Goal: Task Accomplishment & Management: Complete application form

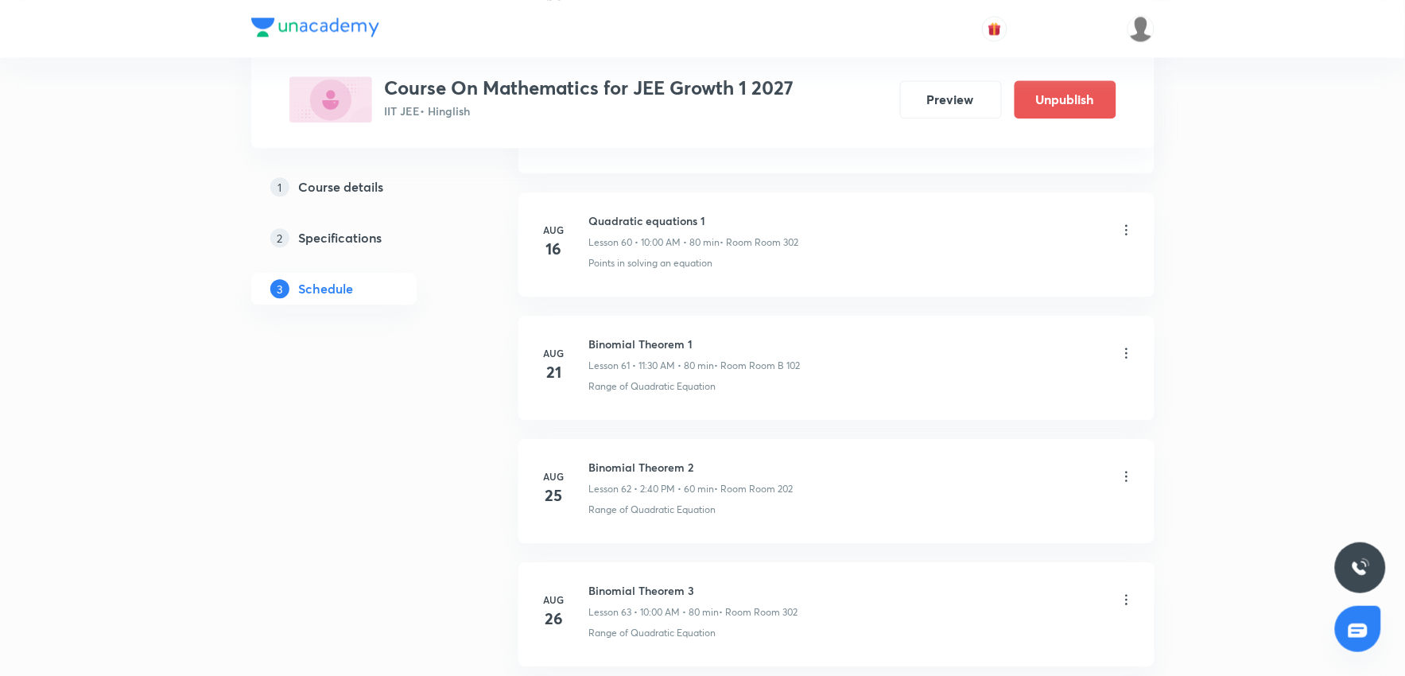
scroll to position [8967, 0]
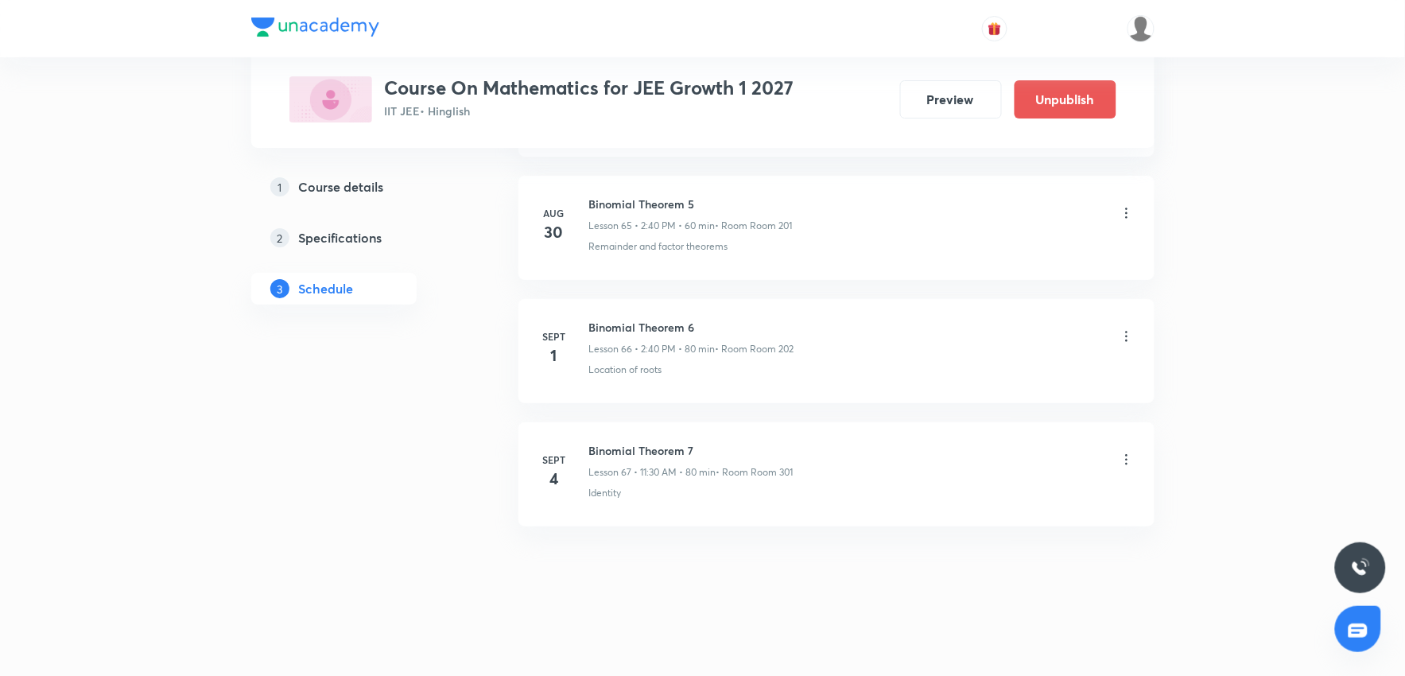
click at [1127, 456] on icon at bounding box center [1127, 460] width 16 height 16
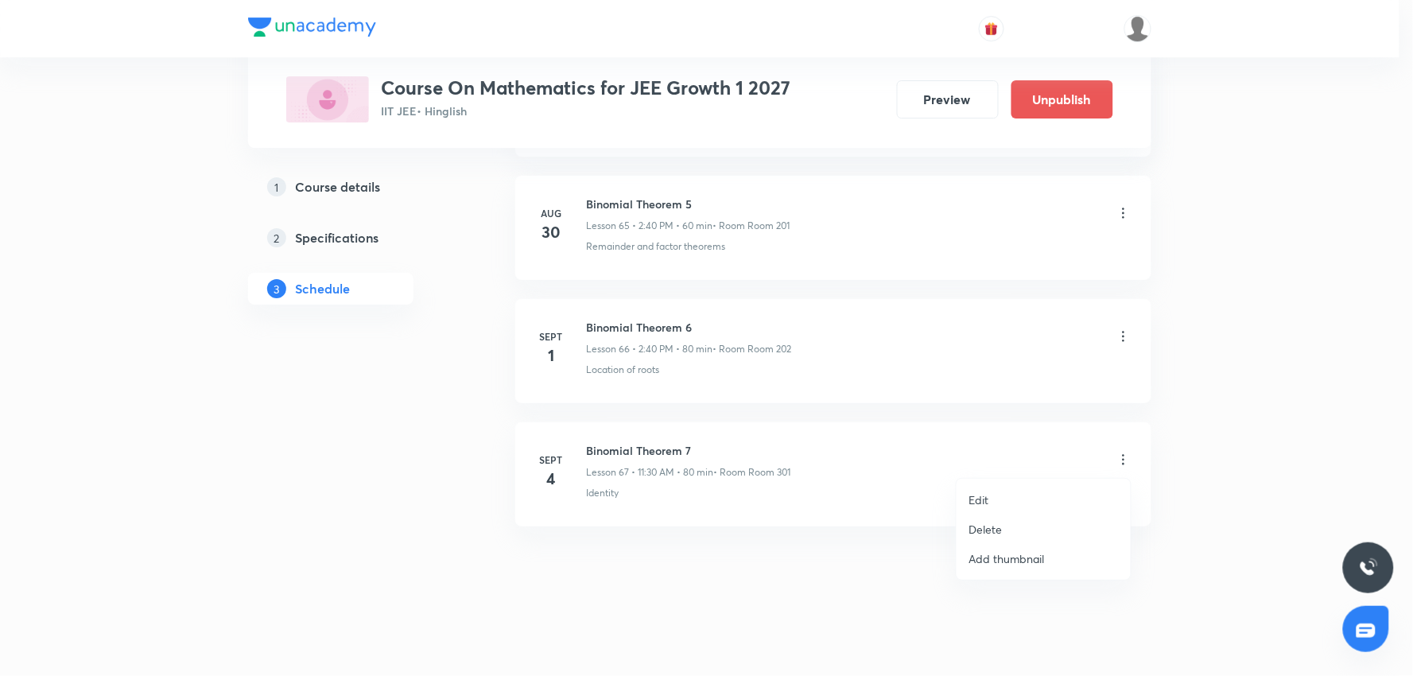
click at [1030, 527] on li "Delete" at bounding box center [1043, 528] width 174 height 29
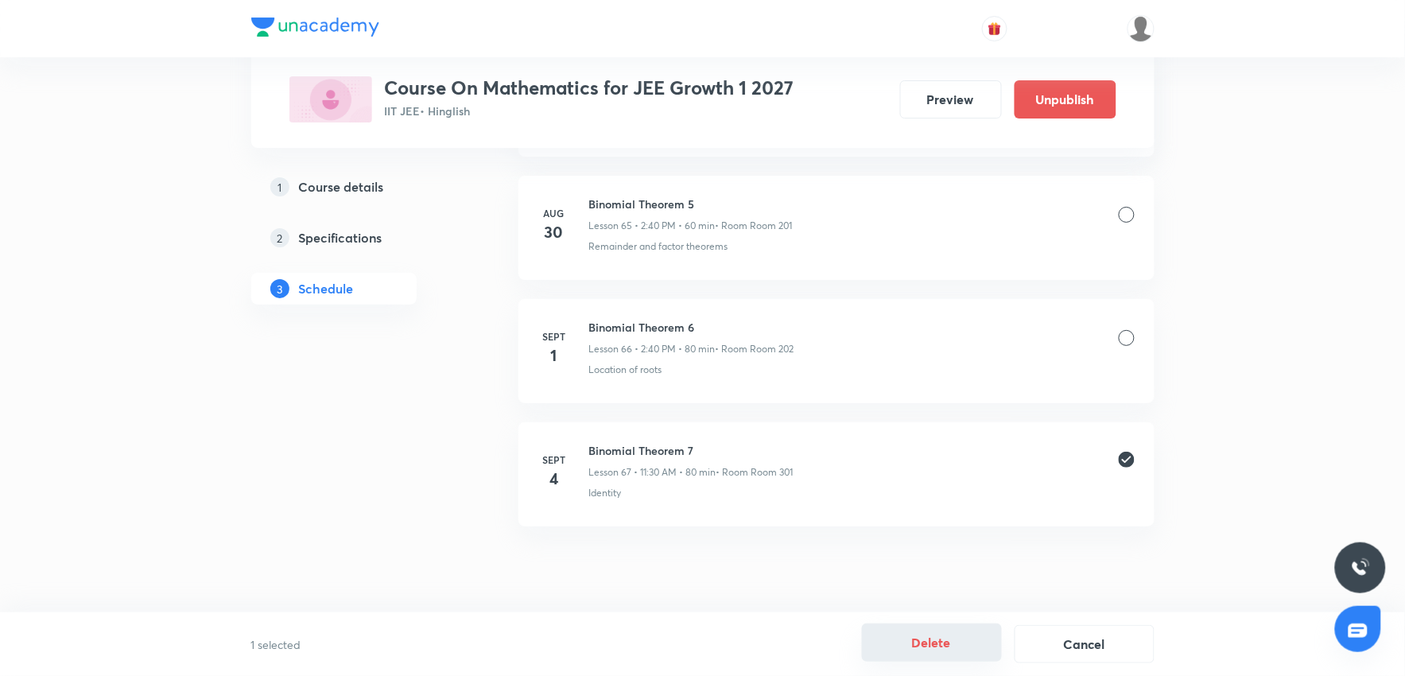
click at [925, 637] on button "Delete" at bounding box center [932, 642] width 140 height 38
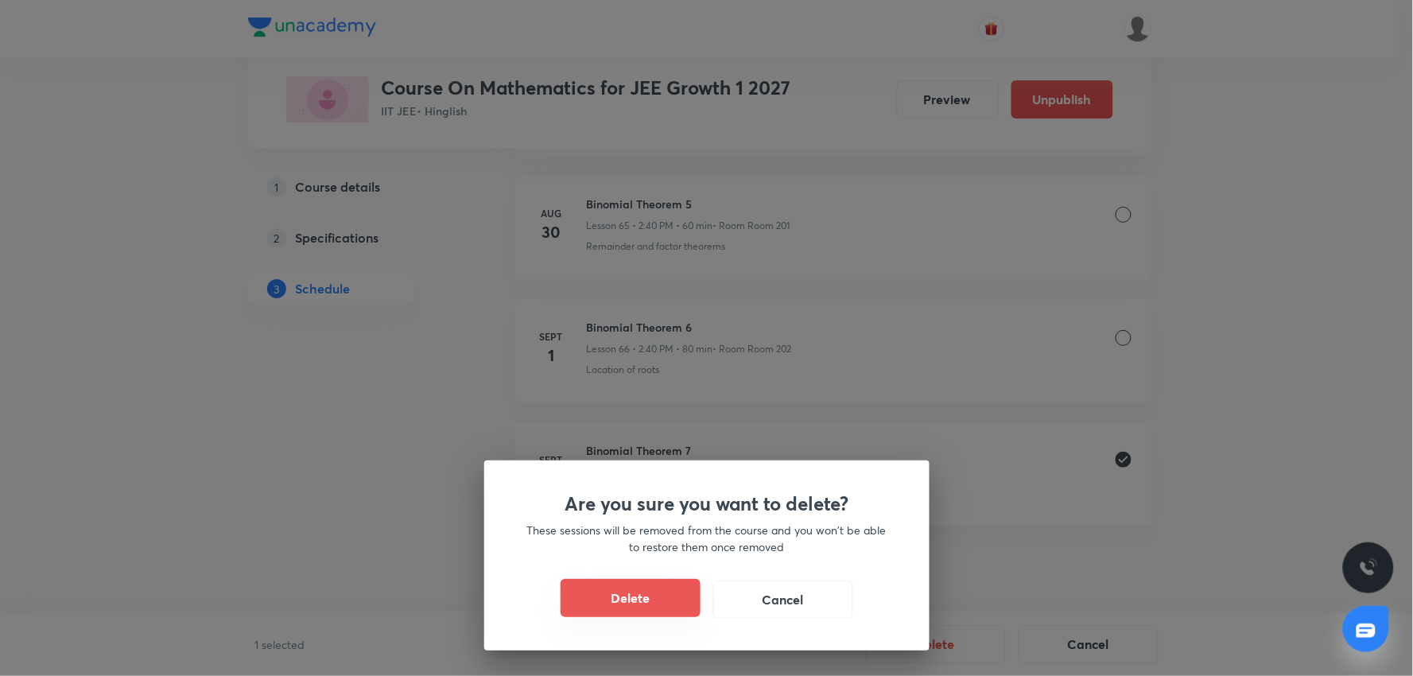
drag, startPoint x: 654, startPoint y: 597, endPoint x: 641, endPoint y: 602, distance: 14.3
click at [652, 597] on button "Delete" at bounding box center [631, 598] width 140 height 38
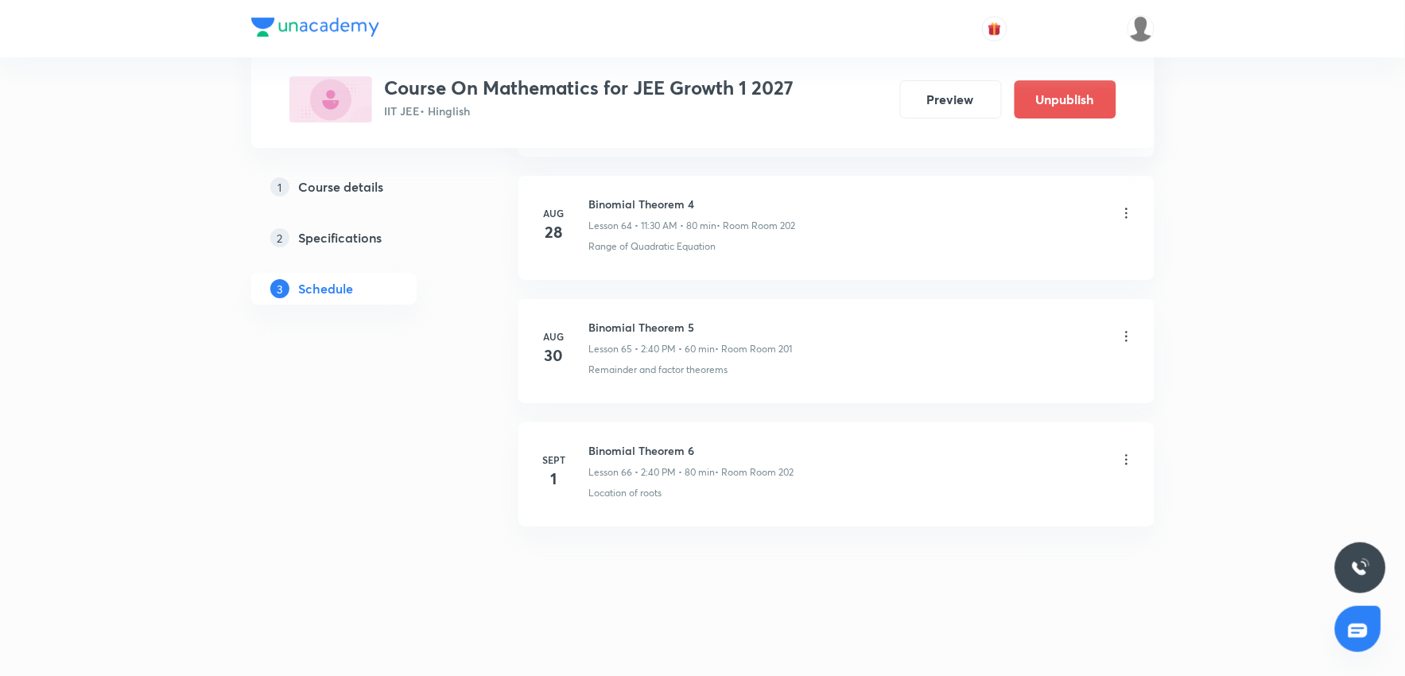
scroll to position [8844, 0]
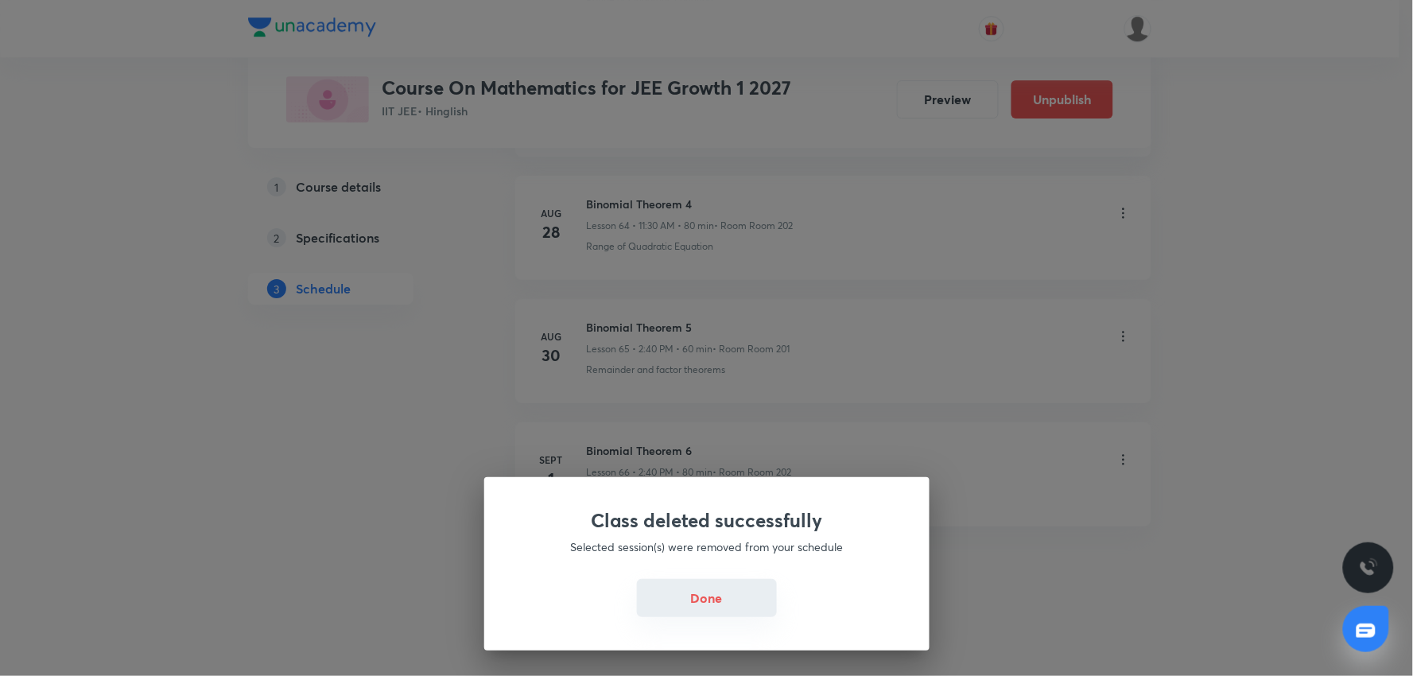
click at [692, 605] on button "Done" at bounding box center [707, 598] width 140 height 38
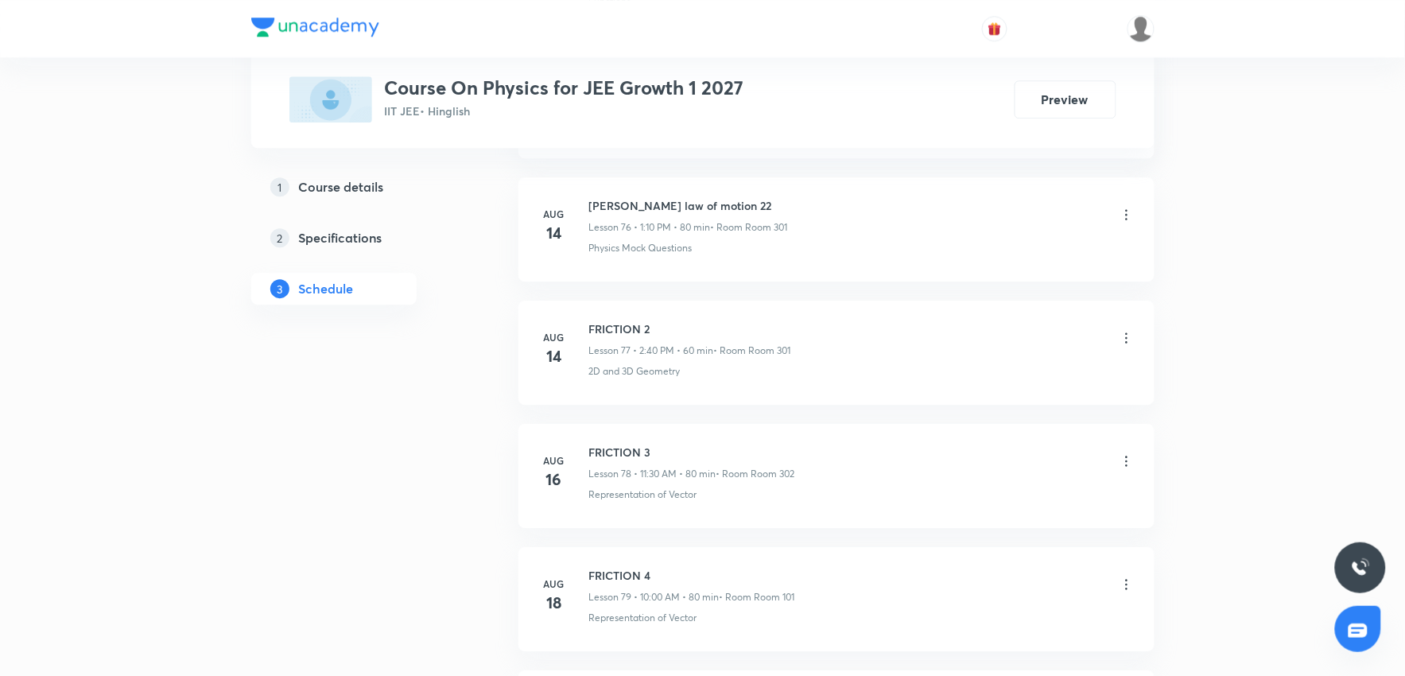
scroll to position [12176, 0]
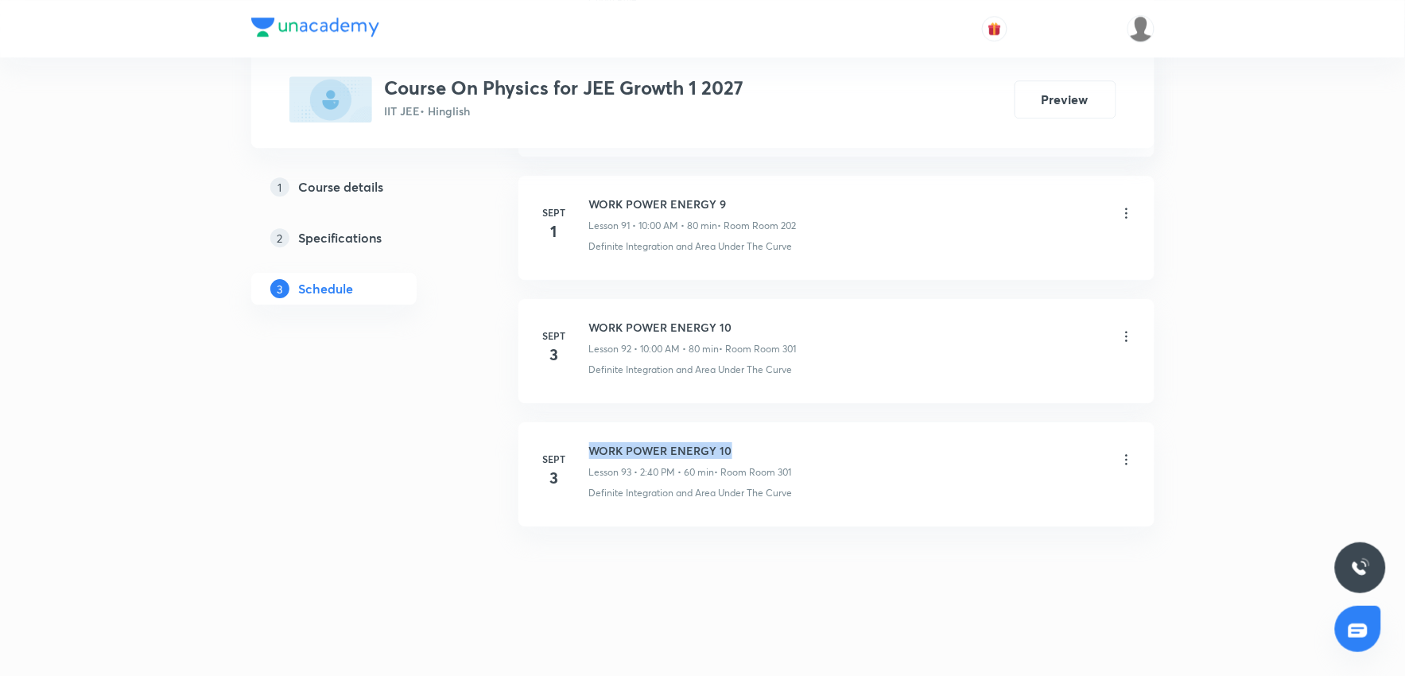
drag, startPoint x: 587, startPoint y: 448, endPoint x: 770, endPoint y: 441, distance: 183.0
click at [770, 442] on div "Sept 3 WORK POWER ENERGY 10 Lesson 93 • 2:40 PM • 60 min • Room Room 301 Defini…" at bounding box center [836, 471] width 596 height 58
copy h6 "WORK POWER ENERGY 10"
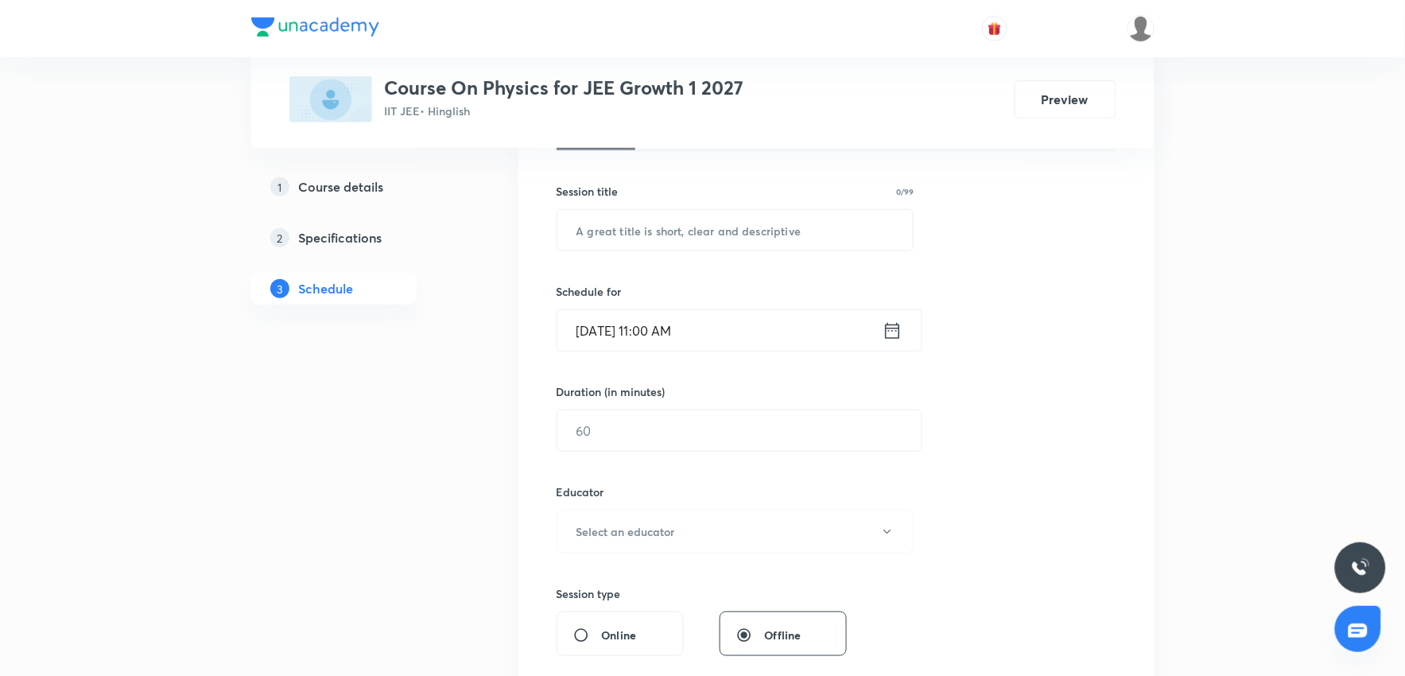
scroll to position [201, 0]
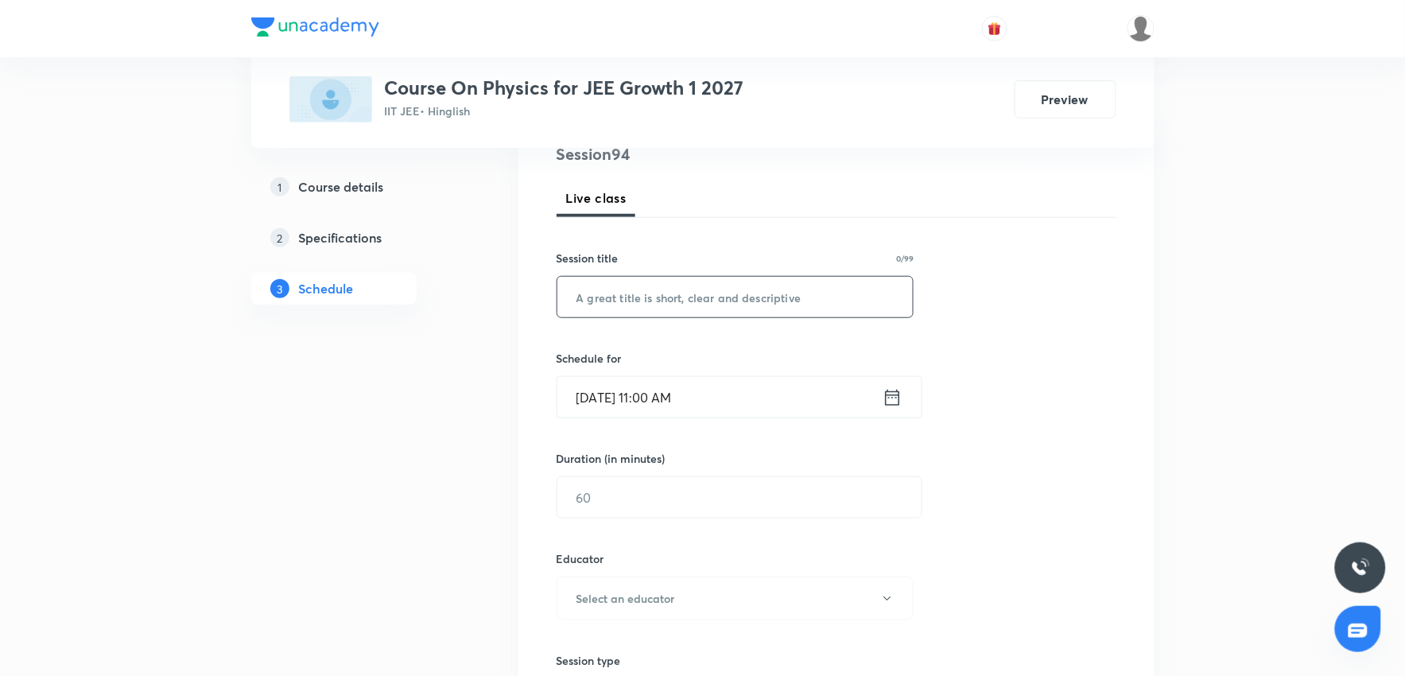
click at [648, 301] on input "text" at bounding box center [735, 297] width 356 height 41
paste input "WORK POWER ENERGY 10"
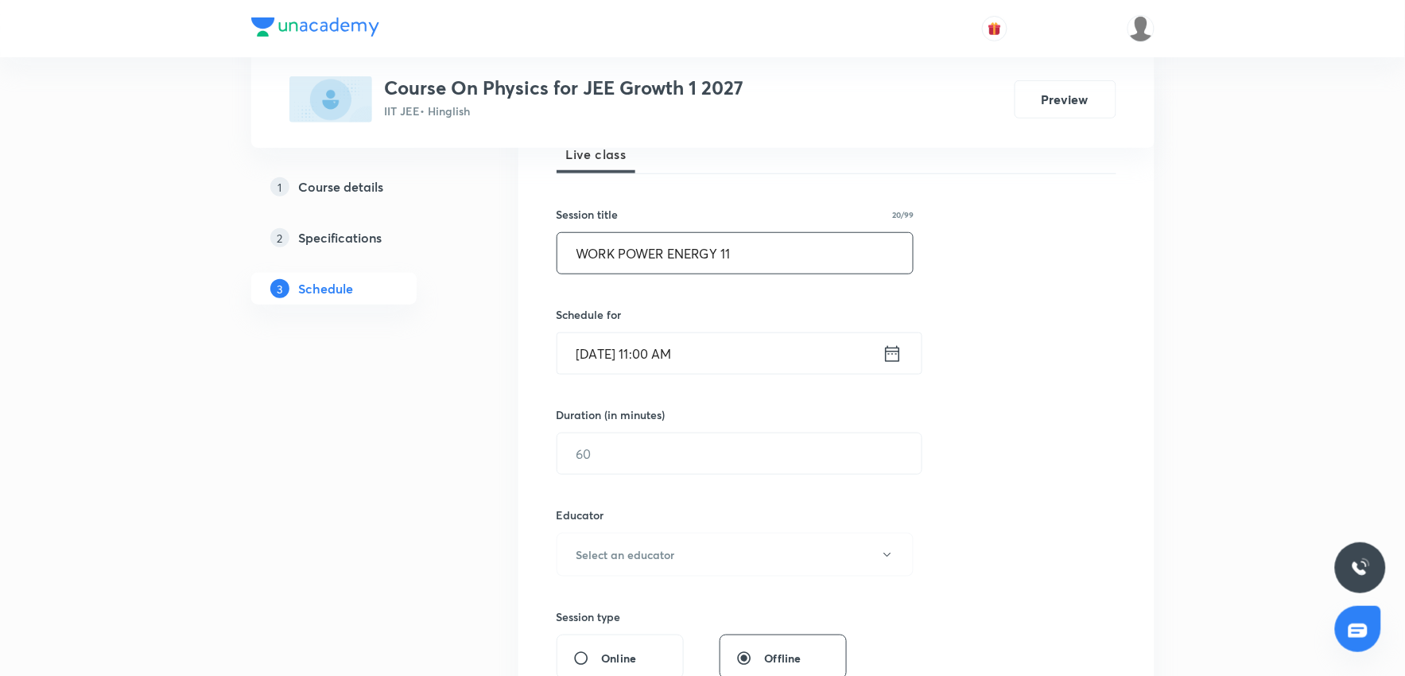
scroll to position [289, 0]
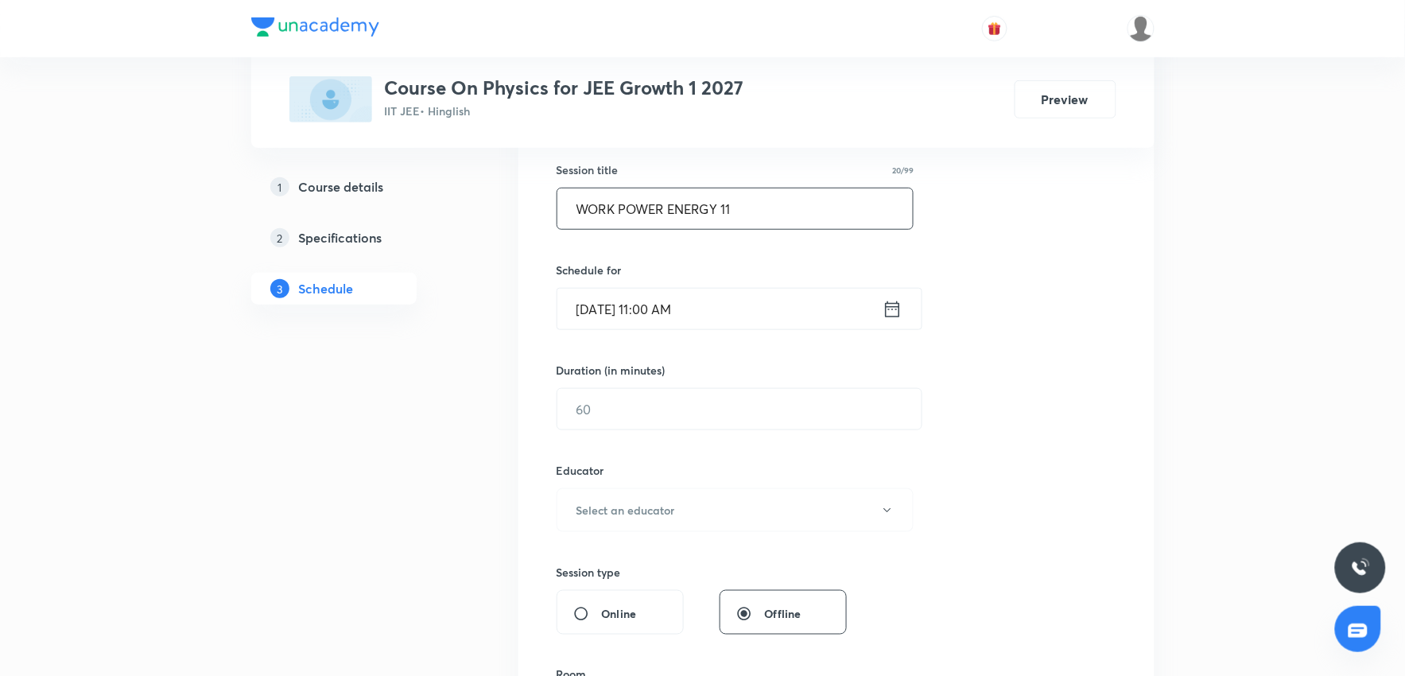
type input "WORK POWER ENERGY 11"
click at [729, 314] on input "Sept 4, 2025, 11:00 AM" at bounding box center [719, 309] width 325 height 41
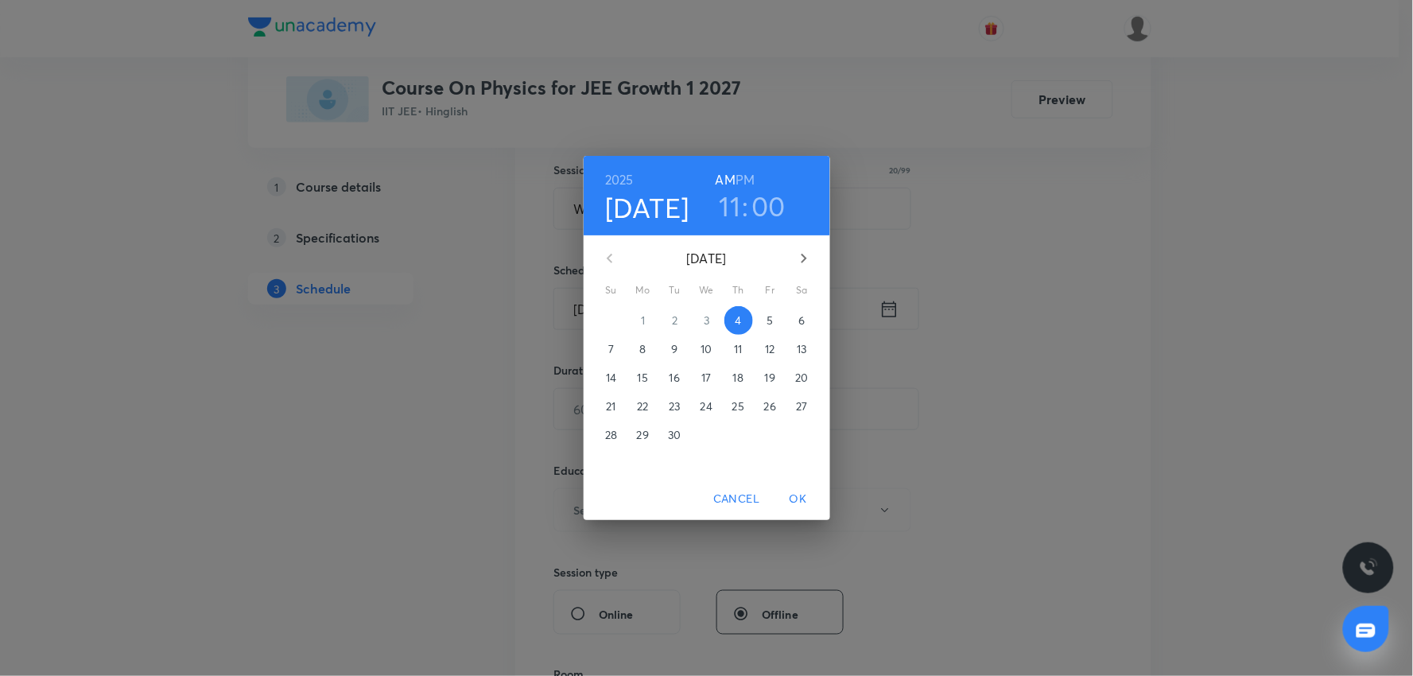
click at [734, 204] on h3 "11" at bounding box center [730, 205] width 21 height 33
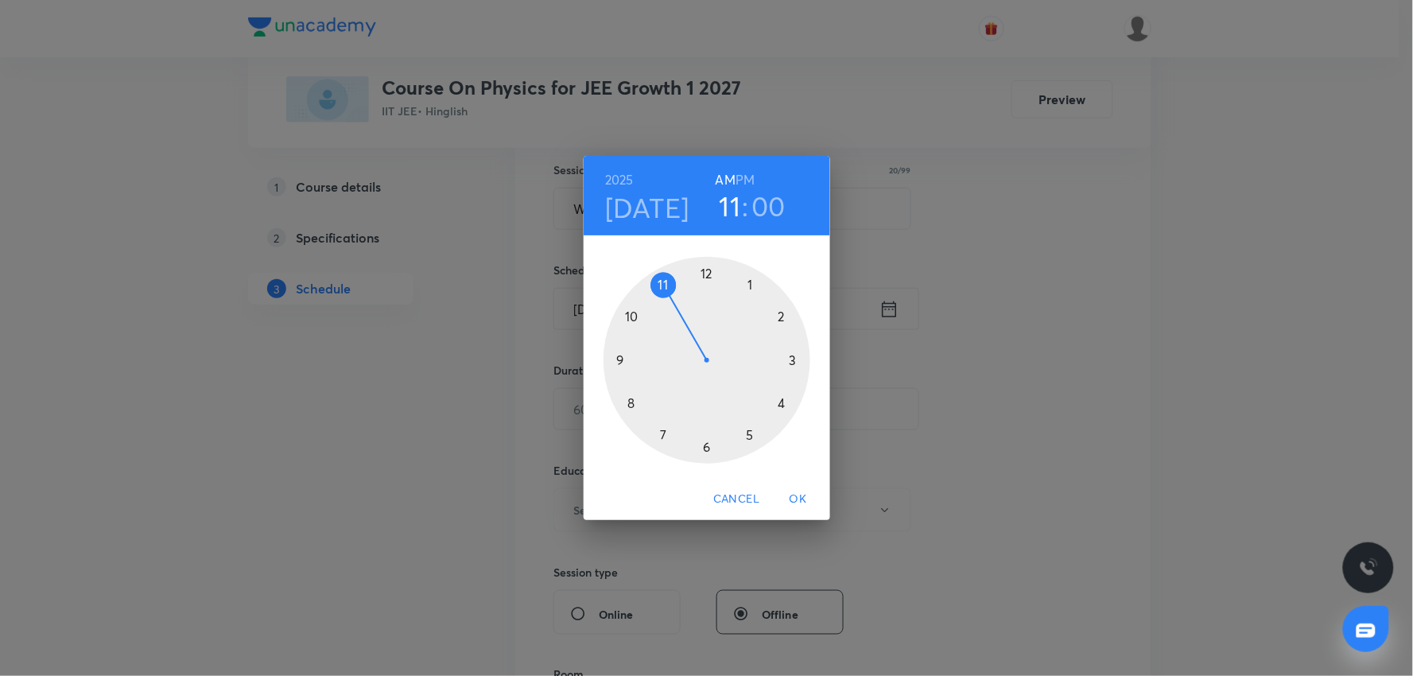
click at [708, 450] on div at bounding box center [706, 360] width 207 height 207
click at [738, 192] on h3 "06" at bounding box center [729, 205] width 33 height 33
click at [664, 287] on div at bounding box center [706, 360] width 207 height 207
click at [704, 448] on div at bounding box center [706, 360] width 207 height 207
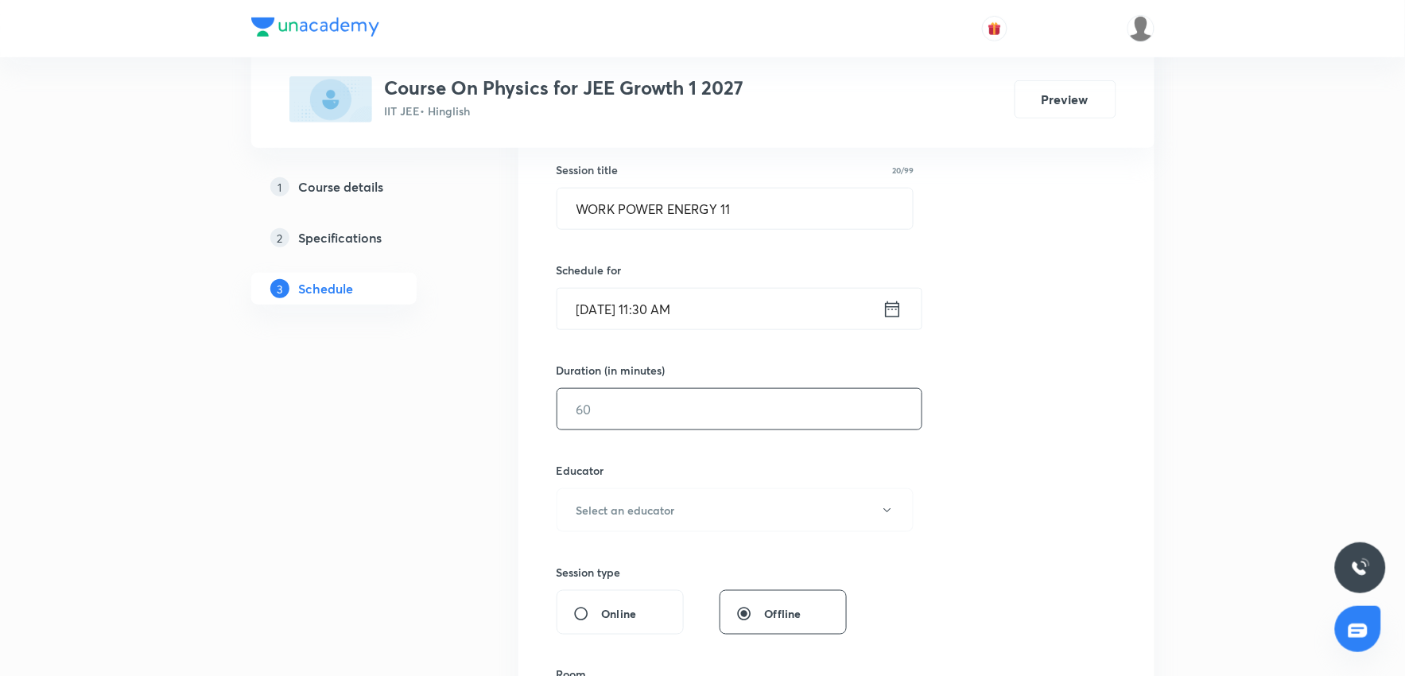
click at [618, 425] on input "text" at bounding box center [739, 409] width 364 height 41
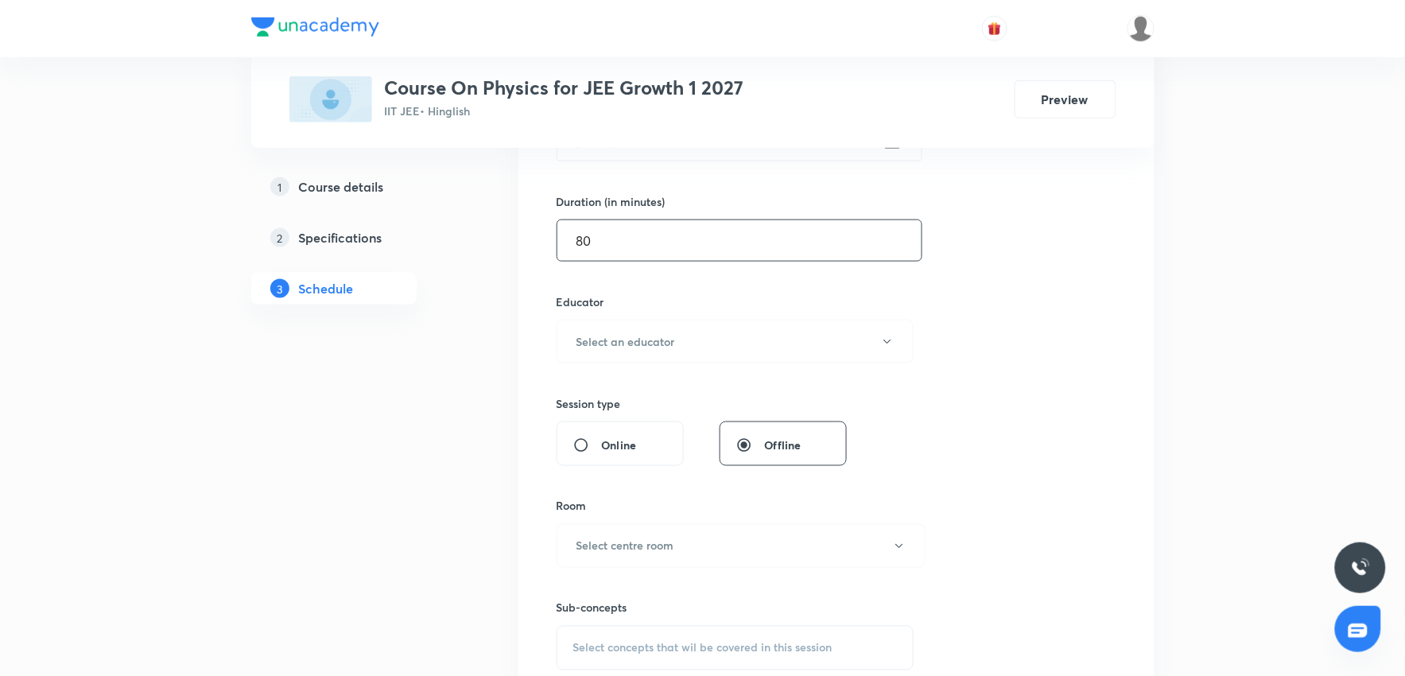
scroll to position [466, 0]
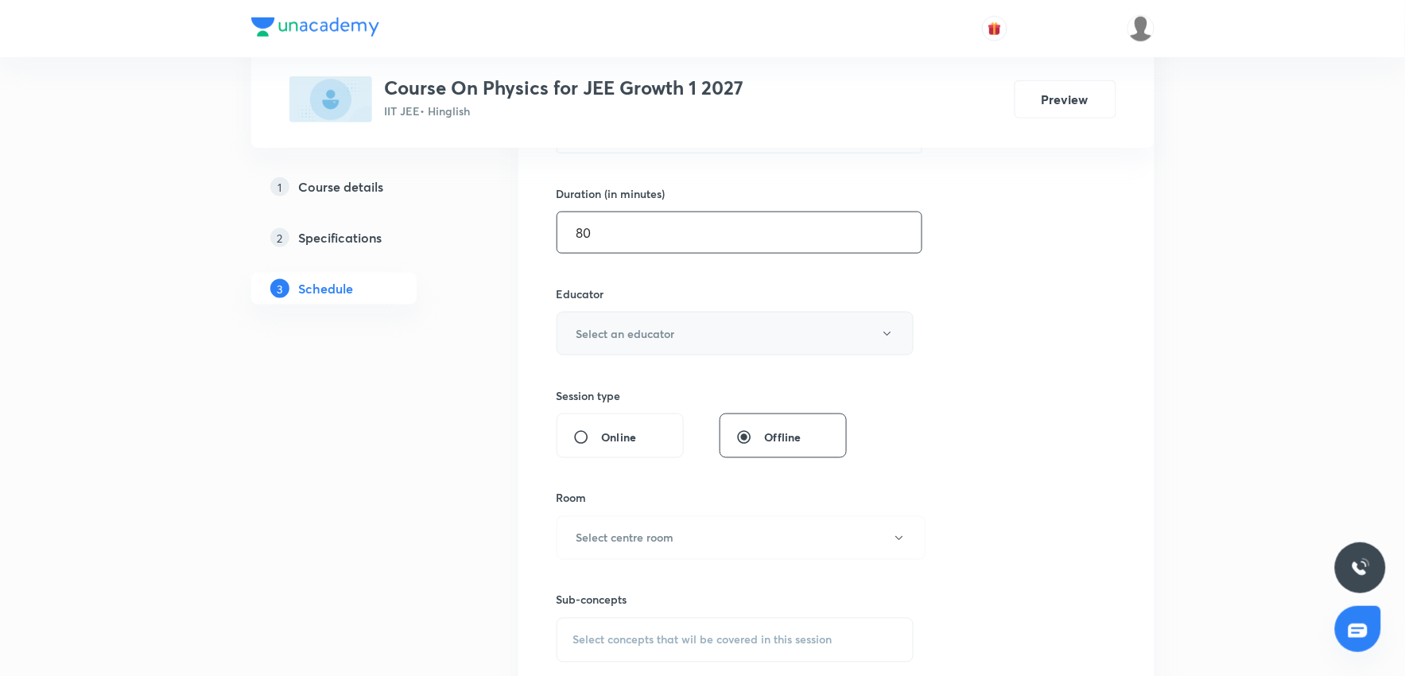
type input "80"
click at [623, 343] on button "Select an educator" at bounding box center [736, 334] width 358 height 44
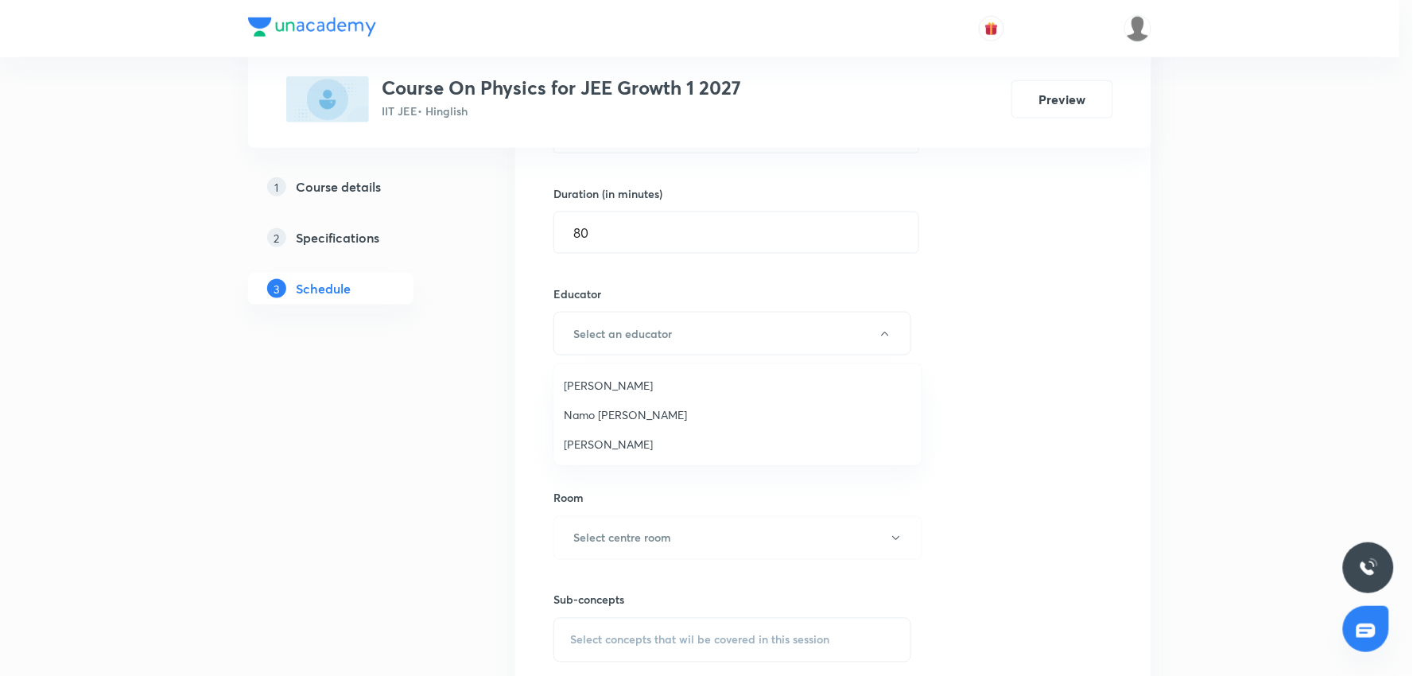
click at [593, 408] on span "Namo Narayan Pathak" at bounding box center [738, 414] width 348 height 17
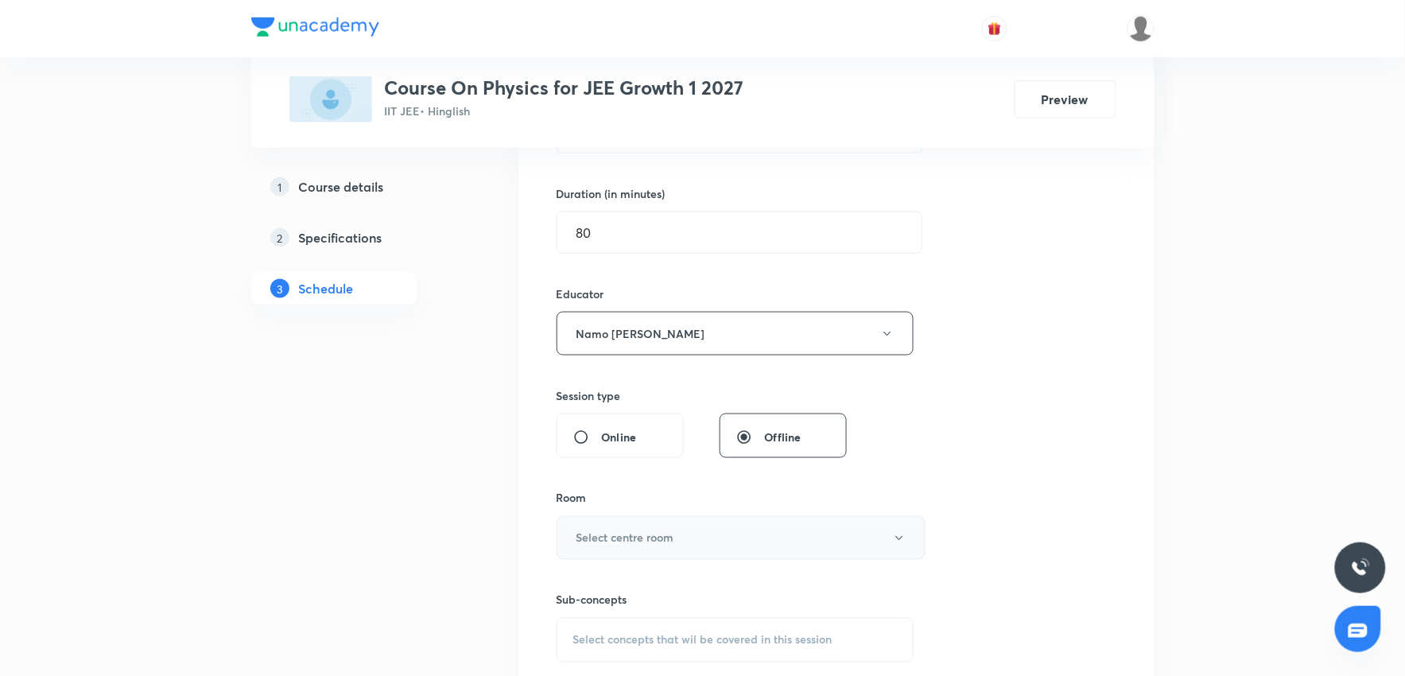
click at [624, 522] on button "Select centre room" at bounding box center [741, 538] width 369 height 44
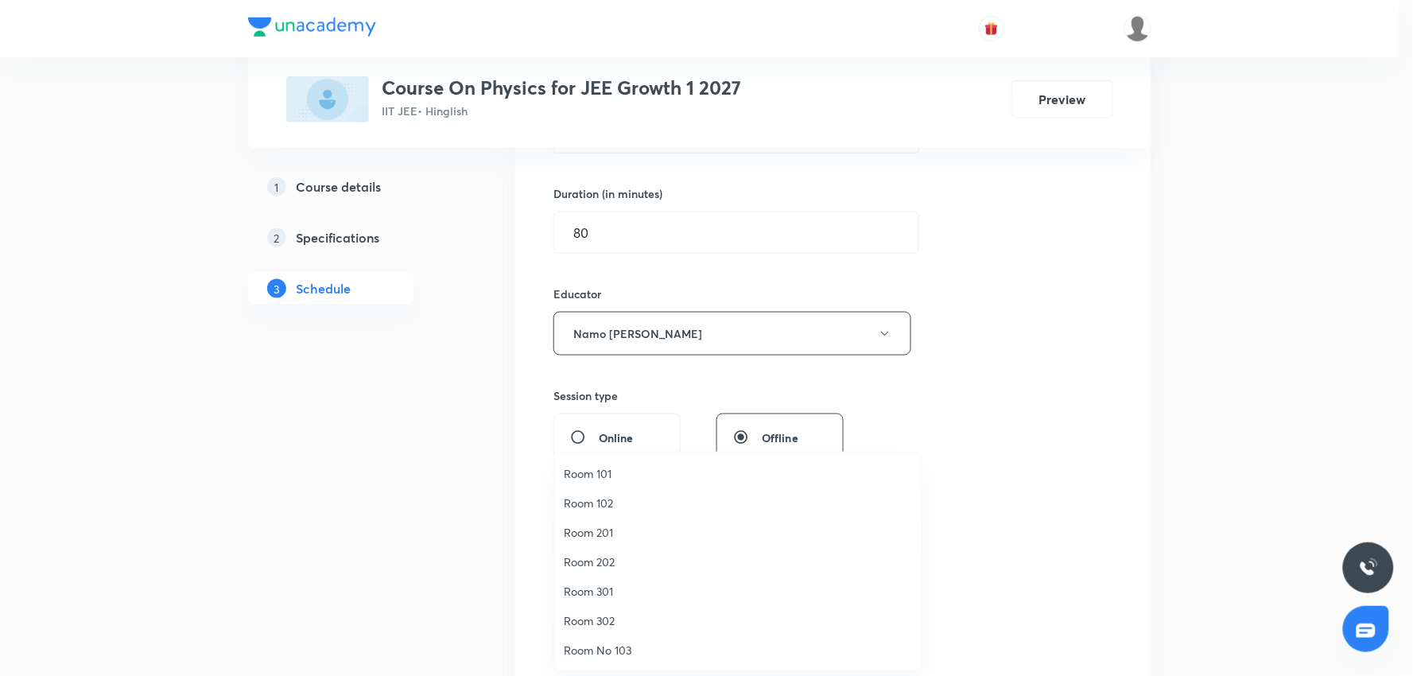
drag, startPoint x: 597, startPoint y: 590, endPoint x: 963, endPoint y: 475, distance: 383.5
click at [603, 587] on span "Room 301" at bounding box center [738, 591] width 348 height 17
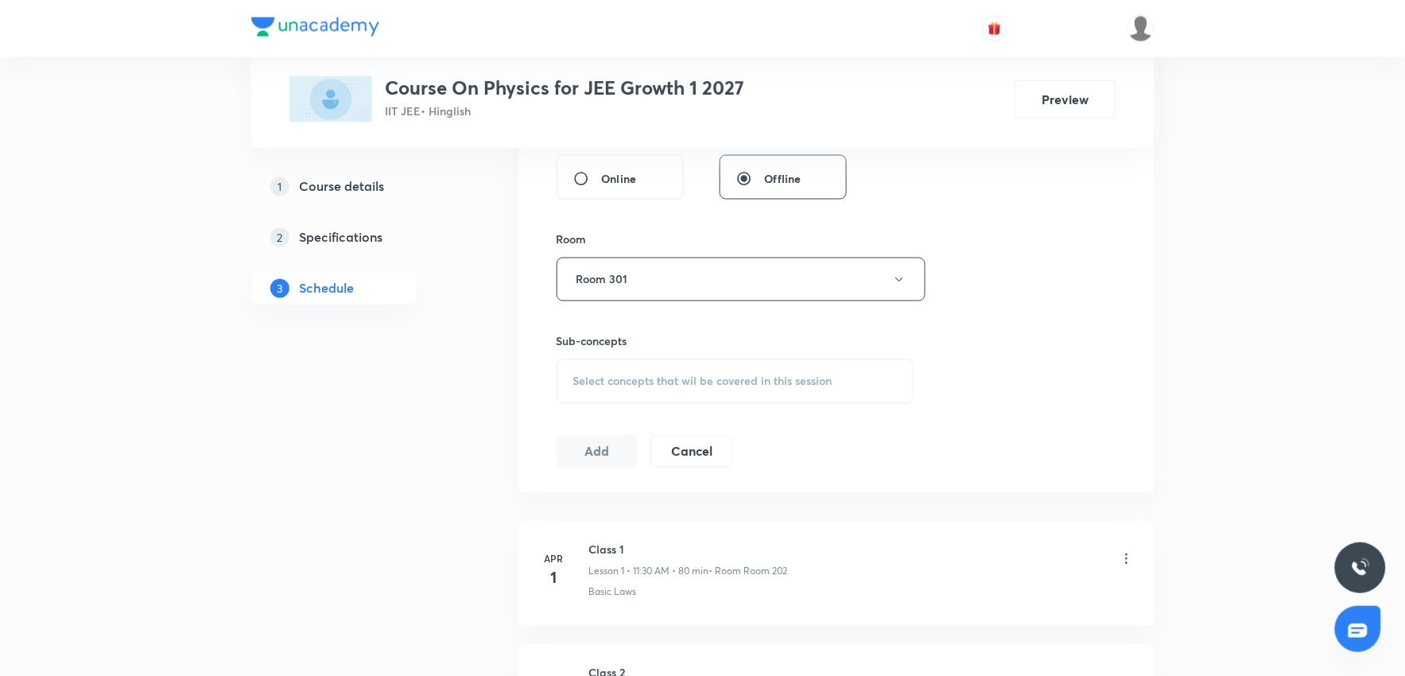
scroll to position [731, 0]
click at [679, 386] on div "Select concepts that wil be covered in this session" at bounding box center [736, 374] width 358 height 45
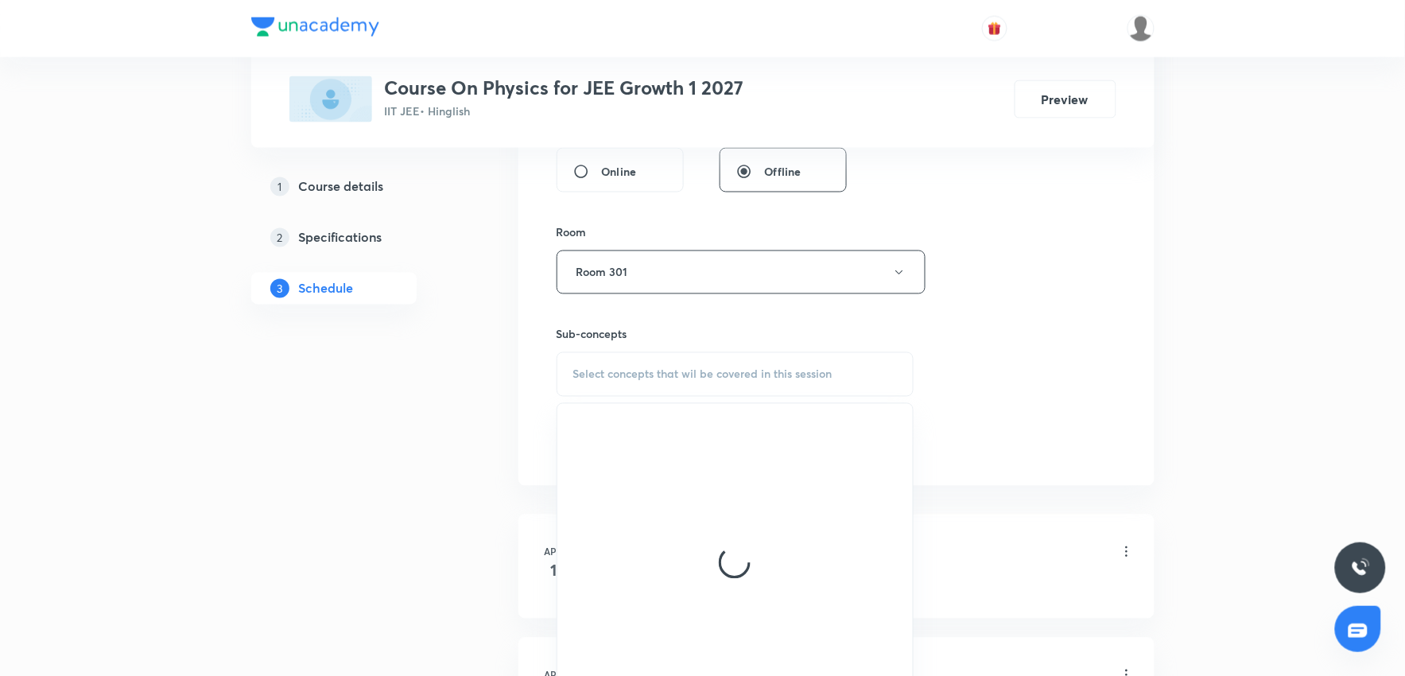
click at [679, 386] on div "Select concepts that wil be covered in this session" at bounding box center [736, 374] width 358 height 45
click at [677, 375] on span "Select concepts that wil be covered in this session" at bounding box center [702, 374] width 259 height 13
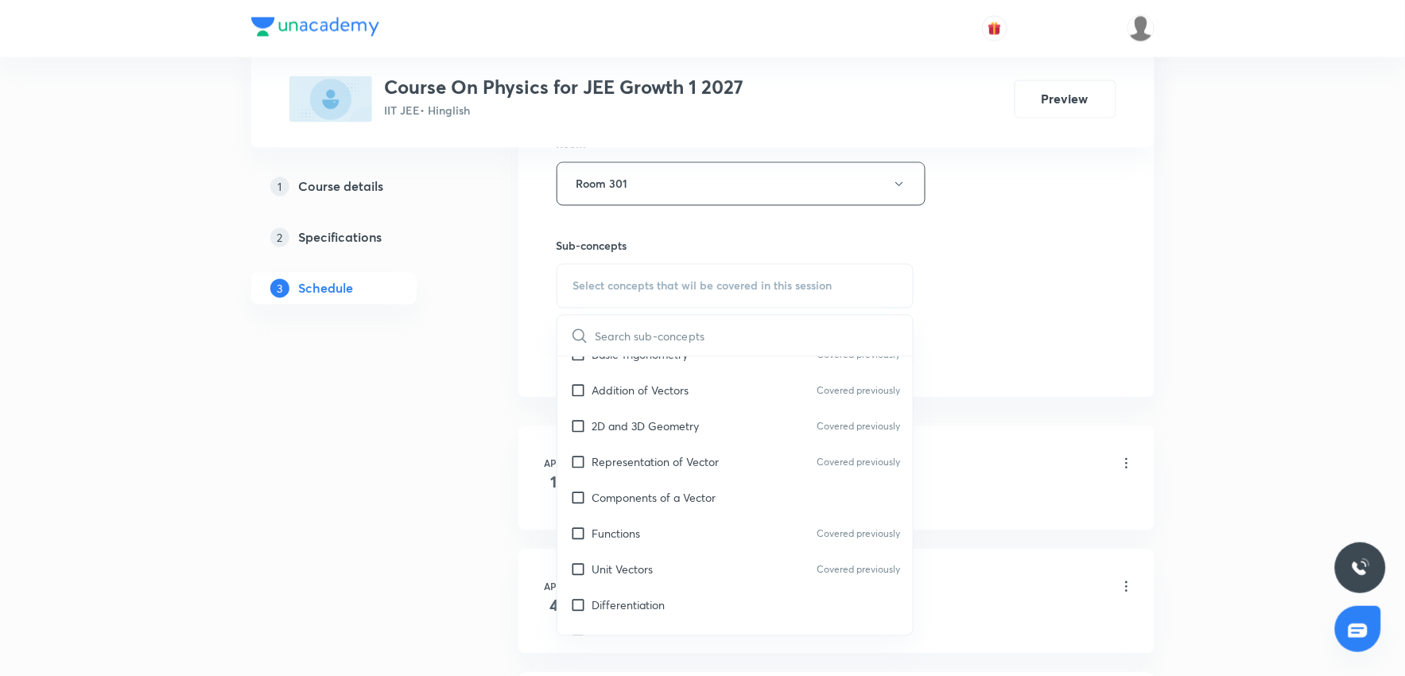
scroll to position [265, 0]
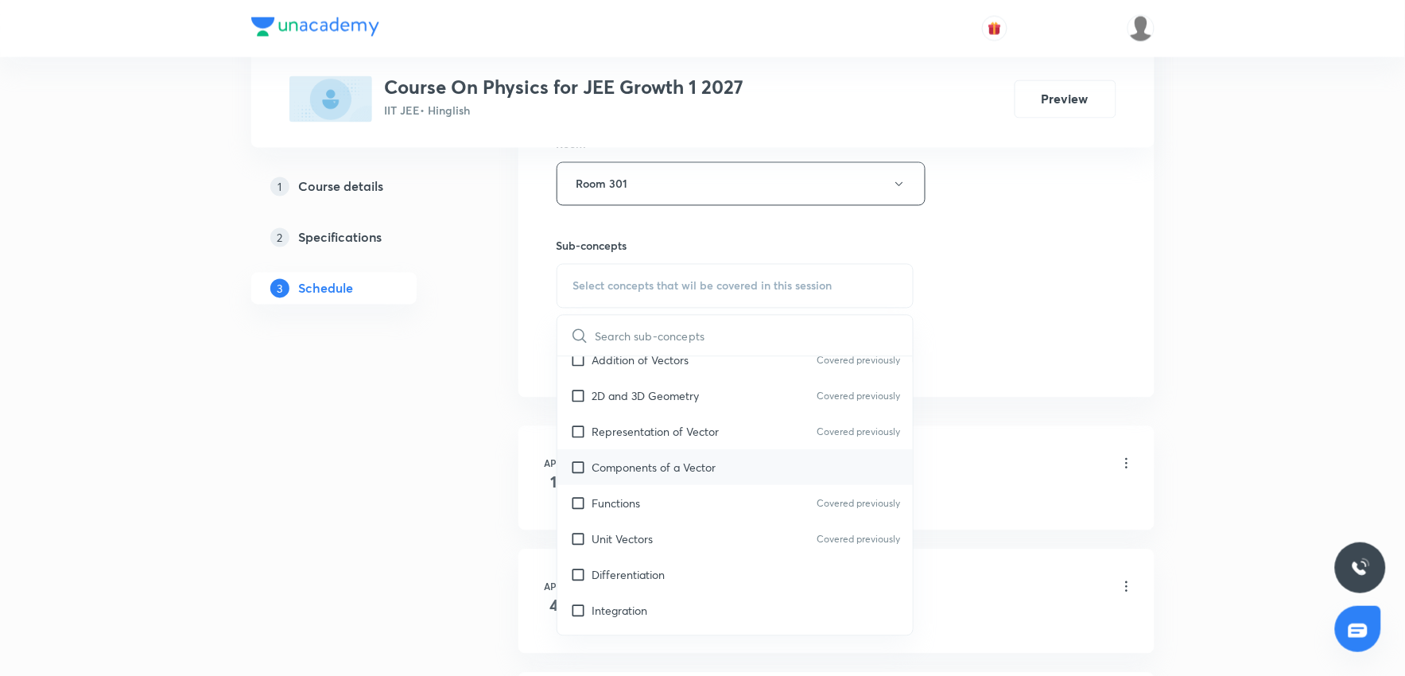
click at [676, 471] on p "Components of a Vector" at bounding box center [654, 468] width 124 height 17
checkbox input "true"
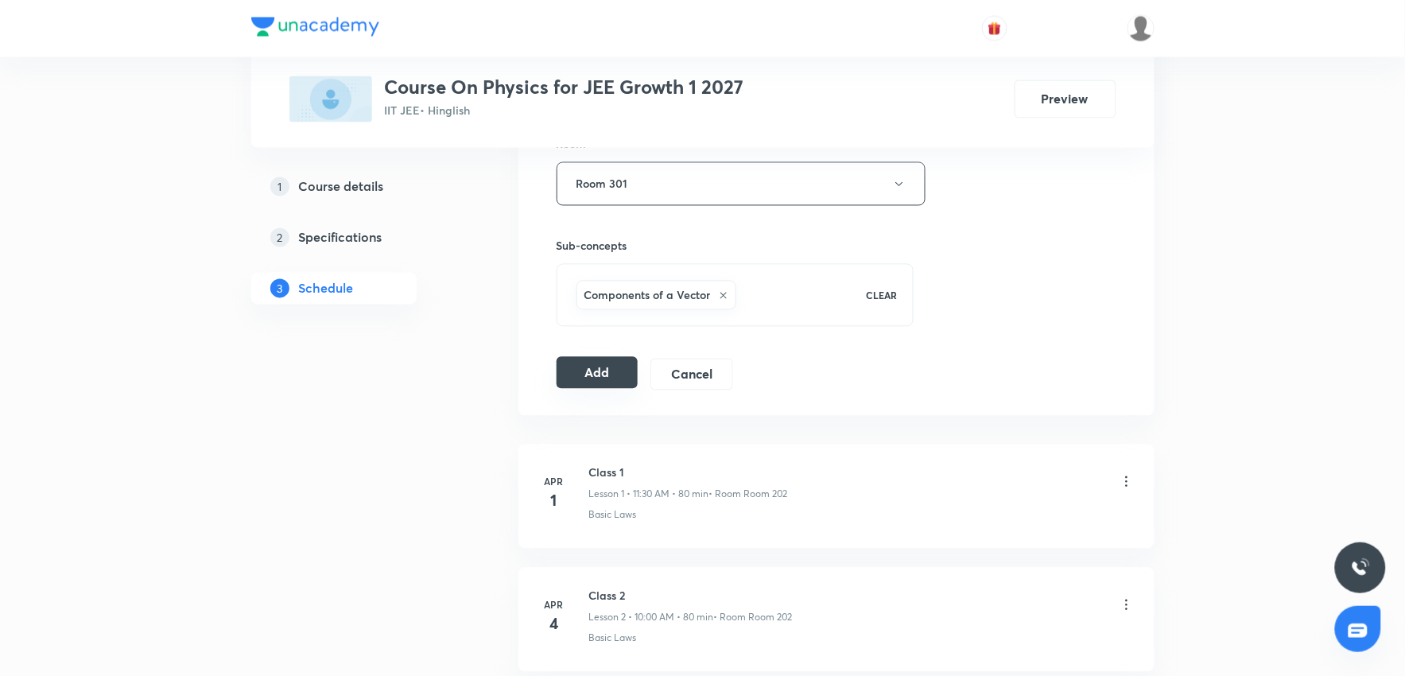
click at [588, 382] on button "Add" at bounding box center [598, 373] width 82 height 32
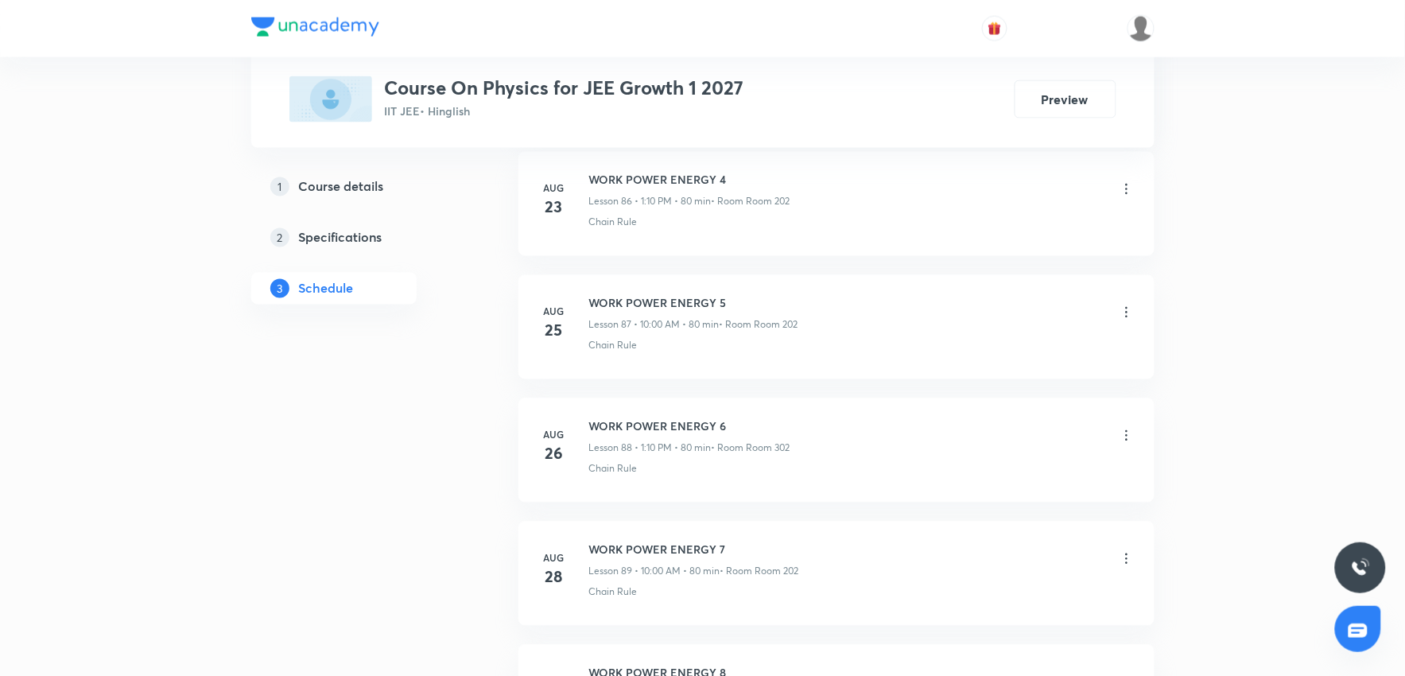
scroll to position [12194, 0]
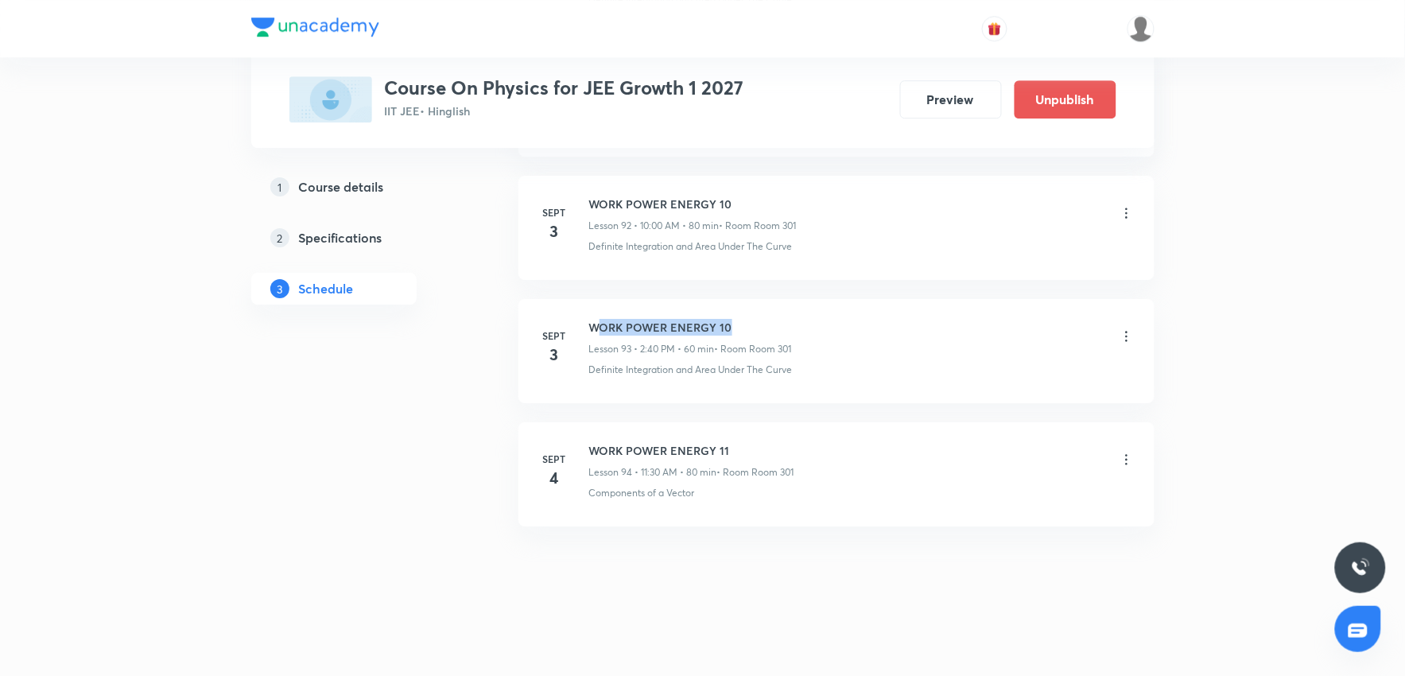
drag, startPoint x: 601, startPoint y: 328, endPoint x: 805, endPoint y: 305, distance: 205.6
click at [805, 305] on li "Sept 3 WORK POWER ENERGY 10 Lesson 93 • 2:40 PM • 60 min • Room Room 301 Defini…" at bounding box center [836, 351] width 636 height 104
click at [991, 329] on div "WORK POWER ENERGY 10 Lesson 93 • 2:40 PM • 60 min • Room Room 301" at bounding box center [861, 337] width 545 height 37
drag, startPoint x: 622, startPoint y: 446, endPoint x: 801, endPoint y: 439, distance: 179.8
click at [801, 439] on li "Sept 4 WORK POWER ENERGY 11 Lesson 94 • 11:30 AM • 80 min • Room Room 301 Compo…" at bounding box center [836, 474] width 636 height 104
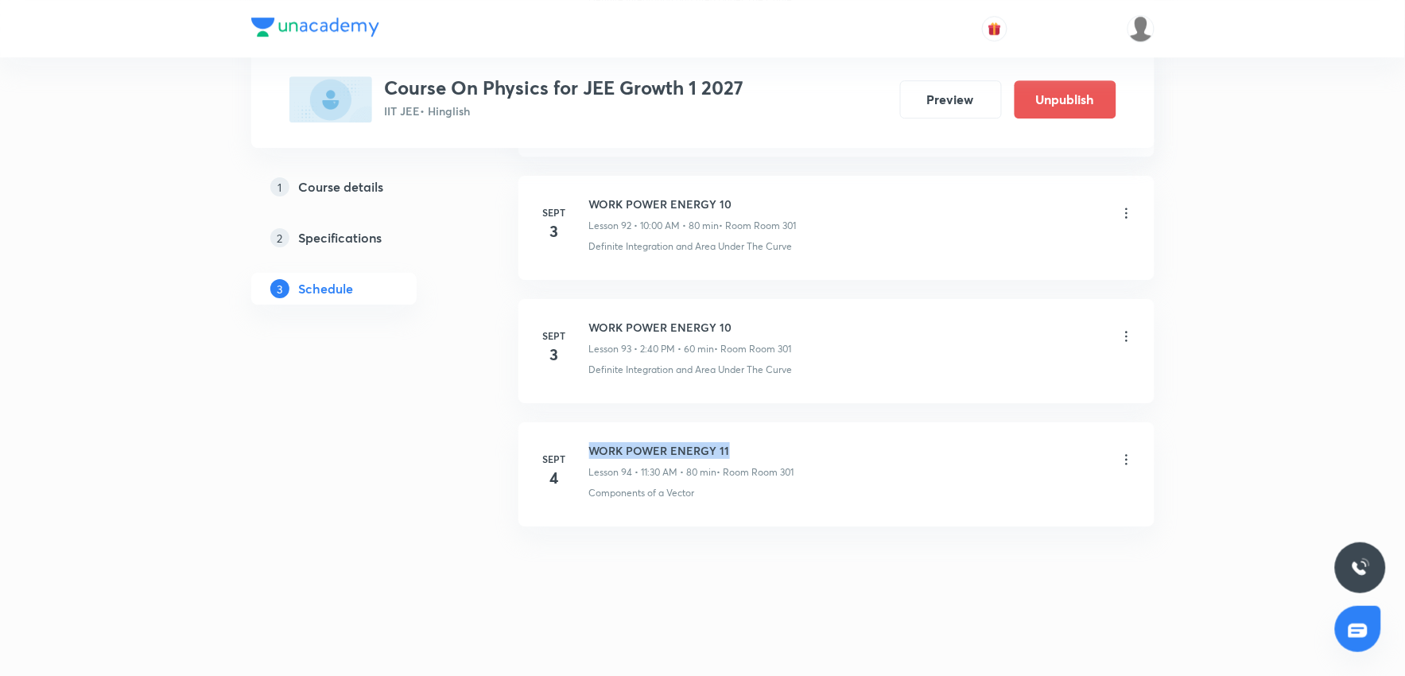
copy h6 "WORK POWER ENERGY 11"
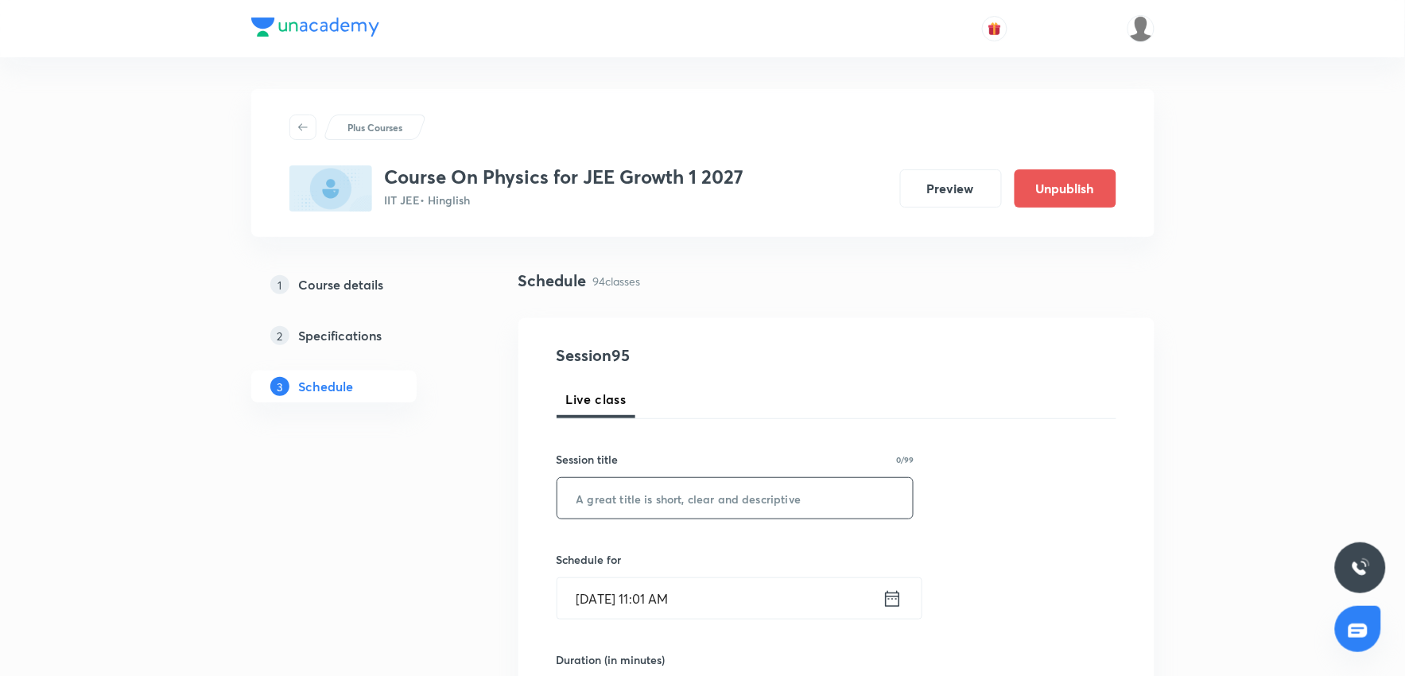
click at [615, 507] on input "text" at bounding box center [735, 498] width 356 height 41
paste input "WORK POWER ENERGY 11"
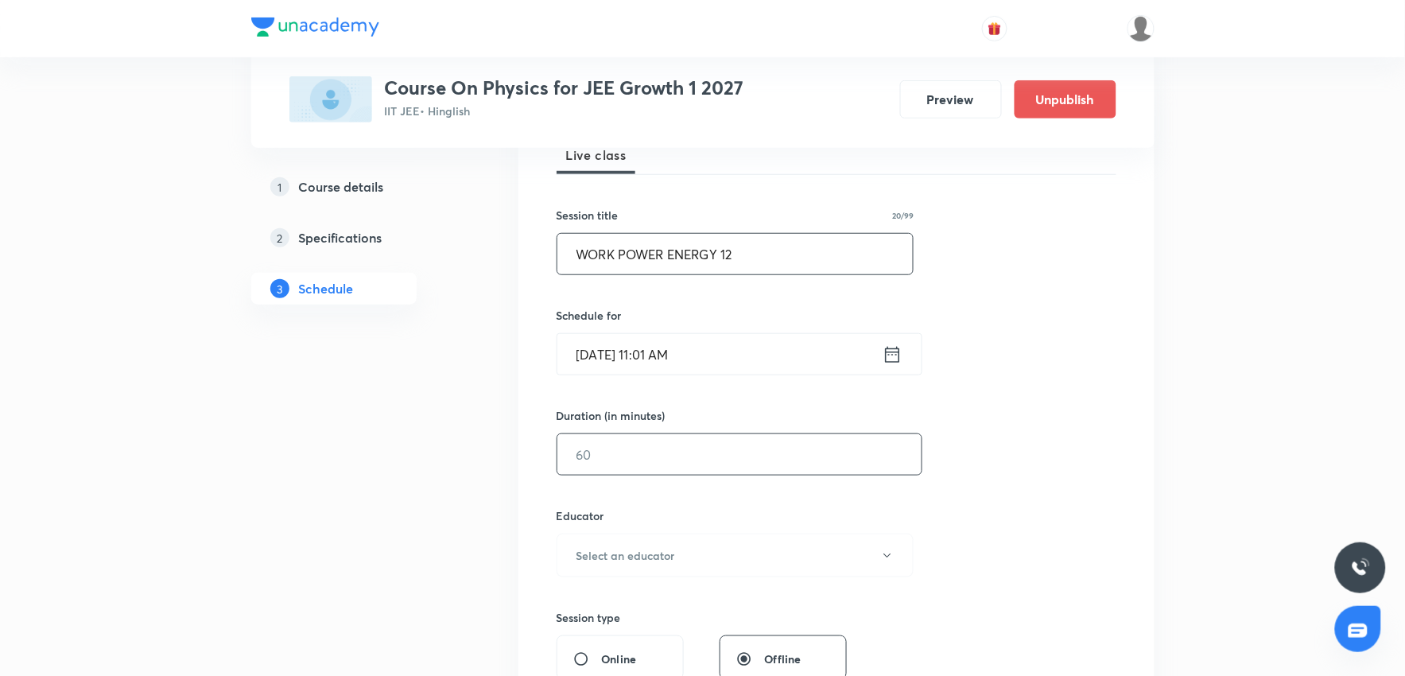
scroll to position [265, 0]
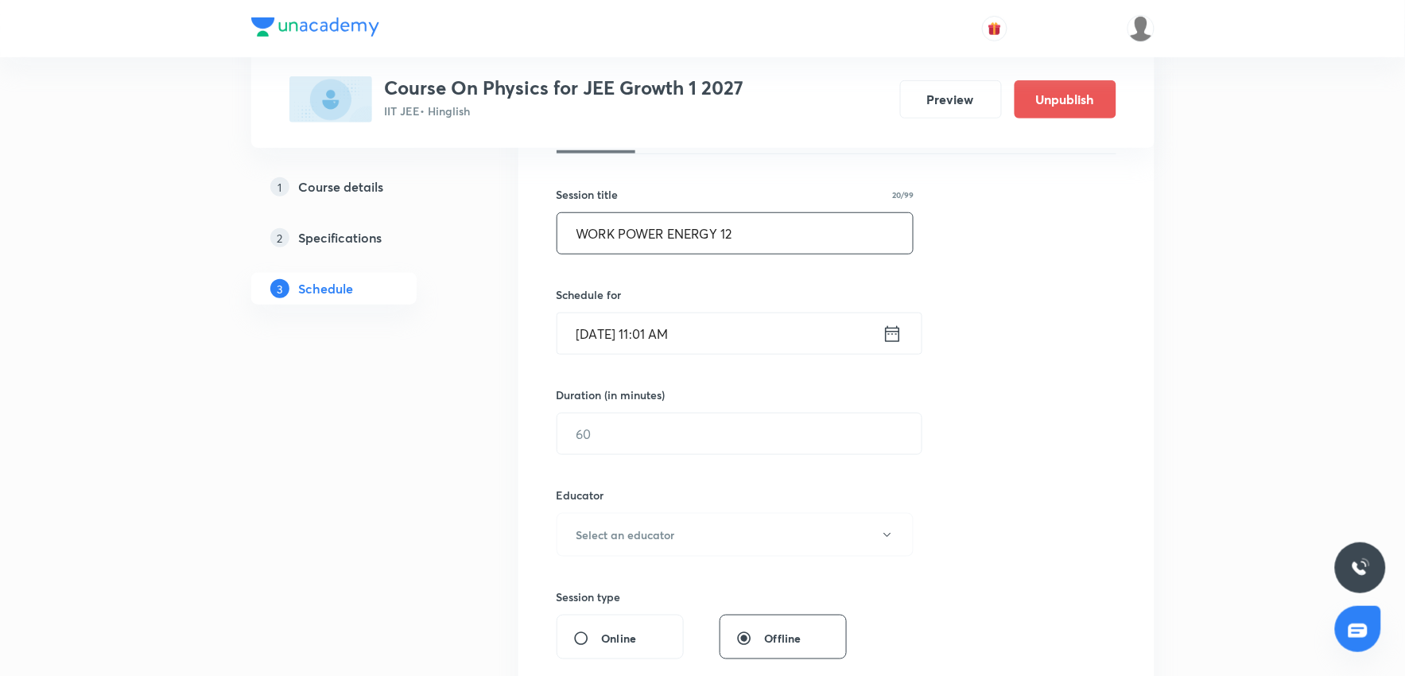
type input "WORK POWER ENERGY 12"
click at [768, 334] on input "Sept 4, 2025, 11:01 AM" at bounding box center [719, 333] width 325 height 41
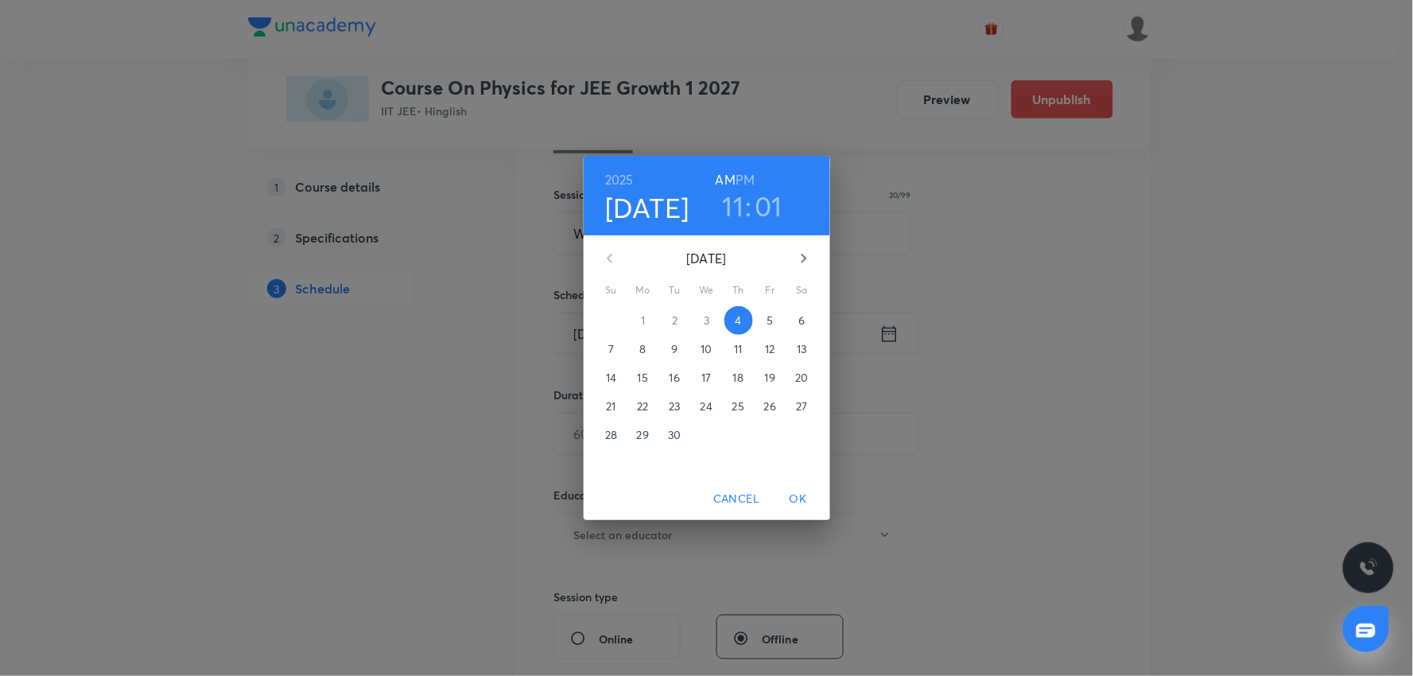
click at [738, 211] on h3 "11" at bounding box center [733, 205] width 21 height 33
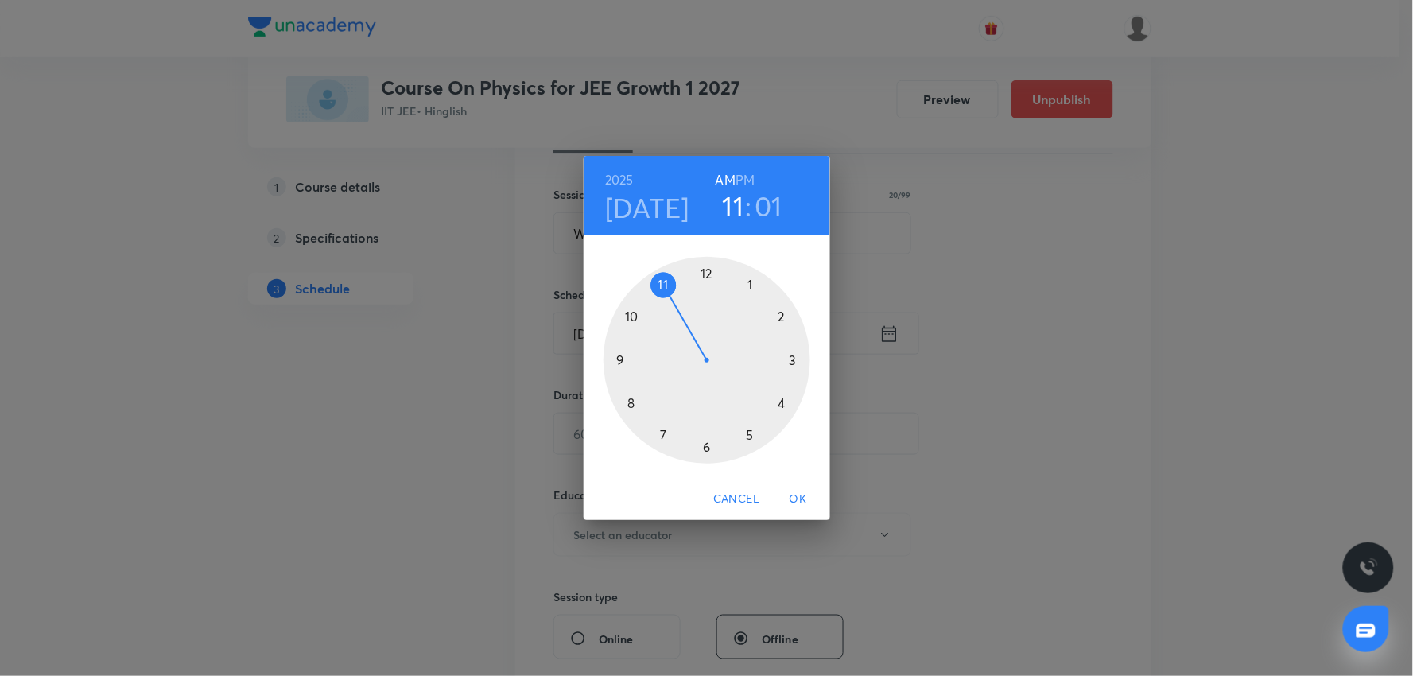
click at [784, 322] on div at bounding box center [706, 360] width 207 height 207
click at [633, 404] on div at bounding box center [706, 360] width 207 height 207
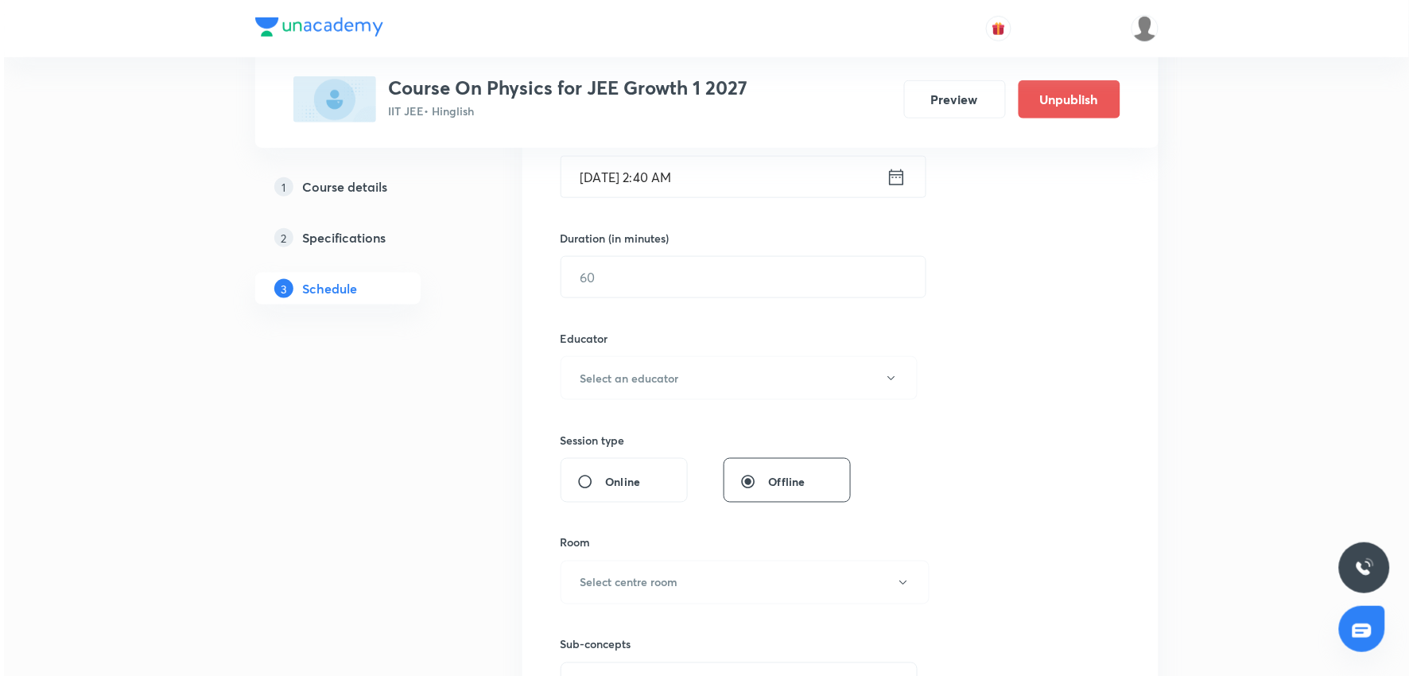
scroll to position [441, 0]
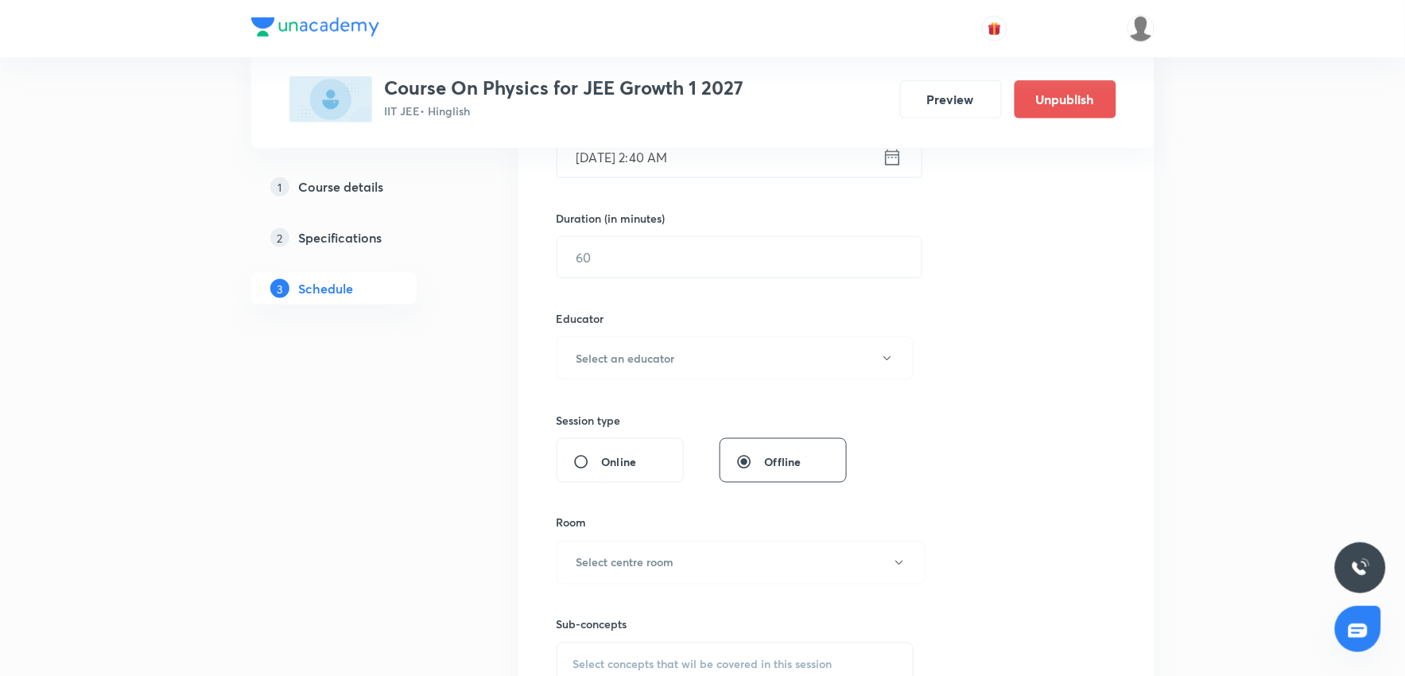
click at [767, 149] on input "Sept 4, 2025, 2:40 AM" at bounding box center [719, 157] width 325 height 41
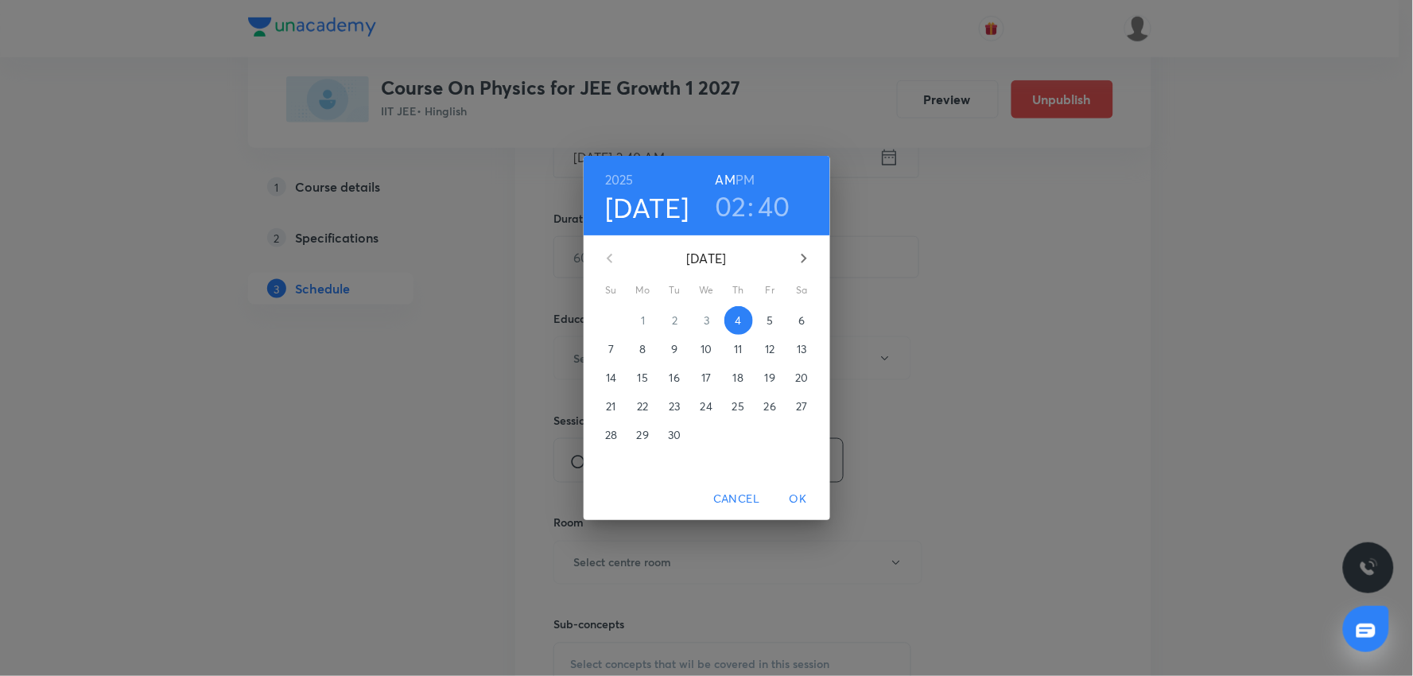
click at [745, 175] on h6 "PM" at bounding box center [744, 180] width 19 height 22
click at [801, 496] on span "OK" at bounding box center [798, 499] width 38 height 20
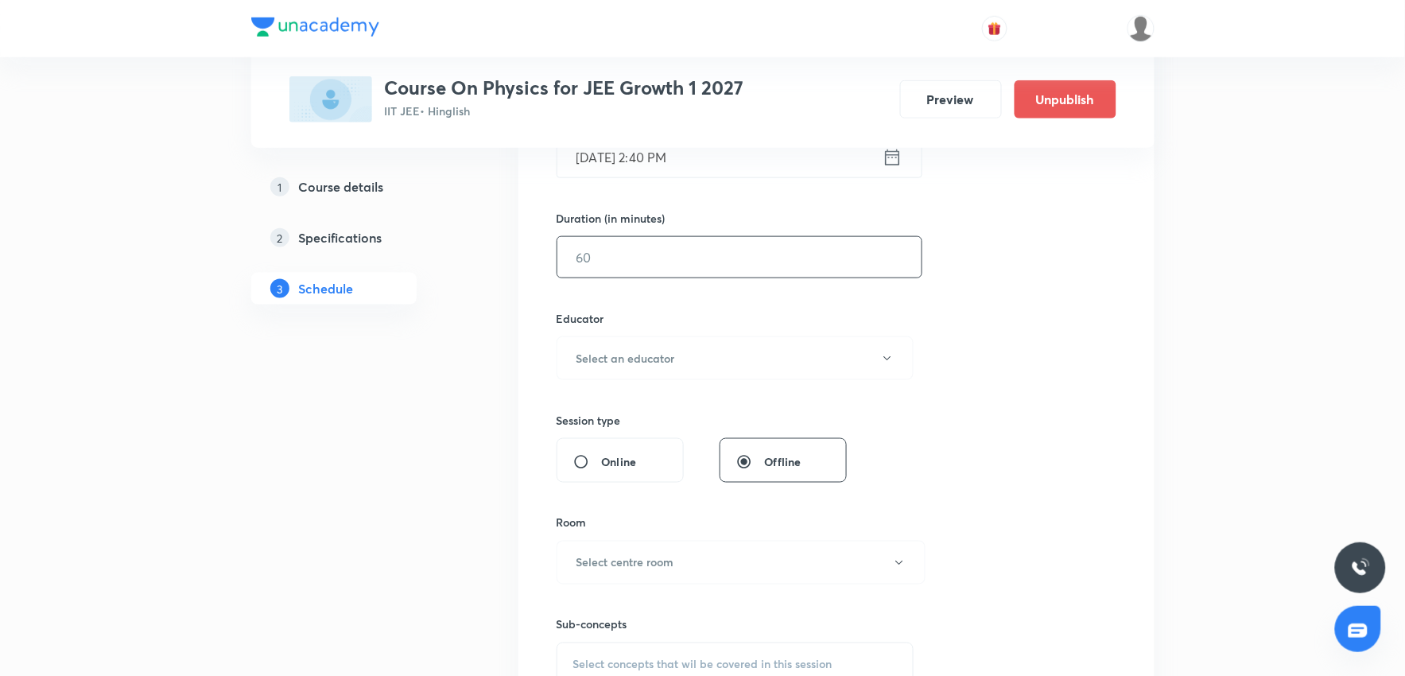
click at [657, 264] on input "text" at bounding box center [739, 257] width 364 height 41
type input "60"
click at [636, 363] on h6 "Select an educator" at bounding box center [625, 358] width 99 height 17
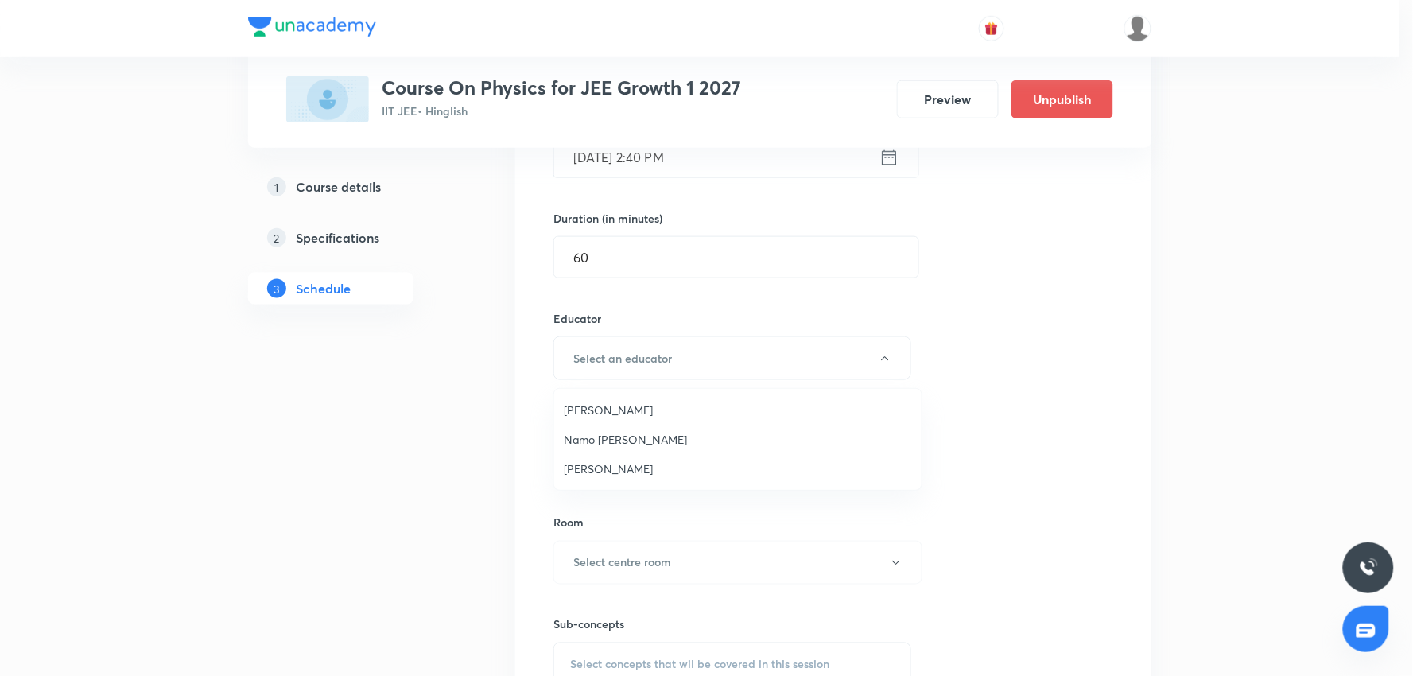
click at [602, 441] on span "Namo Narayan Pathak" at bounding box center [738, 439] width 348 height 17
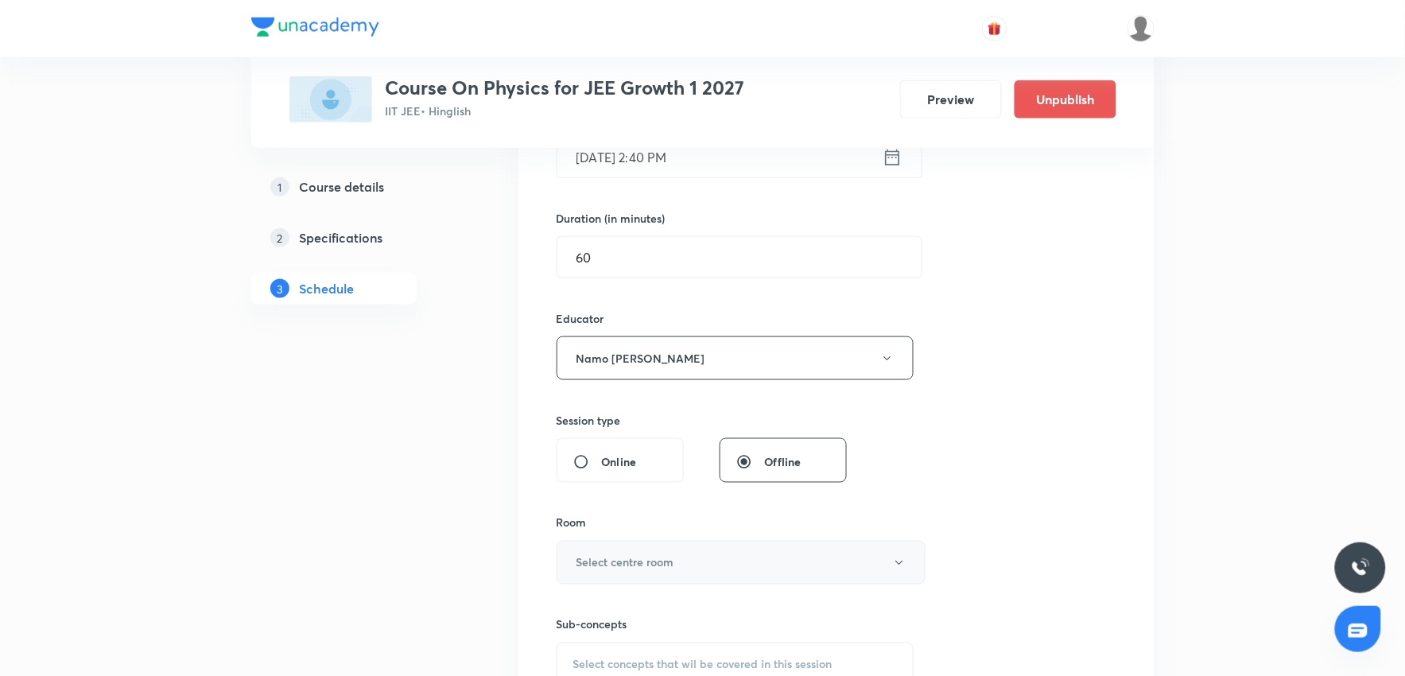
click at [634, 573] on button "Select centre room" at bounding box center [741, 563] width 369 height 44
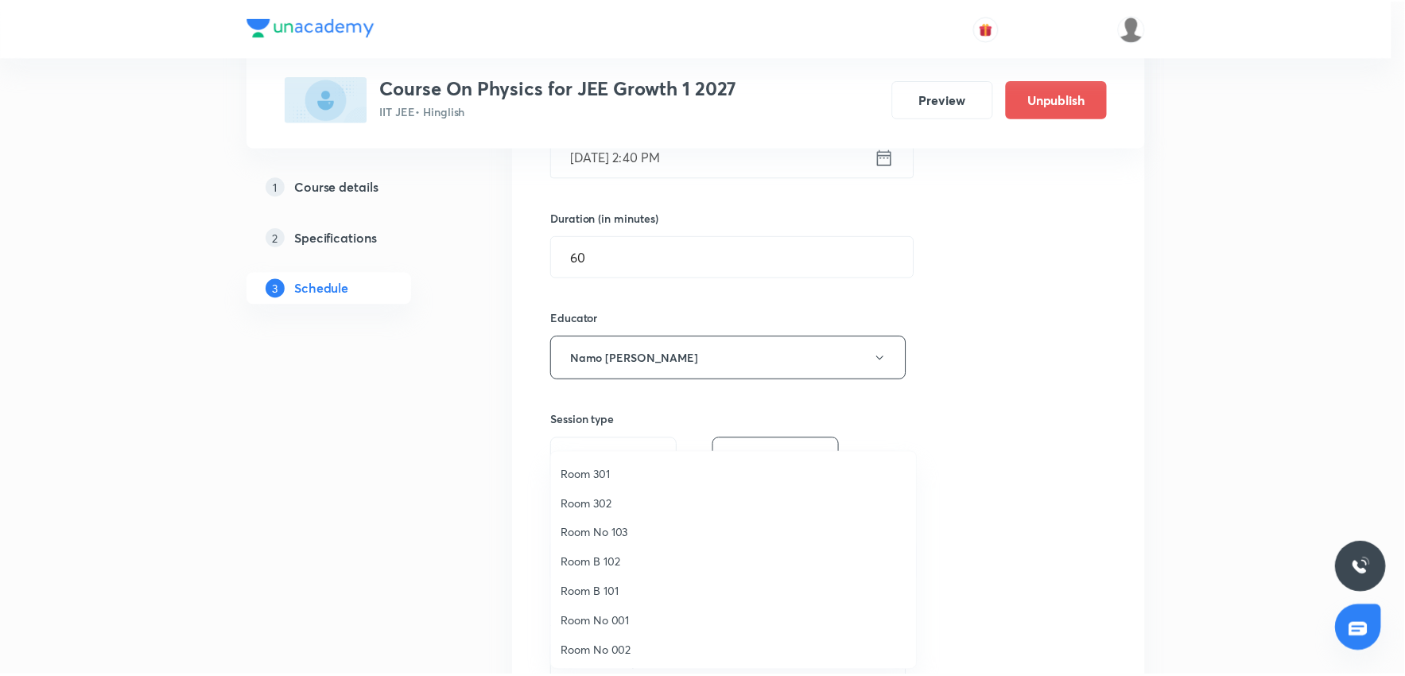
scroll to position [118, 0]
click at [600, 475] on span "Room 301" at bounding box center [738, 473] width 348 height 17
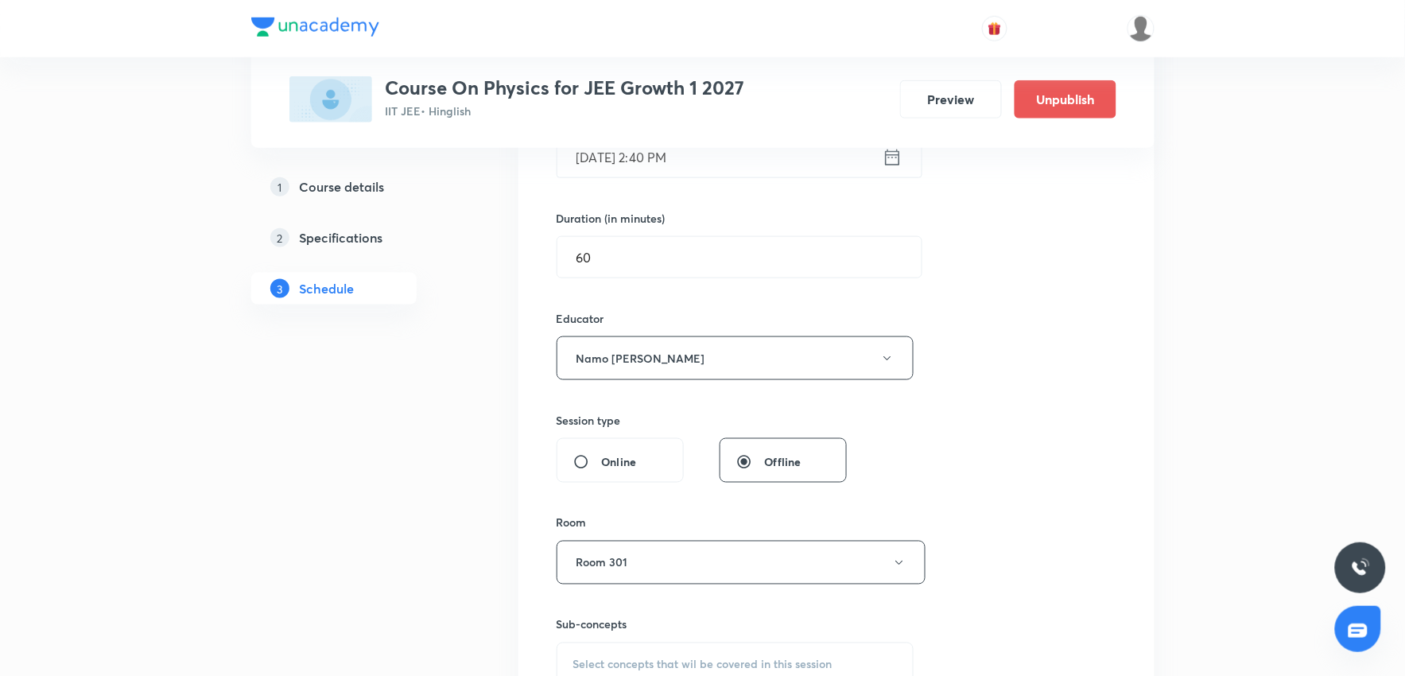
click at [1124, 399] on div "Session 95 Live class Session title 20/99 WORK POWER ENERGY 12 ​ Schedule for S…" at bounding box center [836, 326] width 636 height 899
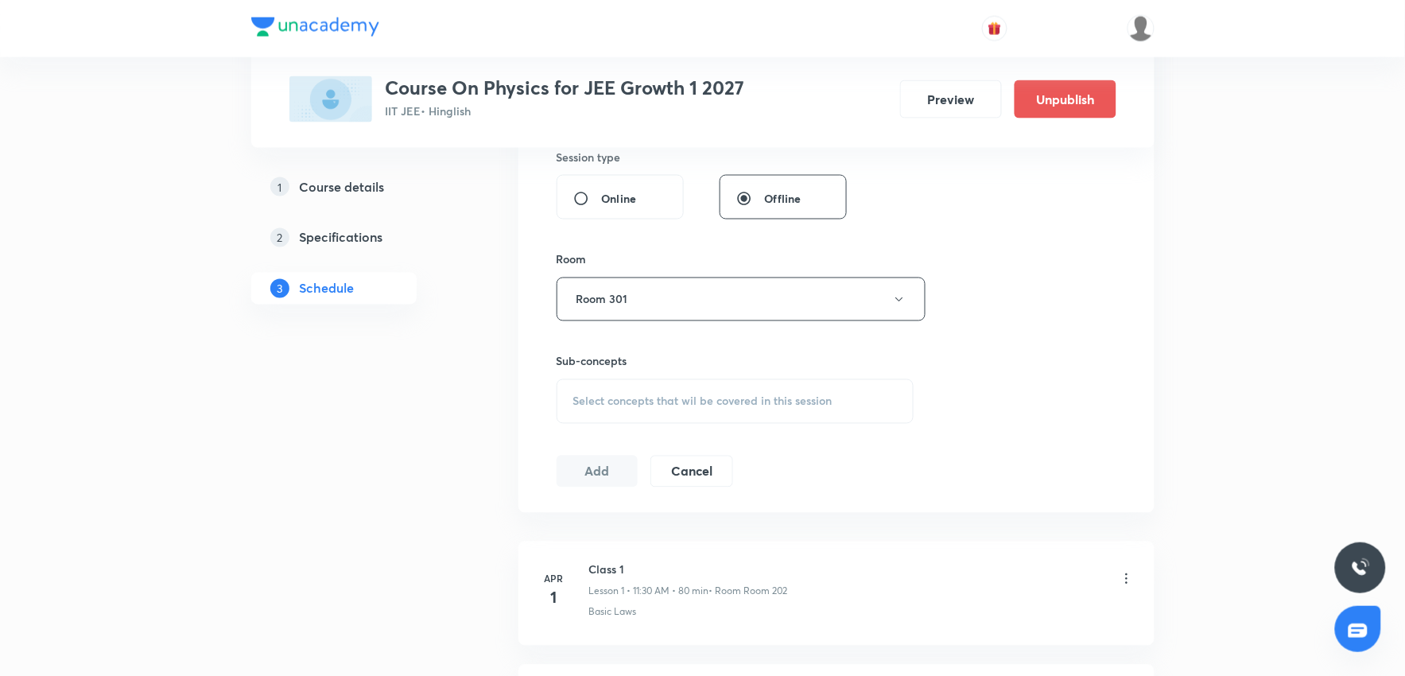
scroll to position [706, 0]
click at [591, 414] on div "Select concepts that wil be covered in this session" at bounding box center [736, 400] width 358 height 45
click at [626, 402] on span "Select concepts that wil be covered in this session" at bounding box center [702, 400] width 259 height 13
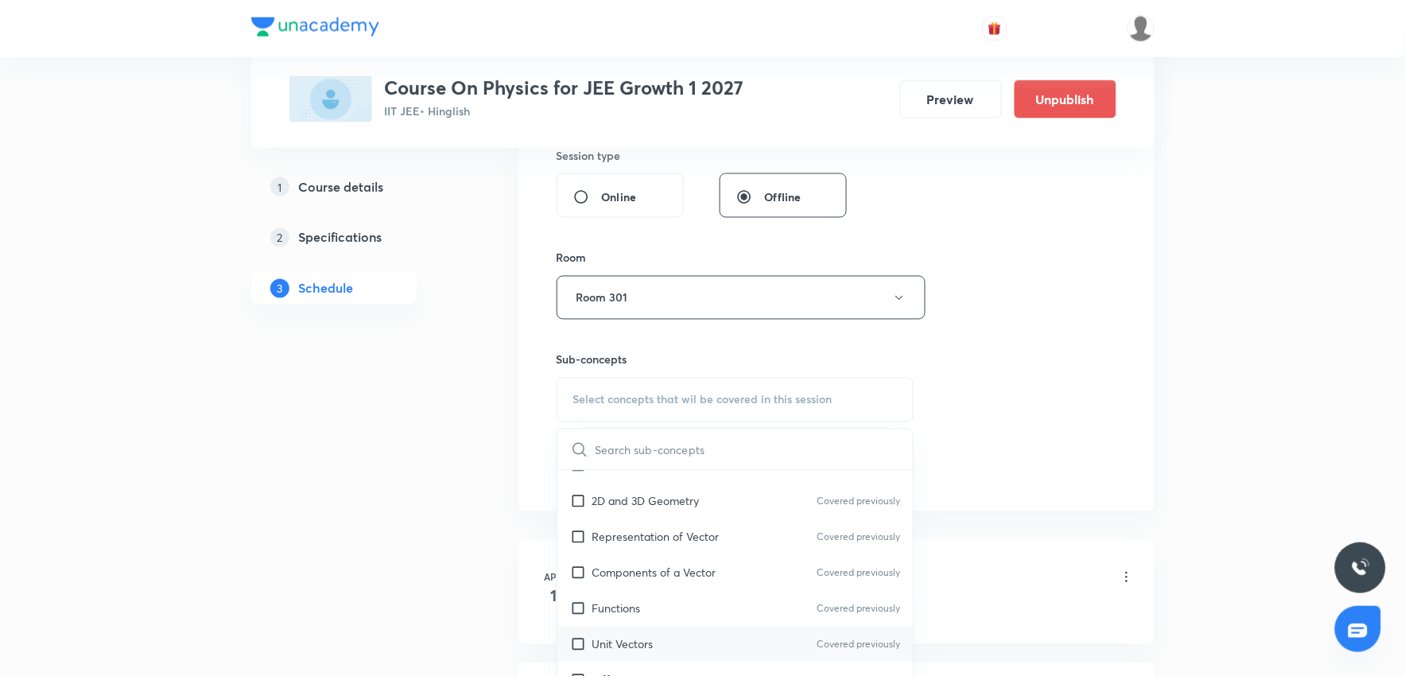
scroll to position [353, 0]
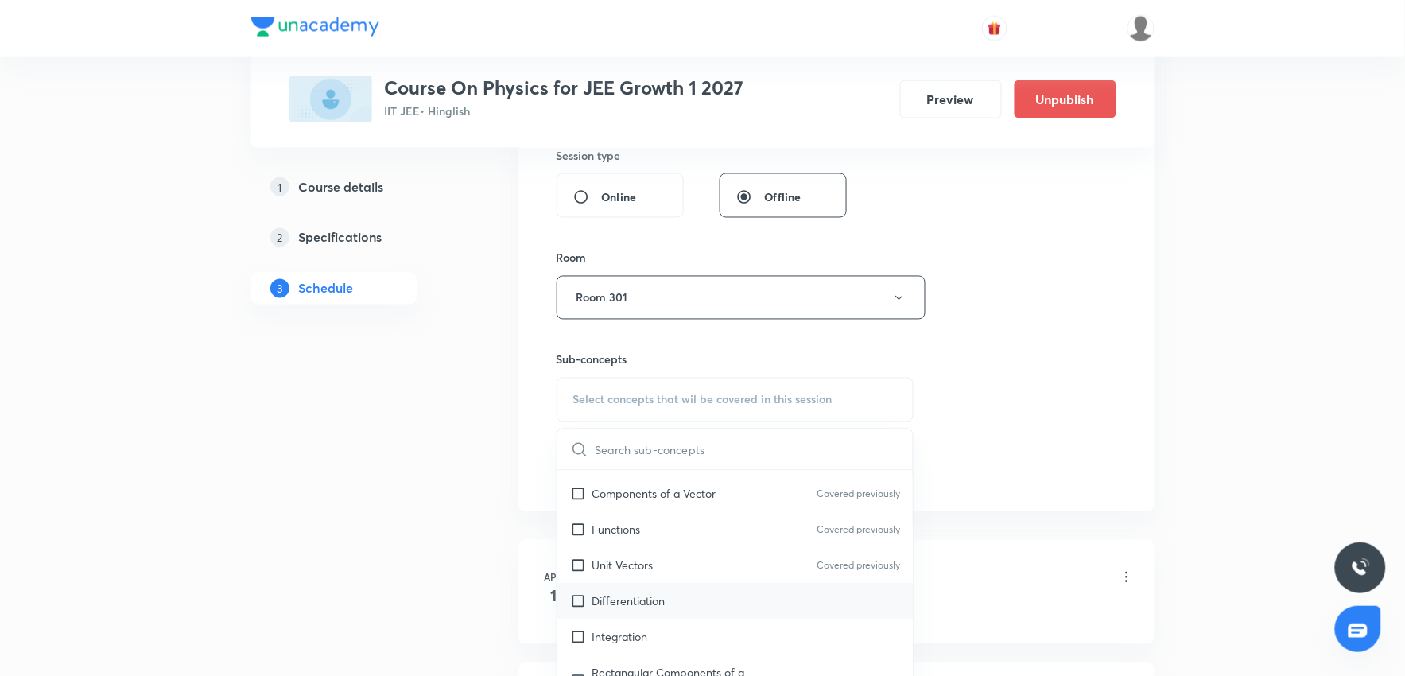
click at [638, 594] on p "Differentiation" at bounding box center [628, 600] width 73 height 17
checkbox input "true"
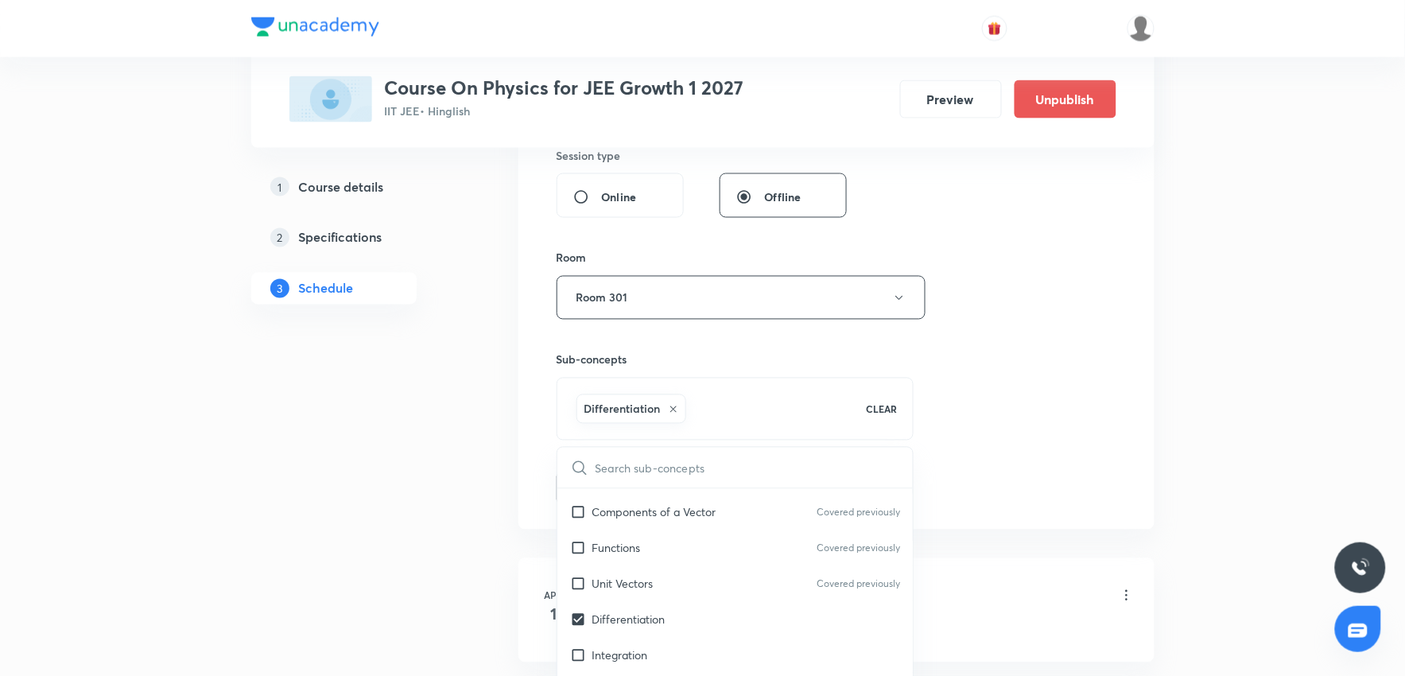
click at [1148, 409] on div "Session 95 Live class Session title 20/99 WORK POWER ENERGY 12 ​ Schedule for S…" at bounding box center [836, 71] width 636 height 918
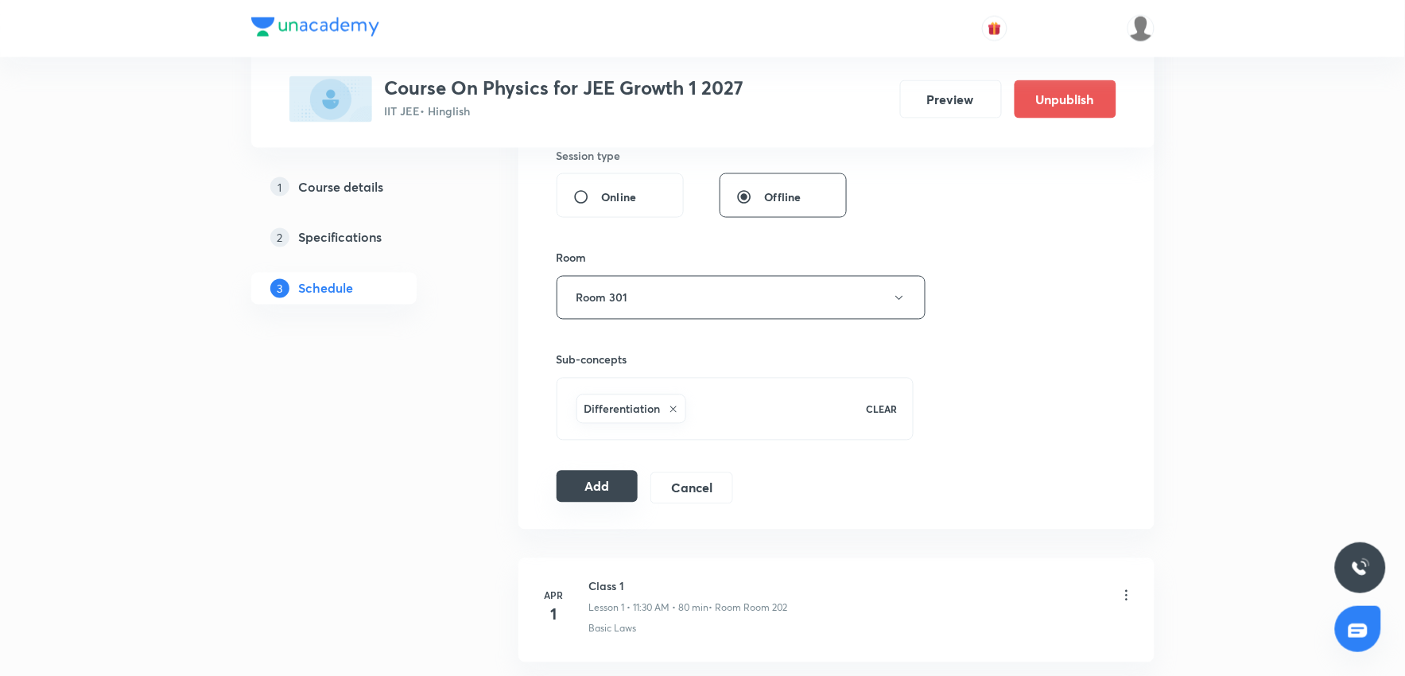
click at [595, 486] on button "Add" at bounding box center [598, 487] width 82 height 32
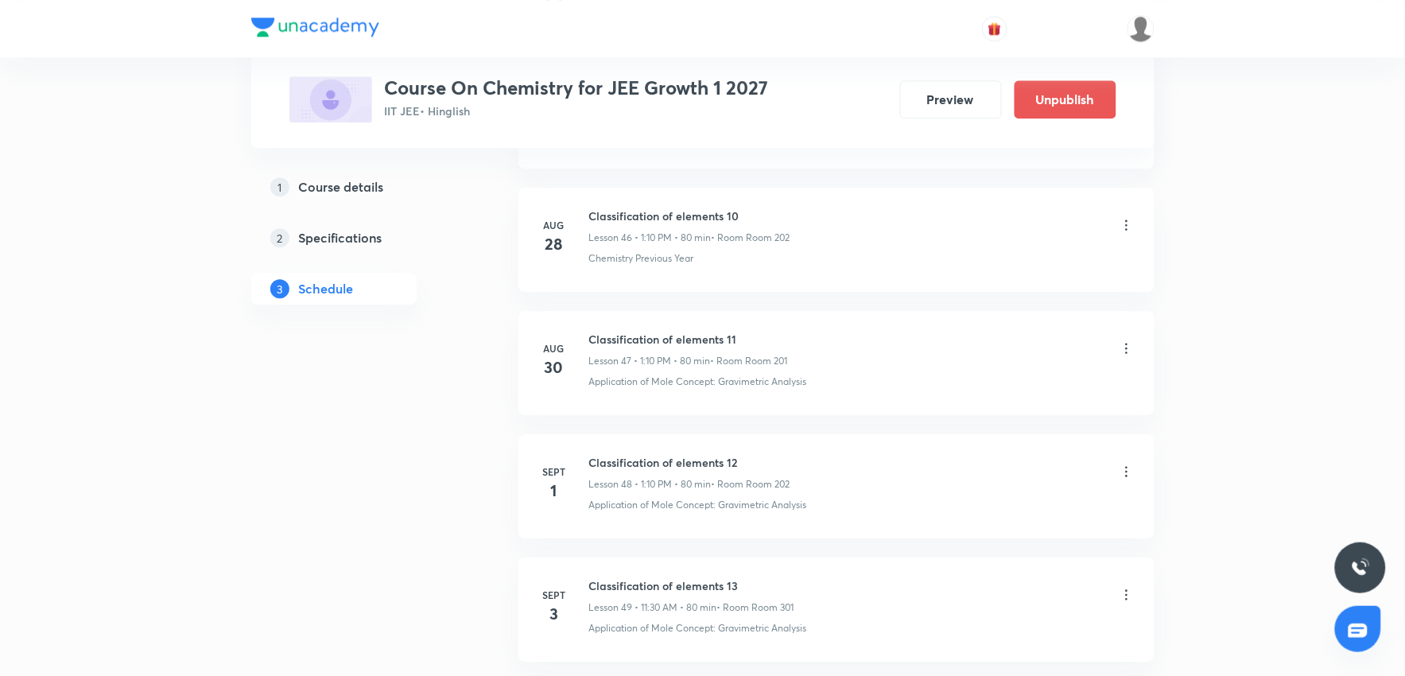
scroll to position [6870, 0]
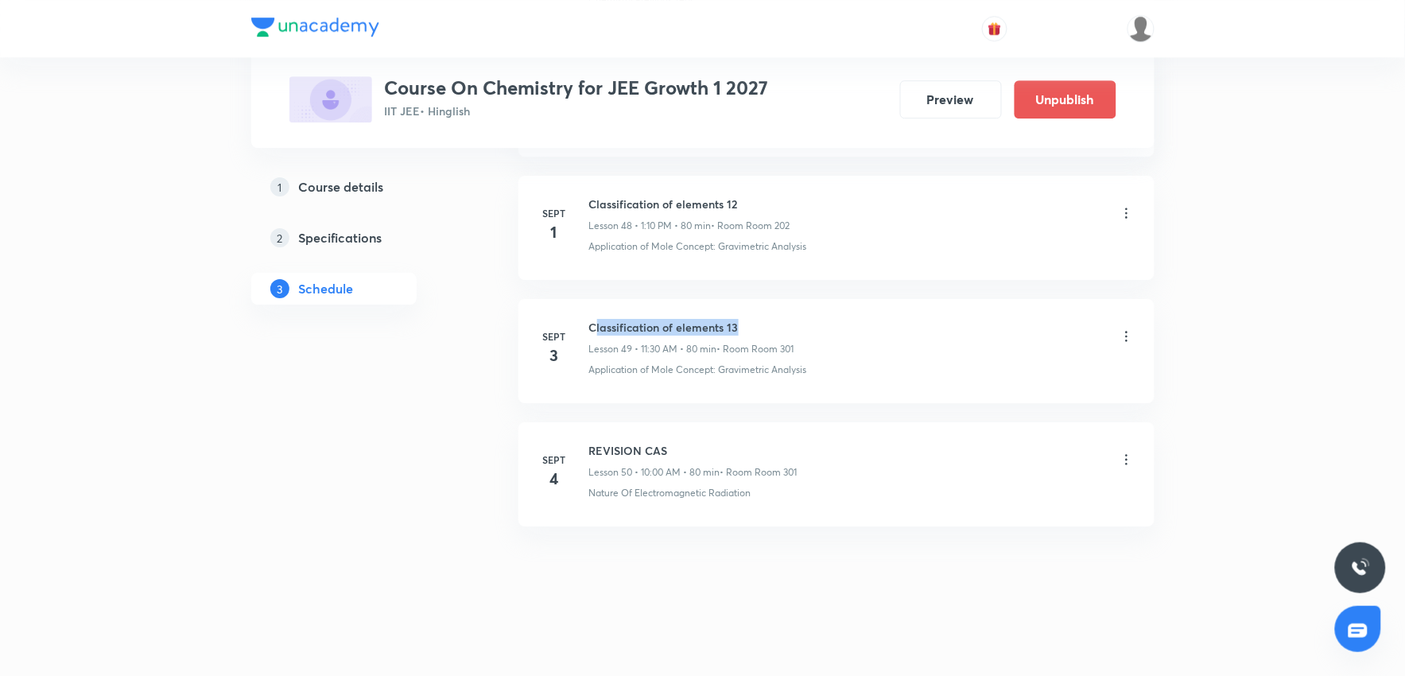
drag, startPoint x: 593, startPoint y: 324, endPoint x: 836, endPoint y: 301, distance: 243.6
click at [836, 301] on li "[DATE] Classification of elements 13 Lesson 49 • 11:30 AM • 80 min • Room Room …" at bounding box center [836, 351] width 636 height 104
click at [796, 457] on h6 "REVISION CAS" at bounding box center [693, 450] width 208 height 17
drag, startPoint x: 590, startPoint y: 322, endPoint x: 809, endPoint y: 312, distance: 219.6
click at [809, 312] on li "[DATE] Classification of elements 13 Lesson 49 • 11:30 AM • 80 min • Room Room …" at bounding box center [836, 351] width 636 height 104
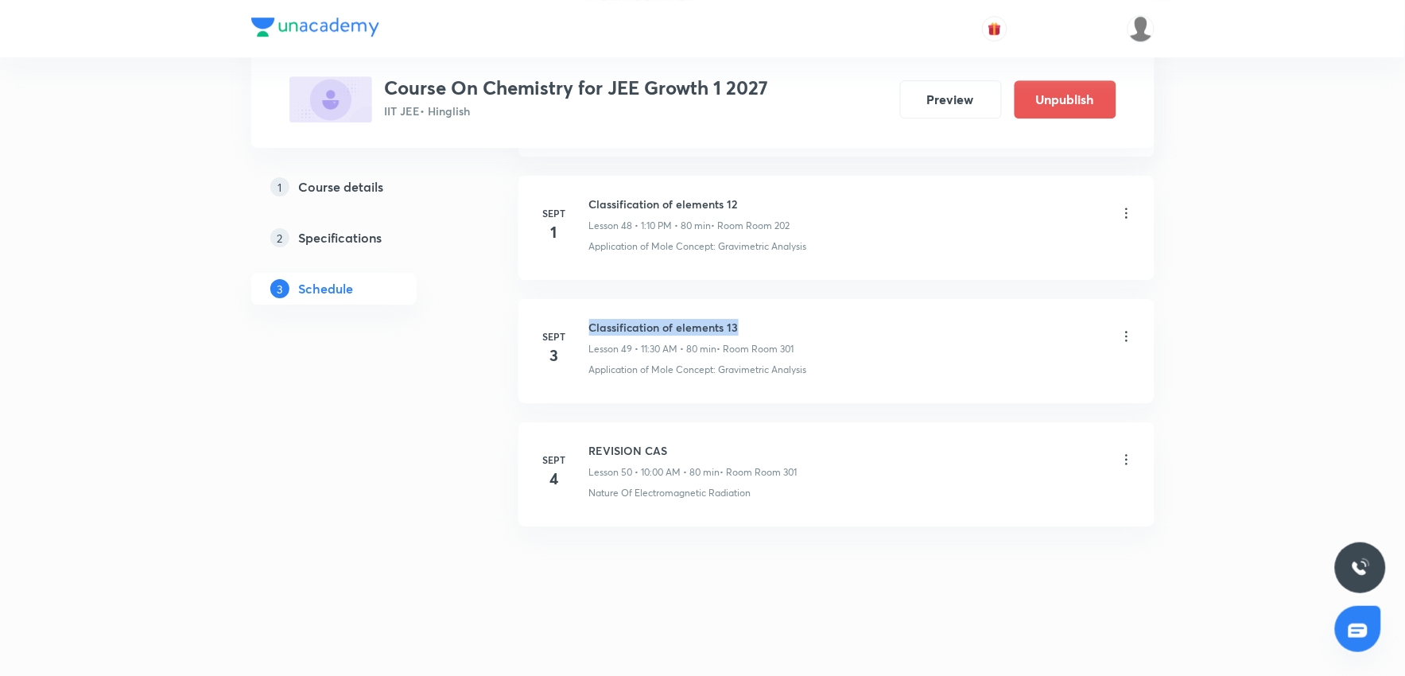
copy h6 "Classification of elements 13"
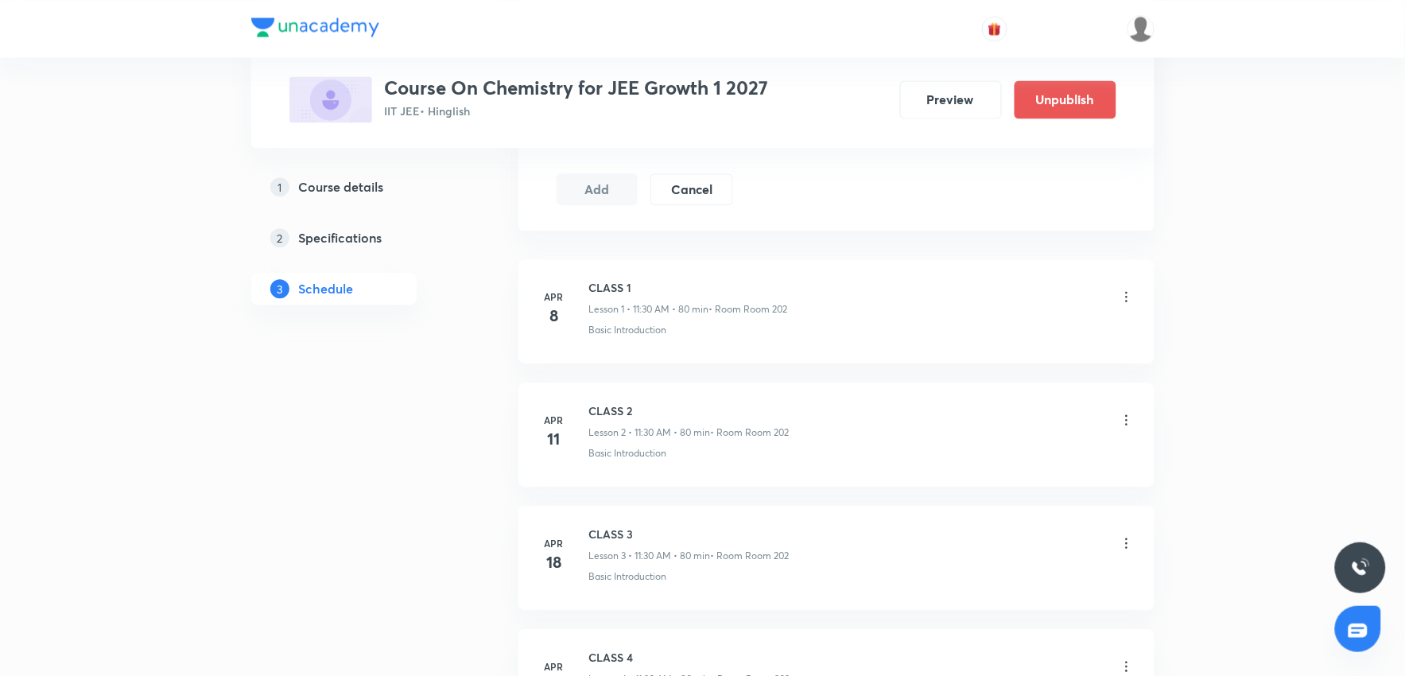
scroll to position [0, 0]
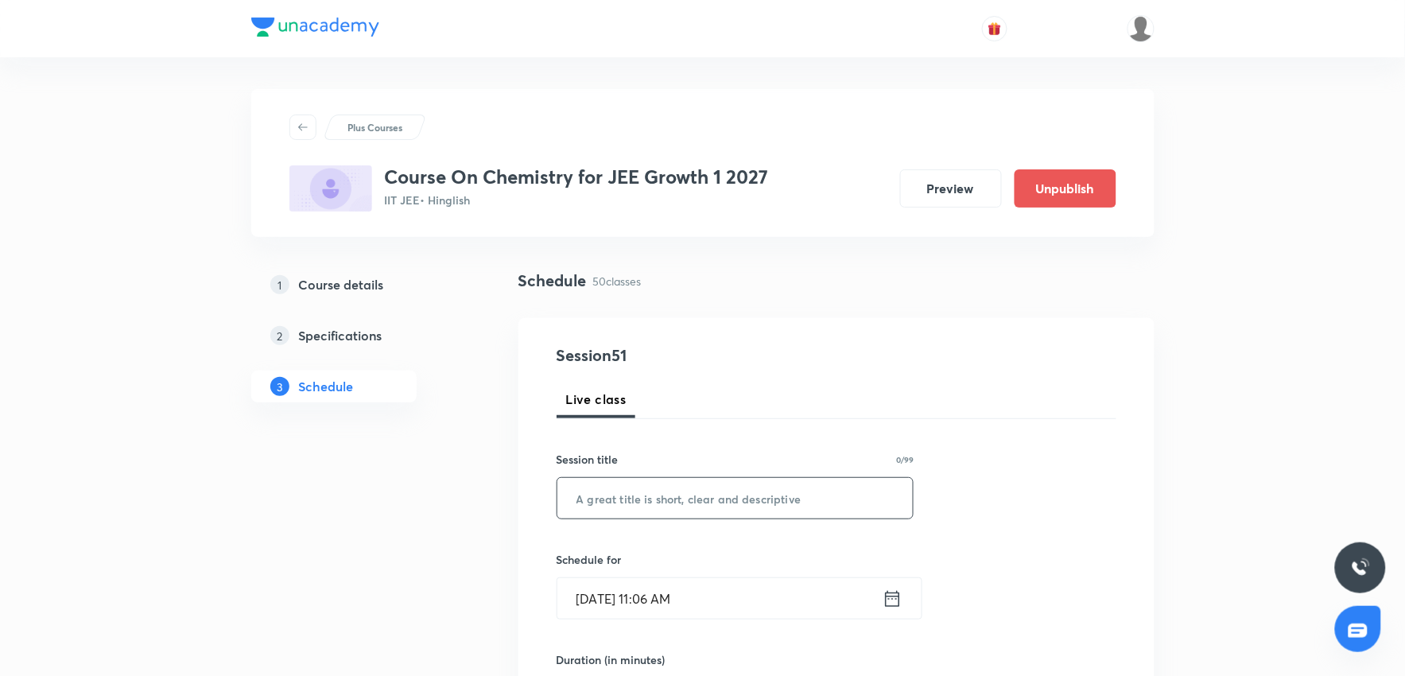
click at [650, 499] on input "text" at bounding box center [735, 498] width 356 height 41
paste input "Classification of elements 13"
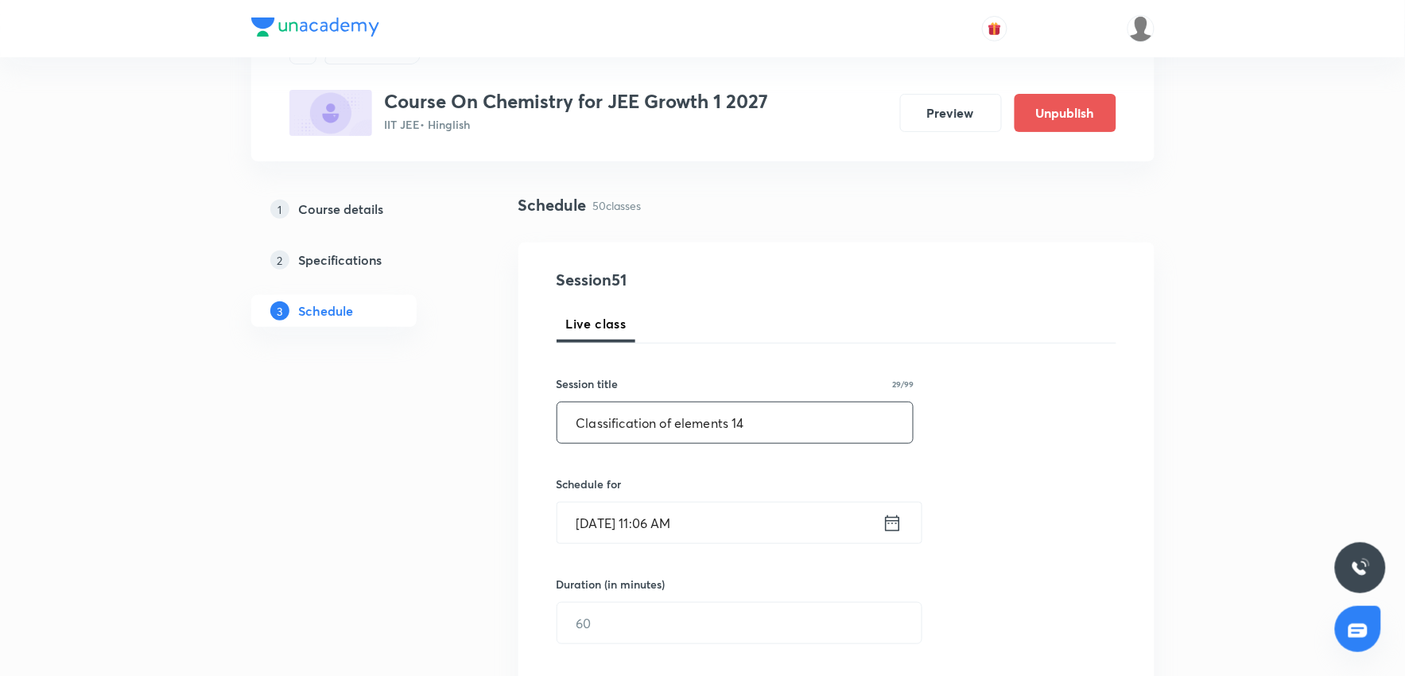
scroll to position [177, 0]
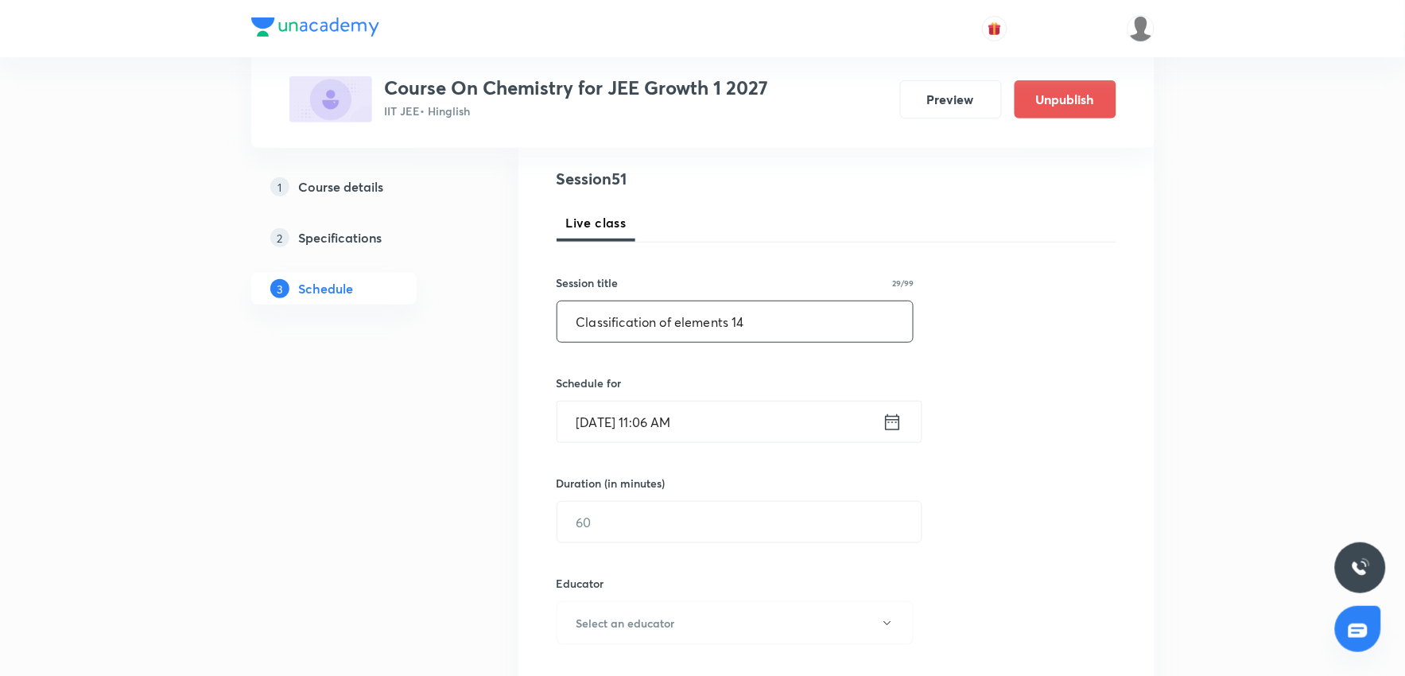
type input "Classification of elements 14"
click at [737, 427] on input "Sept 4, 2025, 11:06 AM" at bounding box center [719, 422] width 325 height 41
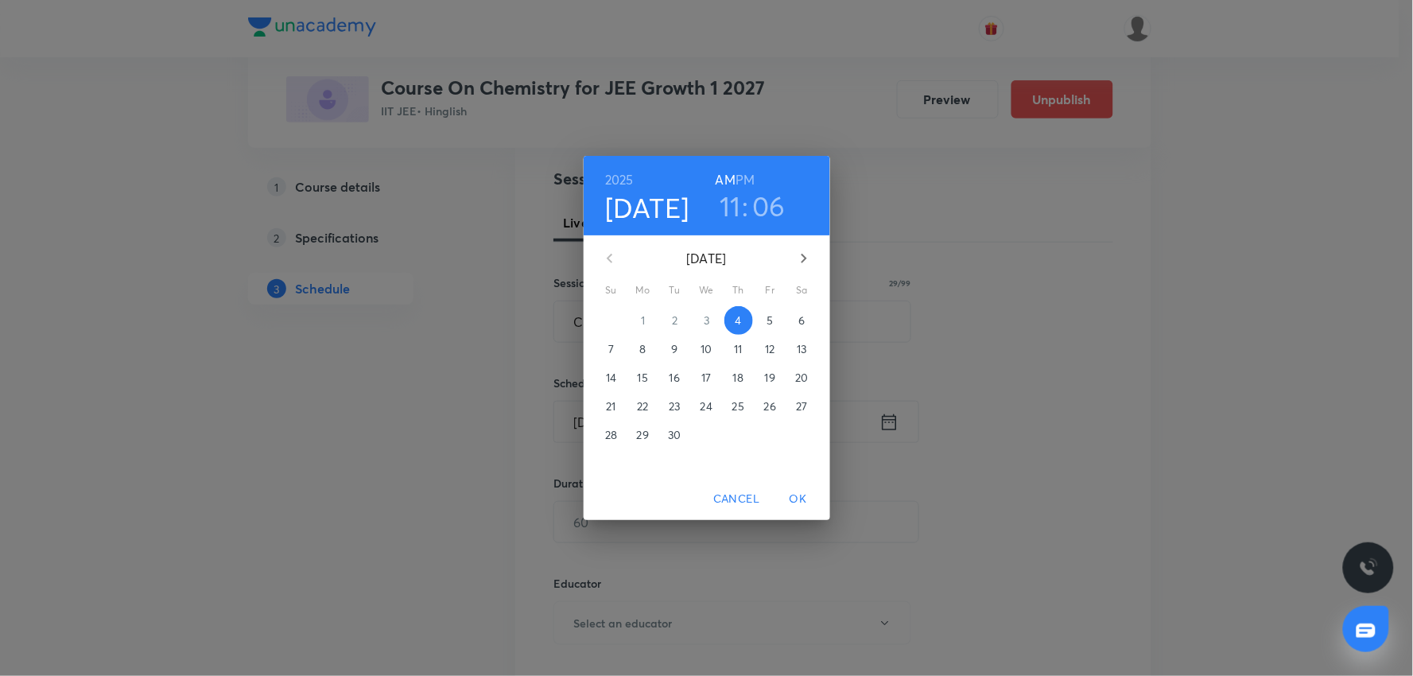
click at [727, 200] on h3 "11" at bounding box center [730, 205] width 21 height 33
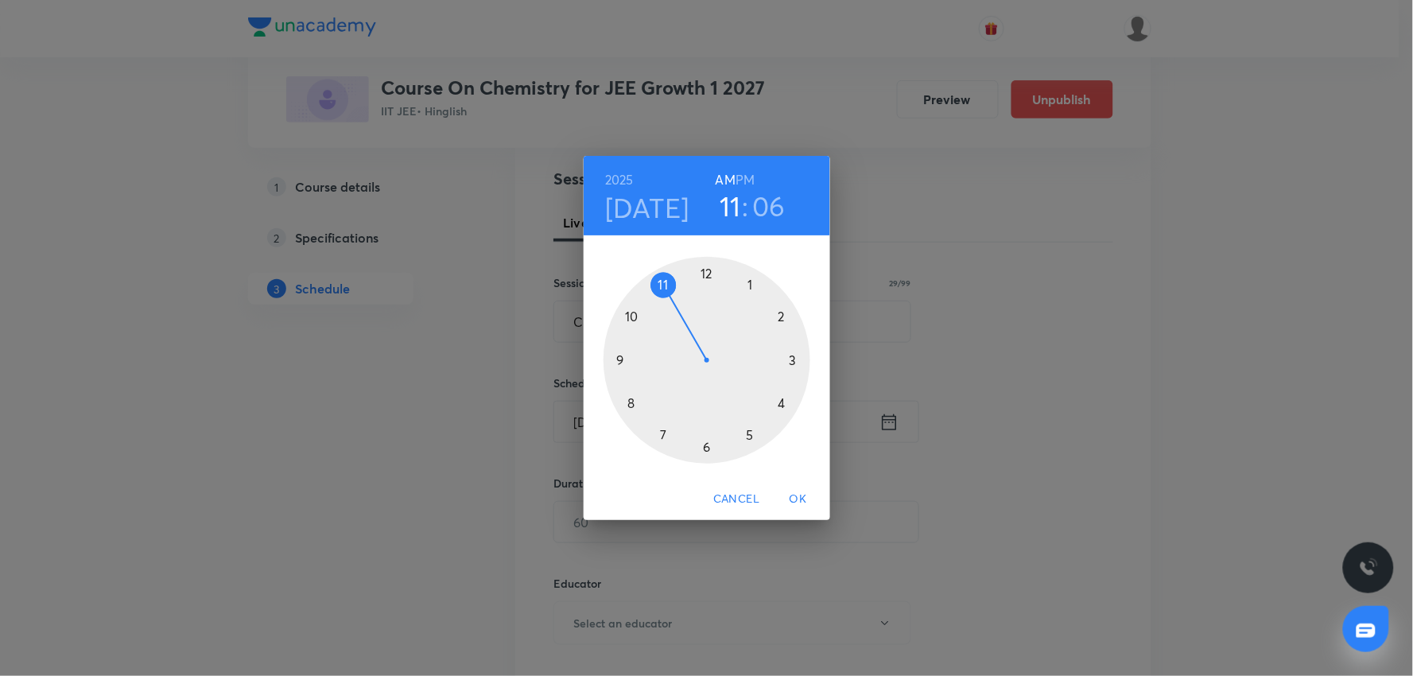
click at [783, 320] on div at bounding box center [706, 360] width 207 height 207
click at [736, 208] on h3 "02" at bounding box center [731, 205] width 32 height 33
click at [752, 281] on div at bounding box center [706, 360] width 207 height 207
click at [752, 178] on h6 "PM" at bounding box center [744, 180] width 19 height 22
click at [782, 318] on div at bounding box center [706, 360] width 207 height 207
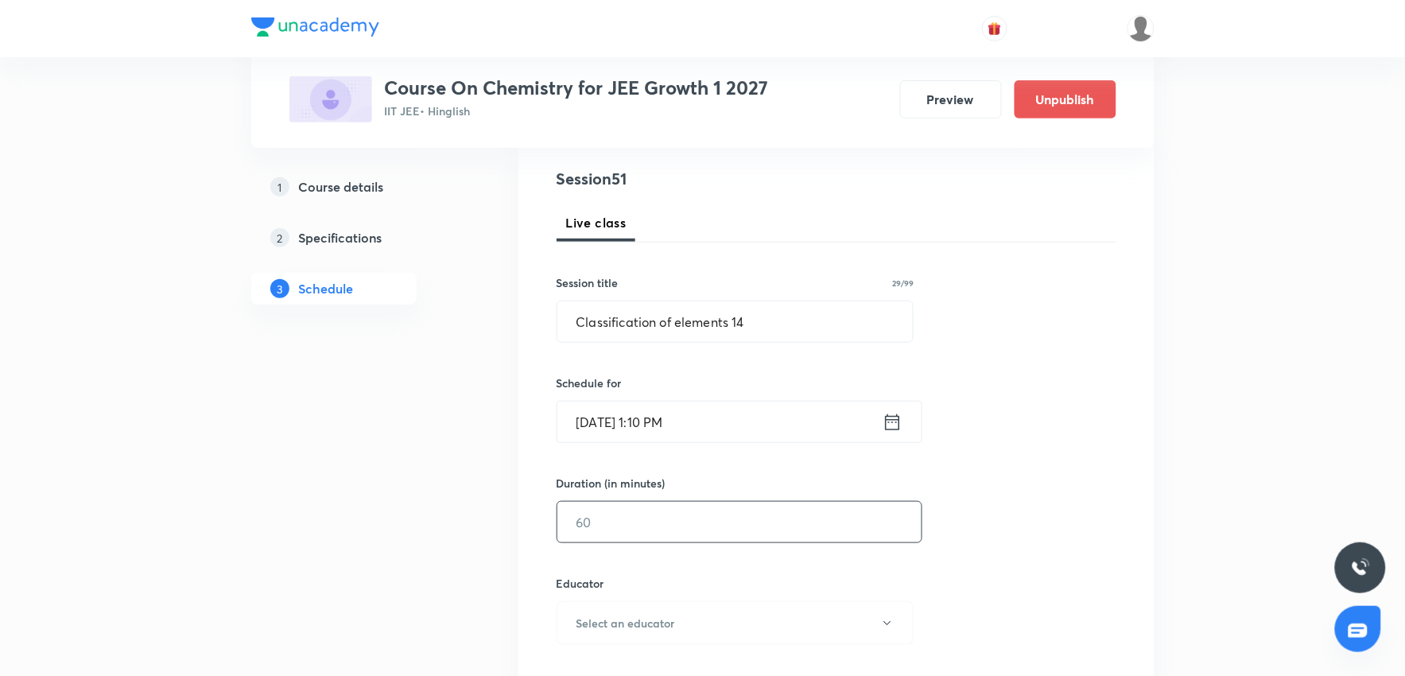
click at [701, 533] on input "text" at bounding box center [739, 522] width 364 height 41
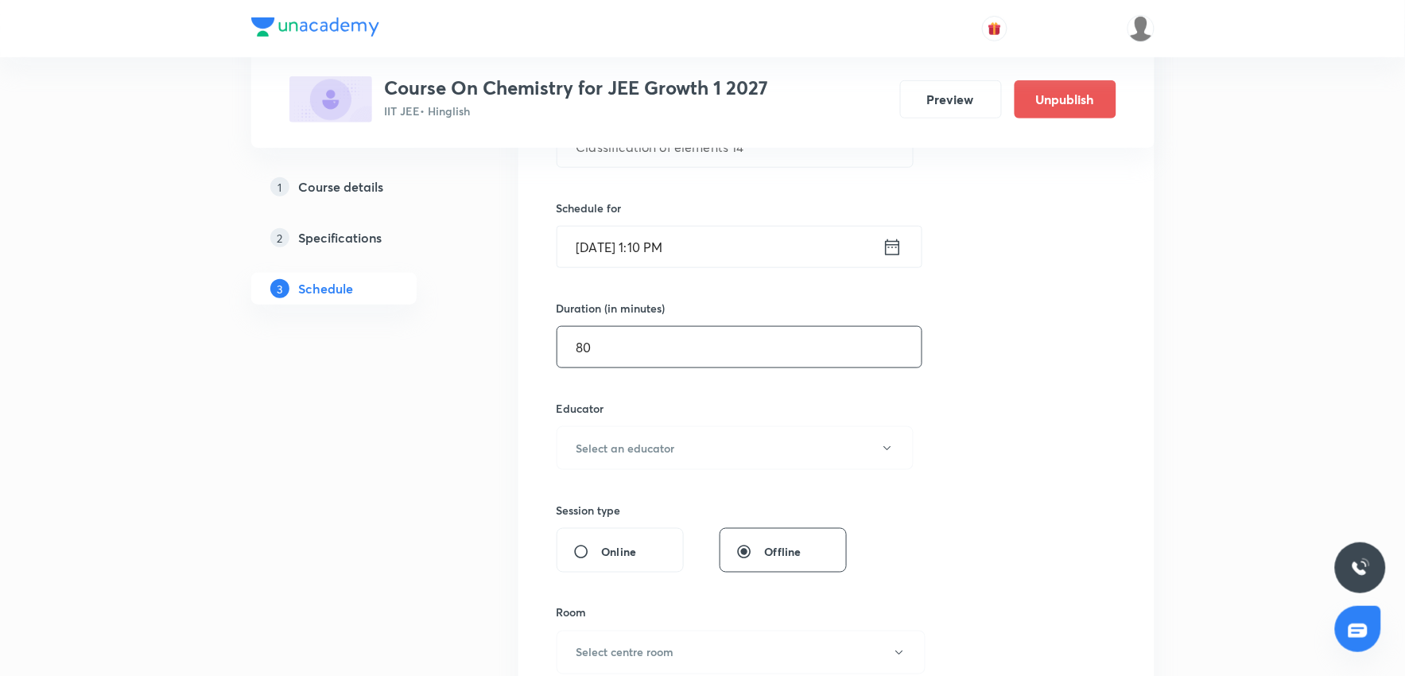
scroll to position [353, 0]
type input "80"
click at [724, 440] on button "Select an educator" at bounding box center [736, 447] width 358 height 44
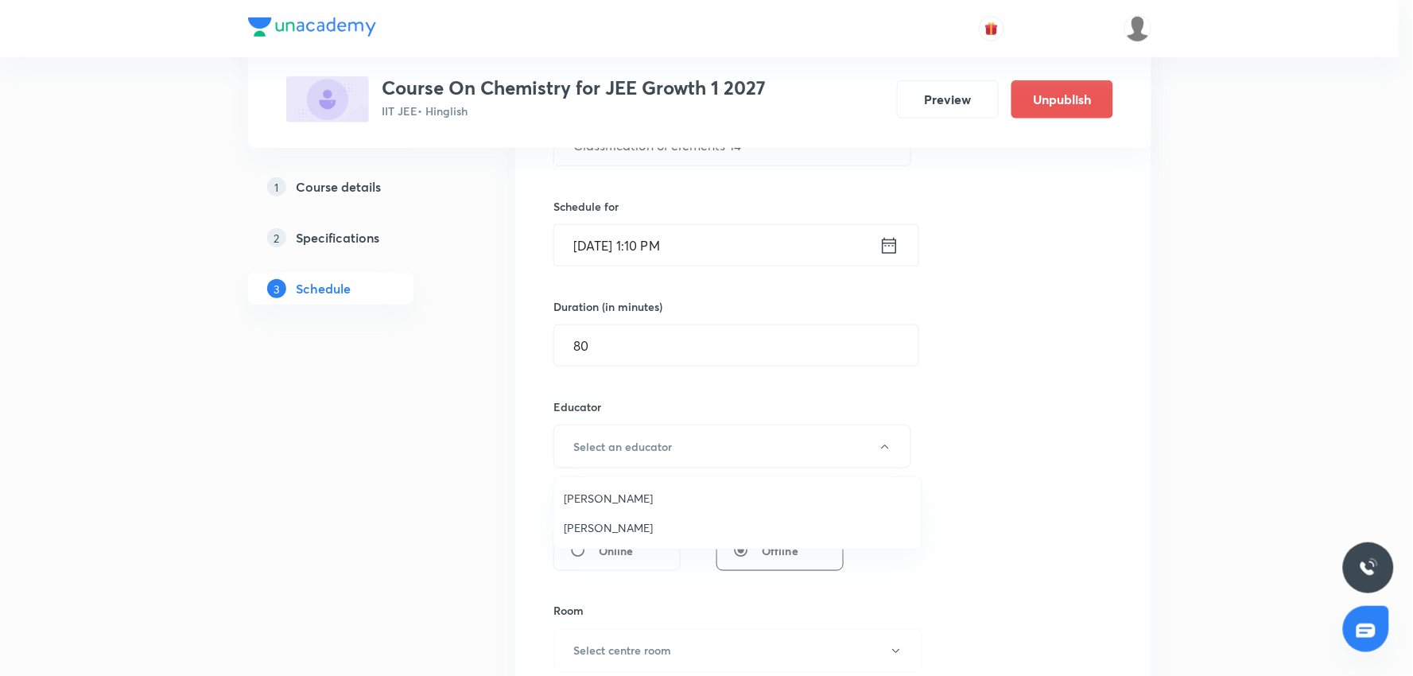
click at [600, 526] on span "Sandeep Maurya" at bounding box center [738, 527] width 348 height 17
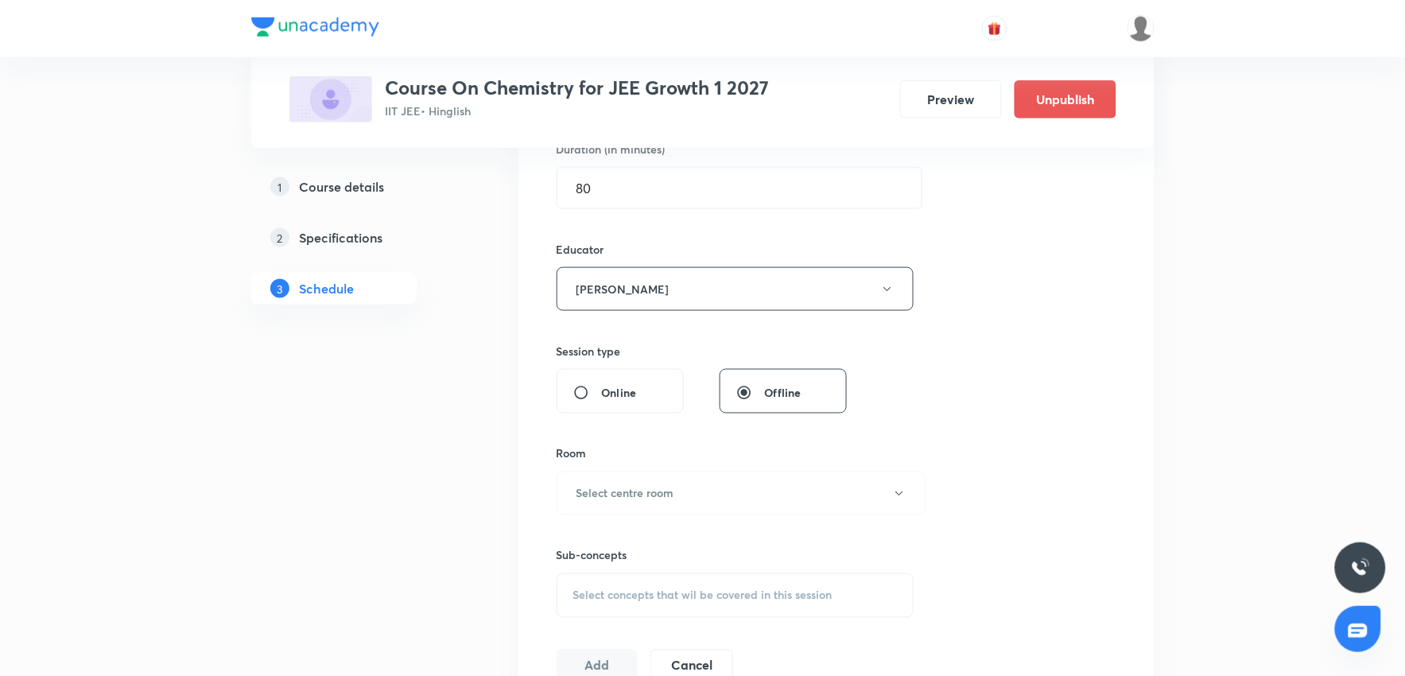
scroll to position [530, 0]
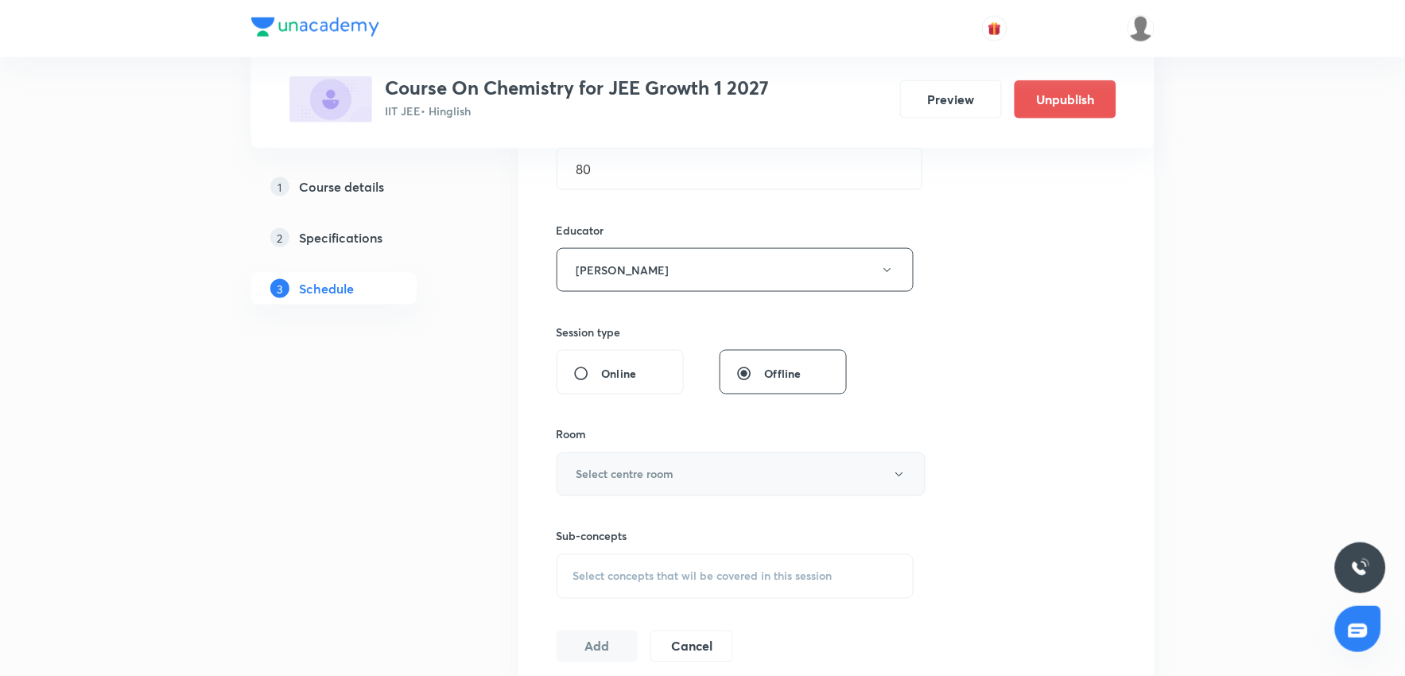
click at [629, 479] on h6 "Select centre room" at bounding box center [625, 474] width 98 height 17
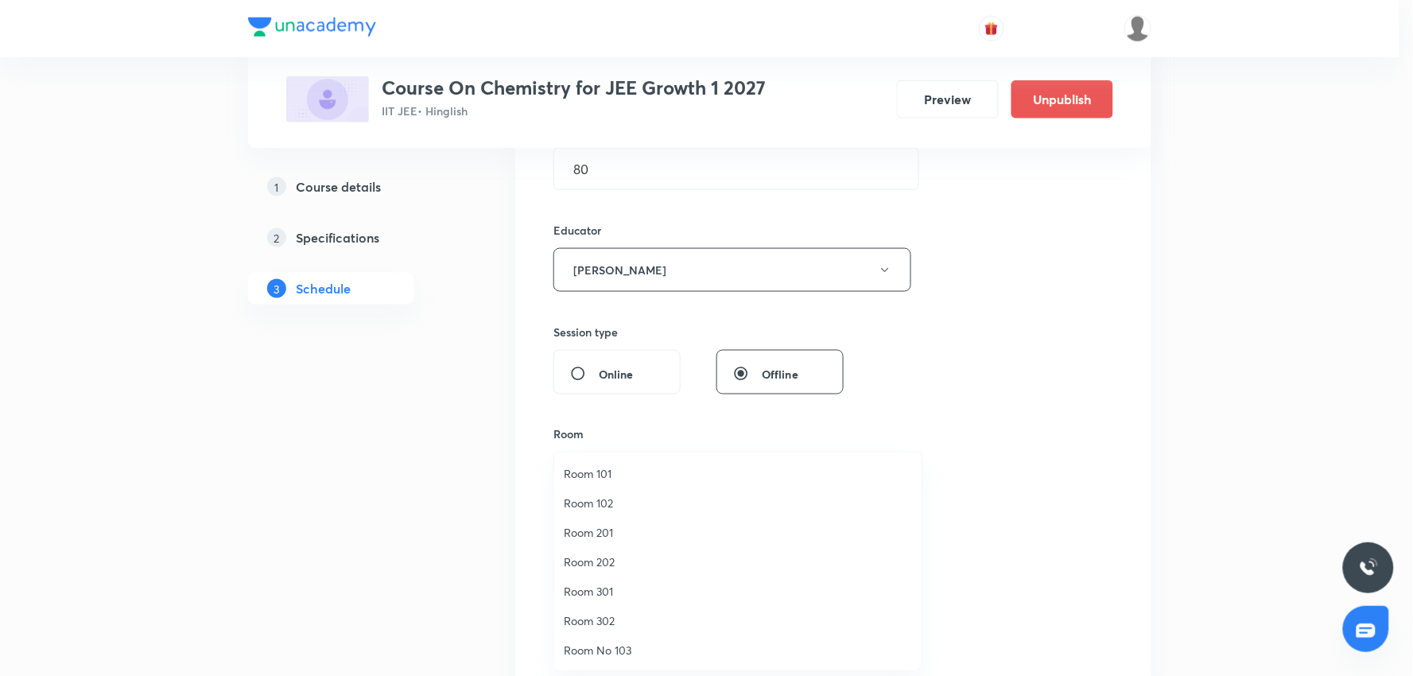
click at [581, 592] on span "Room 301" at bounding box center [738, 591] width 348 height 17
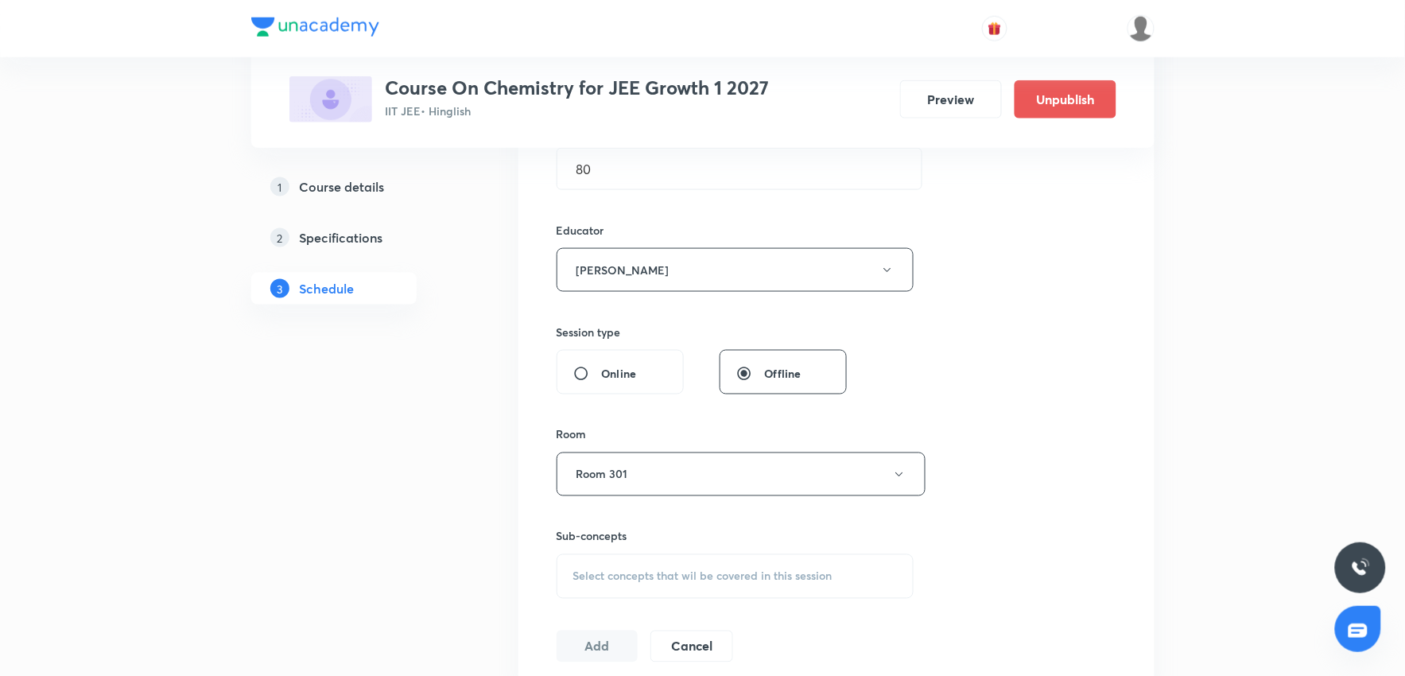
click at [1097, 394] on div "Session 51 Live class Session title 29/99 Classification of elements 14 ​ Sched…" at bounding box center [837, 238] width 560 height 848
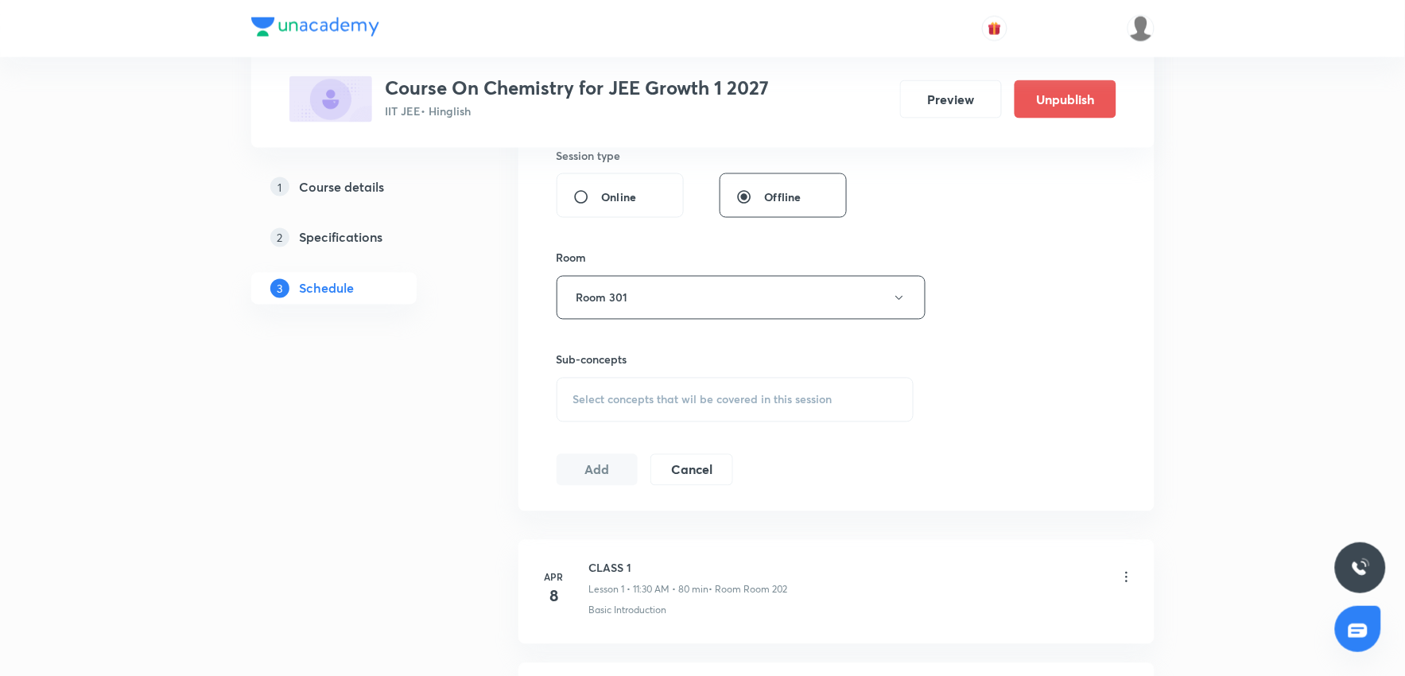
click at [742, 394] on span "Select concepts that wil be covered in this session" at bounding box center [702, 400] width 259 height 13
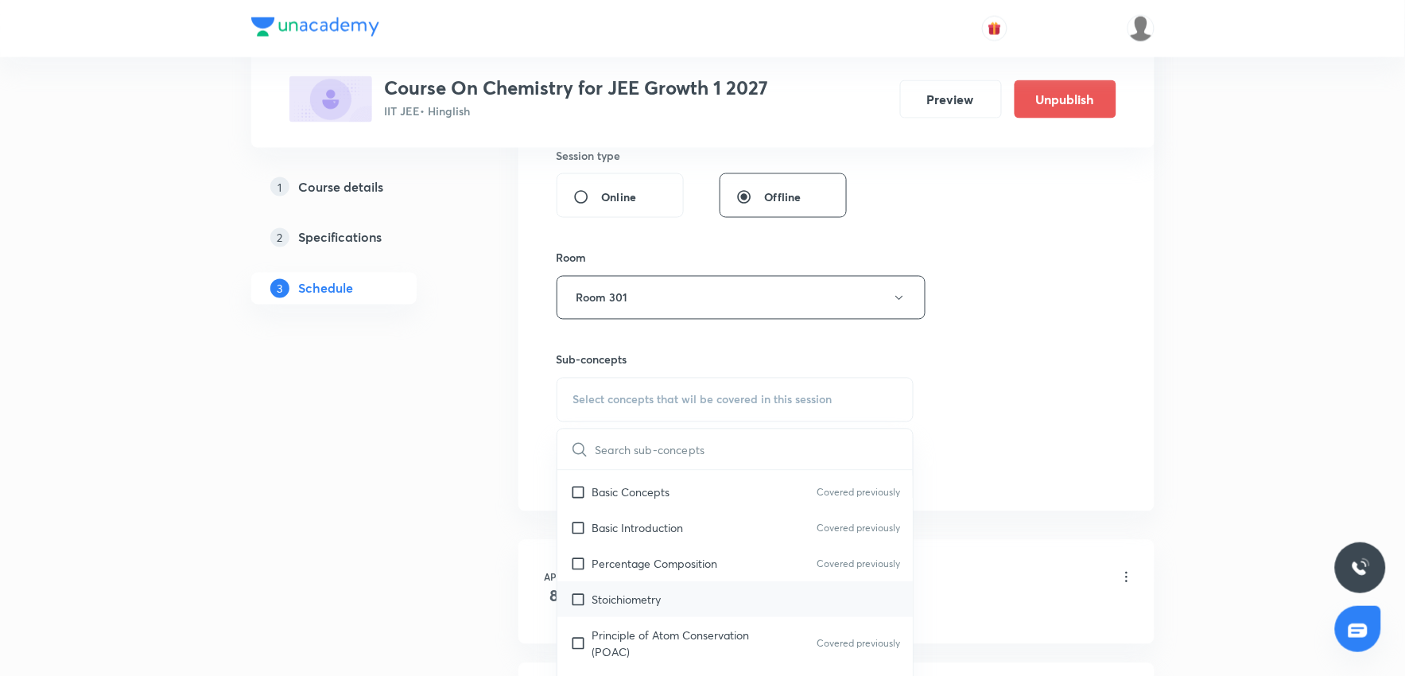
scroll to position [177, 0]
click at [654, 586] on div "Stoichiometry" at bounding box center [735, 598] width 356 height 36
checkbox input "true"
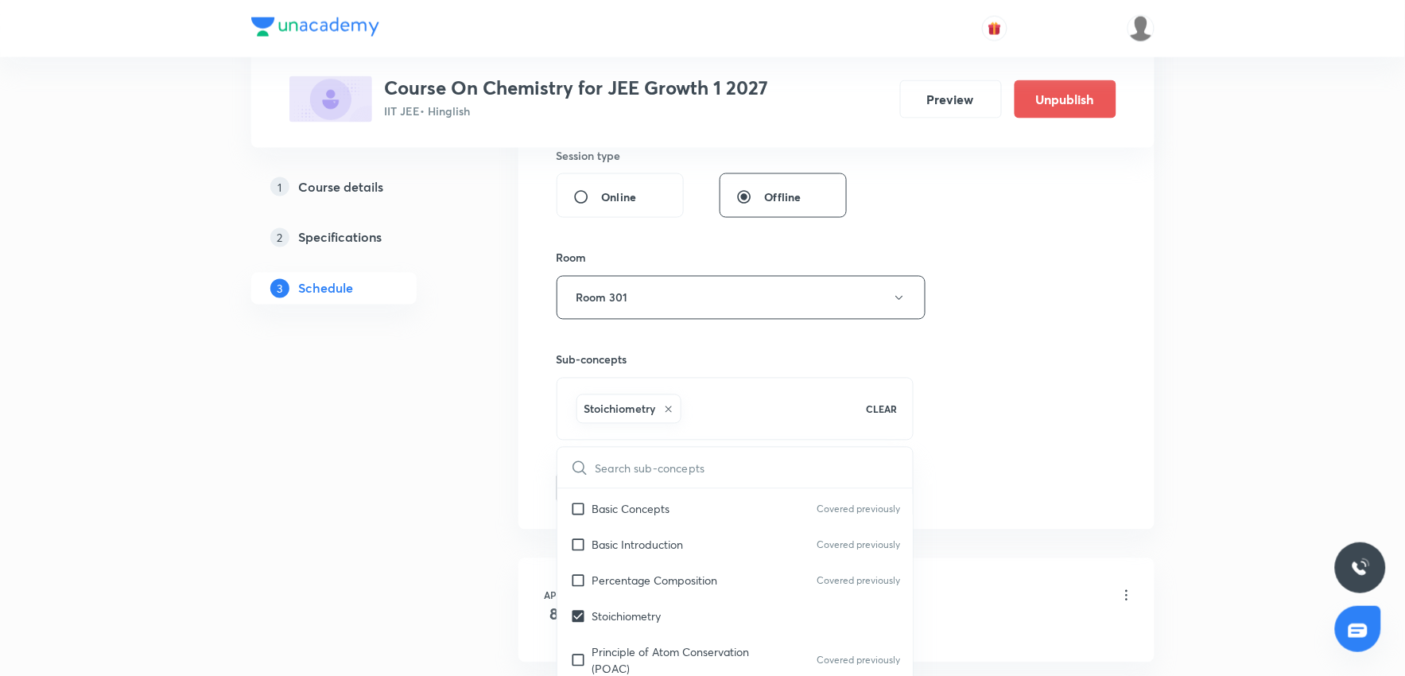
click at [1062, 489] on div "Session 51 Live class Session title 29/99 Classification of elements 14 ​ Sched…" at bounding box center [837, 70] width 560 height 867
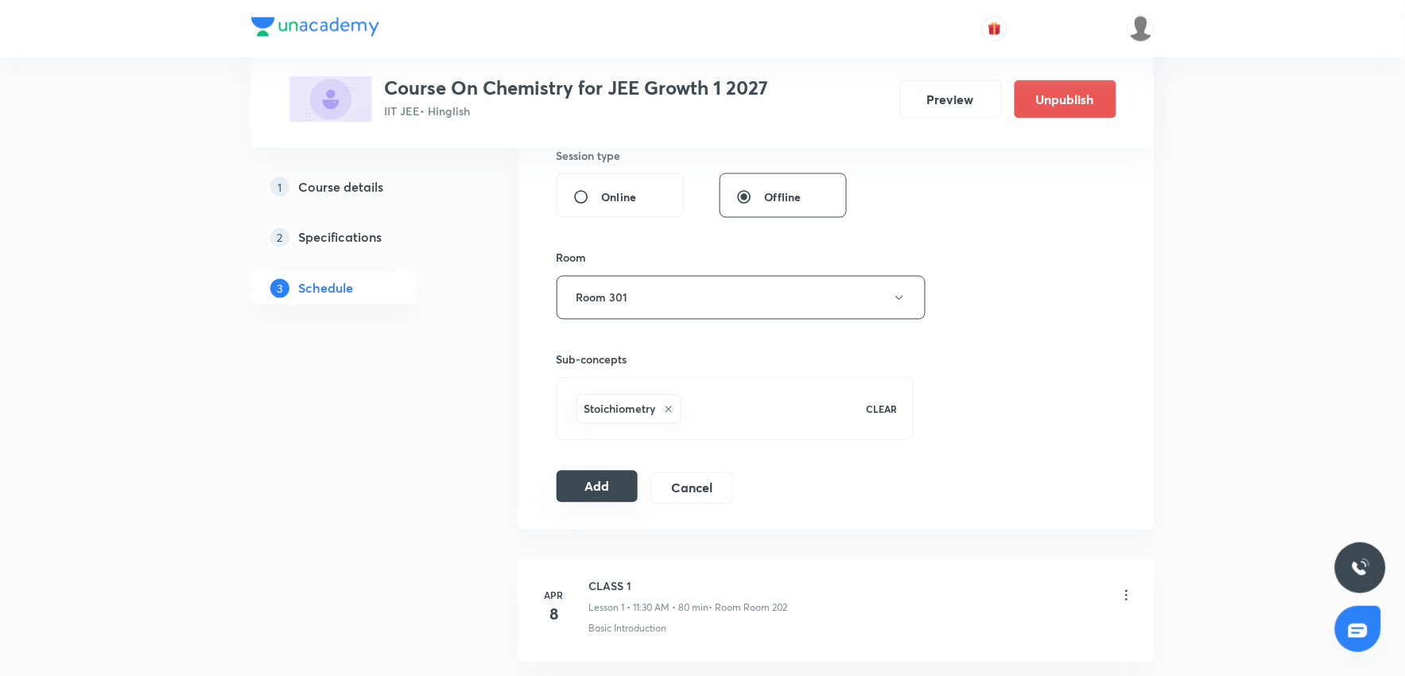
click at [624, 485] on button "Add" at bounding box center [598, 487] width 82 height 32
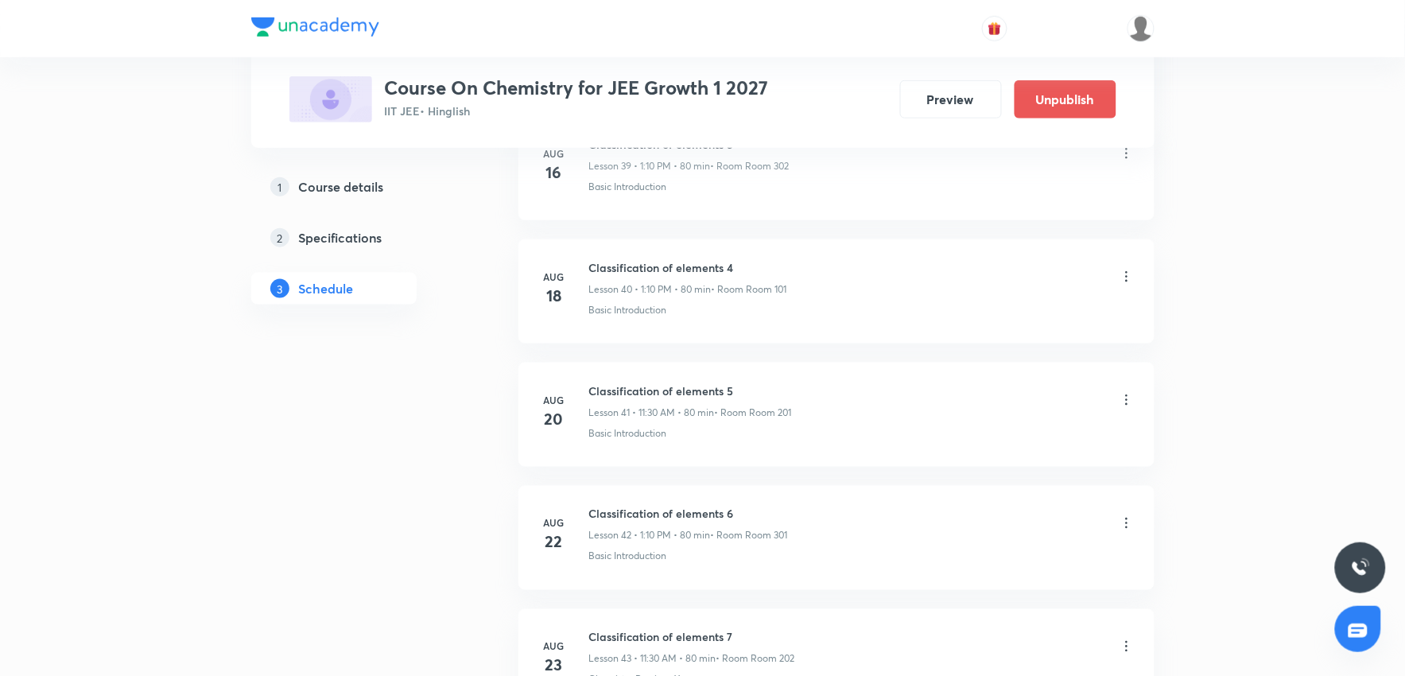
scroll to position [6889, 0]
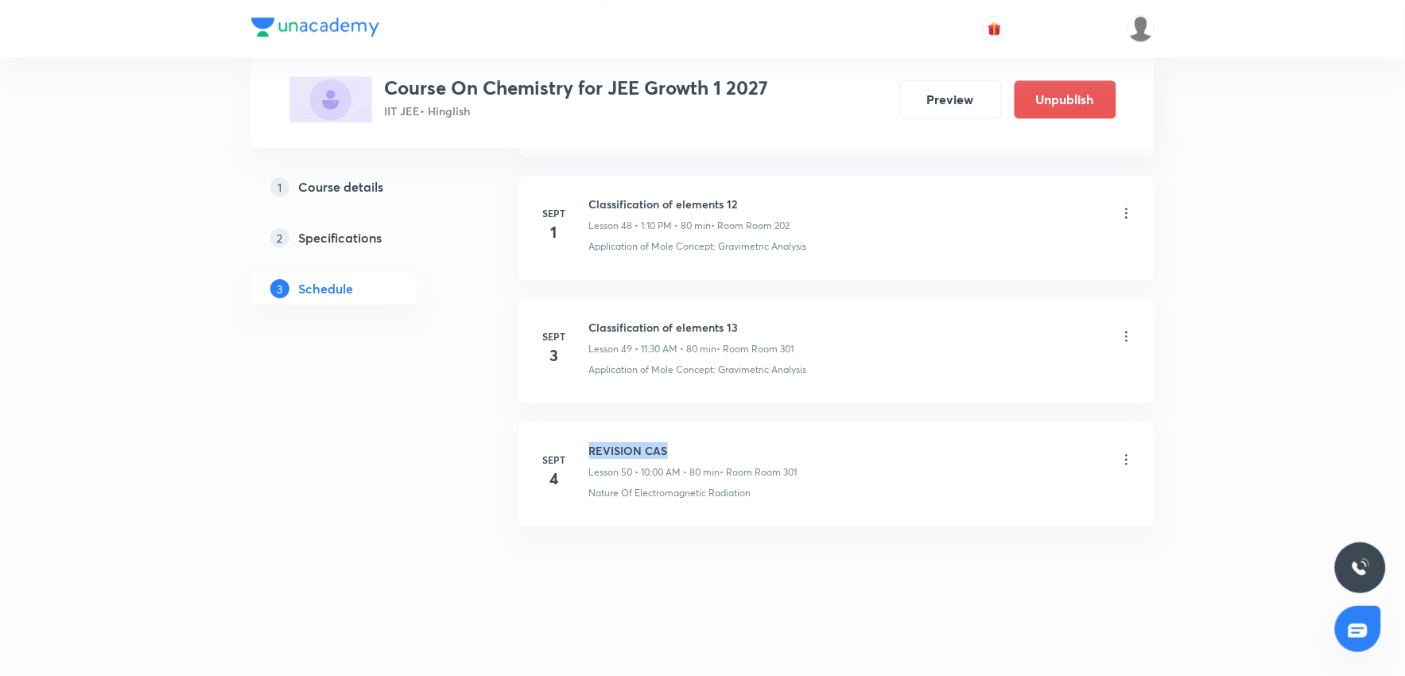
drag, startPoint x: 587, startPoint y: 445, endPoint x: 729, endPoint y: 446, distance: 142.3
click at [726, 444] on div "Sept 4 REVISION CAS Lesson 50 • 10:00 AM • 80 min • Room Room 301 Nature Of Ele…" at bounding box center [836, 471] width 596 height 58
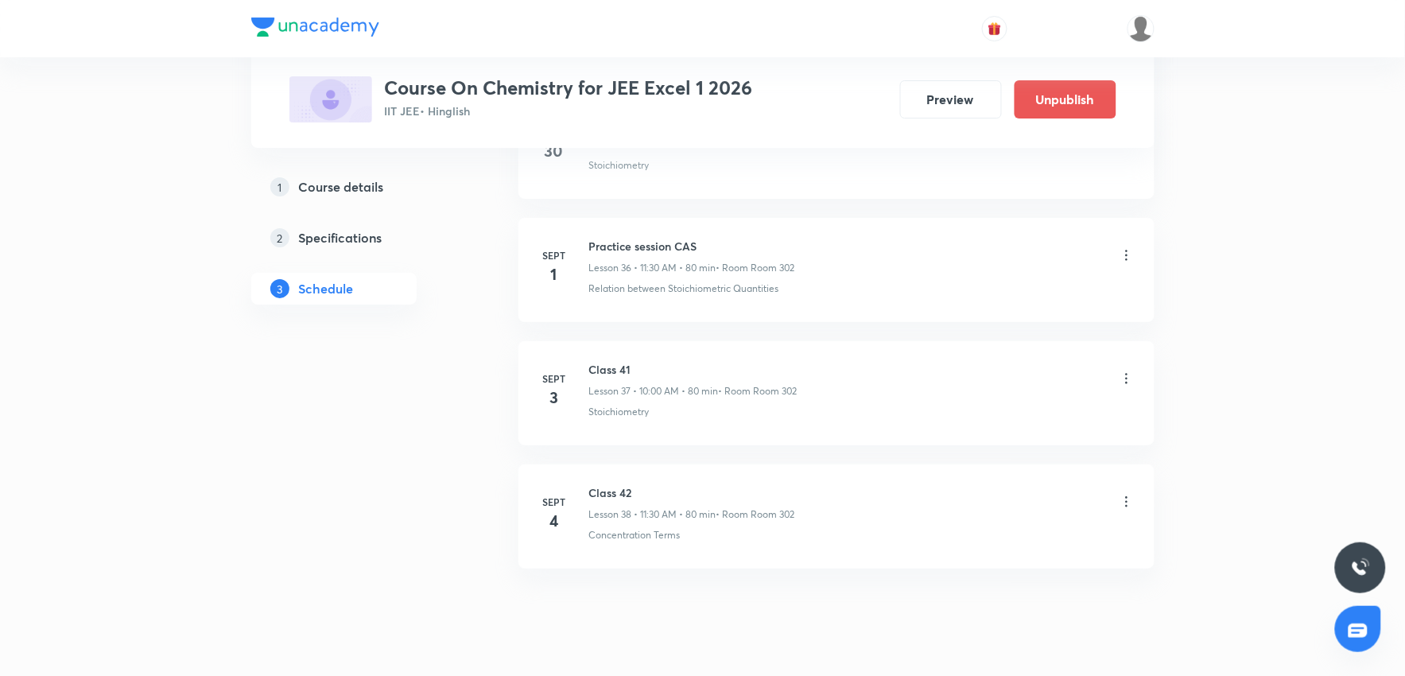
scroll to position [5349, 0]
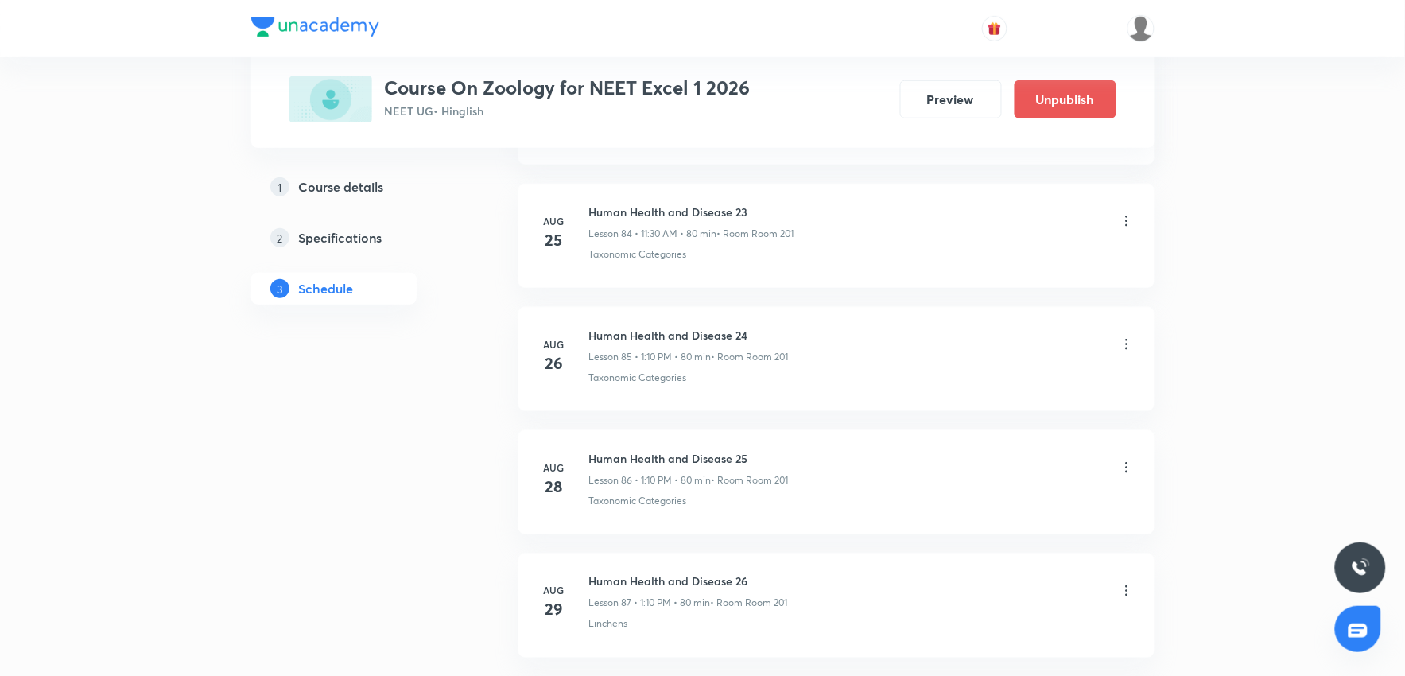
scroll to position [11826, 0]
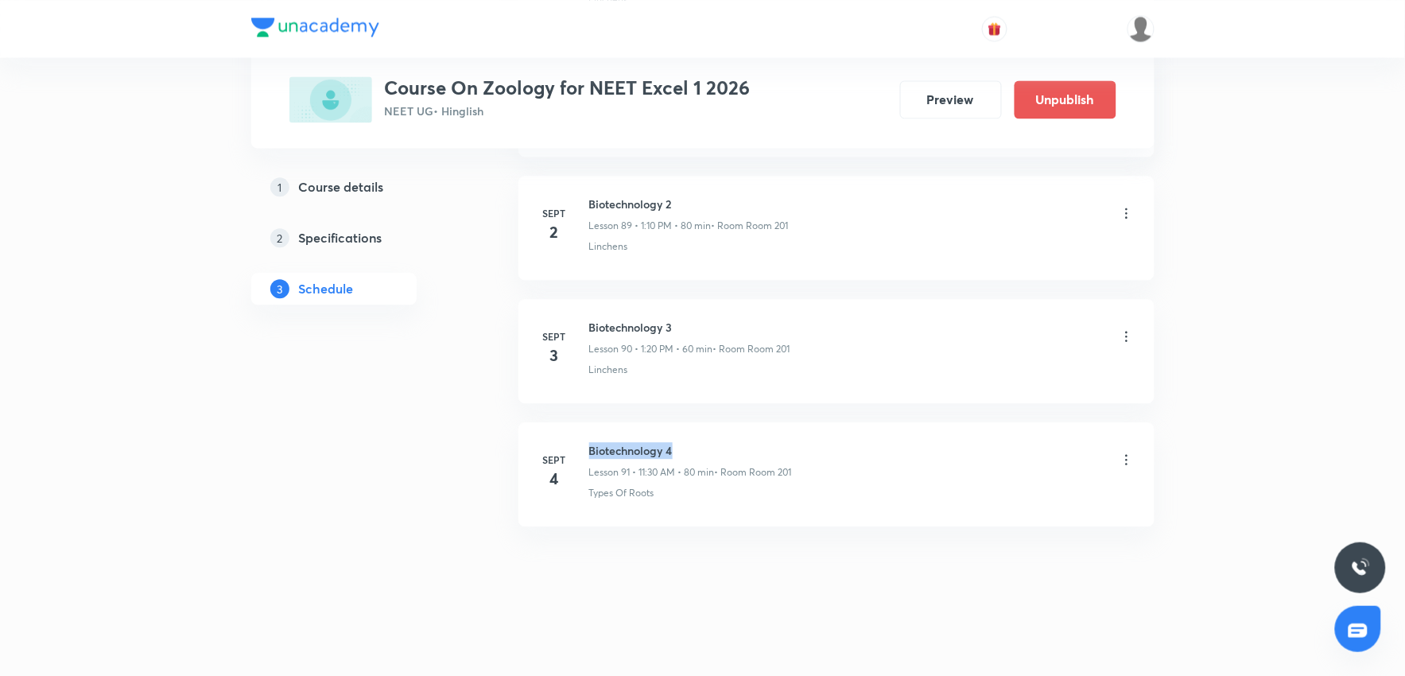
drag, startPoint x: 588, startPoint y: 448, endPoint x: 751, endPoint y: 441, distance: 163.1
click at [751, 442] on h6 "Biotechnology 4" at bounding box center [690, 450] width 203 height 17
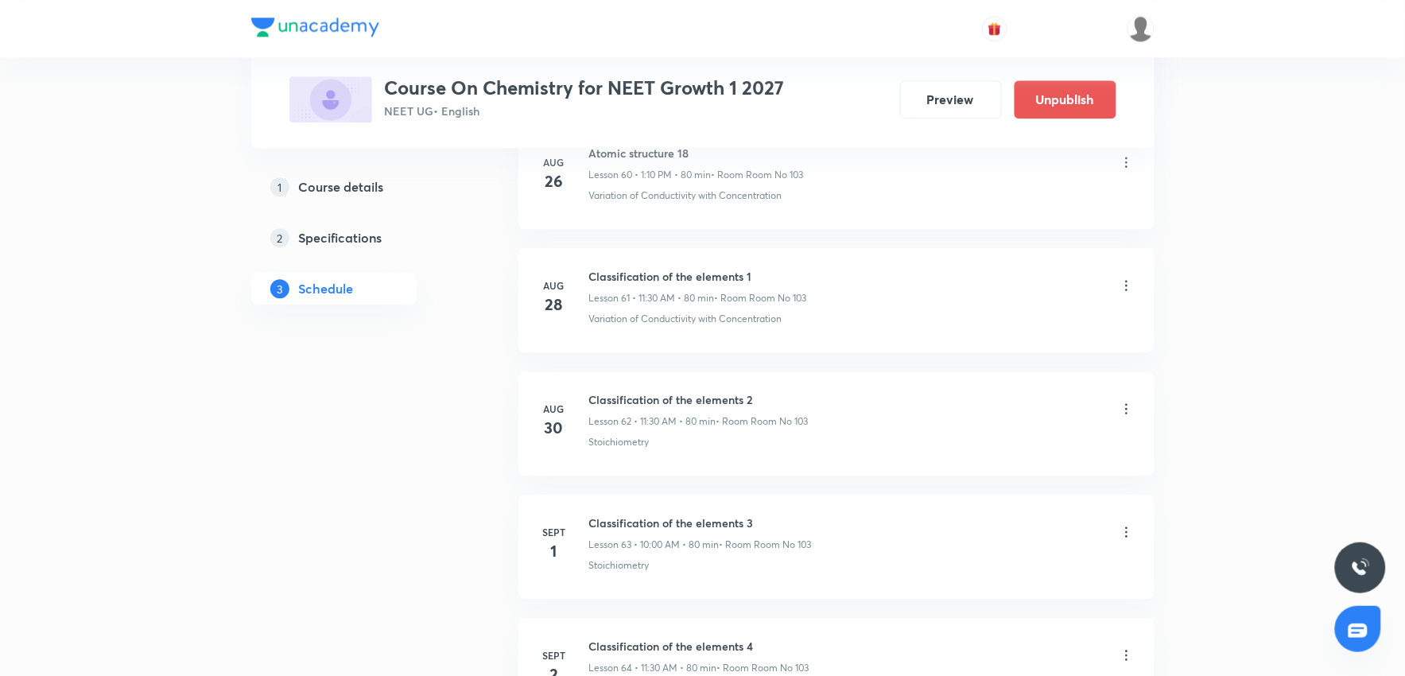
scroll to position [8720, 0]
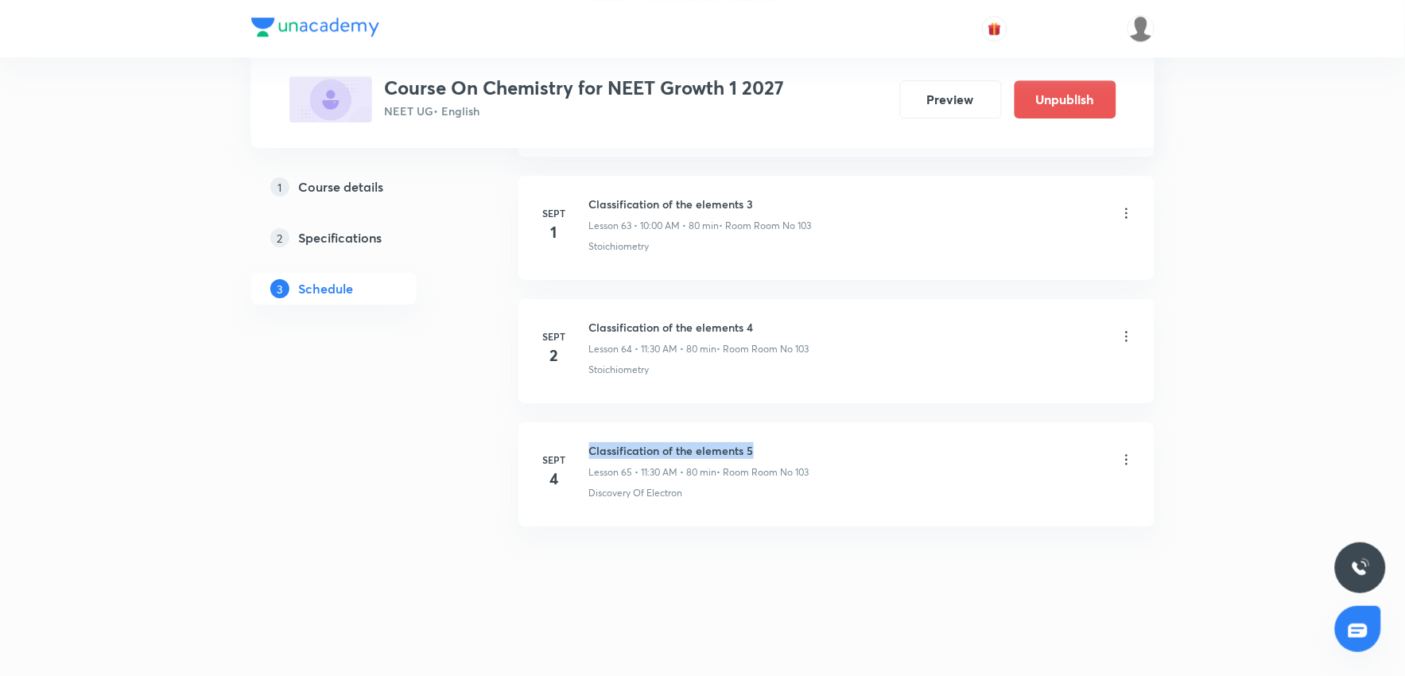
drag, startPoint x: 591, startPoint y: 446, endPoint x: 949, endPoint y: 422, distance: 359.4
click at [936, 496] on div "Discovery Of Electron" at bounding box center [861, 493] width 545 height 14
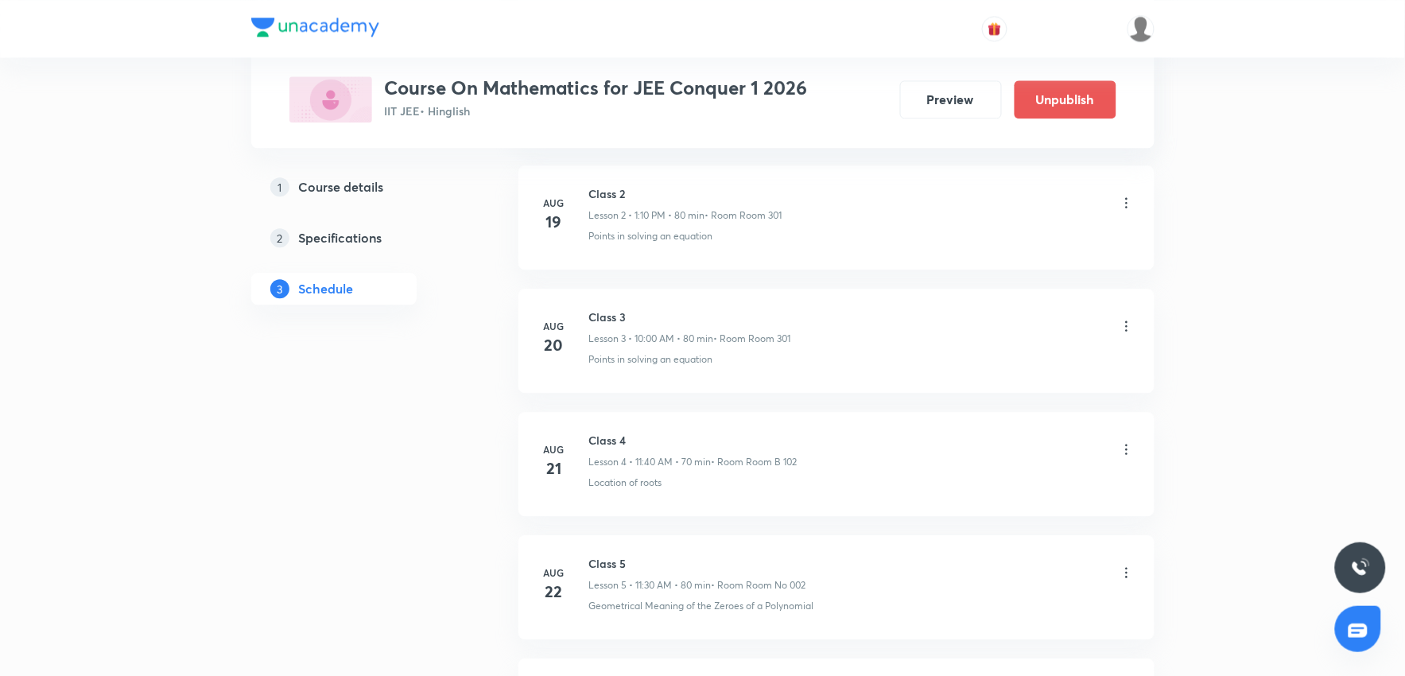
scroll to position [2326, 0]
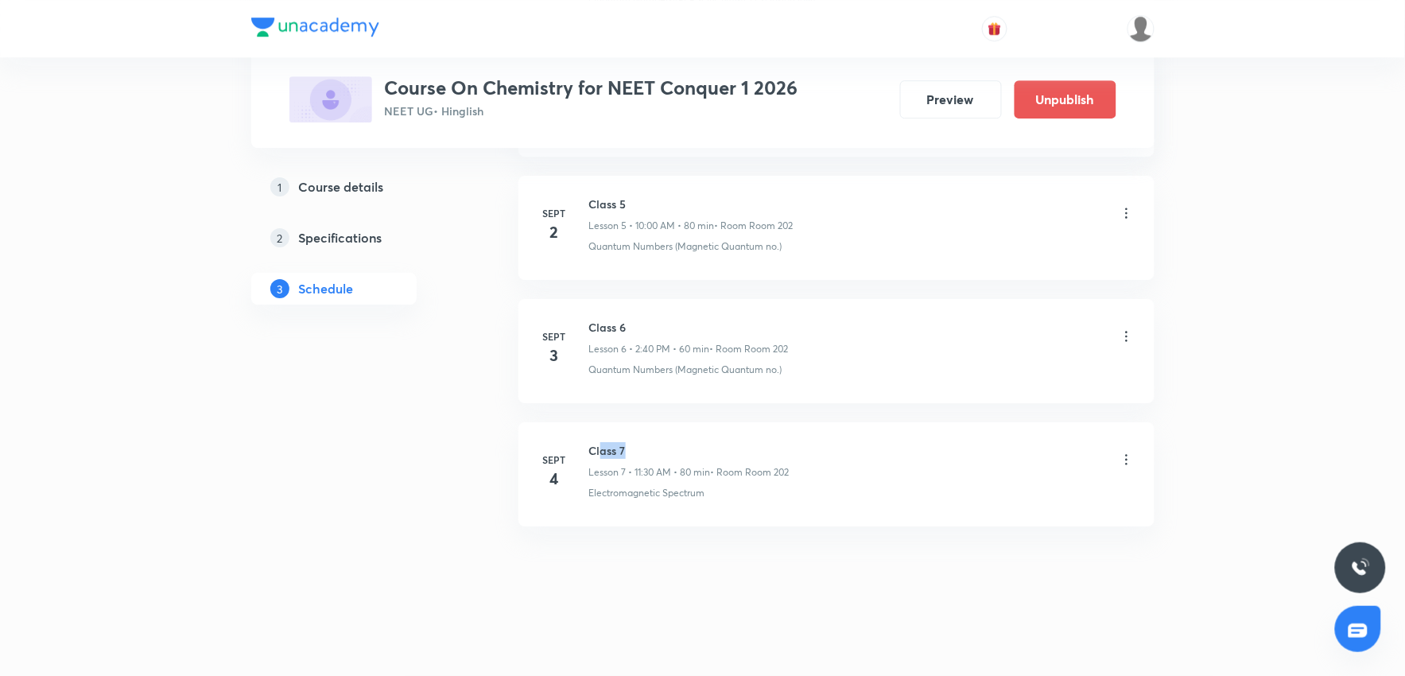
drag, startPoint x: 642, startPoint y: 440, endPoint x: 934, endPoint y: 429, distance: 292.8
click at [764, 429] on li "Sept 4 Class 7 Lesson 7 • 11:30 AM • 80 min • Room Room 202 Electromagnetic Spe…" at bounding box center [836, 474] width 636 height 104
click at [1005, 425] on li "Sept 4 Class 7 Lesson 7 • 11:30 AM • 80 min • Room Room 202 Electromagnetic Spe…" at bounding box center [836, 474] width 636 height 104
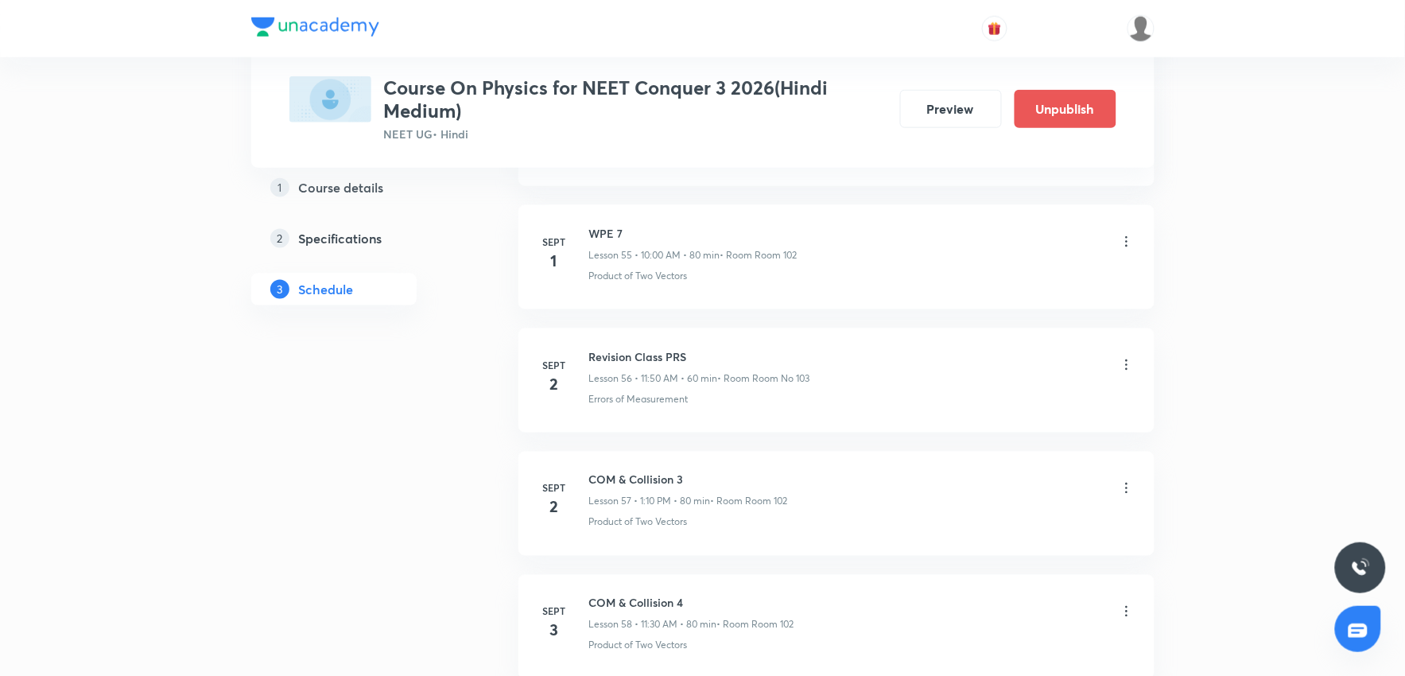
scroll to position [8000, 0]
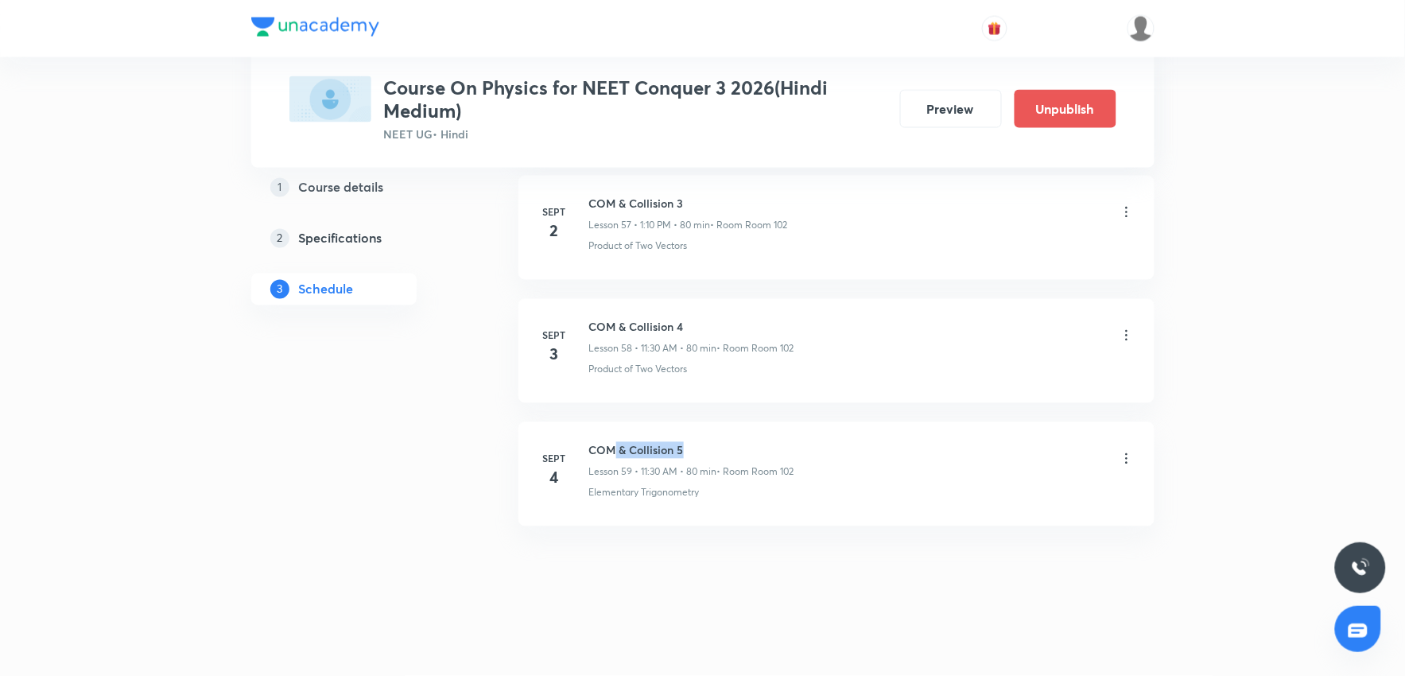
drag, startPoint x: 617, startPoint y: 454, endPoint x: 803, endPoint y: 433, distance: 187.2
click at [803, 433] on li "Sept 4 COM & Collision 5 Lesson 59 • 11:30 AM • 80 min • Room Room 102 Elementa…" at bounding box center [836, 474] width 636 height 104
click at [849, 522] on li "Sept 4 COM & Collision 5 Lesson 59 • 11:30 AM • 80 min • Room Room 102 Elementa…" at bounding box center [836, 474] width 636 height 104
click at [702, 454] on h6 "COM & Collision 5" at bounding box center [691, 450] width 205 height 17
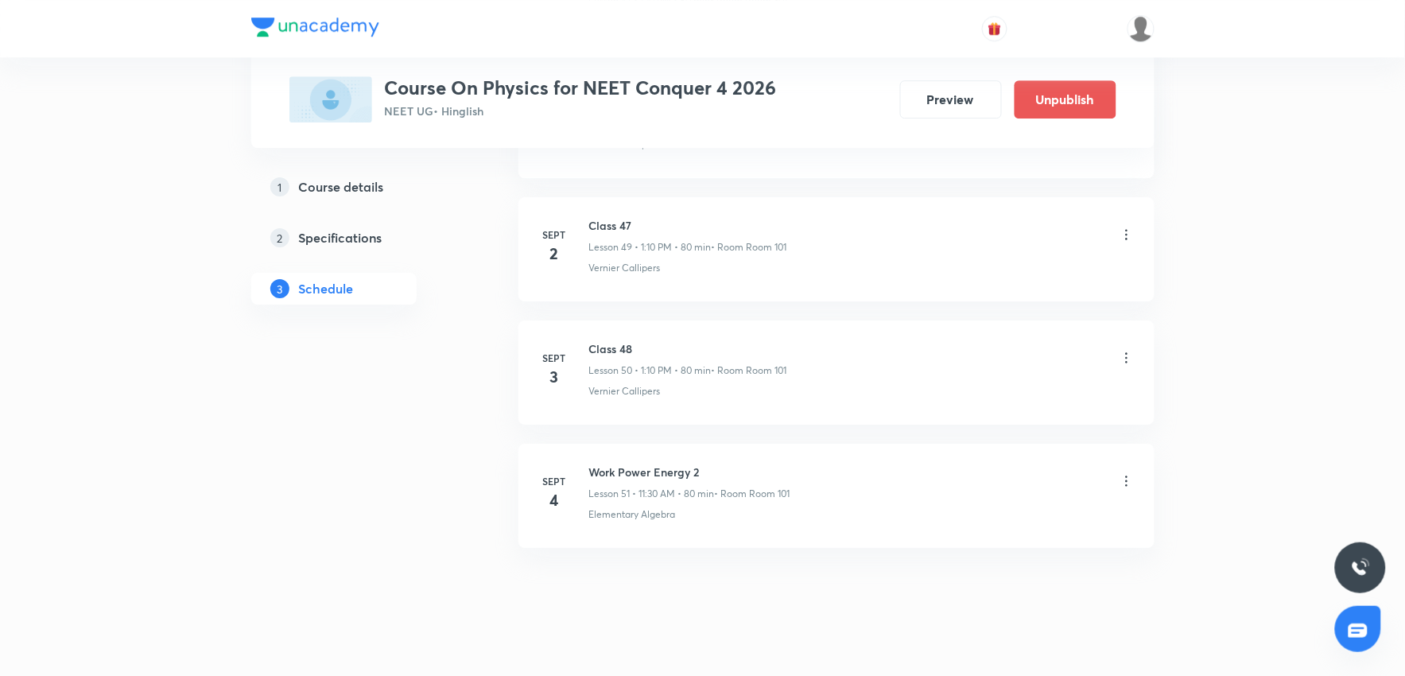
scroll to position [6891, 0]
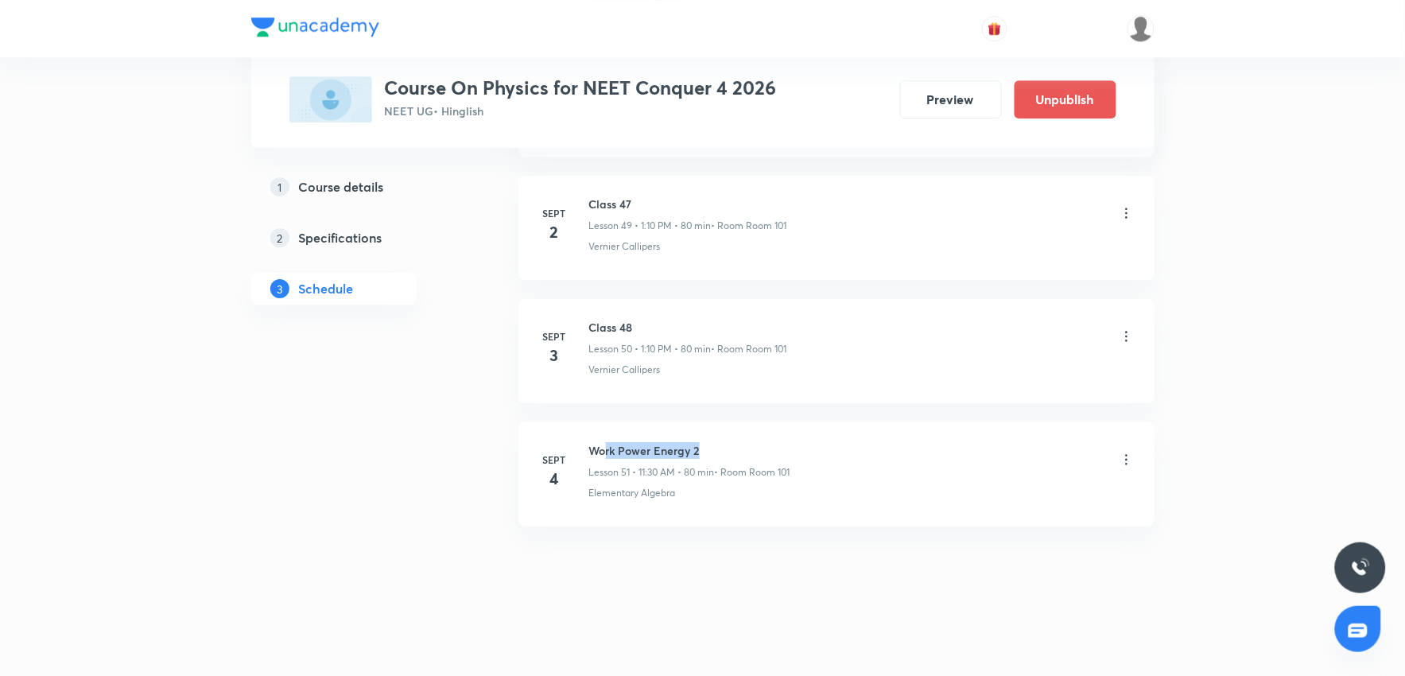
drag, startPoint x: 607, startPoint y: 448, endPoint x: 898, endPoint y: 444, distance: 291.0
click at [875, 438] on li "[DATE] Work Power Energy 2 Lesson 51 • 11:30 AM • 80 min • Room Room 101 Elemen…" at bounding box center [836, 474] width 636 height 104
click at [922, 473] on div "Work Power Energy 2 Lesson 51 • 11:30 AM • 80 min • Room Room 101" at bounding box center [861, 460] width 545 height 37
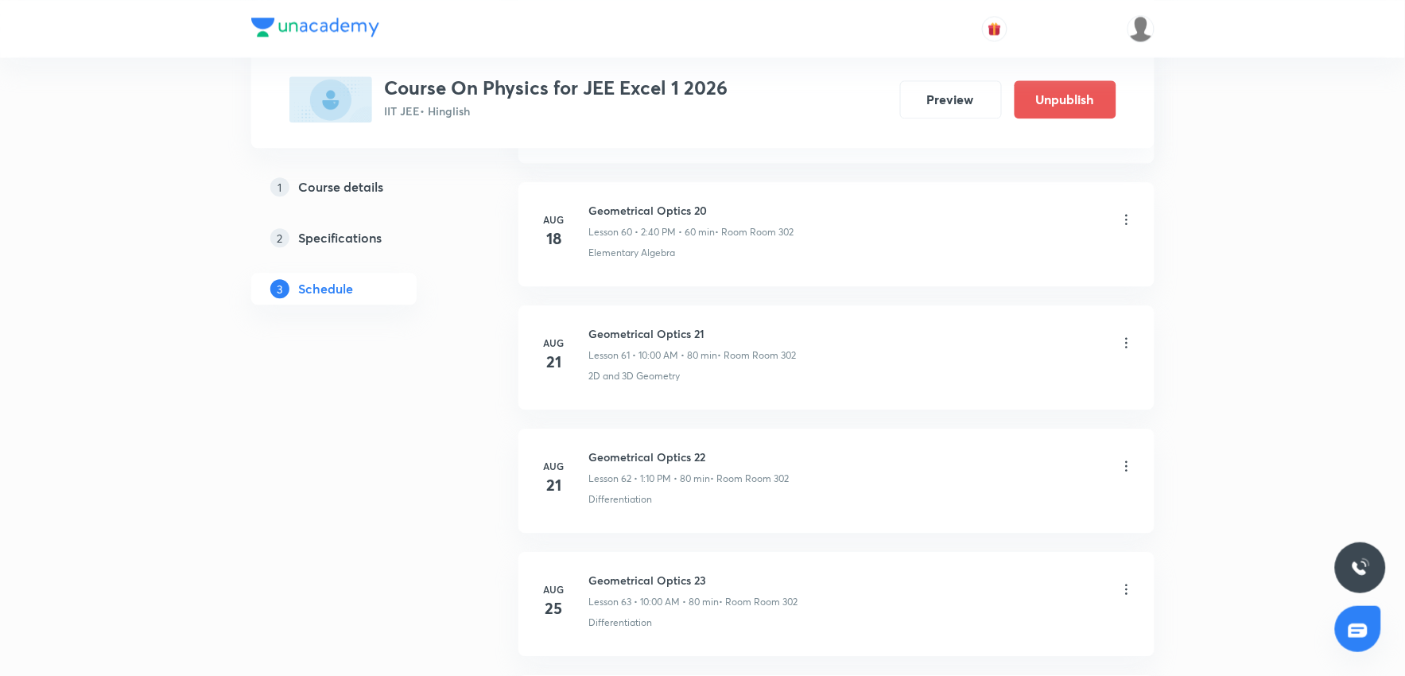
scroll to position [9213, 0]
drag, startPoint x: 644, startPoint y: 450, endPoint x: 837, endPoint y: 424, distance: 195.0
click at [837, 424] on li "Sept 4 Geometrical Optics 29 Lesson 69 • 10:00 AM • 80 min • Room Room 302 Dime…" at bounding box center [836, 474] width 636 height 104
drag, startPoint x: 593, startPoint y: 443, endPoint x: 789, endPoint y: 440, distance: 195.6
click at [789, 440] on li "Sept 4 Geometrical Optics 29 Lesson 69 • 10:00 AM • 80 min • Room Room 302 Dime…" at bounding box center [836, 474] width 636 height 104
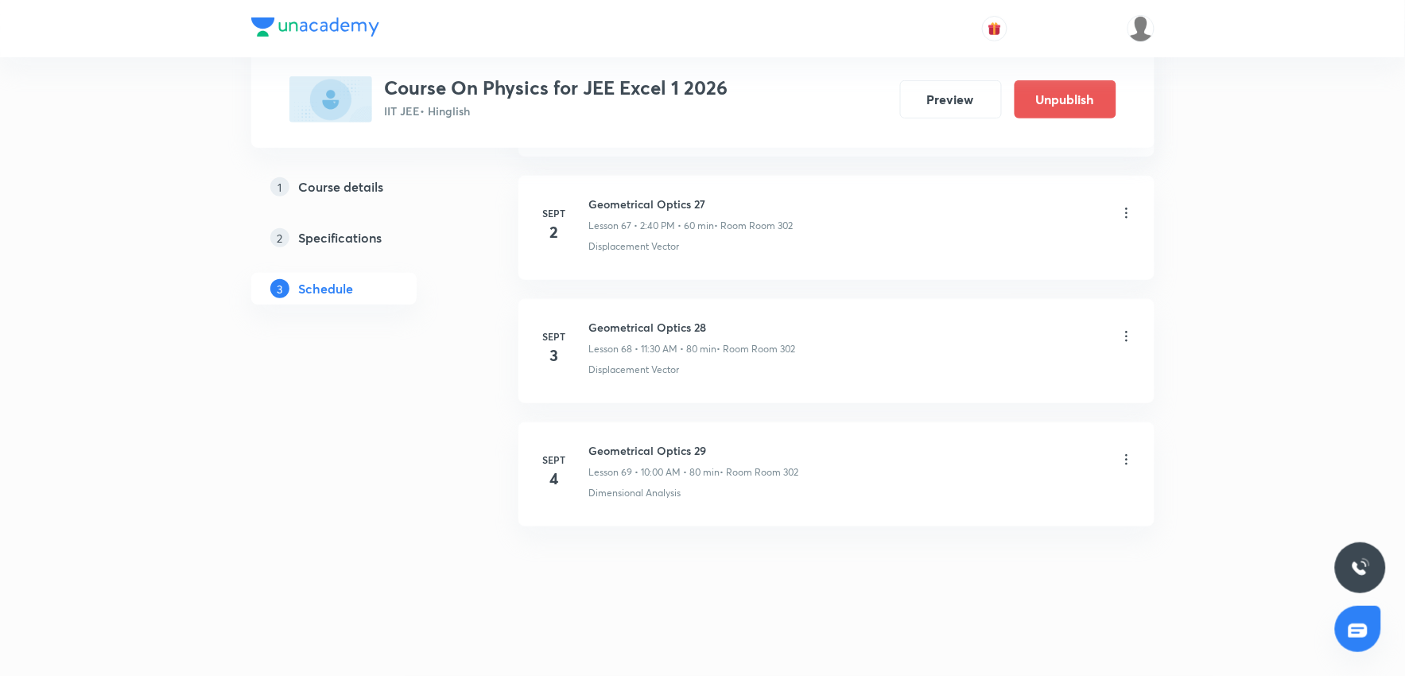
drag, startPoint x: 702, startPoint y: 563, endPoint x: 695, endPoint y: 547, distance: 17.4
drag, startPoint x: 590, startPoint y: 450, endPoint x: 736, endPoint y: 441, distance: 146.6
click at [736, 442] on h6 "Geometrical Optics 29" at bounding box center [694, 450] width 210 height 17
copy h6 "Geometrical Optics 29"
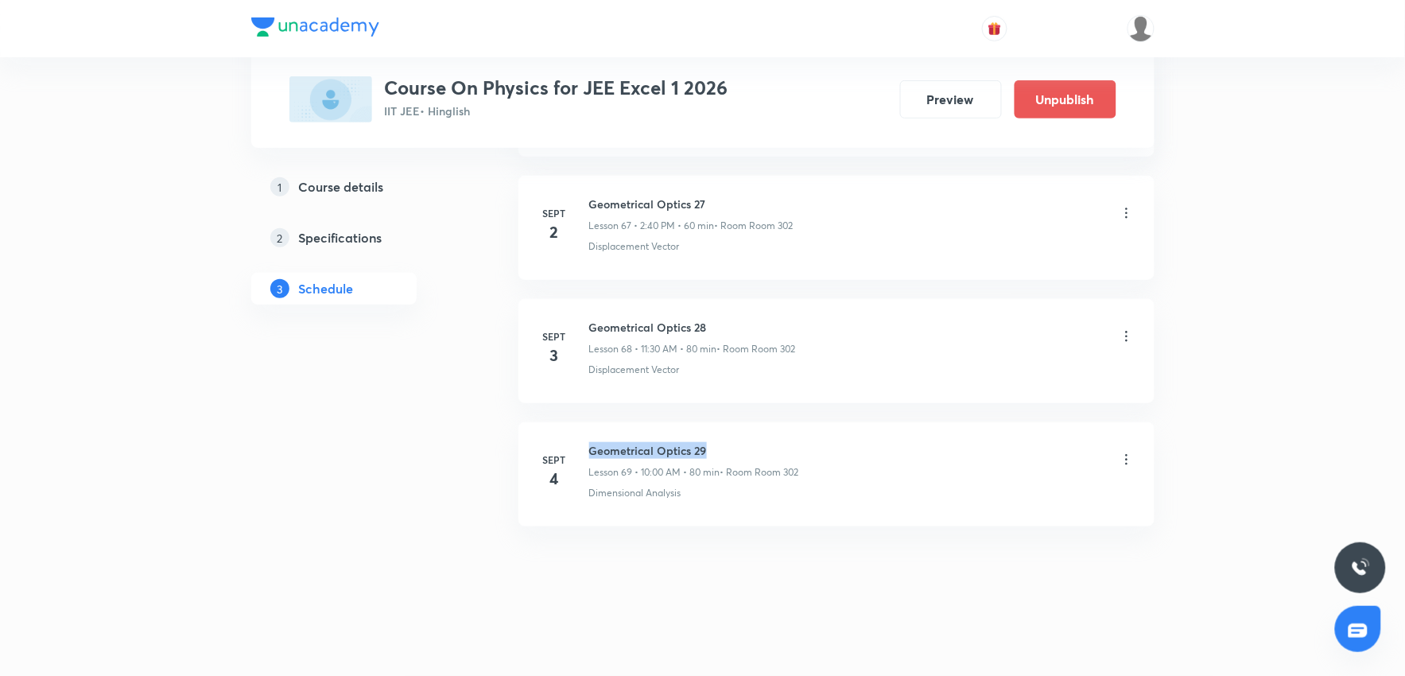
copy h6 "Geometrical Optics 29"
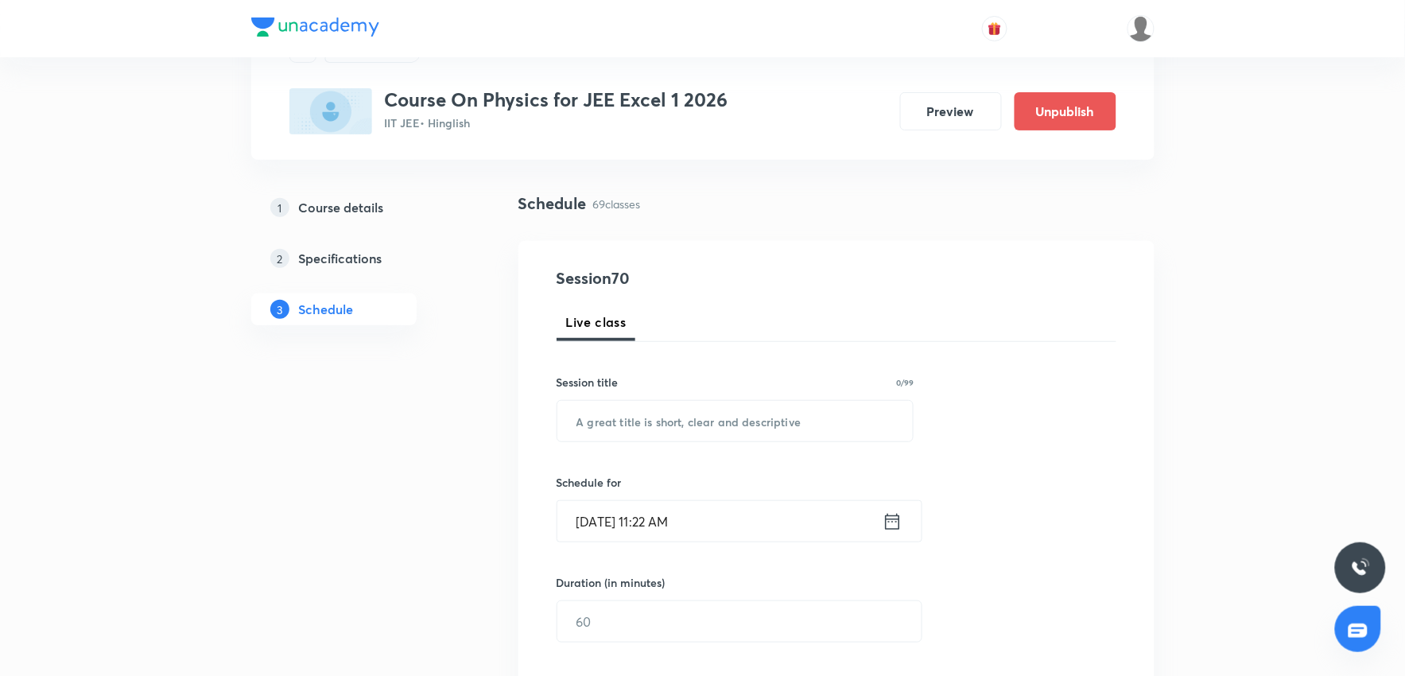
scroll to position [0, 0]
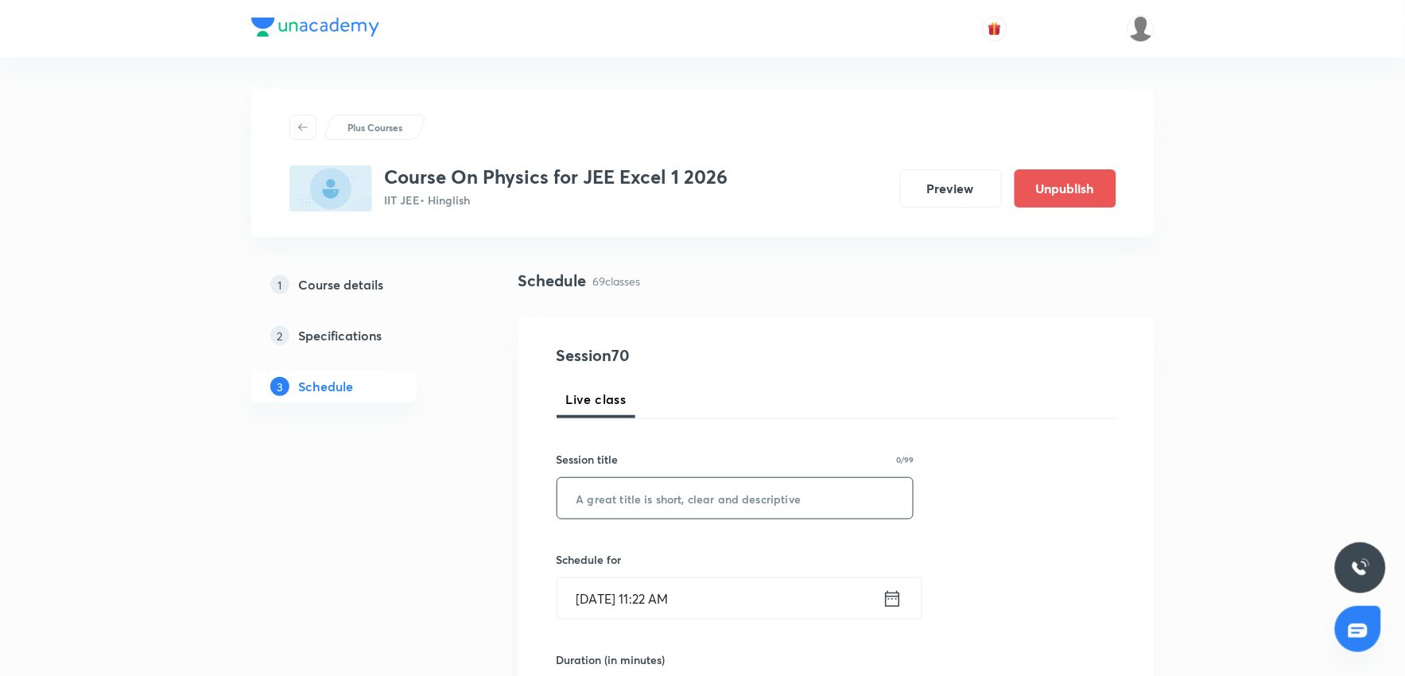
click at [622, 502] on input "text" at bounding box center [735, 498] width 356 height 41
paste input "Geometrical Optics 29"
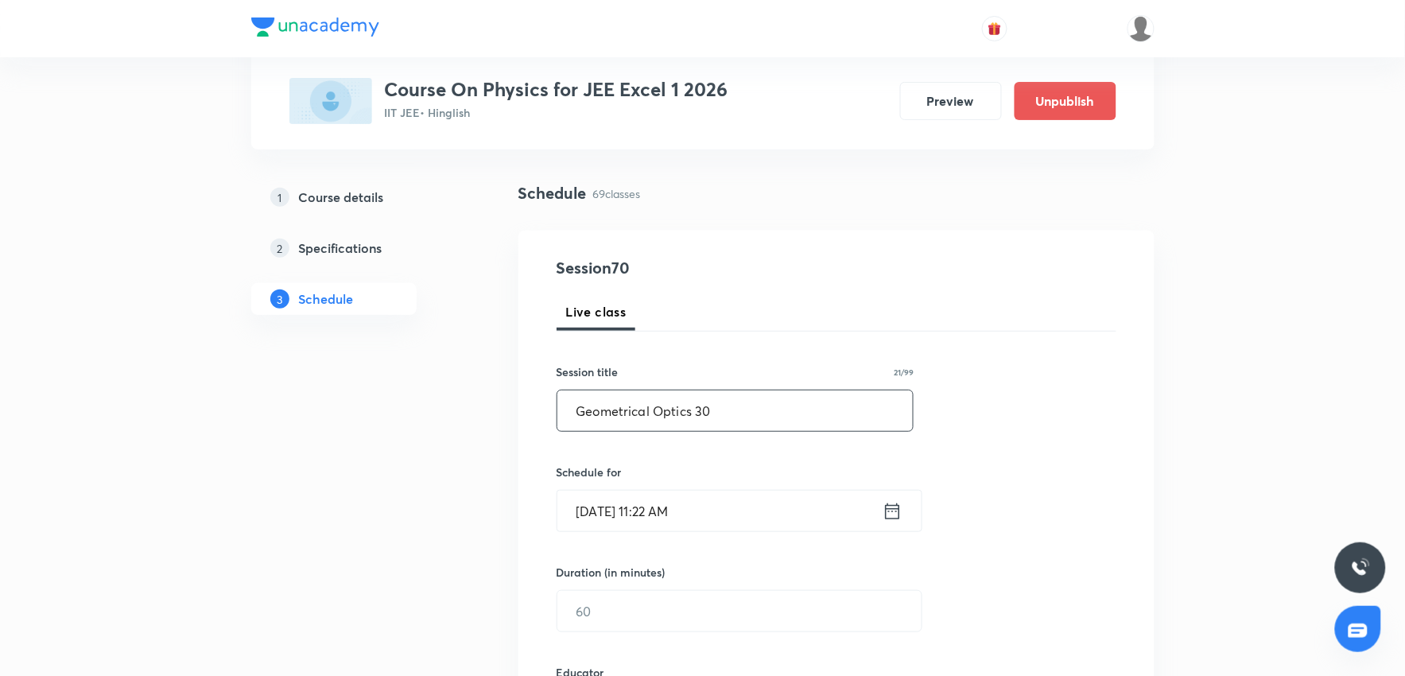
scroll to position [265, 0]
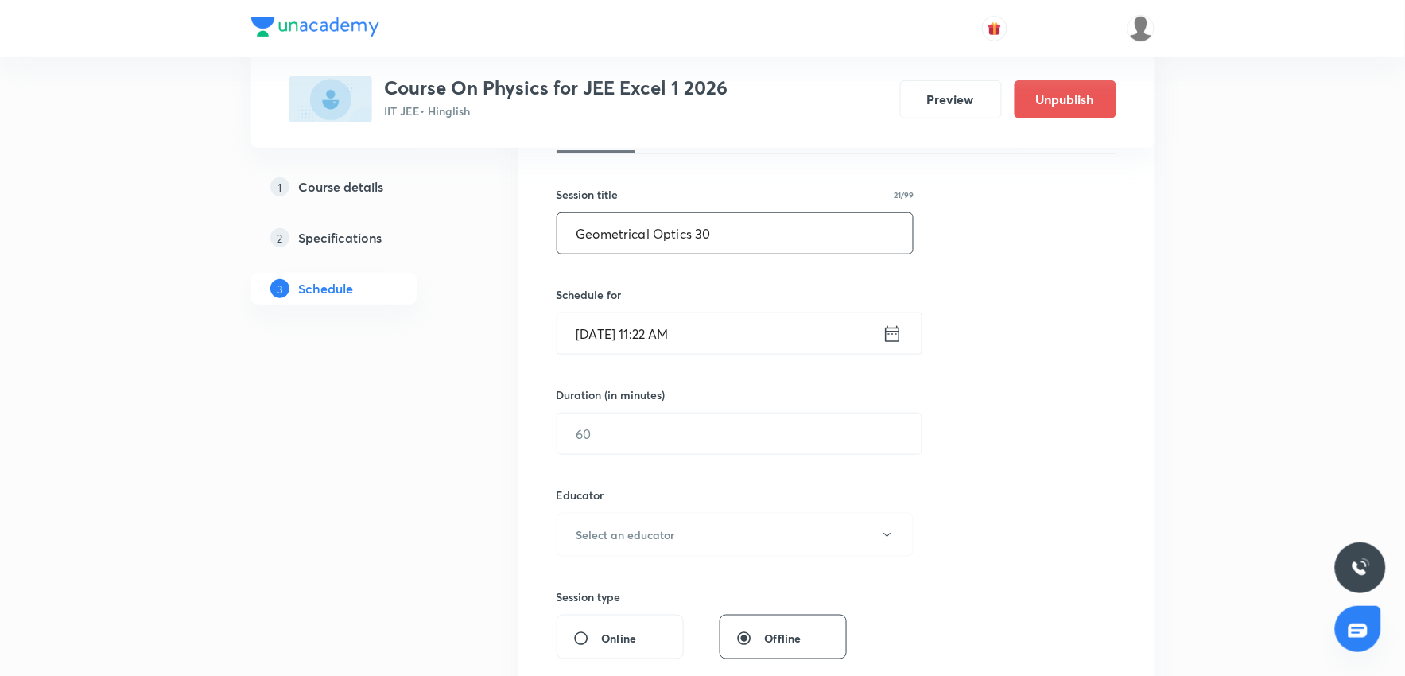
type input "Geometrical Optics 30"
click at [749, 352] on input "Sept 4, 2025, 11:22 AM" at bounding box center [719, 333] width 325 height 41
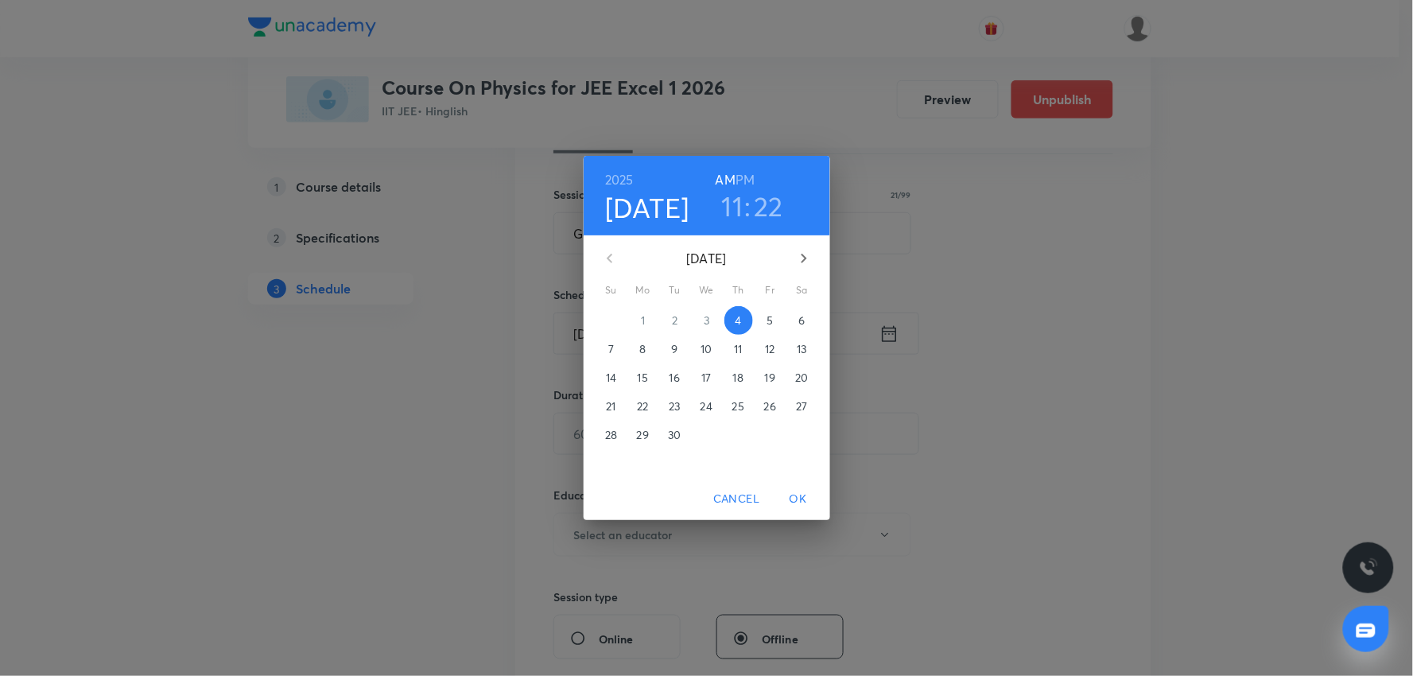
click at [734, 211] on h3 "11" at bounding box center [732, 205] width 21 height 33
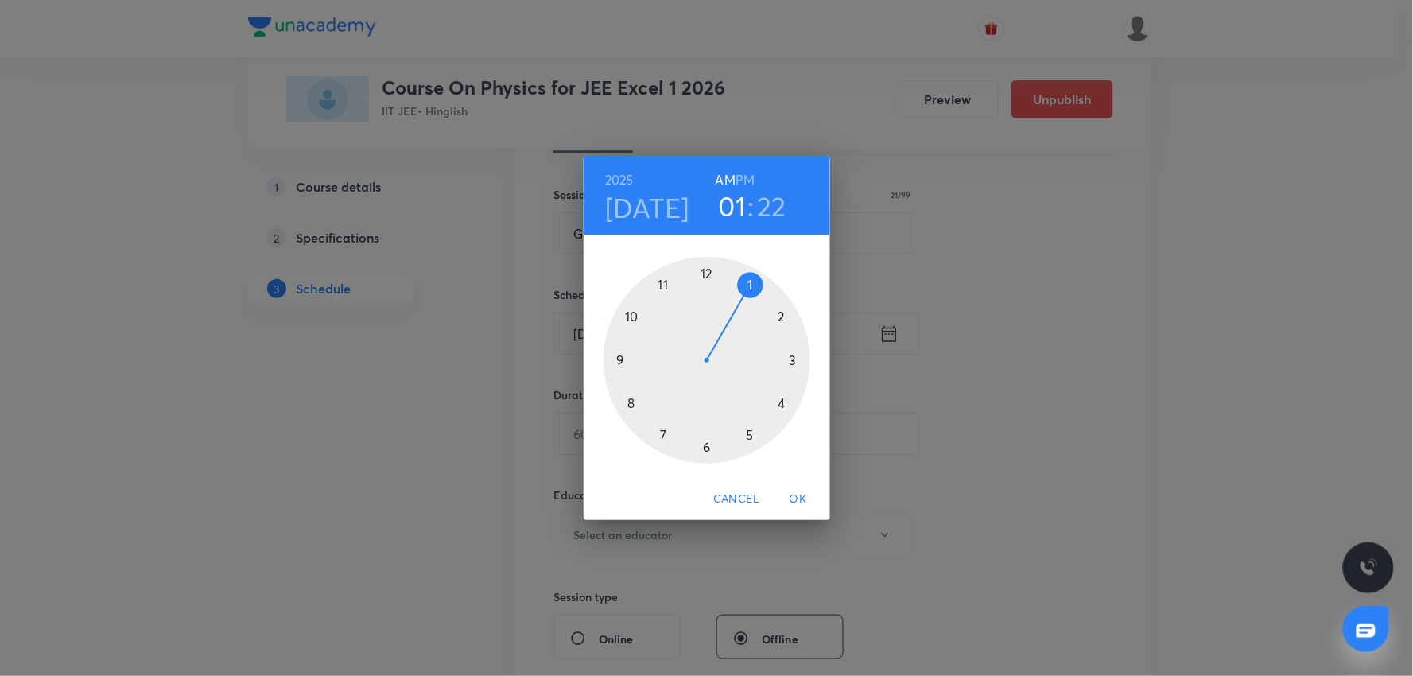
drag, startPoint x: 751, startPoint y: 281, endPoint x: 811, endPoint y: 316, distance: 69.8
click at [774, 292] on div at bounding box center [706, 360] width 207 height 207
click at [782, 318] on div at bounding box center [706, 360] width 207 height 207
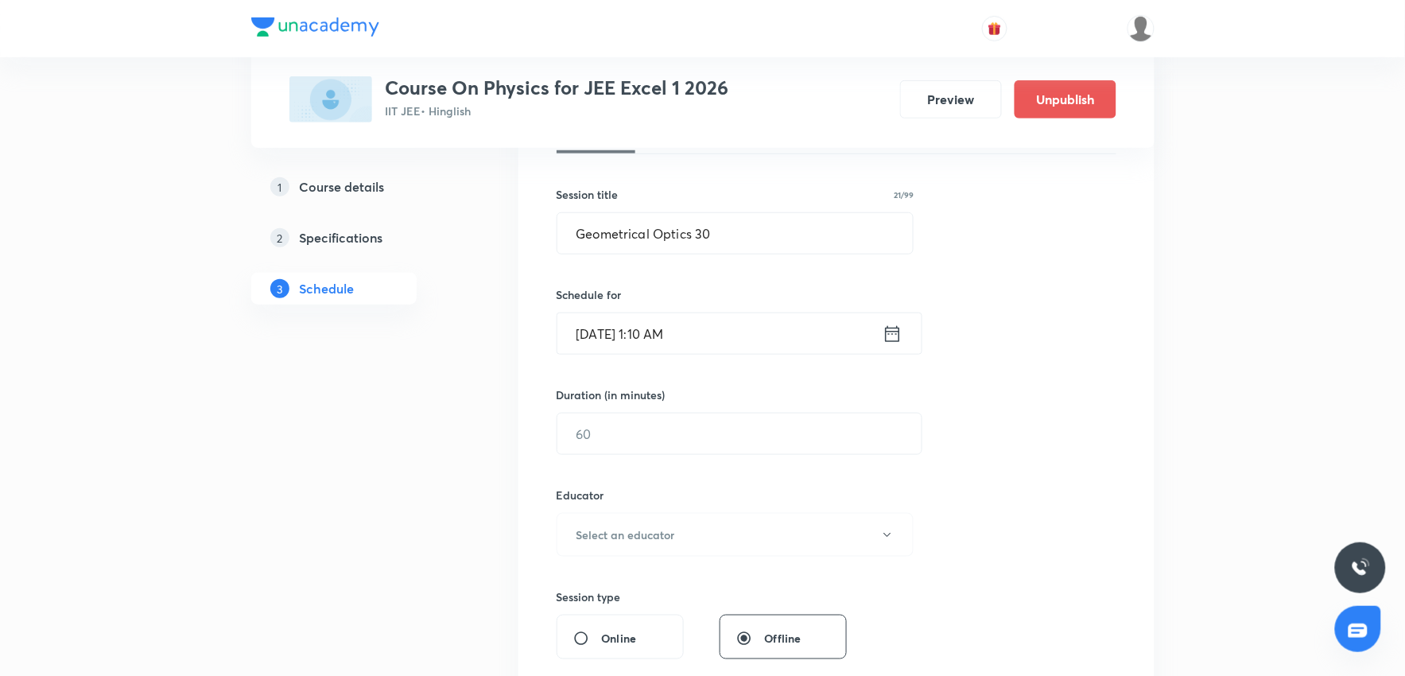
click at [739, 347] on input "Sept 4, 2025, 1:10 AM" at bounding box center [719, 333] width 325 height 41
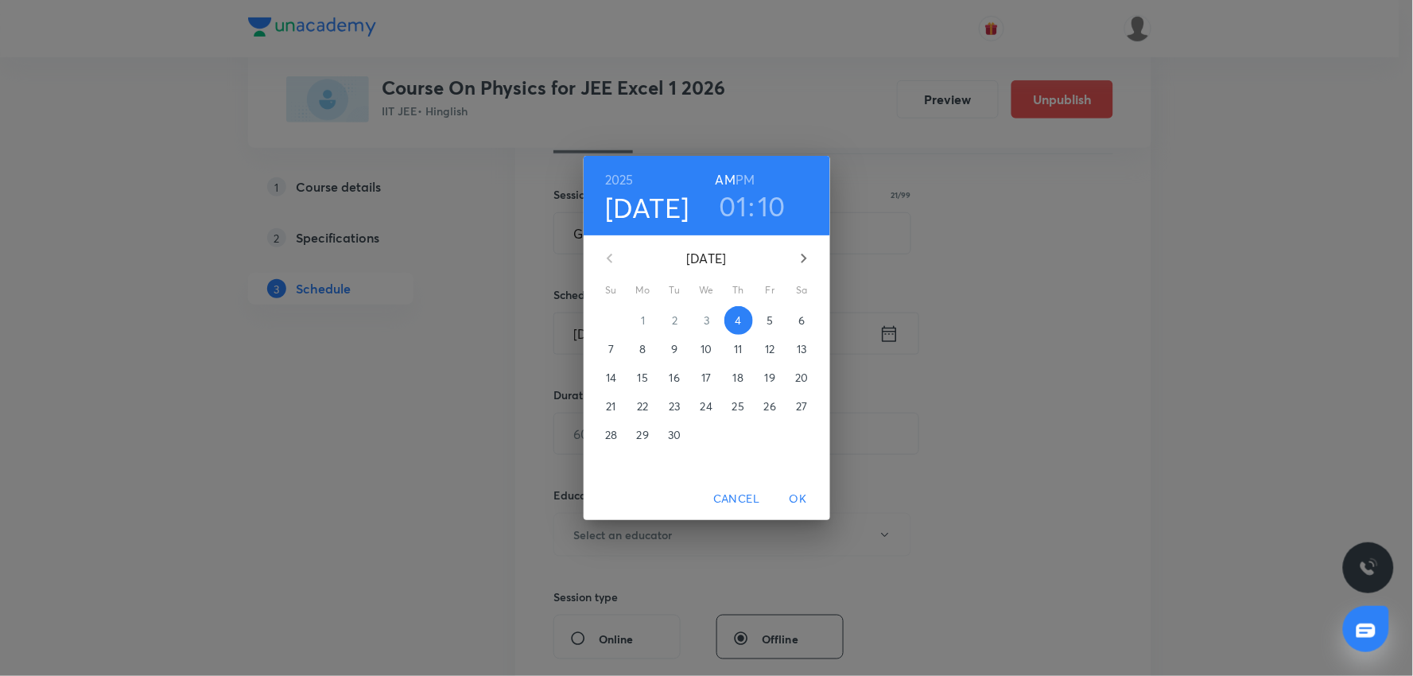
click at [752, 184] on h6 "PM" at bounding box center [744, 180] width 19 height 22
drag, startPoint x: 800, startPoint y: 488, endPoint x: 697, endPoint y: 478, distance: 103.1
click at [800, 489] on span "OK" at bounding box center [798, 499] width 38 height 20
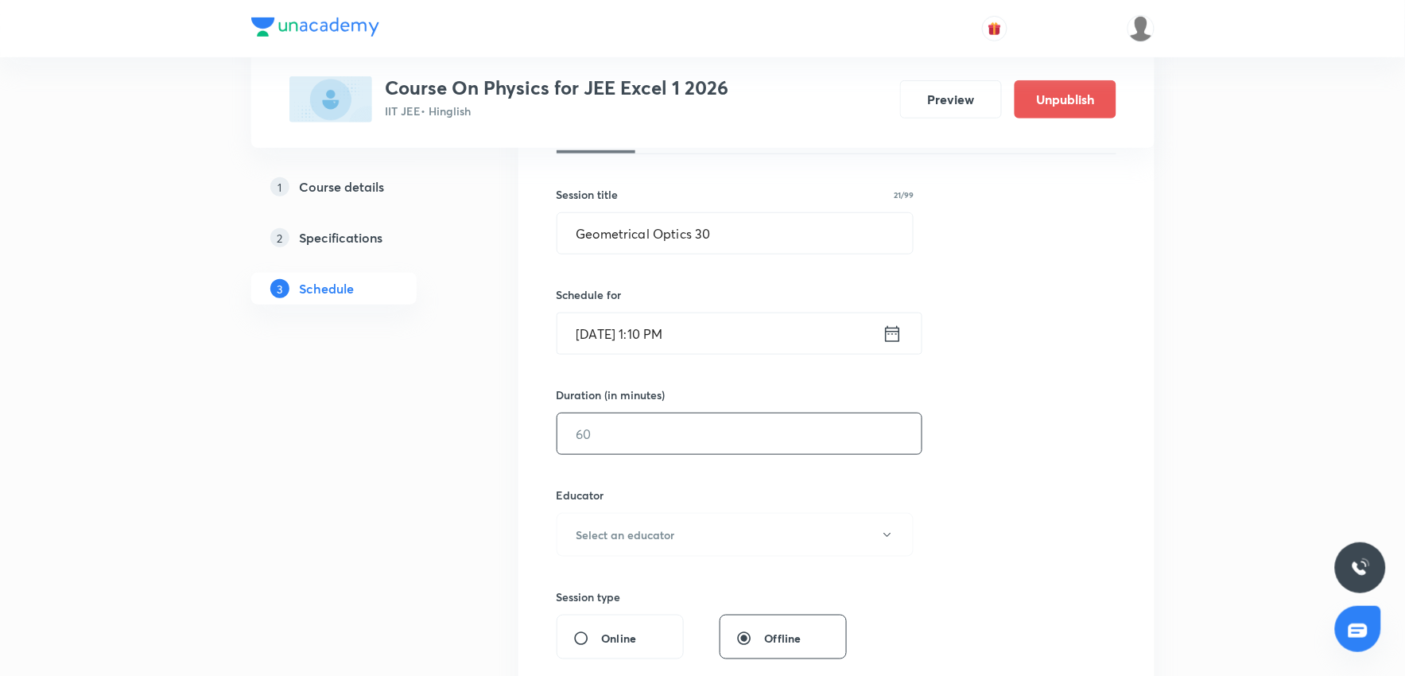
click at [614, 441] on input "text" at bounding box center [739, 433] width 364 height 41
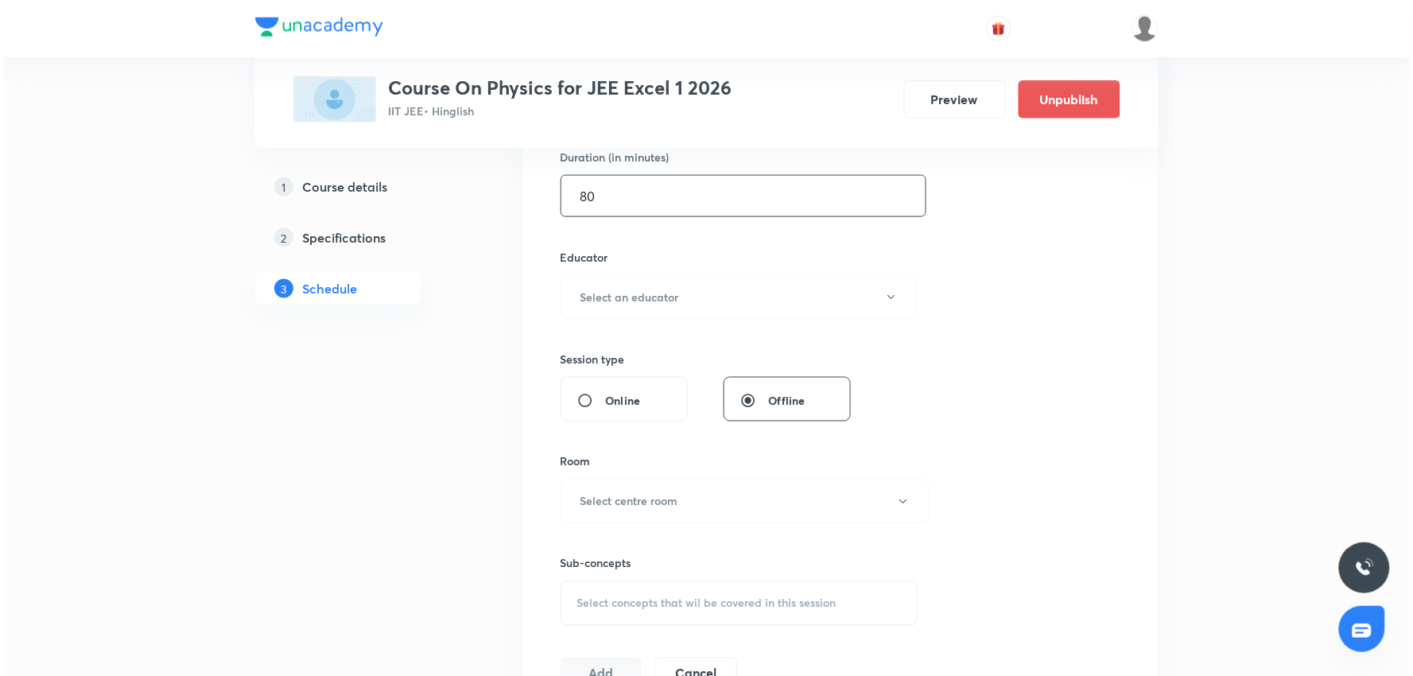
scroll to position [530, 0]
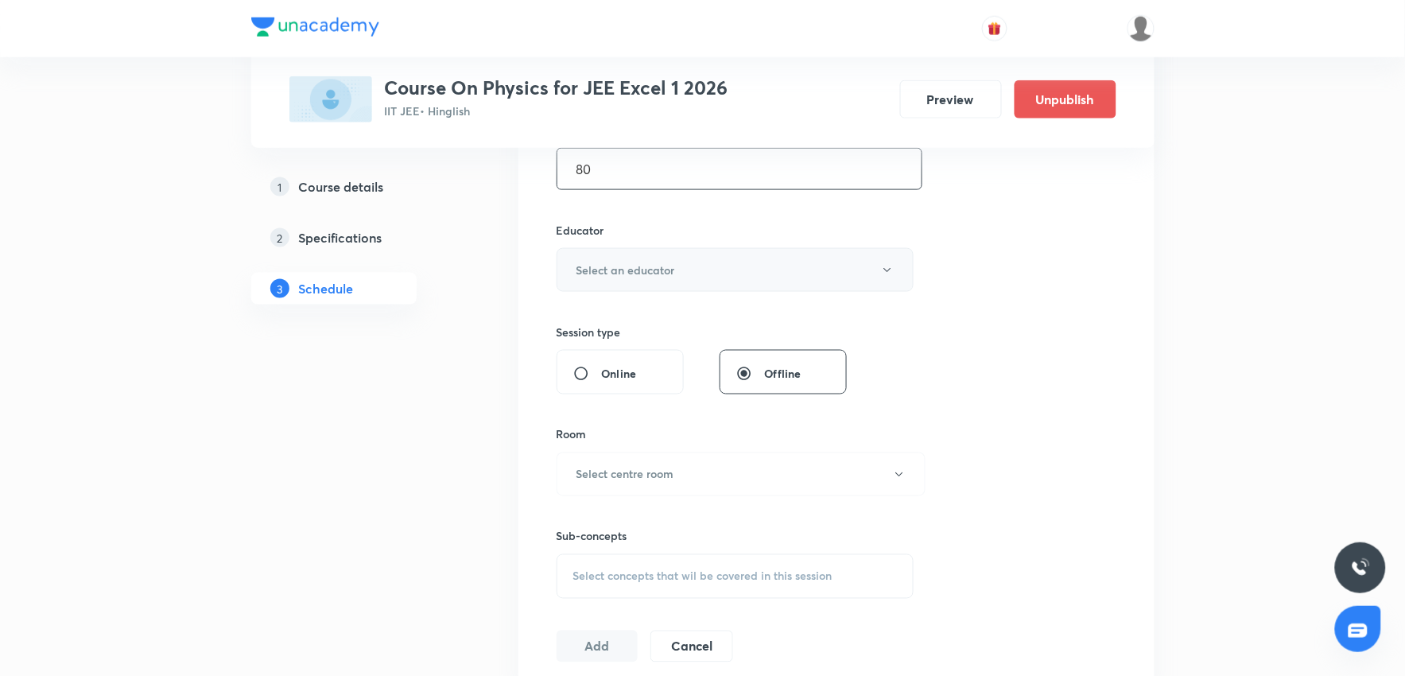
type input "80"
click at [649, 262] on h6 "Select an educator" at bounding box center [625, 270] width 99 height 17
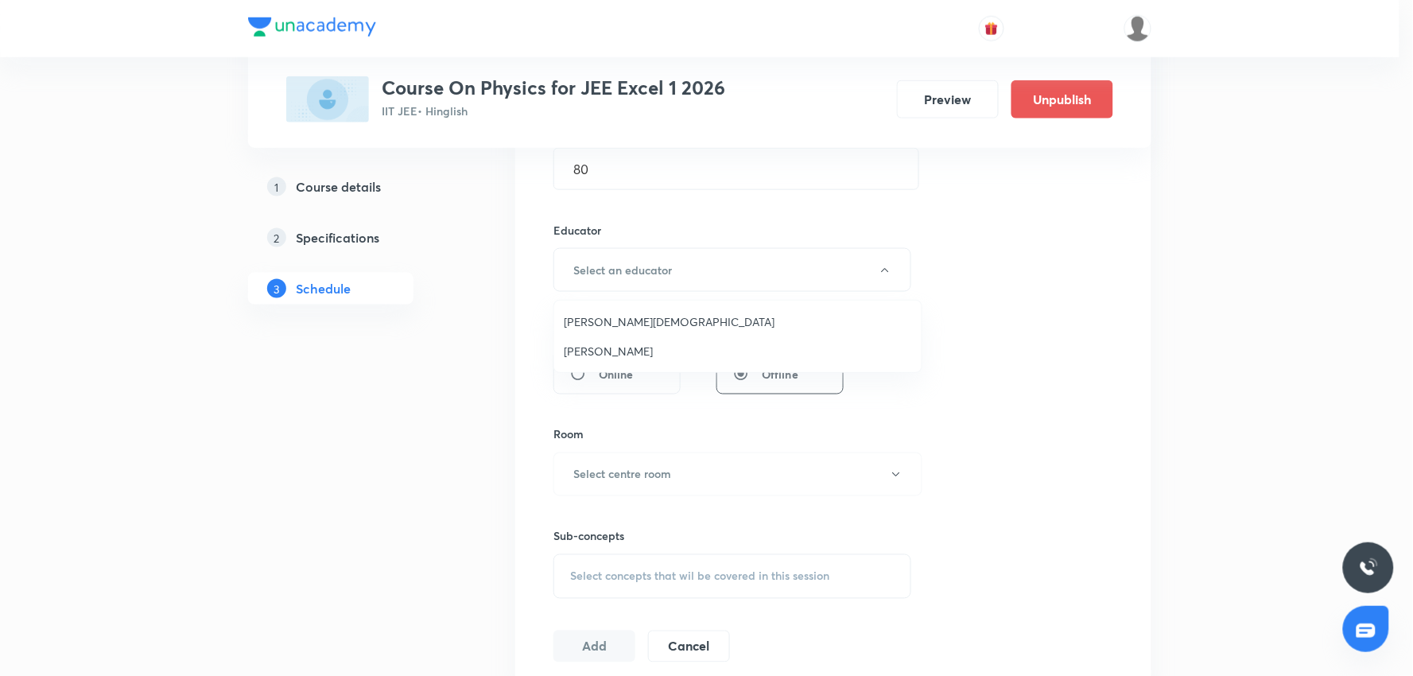
click at [603, 343] on span "Neil Joshi" at bounding box center [738, 351] width 348 height 17
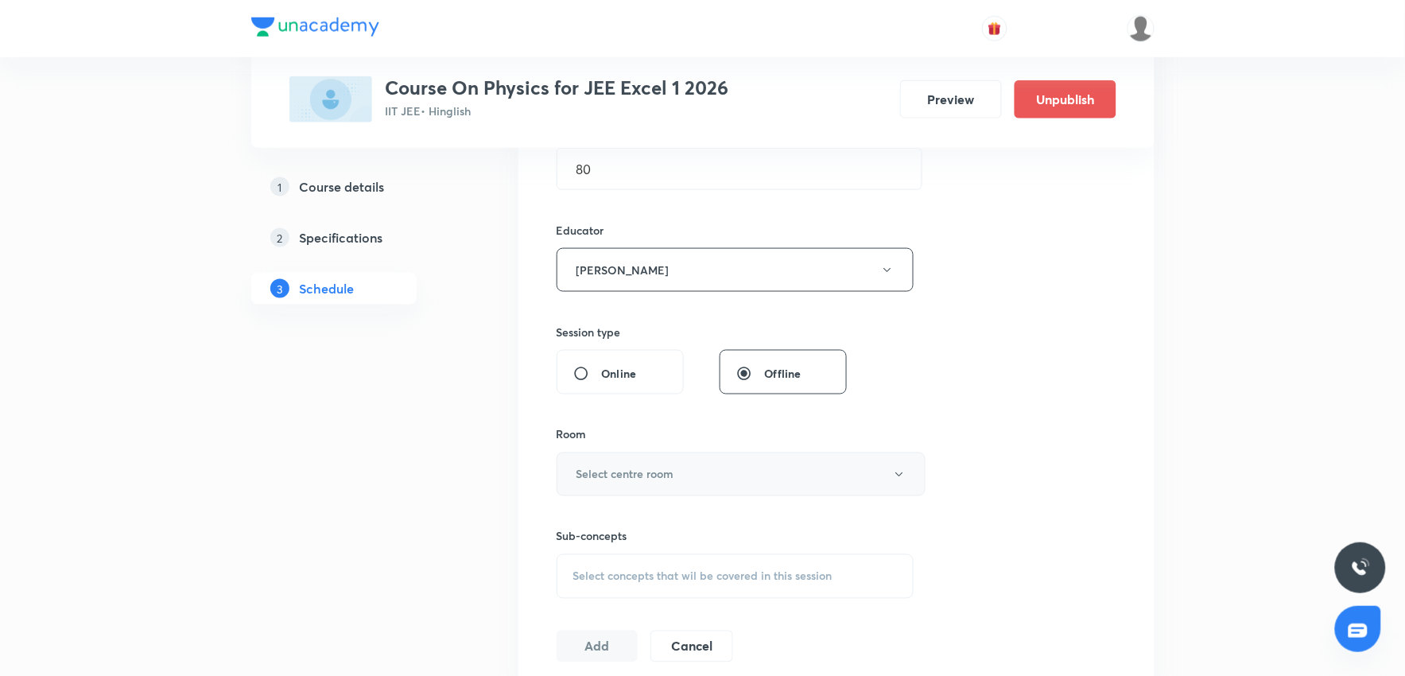
click at [645, 485] on button "Select centre room" at bounding box center [741, 474] width 369 height 44
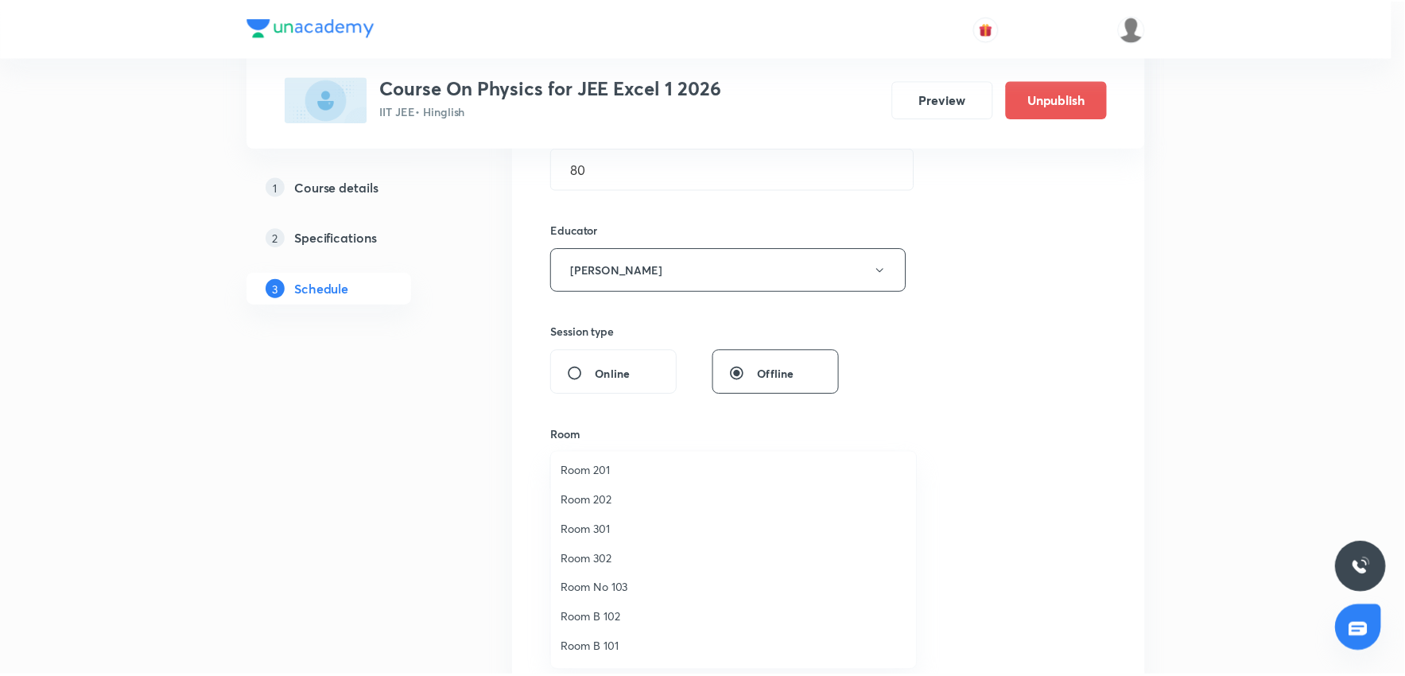
scroll to position [88, 0]
click at [588, 537] on span "Room 302" at bounding box center [738, 532] width 348 height 17
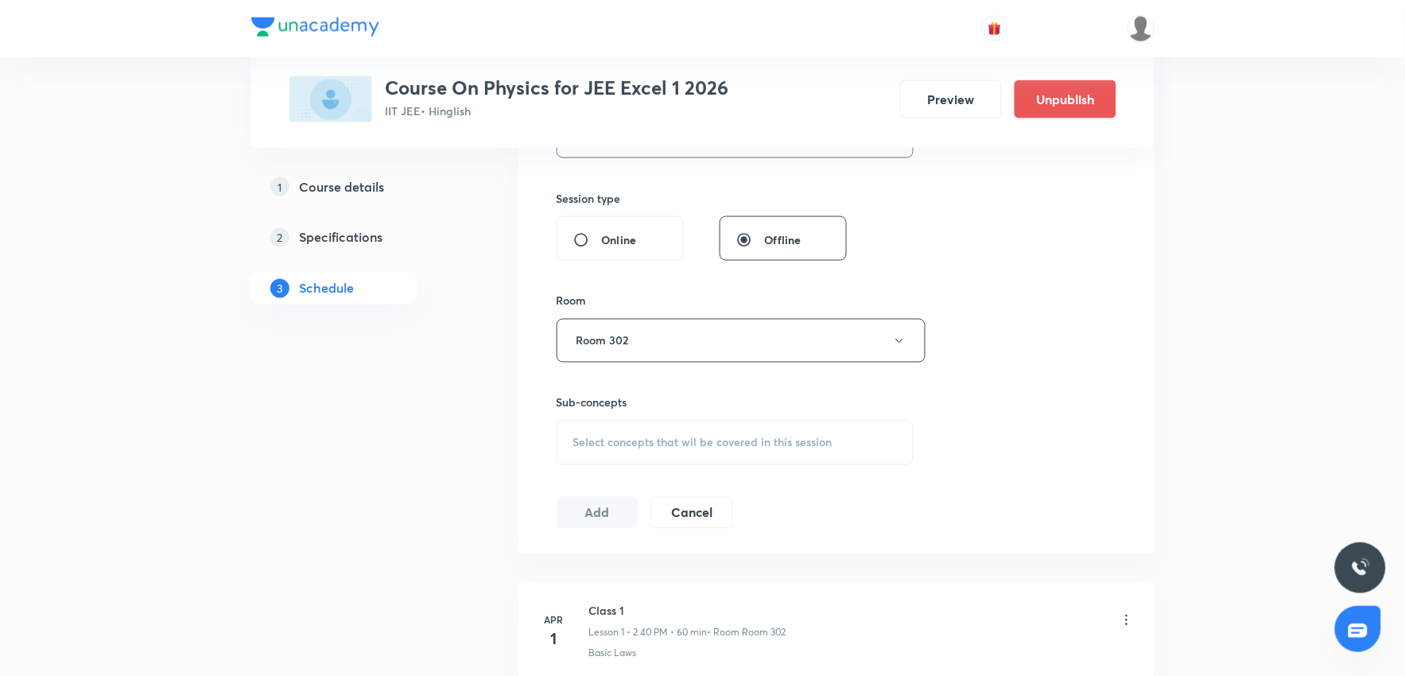
scroll to position [706, 0]
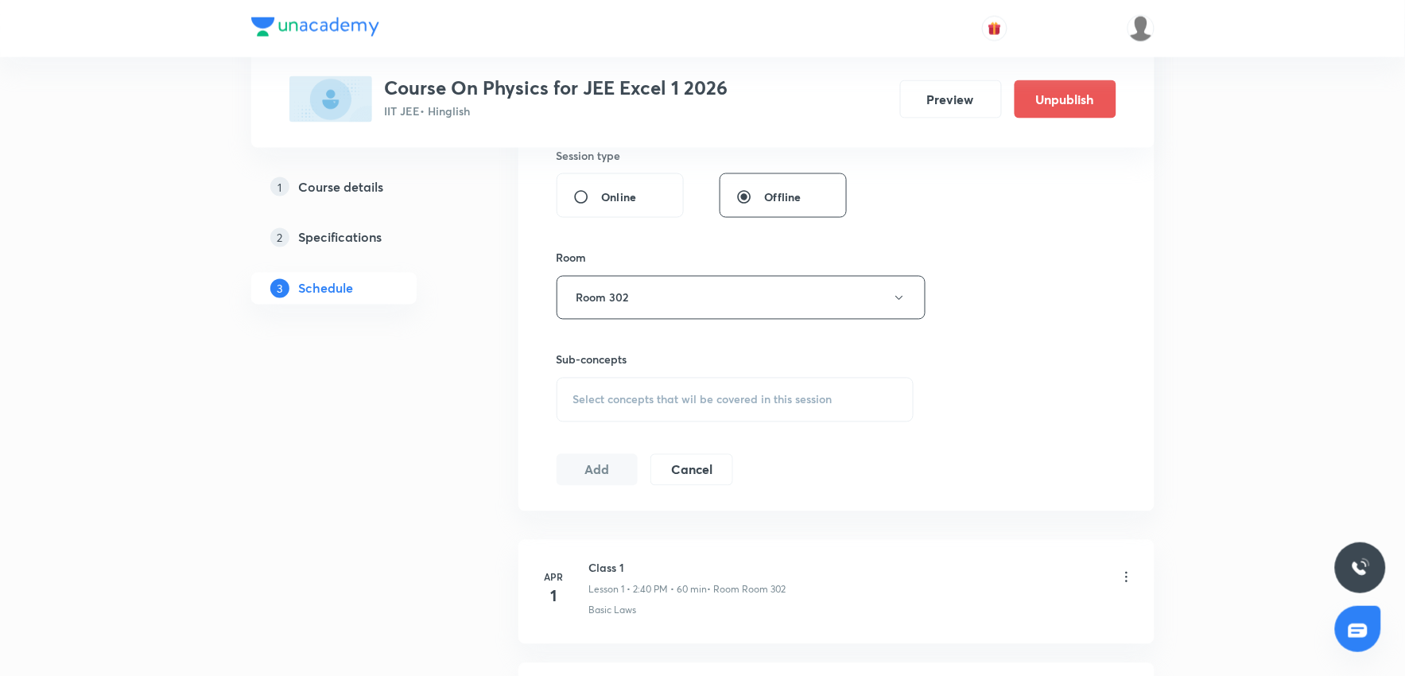
click at [708, 408] on div "Select concepts that wil be covered in this session" at bounding box center [736, 400] width 358 height 45
click at [708, 392] on div "Select concepts that wil be covered in this session" at bounding box center [736, 400] width 358 height 45
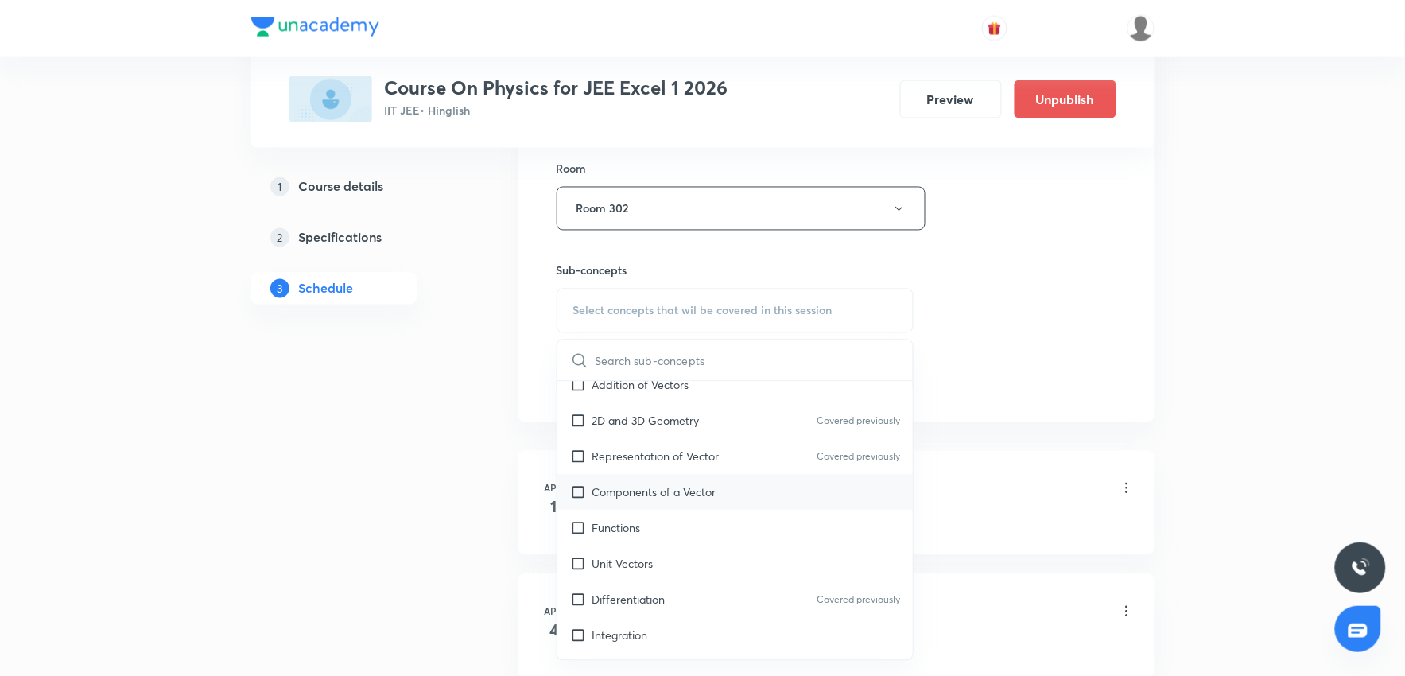
scroll to position [353, 0]
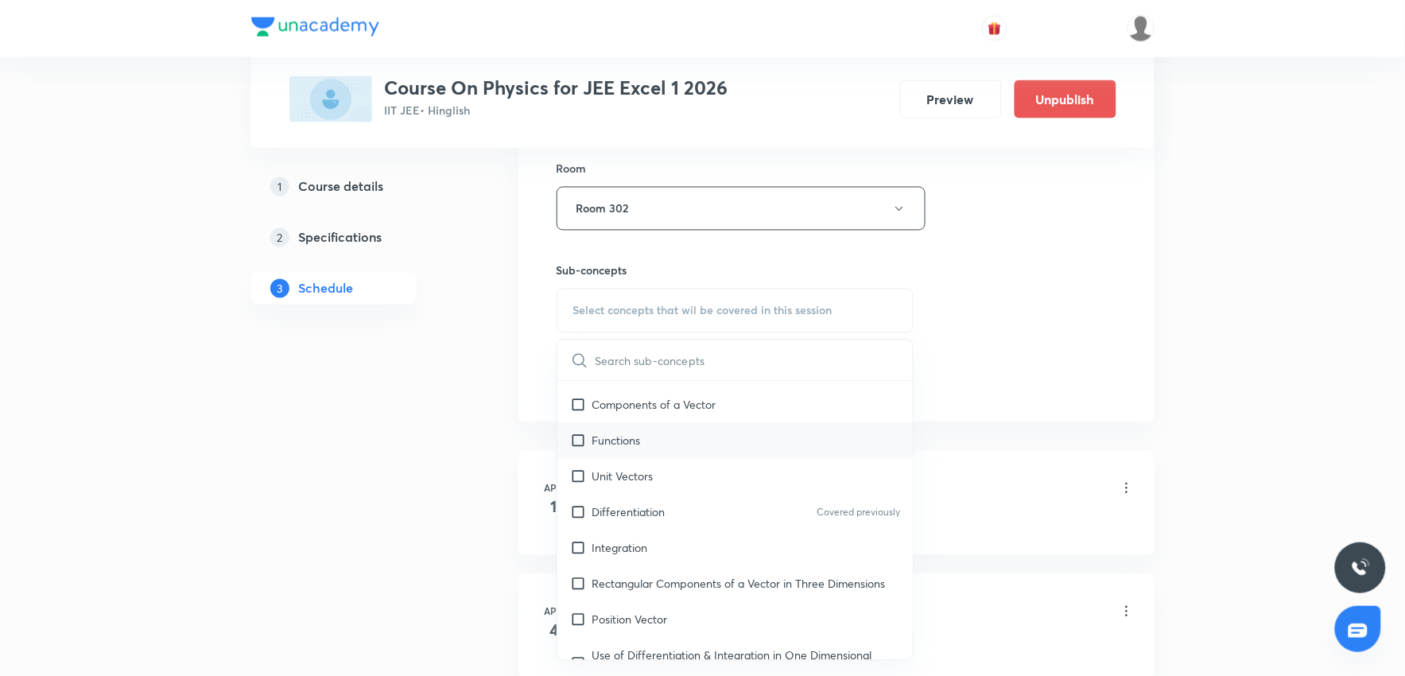
click at [645, 440] on div "Functions" at bounding box center [735, 440] width 356 height 36
checkbox input "true"
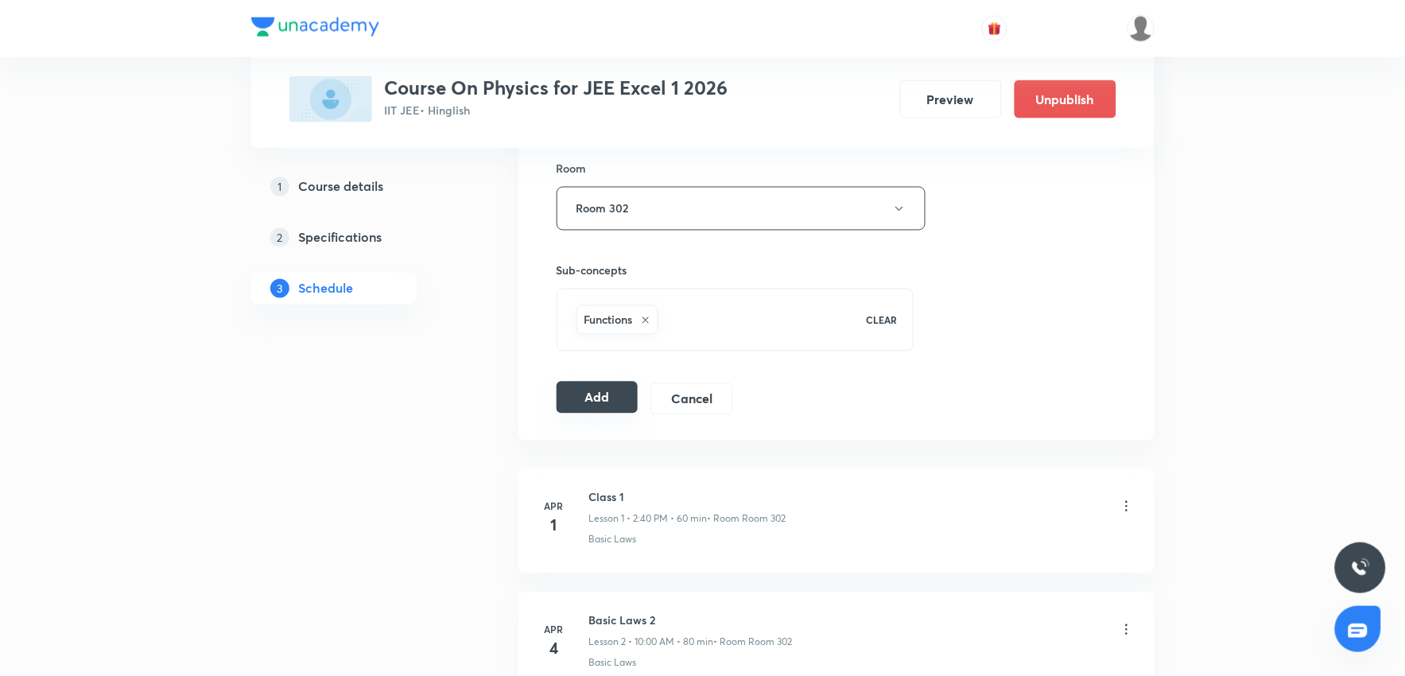
click at [603, 405] on button "Add" at bounding box center [598, 398] width 82 height 32
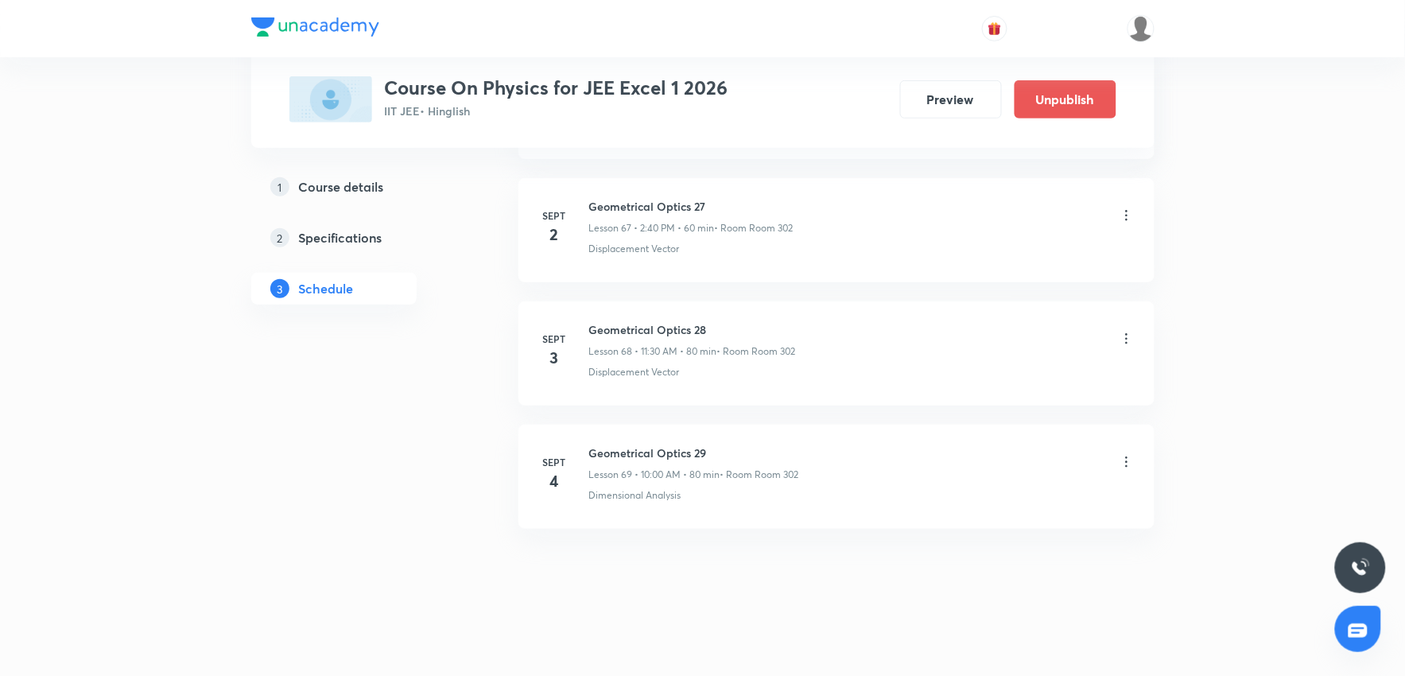
scroll to position [9232, 0]
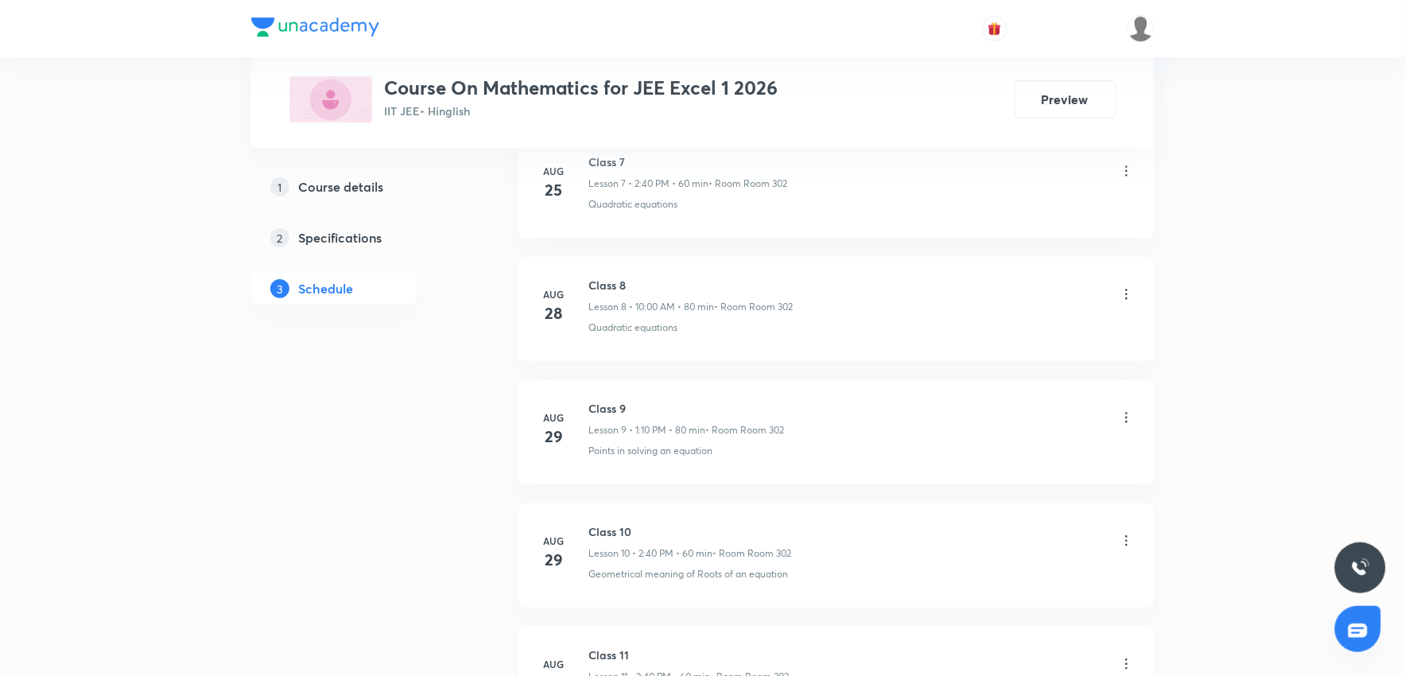
scroll to position [2573, 0]
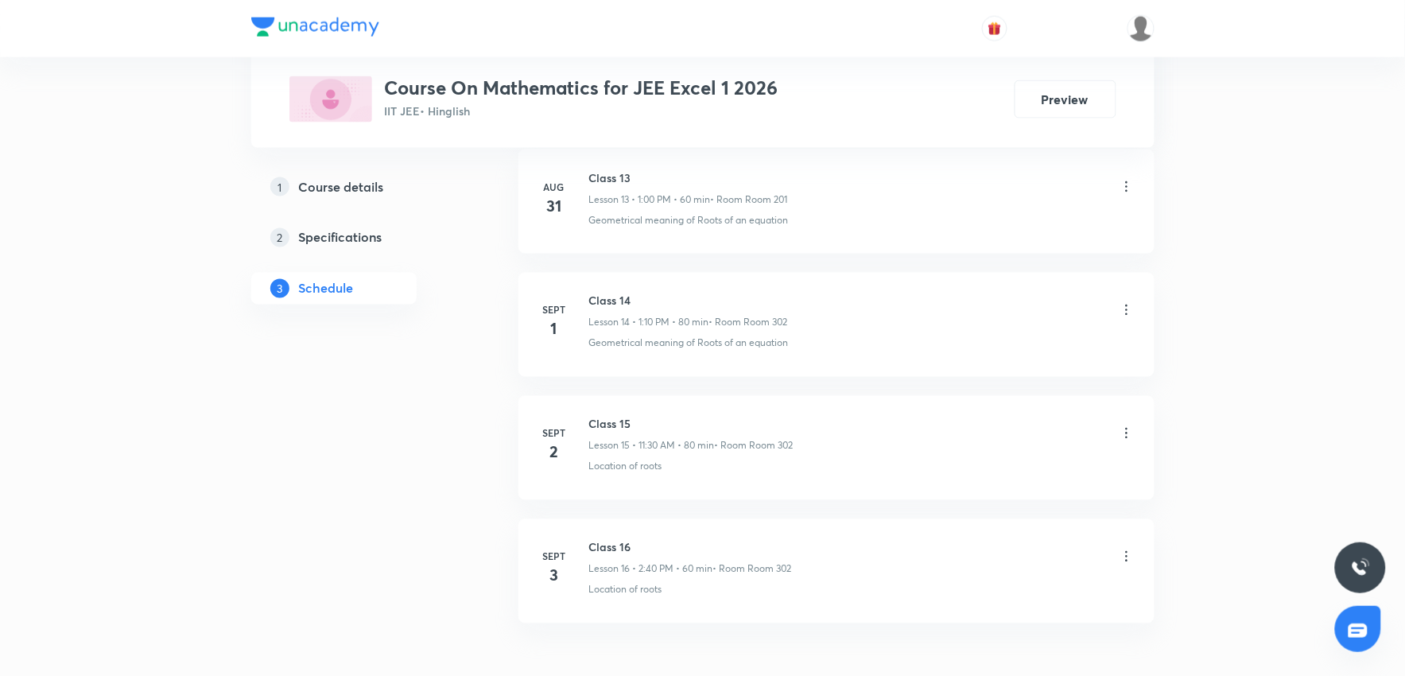
scroll to position [2573, 0]
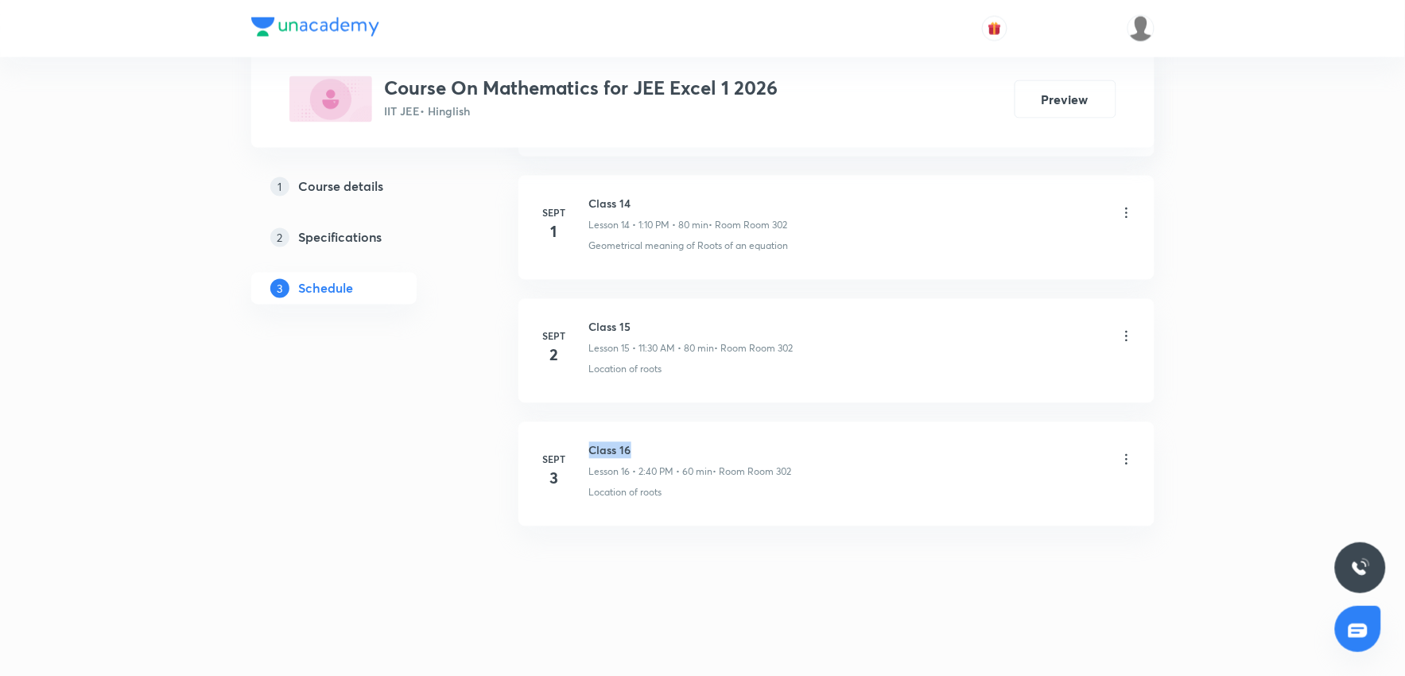
drag, startPoint x: 591, startPoint y: 450, endPoint x: 685, endPoint y: 448, distance: 93.8
click at [685, 448] on h6 "Class 16" at bounding box center [690, 450] width 203 height 17
copy h6 "Class 16"
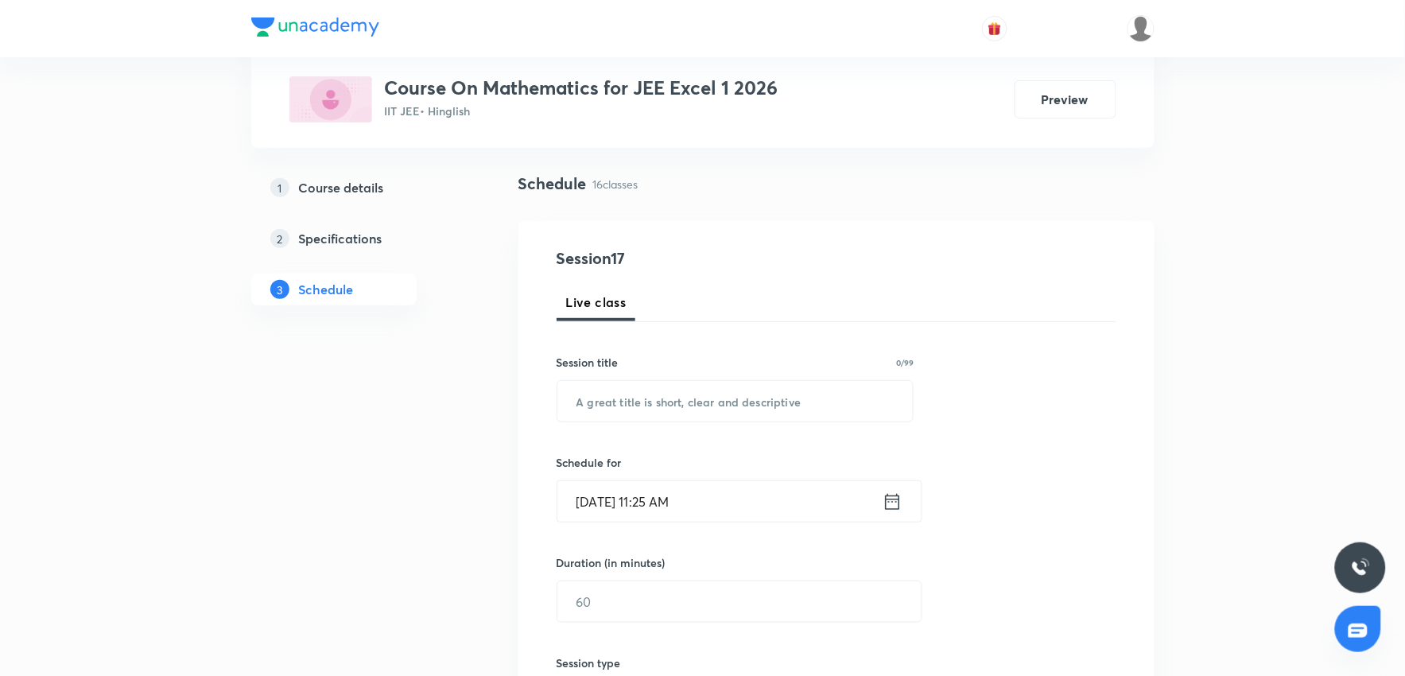
scroll to position [0, 0]
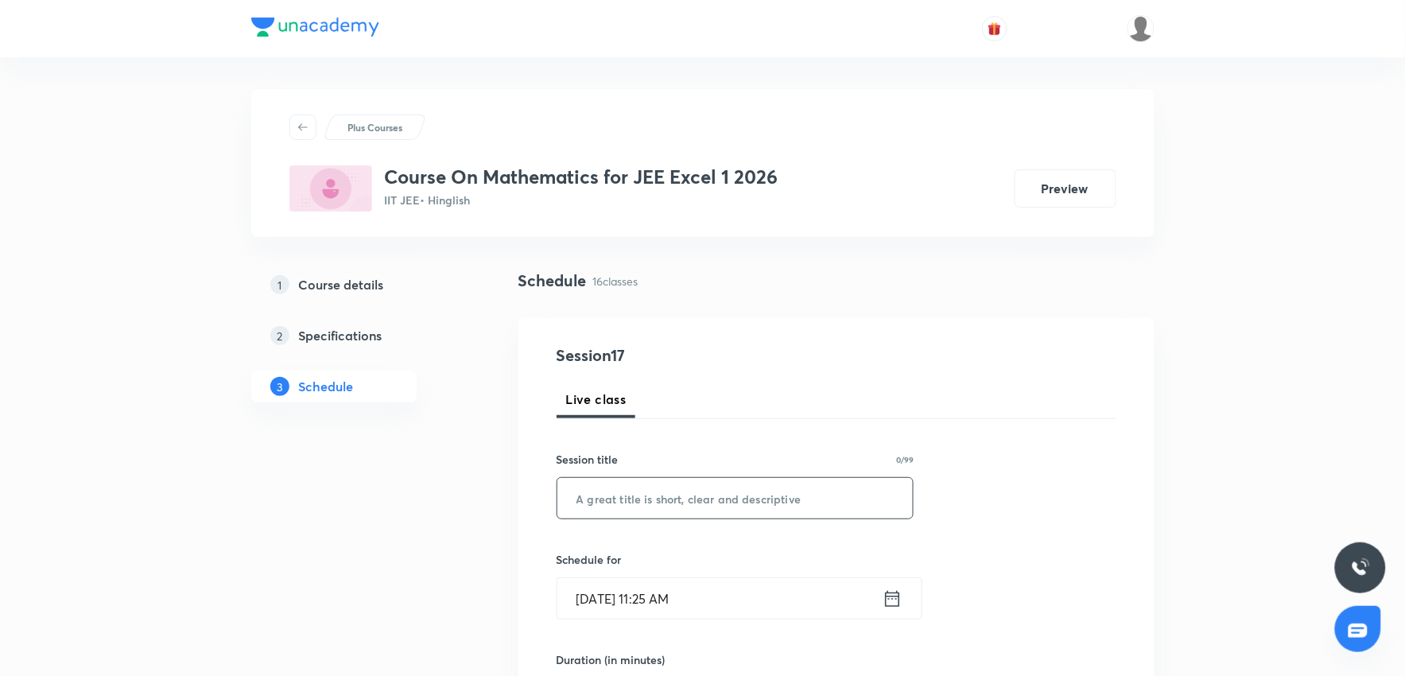
click at [668, 503] on input "text" at bounding box center [735, 498] width 356 height 41
paste input "Class 16"
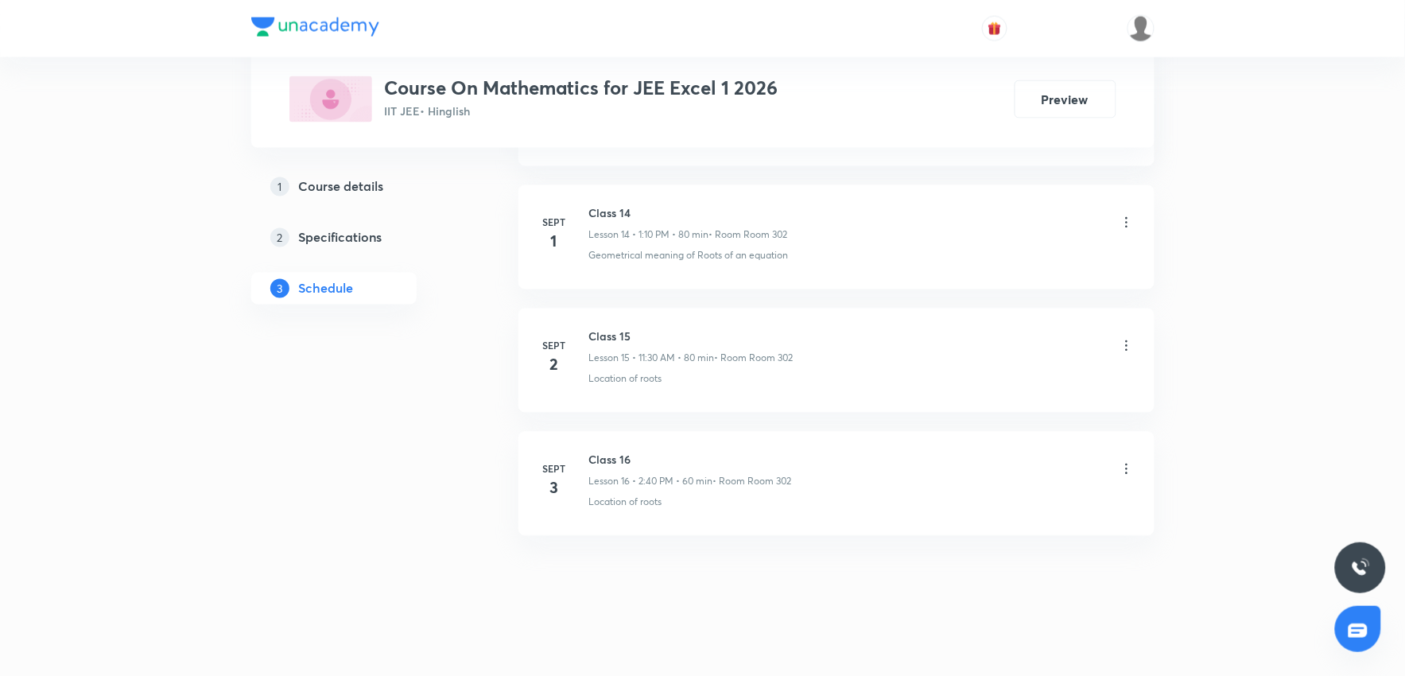
scroll to position [2573, 0]
drag, startPoint x: 592, startPoint y: 446, endPoint x: 671, endPoint y: 440, distance: 79.0
click at [671, 440] on li "Sept 3 Class 16 Lesson 16 • 2:40 PM • 60 min • Room Room 302 Location of roots" at bounding box center [836, 474] width 636 height 104
drag, startPoint x: 593, startPoint y: 446, endPoint x: 654, endPoint y: 446, distance: 61.2
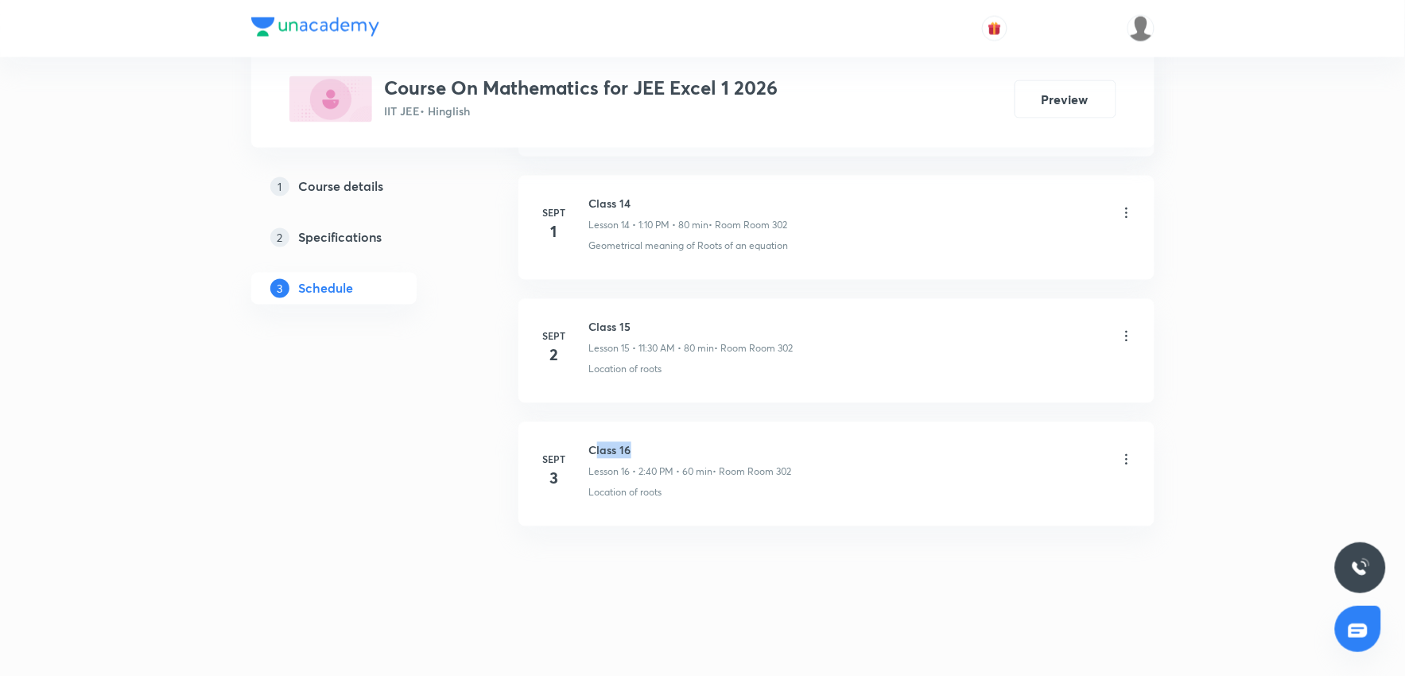
click at [654, 446] on h6 "Class 16" at bounding box center [690, 450] width 203 height 17
drag, startPoint x: 587, startPoint y: 449, endPoint x: 669, endPoint y: 448, distance: 81.9
click at [669, 448] on div "Sept 3 Class 16 Lesson 16 • 2:40 PM • 60 min • Room Room 302 Location of roots" at bounding box center [836, 471] width 596 height 58
copy h6 "Class 16"
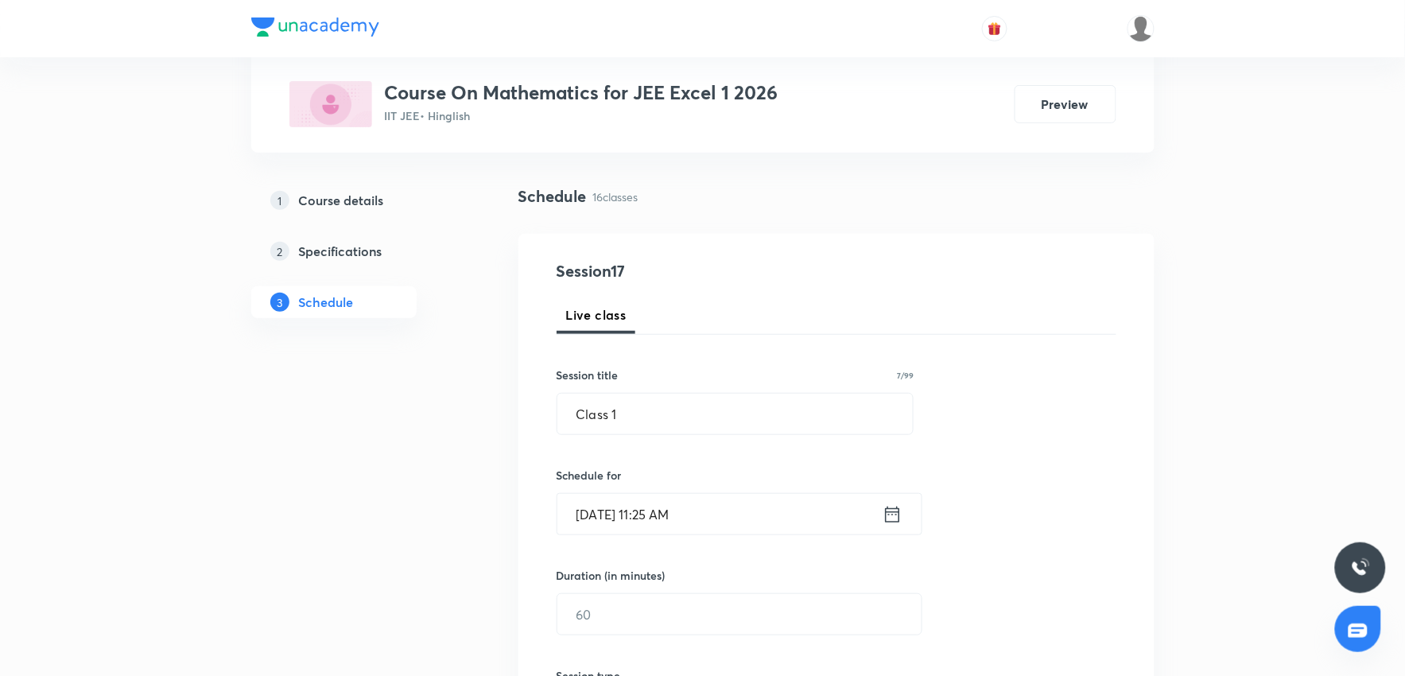
scroll to position [106, 0]
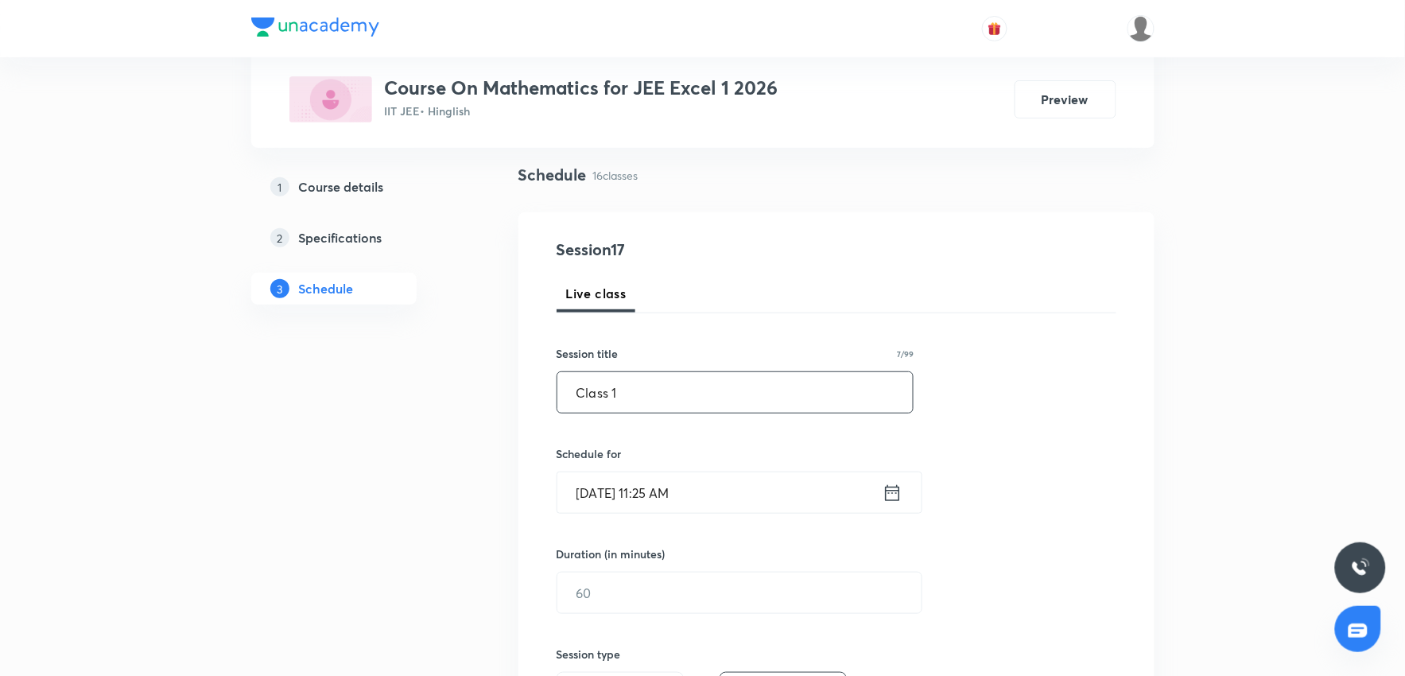
click at [621, 402] on input "Class 1" at bounding box center [735, 392] width 356 height 41
paste input "Class 16"
drag, startPoint x: 616, startPoint y: 388, endPoint x: 479, endPoint y: 414, distance: 140.0
click at [646, 376] on input "Class 16" at bounding box center [735, 392] width 356 height 41
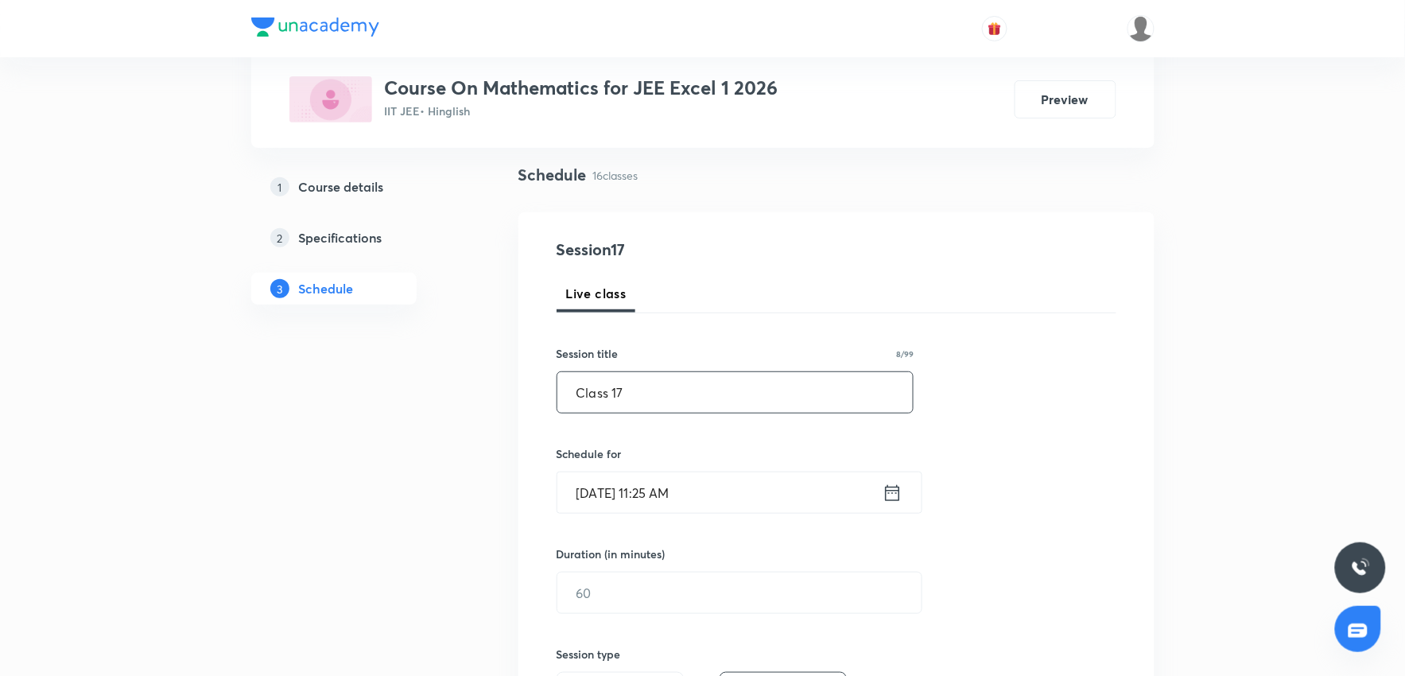
type input "Class 17"
click at [728, 491] on input "Sept 4, 2025, 11:25 AM" at bounding box center [719, 492] width 325 height 41
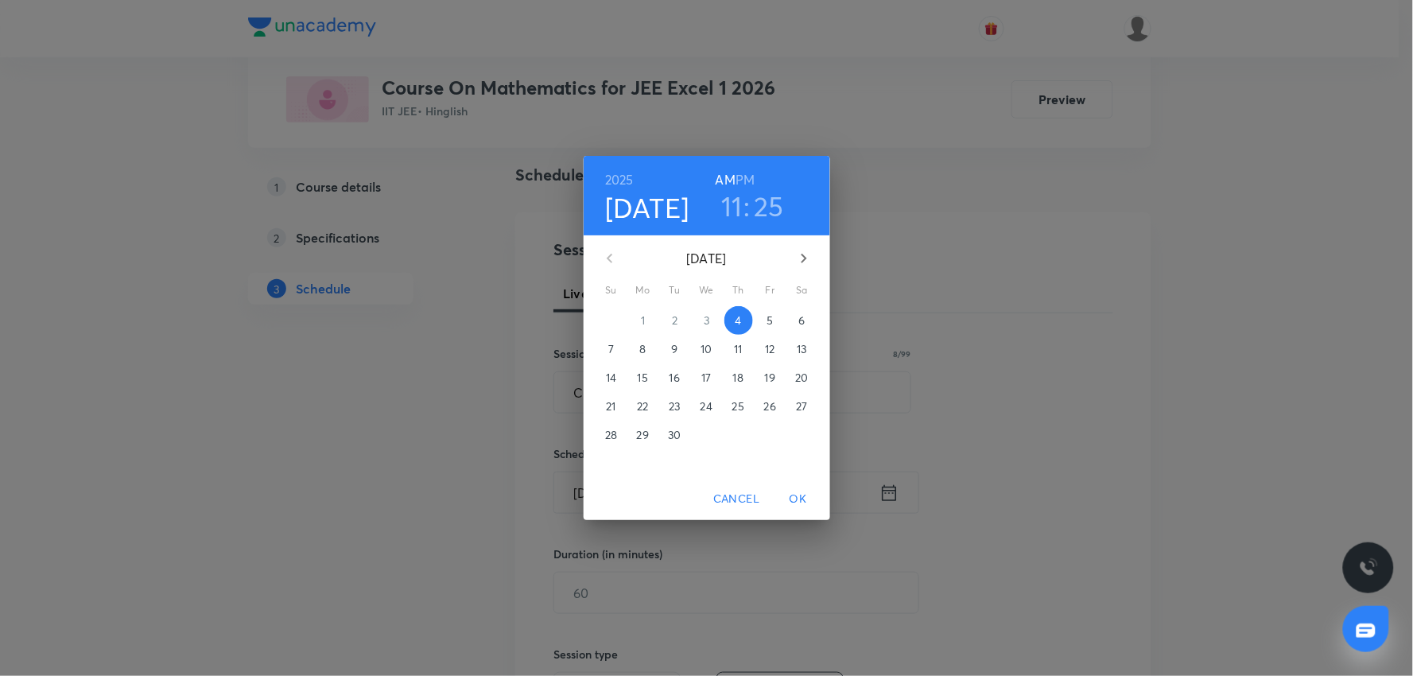
click at [740, 211] on h3 "11" at bounding box center [731, 205] width 21 height 33
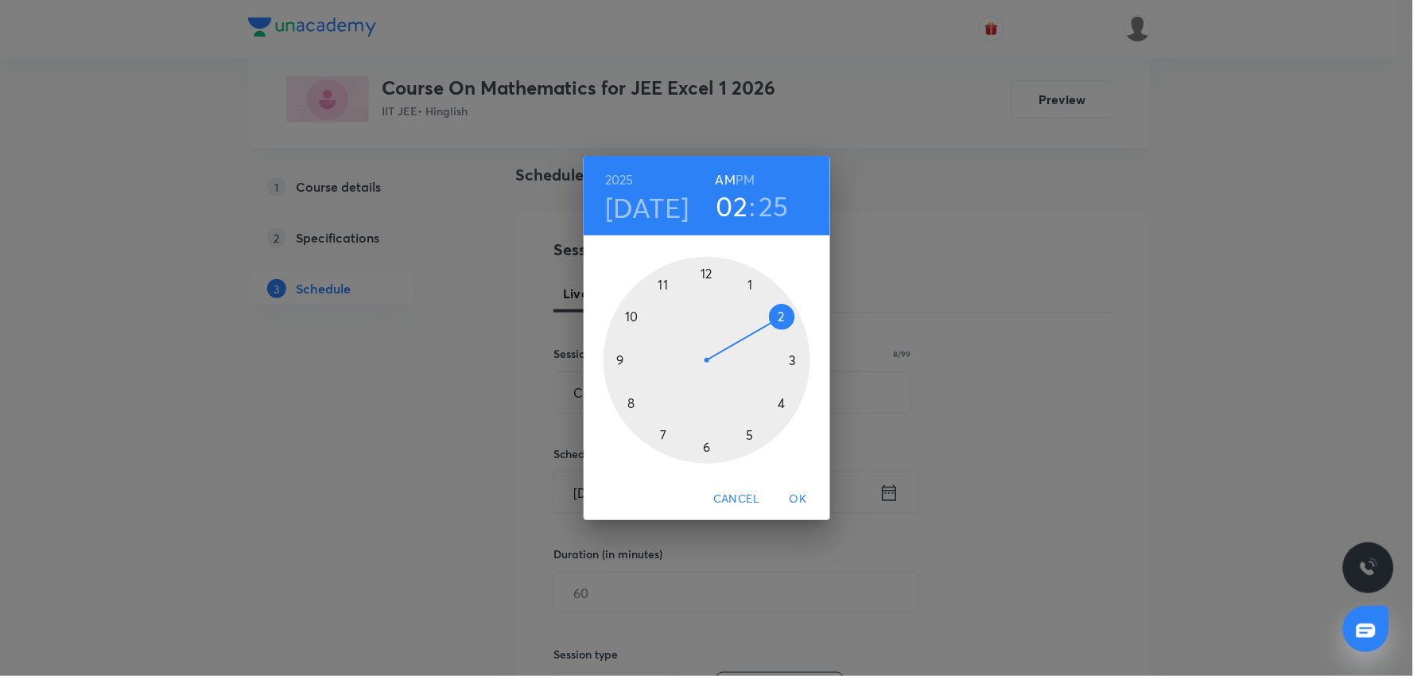
click at [783, 322] on div at bounding box center [706, 360] width 207 height 207
click at [633, 403] on div at bounding box center [706, 360] width 207 height 207
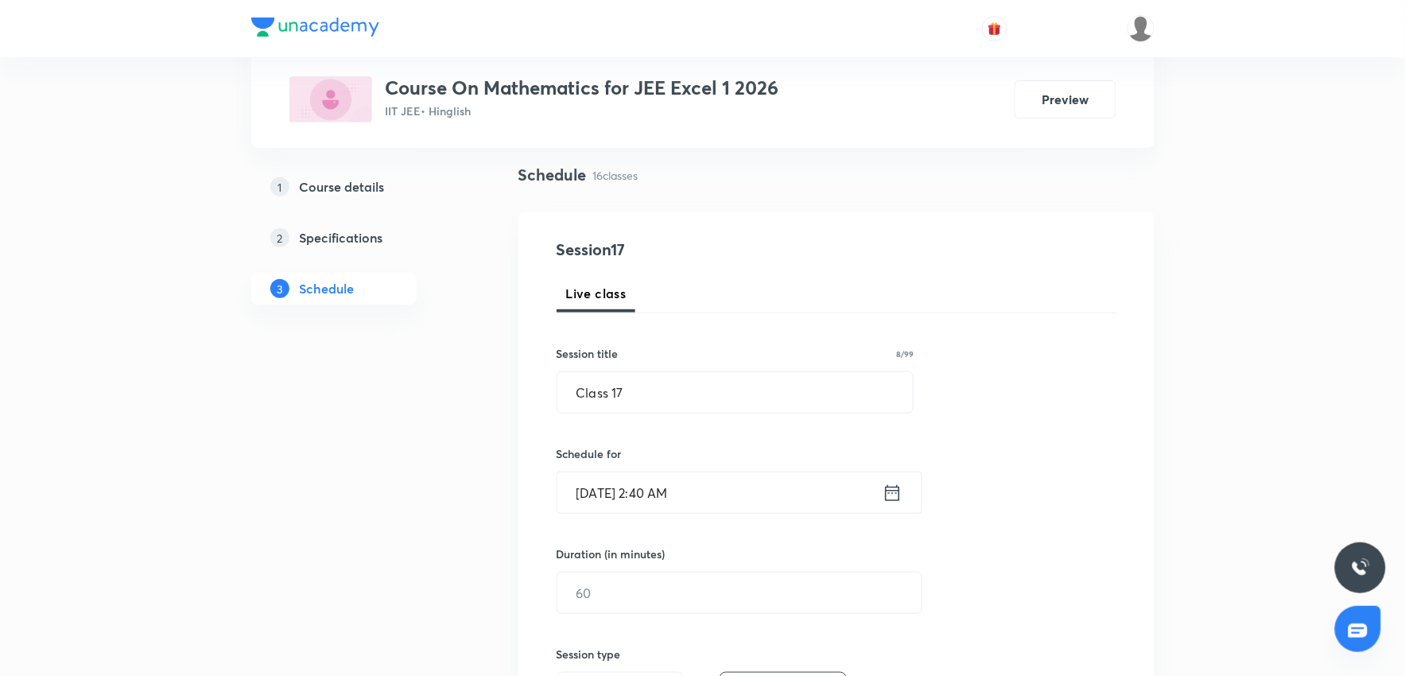
click at [742, 497] on input "Sept 4, 2025, 2:40 AM" at bounding box center [719, 492] width 325 height 41
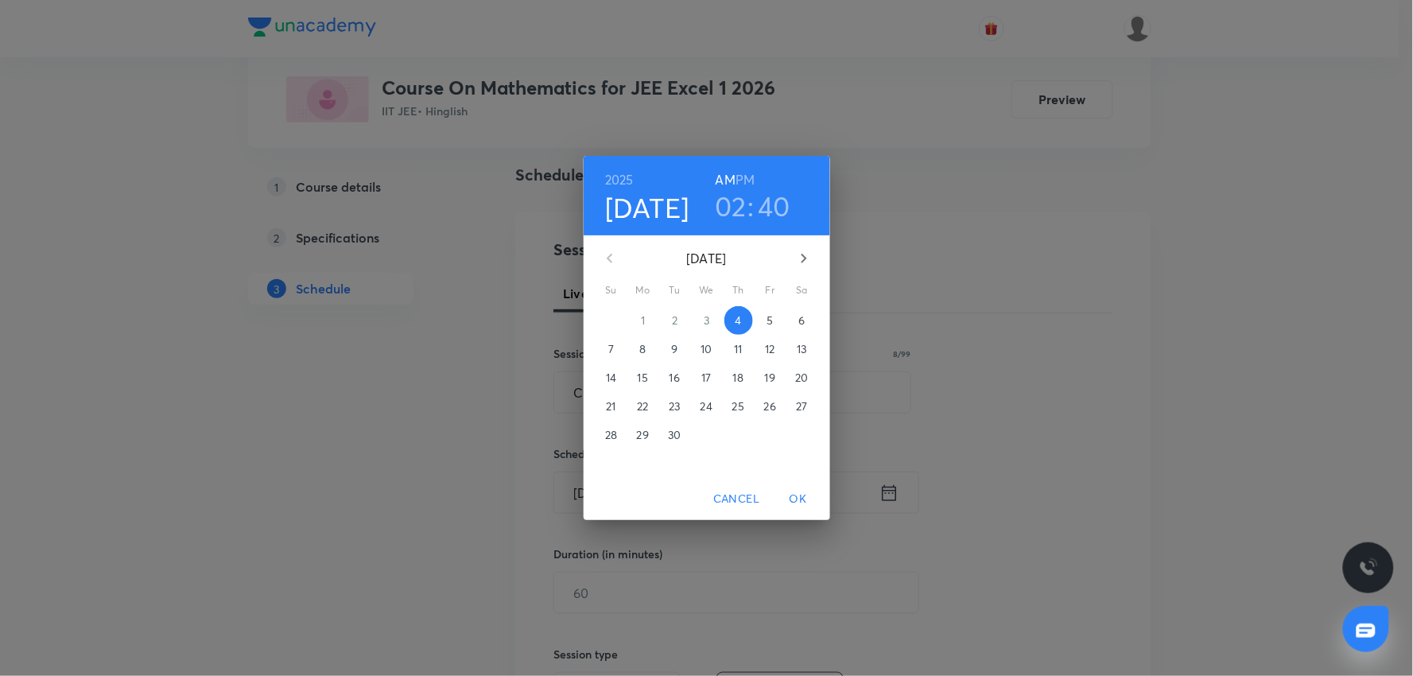
click at [748, 180] on h6 "PM" at bounding box center [744, 180] width 19 height 22
click at [803, 499] on span "OK" at bounding box center [798, 499] width 38 height 20
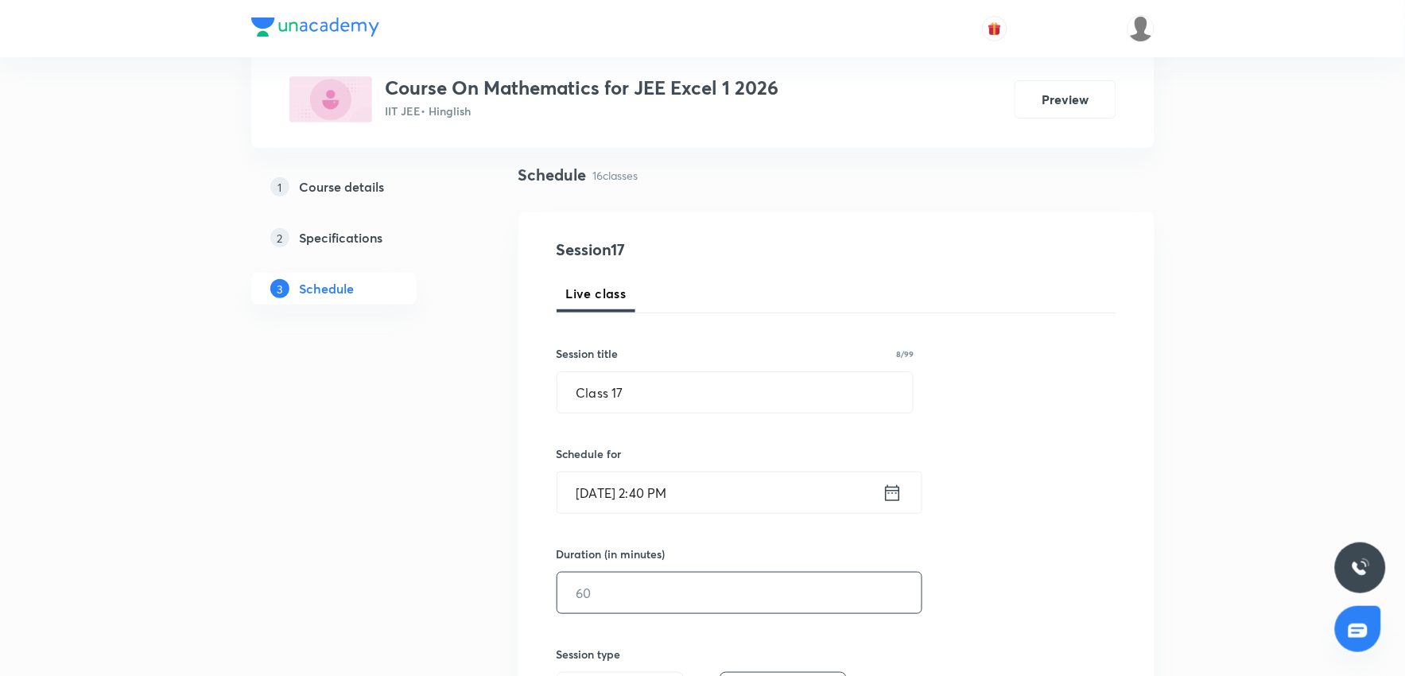
click at [647, 597] on input "text" at bounding box center [739, 592] width 364 height 41
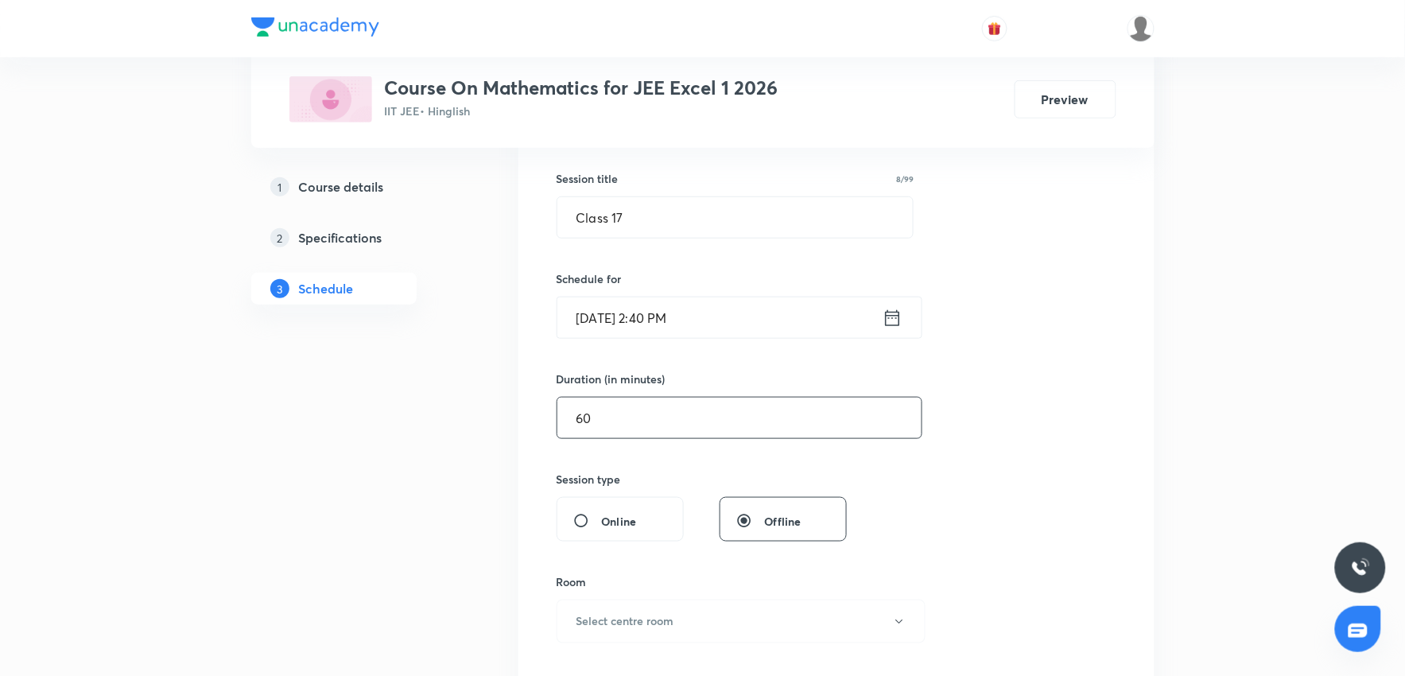
scroll to position [282, 0]
type input "60"
click at [672, 622] on h6 "Select centre room" at bounding box center [625, 619] width 98 height 17
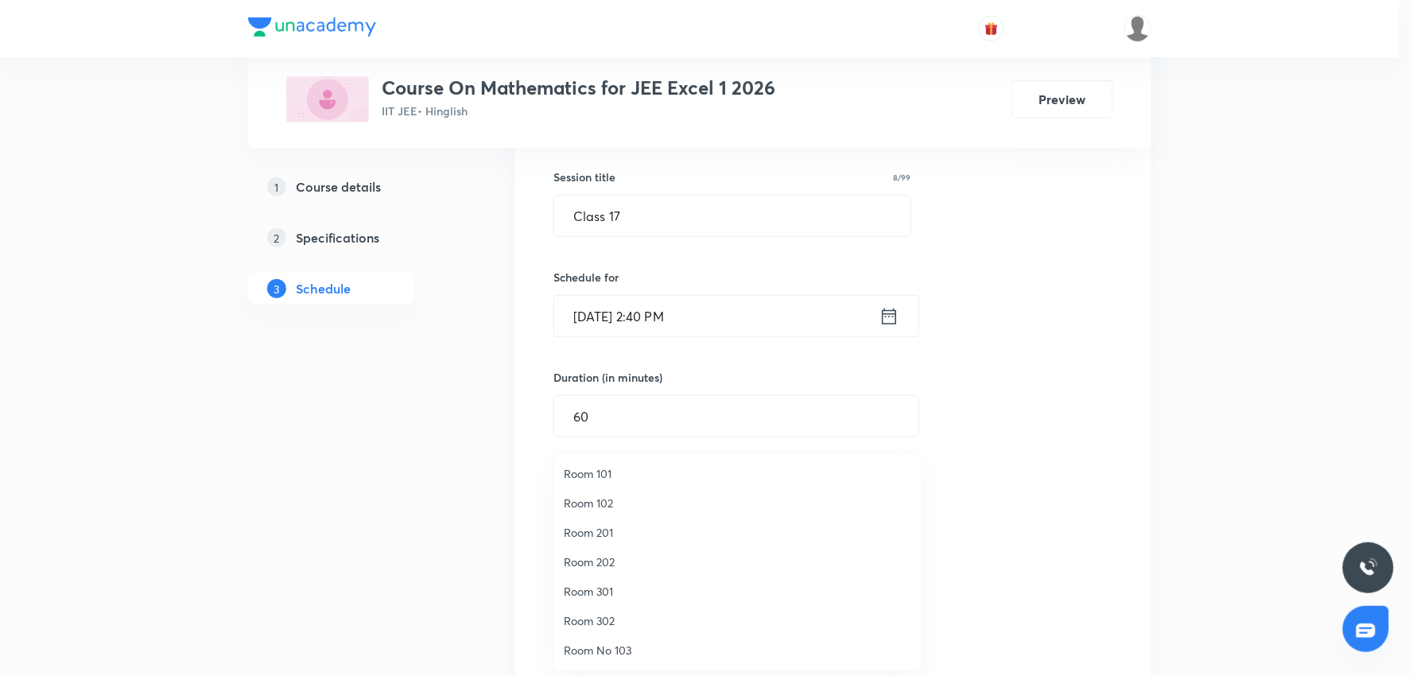
click at [622, 623] on span "Room 302" at bounding box center [738, 620] width 348 height 17
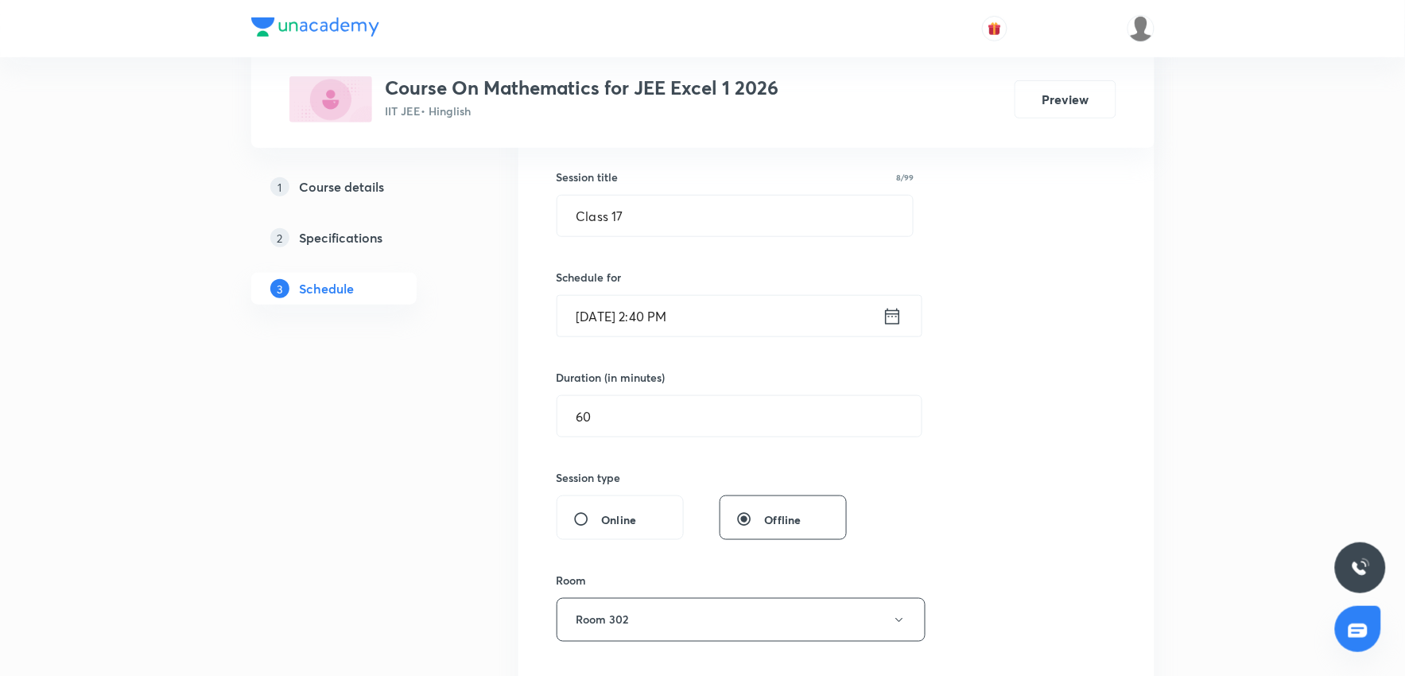
click at [992, 503] on div "Session 17 Live class Session title 8/99 Class 17 ​ Schedule for Sept 4, 2025, …" at bounding box center [837, 434] width 560 height 747
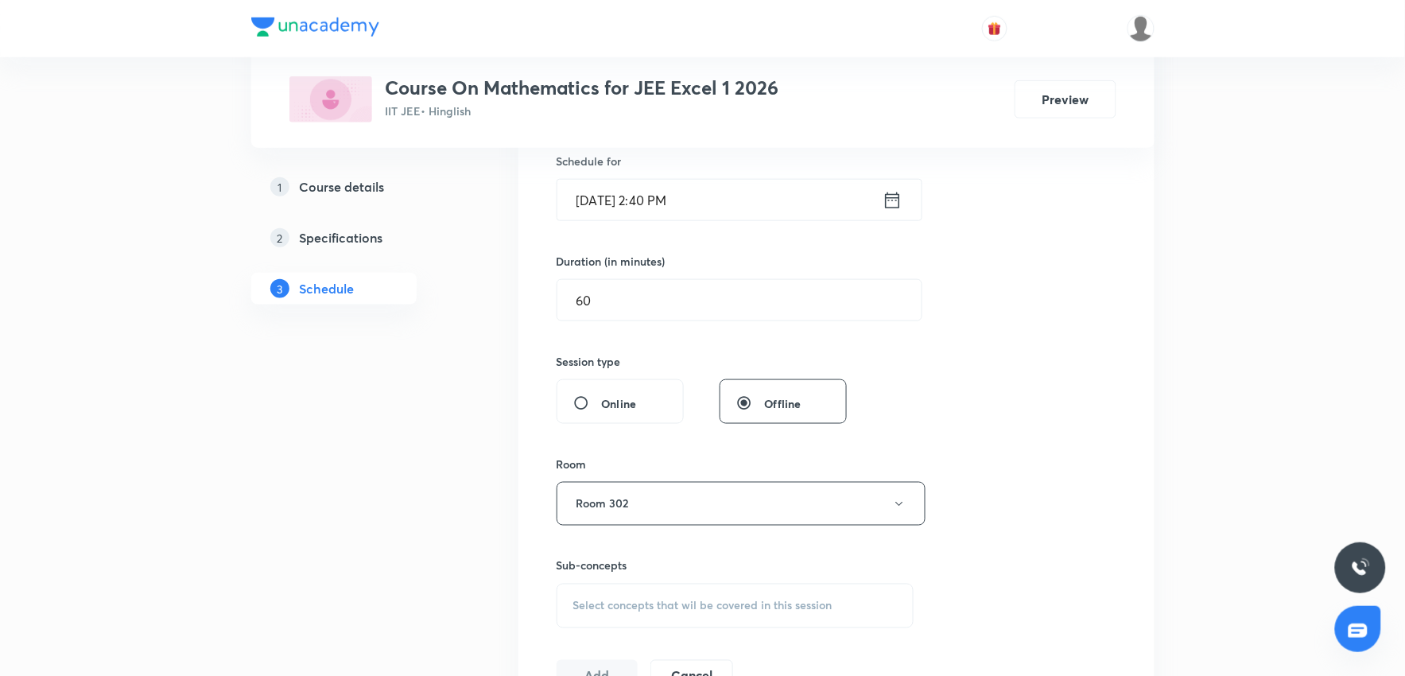
scroll to position [547, 0]
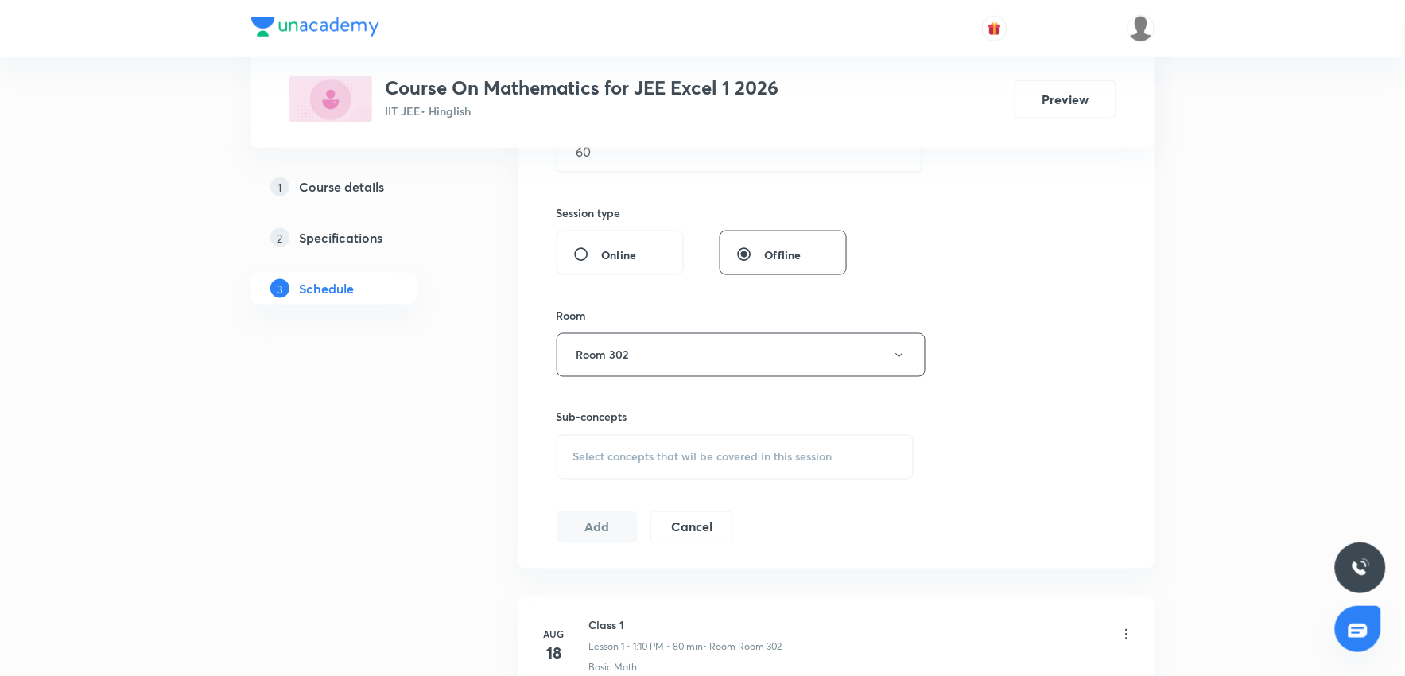
click at [693, 459] on span "Select concepts that wil be covered in this session" at bounding box center [702, 457] width 259 height 13
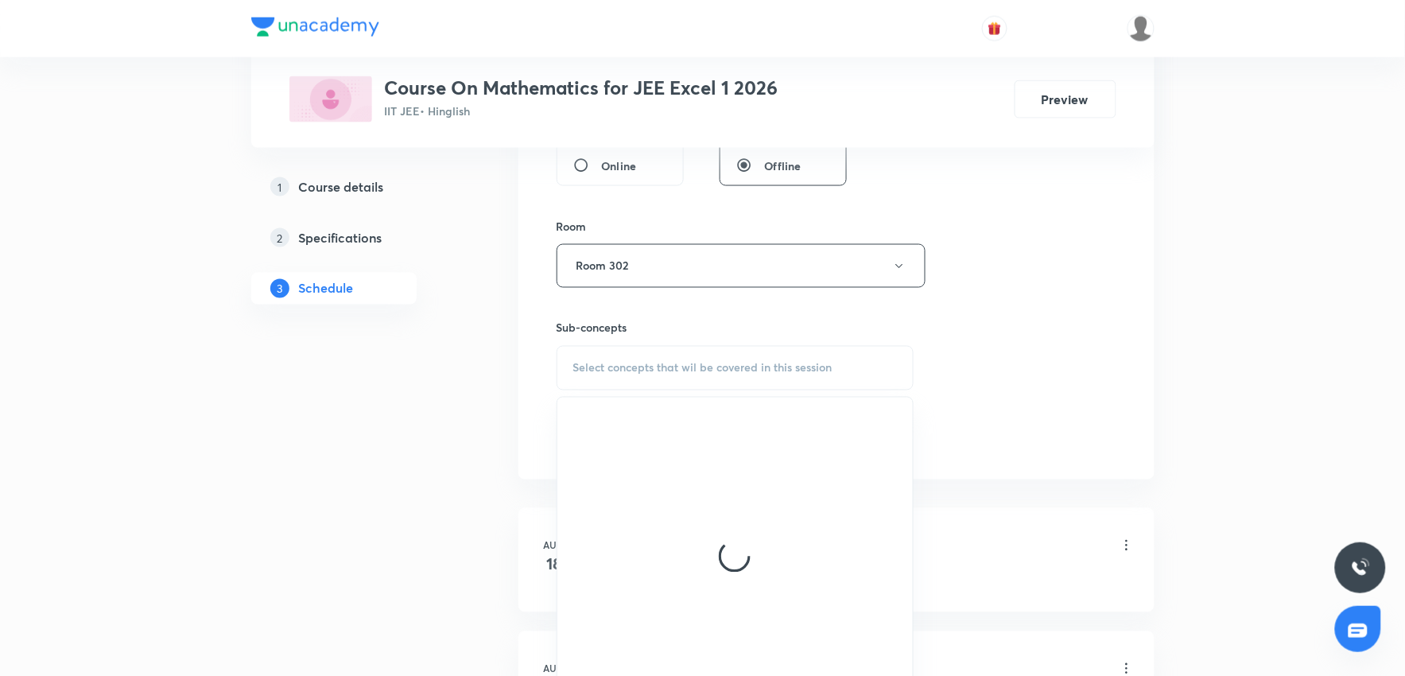
click at [673, 359] on div "Select concepts that wil be covered in this session" at bounding box center [736, 368] width 358 height 45
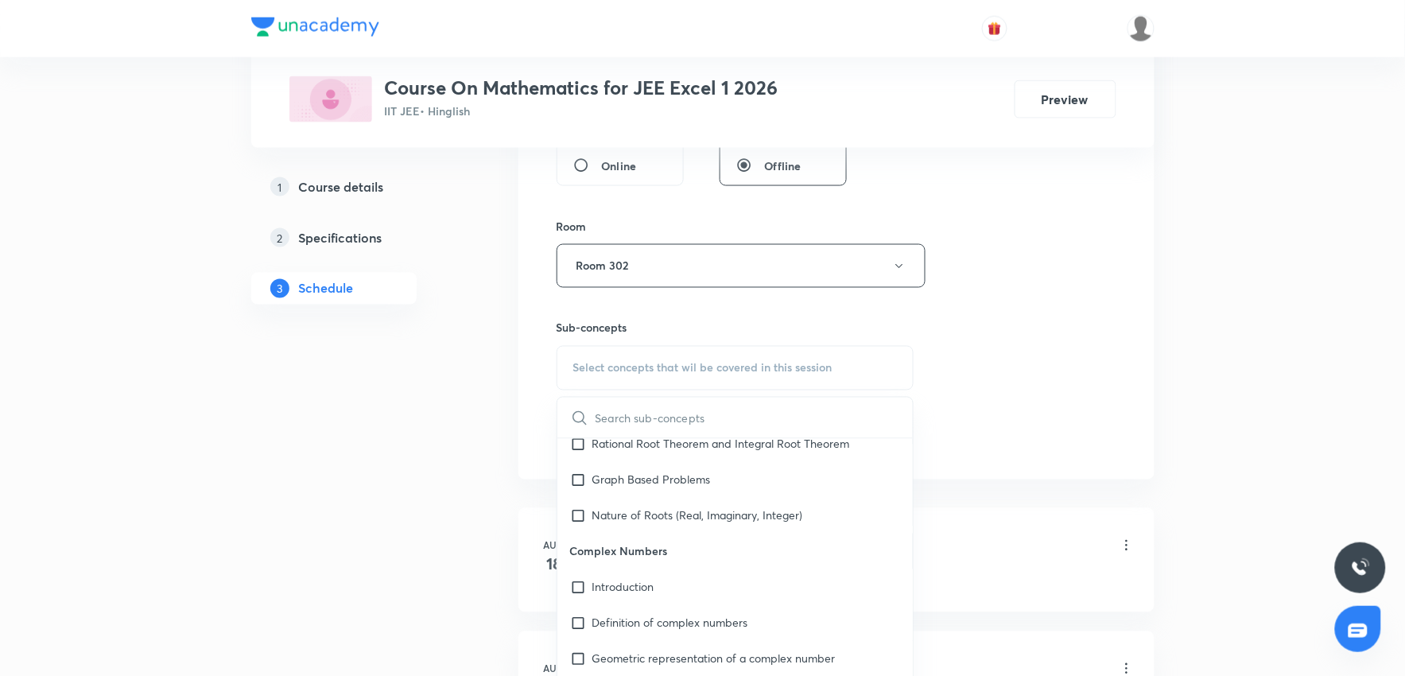
scroll to position [972, 0]
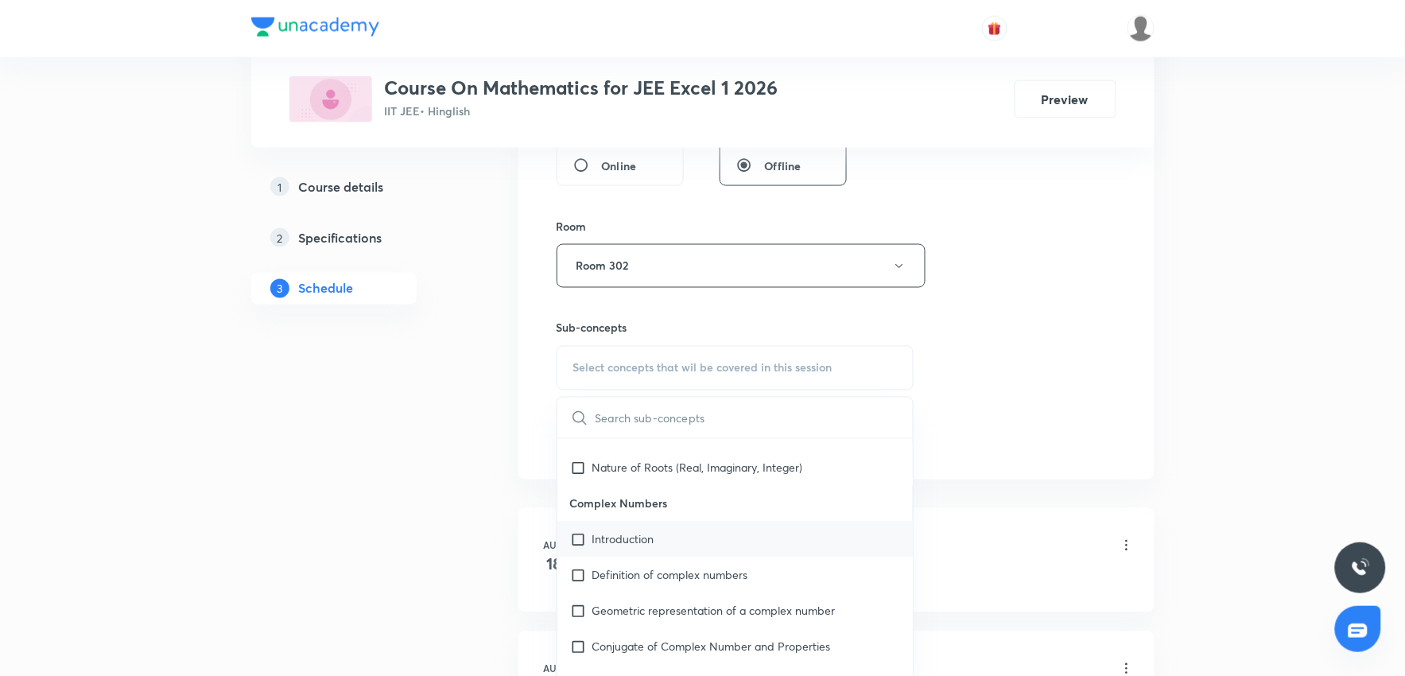
click at [649, 545] on p "Introduction" at bounding box center [623, 539] width 62 height 17
checkbox input "true"
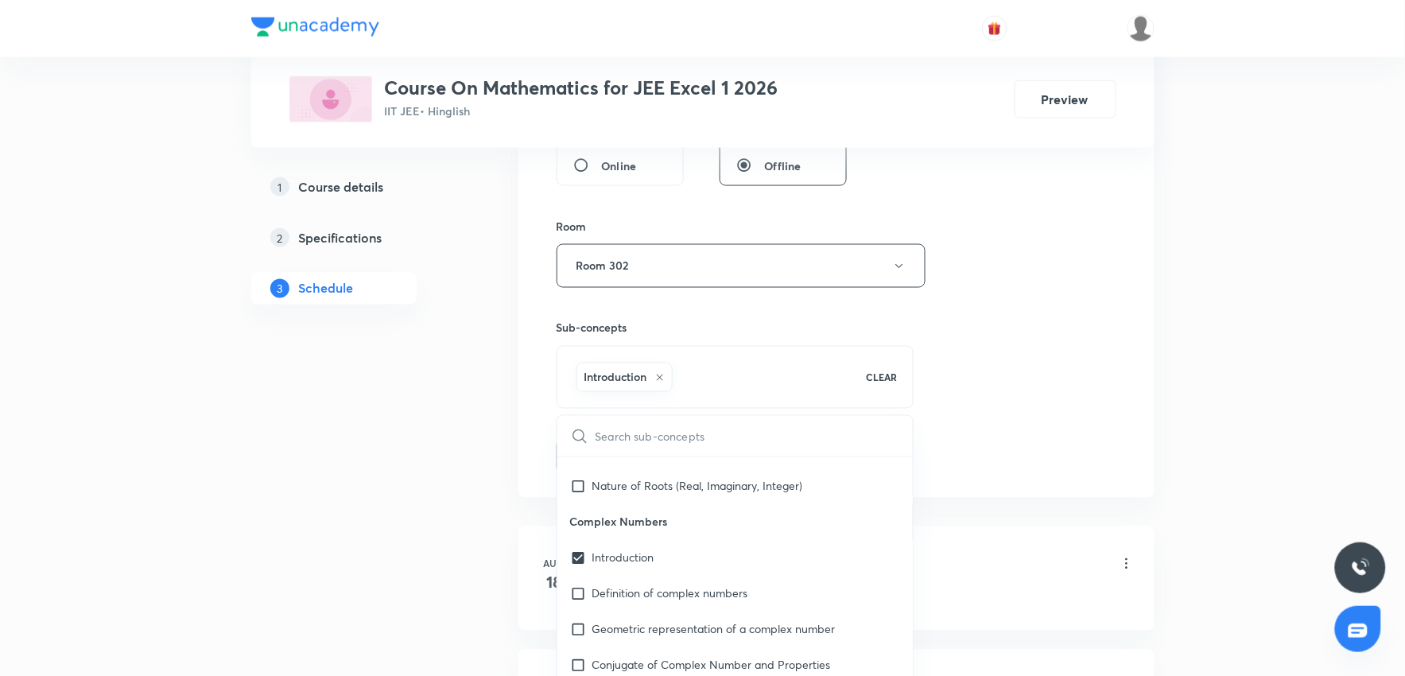
click at [1109, 459] on div "Session 17 Live class Session title 8/99 Class 17 ​ Schedule for Sept 4, 2025, …" at bounding box center [837, 89] width 560 height 765
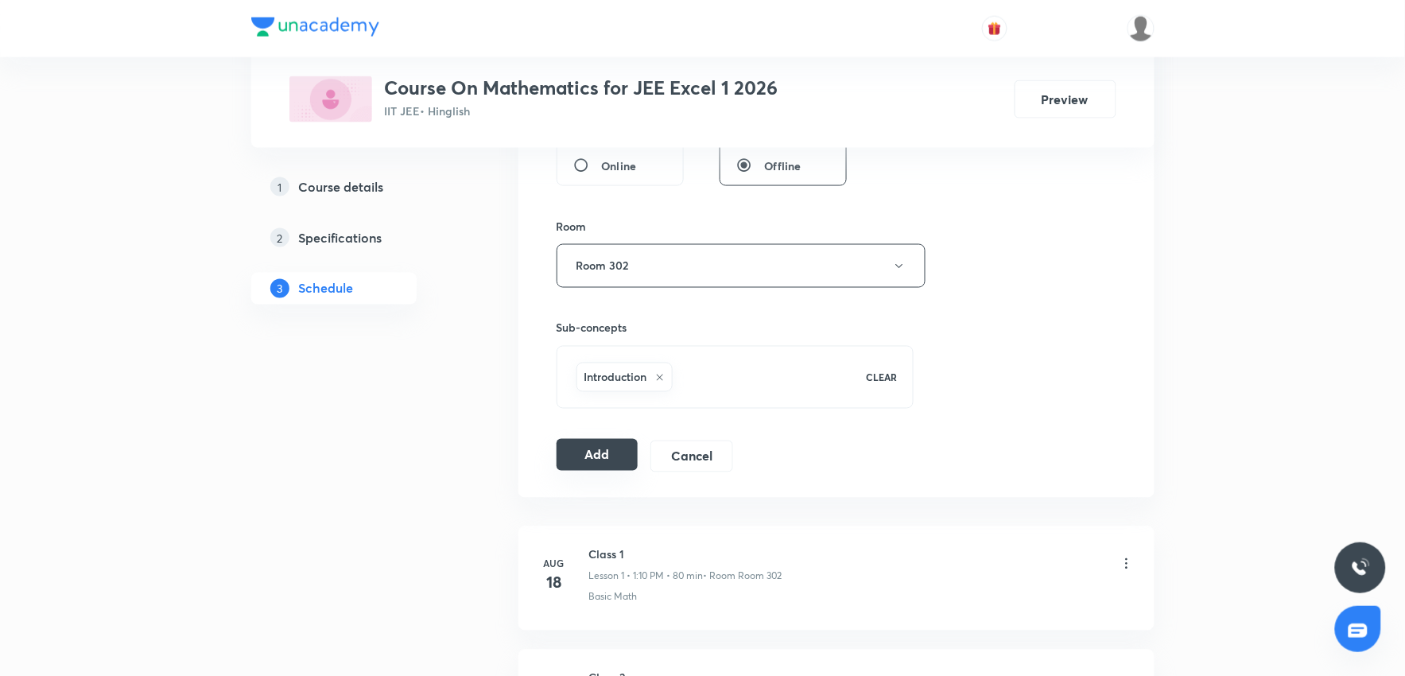
click at [606, 466] on button "Add" at bounding box center [598, 455] width 82 height 32
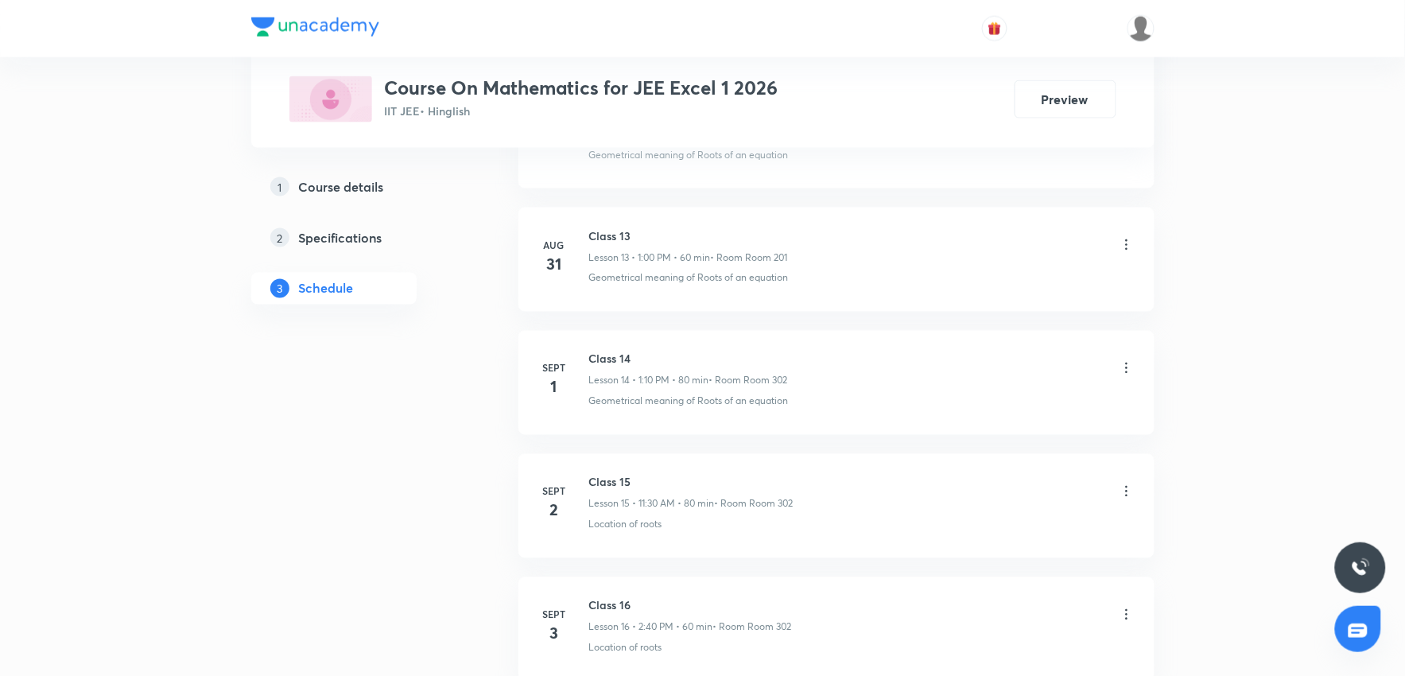
scroll to position [2592, 0]
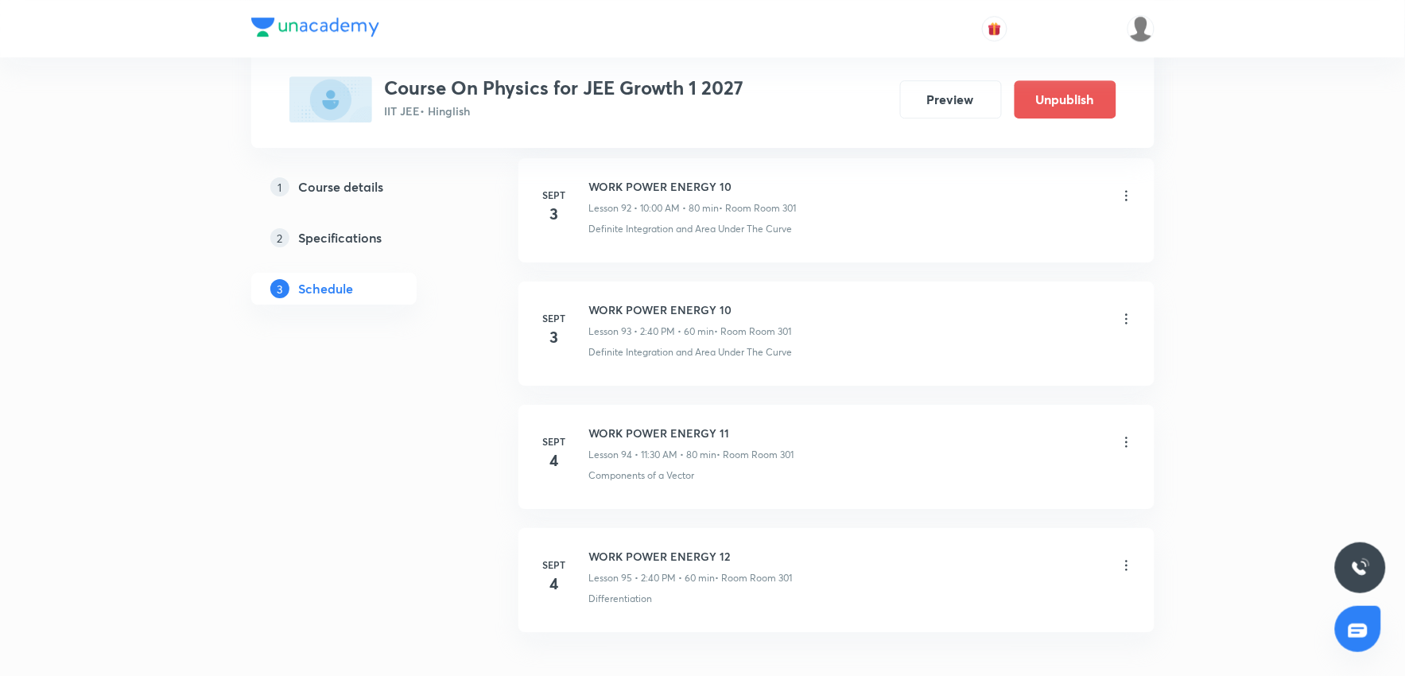
scroll to position [12422, 0]
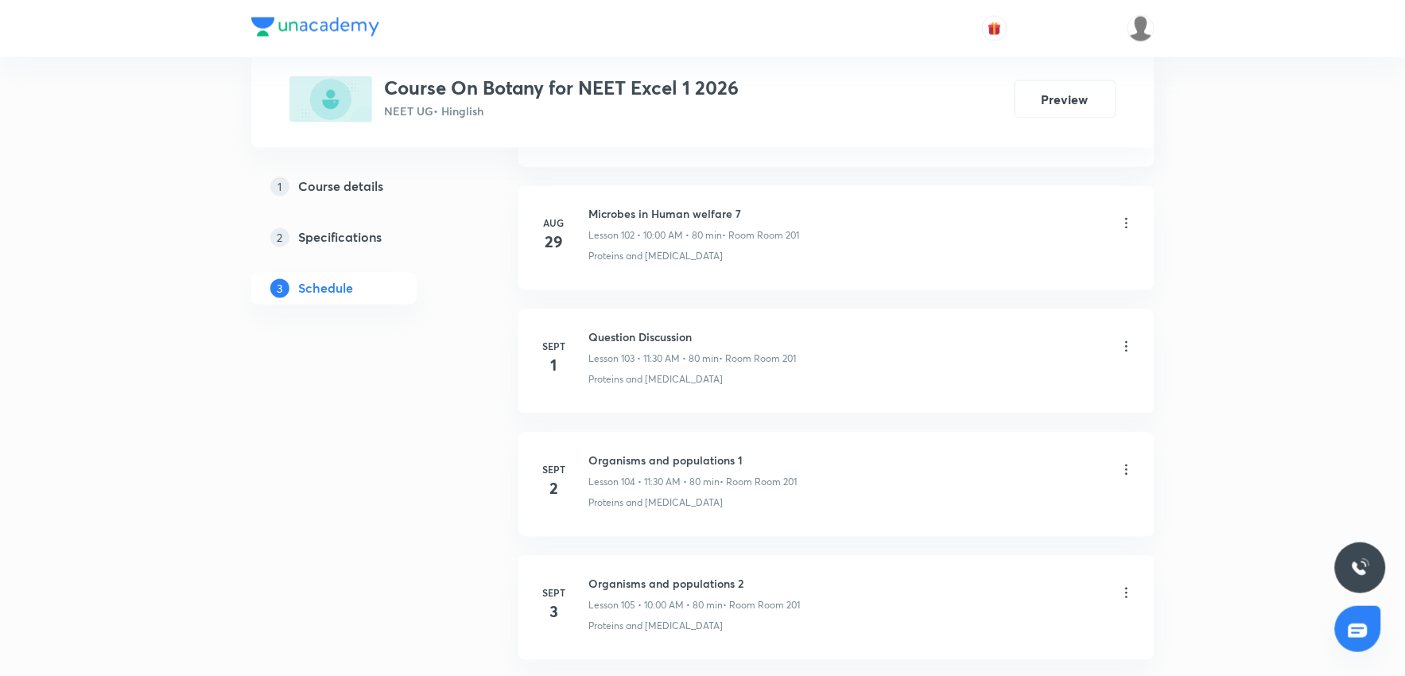
scroll to position [13554, 0]
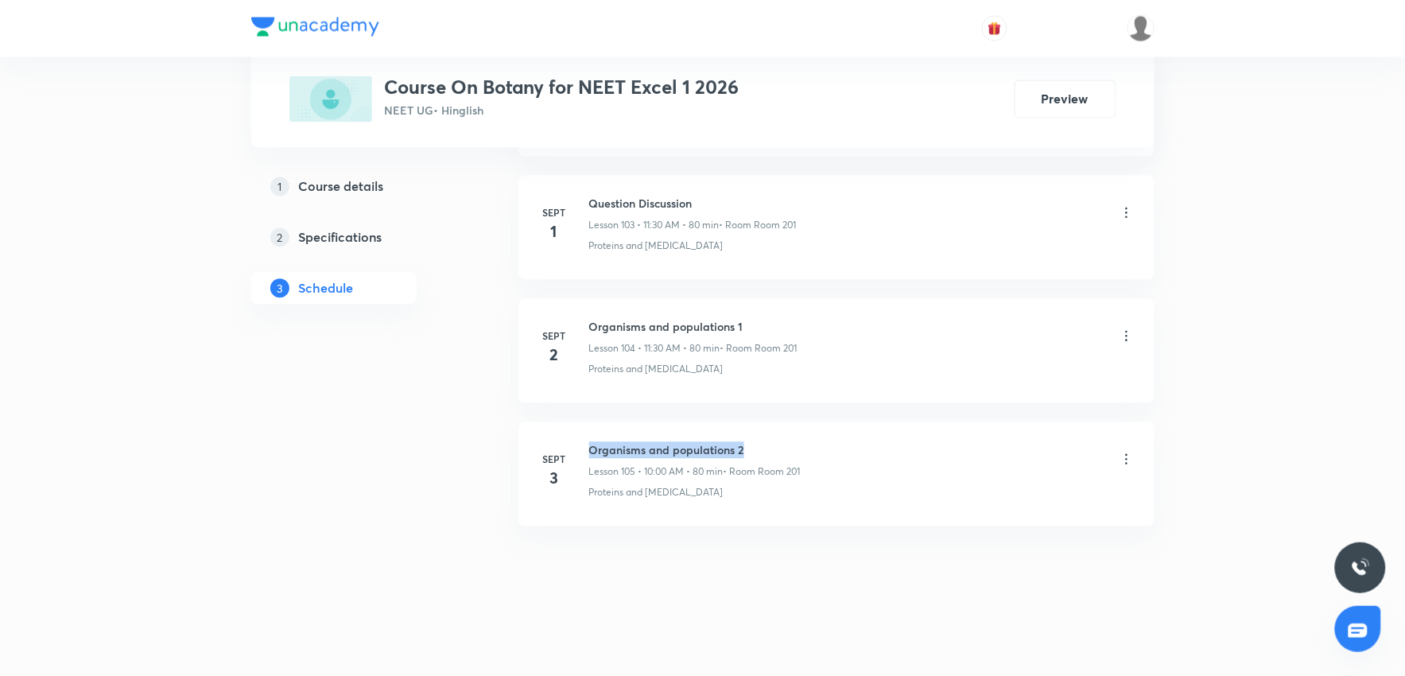
drag, startPoint x: 586, startPoint y: 445, endPoint x: 801, endPoint y: 440, distance: 214.7
click at [801, 440] on li "[DATE] Organisms and populations 2 Lesson 105 • 10:00 AM • 80 min • Room Room 2…" at bounding box center [836, 474] width 636 height 104
copy h6 "Organisms and populations 2"
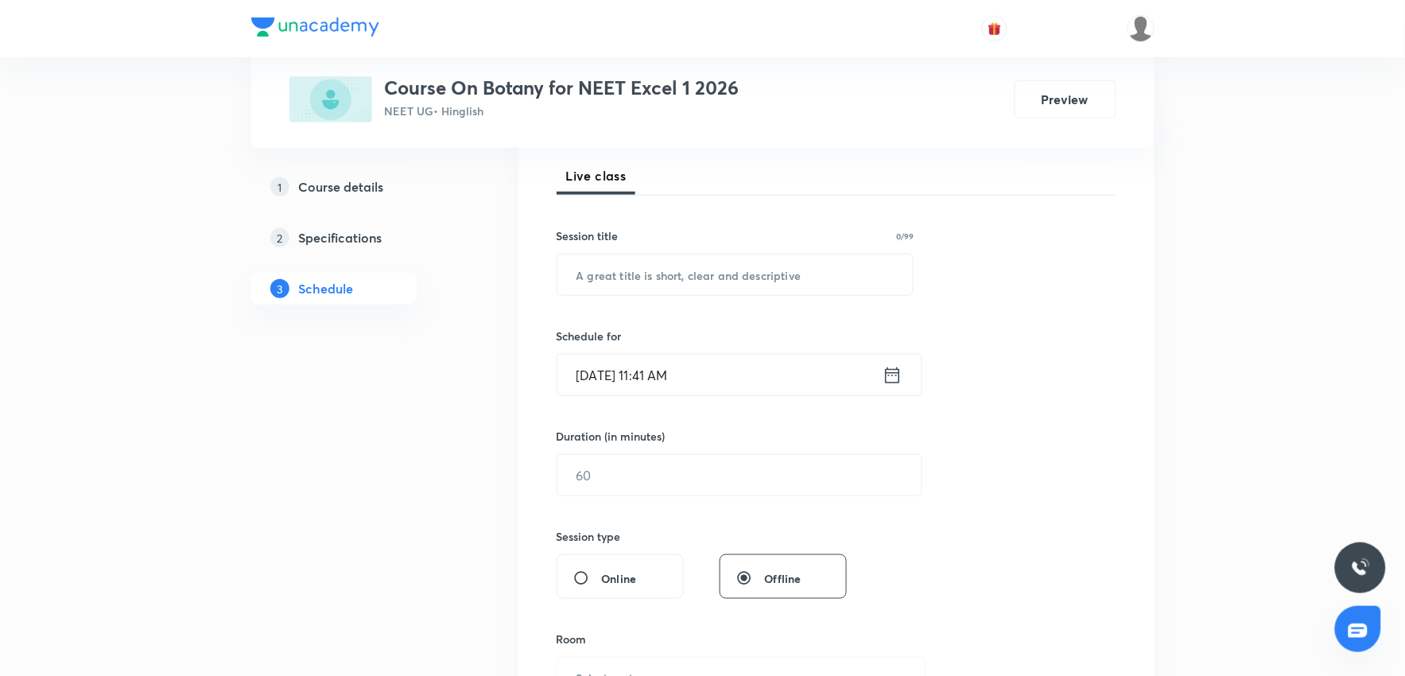
scroll to position [0, 0]
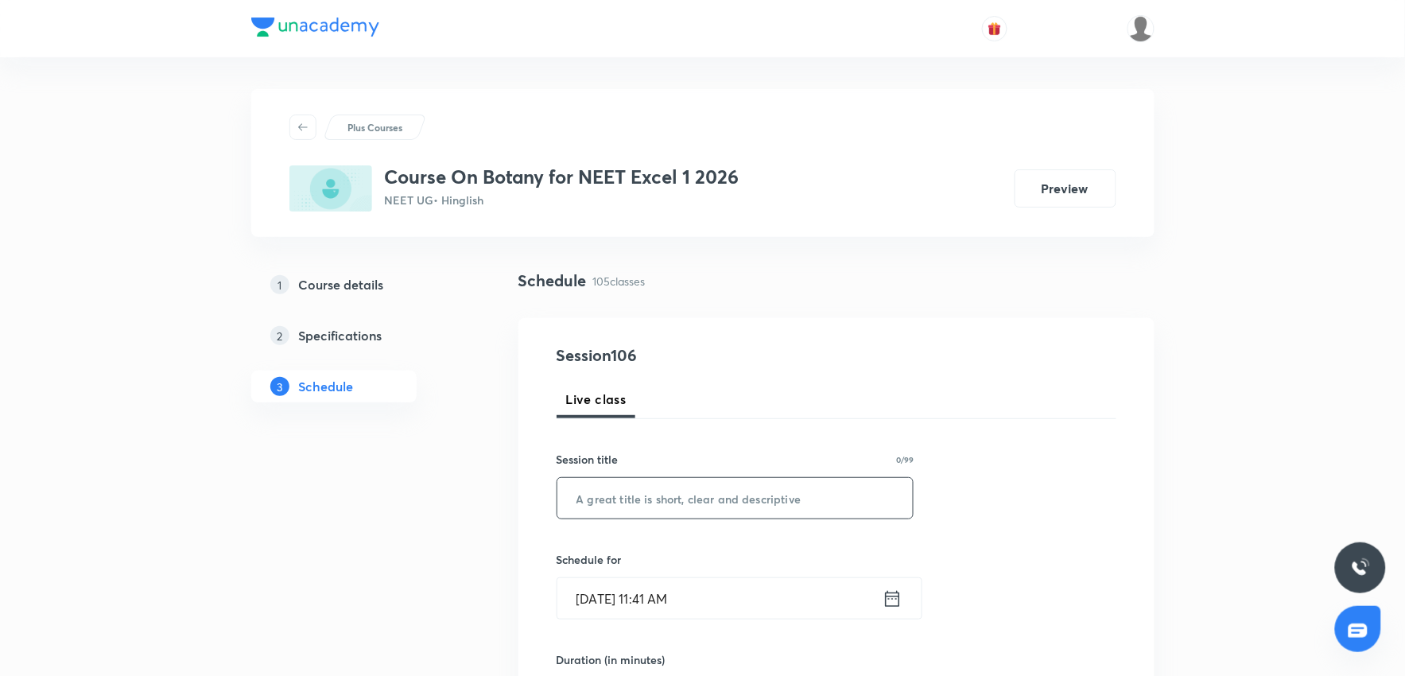
click at [725, 488] on input "text" at bounding box center [735, 498] width 356 height 41
paste input "Organisms and populations 2"
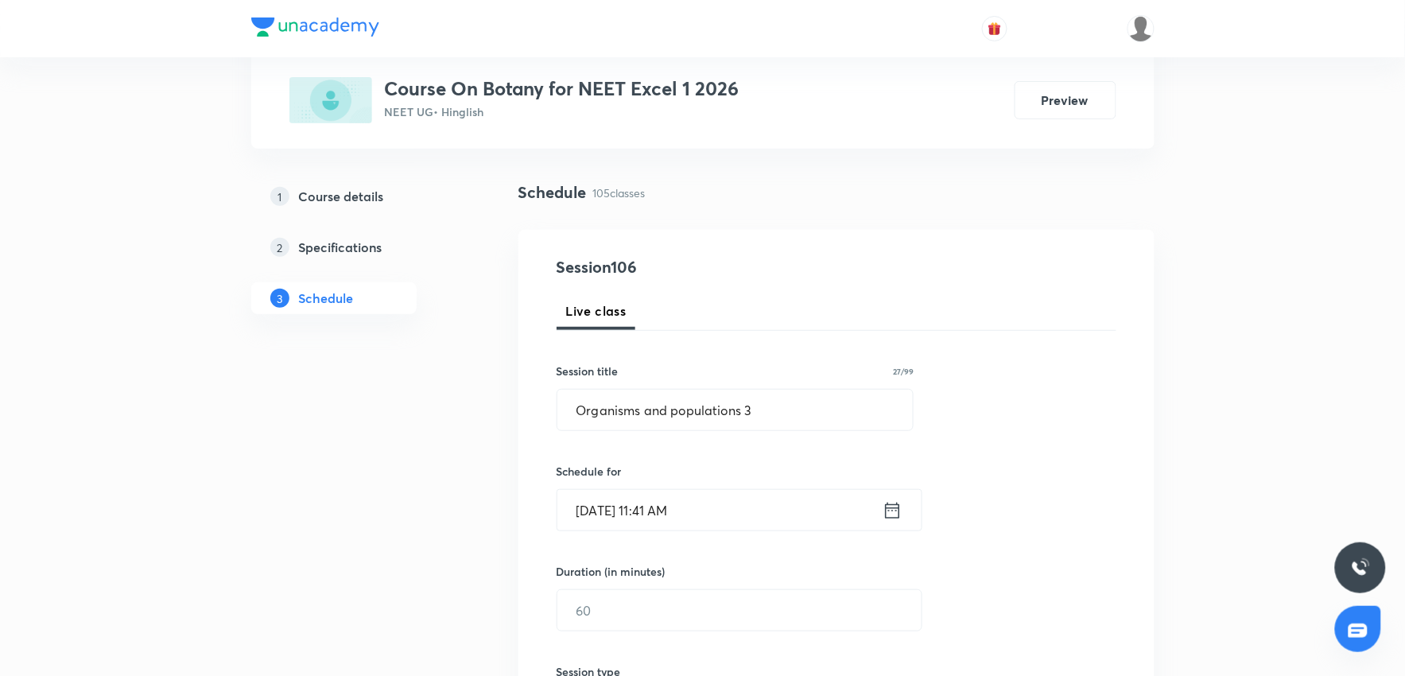
click at [730, 511] on input "Sept 4, 2025, 11:41 AM" at bounding box center [719, 510] width 325 height 41
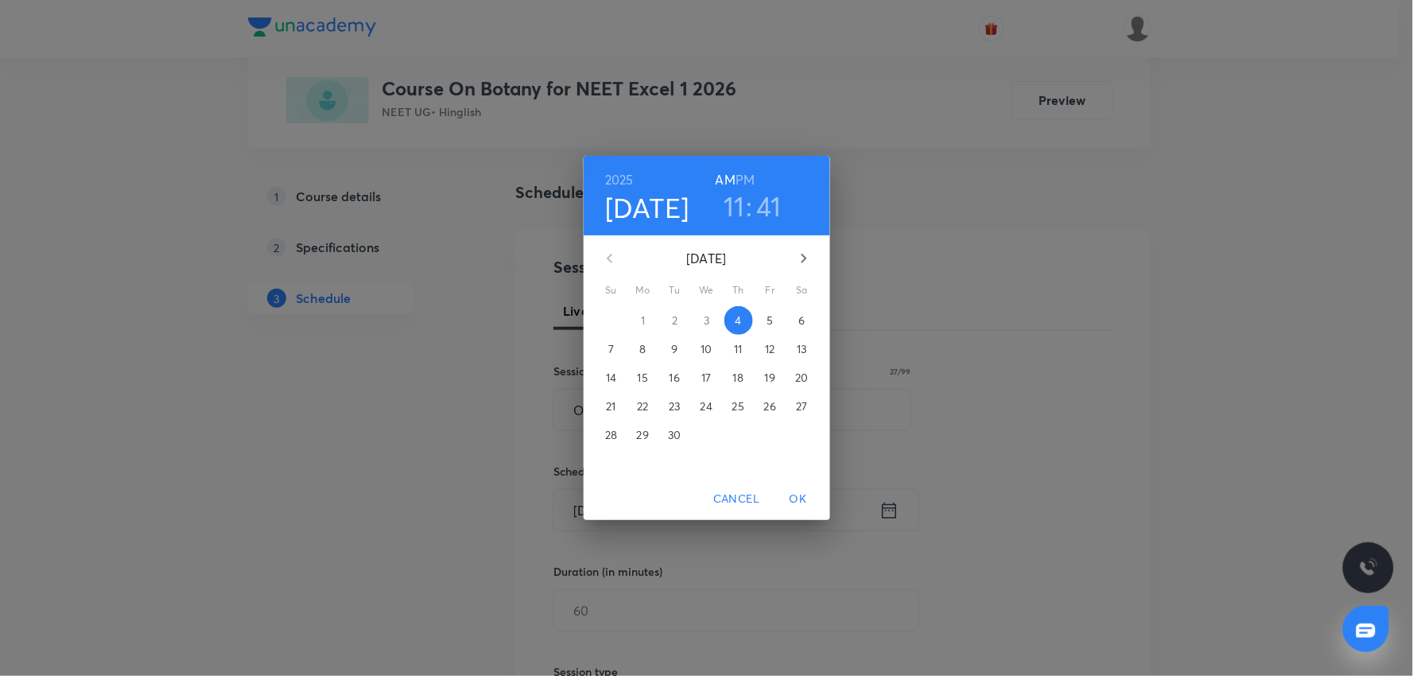
click at [736, 200] on h3 "11" at bounding box center [734, 205] width 21 height 33
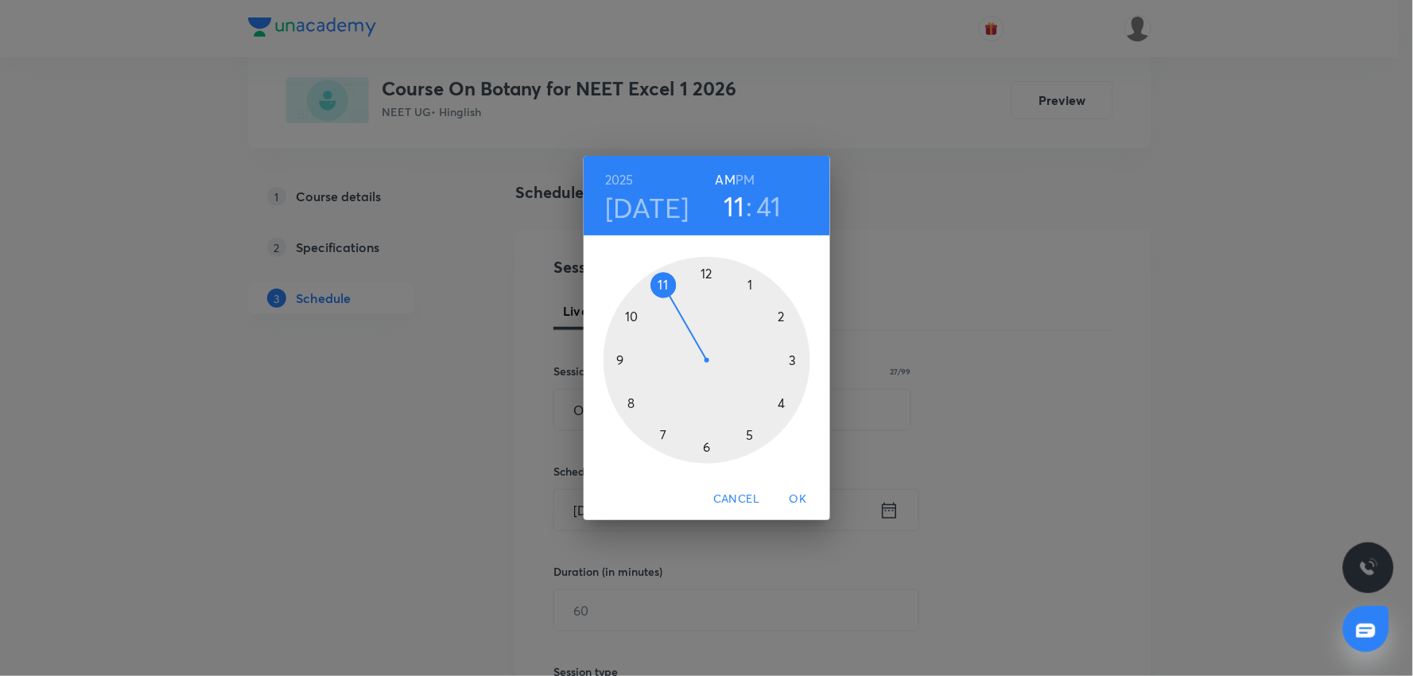
click at [751, 284] on div at bounding box center [706, 360] width 207 height 207
click at [785, 314] on div at bounding box center [706, 360] width 207 height 207
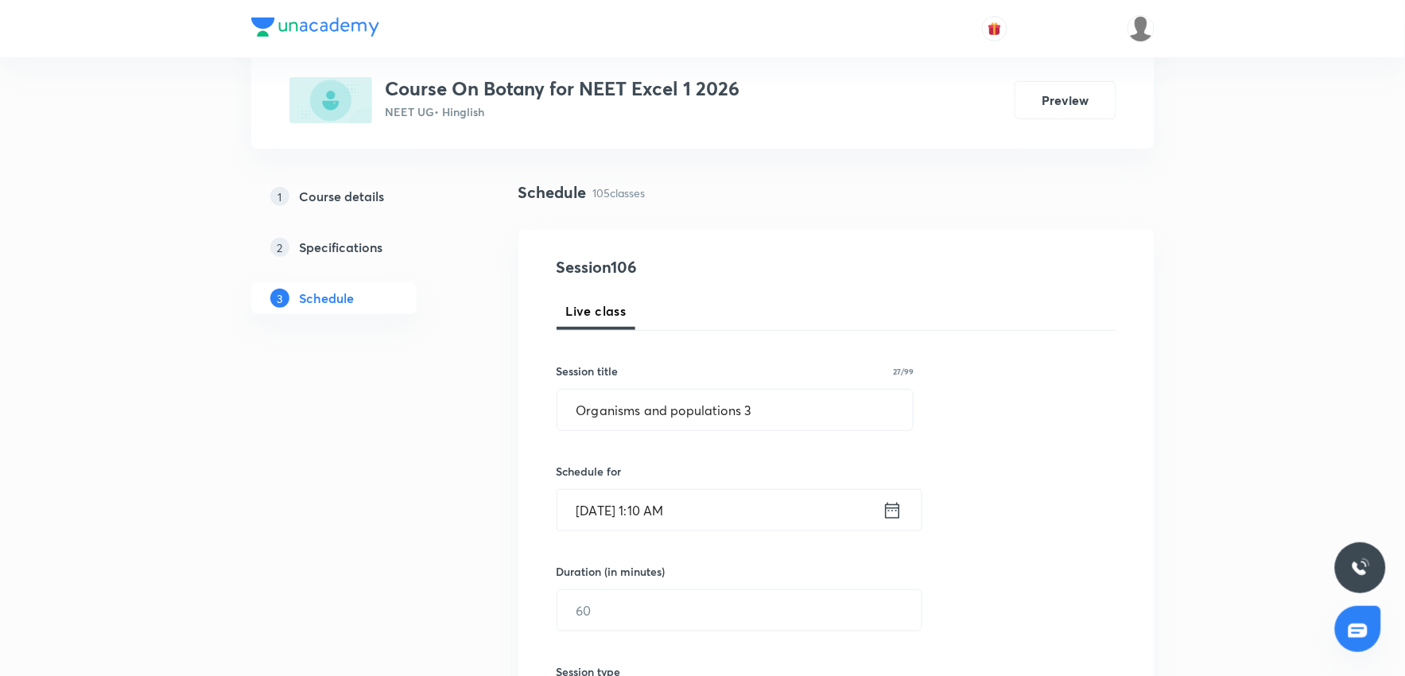
click at [724, 512] on input "Sept 4, 2025, 1:10 AM" at bounding box center [719, 510] width 325 height 41
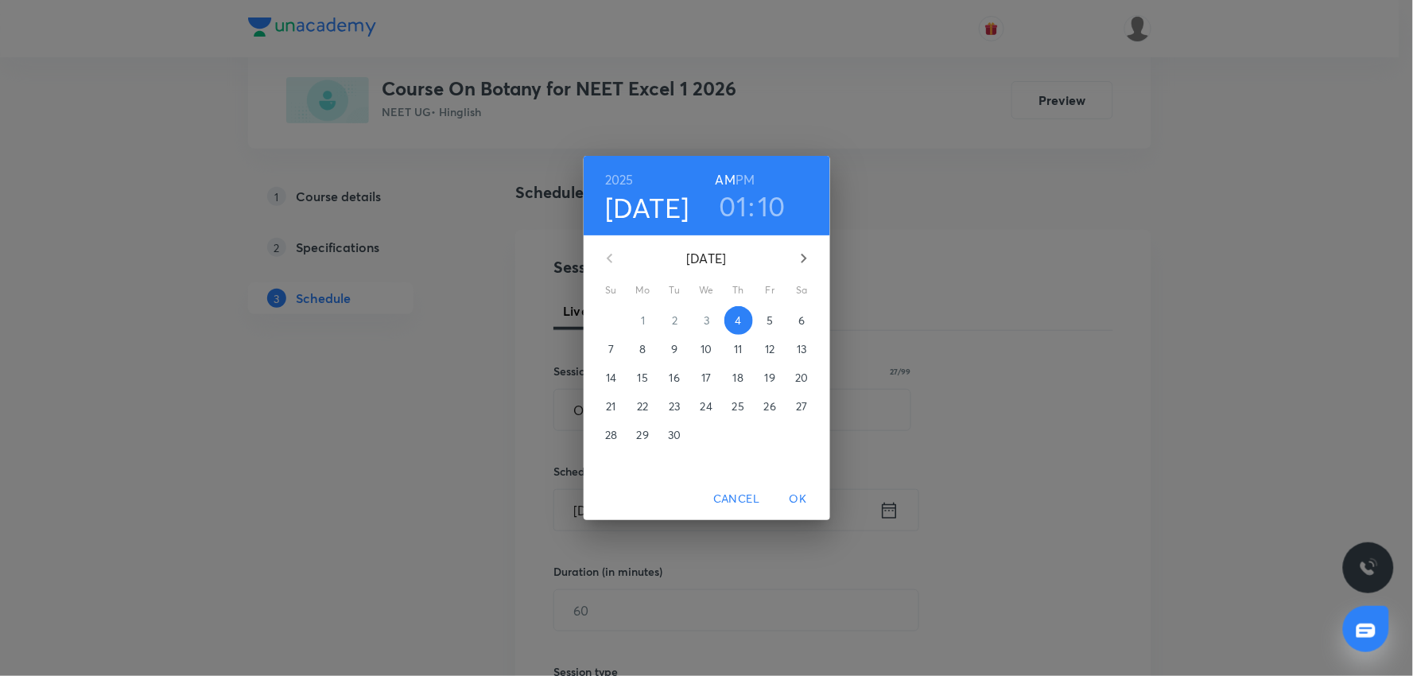
drag, startPoint x: 748, startPoint y: 176, endPoint x: 797, endPoint y: 401, distance: 230.3
click at [751, 188] on h6 "PM" at bounding box center [744, 180] width 19 height 22
click at [801, 482] on div "Cancel OK" at bounding box center [707, 499] width 246 height 42
click at [801, 497] on span "OK" at bounding box center [798, 499] width 38 height 20
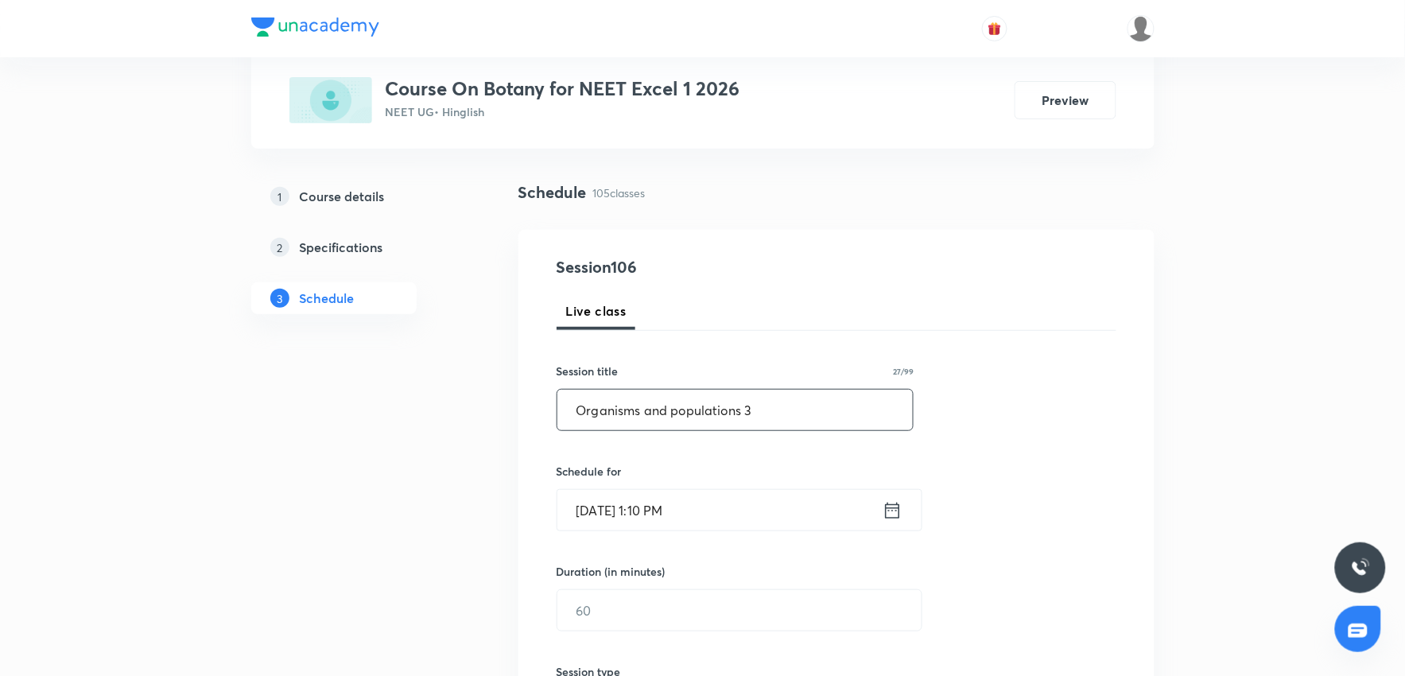
click at [782, 399] on input "Organisms and populations 3" at bounding box center [735, 410] width 356 height 41
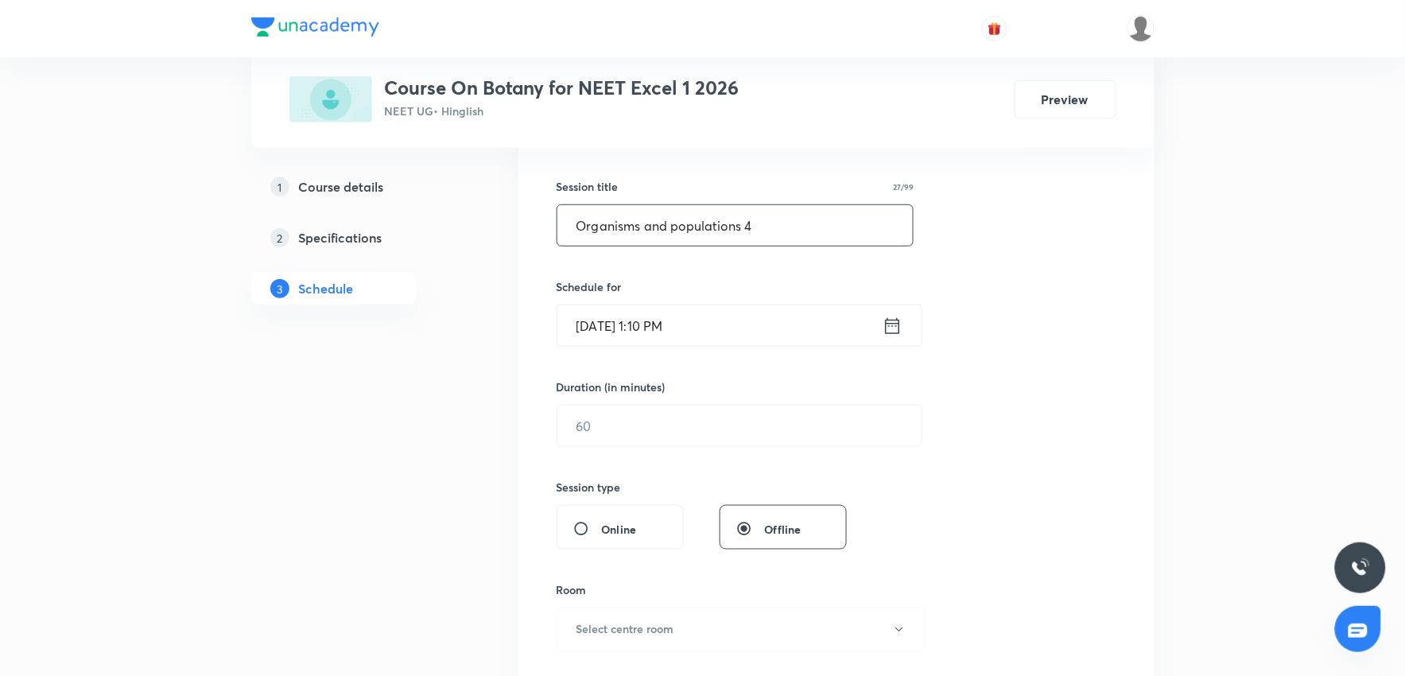
scroll to position [0, 0]
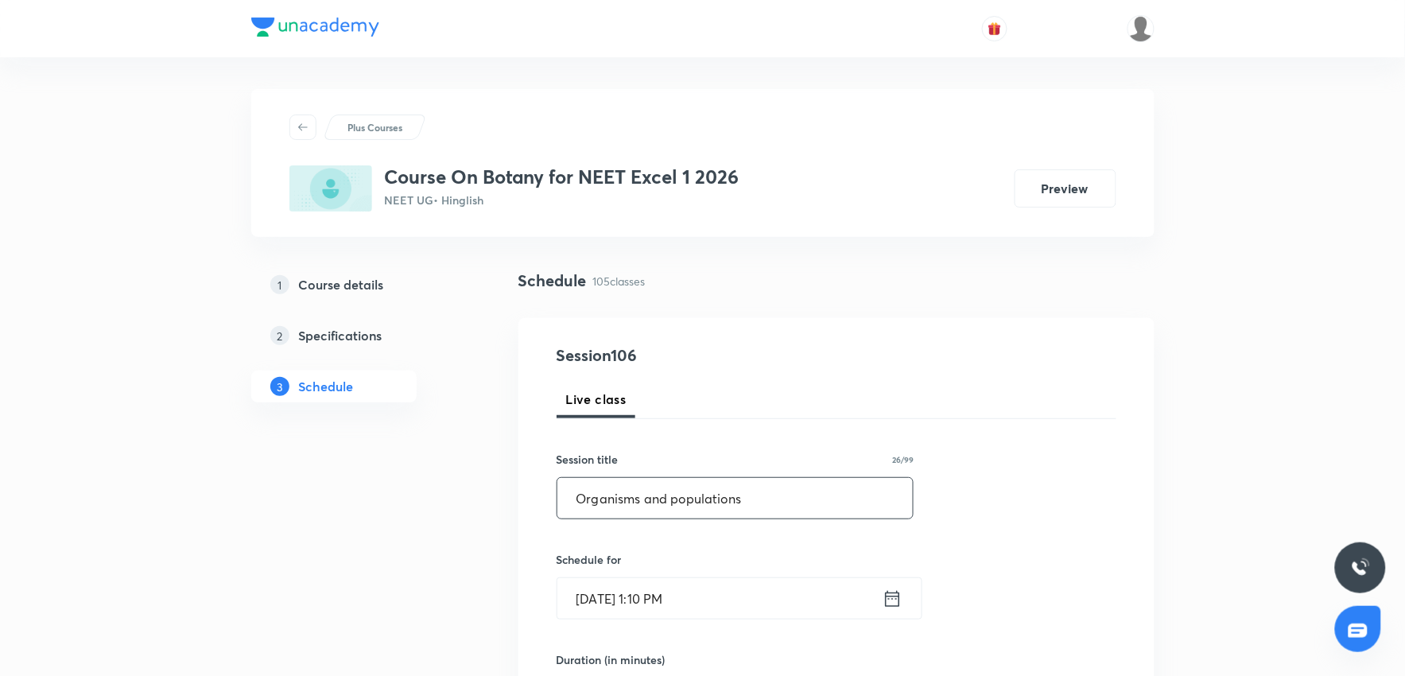
type input "Organisms and populations 3"
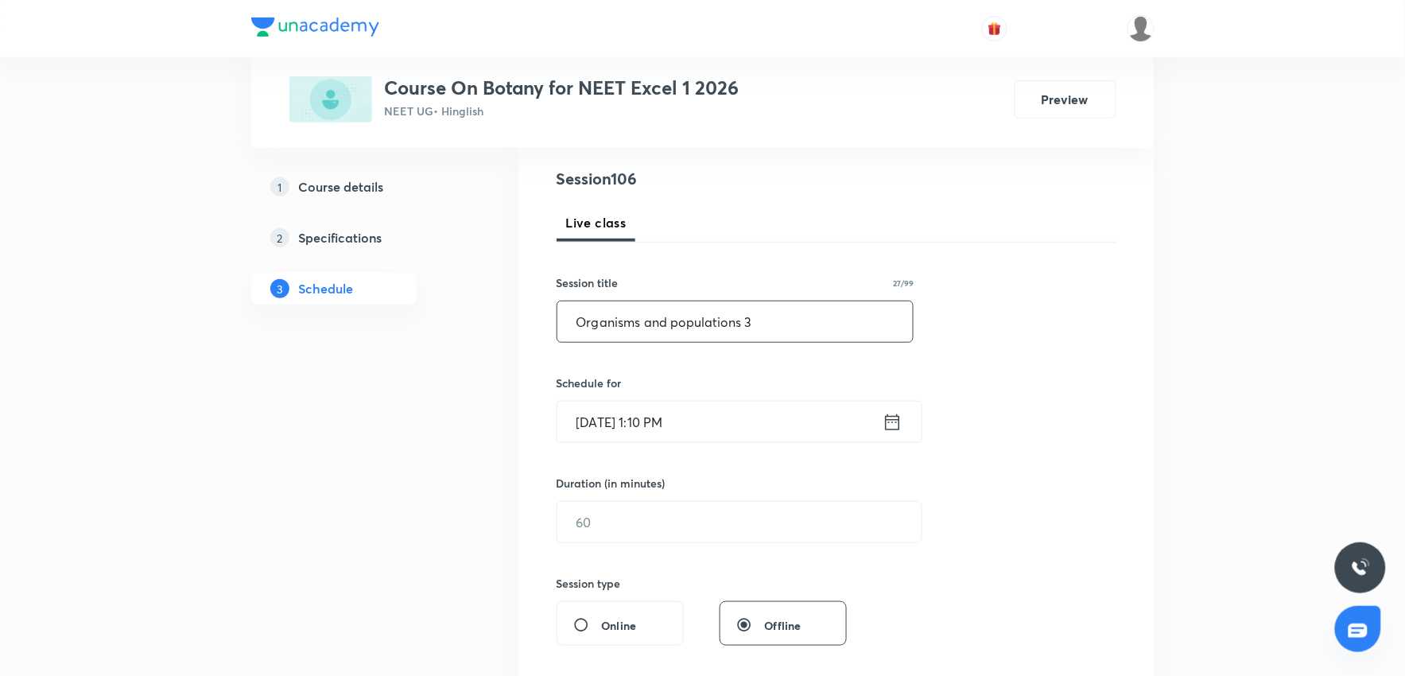
scroll to position [265, 0]
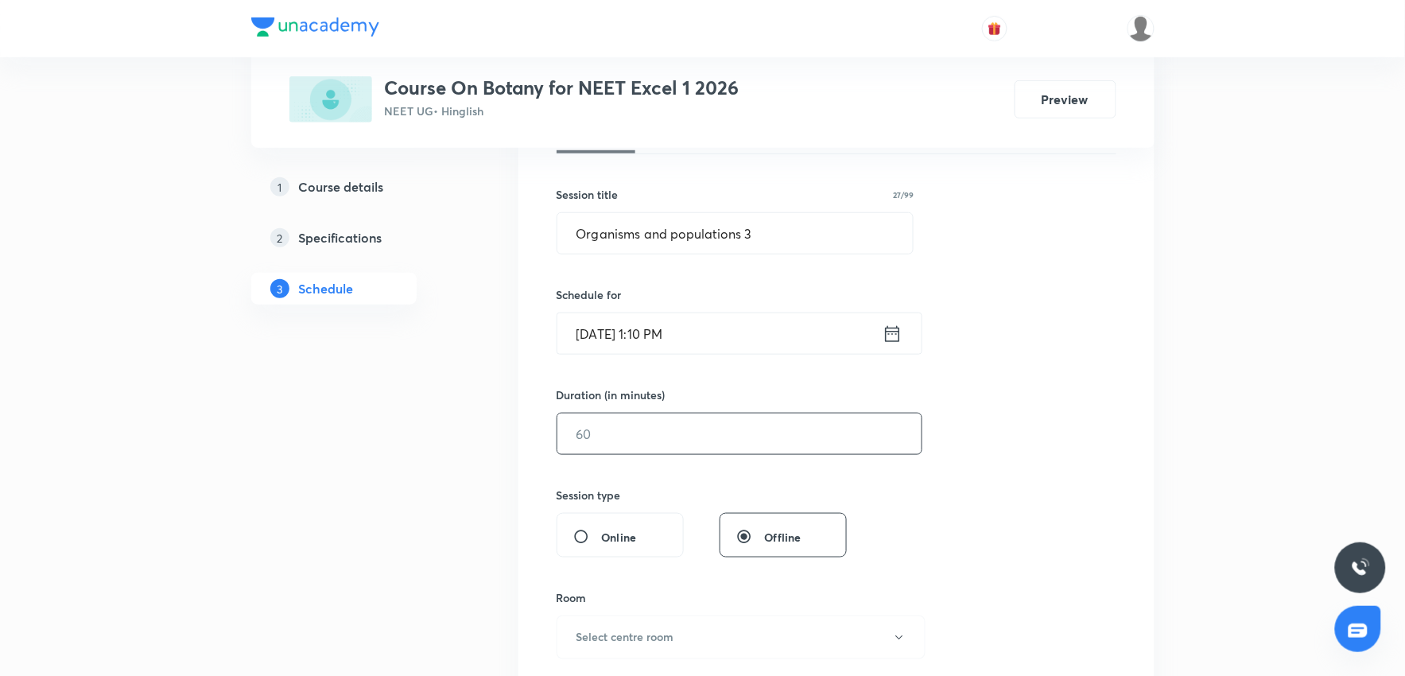
click at [702, 452] on input "text" at bounding box center [739, 433] width 364 height 41
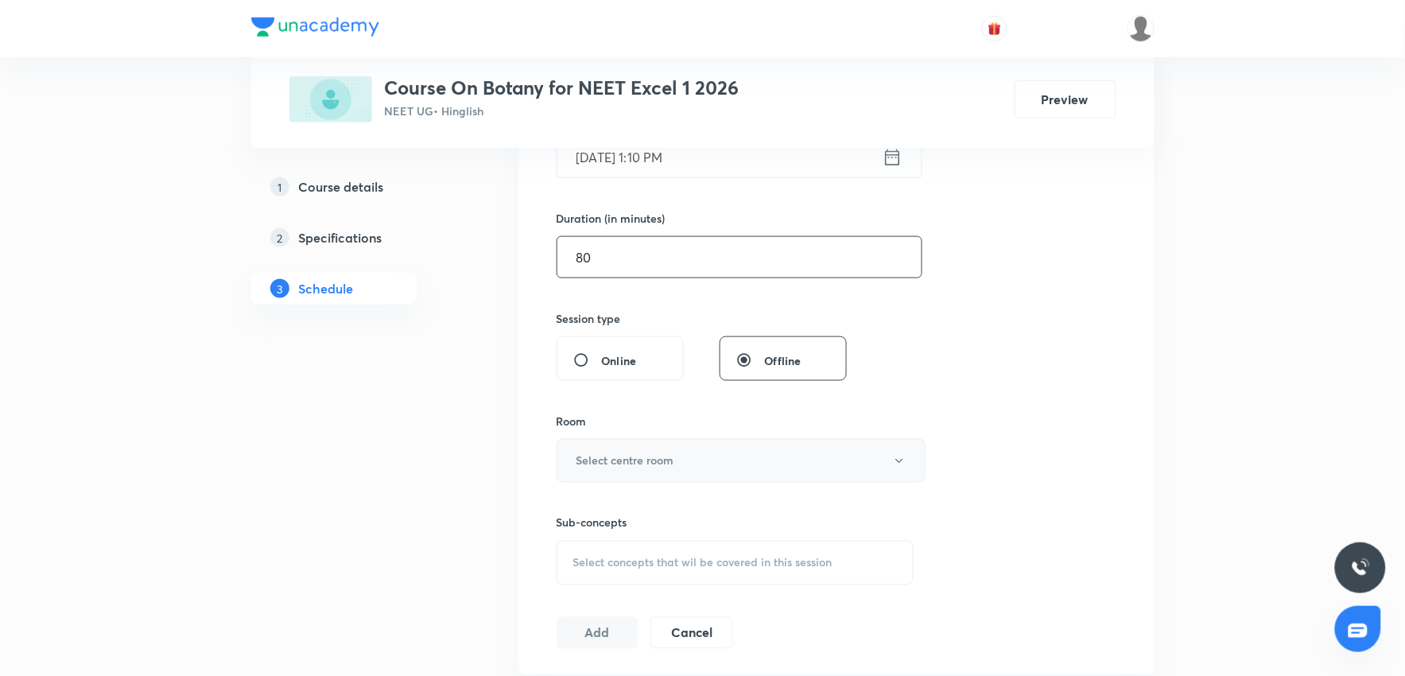
type input "80"
click at [653, 464] on h6 "Select centre room" at bounding box center [625, 460] width 98 height 17
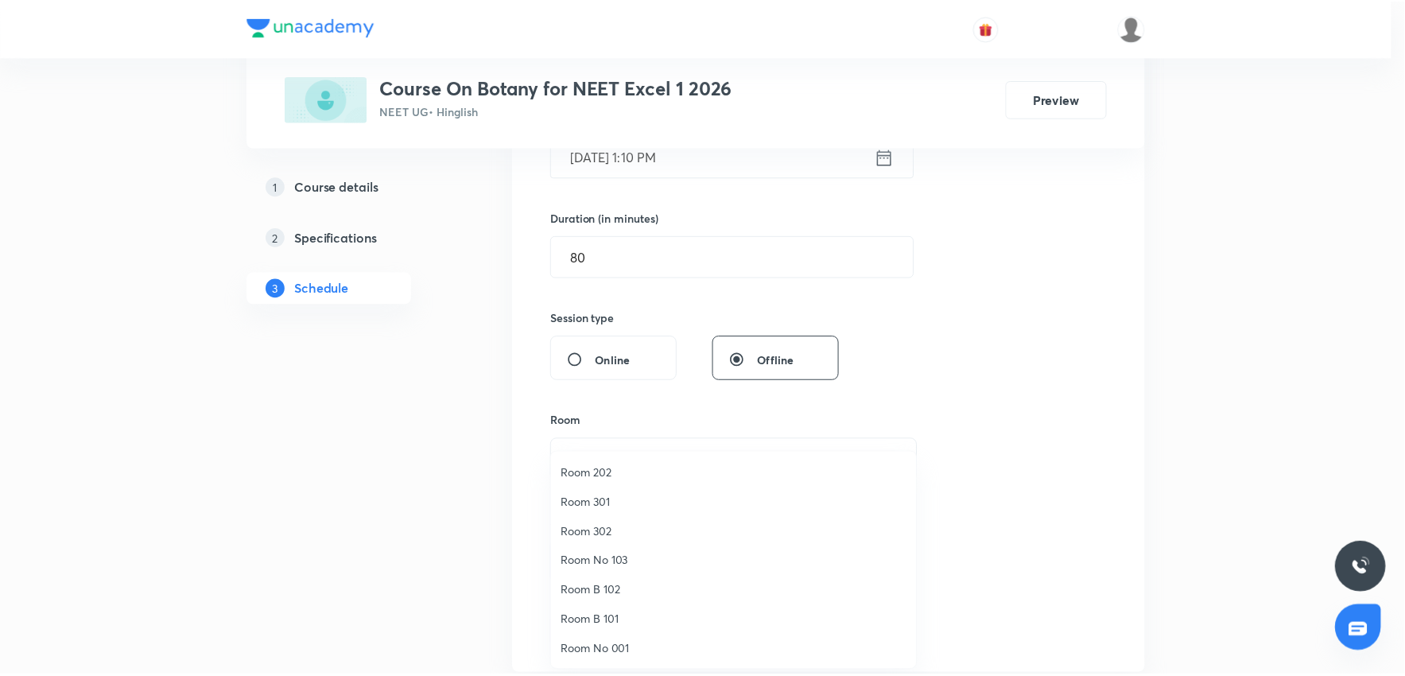
scroll to position [0, 0]
drag, startPoint x: 615, startPoint y: 529, endPoint x: 646, endPoint y: 521, distance: 32.8
click at [615, 528] on span "Room 201" at bounding box center [738, 532] width 348 height 17
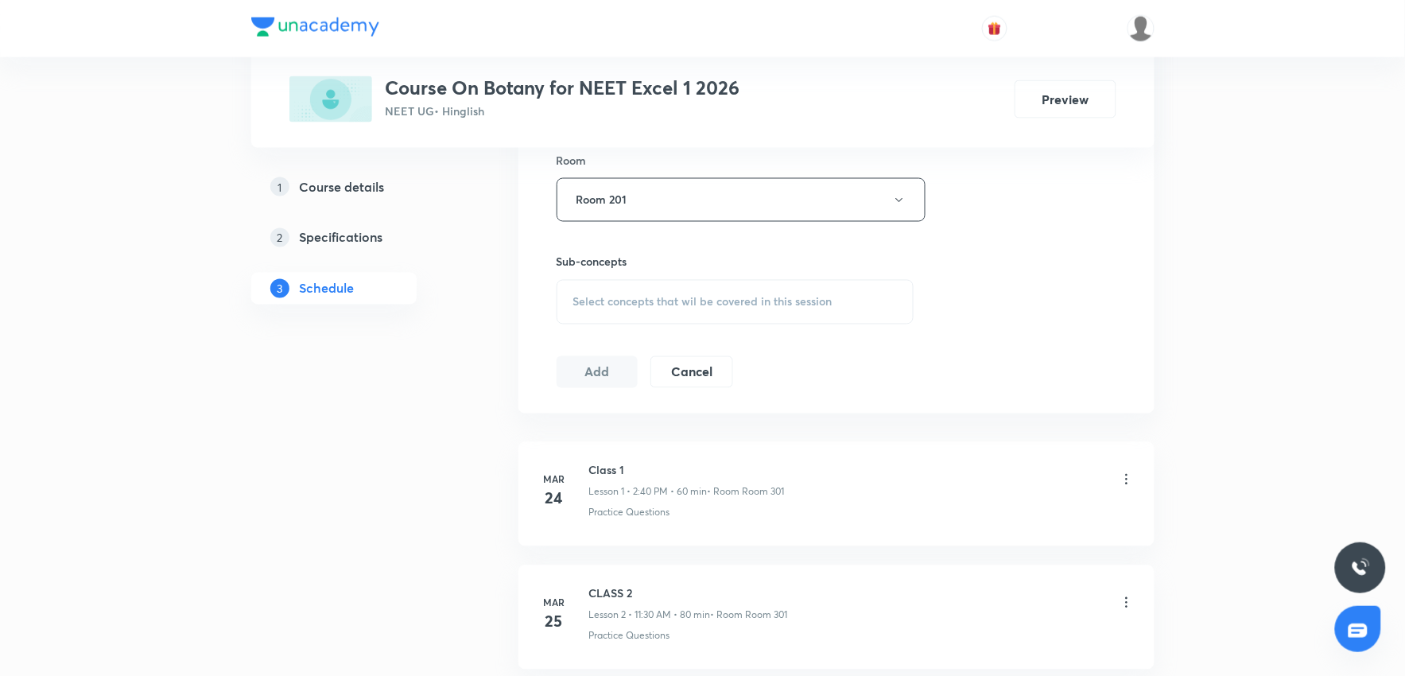
scroll to position [706, 0]
click at [642, 281] on div "Select concepts that wil be covered in this session" at bounding box center [736, 298] width 358 height 45
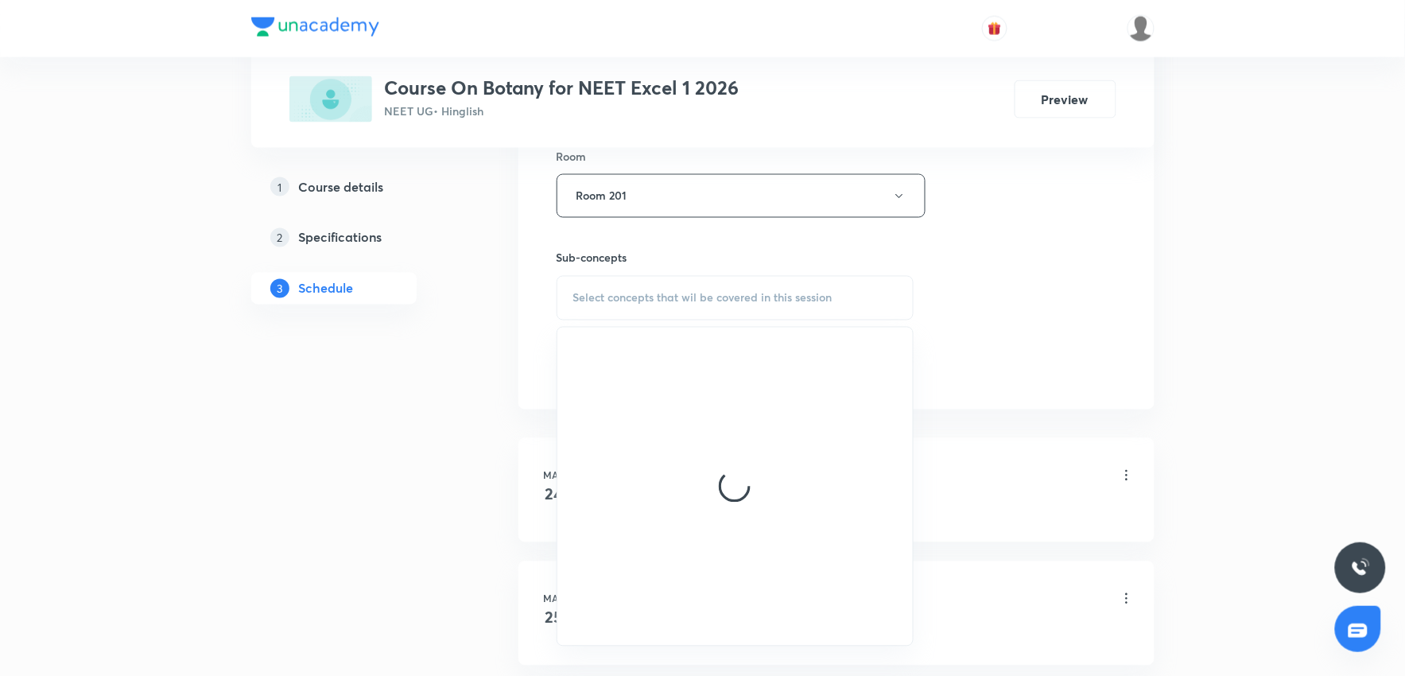
click at [638, 299] on span "Select concepts that wil be covered in this session" at bounding box center [702, 298] width 259 height 13
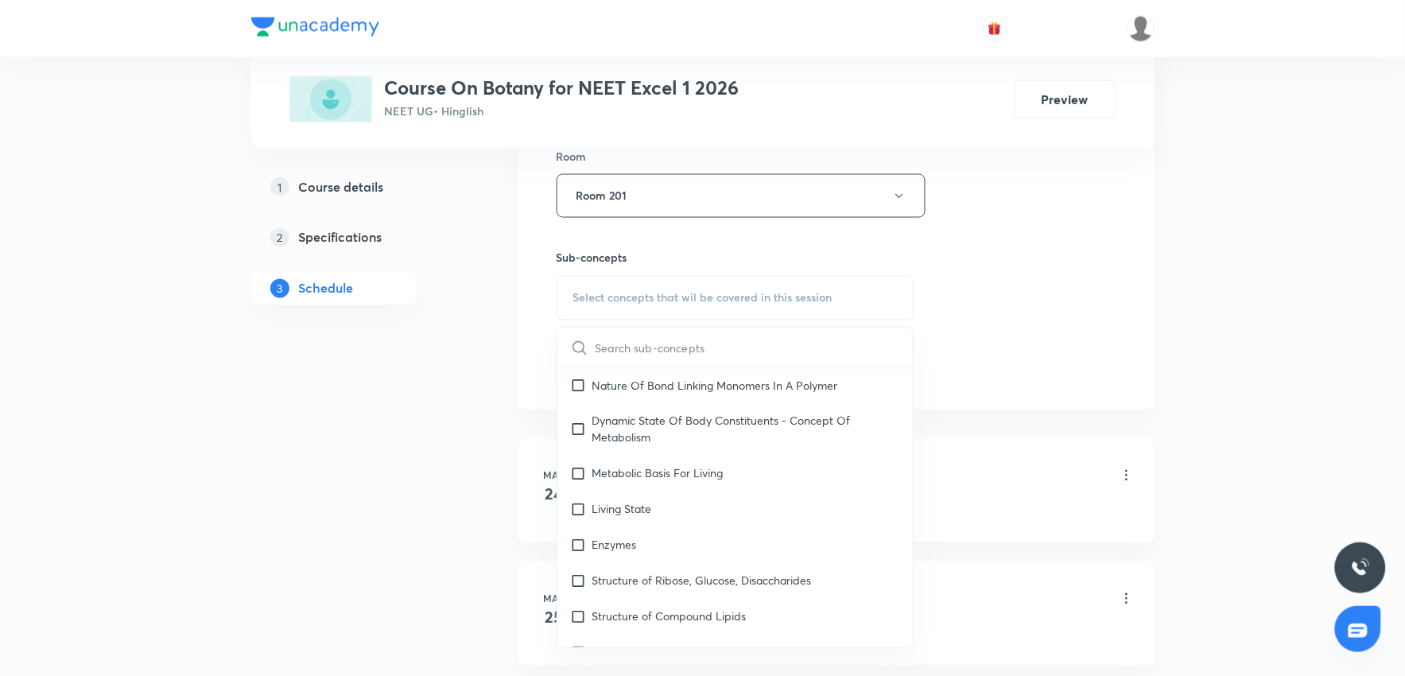
scroll to position [883, 0]
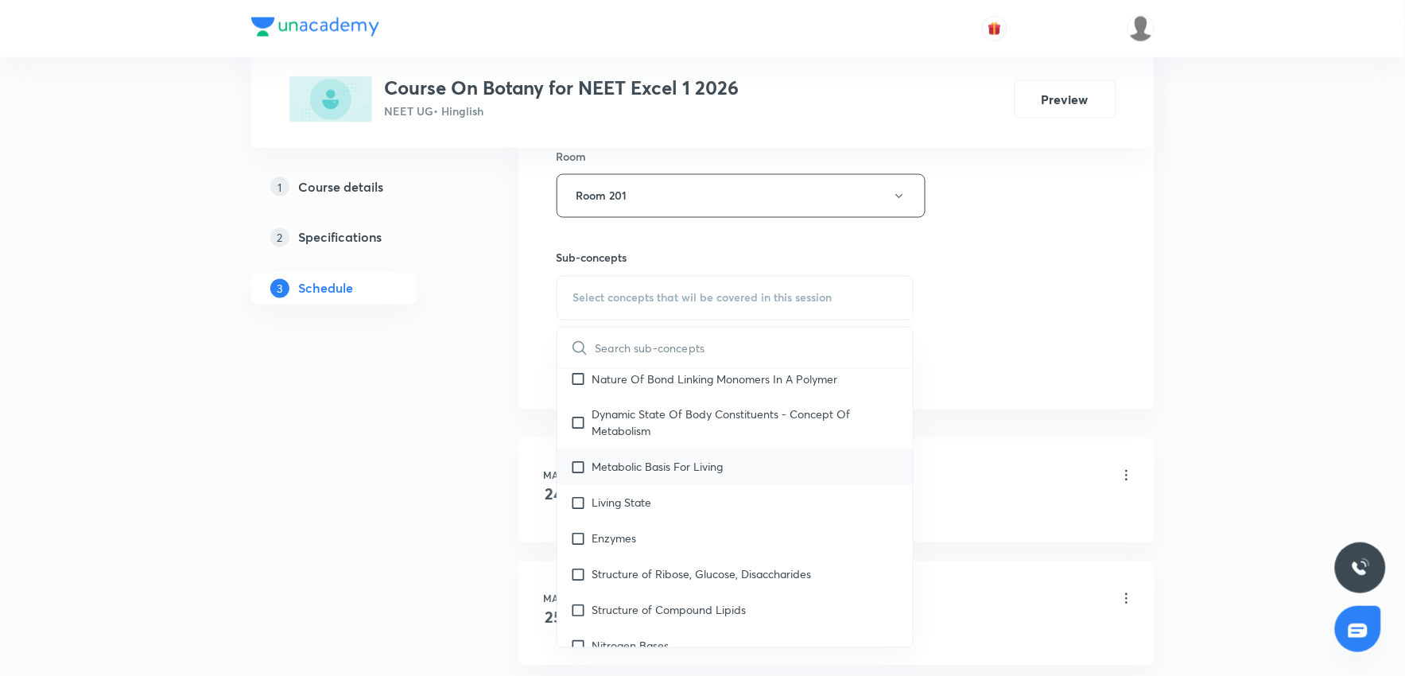
click at [642, 471] on p "Metabolic Basis For Living" at bounding box center [657, 467] width 131 height 17
checkbox input "true"
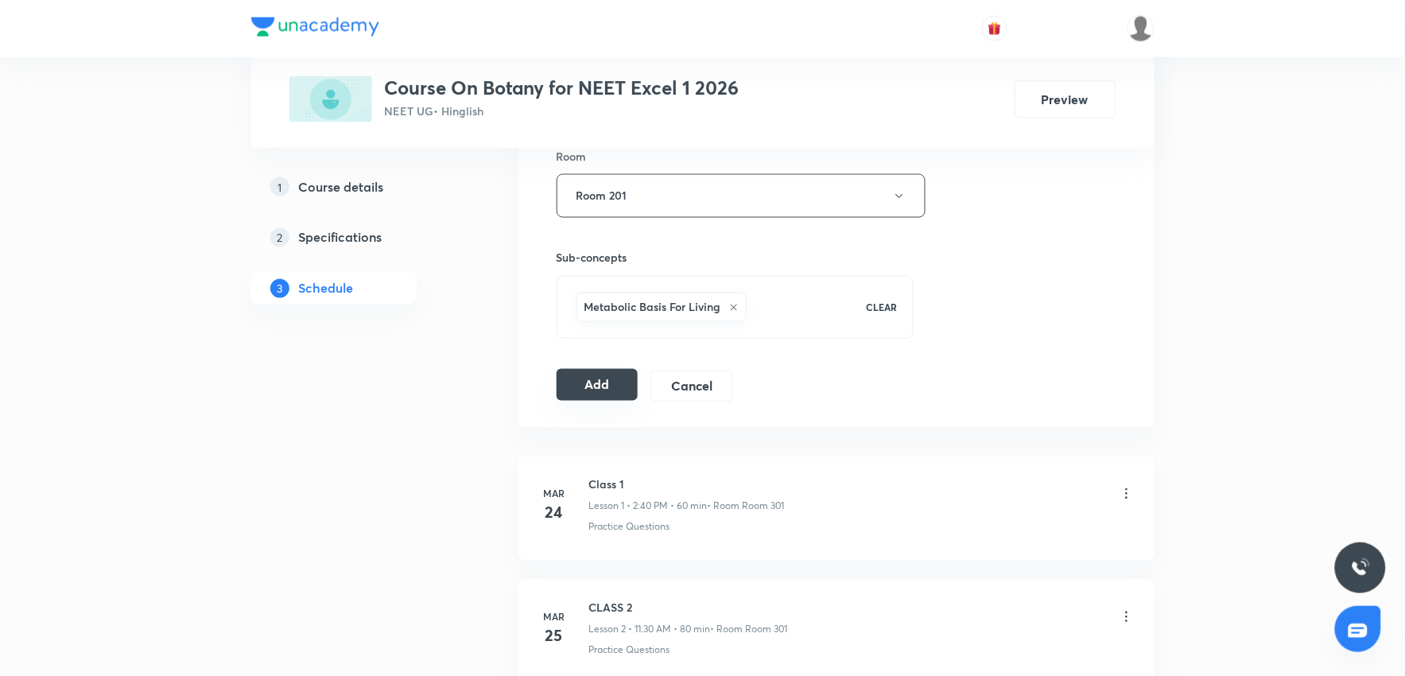
click at [609, 394] on button "Add" at bounding box center [598, 385] width 82 height 32
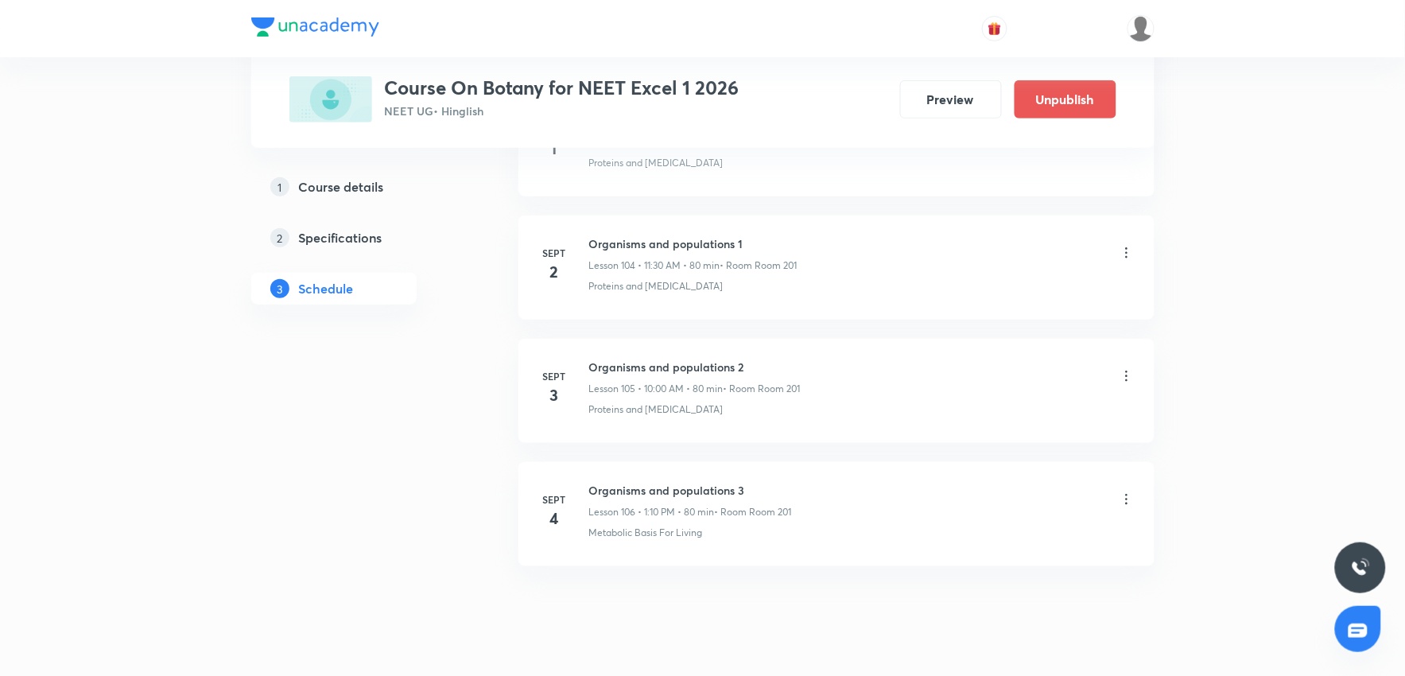
scroll to position [12945, 0]
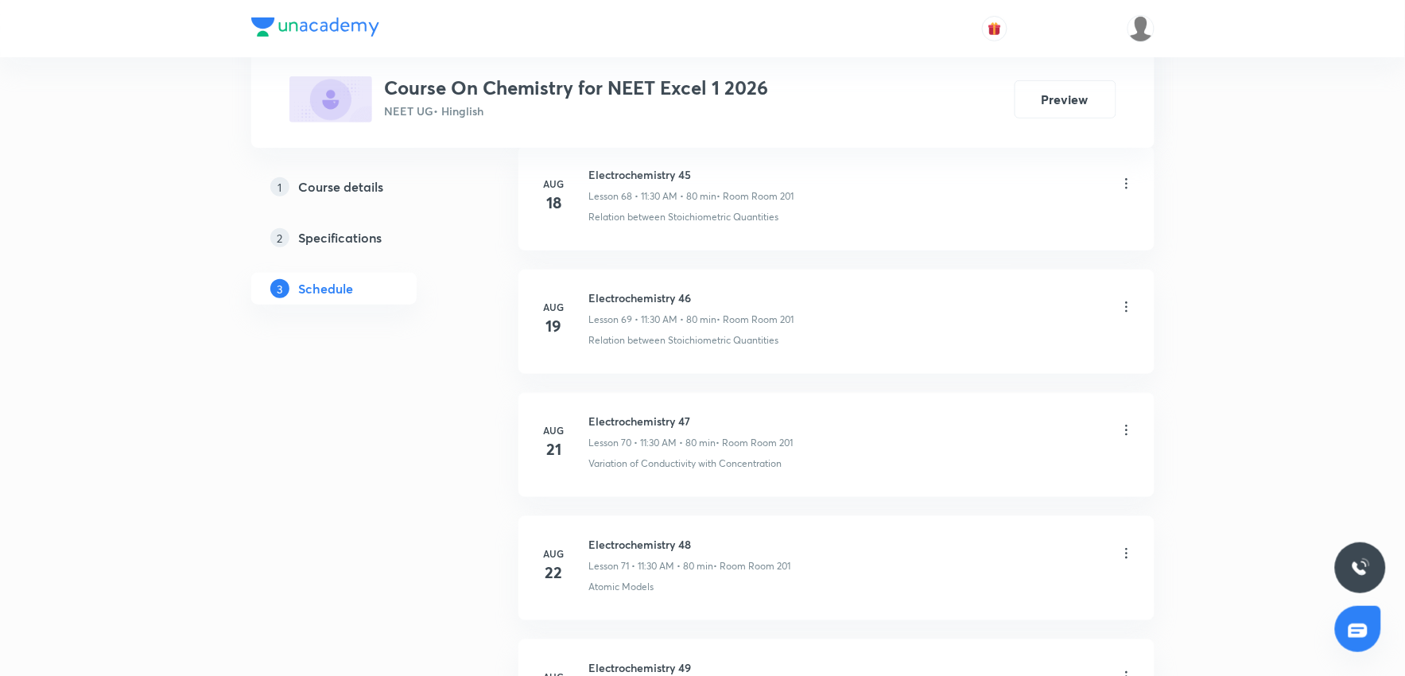
scroll to position [10222, 0]
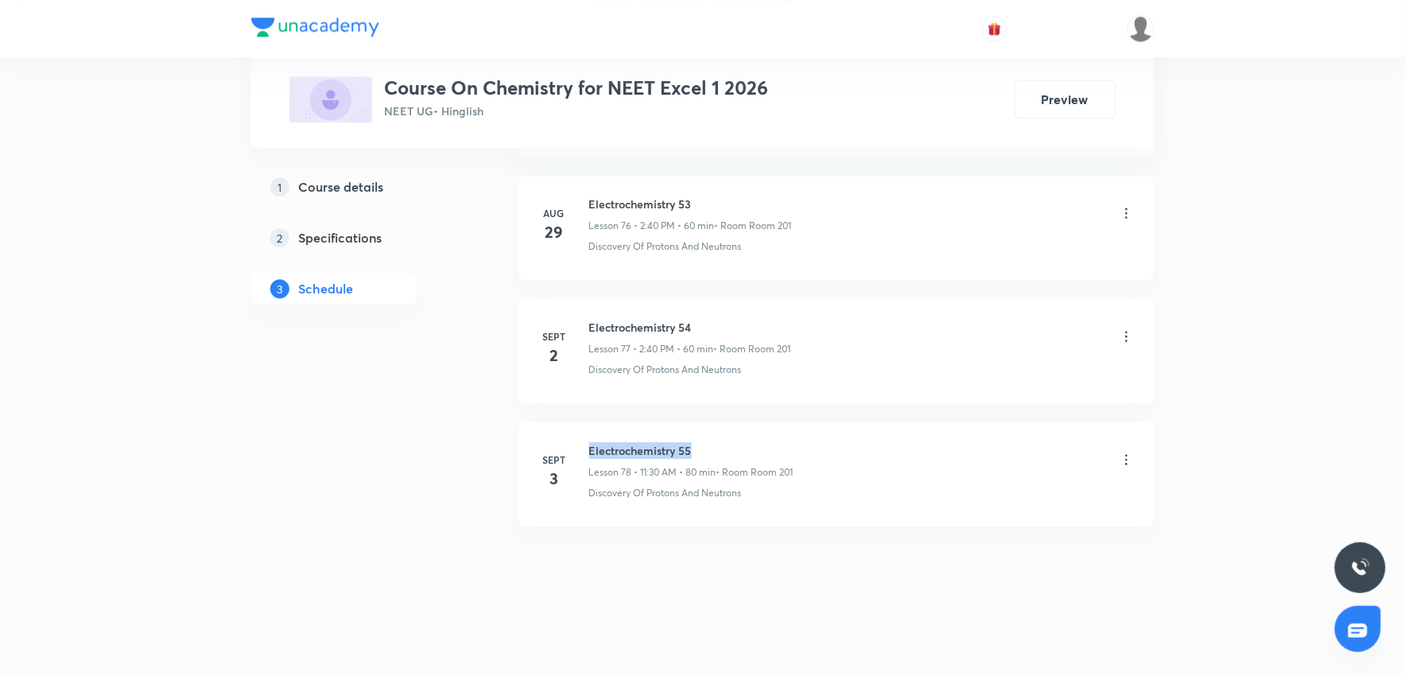
drag, startPoint x: 588, startPoint y: 447, endPoint x: 813, endPoint y: 430, distance: 224.8
click at [813, 430] on li "Sept 3 Electrochemistry 55 Lesson 78 • 11:30 AM • 80 min • Room Room 201 Discov…" at bounding box center [836, 474] width 636 height 104
copy h6 "Electrochemistry 55"
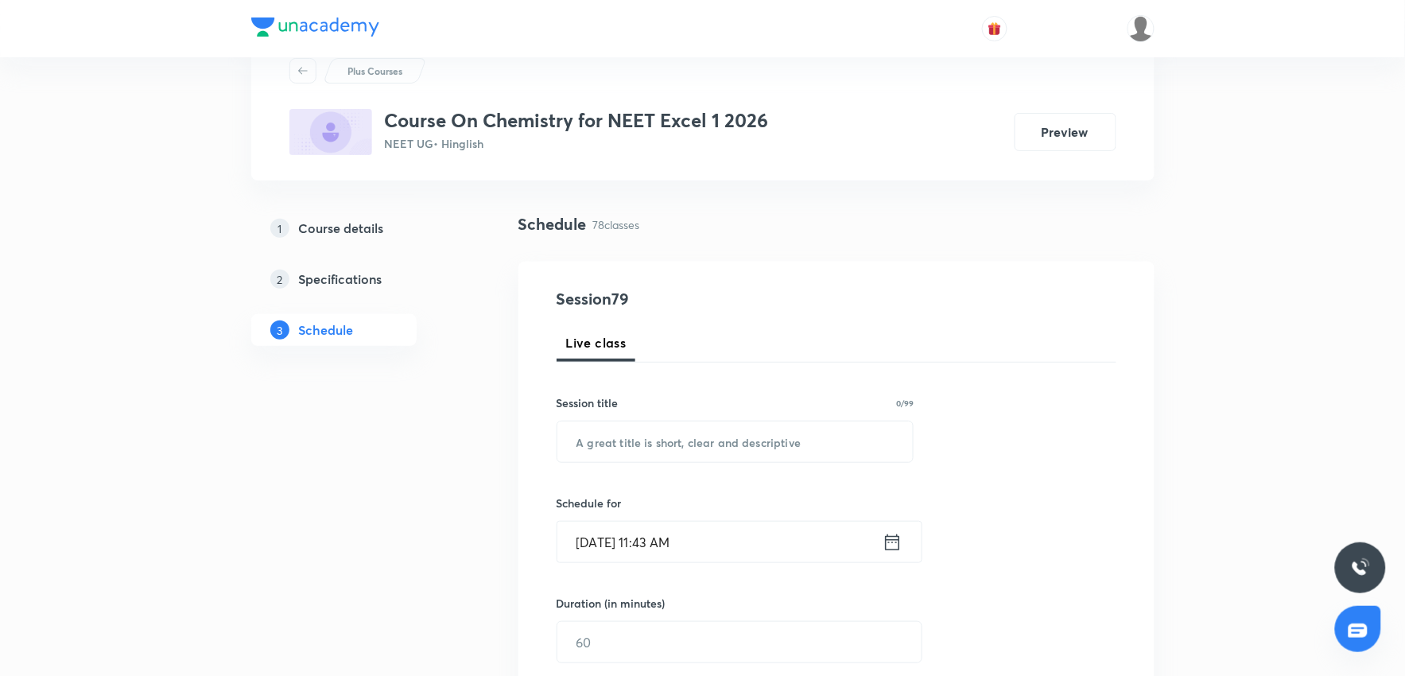
scroll to position [88, 0]
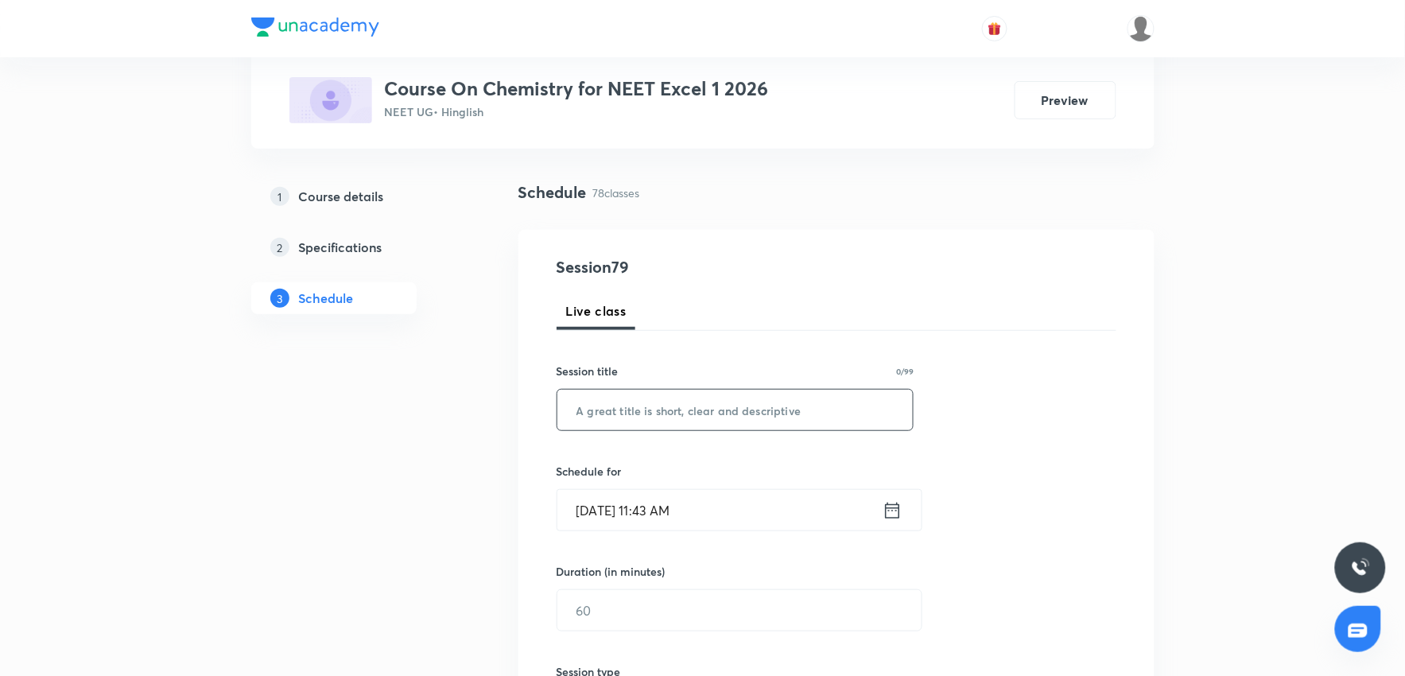
click at [677, 418] on input "text" at bounding box center [735, 410] width 356 height 41
paste input "Electrochemistry 55"
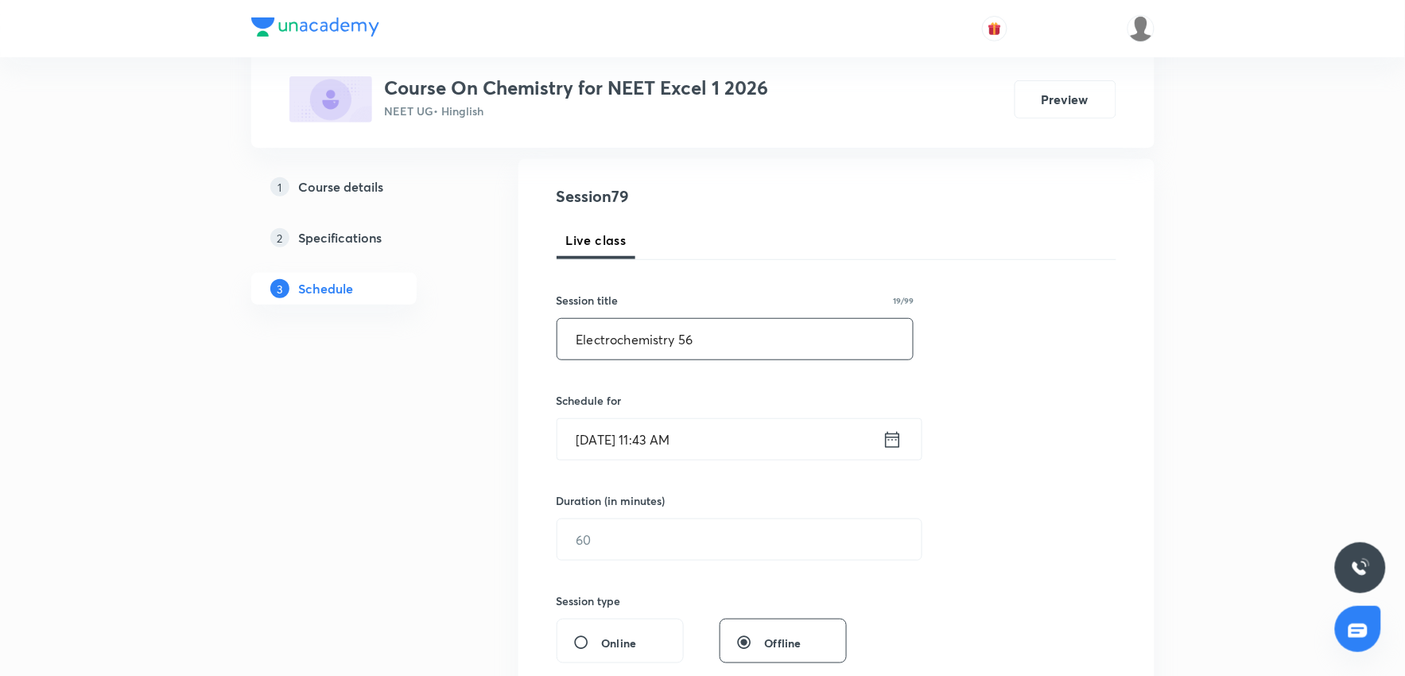
scroll to position [265, 0]
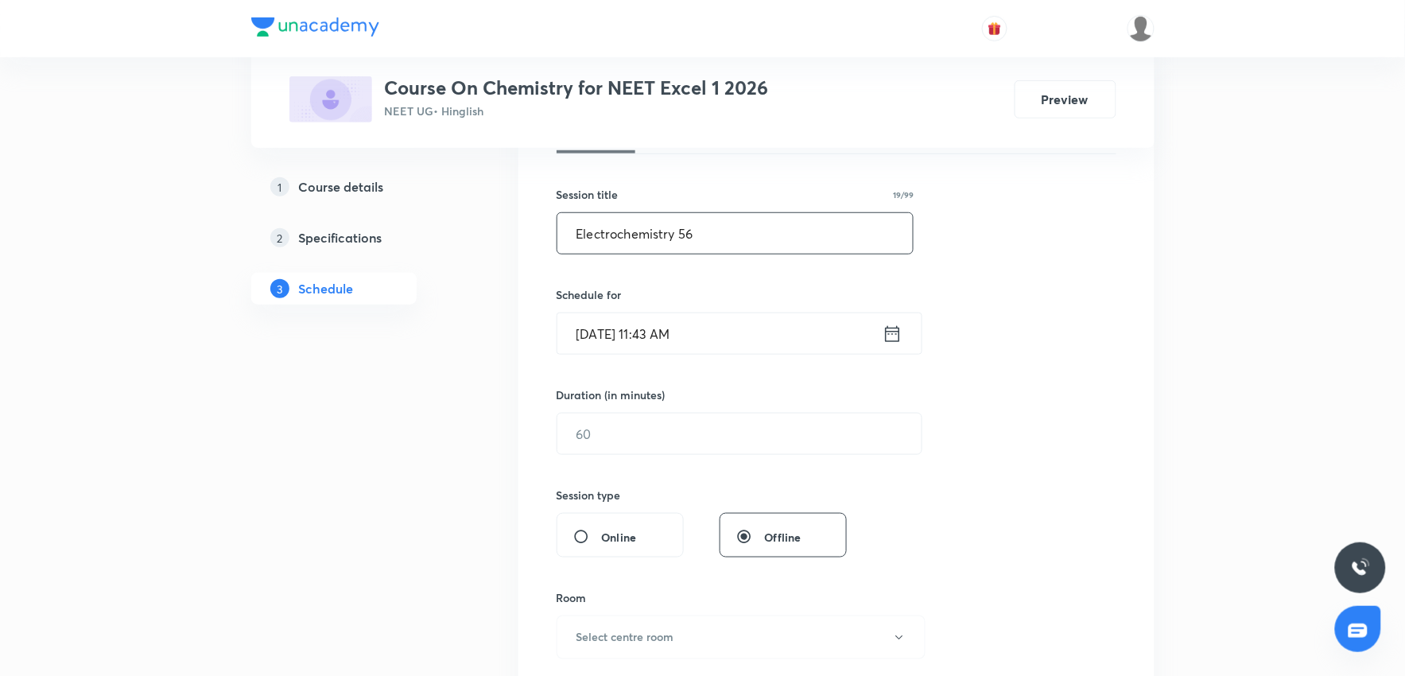
type input "Electrochemistry 56"
click at [735, 324] on input "Sept 4, 2025, 11:43 AM" at bounding box center [719, 333] width 325 height 41
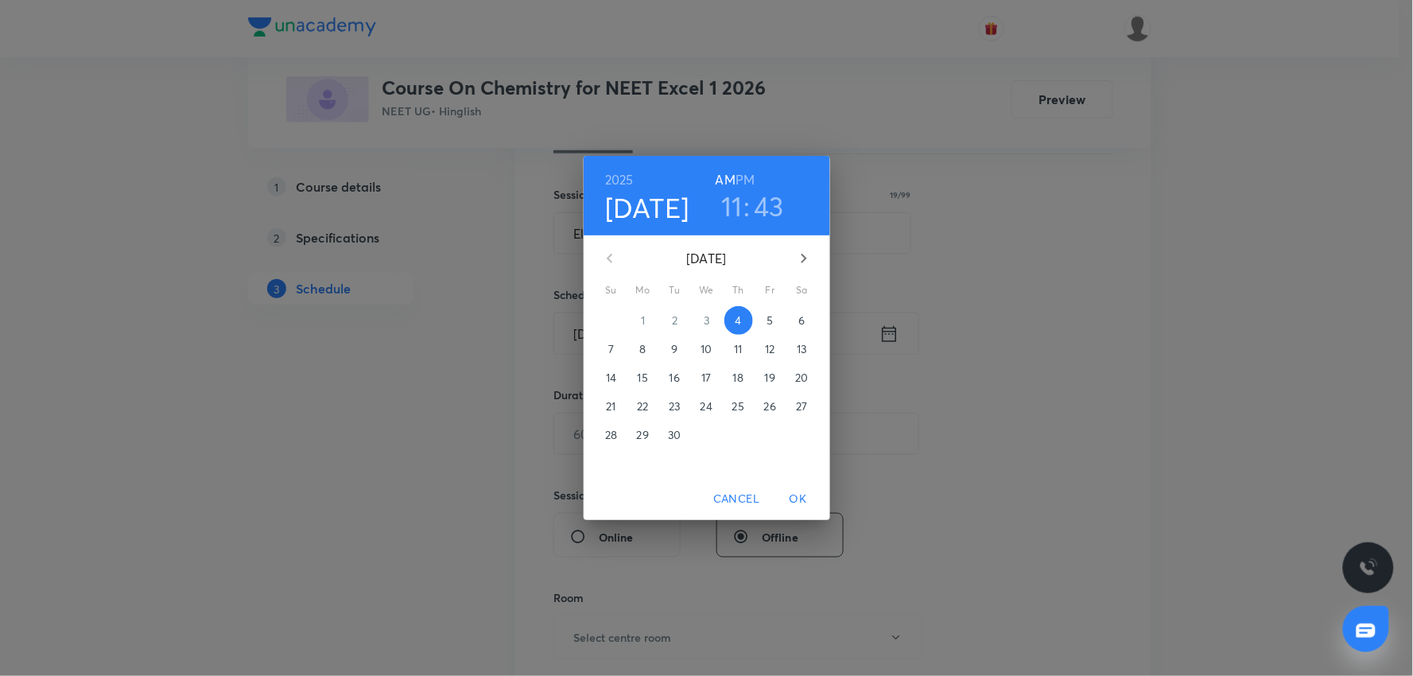
click at [722, 204] on h3 "11" at bounding box center [731, 205] width 21 height 33
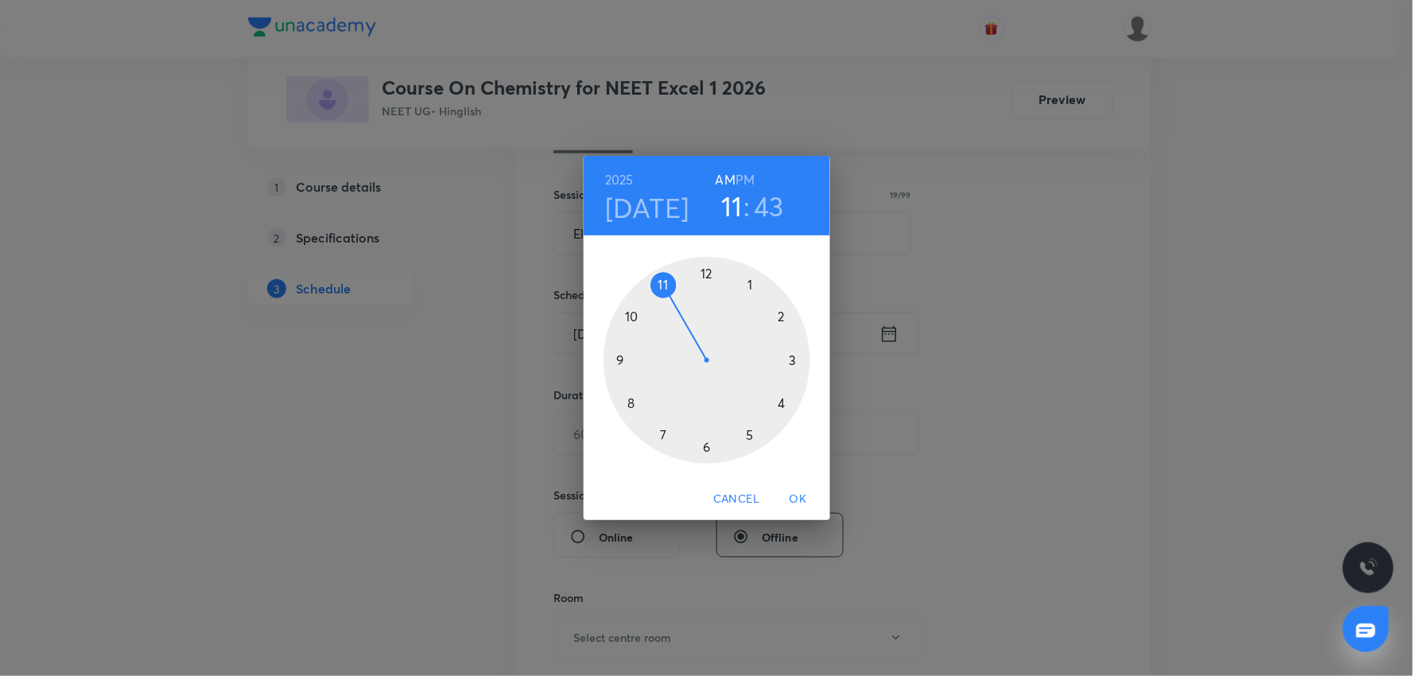
click at [781, 315] on div at bounding box center [706, 360] width 207 height 207
click at [630, 402] on div at bounding box center [706, 360] width 207 height 207
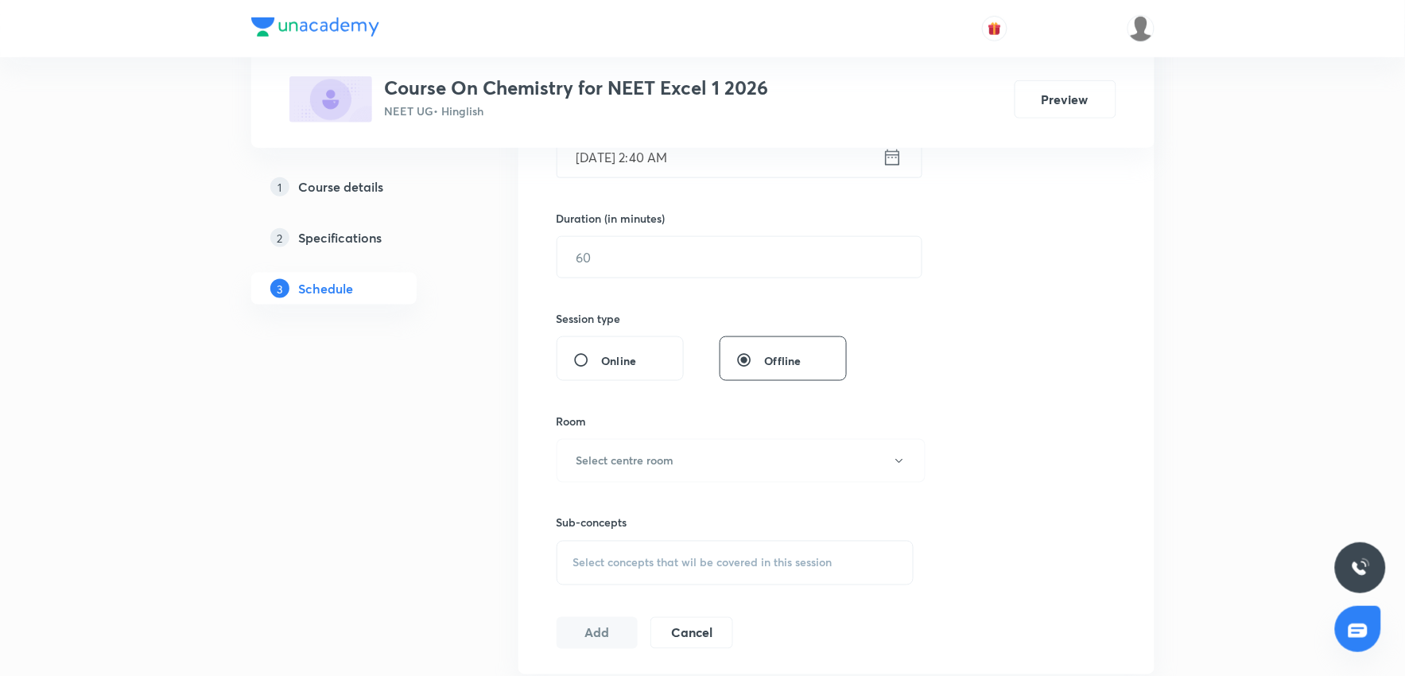
scroll to position [353, 0]
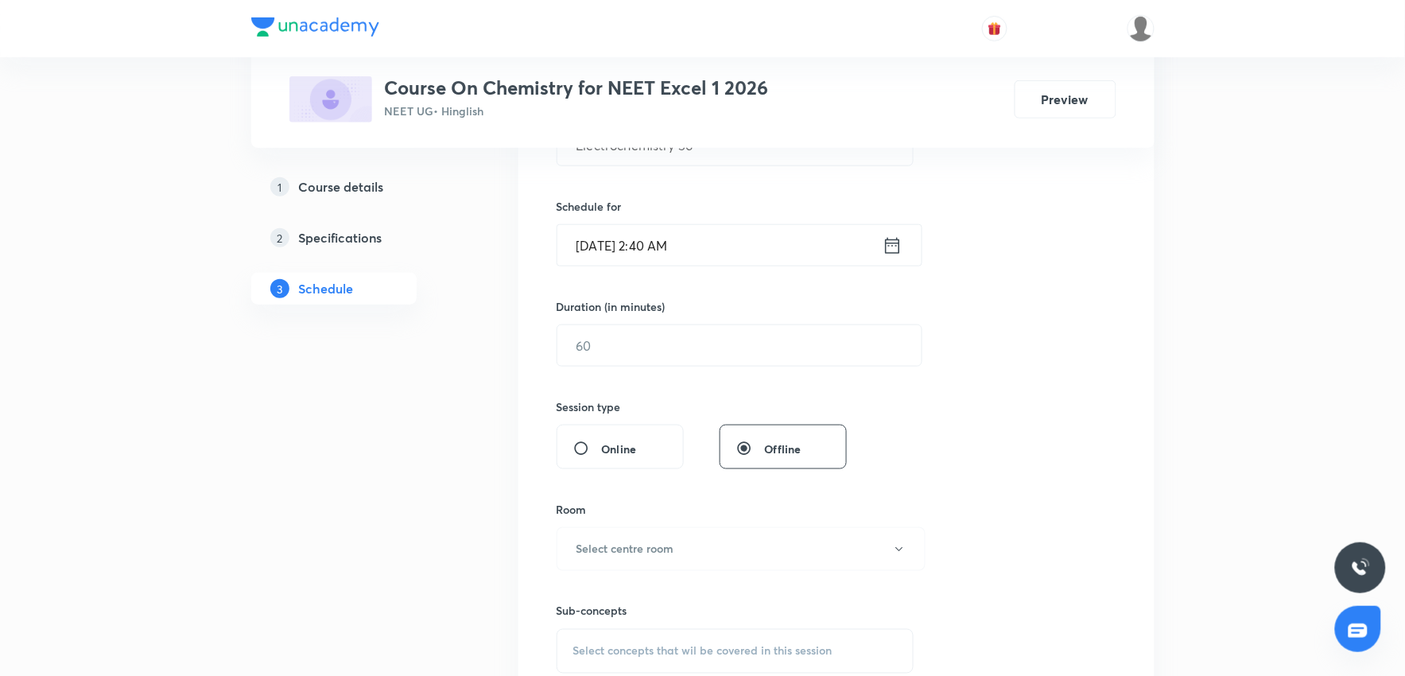
click at [731, 259] on input "Sept 4, 2025, 2:40 AM" at bounding box center [719, 245] width 325 height 41
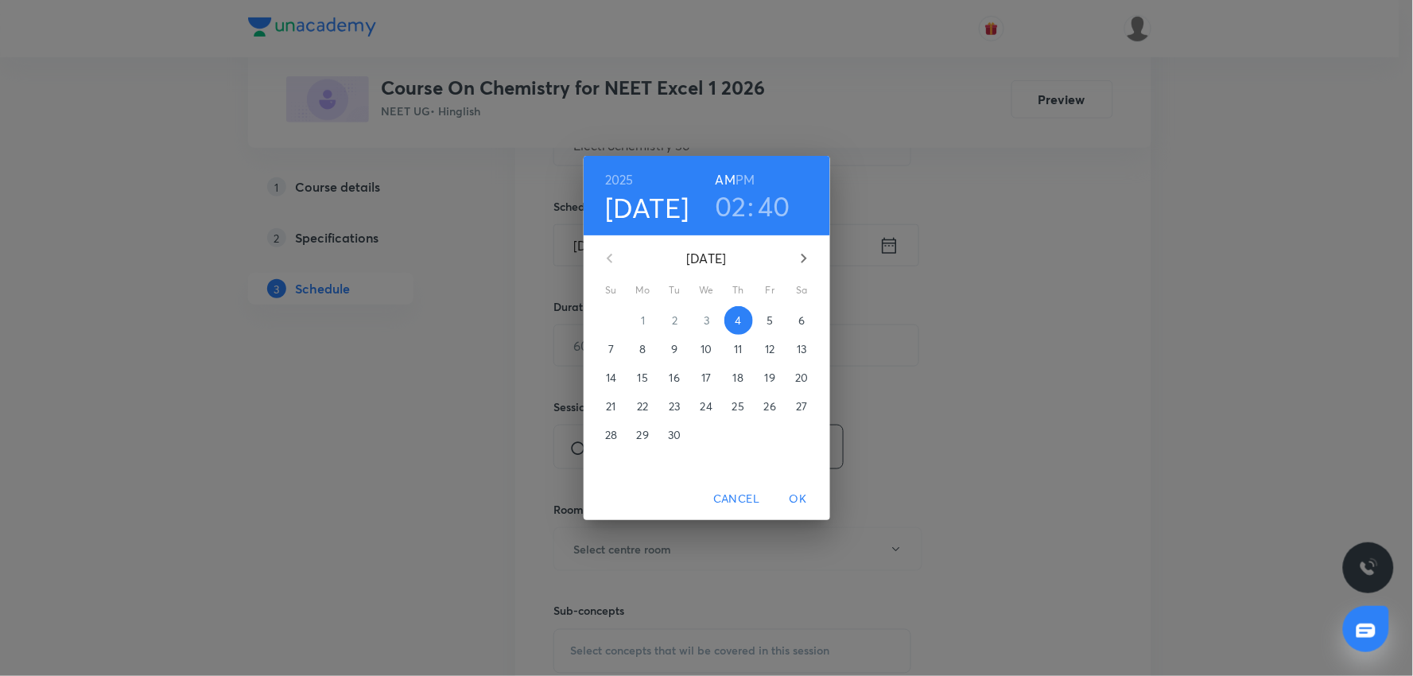
drag, startPoint x: 745, startPoint y: 173, endPoint x: 747, endPoint y: 210, distance: 36.7
click at [745, 180] on h6 "PM" at bounding box center [744, 180] width 19 height 22
click at [793, 499] on span "OK" at bounding box center [798, 499] width 38 height 20
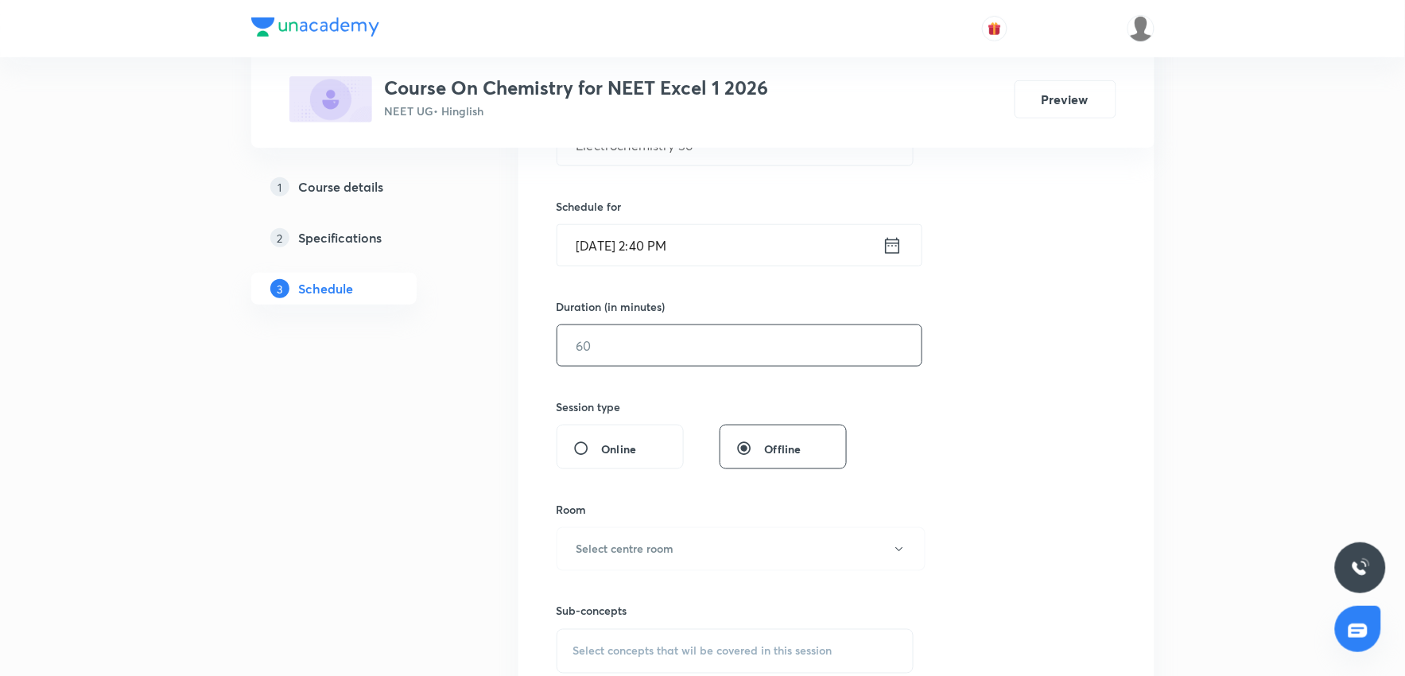
click at [638, 339] on input "text" at bounding box center [739, 345] width 364 height 41
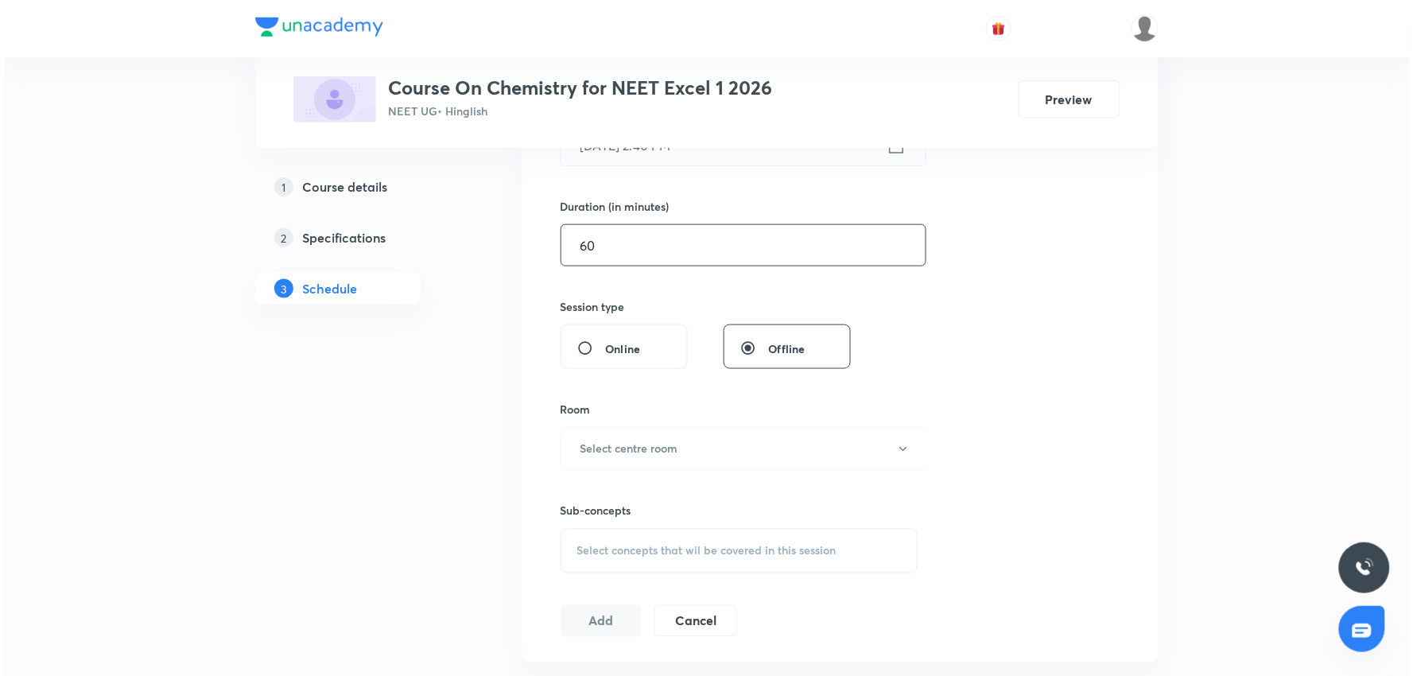
scroll to position [618, 0]
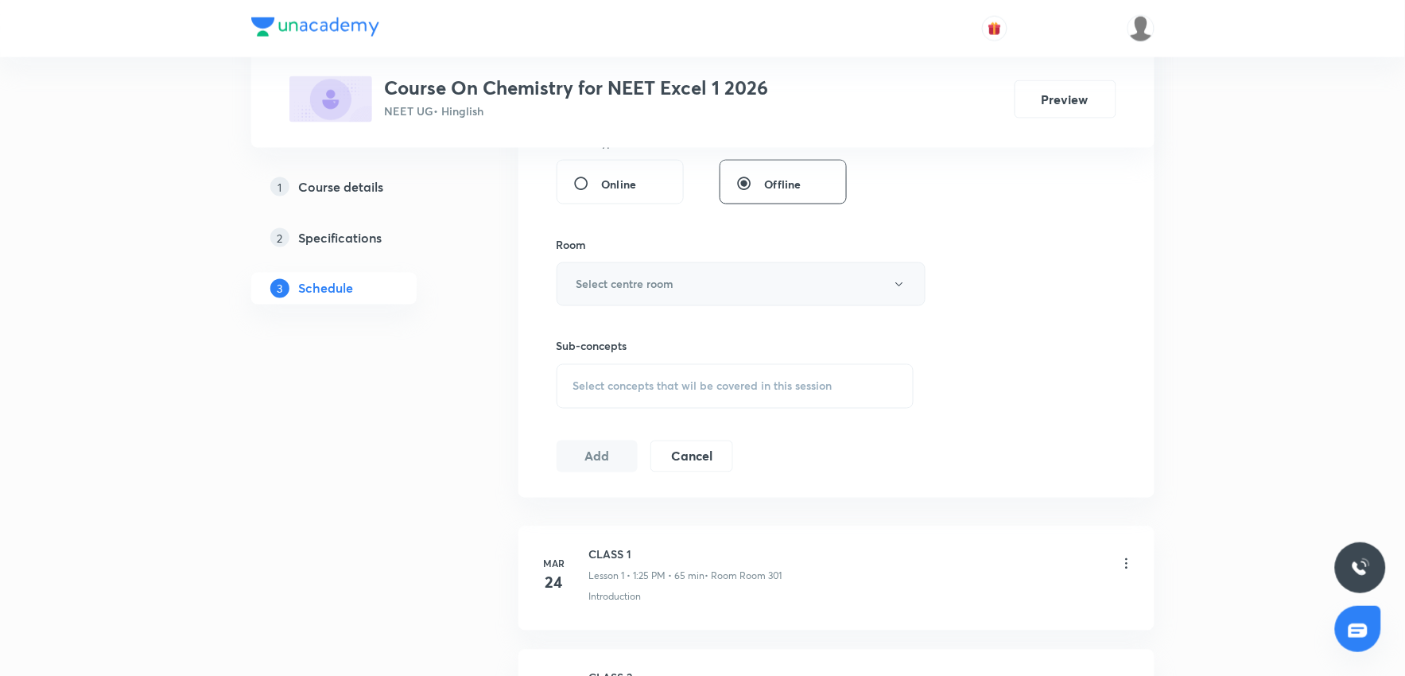
type input "60"
click at [673, 290] on h6 "Select centre room" at bounding box center [625, 284] width 98 height 17
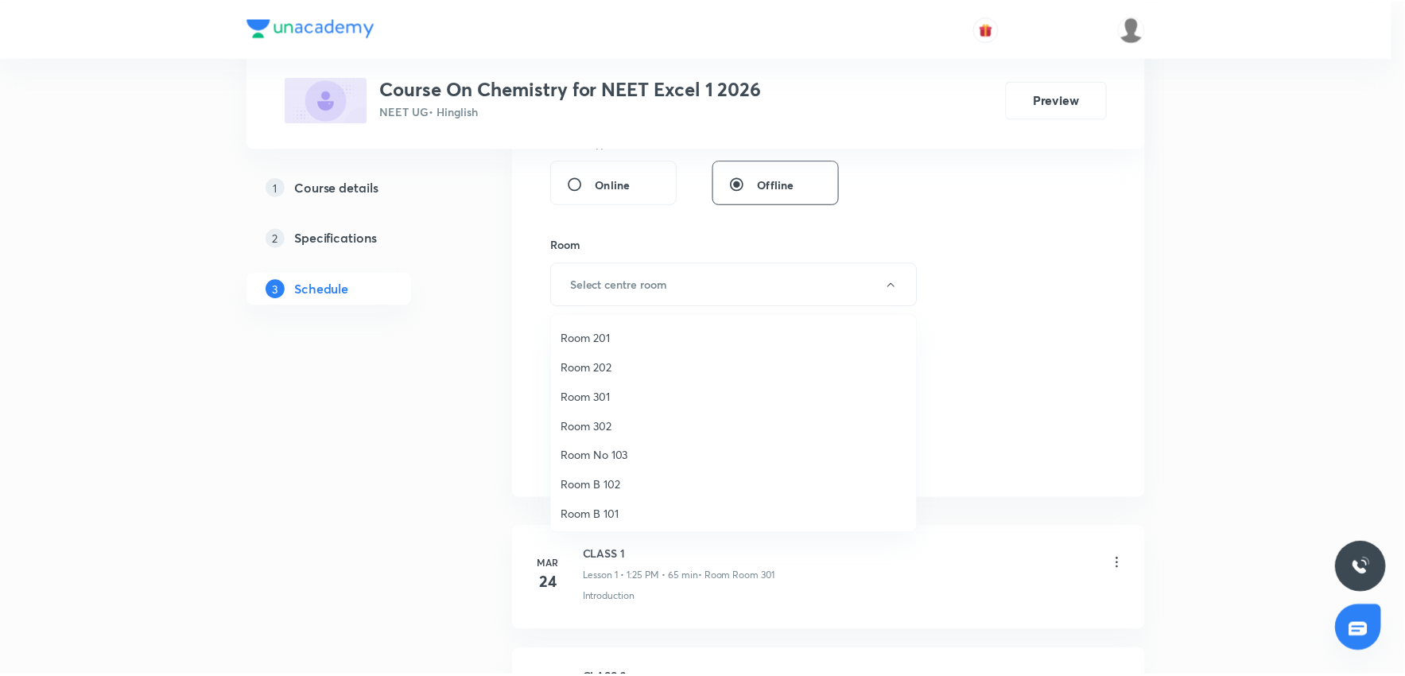
scroll to position [29, 0]
click at [612, 367] on span "Room 201" at bounding box center [738, 365] width 348 height 17
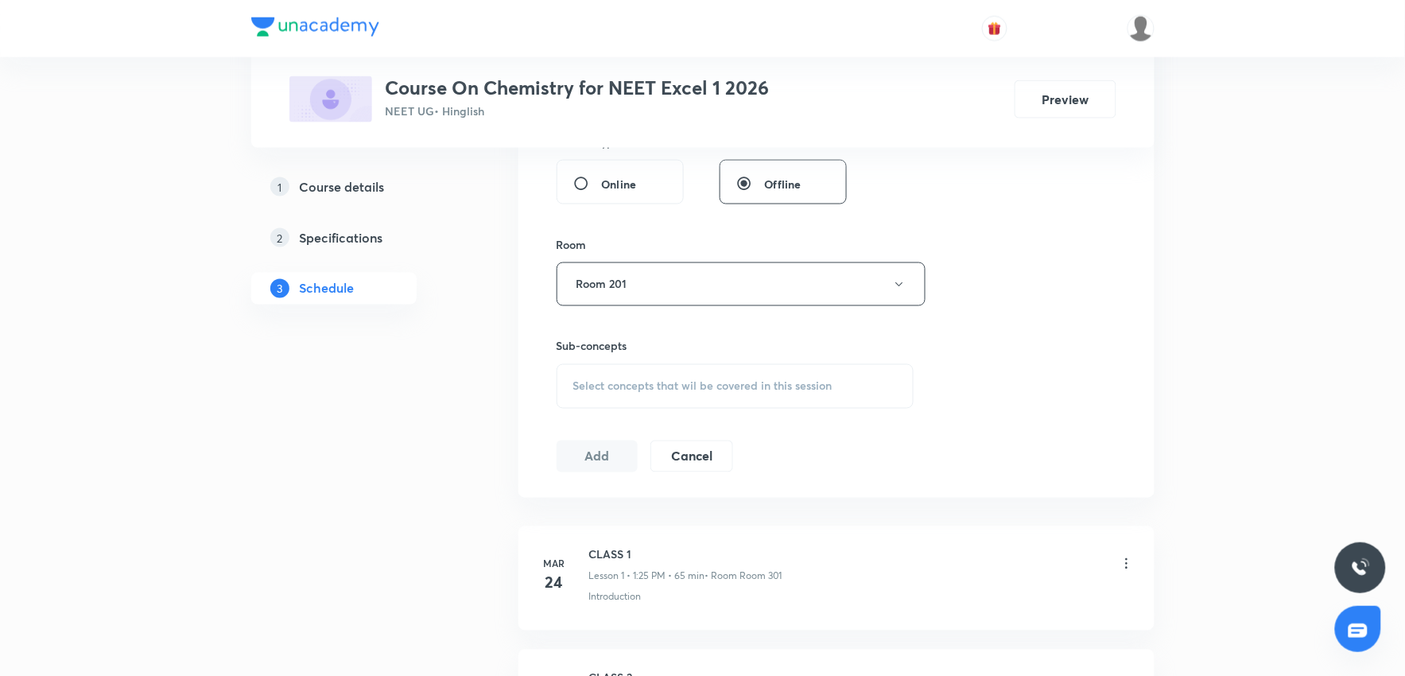
click at [1153, 312] on div "Session 79 Live class Session title 19/99 Electrochemistry 56 ​ Schedule for Se…" at bounding box center [836, 98] width 636 height 797
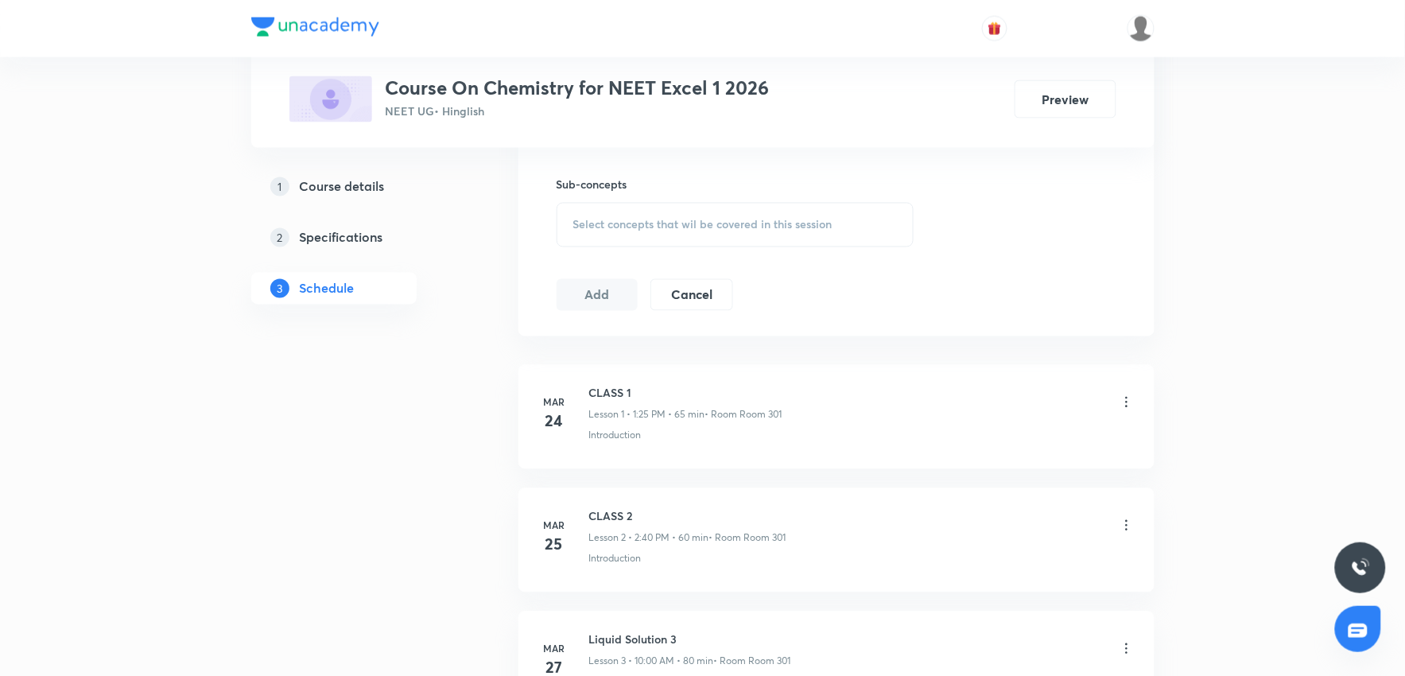
scroll to position [795, 0]
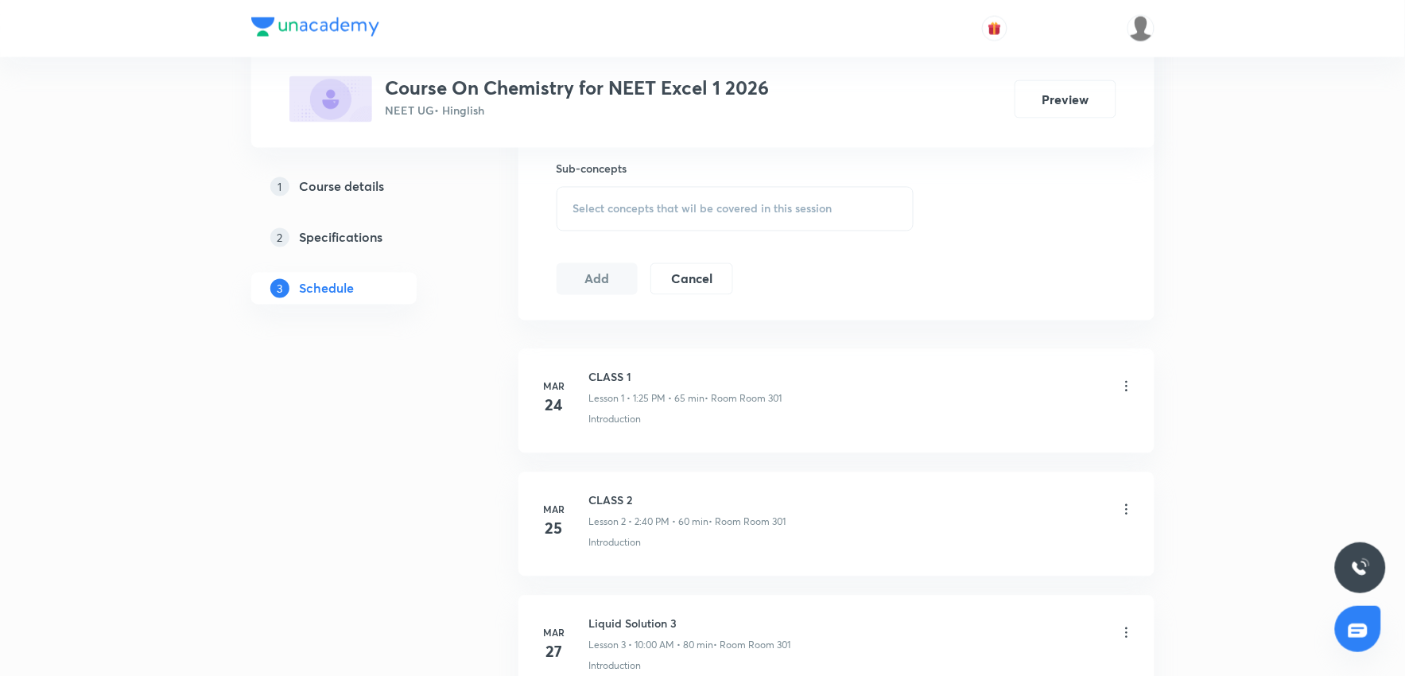
click at [706, 197] on div "Select concepts that wil be covered in this session" at bounding box center [736, 209] width 358 height 45
click at [663, 213] on span "Select concepts that wil be covered in this session" at bounding box center [702, 209] width 259 height 13
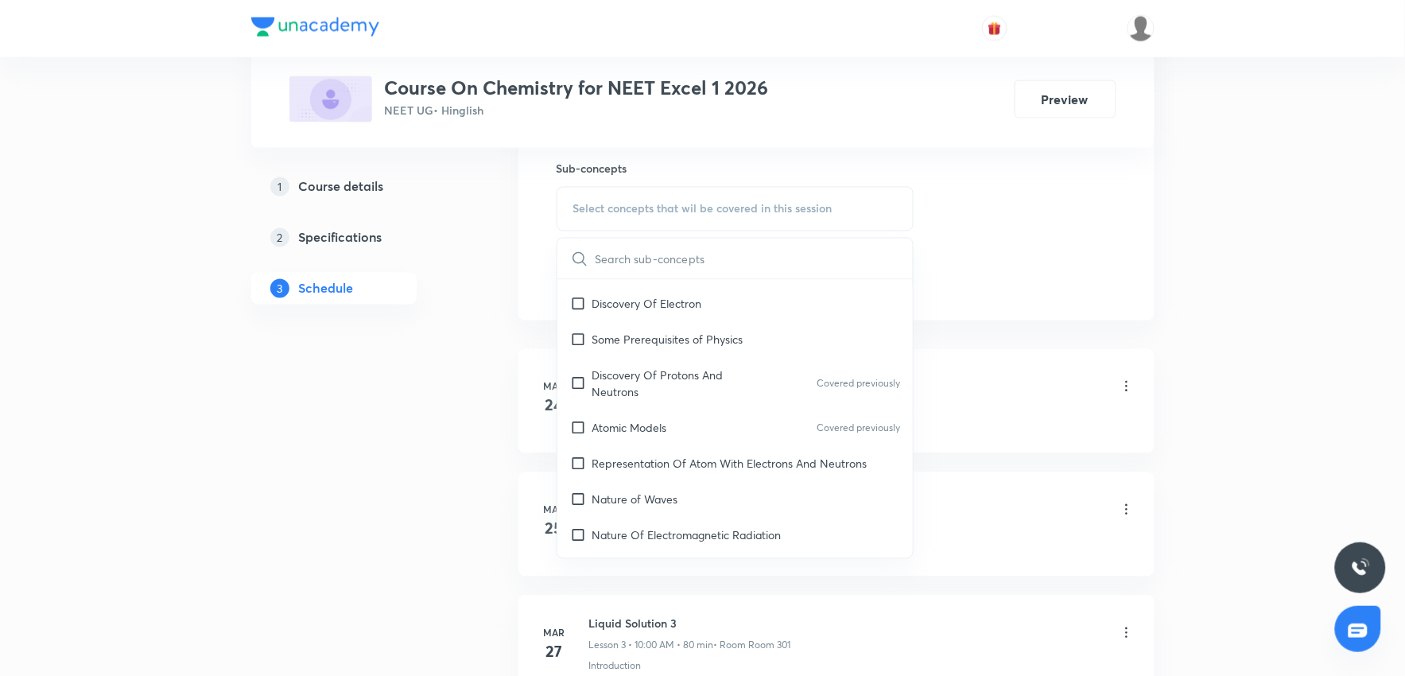
scroll to position [530, 0]
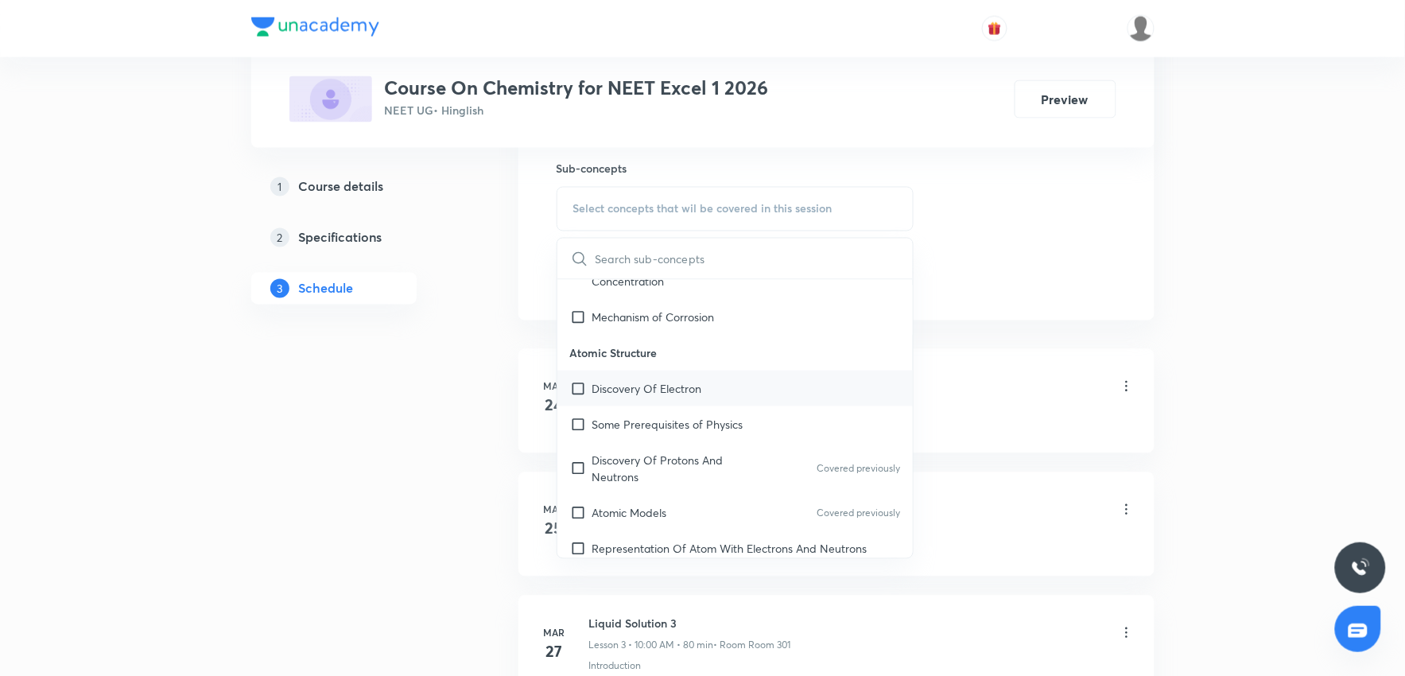
click at [644, 392] on p "Discovery Of Electron" at bounding box center [647, 388] width 110 height 17
checkbox input "true"
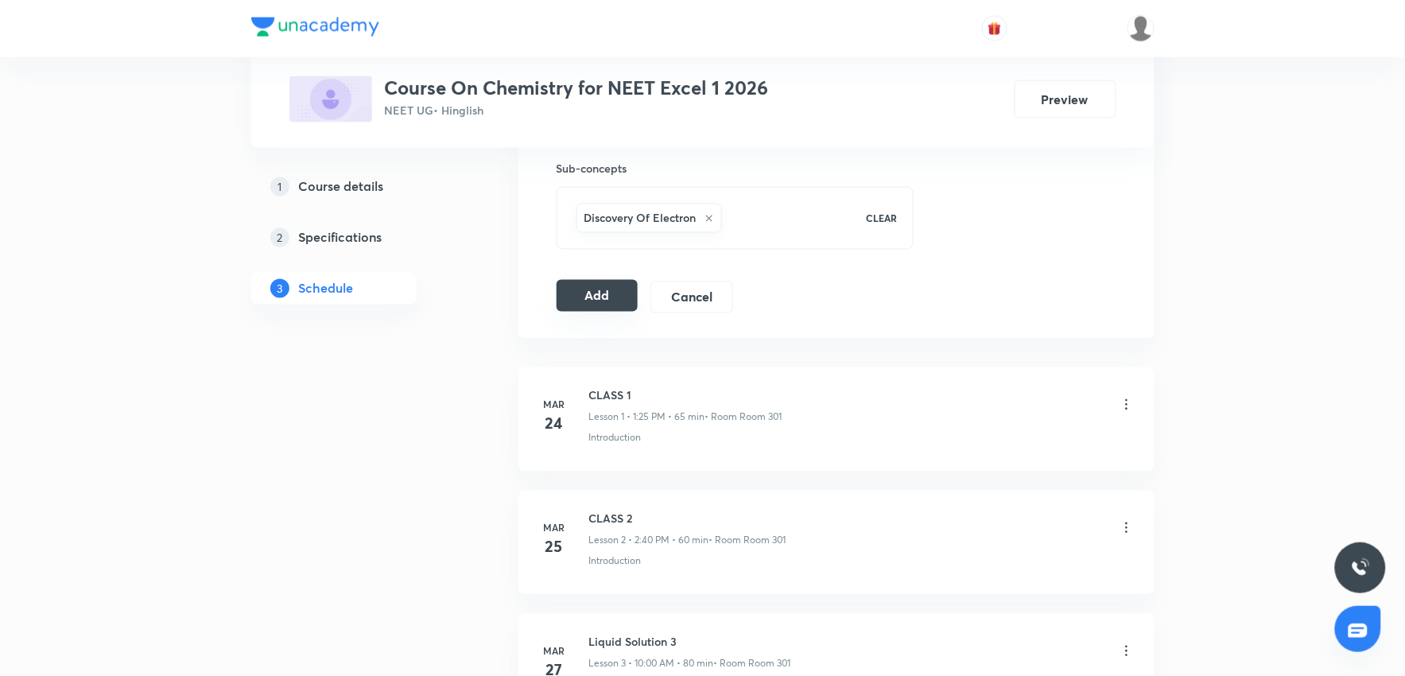
click at [590, 287] on button "Add" at bounding box center [598, 296] width 82 height 32
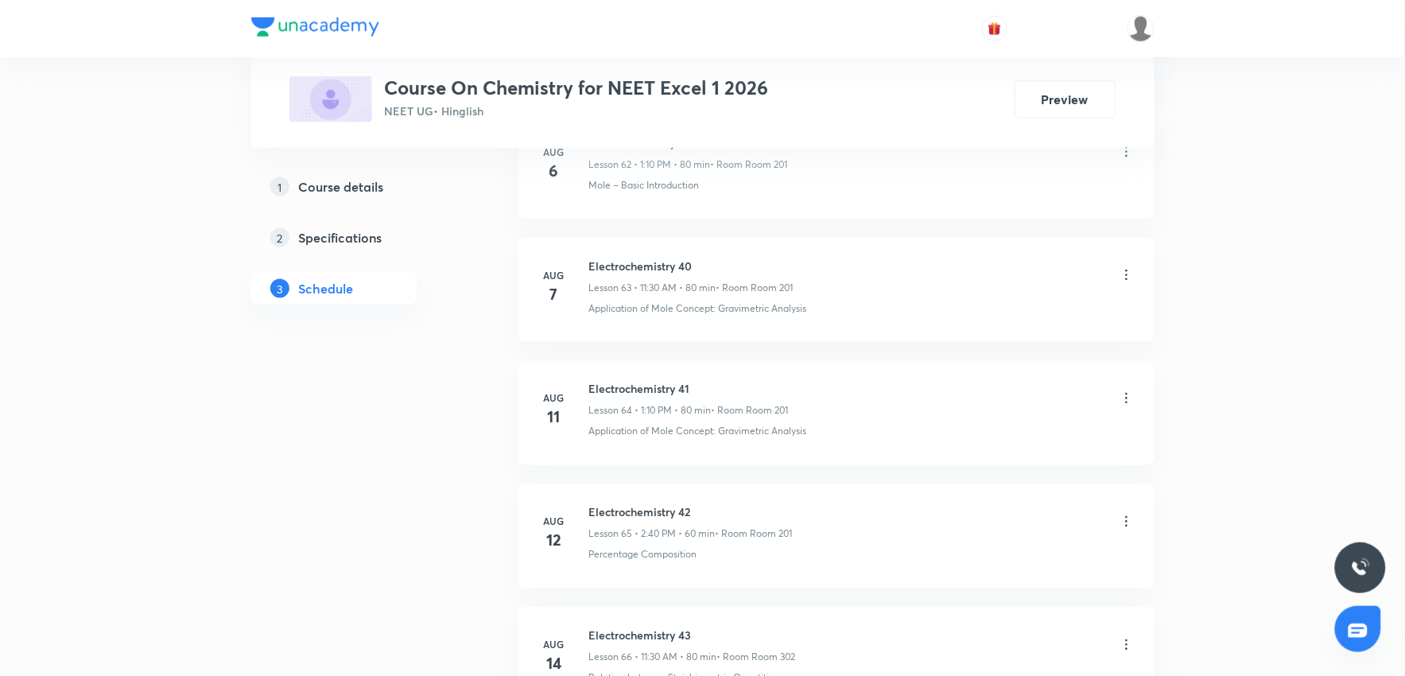
scroll to position [9491, 0]
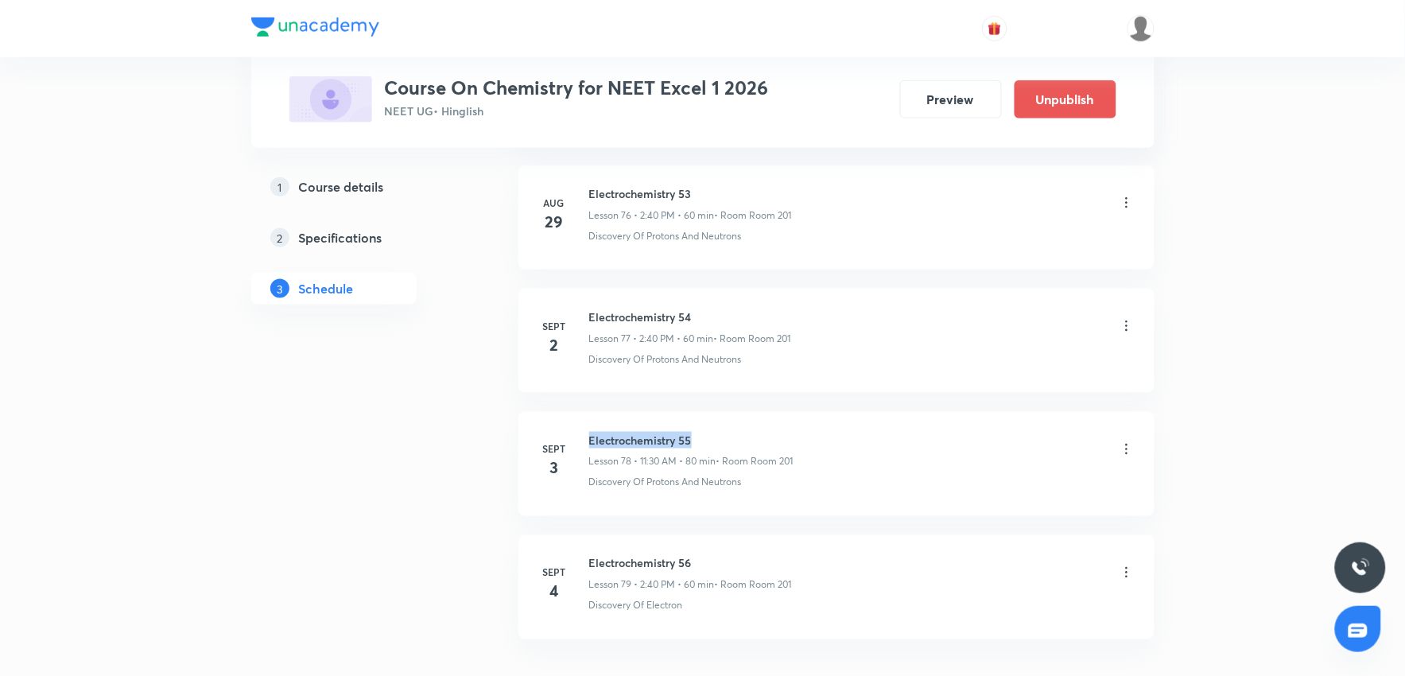
drag, startPoint x: 592, startPoint y: 442, endPoint x: 1026, endPoint y: 453, distance: 434.3
click at [774, 432] on li "Sept 3 Electrochemistry 55 Lesson 78 • 11:30 AM • 80 min • Room Room 201 Discov…" at bounding box center [836, 464] width 636 height 104
click at [1026, 453] on div "Electrochemistry 55 Lesson 78 • 11:30 AM • 80 min • Room Room 201" at bounding box center [861, 450] width 545 height 37
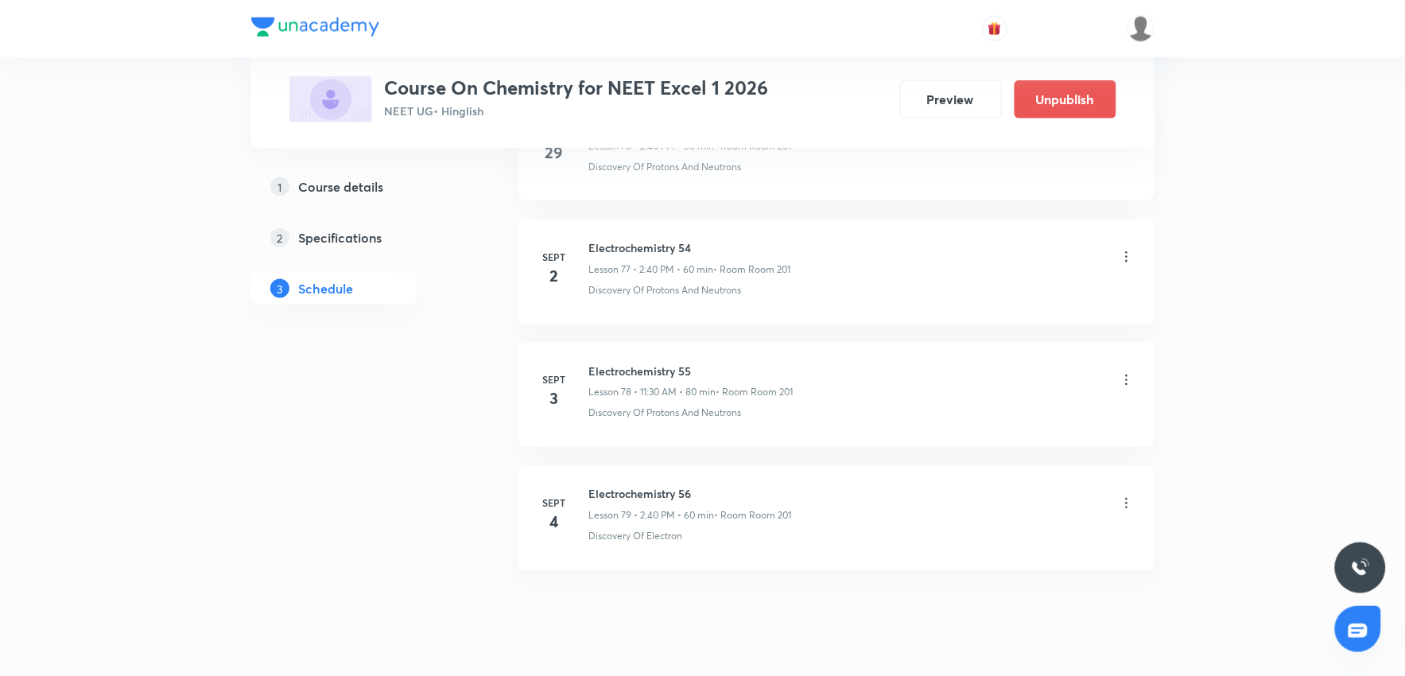
scroll to position [9614, 0]
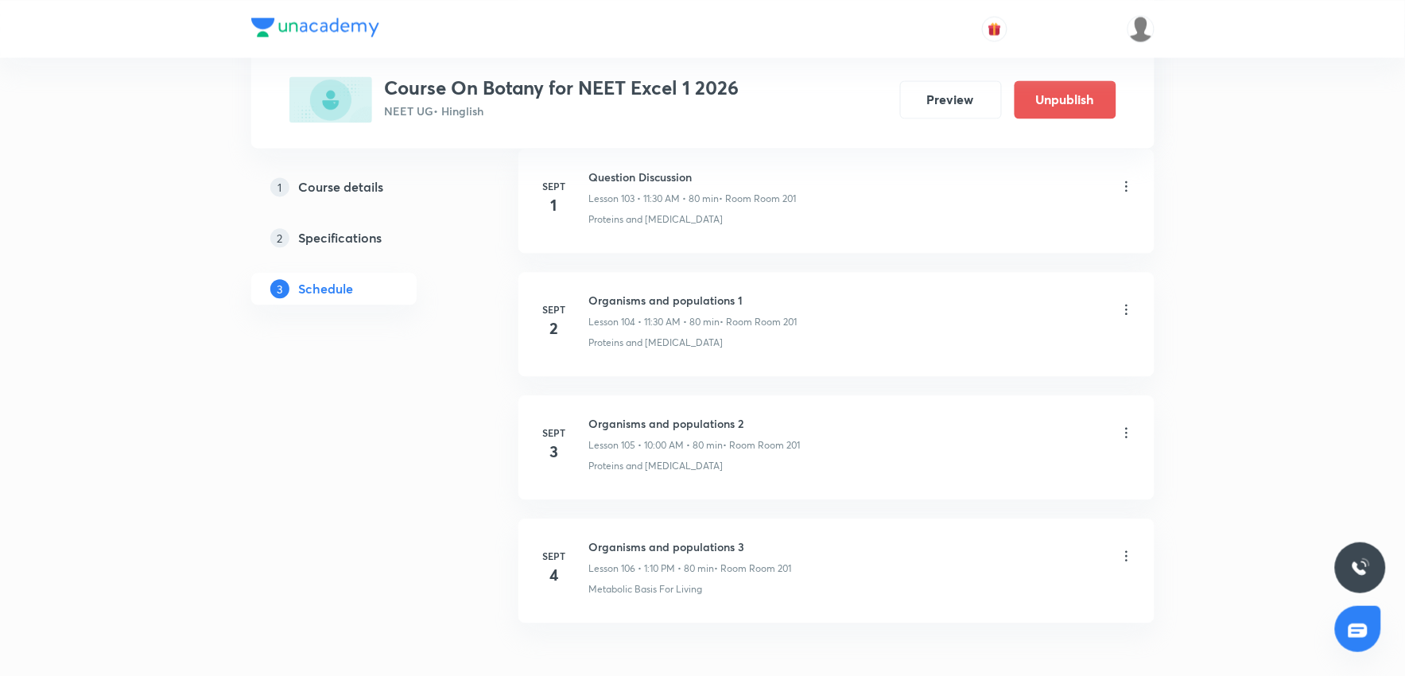
scroll to position [13677, 0]
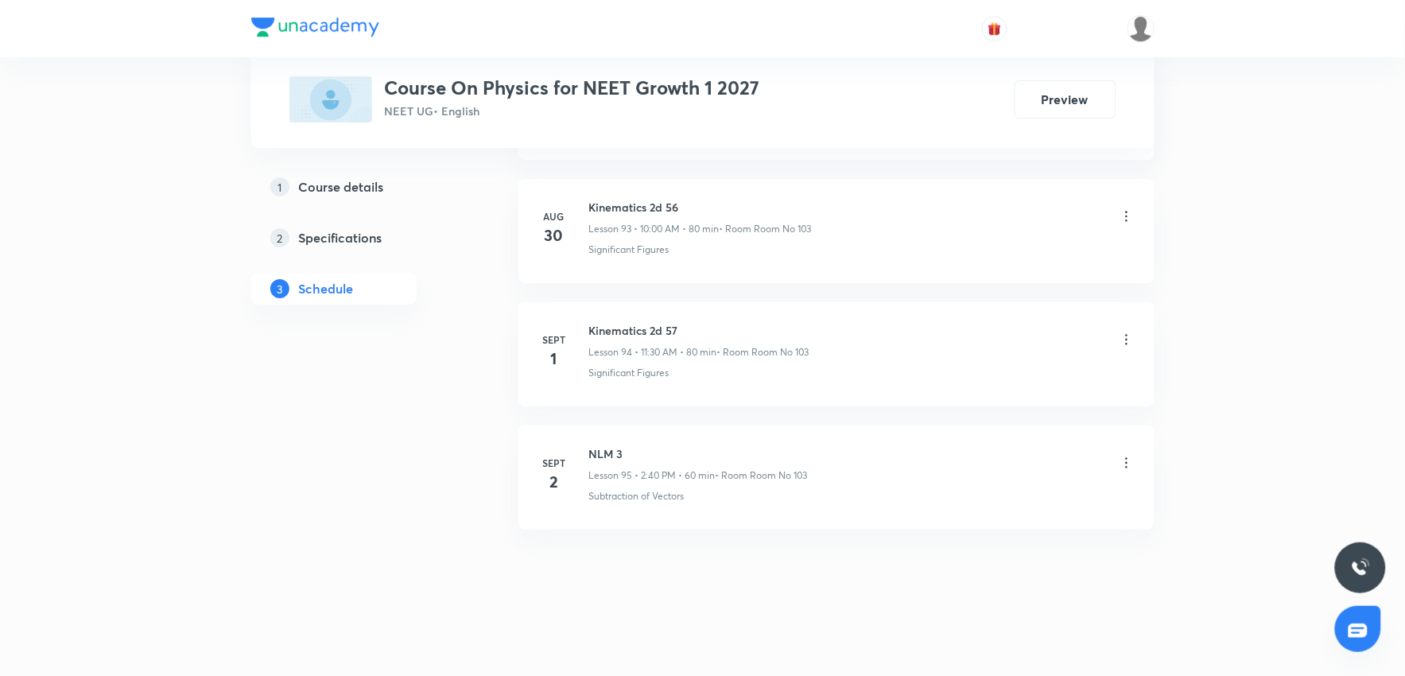
scroll to position [12421, 0]
drag, startPoint x: 589, startPoint y: 445, endPoint x: 646, endPoint y: 438, distance: 57.7
click at [646, 438] on li "Sept 2 NLM 3 Lesson 95 • 2:40 PM • 60 min • Room Room No 103 Subtraction of Vec…" at bounding box center [836, 474] width 636 height 104
copy h6 "NLM 3"
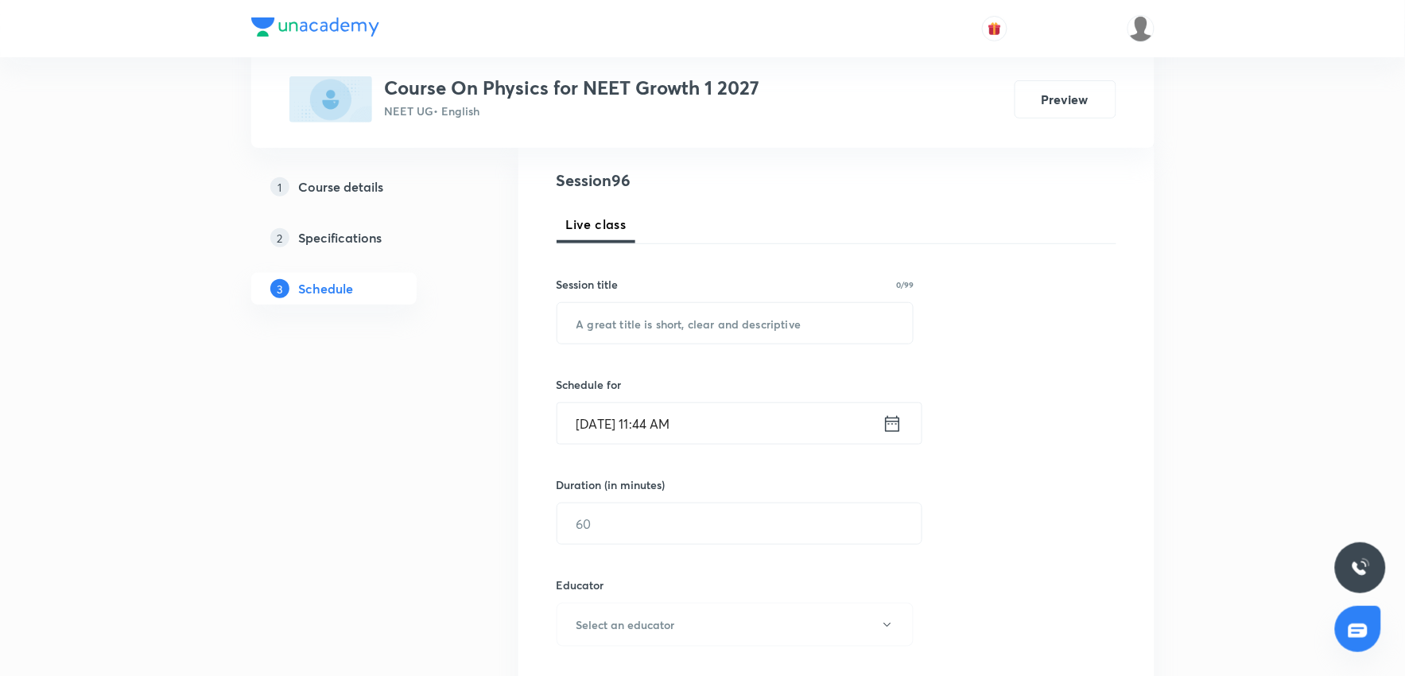
scroll to position [177, 0]
click at [646, 324] on input "text" at bounding box center [735, 321] width 356 height 41
paste input "NLM 3"
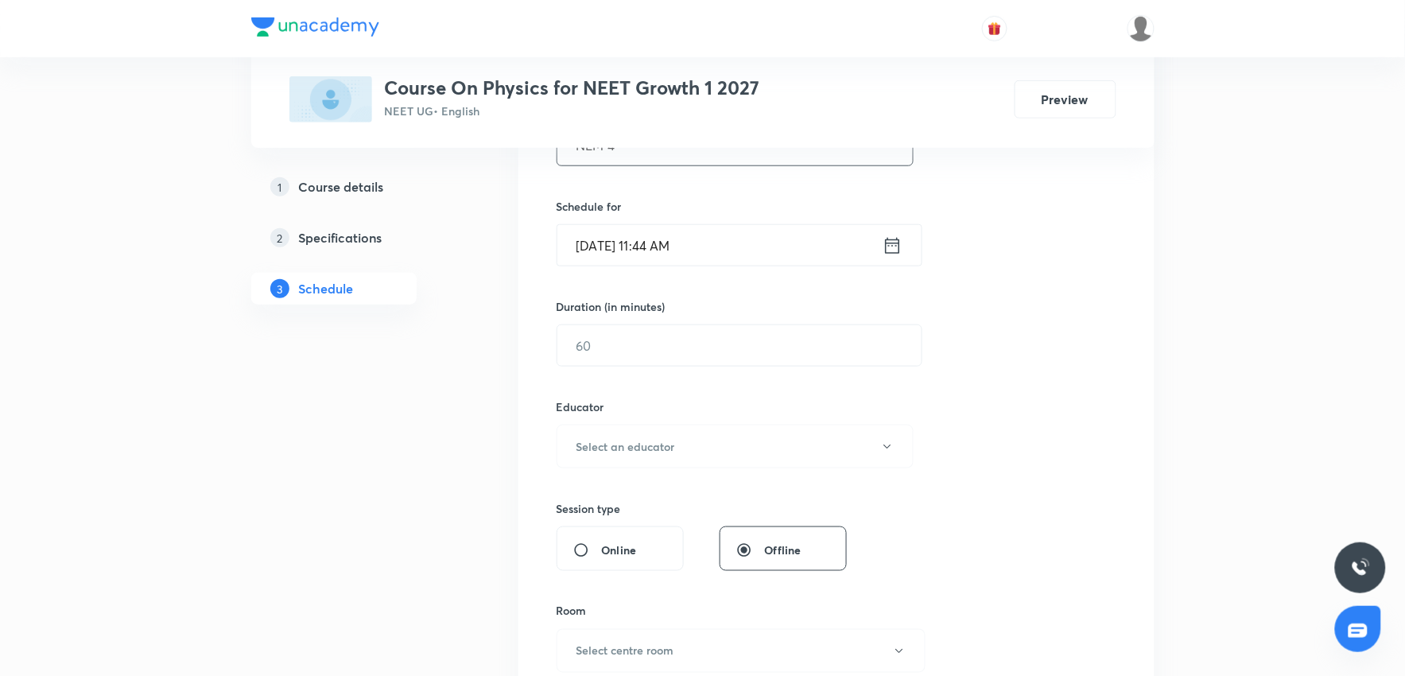
type input "NLM 4"
click at [738, 258] on input "Sept 4, 2025, 11:44 AM" at bounding box center [719, 245] width 325 height 41
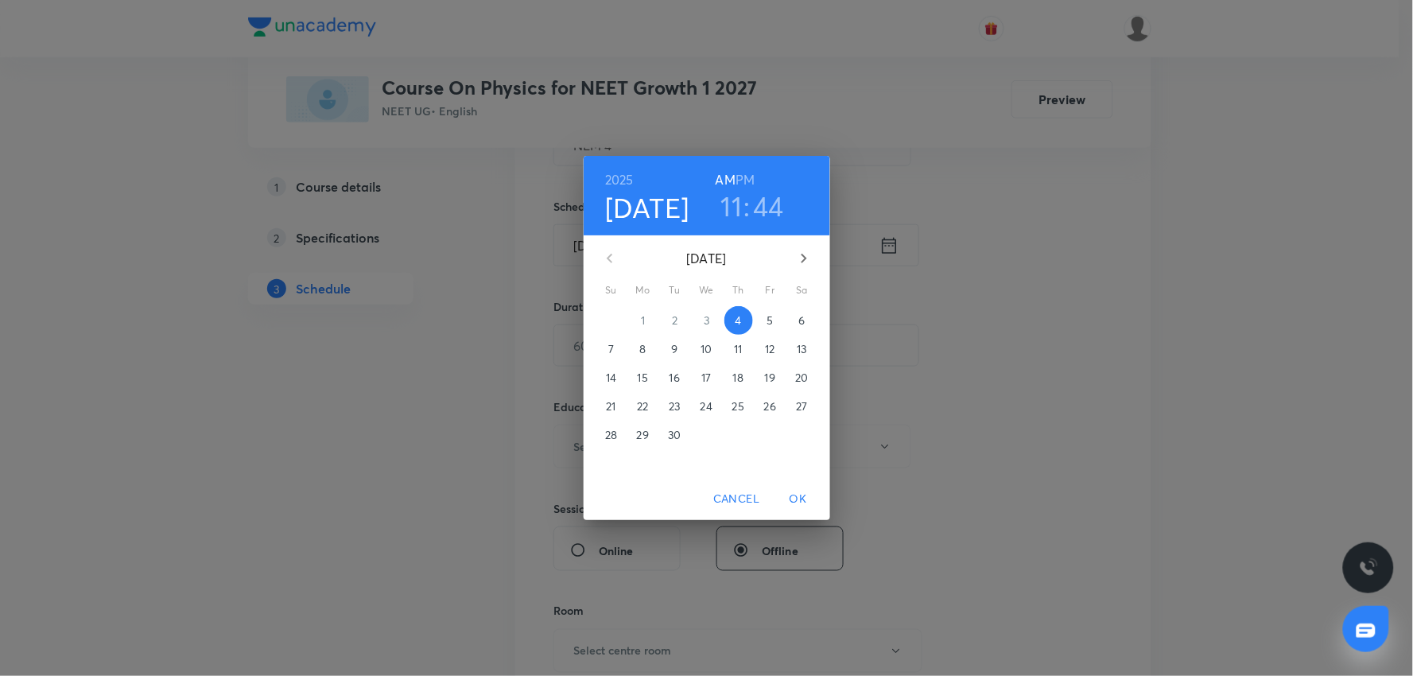
click at [732, 191] on h6 "AM" at bounding box center [726, 180] width 20 height 22
click at [729, 217] on h3 "11" at bounding box center [731, 205] width 21 height 33
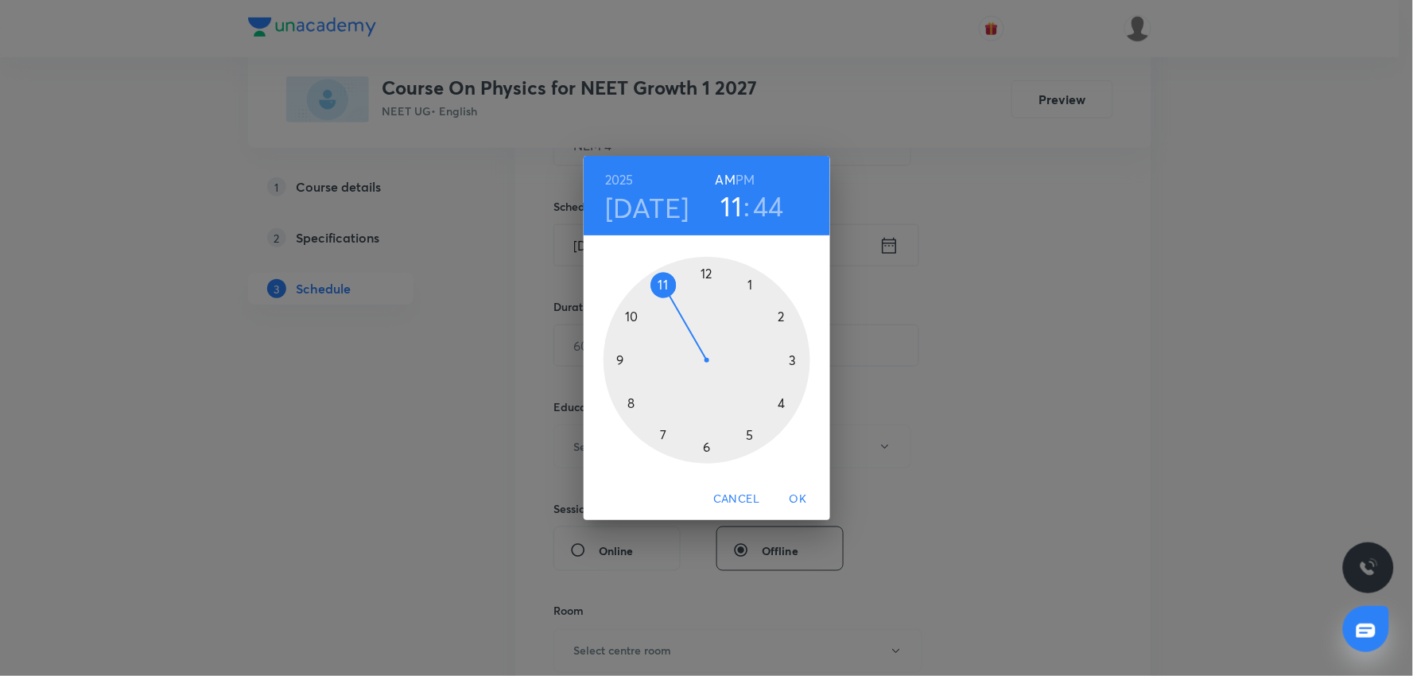
click at [751, 283] on div at bounding box center [706, 360] width 207 height 207
click at [779, 318] on div at bounding box center [706, 360] width 207 height 207
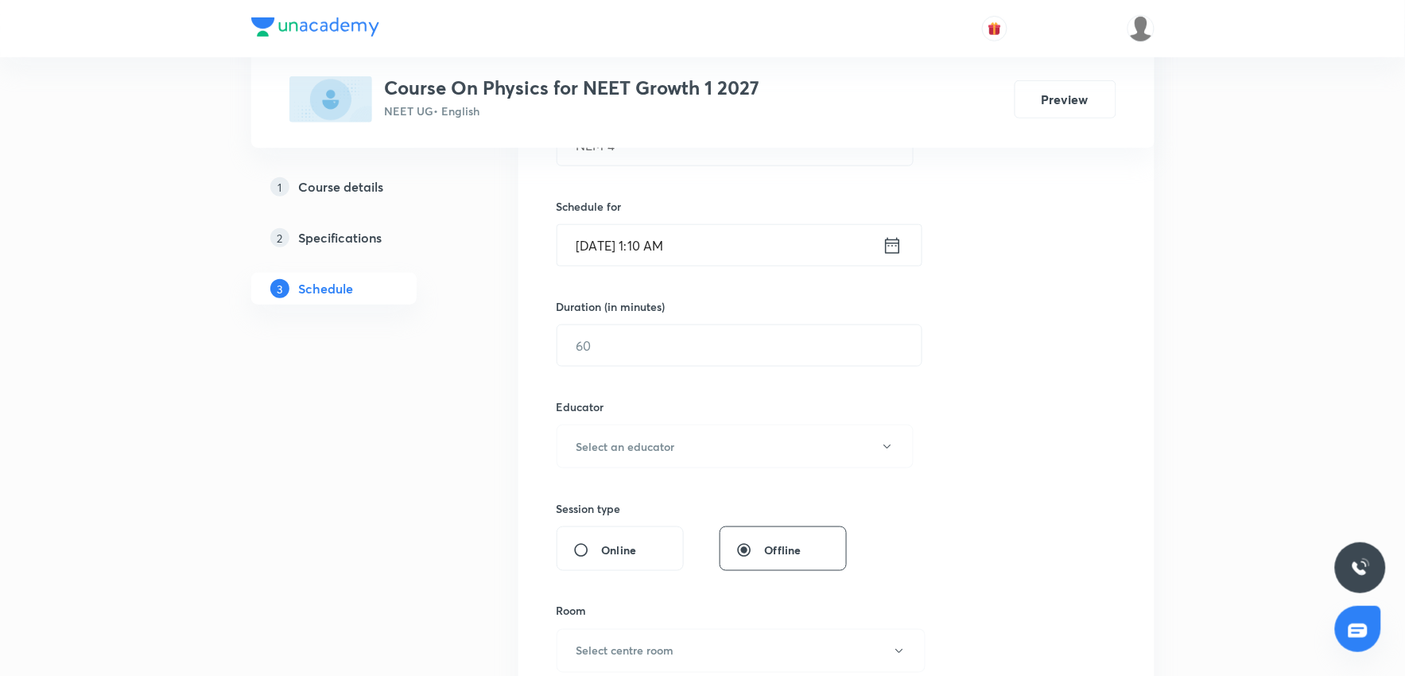
click at [720, 255] on input "Sept 4, 2025, 1:10 AM" at bounding box center [719, 245] width 325 height 41
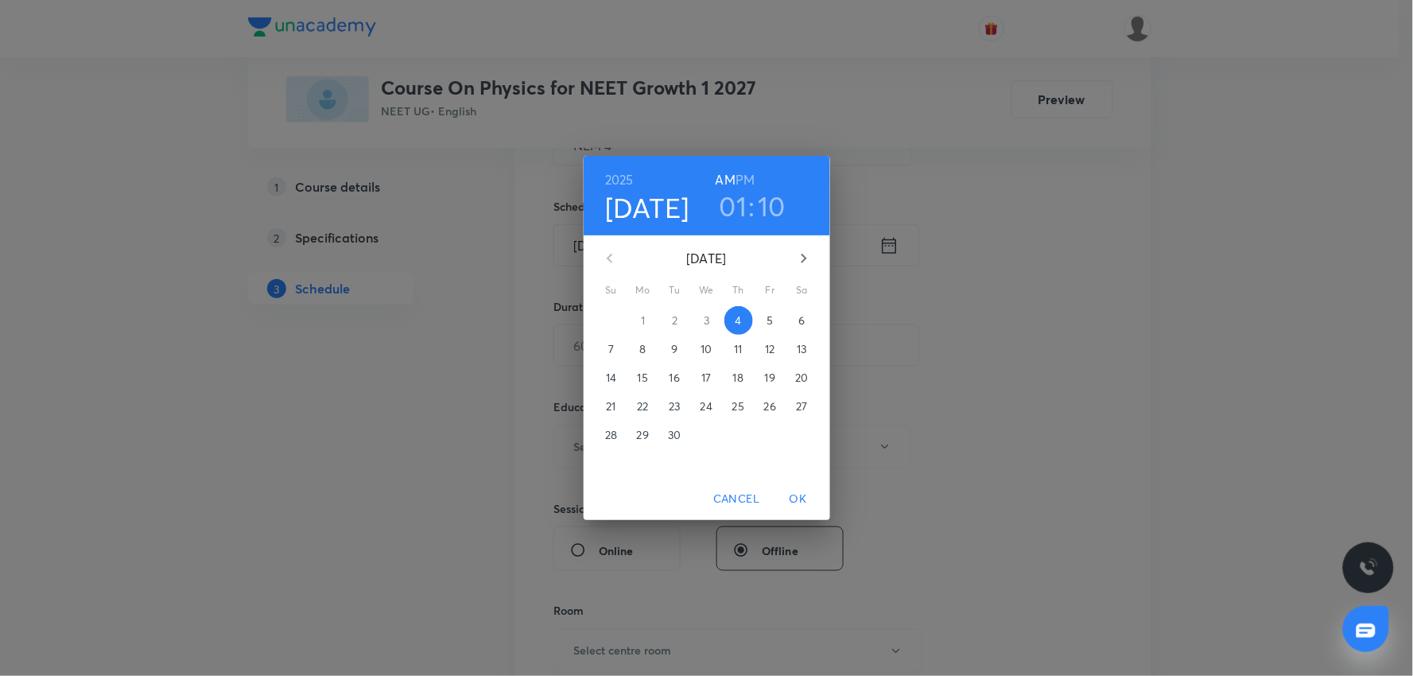
click at [751, 170] on h6 "PM" at bounding box center [744, 180] width 19 height 22
click at [798, 491] on span "OK" at bounding box center [798, 499] width 38 height 20
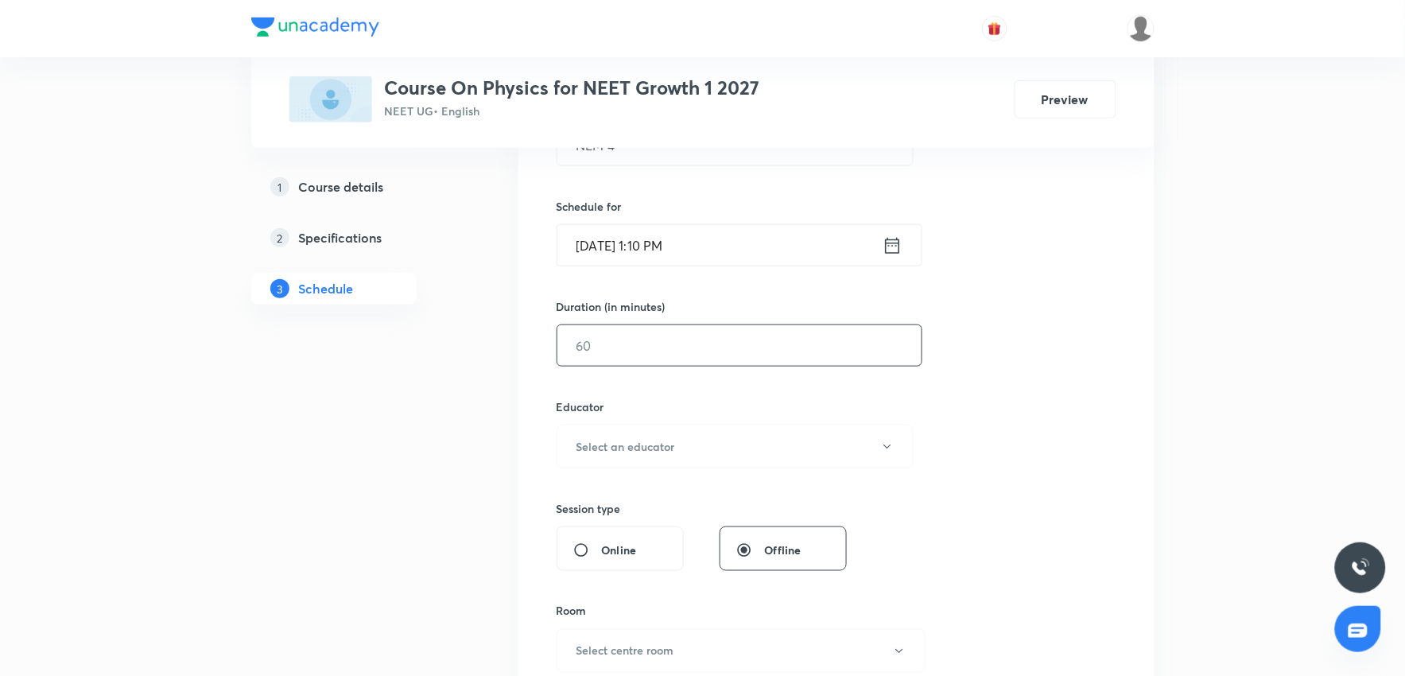
click at [669, 353] on input "text" at bounding box center [739, 345] width 364 height 41
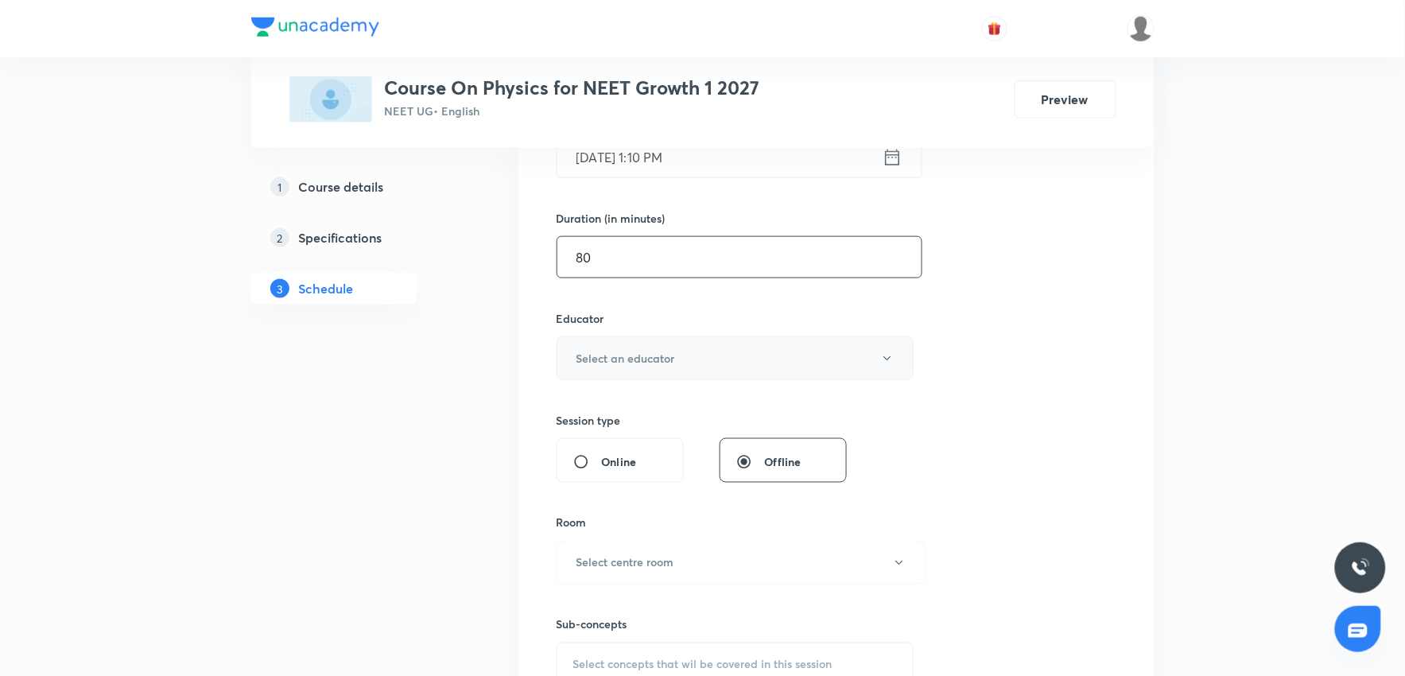
type input "80"
click at [669, 353] on h6 "Select an educator" at bounding box center [625, 358] width 99 height 17
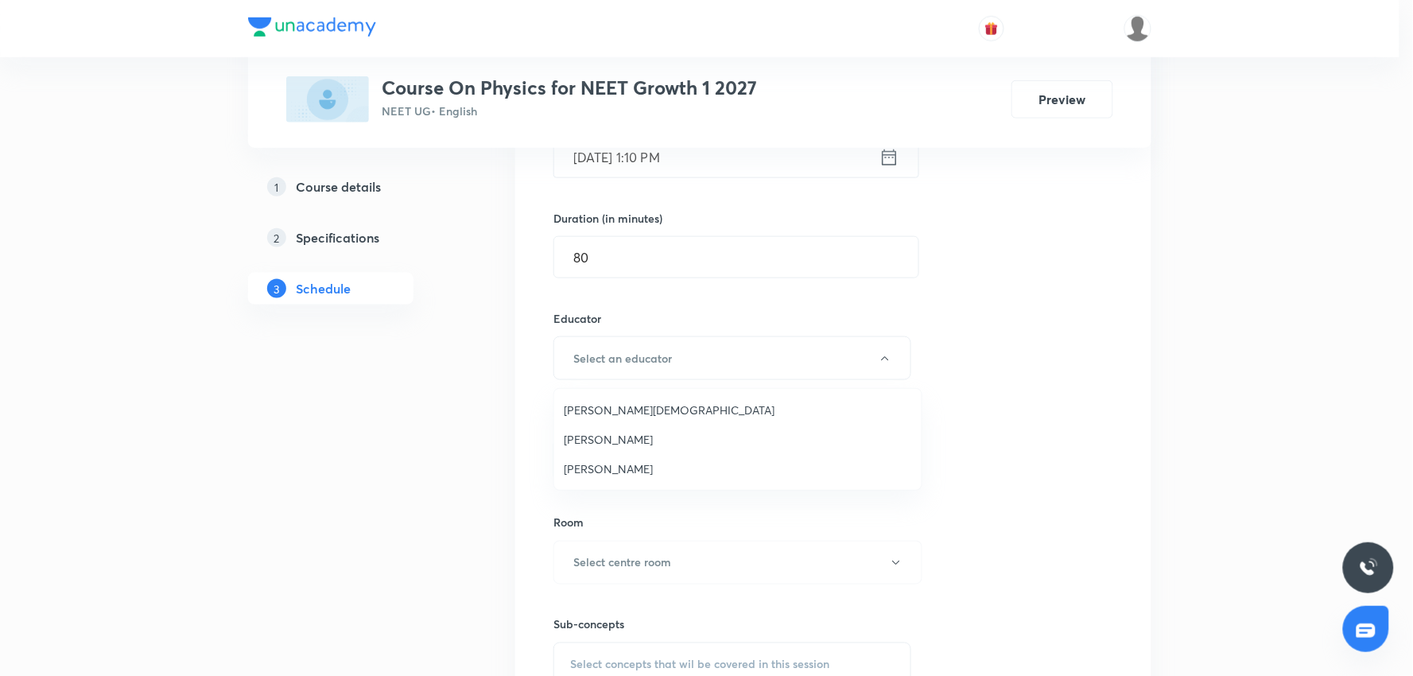
click at [605, 389] on ul "Arpit Jain Neil Joshi Ritesh Kumar" at bounding box center [737, 439] width 367 height 101
click at [593, 405] on span "Arpit Jain" at bounding box center [738, 410] width 348 height 17
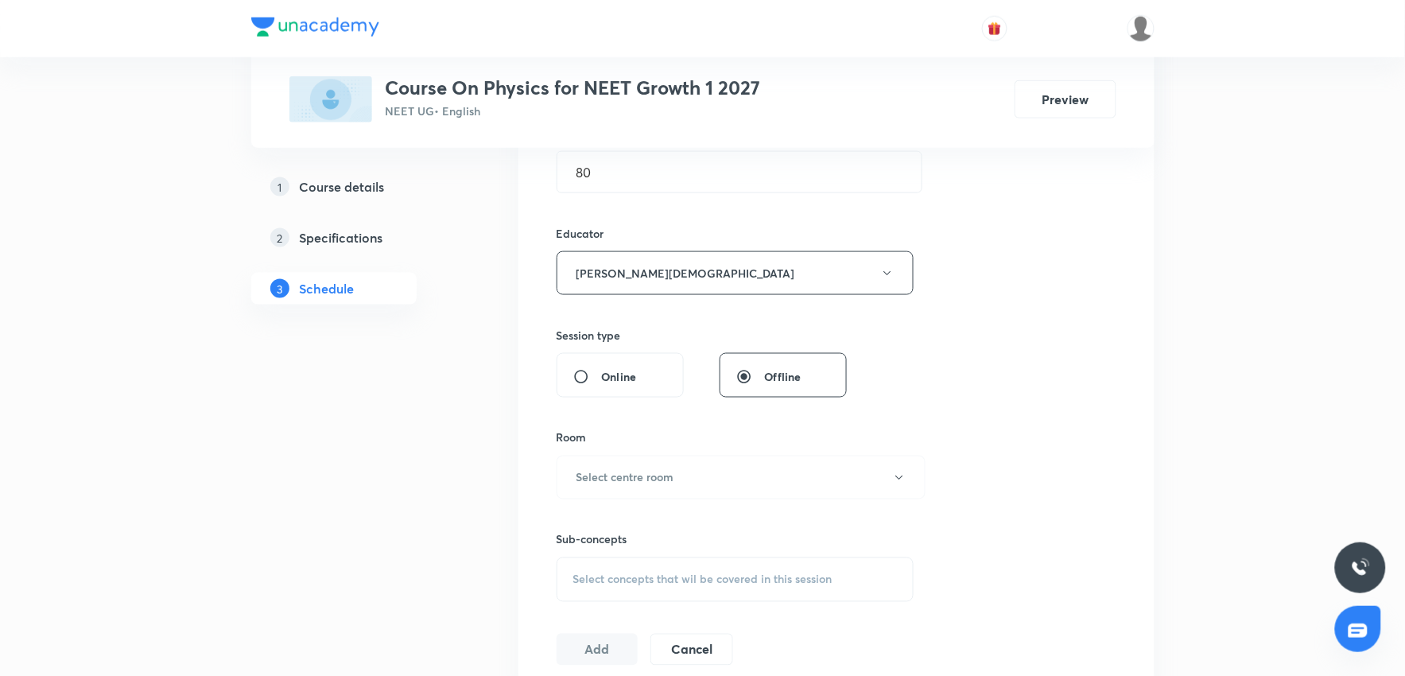
scroll to position [618, 0]
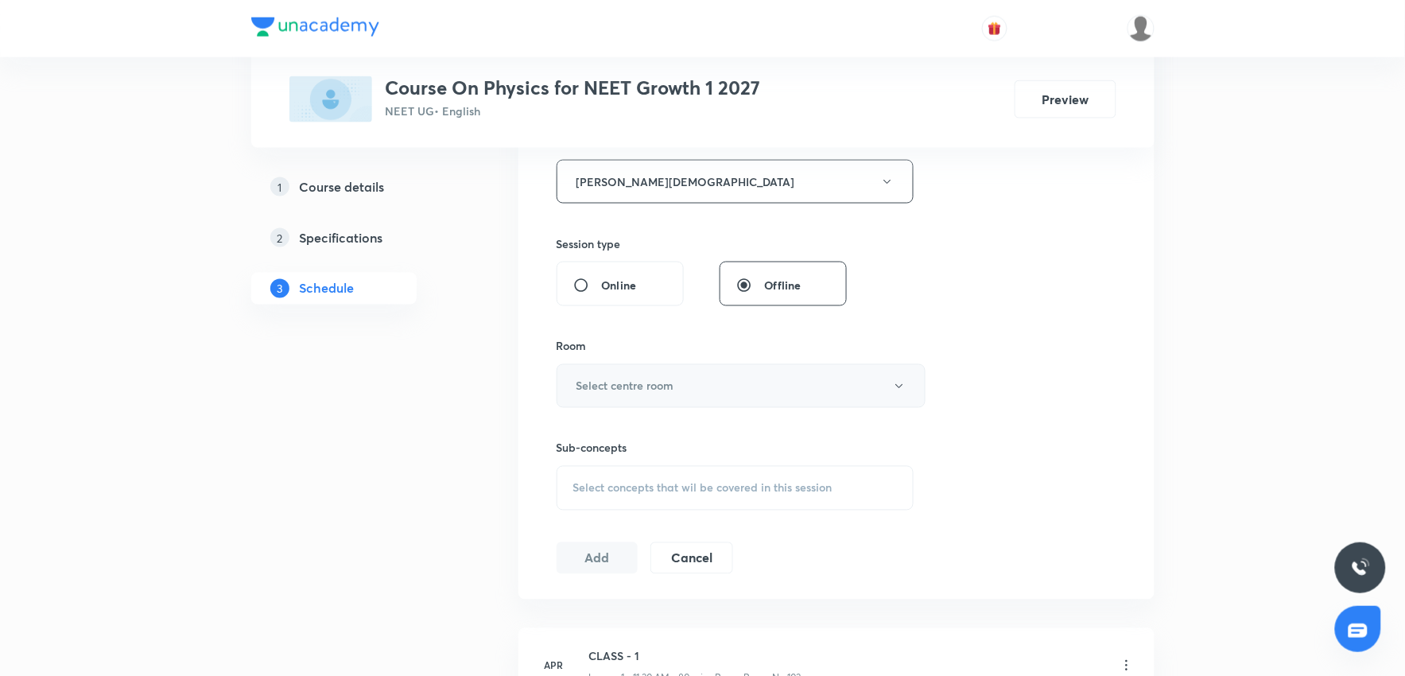
click at [646, 392] on h6 "Select centre room" at bounding box center [625, 386] width 98 height 17
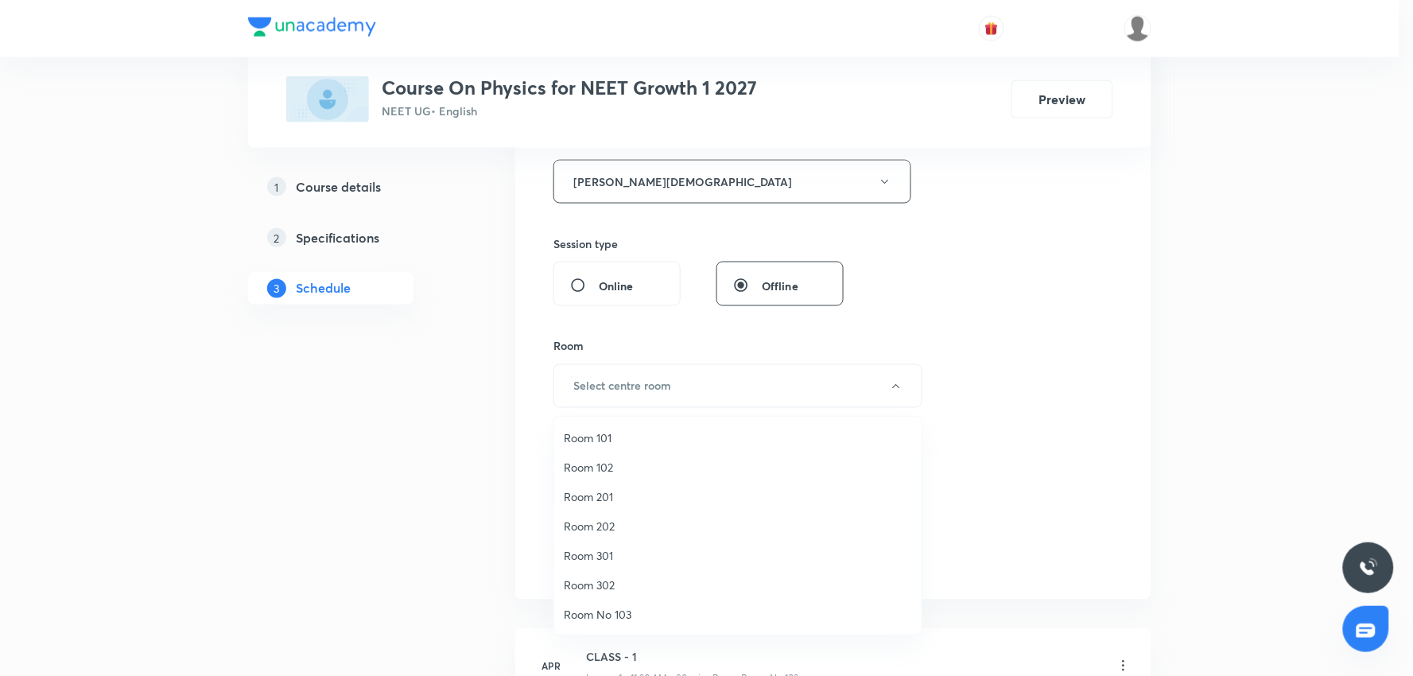
click at [638, 608] on span "Room No 103" at bounding box center [738, 614] width 348 height 17
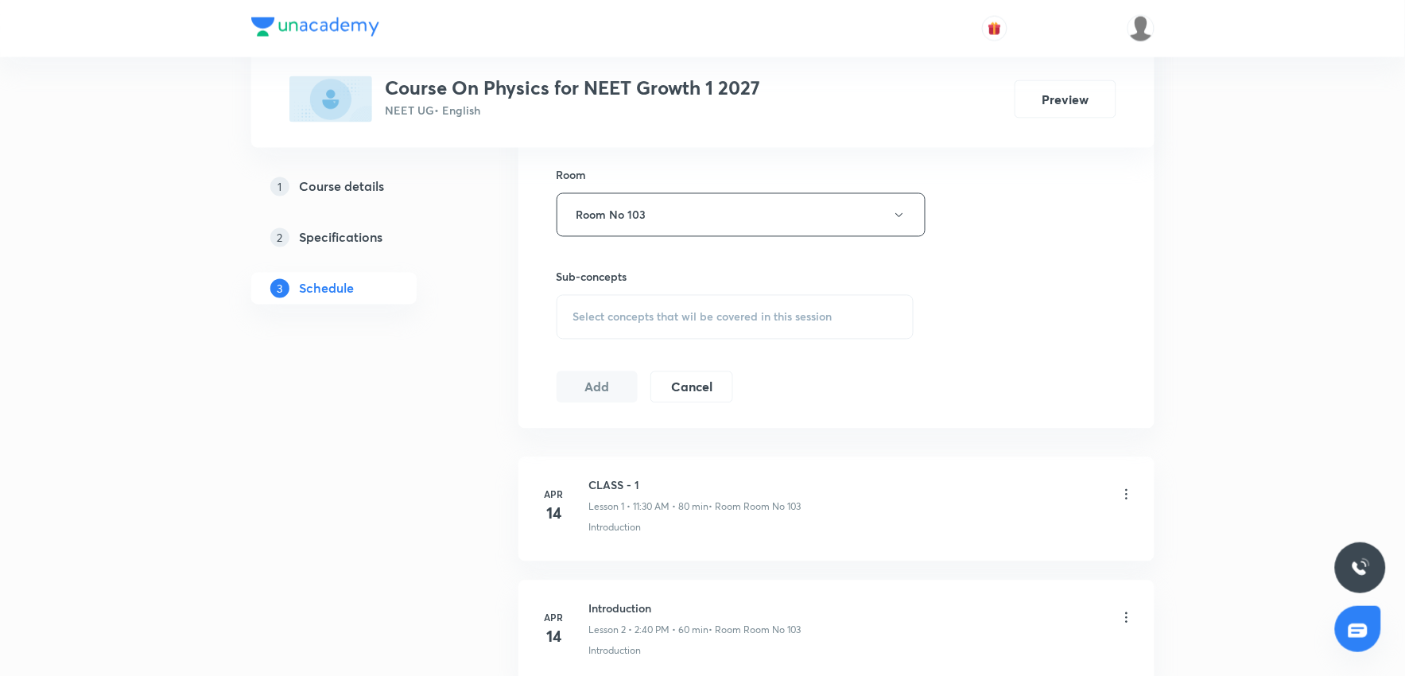
scroll to position [795, 0]
click at [666, 319] on div "Select concepts that wil be covered in this session" at bounding box center [736, 311] width 358 height 45
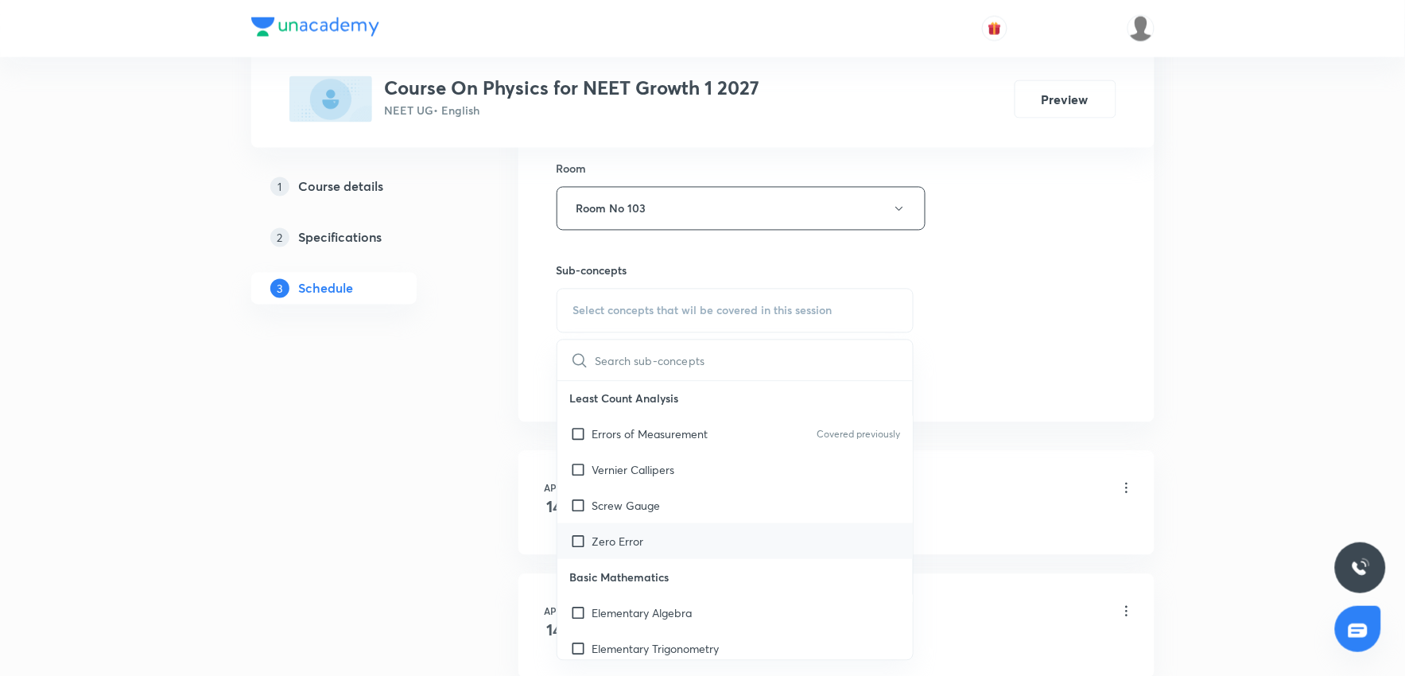
scroll to position [618, 0]
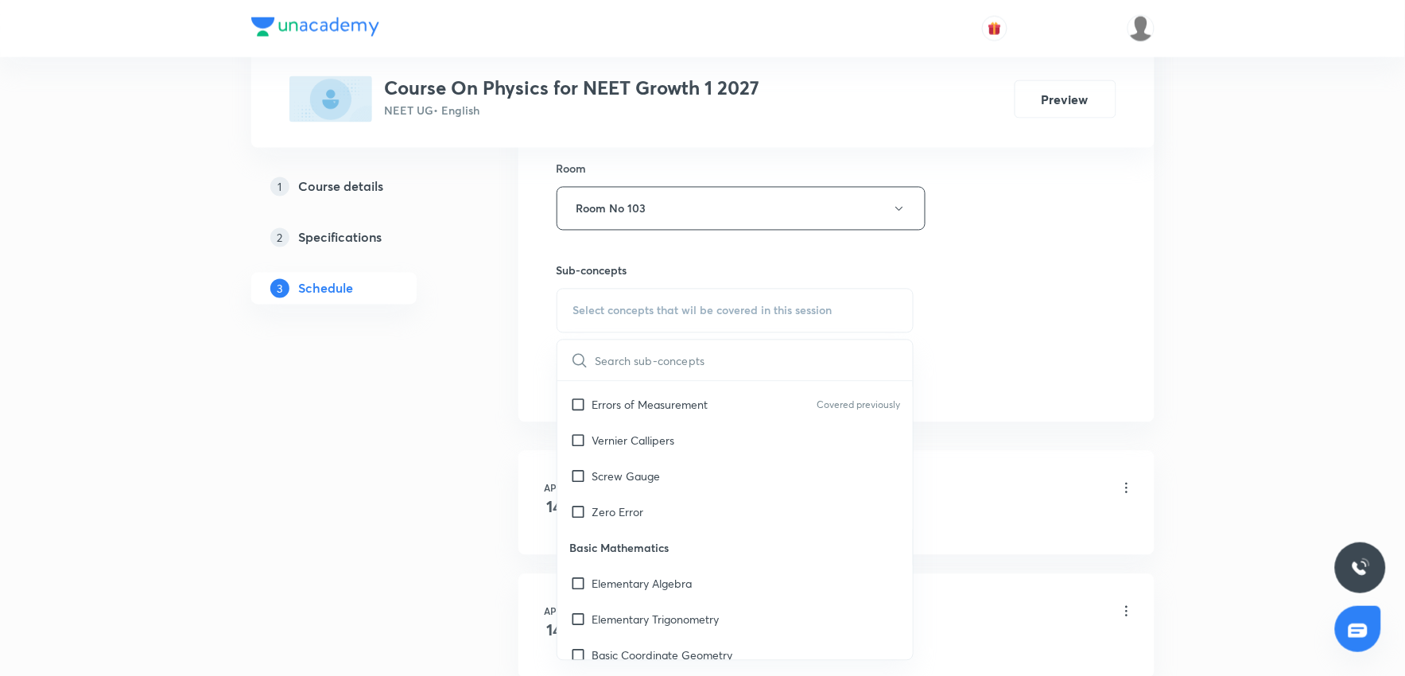
drag, startPoint x: 669, startPoint y: 447, endPoint x: 931, endPoint y: 398, distance: 266.8
click at [669, 447] on p "Vernier Callipers" at bounding box center [633, 440] width 83 height 17
checkbox input "true"
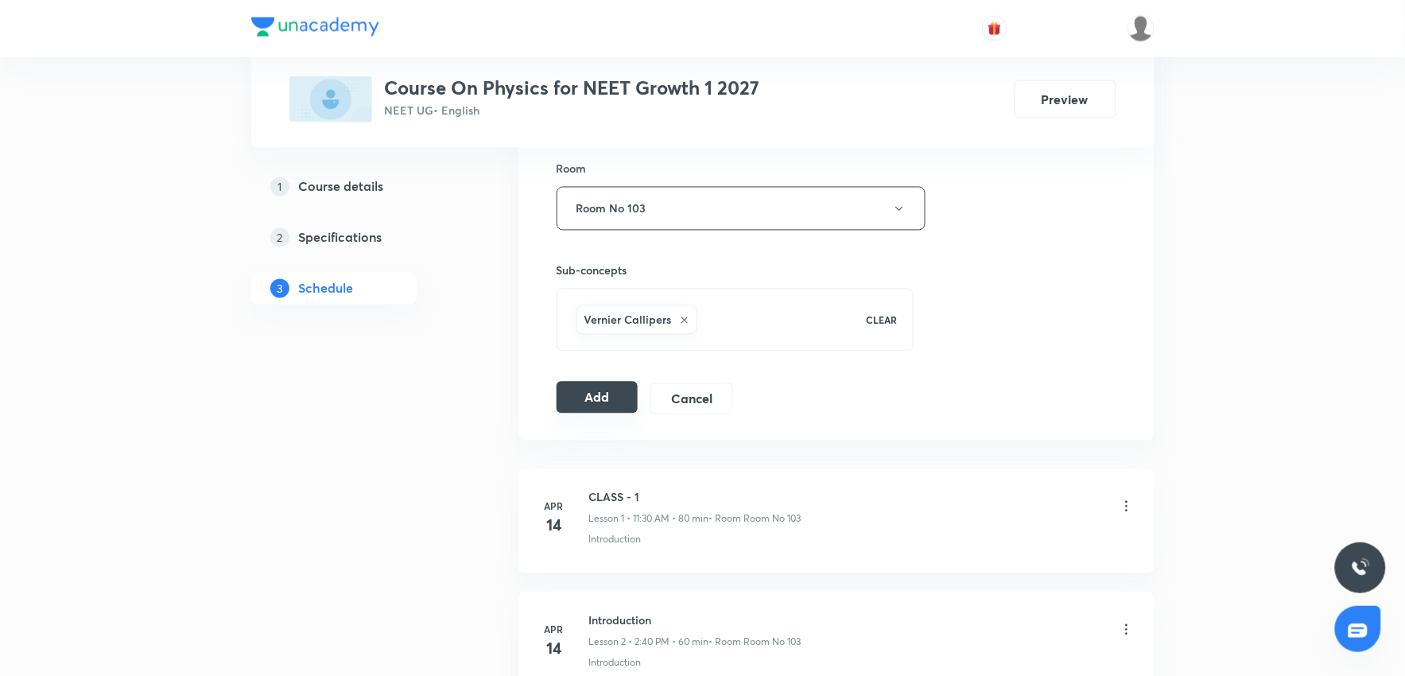
click at [604, 410] on button "Add" at bounding box center [598, 398] width 82 height 32
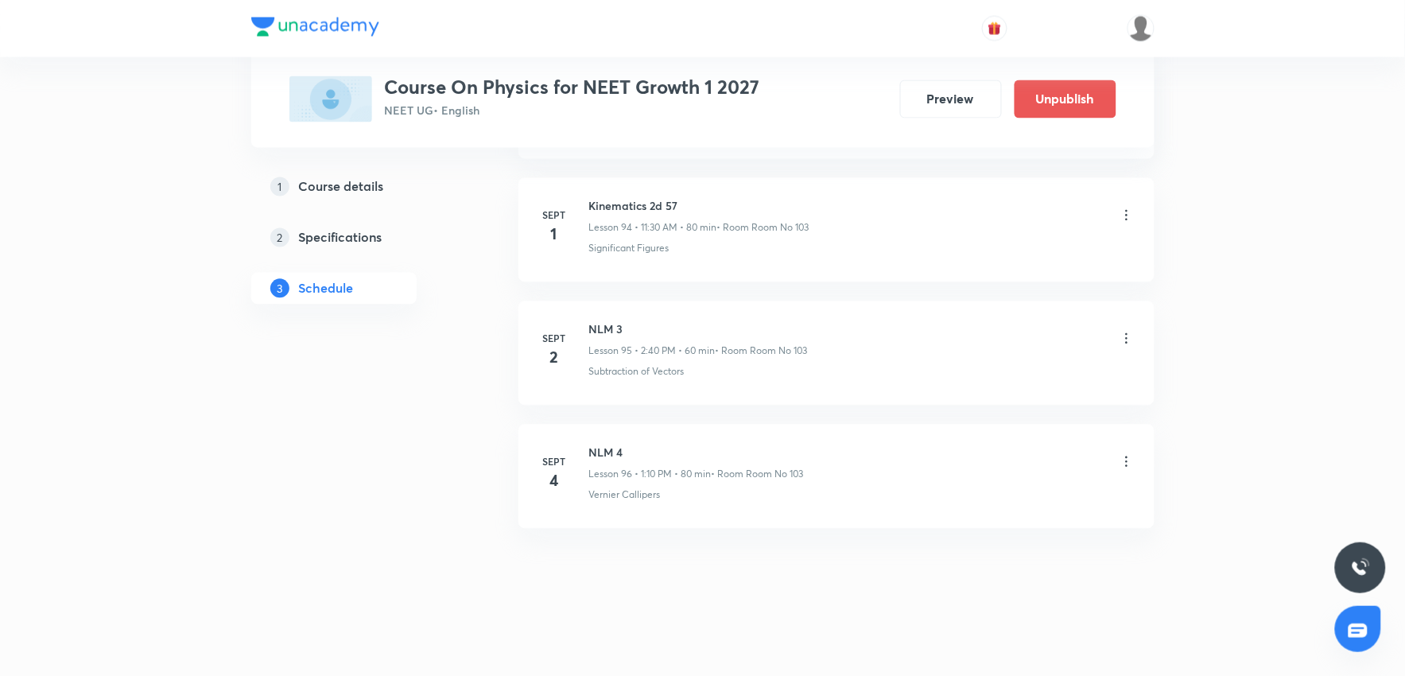
scroll to position [11712, 0]
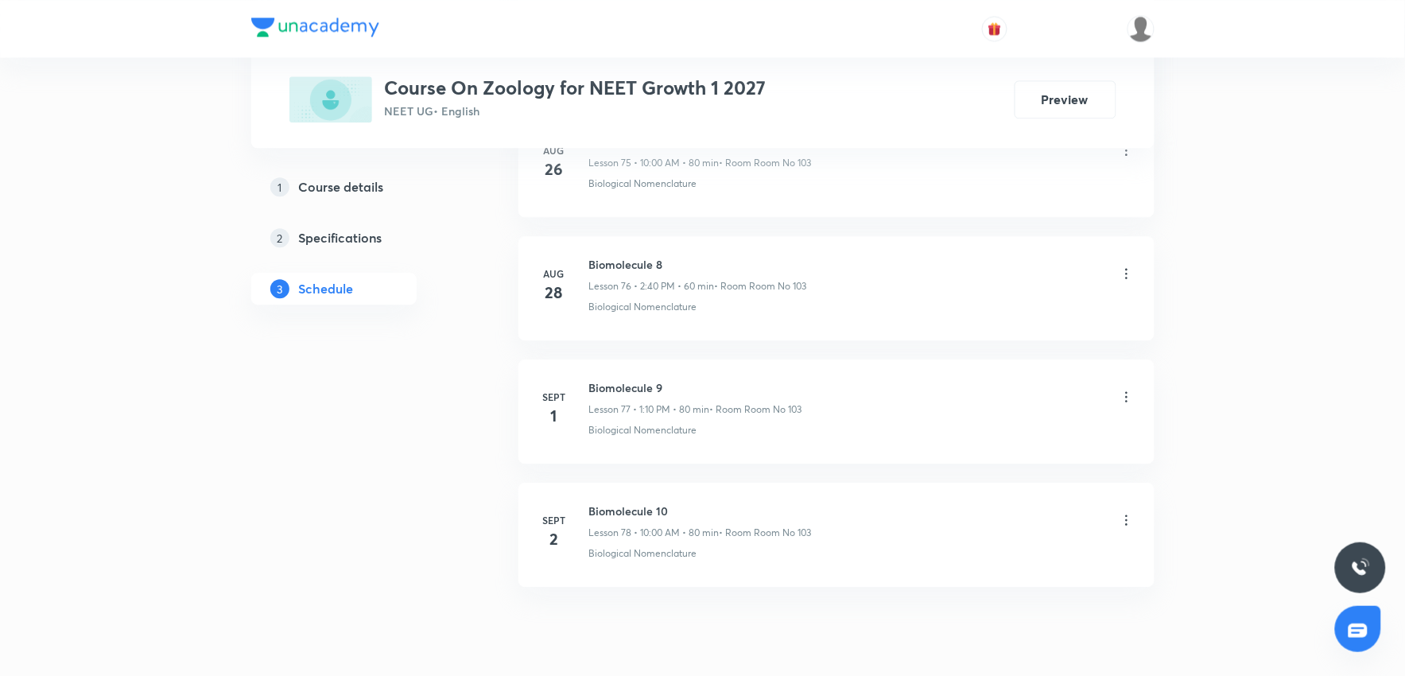
scroll to position [10222, 0]
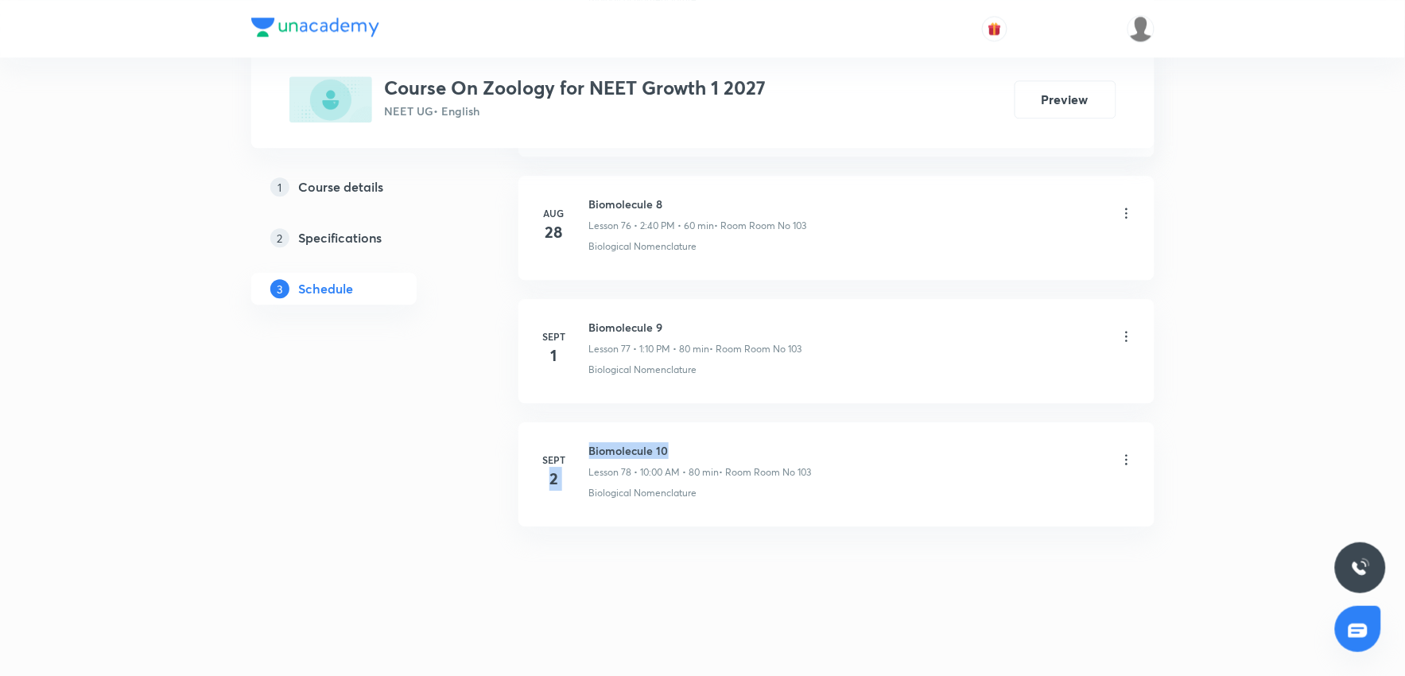
drag, startPoint x: 645, startPoint y: 449, endPoint x: 687, endPoint y: 449, distance: 42.1
click at [687, 449] on div "[DATE] Biomolecule 10 Lesson 78 • 10:00 AM • 80 min • Room Room No 103 Biologic…" at bounding box center [836, 471] width 596 height 58
click at [701, 510] on li "[DATE] Biomolecule 10 Lesson 78 • 10:00 AM • 80 min • Room Room No 103 Biologic…" at bounding box center [836, 474] width 636 height 104
click at [697, 446] on div "[DATE] Biomolecule 10 Lesson 78 • 10:00 AM • 80 min • Room Room No 103 Biologic…" at bounding box center [836, 471] width 596 height 58
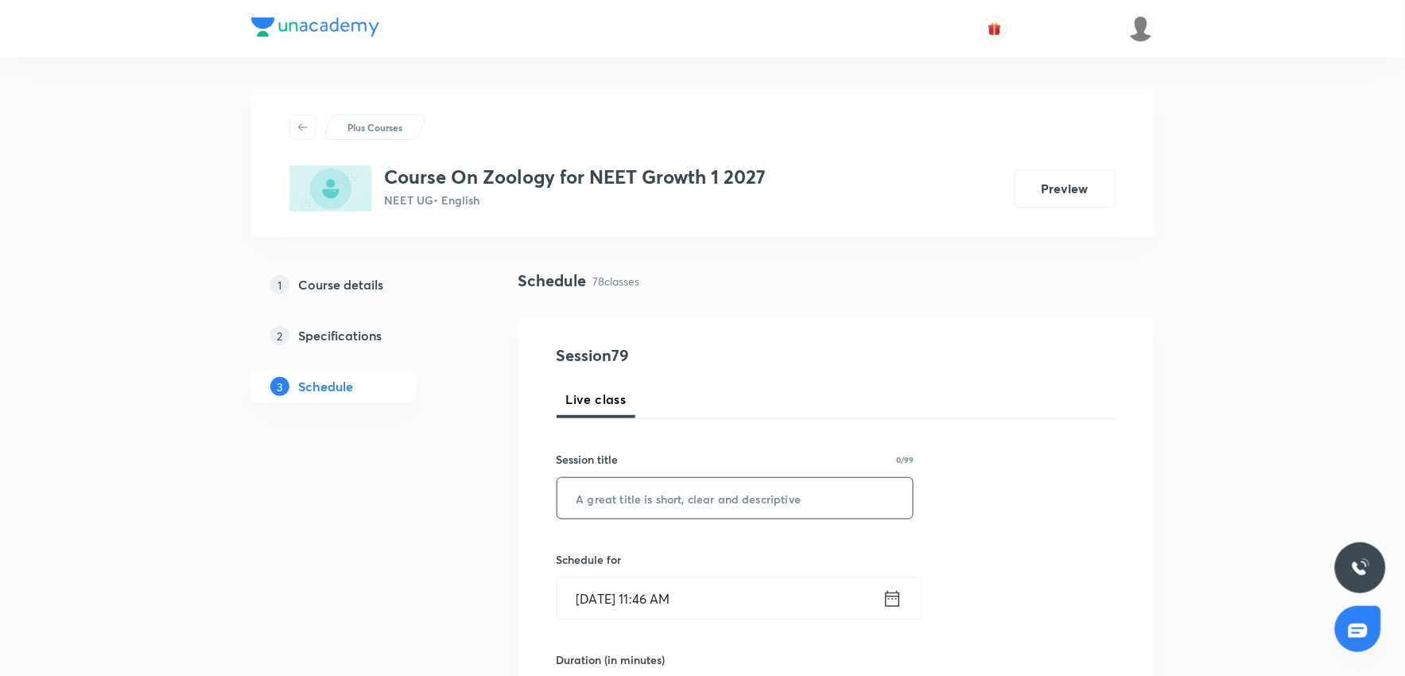
click at [720, 491] on input "text" at bounding box center [735, 498] width 356 height 41
paste input "Biomolecule 10"
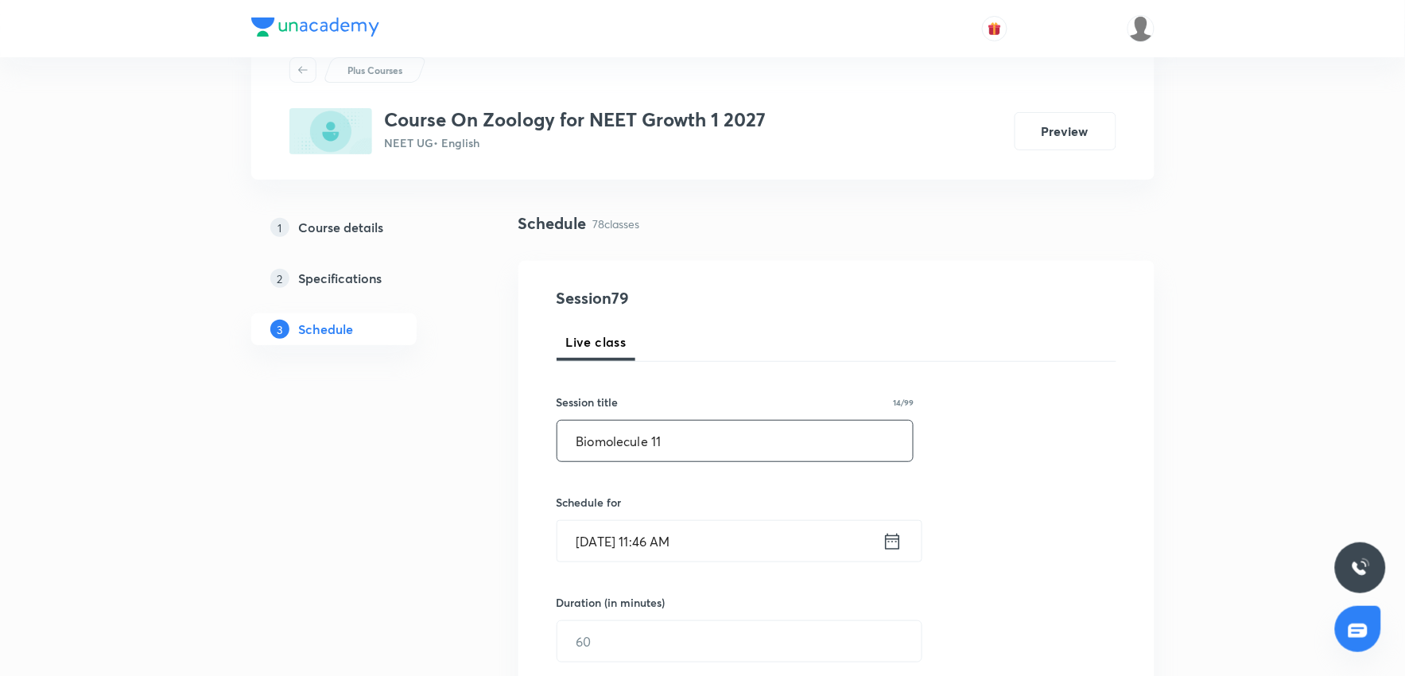
scroll to position [88, 0]
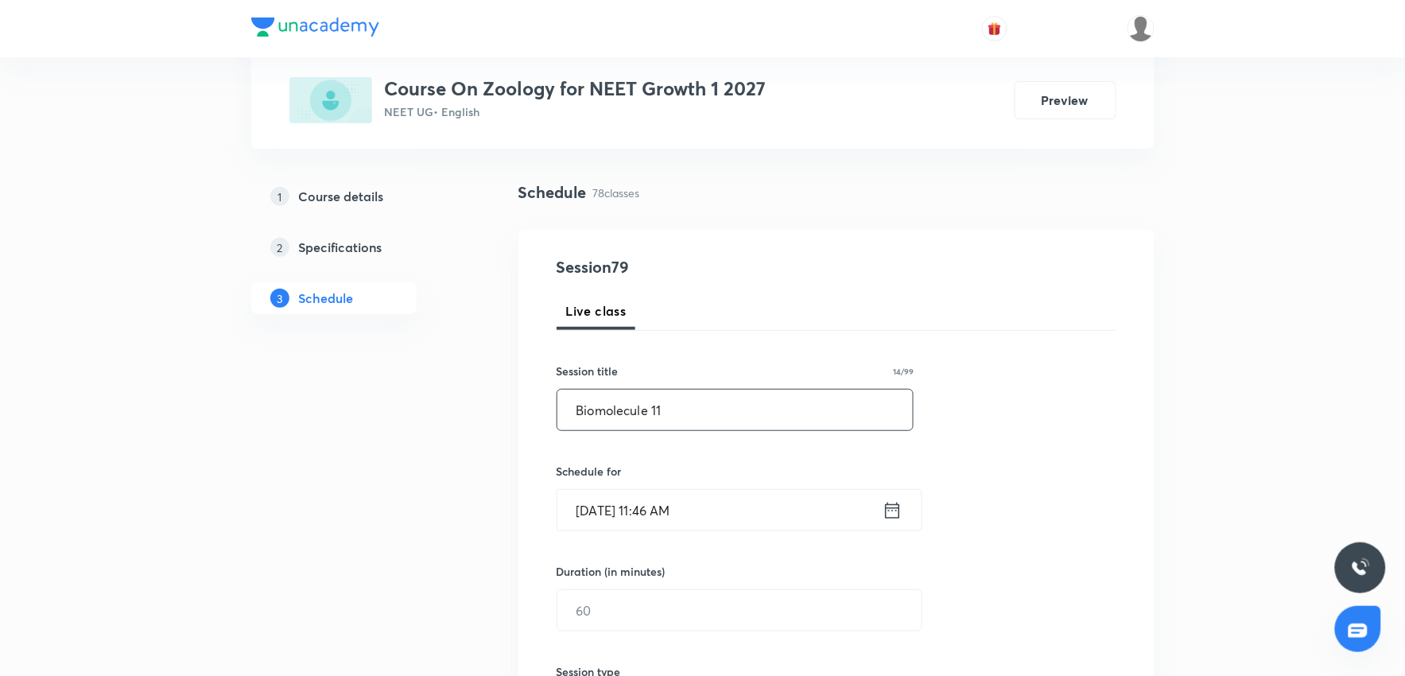
type input "Biomolecule 11"
click at [730, 518] on input "[DATE] 11:46 AM" at bounding box center [719, 510] width 325 height 41
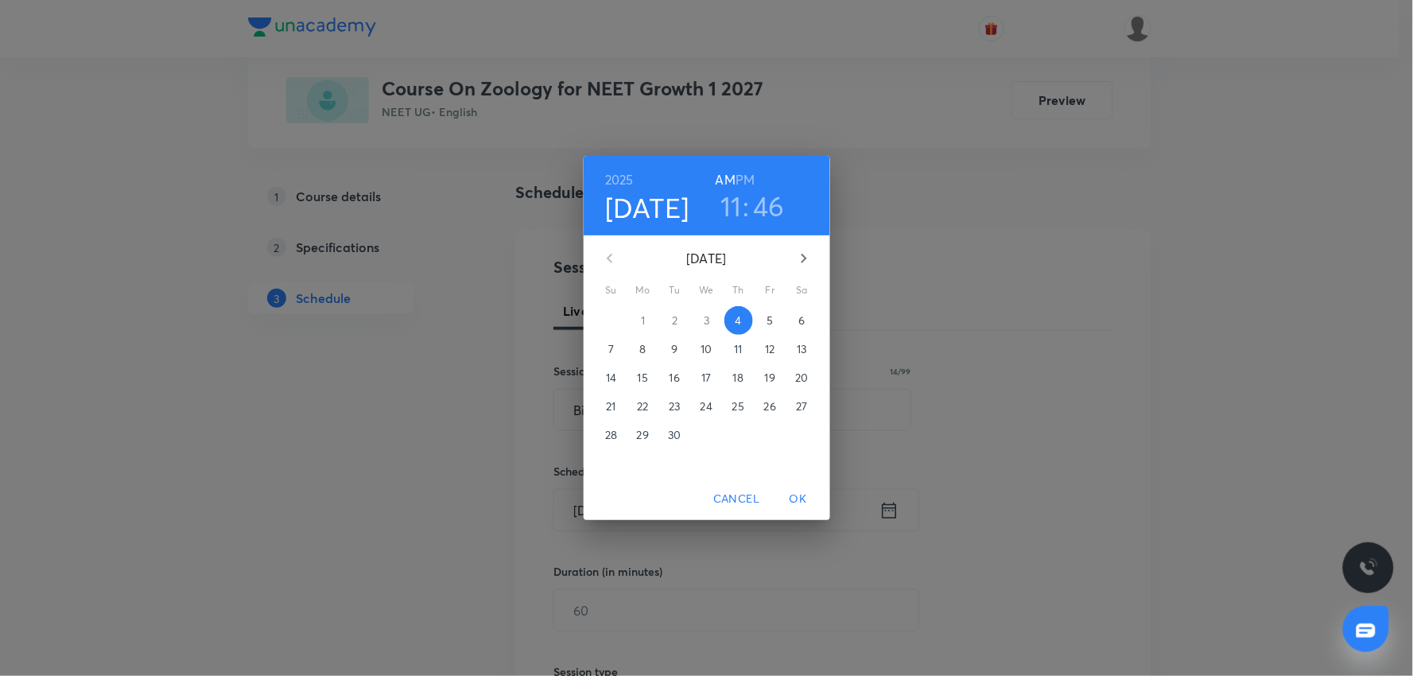
click at [732, 207] on h3 "11" at bounding box center [730, 205] width 21 height 33
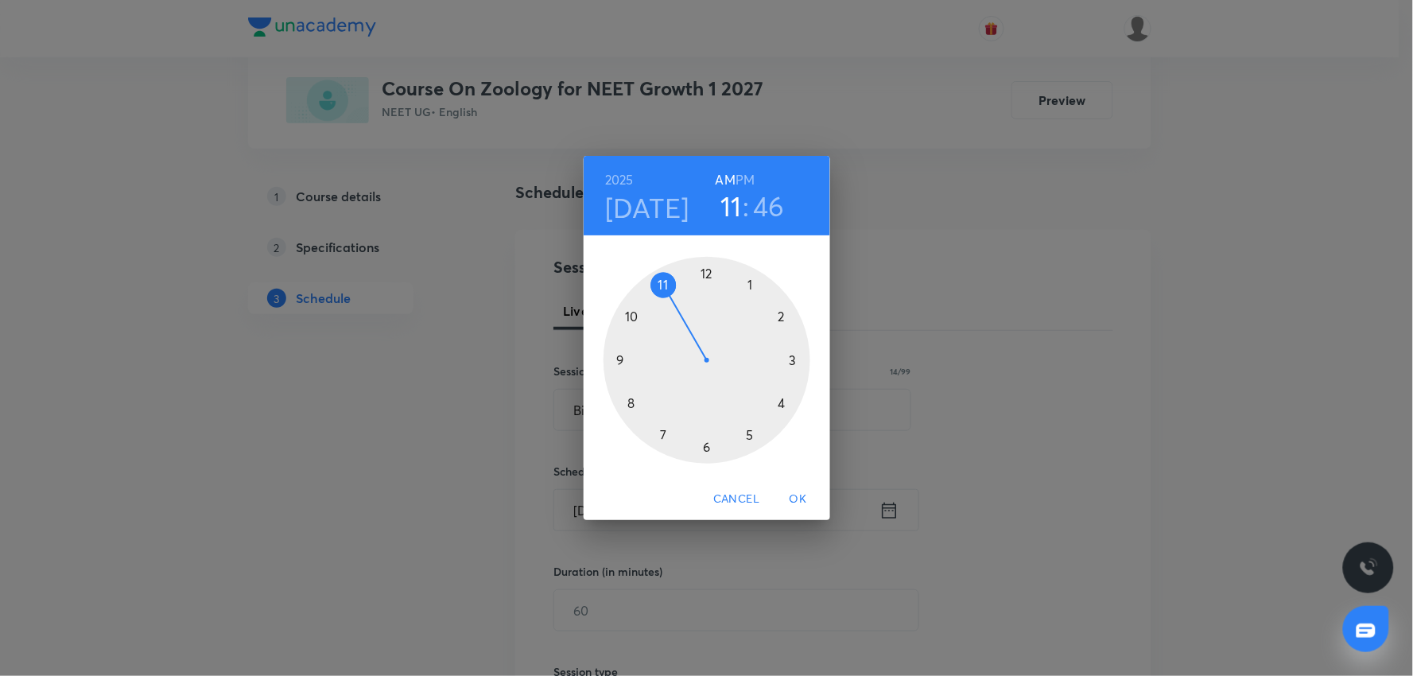
click at [782, 316] on div at bounding box center [706, 360] width 207 height 207
click at [632, 402] on div at bounding box center [706, 360] width 207 height 207
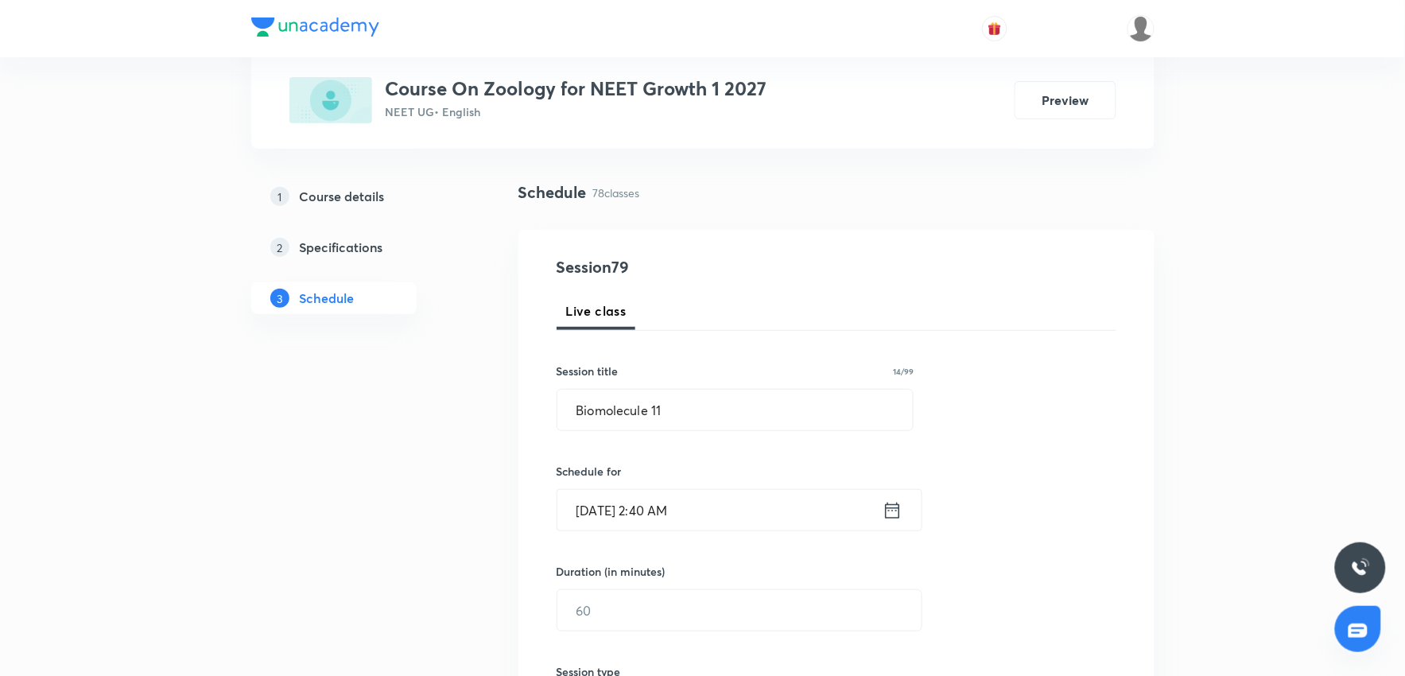
click at [729, 515] on input "[DATE] 2:40 AM" at bounding box center [719, 510] width 325 height 41
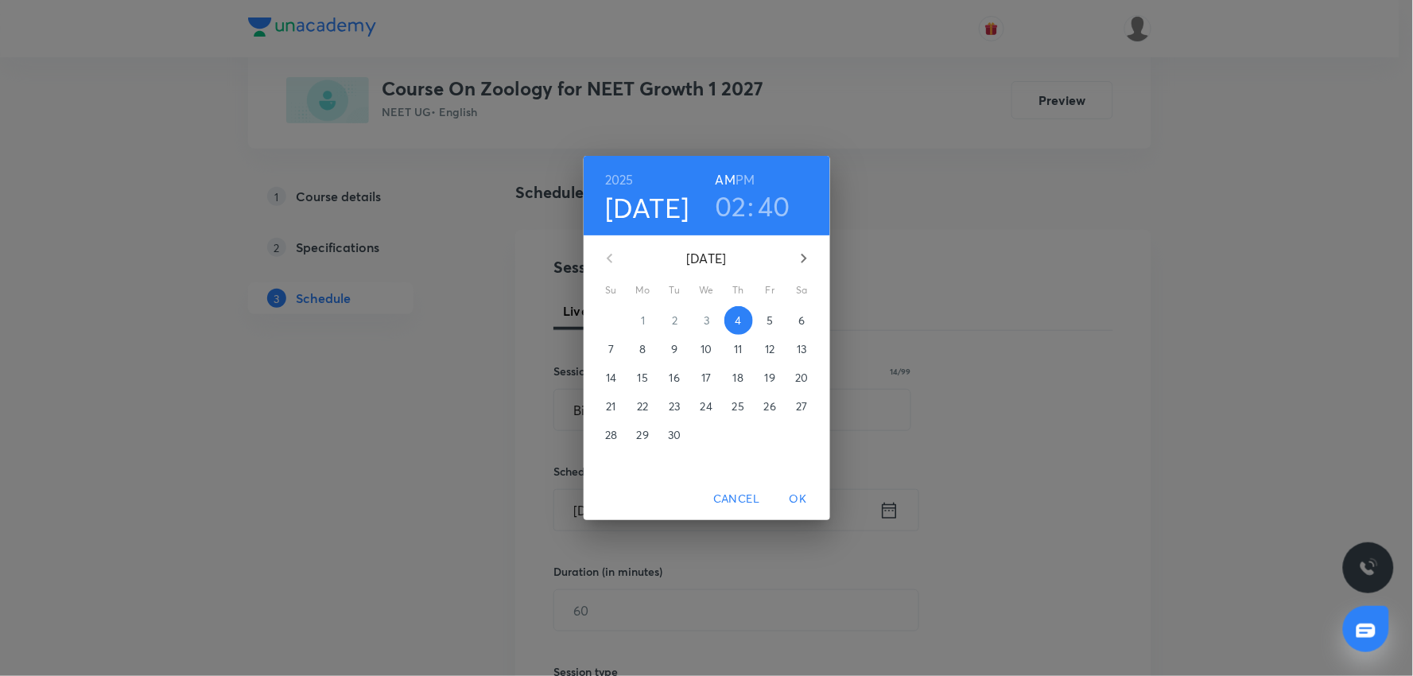
drag, startPoint x: 745, startPoint y: 180, endPoint x: 775, endPoint y: 289, distance: 112.3
click at [746, 186] on h6 "PM" at bounding box center [744, 180] width 19 height 22
click at [798, 494] on span "OK" at bounding box center [798, 499] width 38 height 20
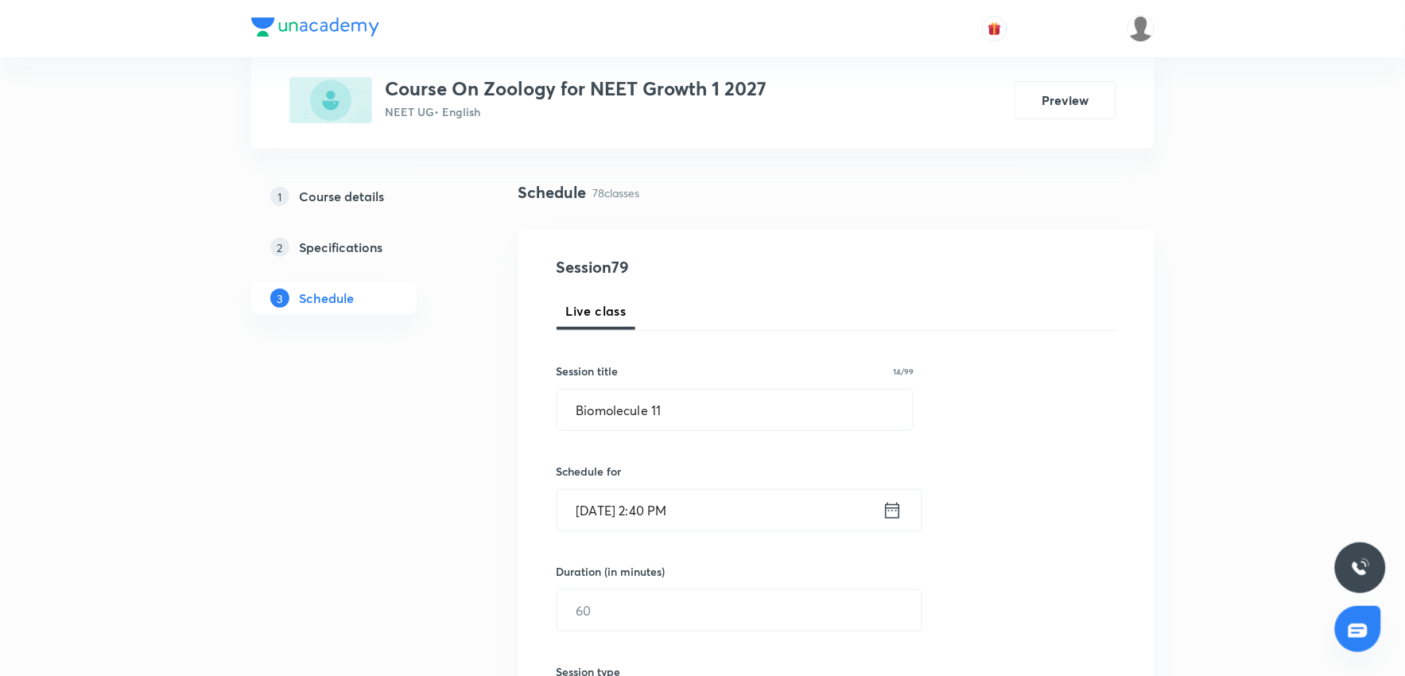
click at [642, 609] on input "text" at bounding box center [739, 610] width 364 height 41
type input "8"
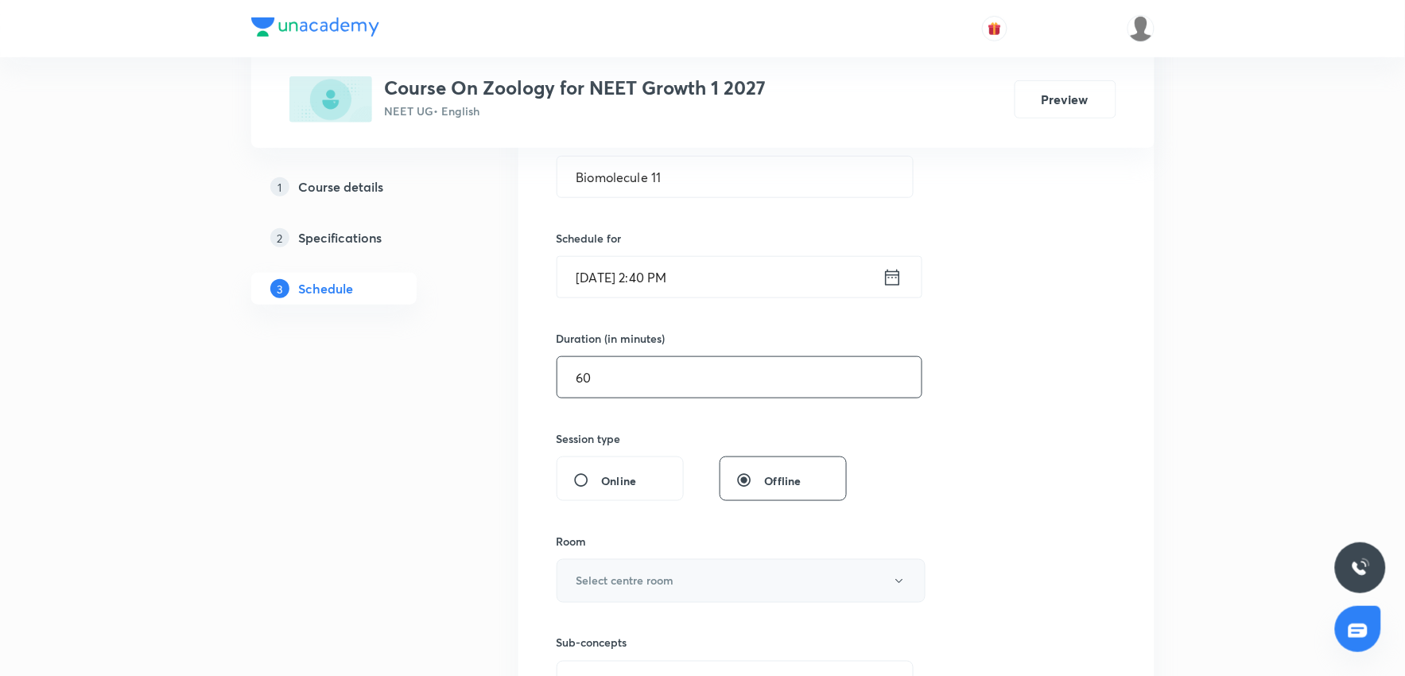
scroll to position [353, 0]
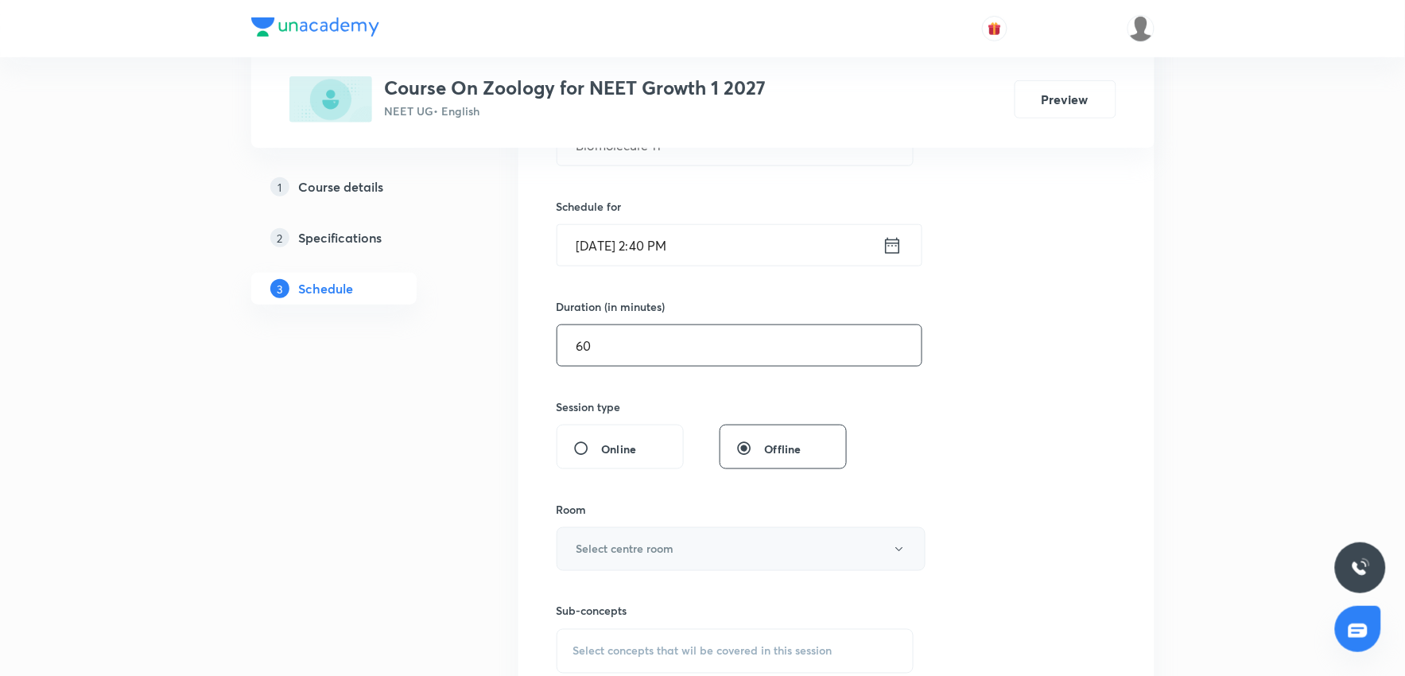
type input "60"
click at [685, 549] on button "Select centre room" at bounding box center [741, 549] width 369 height 44
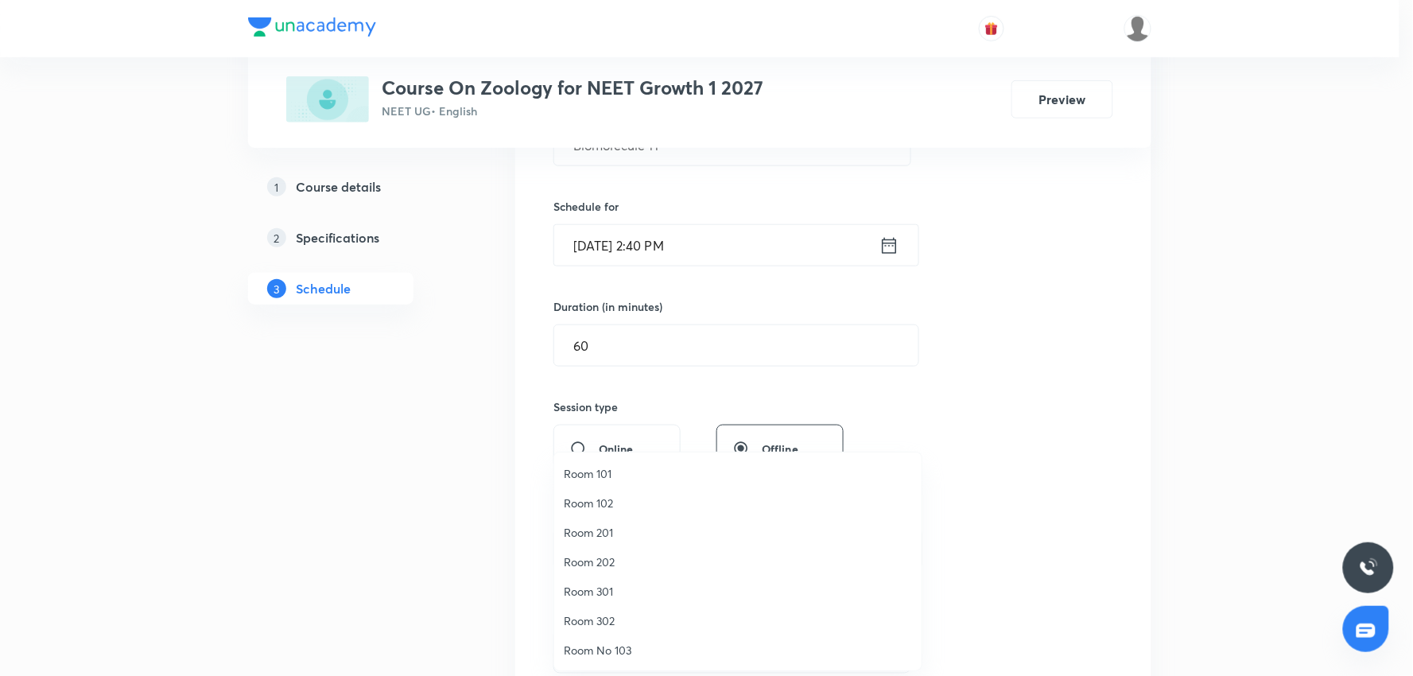
click at [615, 655] on span "Room No 103" at bounding box center [738, 650] width 348 height 17
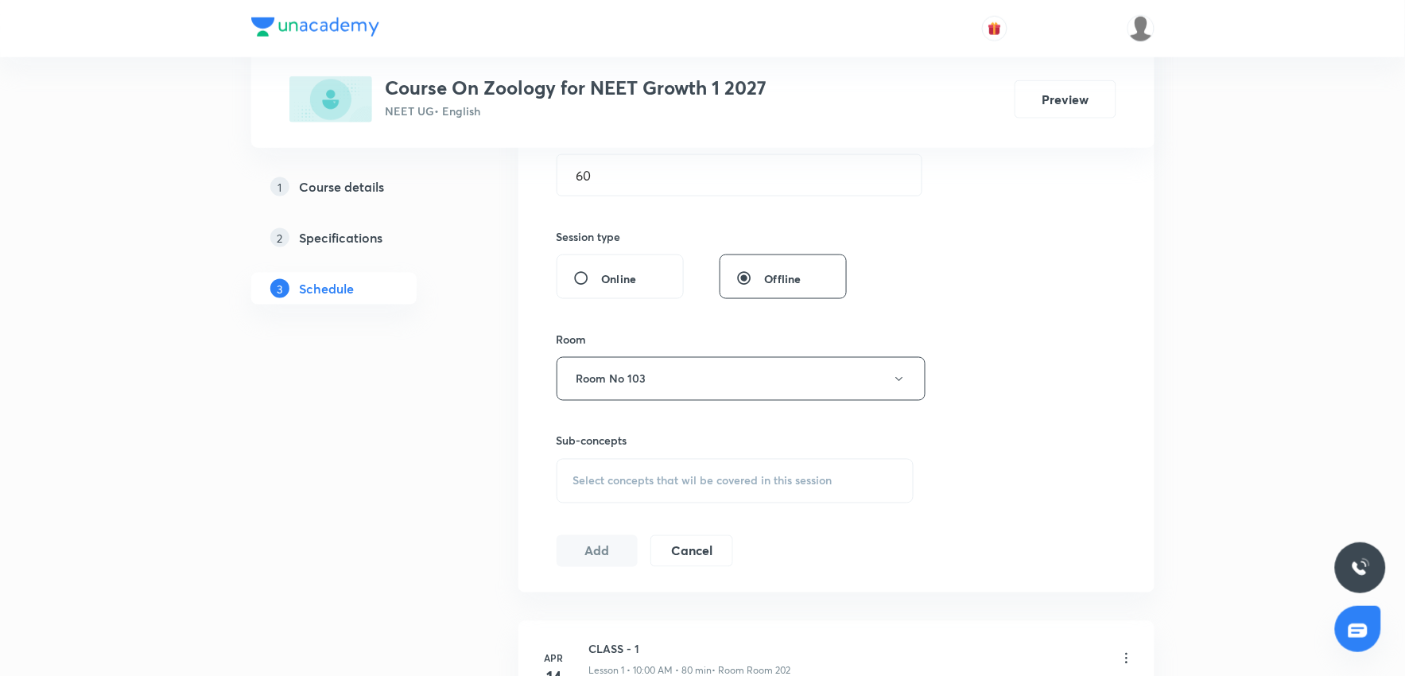
scroll to position [530, 0]
click at [745, 472] on span "Select concepts that wil be covered in this session" at bounding box center [702, 474] width 259 height 13
click at [745, 471] on span "Select concepts that wil be covered in this session" at bounding box center [702, 474] width 259 height 13
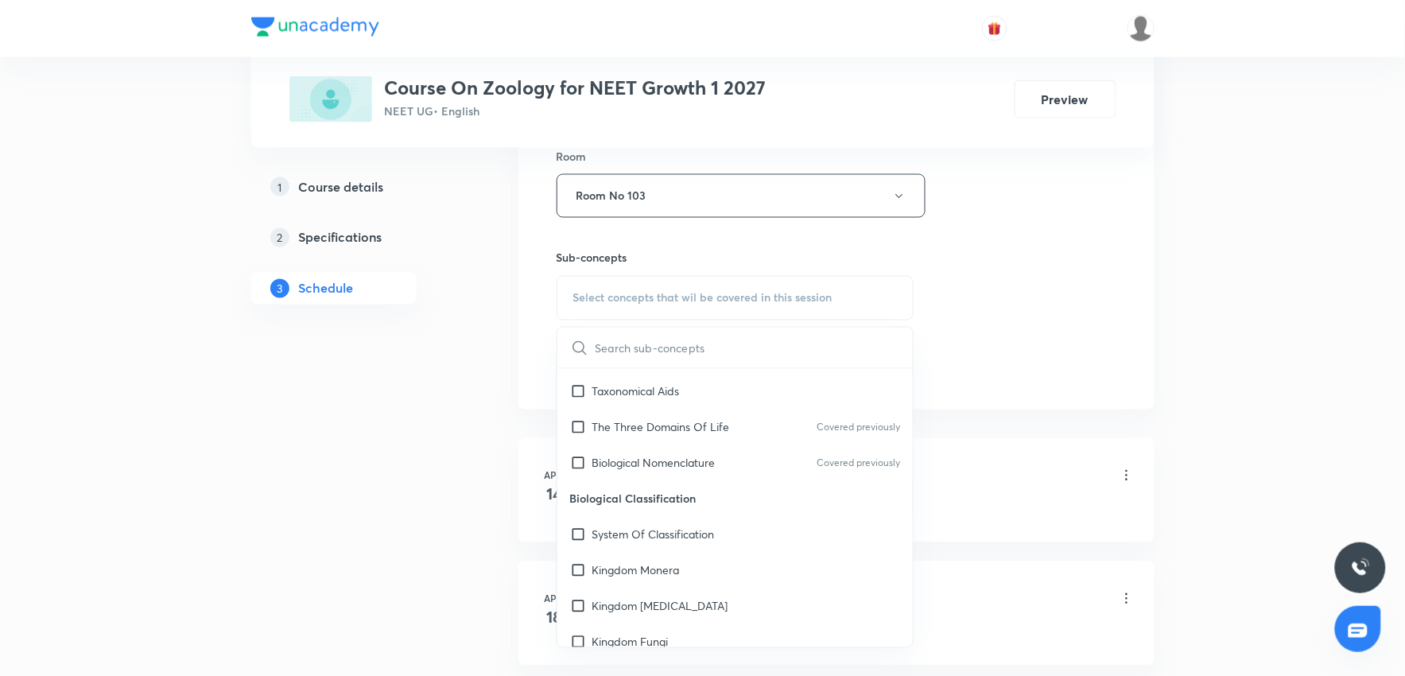
scroll to position [265, 0]
click at [670, 541] on div "System Of Classification" at bounding box center [735, 532] width 356 height 36
checkbox input "true"
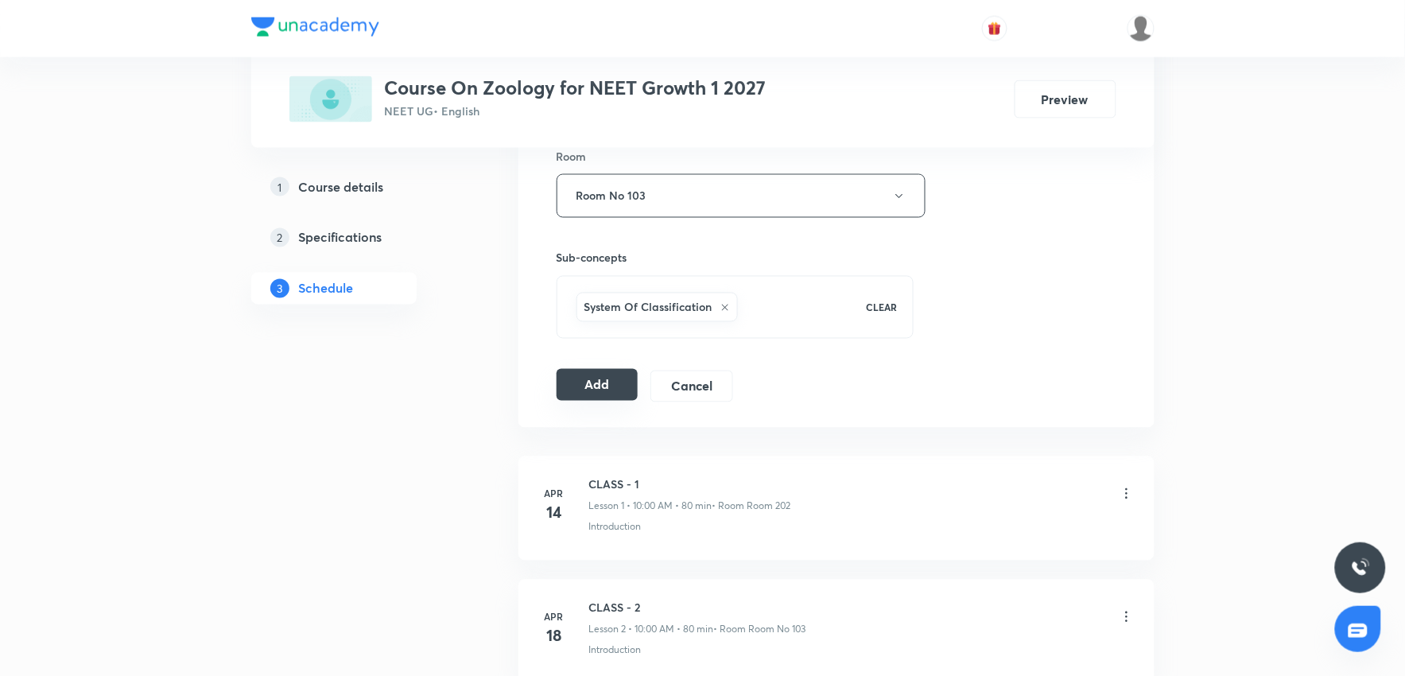
click at [605, 387] on button "Add" at bounding box center [598, 385] width 82 height 32
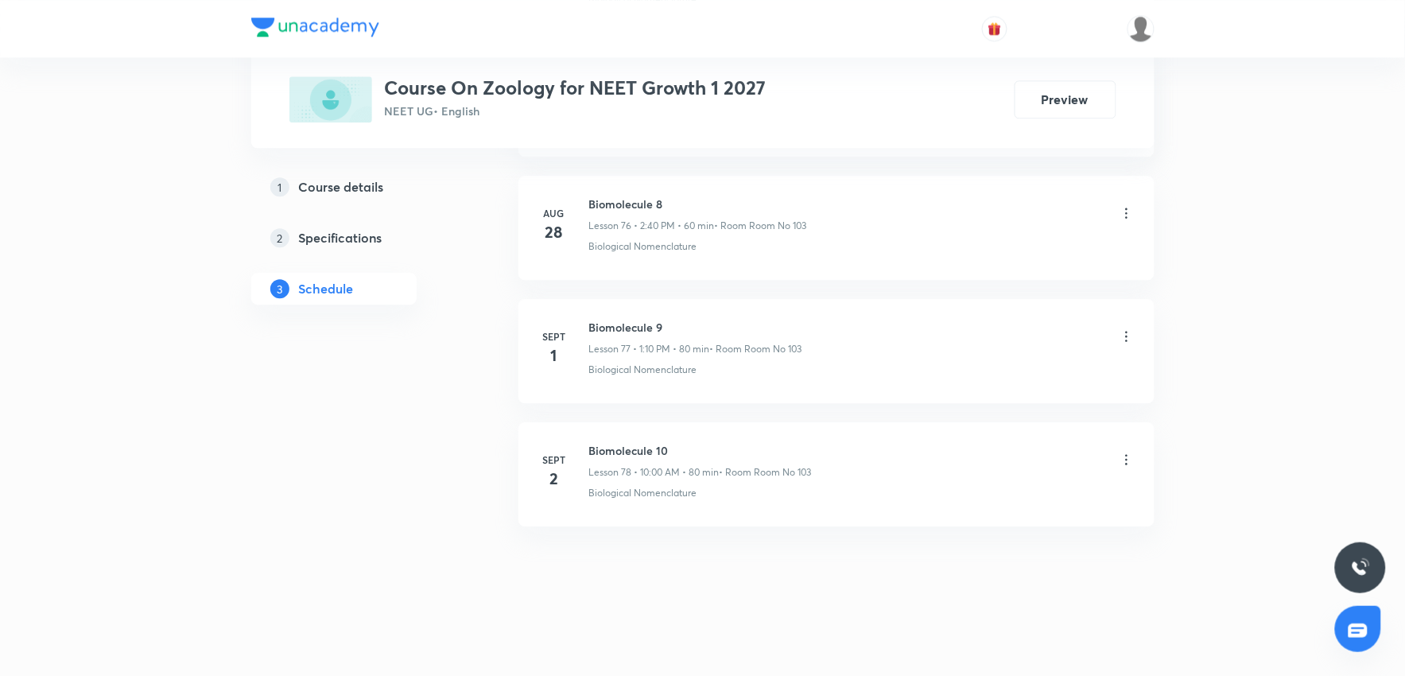
scroll to position [9491, 0]
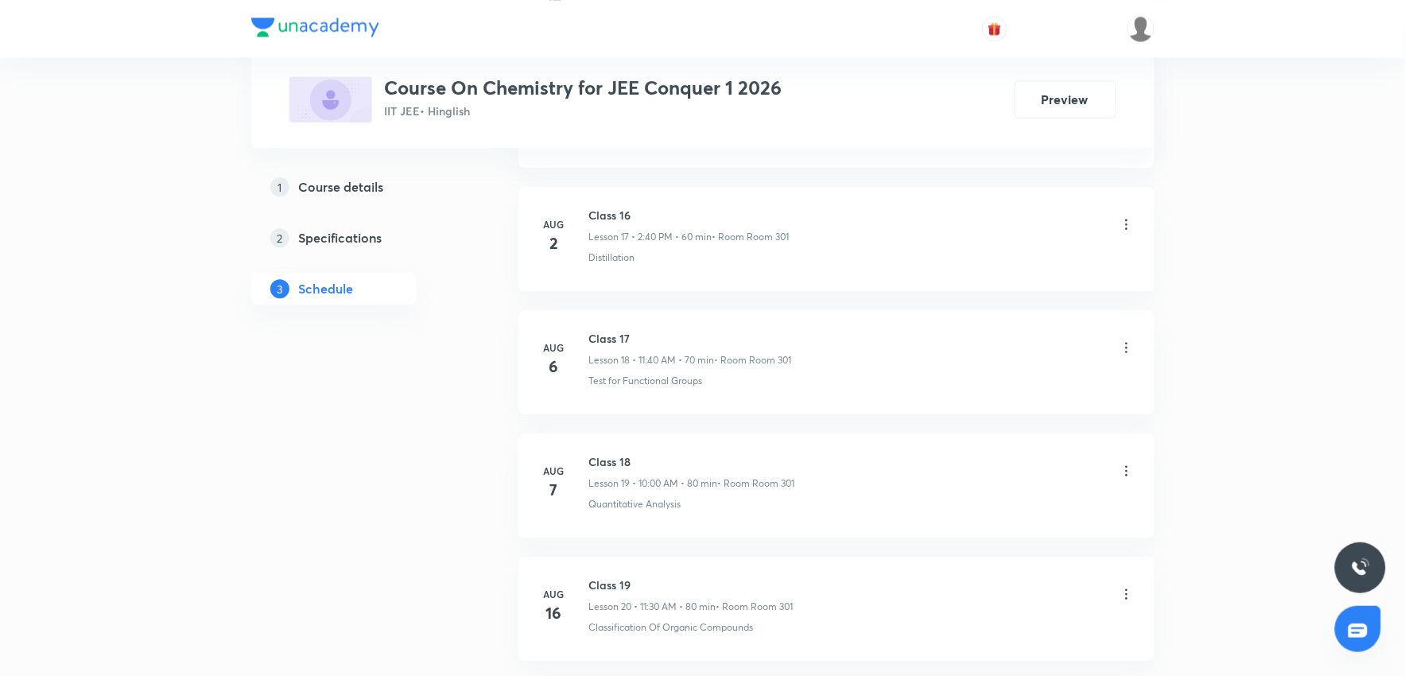
scroll to position [3067, 0]
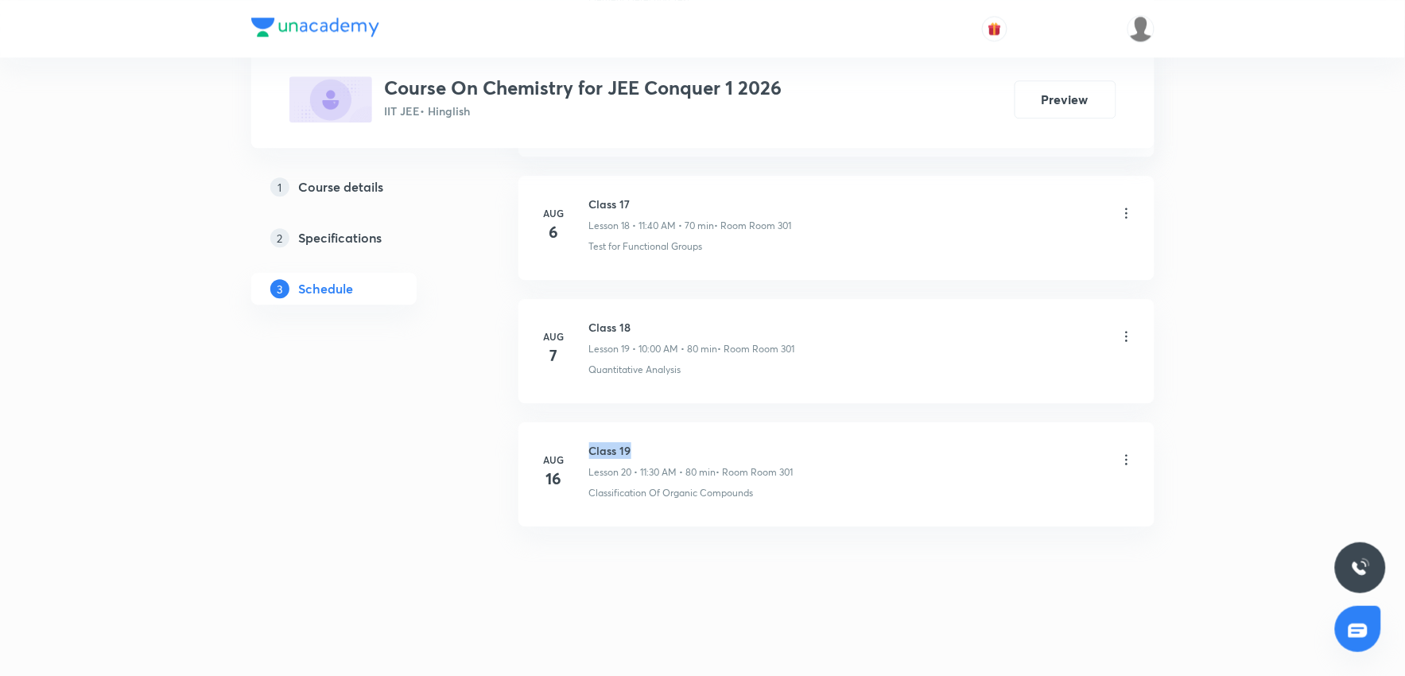
drag, startPoint x: 592, startPoint y: 448, endPoint x: 669, endPoint y: 440, distance: 78.3
click at [669, 442] on h6 "Class 19" at bounding box center [691, 450] width 204 height 17
copy h6 "Class 19"
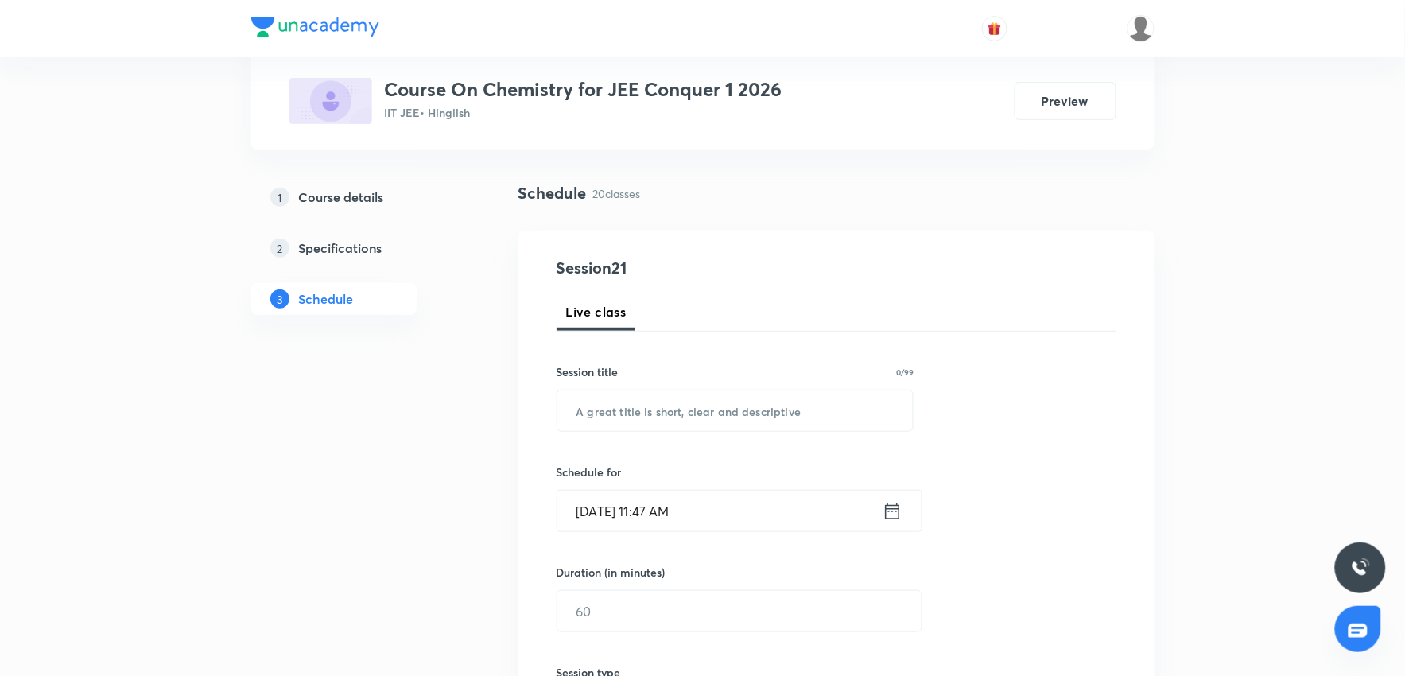
scroll to position [102, 0]
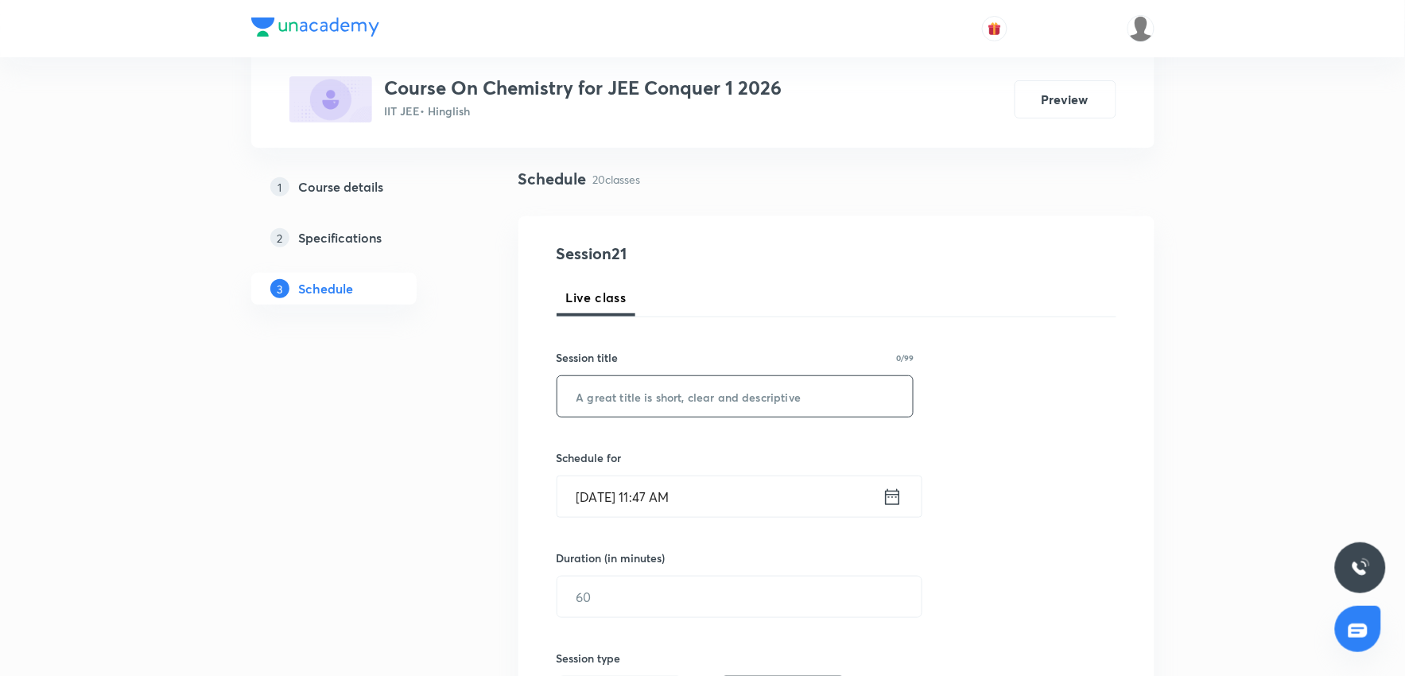
click at [693, 401] on input "text" at bounding box center [735, 396] width 356 height 41
paste input "Class 19"
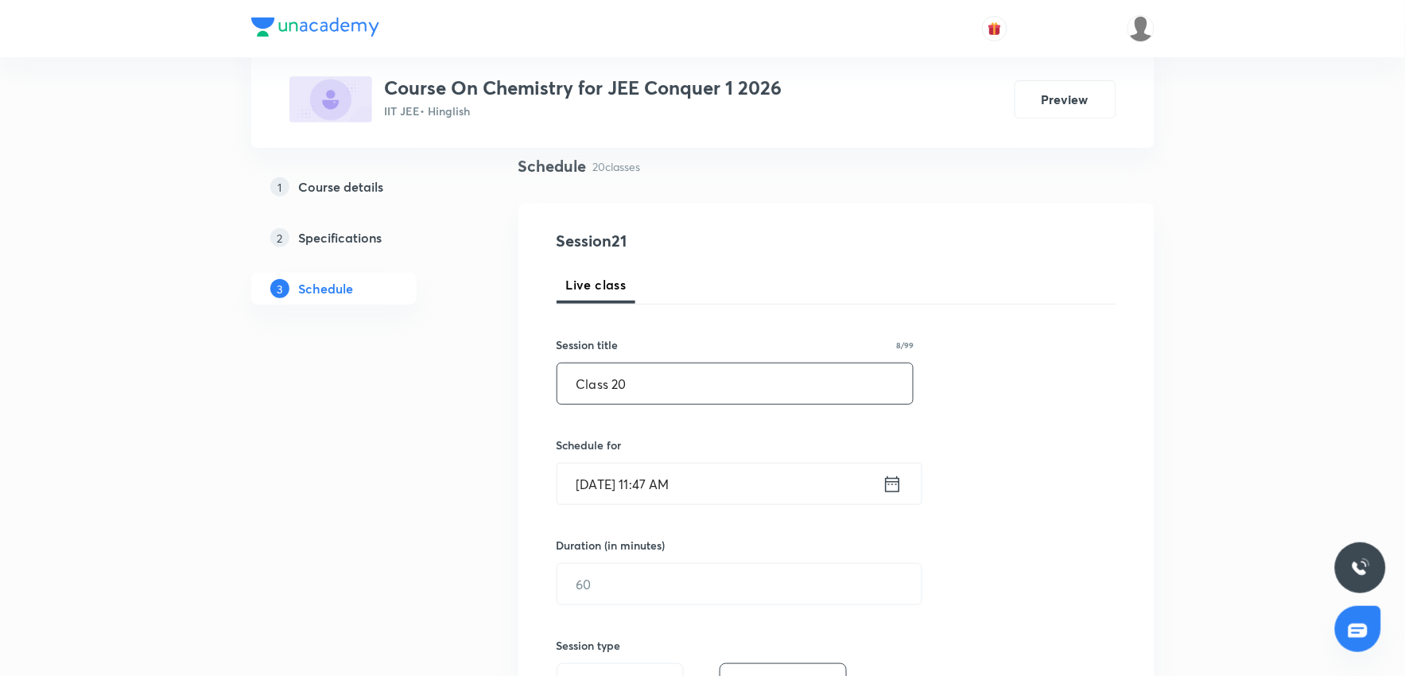
scroll to position [279, 0]
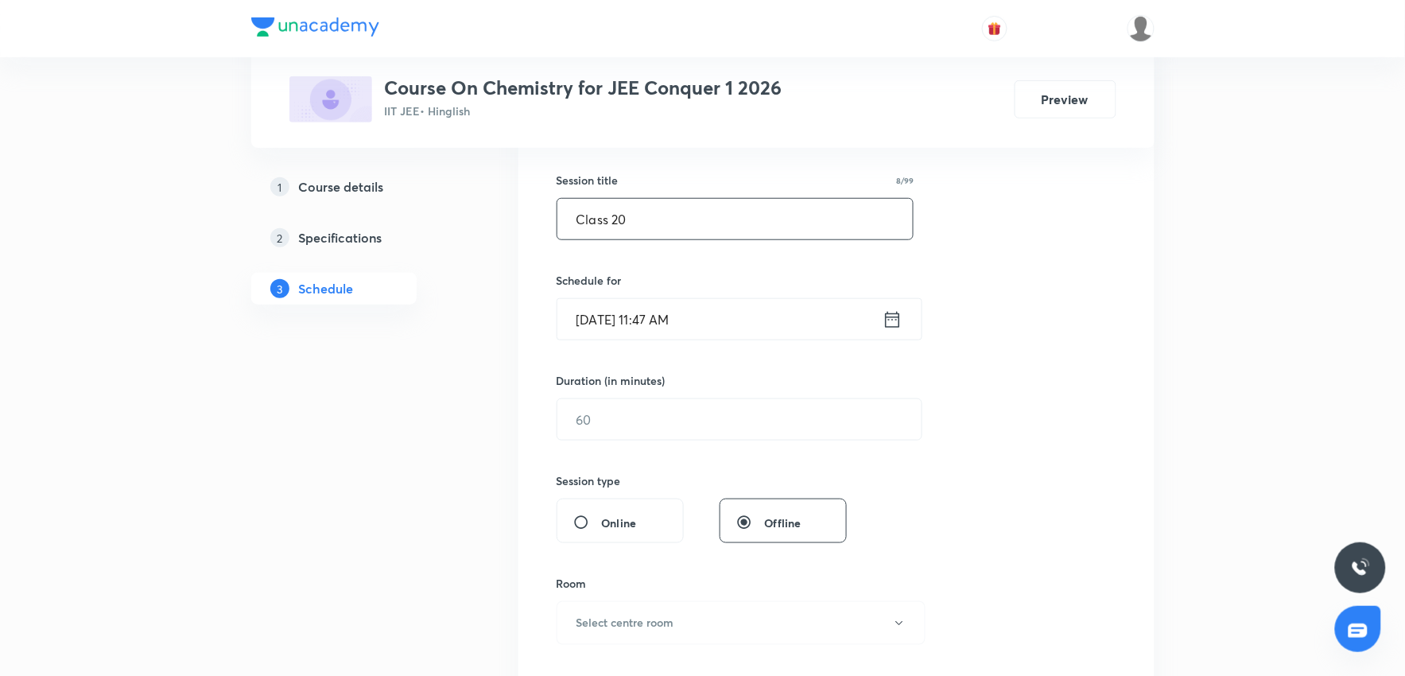
type input "Class 20"
click at [735, 327] on input "Sept 4, 2025, 11:47 AM" at bounding box center [719, 319] width 325 height 41
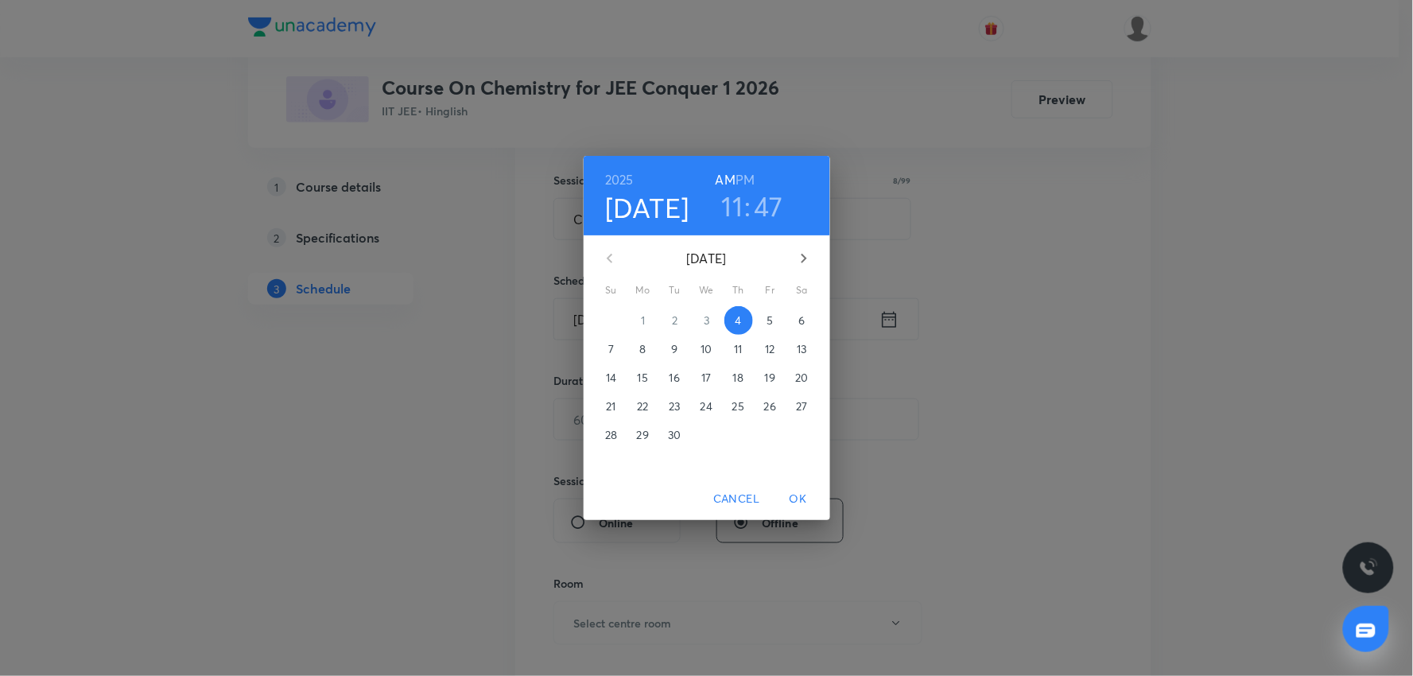
click at [740, 212] on h3 "11" at bounding box center [732, 205] width 21 height 33
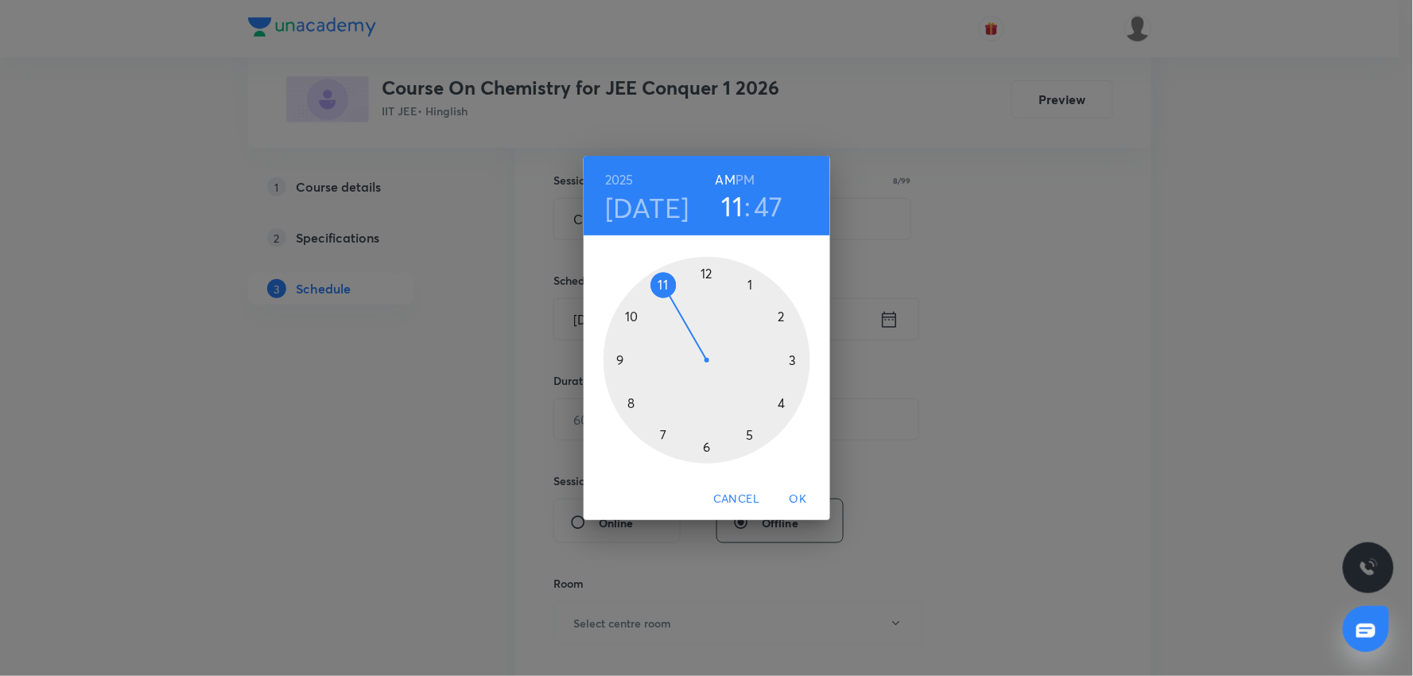
click at [753, 285] on div at bounding box center [706, 360] width 207 height 207
click at [781, 319] on div at bounding box center [706, 360] width 207 height 207
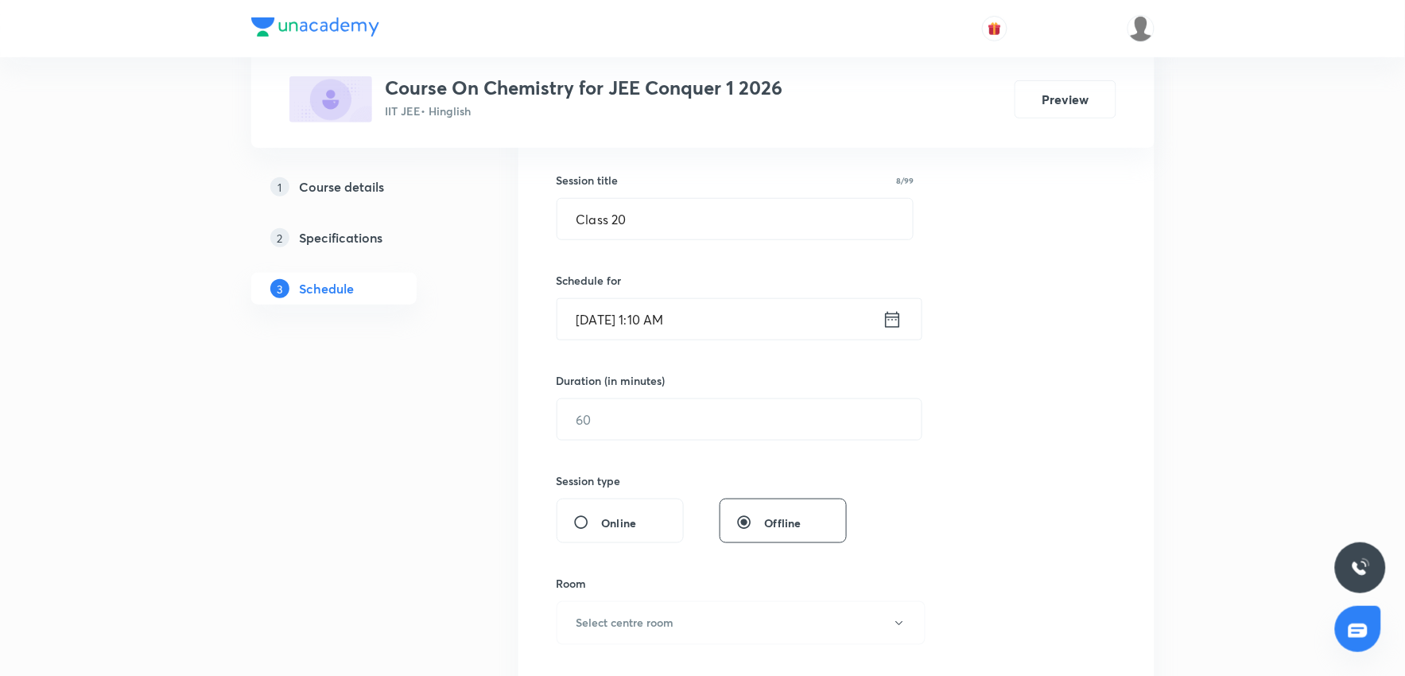
click at [718, 321] on input "Sept 4, 2025, 1:10 AM" at bounding box center [719, 319] width 325 height 41
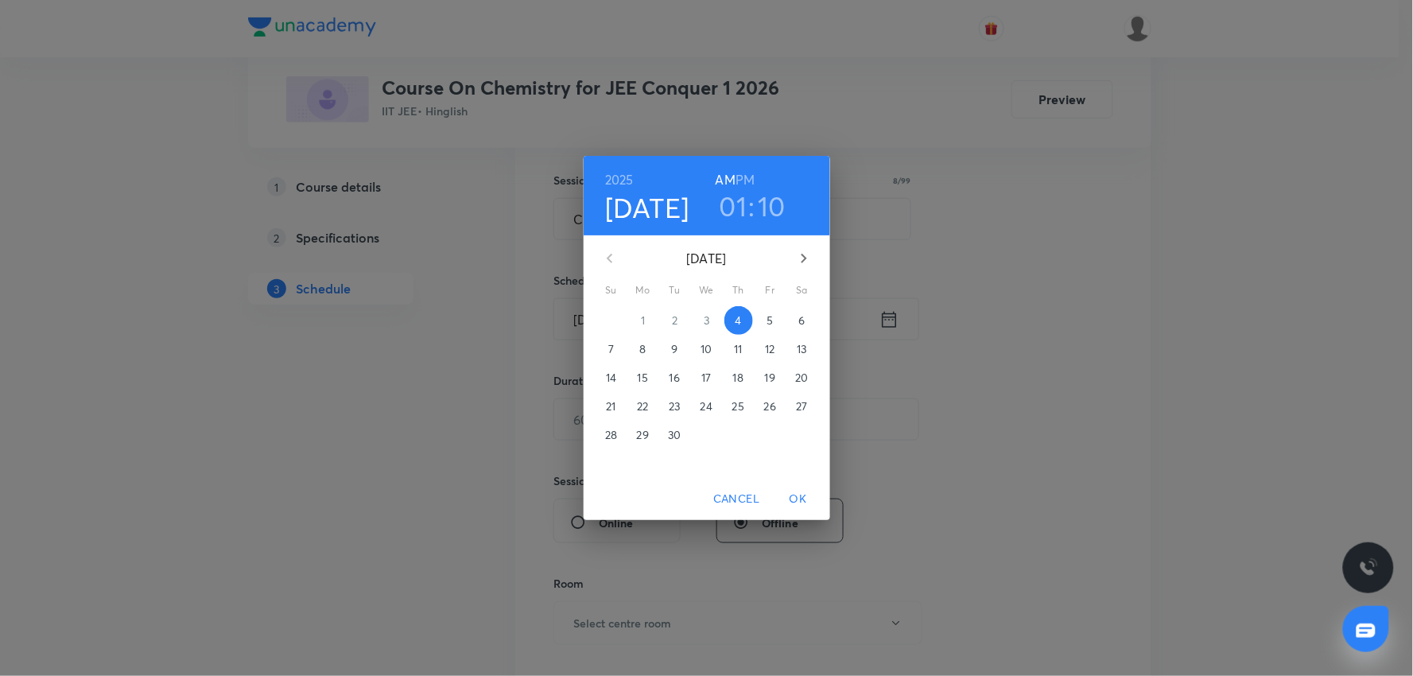
click at [750, 175] on h6 "PM" at bounding box center [744, 180] width 19 height 22
click at [800, 495] on span "OK" at bounding box center [798, 499] width 38 height 20
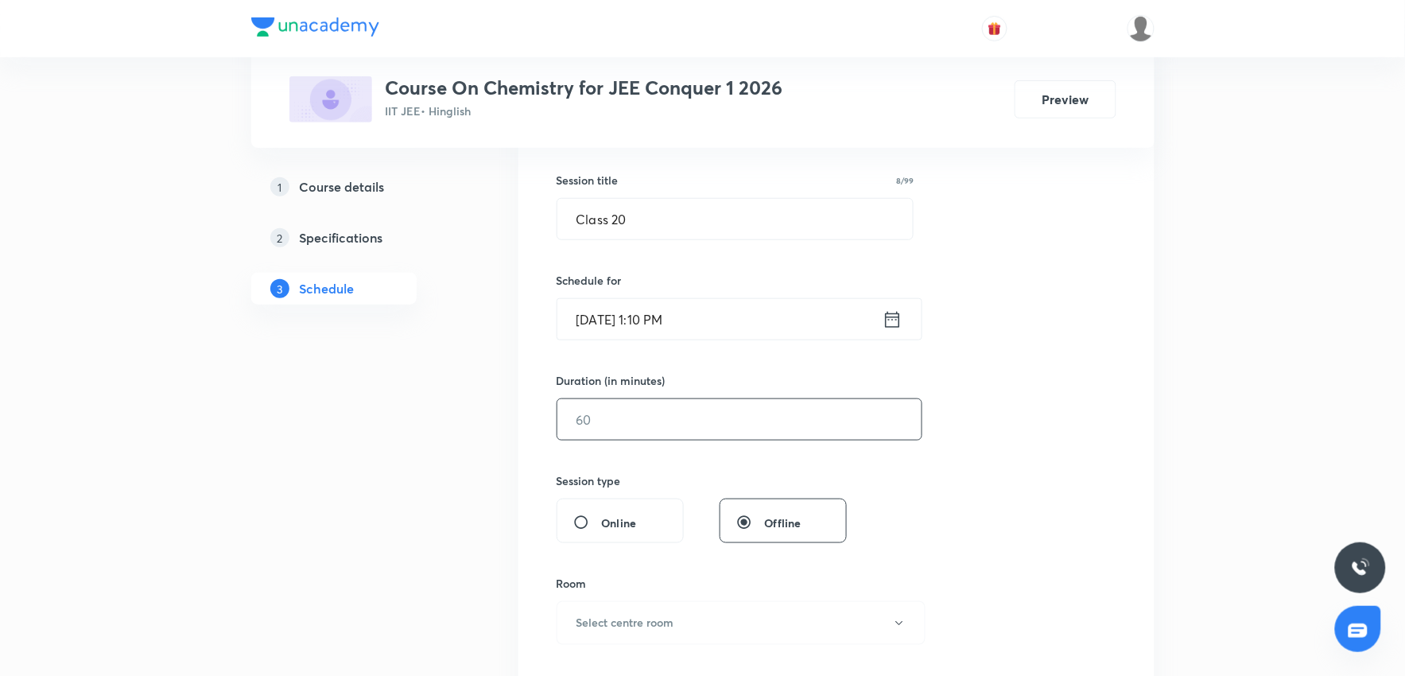
click at [682, 440] on input "text" at bounding box center [739, 419] width 364 height 41
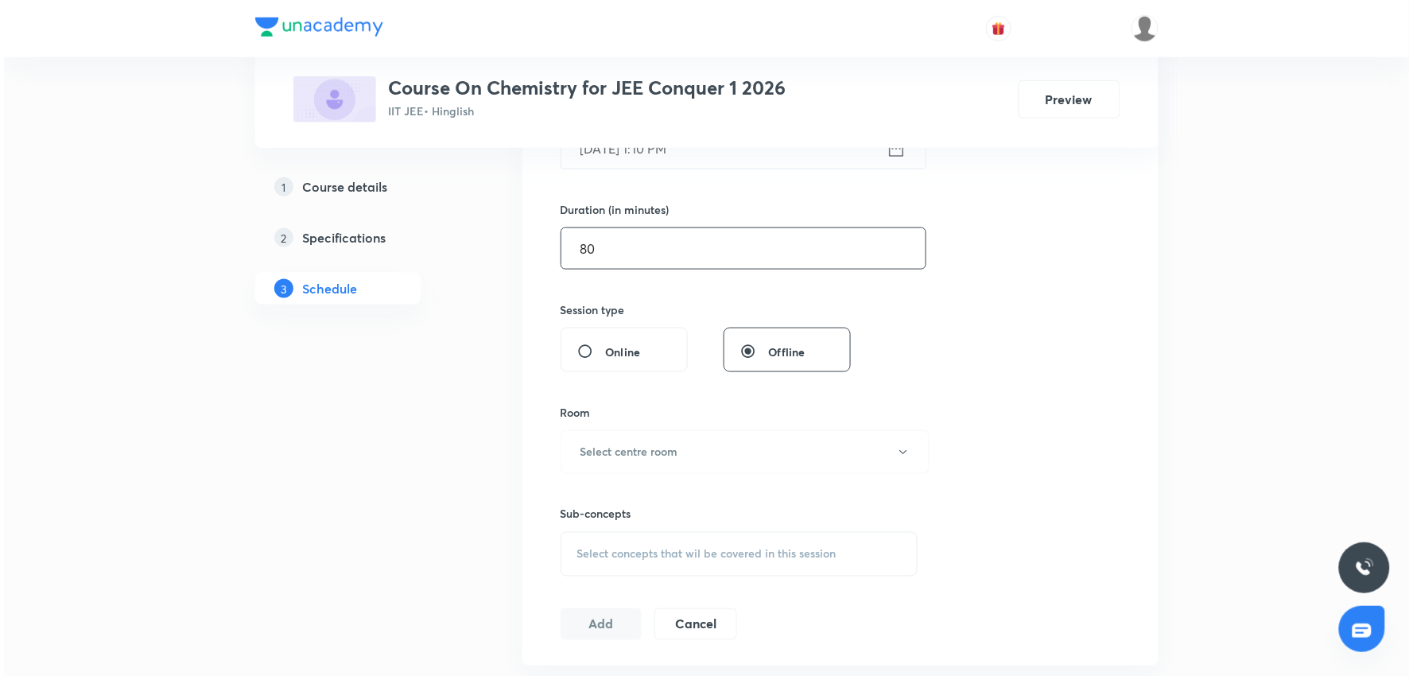
scroll to position [456, 0]
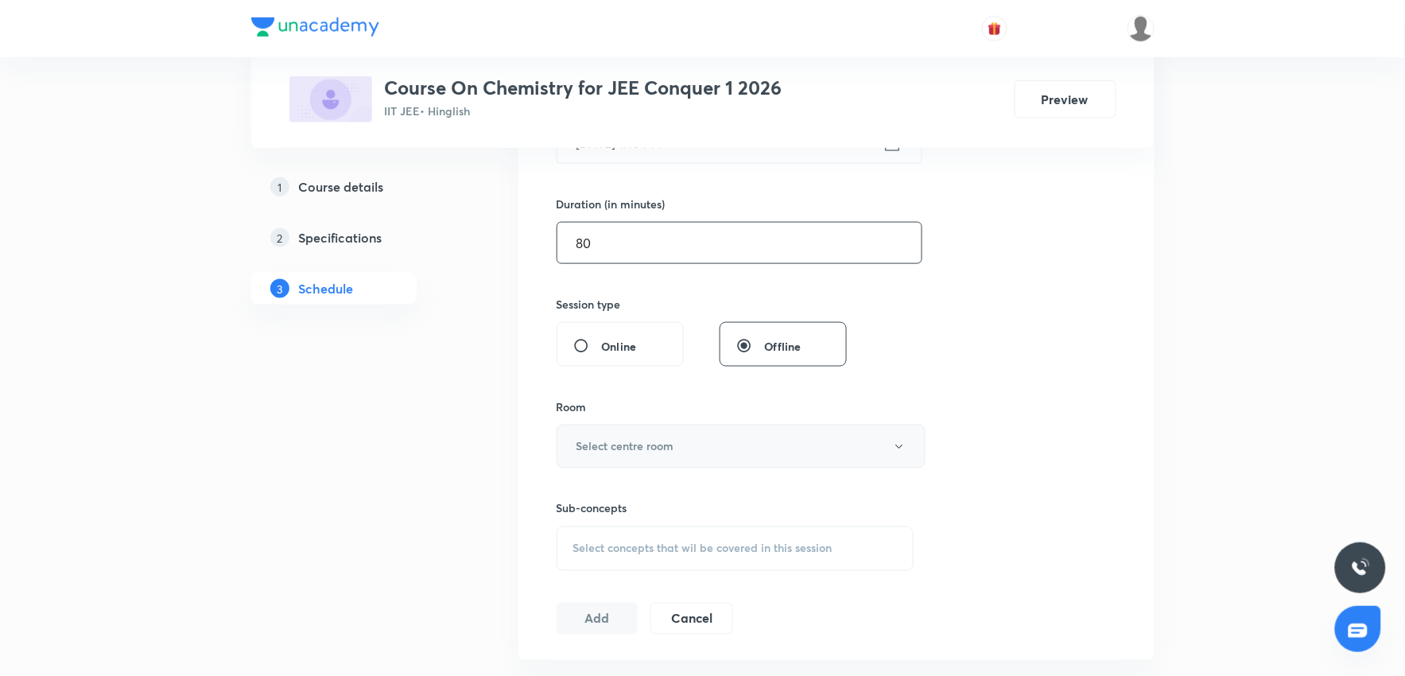
type input "80"
click at [685, 449] on button "Select centre room" at bounding box center [741, 447] width 369 height 44
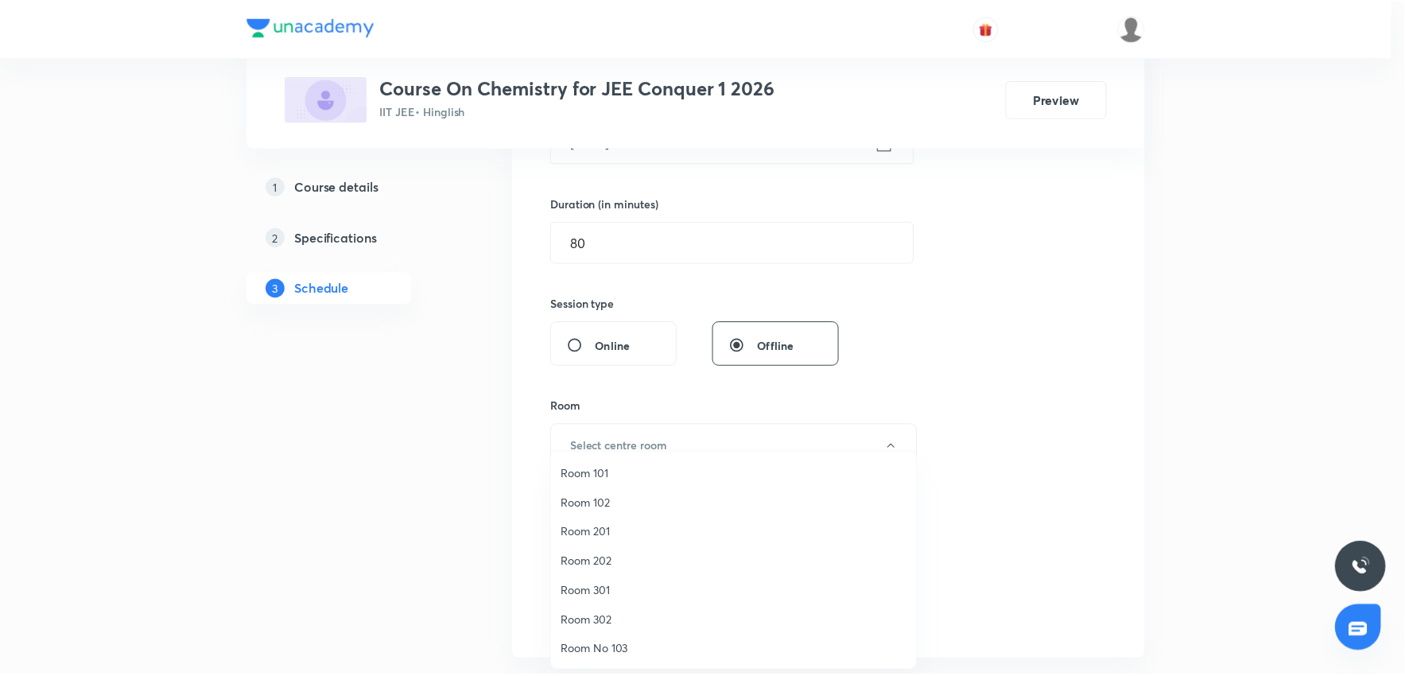
scroll to position [118, 0]
click at [624, 642] on span "Room No 002" at bounding box center [738, 650] width 348 height 17
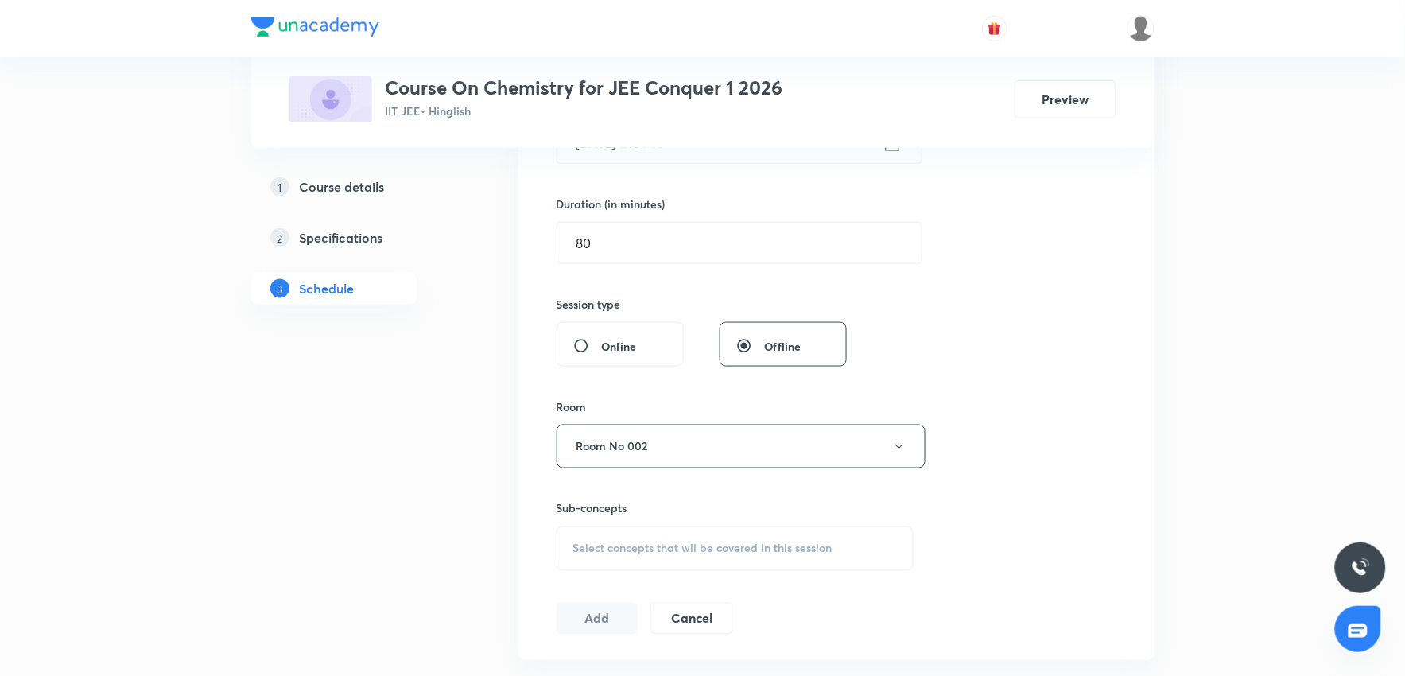
click at [1132, 449] on div "Session 21 Live class Session title 8/99 Class 20 ​ Schedule for Sept 4, 2025, …" at bounding box center [836, 260] width 636 height 797
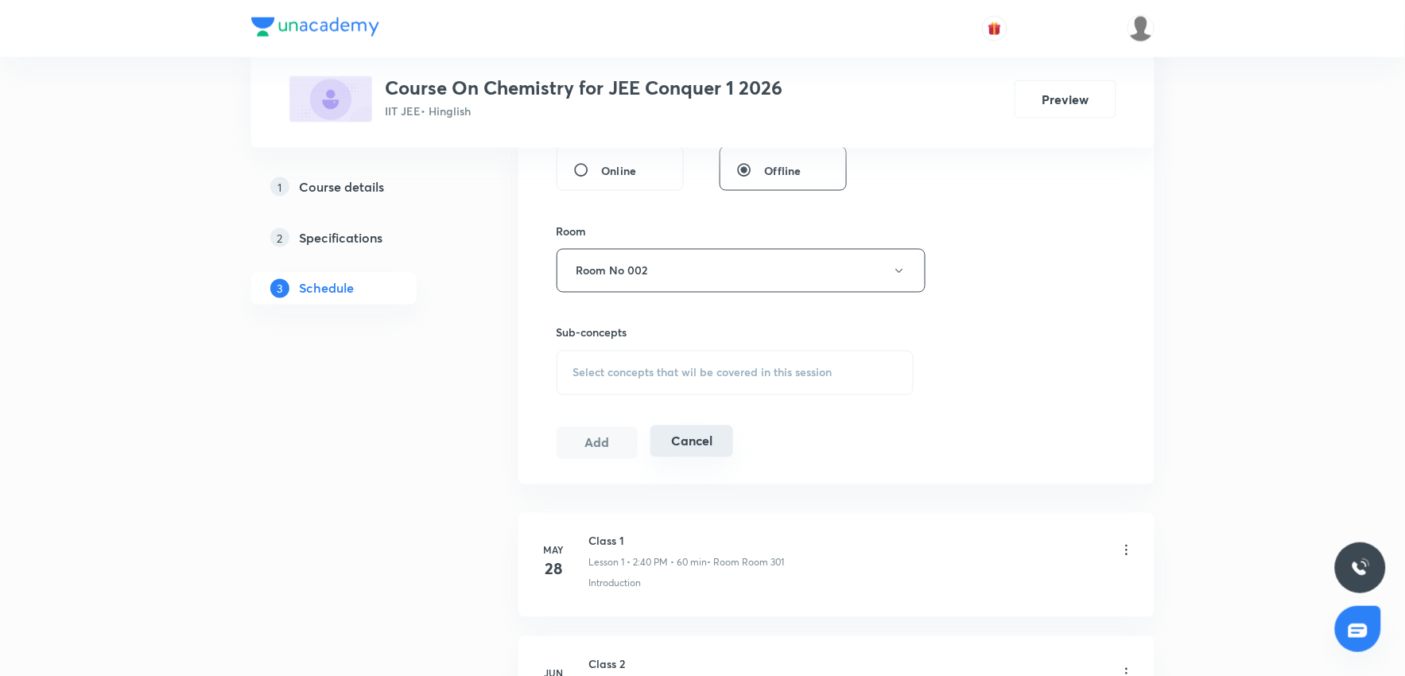
scroll to position [632, 0]
click at [665, 380] on div "Select concepts that wil be covered in this session" at bounding box center [736, 372] width 358 height 45
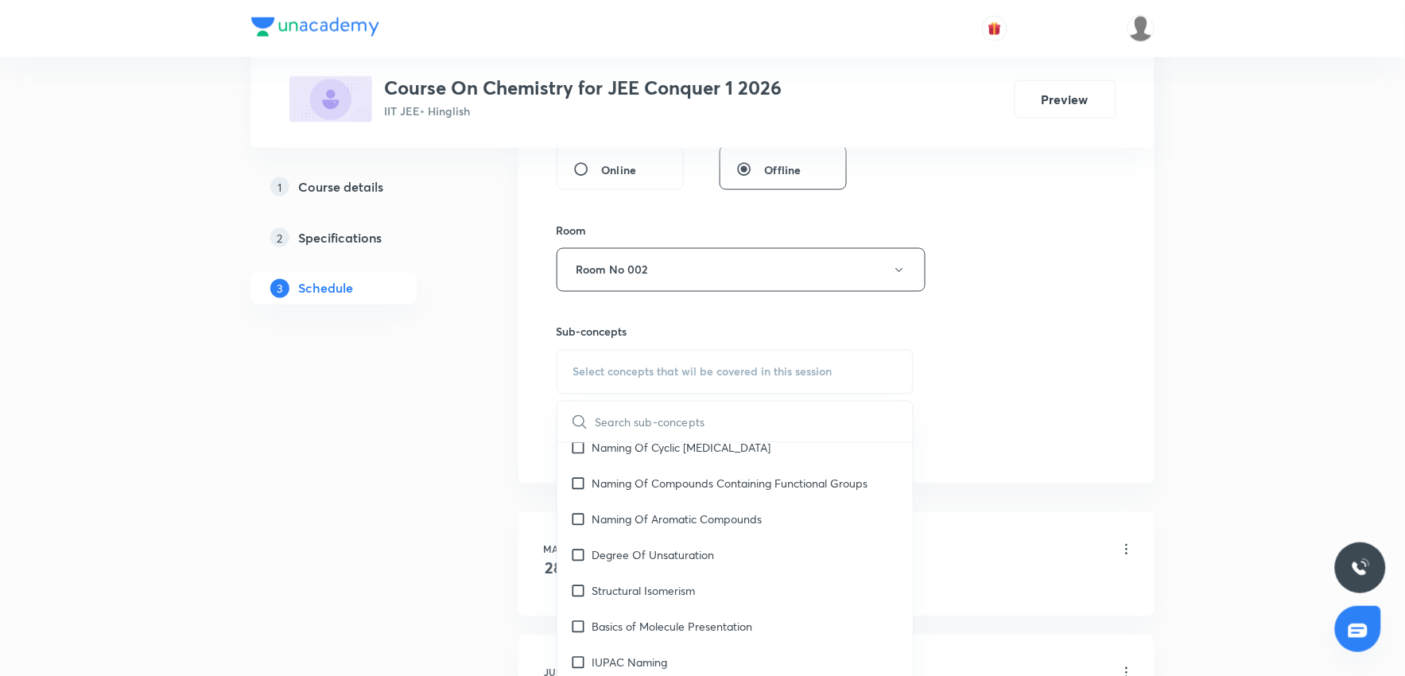
scroll to position [353, 0]
drag, startPoint x: 692, startPoint y: 520, endPoint x: 1166, endPoint y: 417, distance: 485.8
click at [700, 515] on p "Naming Of Aromatic Compounds" at bounding box center [677, 518] width 170 height 17
checkbox input "true"
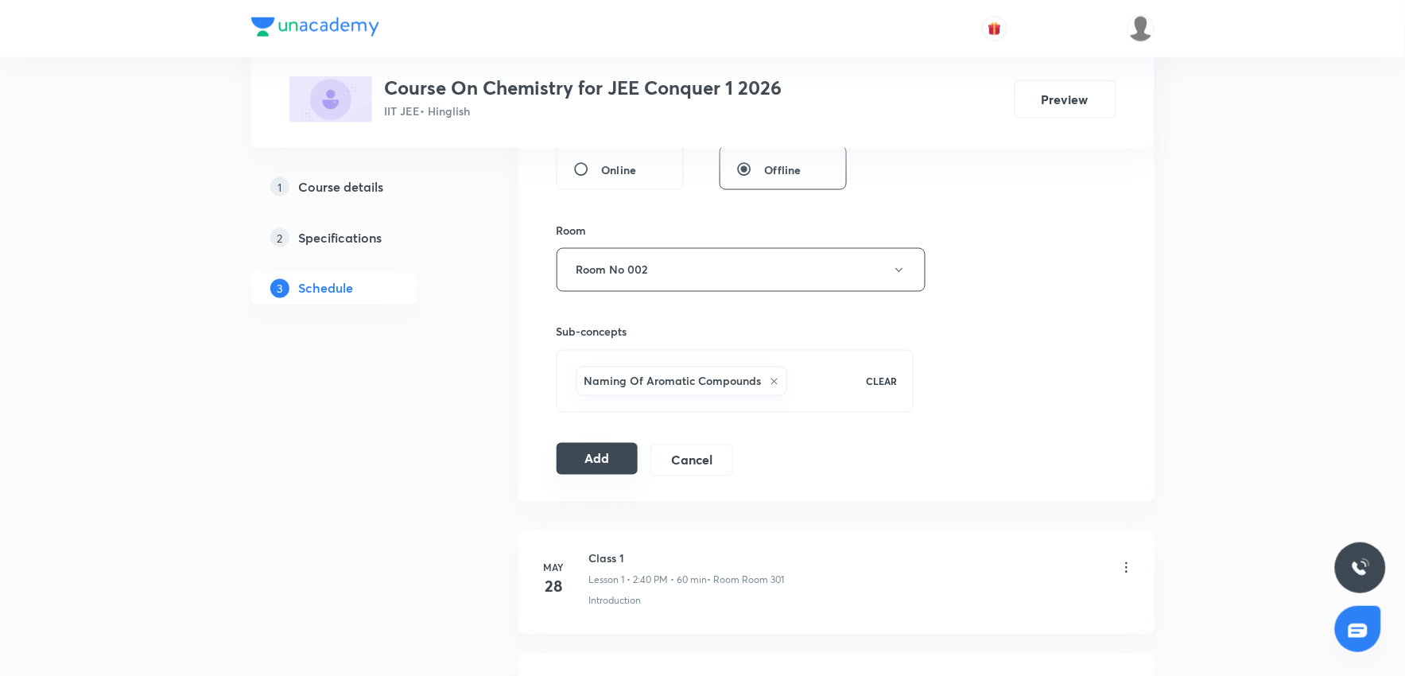
click at [589, 467] on button "Add" at bounding box center [598, 459] width 82 height 32
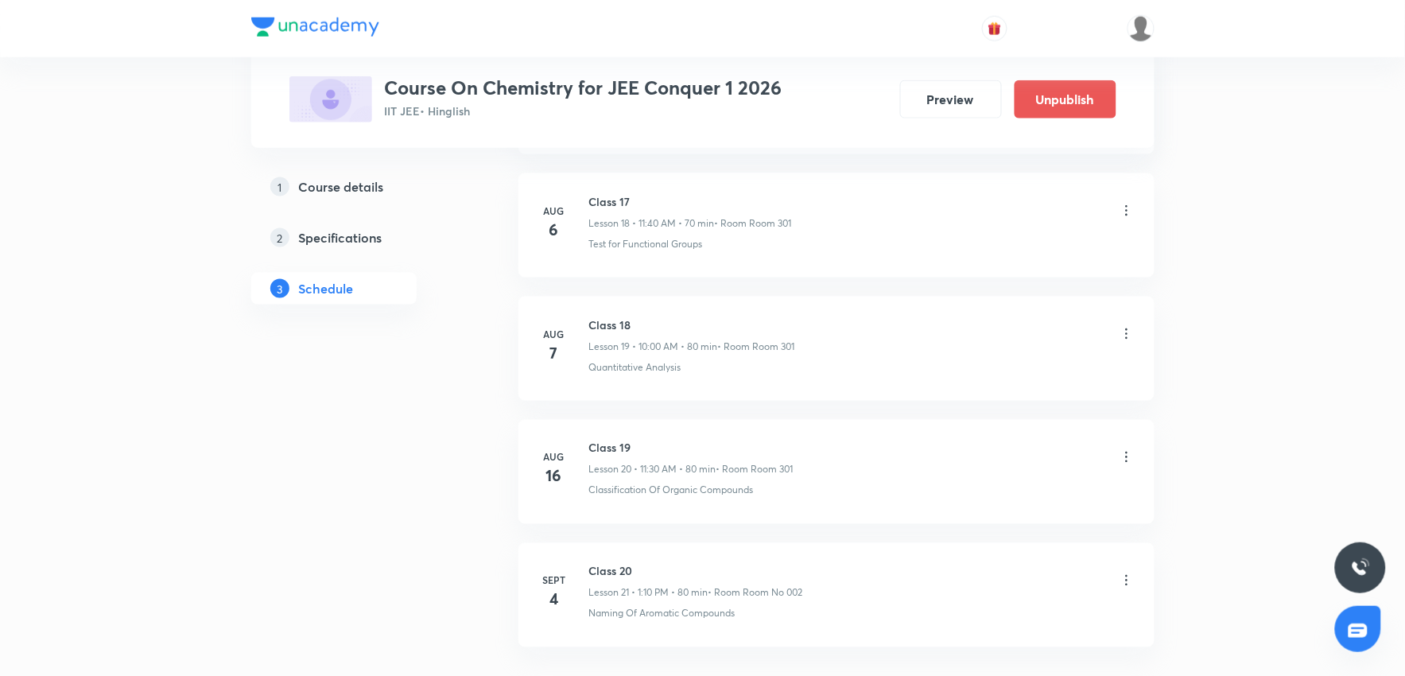
scroll to position [2458, 0]
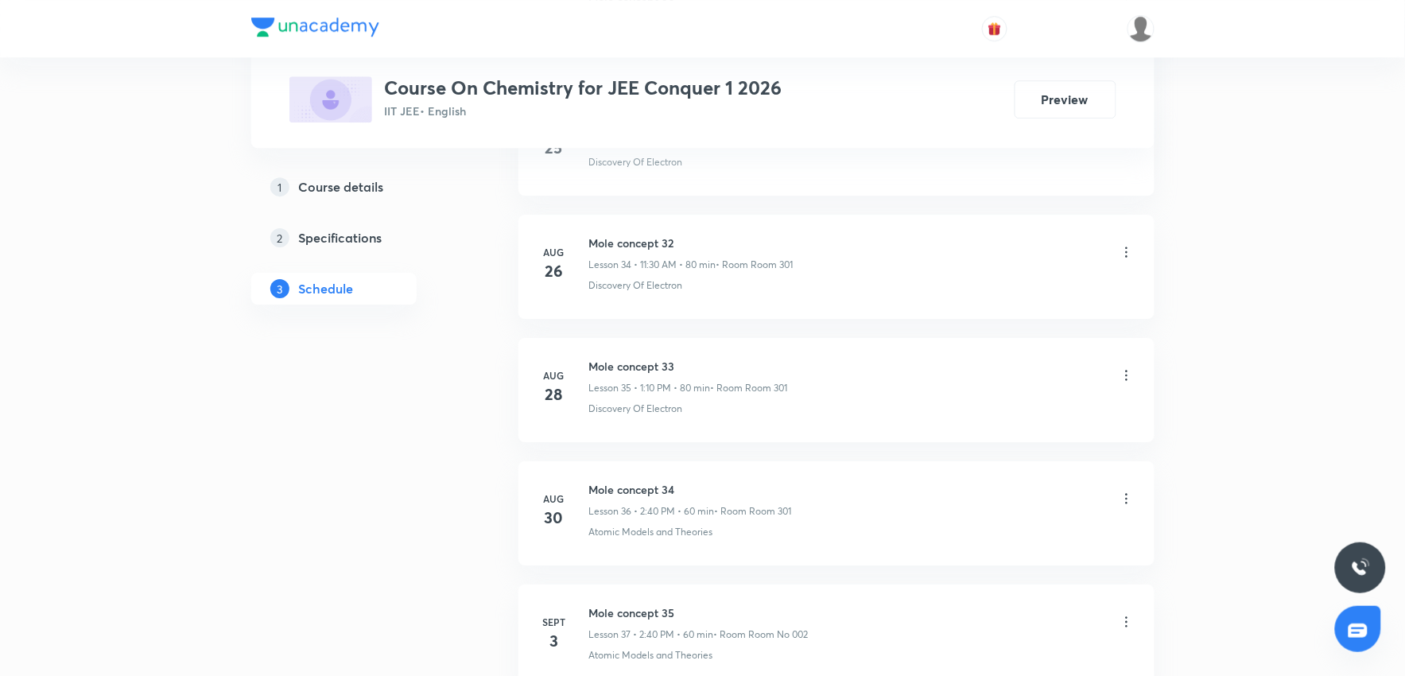
scroll to position [5164, 0]
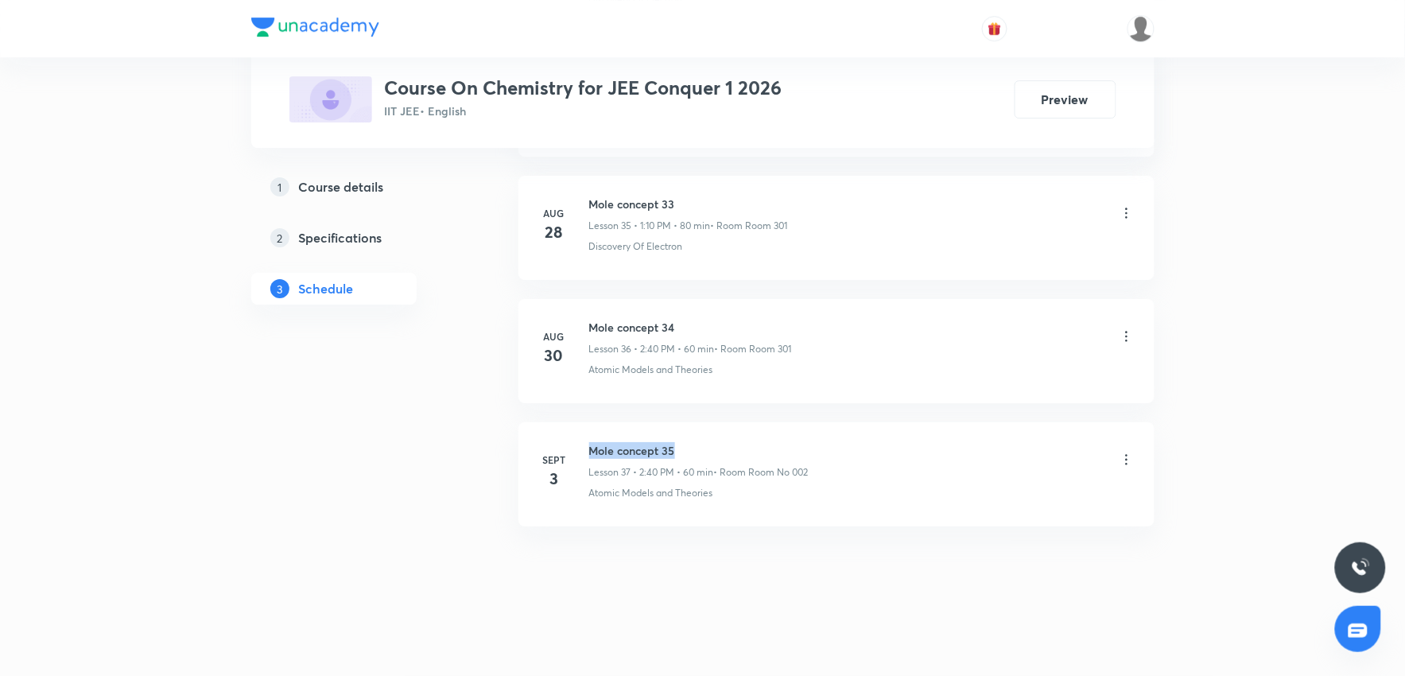
drag, startPoint x: 590, startPoint y: 453, endPoint x: 685, endPoint y: 452, distance: 94.6
click at [685, 452] on h6 "Mole concept 35" at bounding box center [698, 450] width 219 height 17
copy h6 "Mole concept 35"
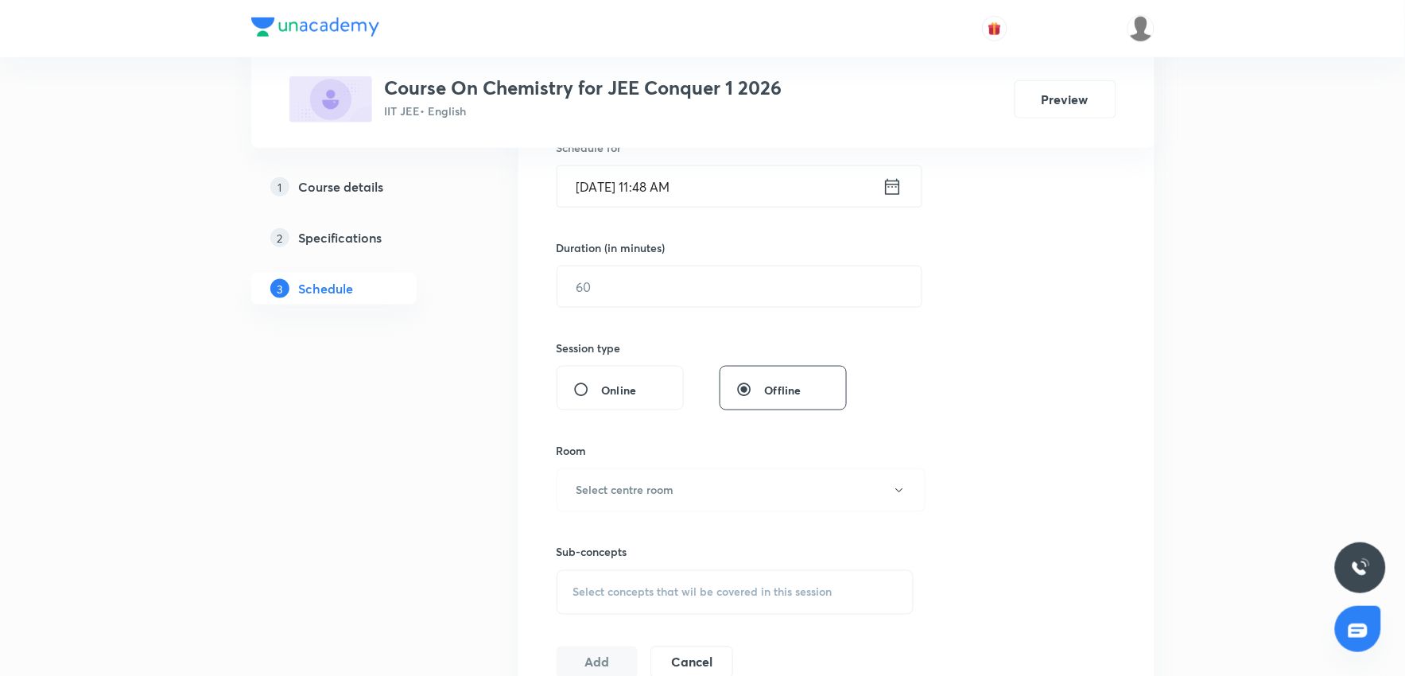
scroll to position [0, 0]
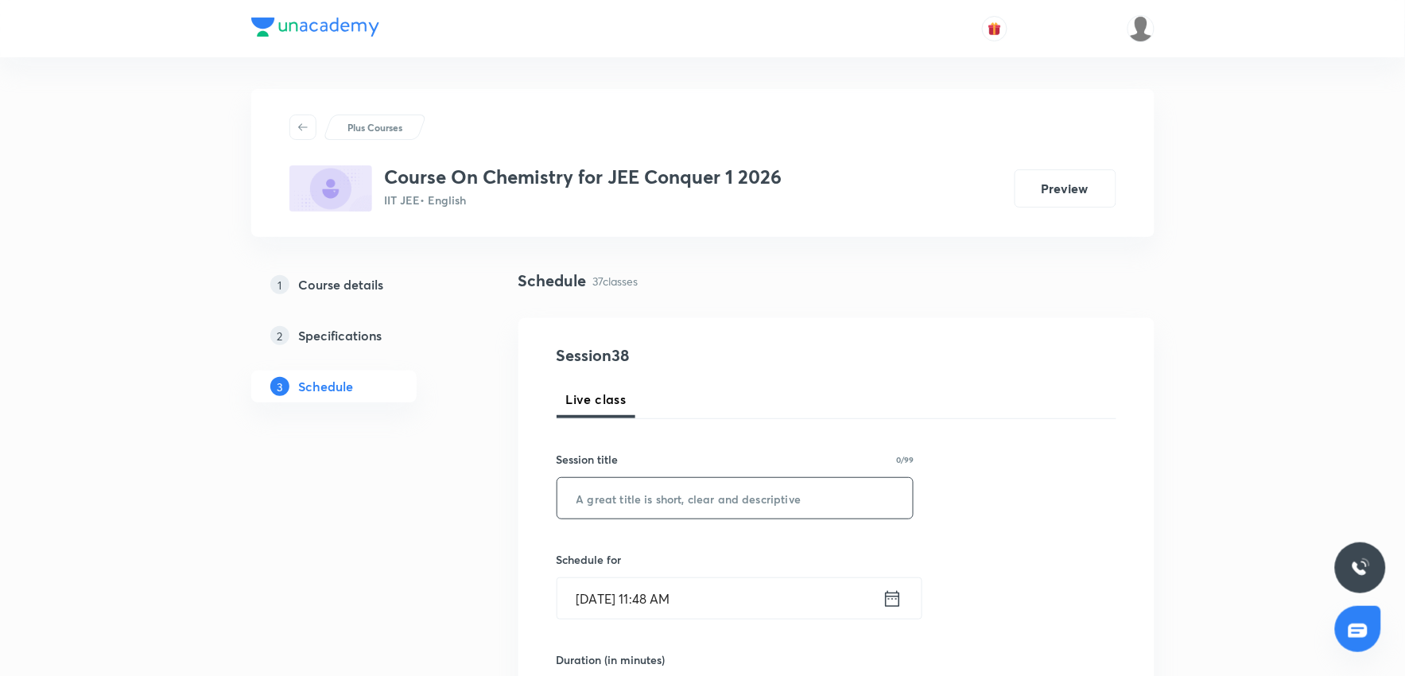
click at [680, 518] on input "text" at bounding box center [735, 498] width 356 height 41
paste input "Mole concept 35"
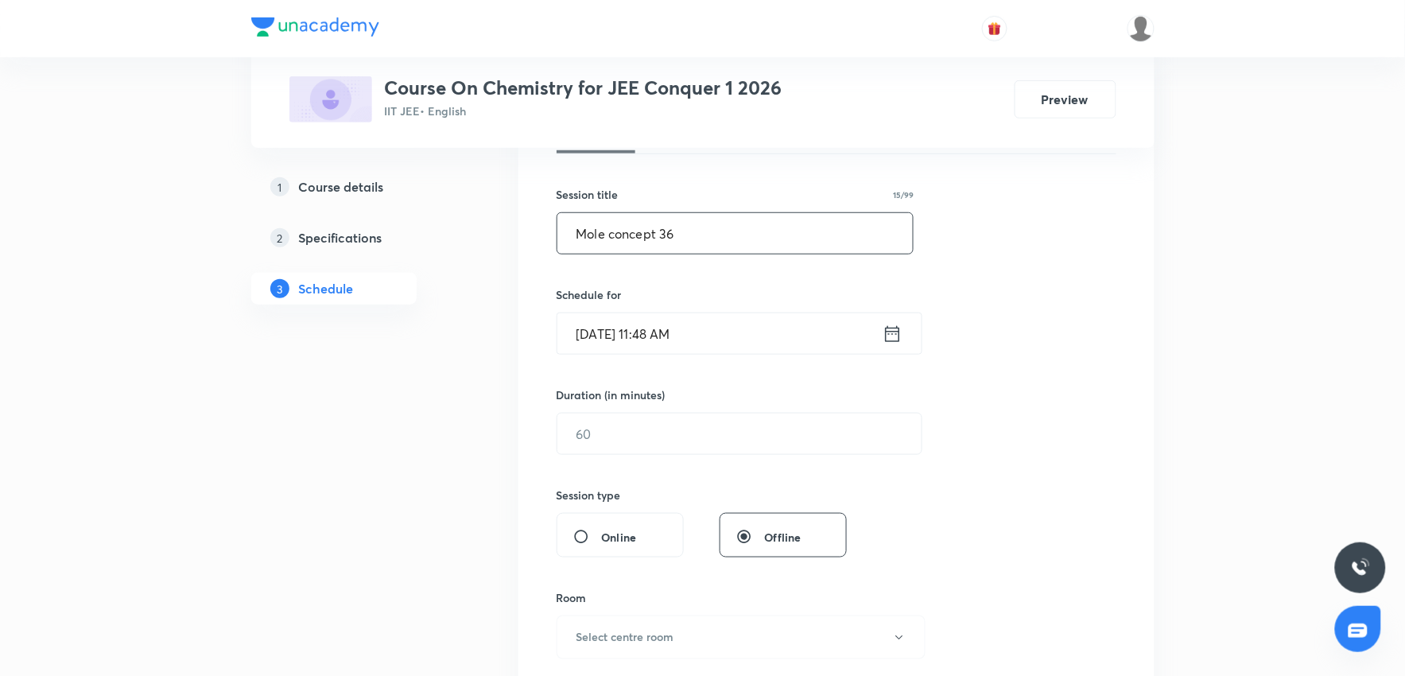
type input "Mole concept 36"
click at [727, 329] on input "Sept 4, 2025, 11:48 AM" at bounding box center [719, 333] width 325 height 41
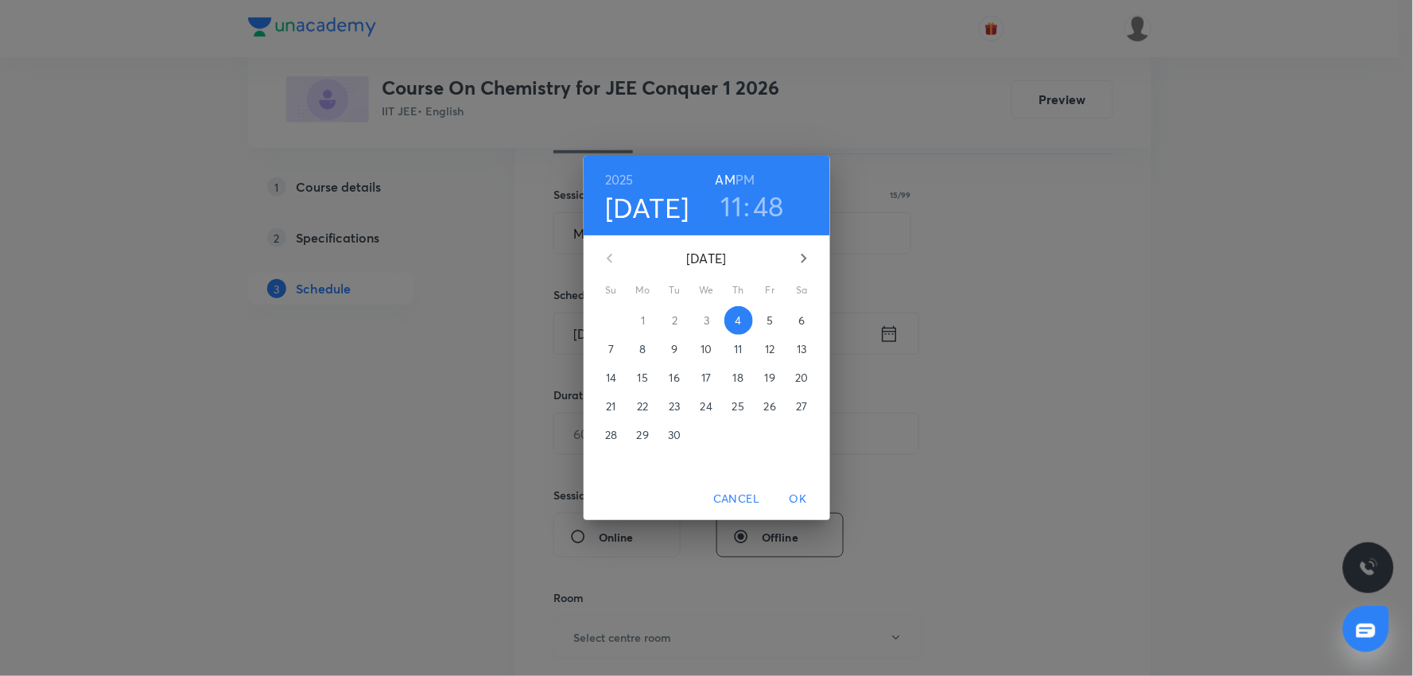
click at [733, 201] on h3 "11" at bounding box center [731, 205] width 21 height 33
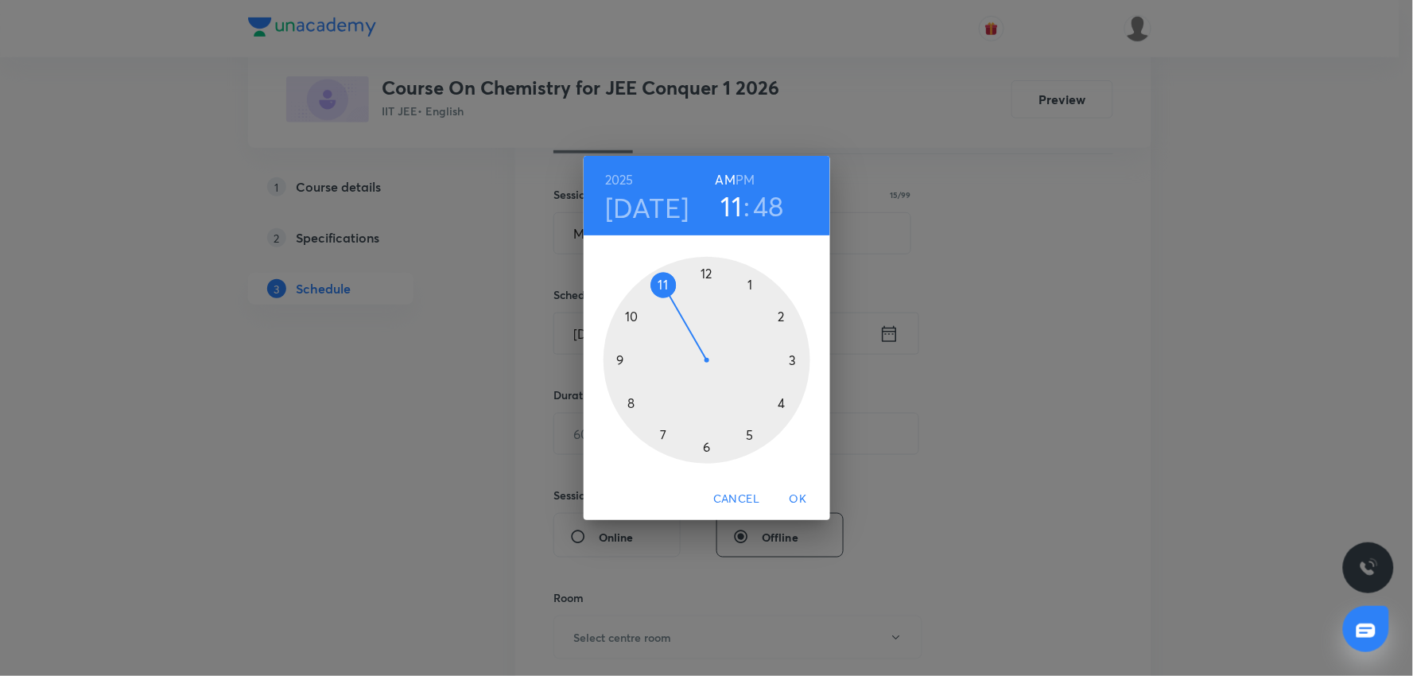
click at [784, 316] on div at bounding box center [706, 360] width 207 height 207
click at [632, 405] on div at bounding box center [706, 360] width 207 height 207
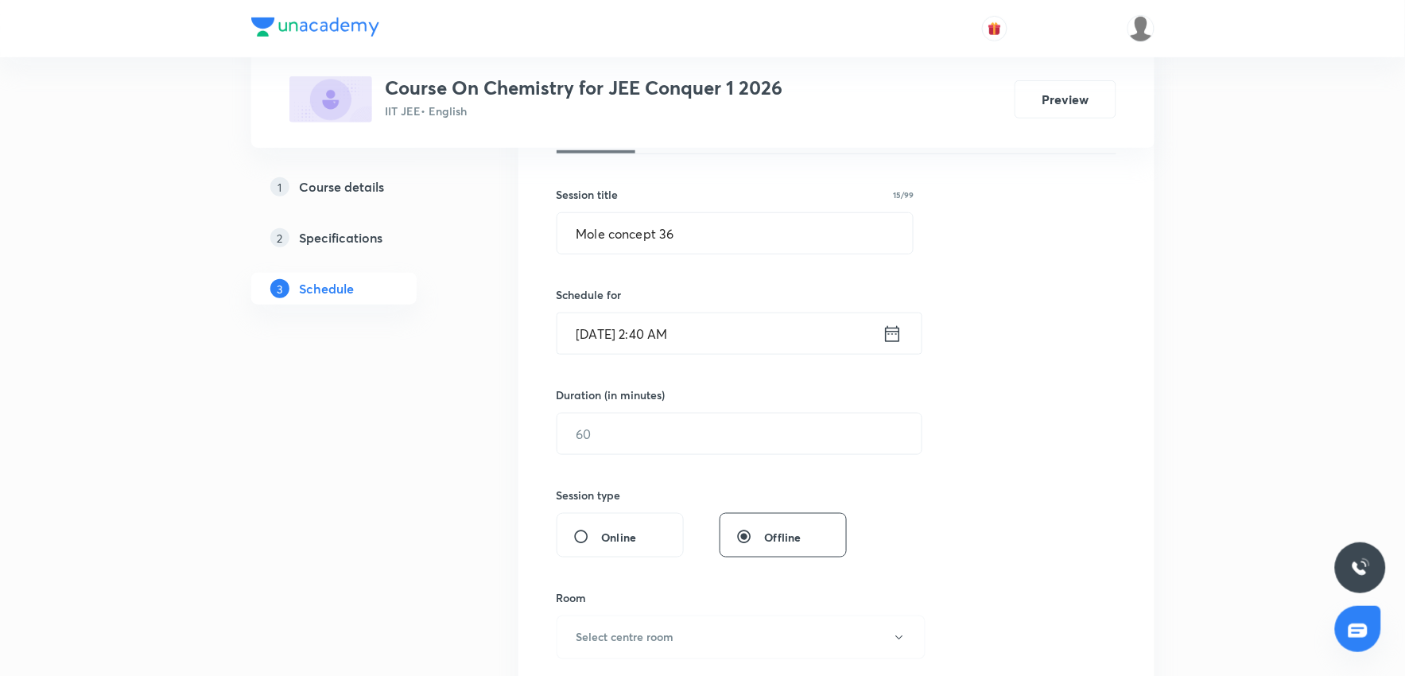
click at [720, 347] on input "Sept 4, 2025, 2:40 AM" at bounding box center [719, 333] width 325 height 41
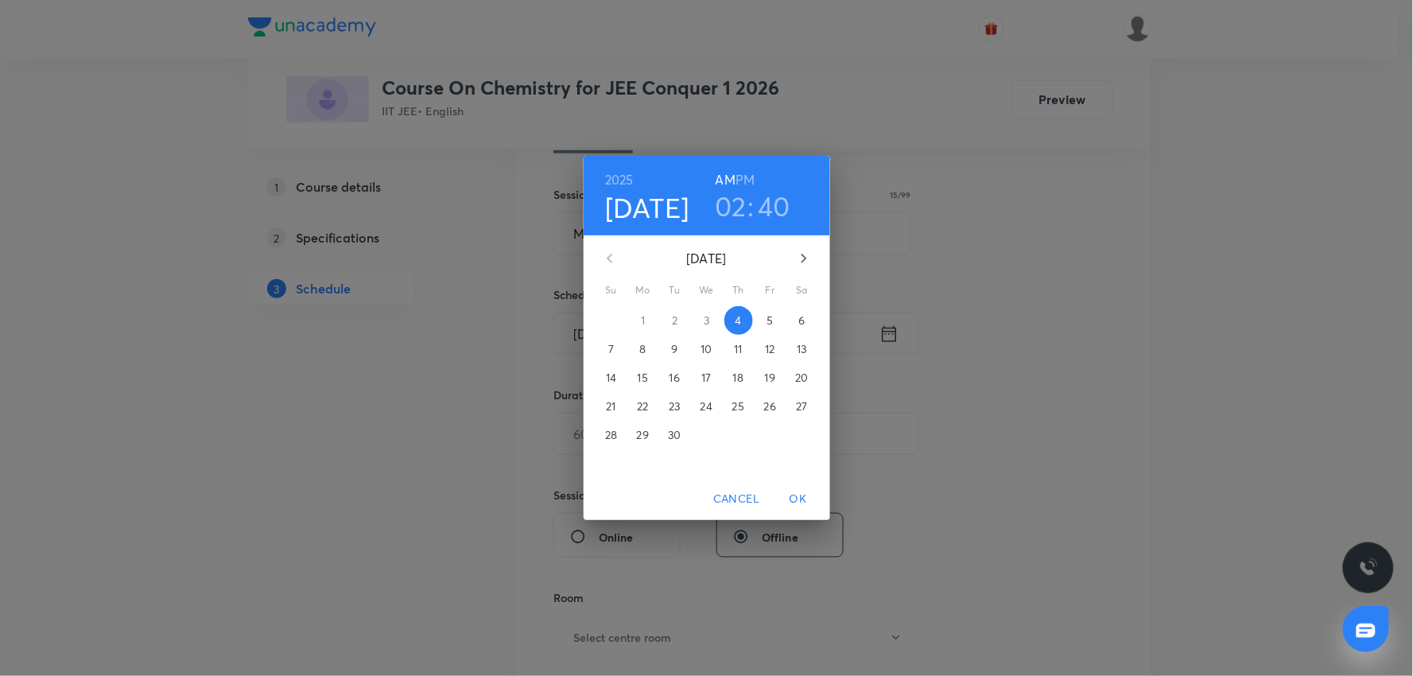
click at [750, 181] on h6 "PM" at bounding box center [744, 180] width 19 height 22
click at [799, 502] on span "OK" at bounding box center [798, 499] width 38 height 20
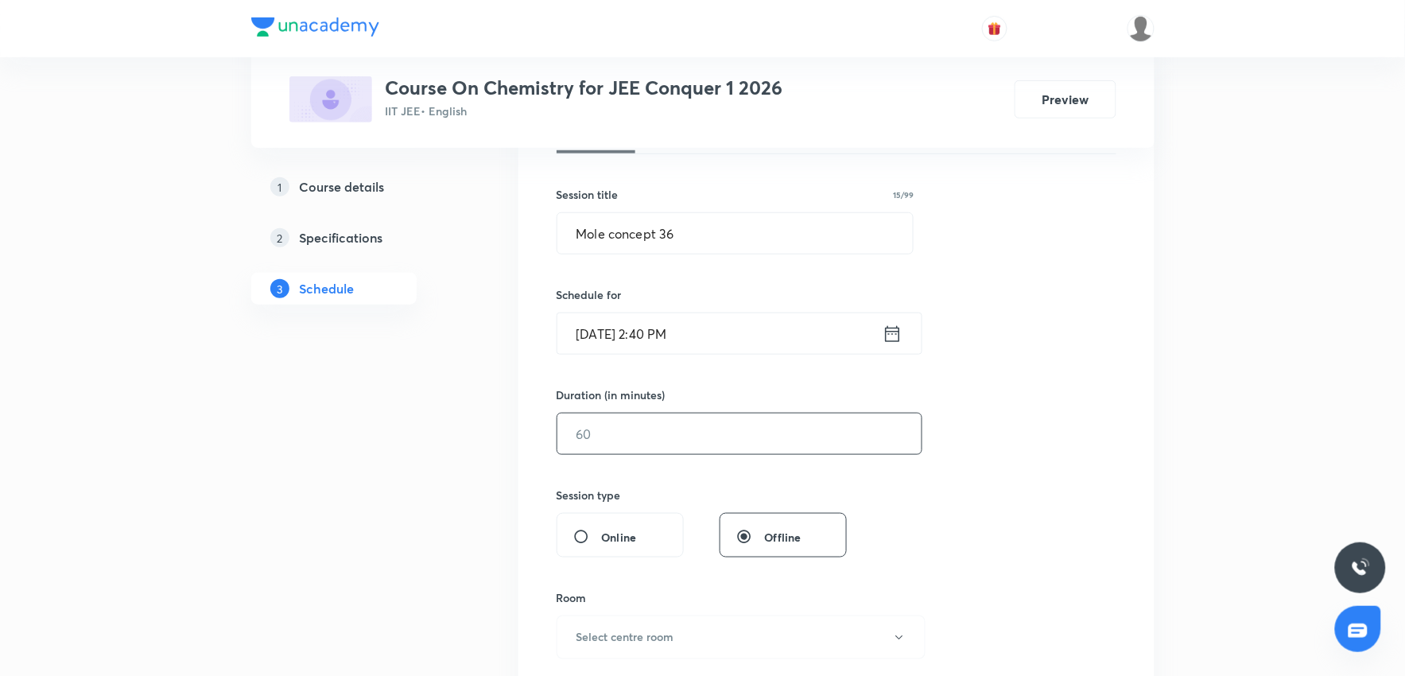
click at [658, 440] on input "text" at bounding box center [739, 433] width 364 height 41
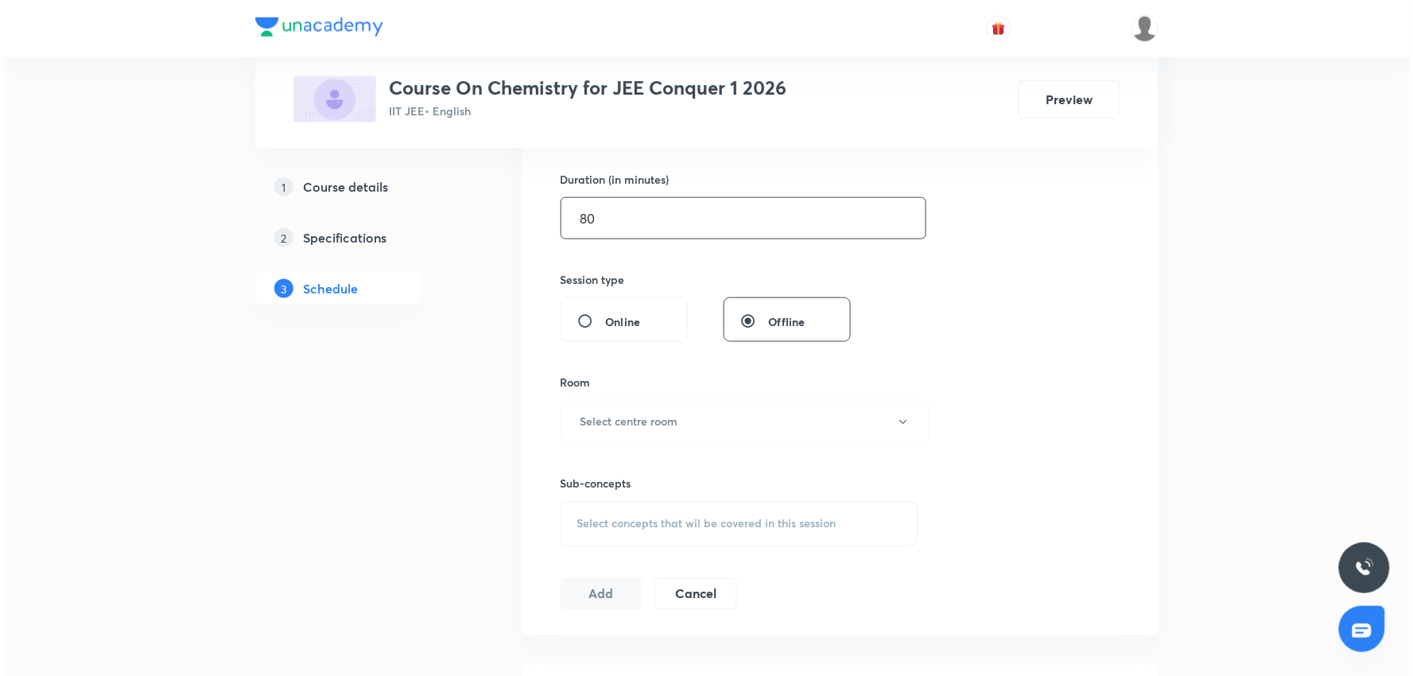
scroll to position [530, 0]
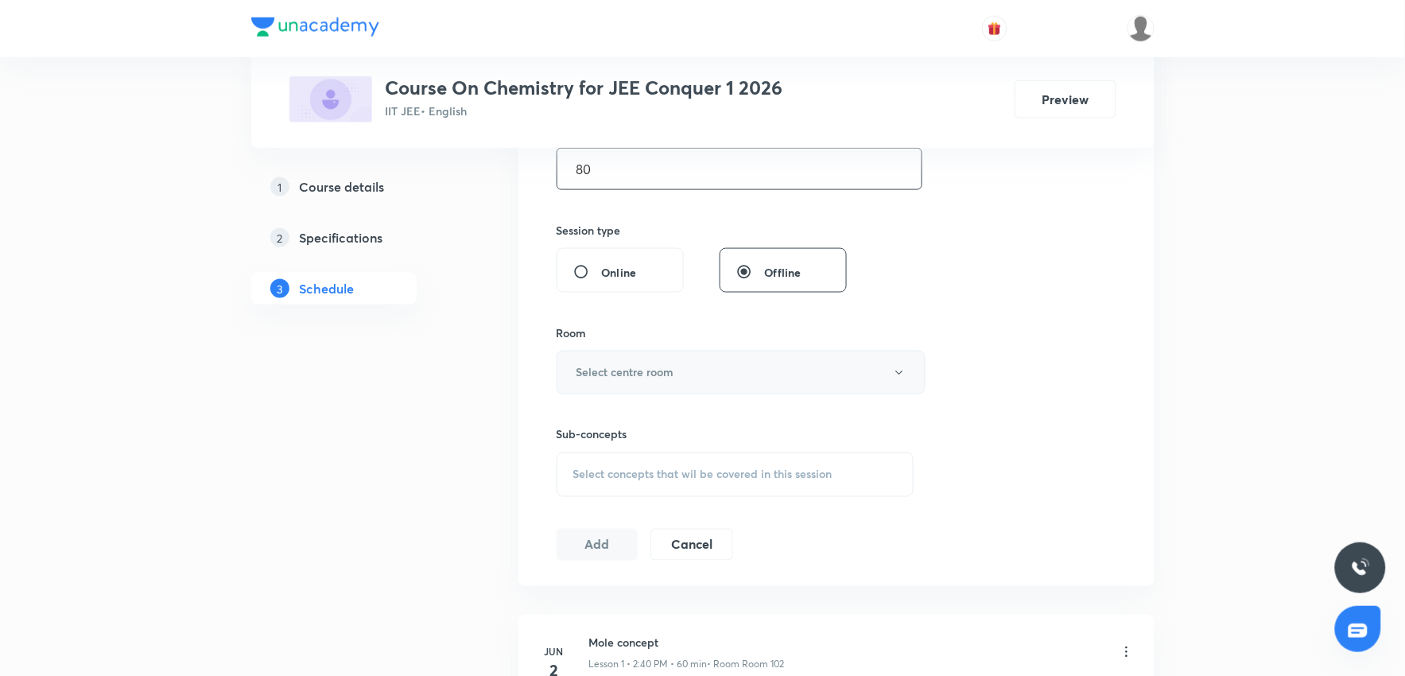
type input "80"
click at [656, 375] on h6 "Select centre room" at bounding box center [625, 372] width 98 height 17
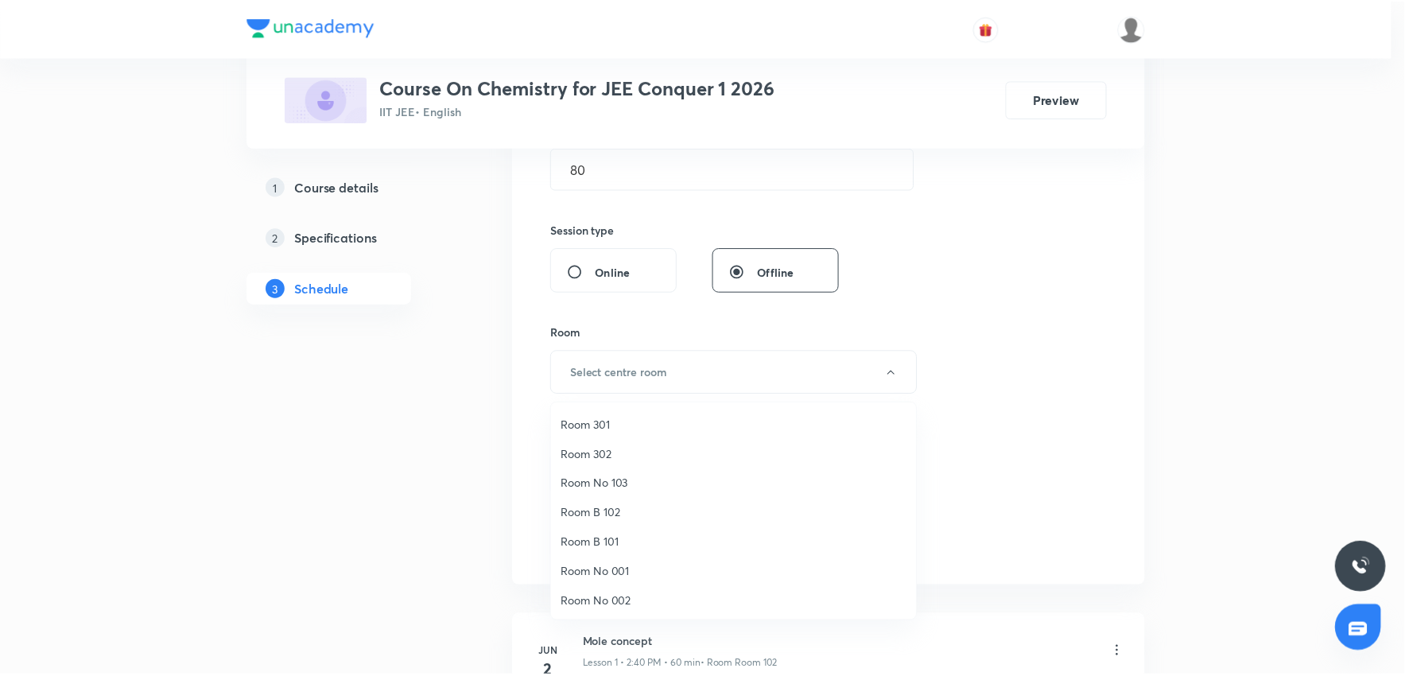
scroll to position [118, 0]
click at [615, 592] on span "Room No 002" at bounding box center [738, 600] width 348 height 17
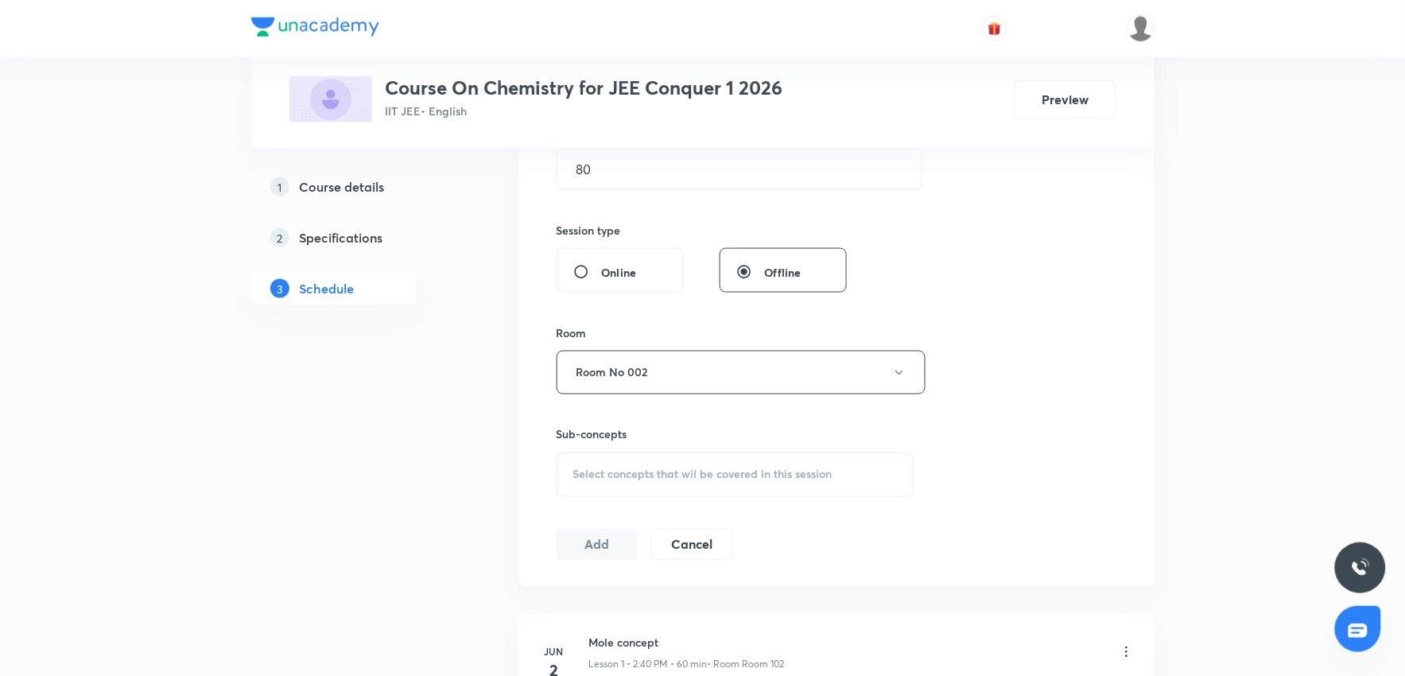
click at [1092, 403] on div "Session 38 Live class Session title 15/99 Mole concept 36 ​ Schedule for Sept 4…" at bounding box center [837, 187] width 560 height 747
click at [730, 477] on span "Select concepts that wil be covered in this session" at bounding box center [702, 474] width 259 height 13
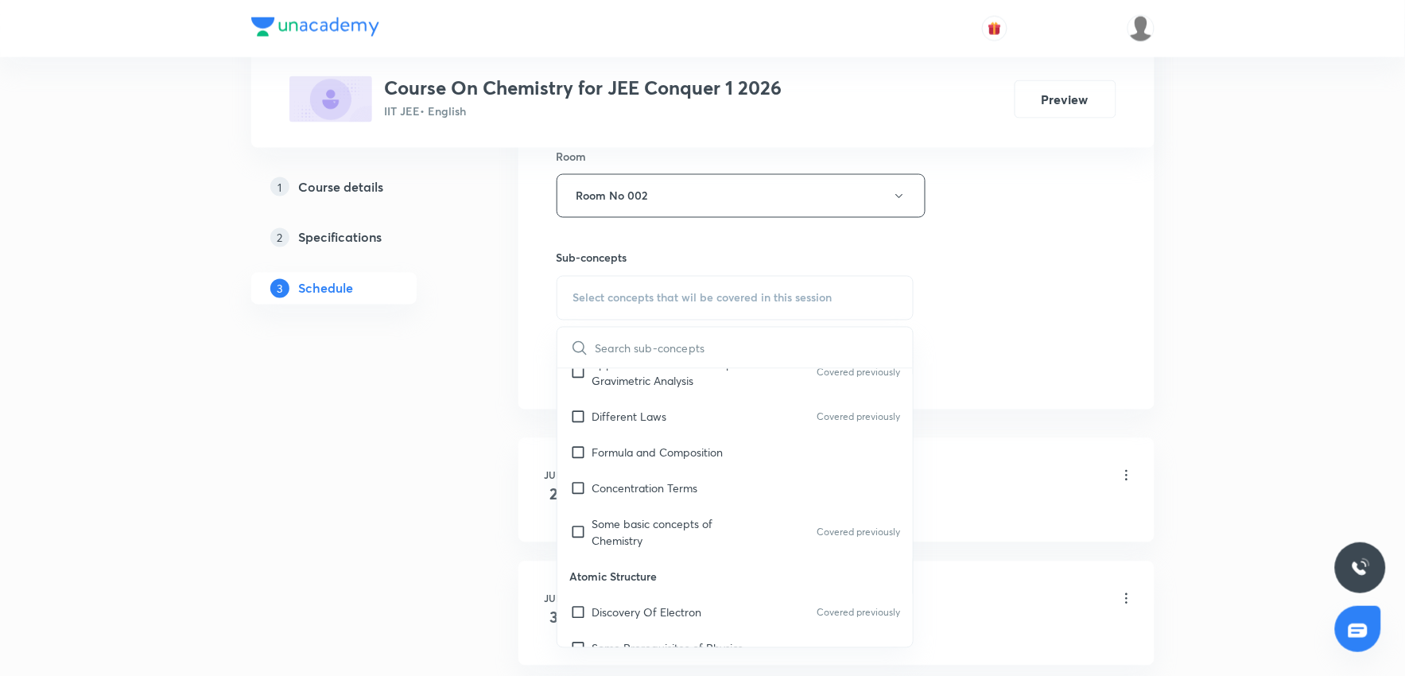
scroll to position [441, 0]
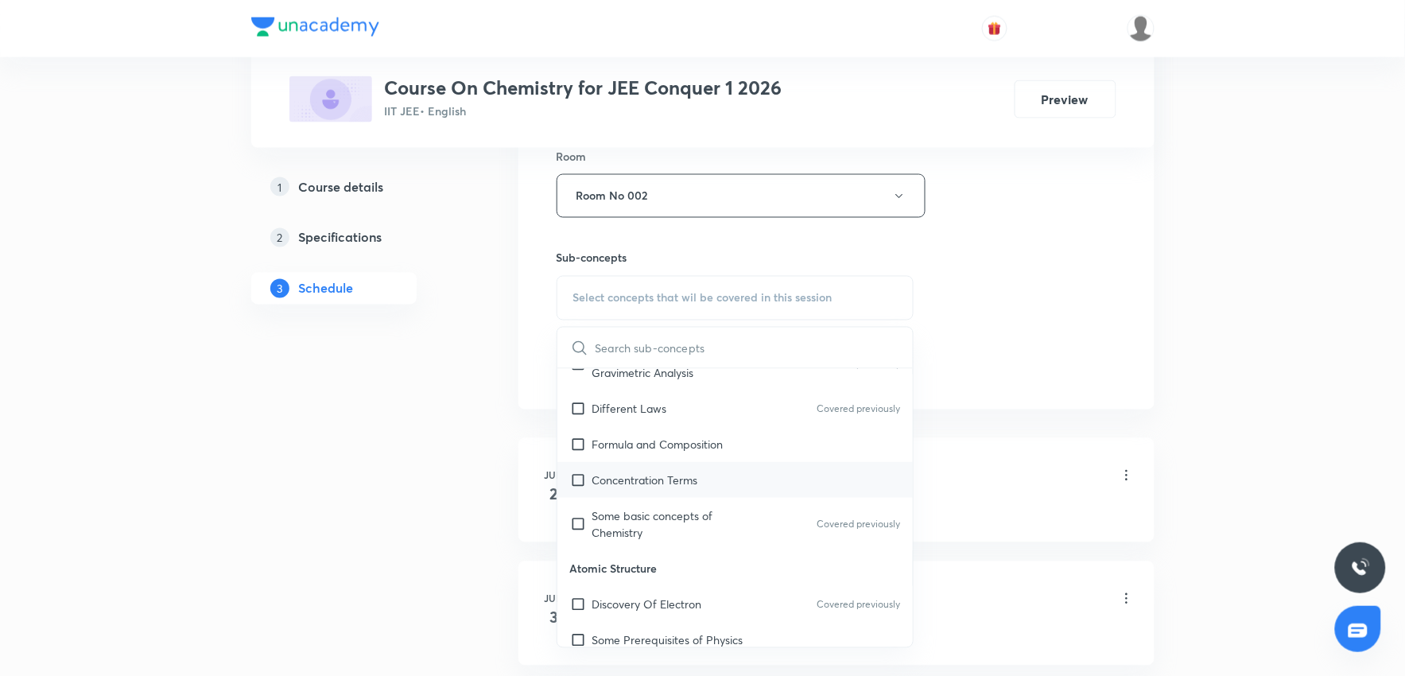
click at [695, 488] on div "Concentration Terms" at bounding box center [735, 480] width 356 height 36
checkbox input "true"
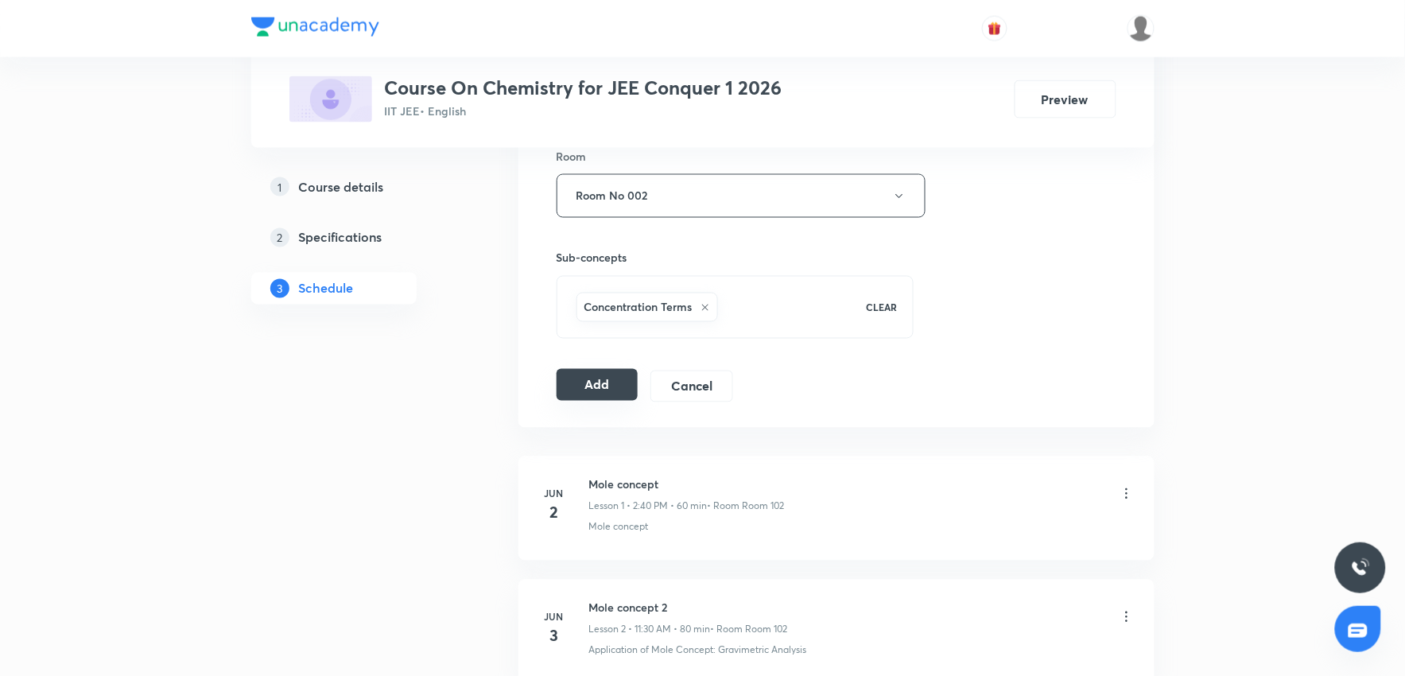
click at [602, 383] on button "Add" at bounding box center [598, 385] width 82 height 32
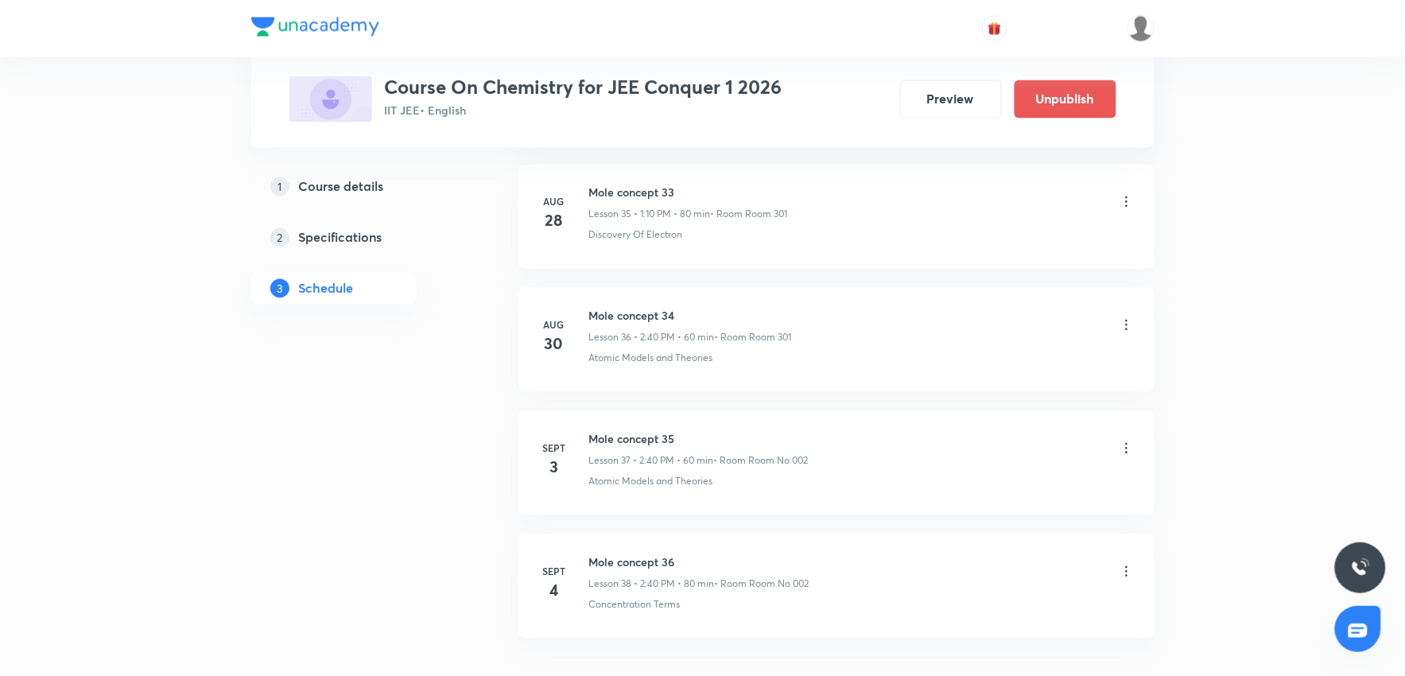
scroll to position [4556, 0]
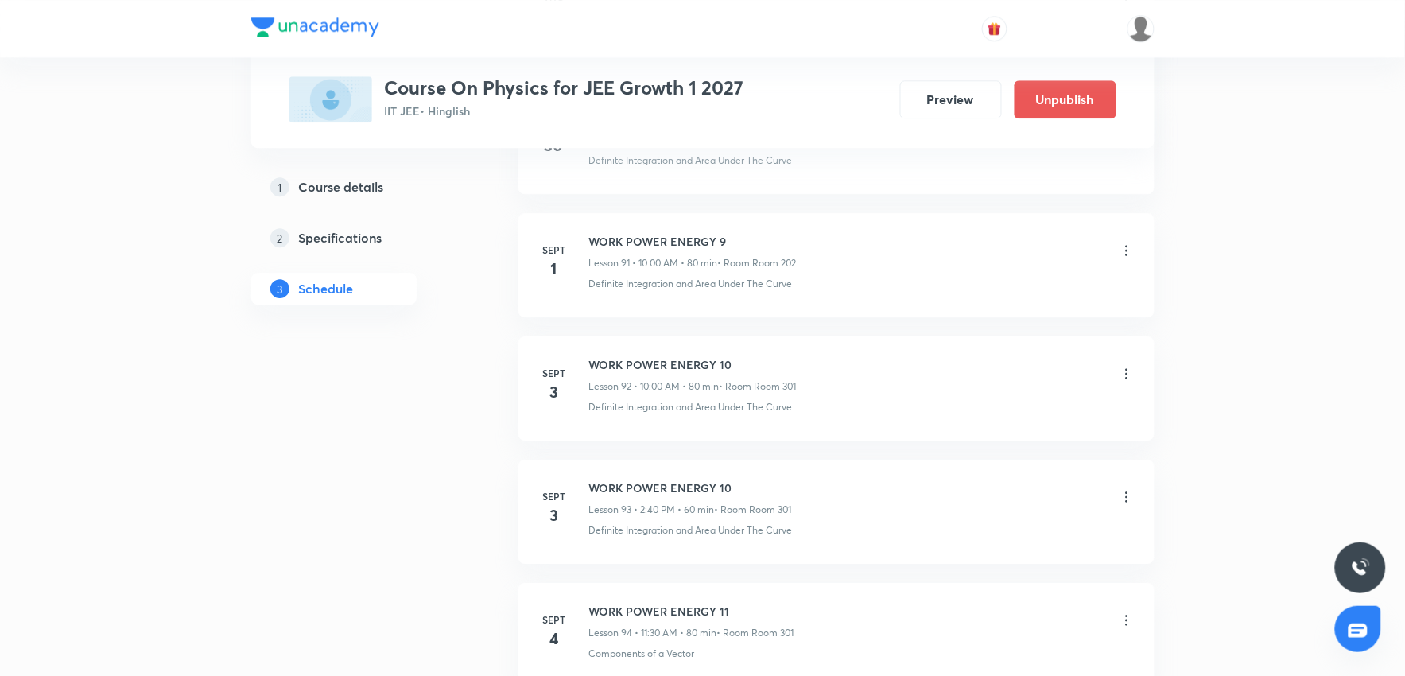
scroll to position [12422, 0]
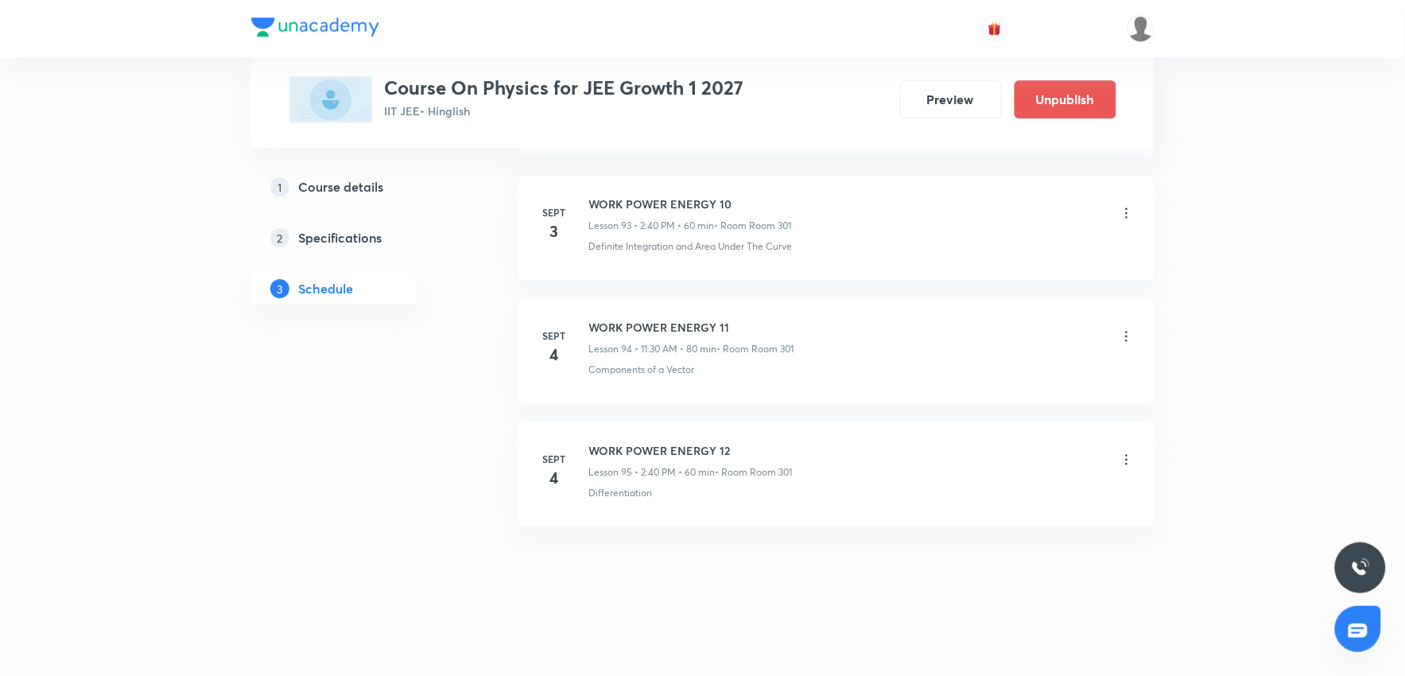
drag, startPoint x: 685, startPoint y: 450, endPoint x: 847, endPoint y: 605, distance: 223.8
click at [919, 450] on div "WORK POWER ENERGY 12 Lesson 95 • 2:40 PM • 60 min • Room Room 301" at bounding box center [861, 460] width 545 height 37
drag, startPoint x: 847, startPoint y: 605, endPoint x: 433, endPoint y: 145, distance: 619.3
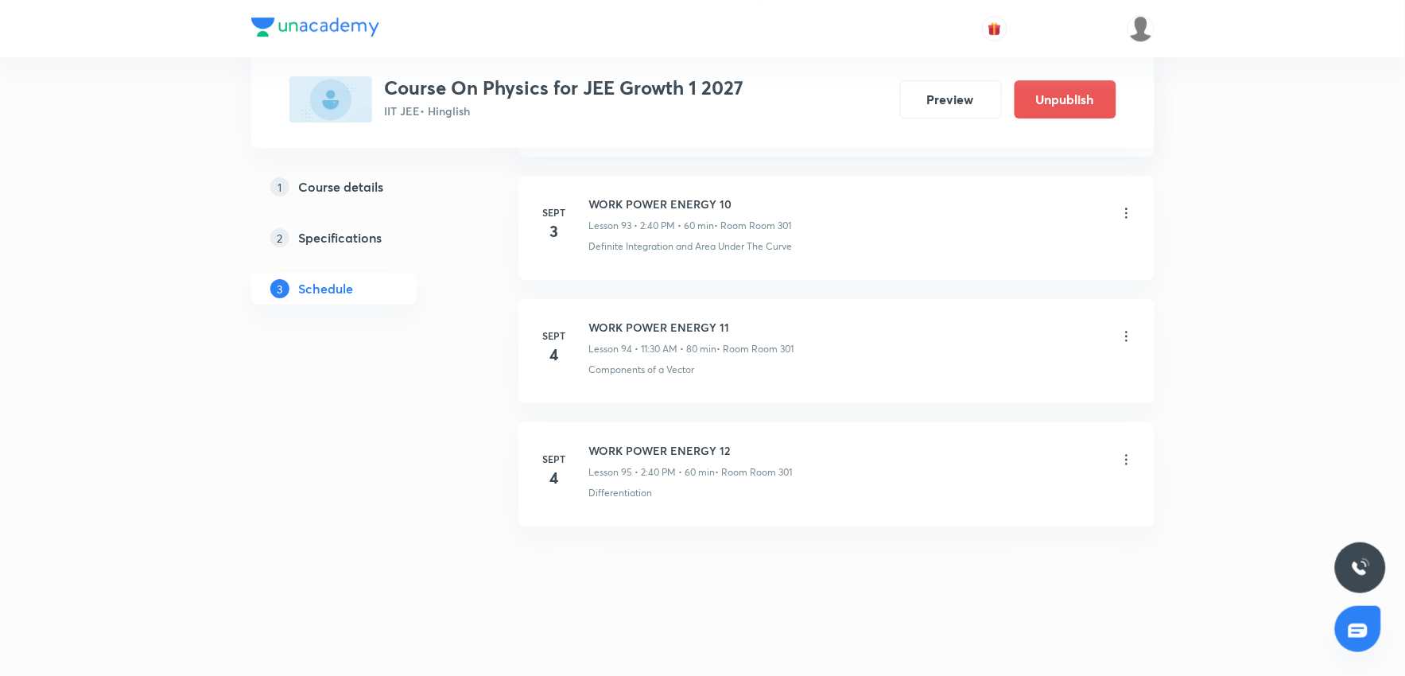
click at [933, 517] on li "Sept 4 WORK POWER ENERGY 12 Lesson 95 • 2:40 PM • 60 min • Room Room 301 Differ…" at bounding box center [836, 474] width 636 height 104
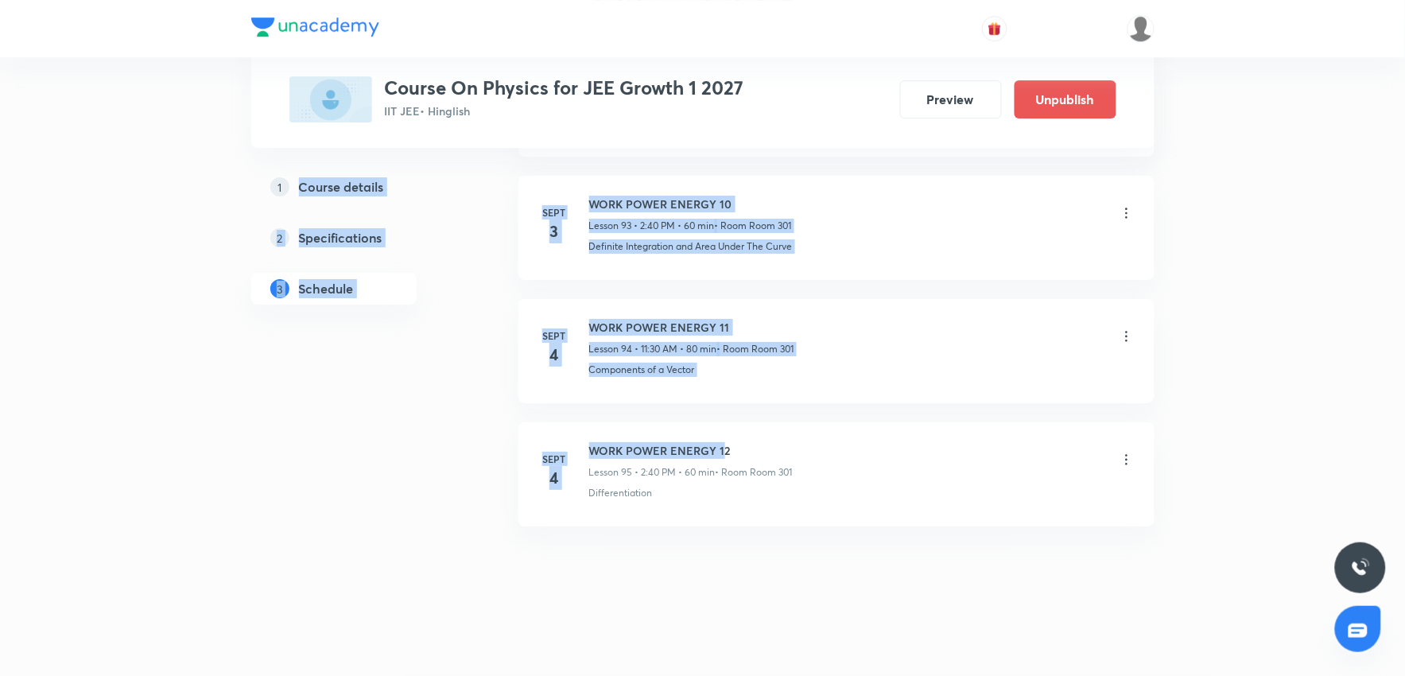
drag, startPoint x: 722, startPoint y: 456, endPoint x: 433, endPoint y: 482, distance: 290.6
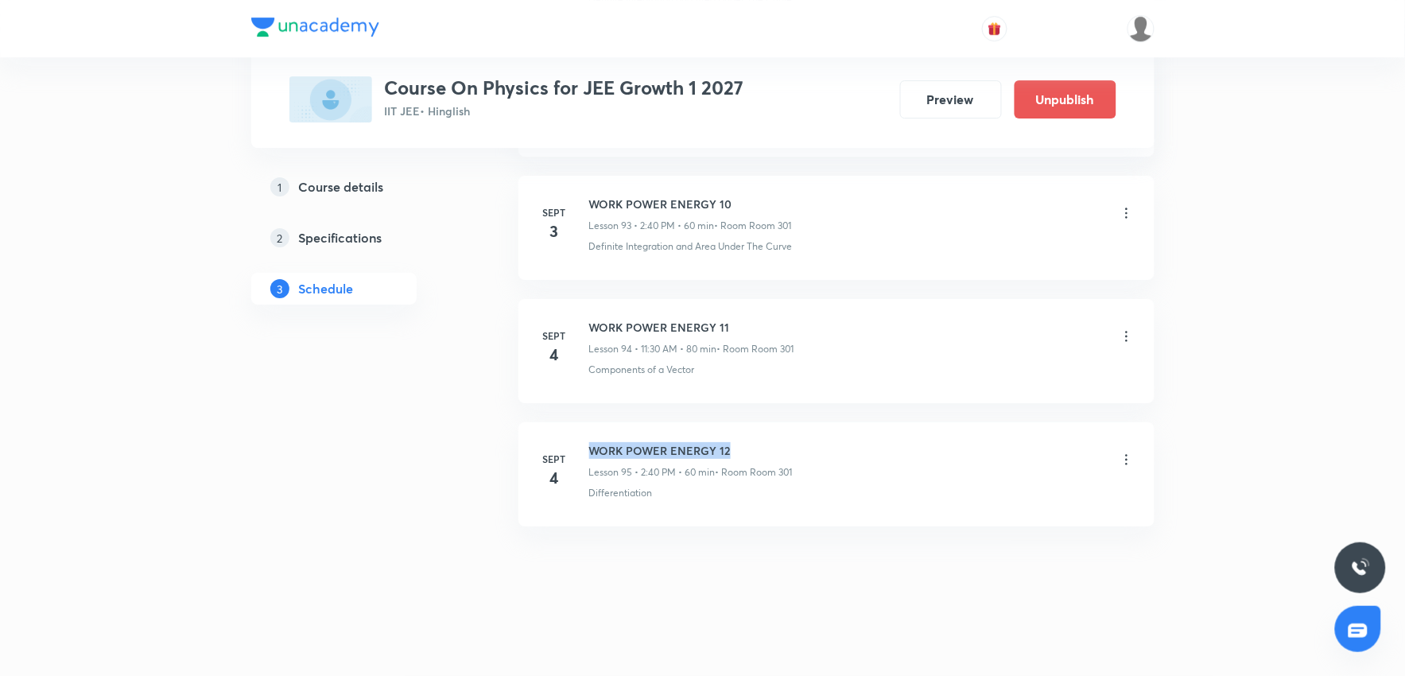
drag, startPoint x: 589, startPoint y: 448, endPoint x: 803, endPoint y: 441, distance: 214.0
click at [803, 442] on div "WORK POWER ENERGY 12 Lesson 95 • 2:40 PM • 60 min • Room Room 301" at bounding box center [861, 460] width 545 height 37
click at [869, 430] on li "Sept 4 WORK POWER ENERGY 12 Lesson 95 • 2:40 PM • 60 min • Room Room 301 Differ…" at bounding box center [836, 474] width 636 height 104
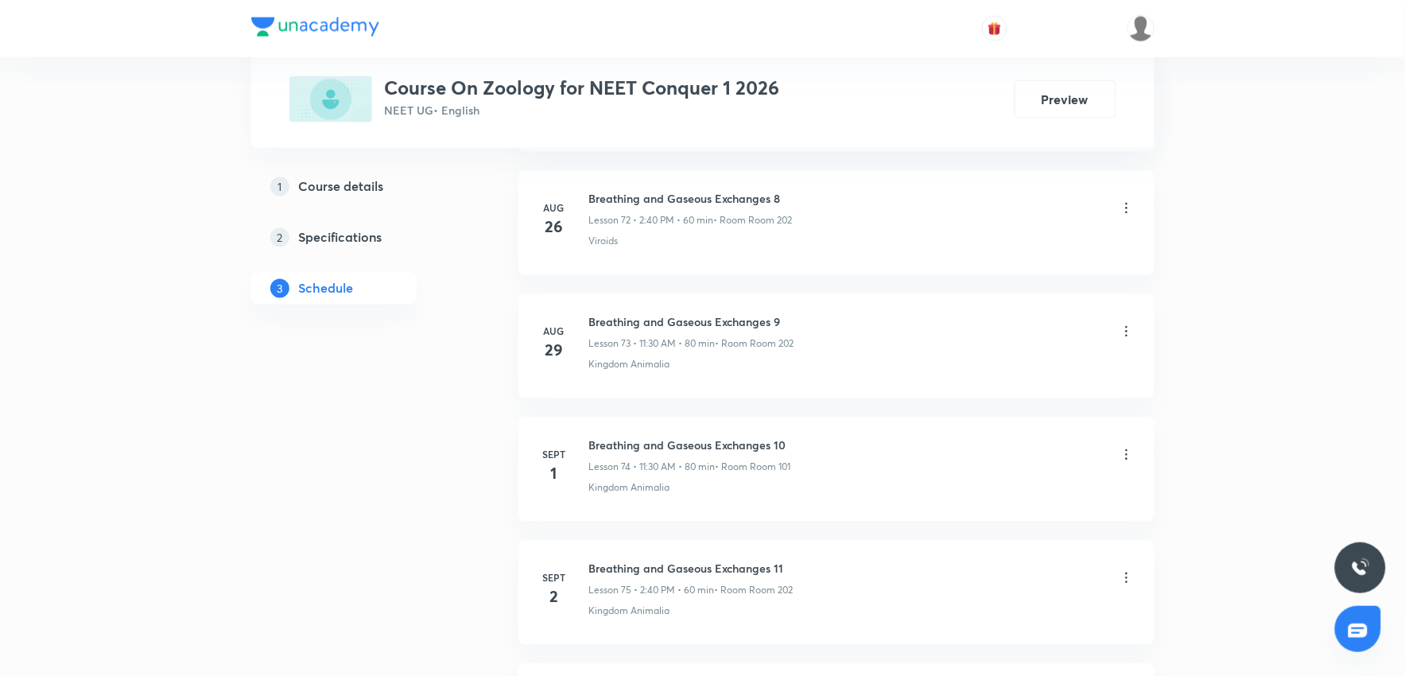
scroll to position [10078, 0]
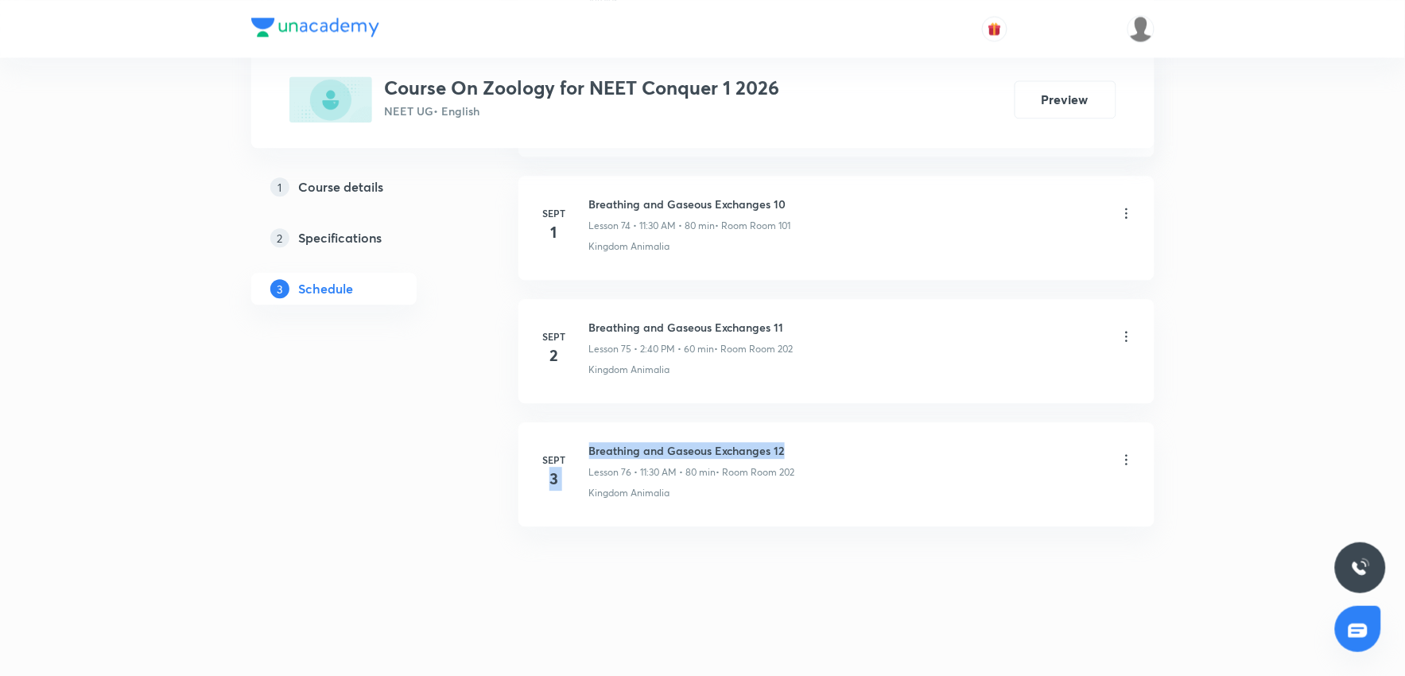
drag, startPoint x: 585, startPoint y: 451, endPoint x: 900, endPoint y: 491, distance: 317.3
click at [859, 448] on div "[DATE] Breathing and Gaseous Exchanges 12 Lesson 76 • 11:30 AM • 80 min • Room …" at bounding box center [836, 471] width 596 height 58
drag, startPoint x: 910, startPoint y: 498, endPoint x: 622, endPoint y: 474, distance: 288.8
click at [888, 497] on div "Kingdom Animalia" at bounding box center [861, 493] width 545 height 14
drag, startPoint x: 584, startPoint y: 447, endPoint x: 894, endPoint y: 440, distance: 310.1
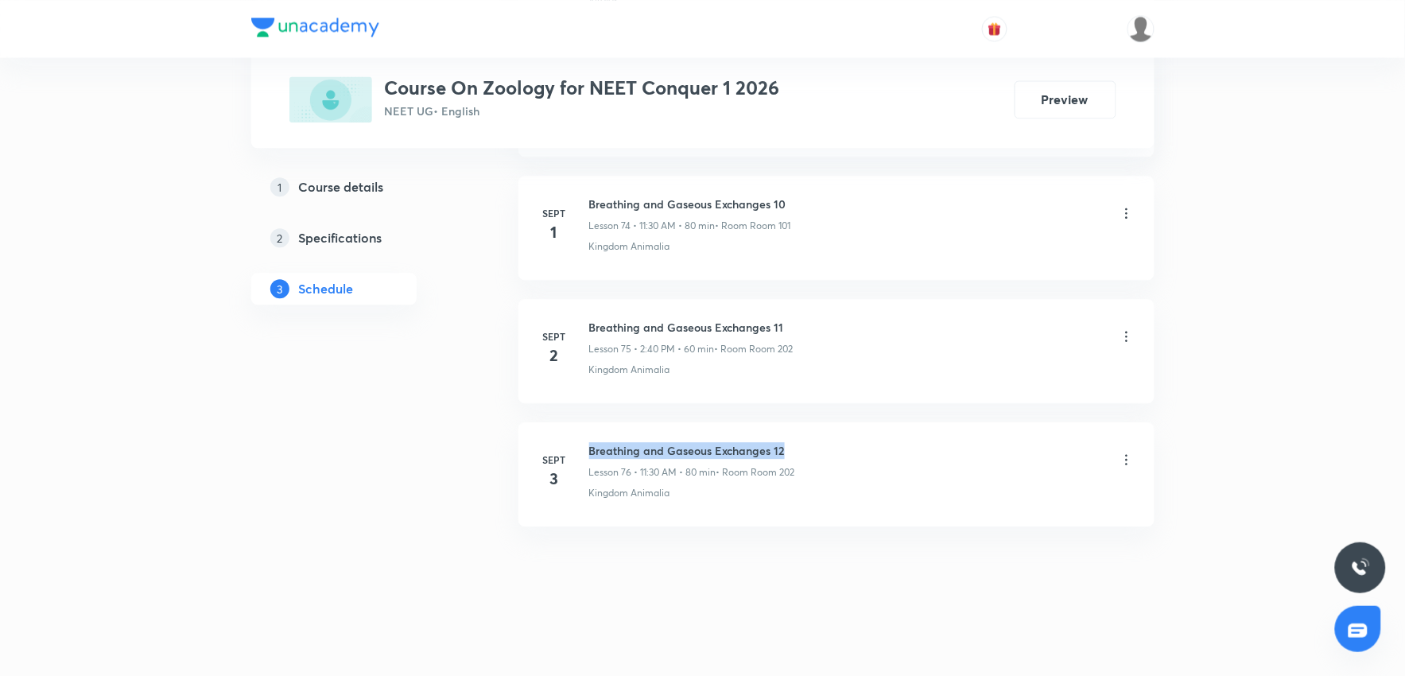
click at [894, 440] on li "[DATE] Breathing and Gaseous Exchanges 12 Lesson 76 • 11:30 AM • 80 min • Room …" at bounding box center [836, 474] width 636 height 104
copy h6 "Breathing and Gaseous Exchanges 12"
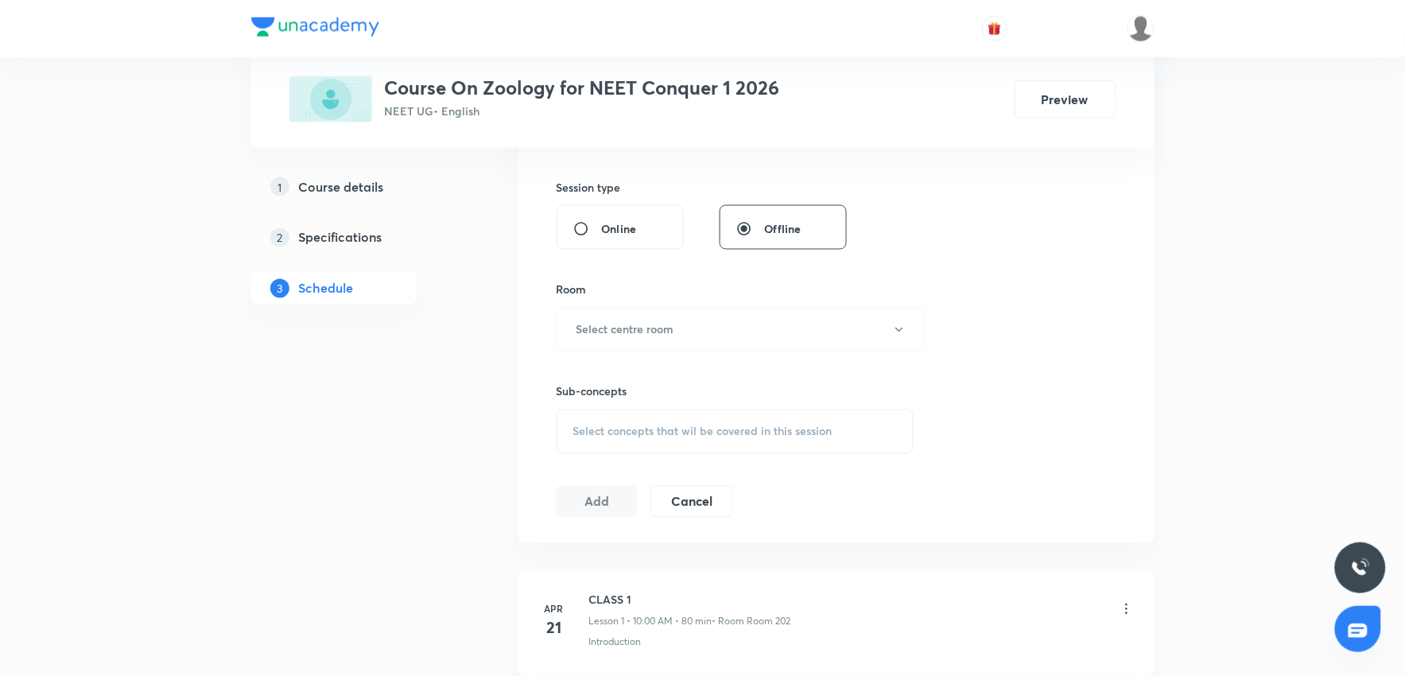
scroll to position [0, 0]
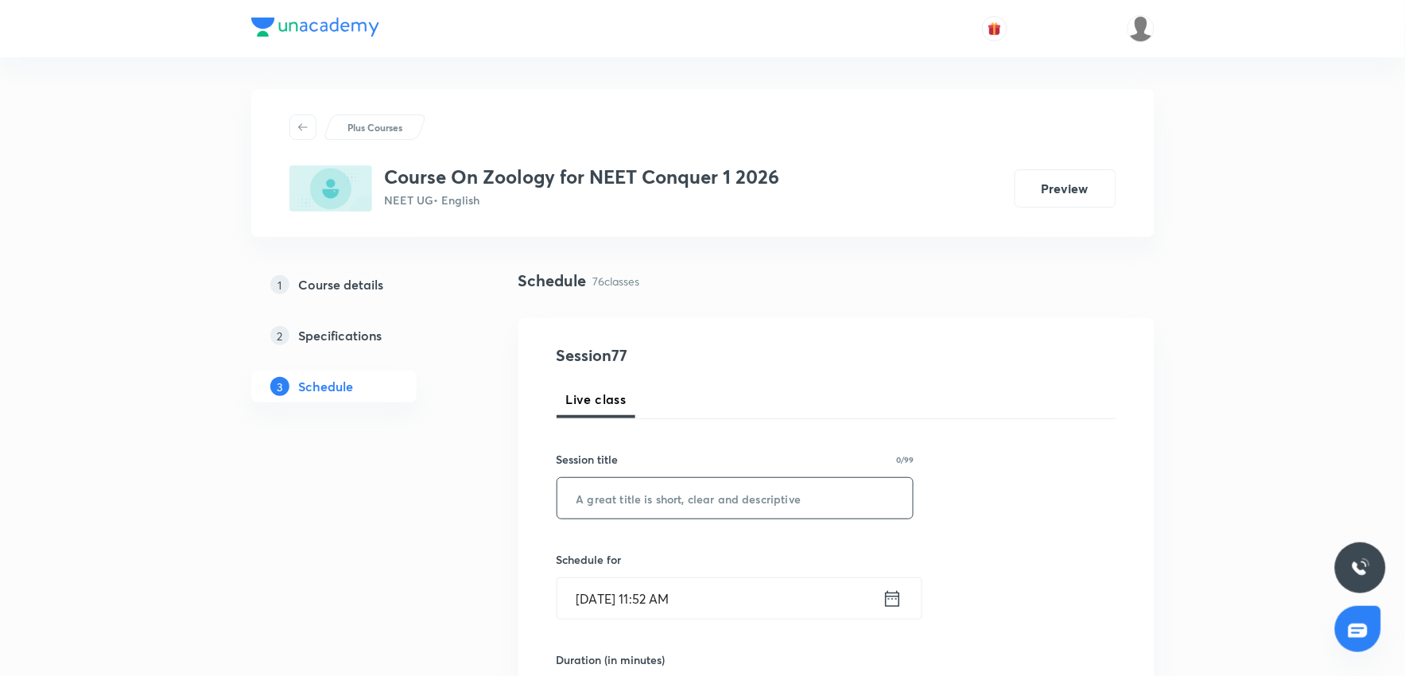
click at [708, 490] on input "text" at bounding box center [735, 498] width 356 height 41
paste input "Breathing and Gaseous Exchanges 12"
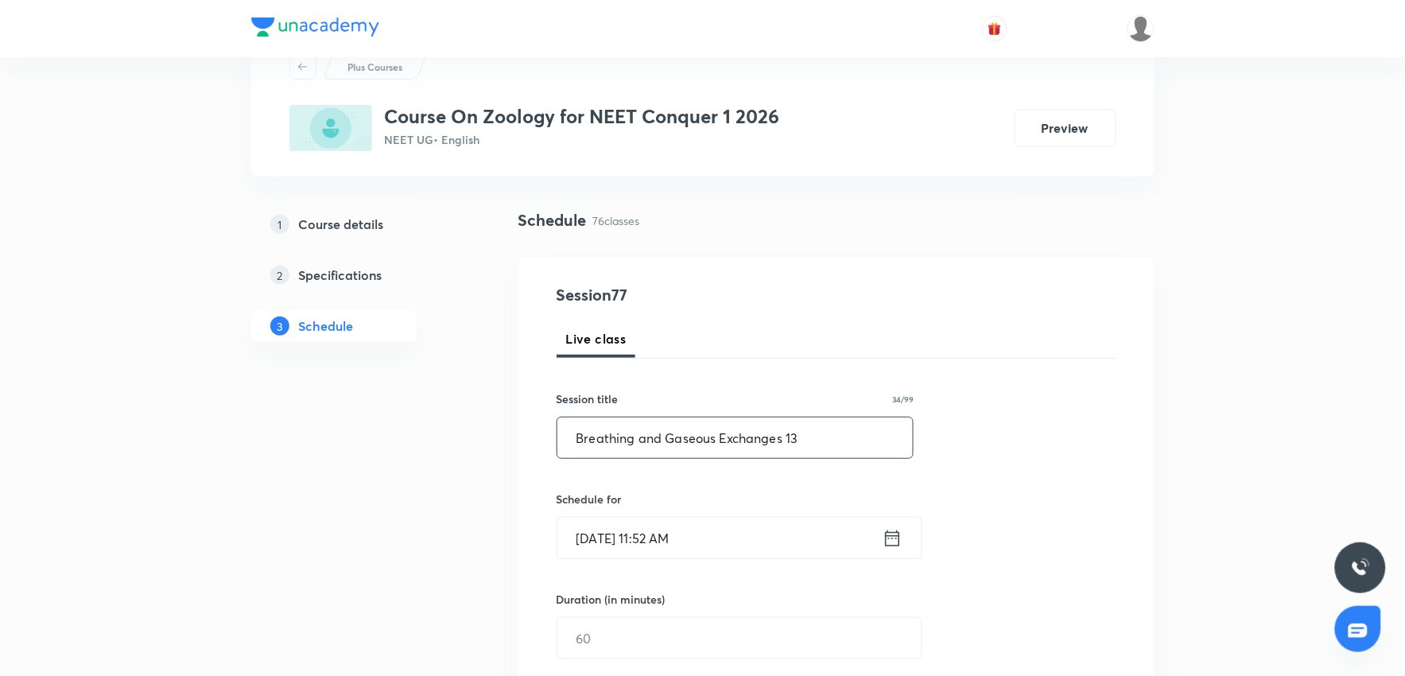
scroll to position [88, 0]
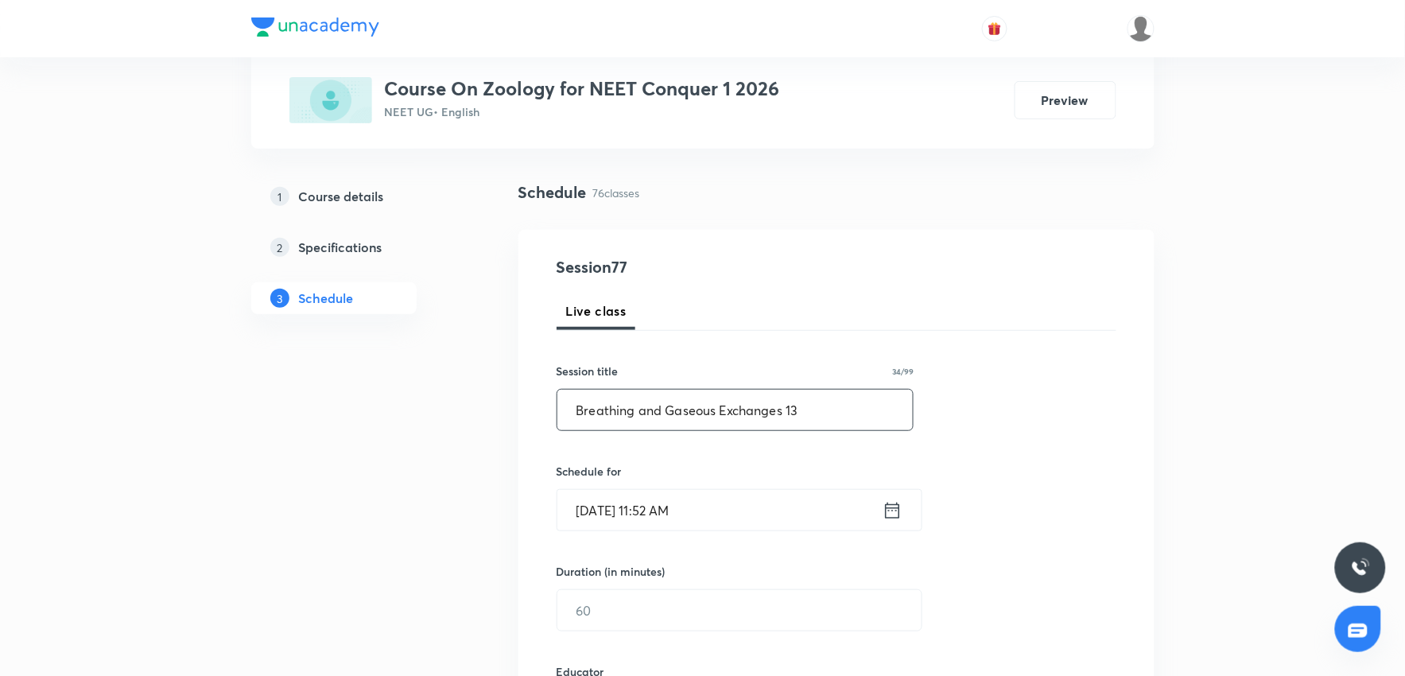
type input "Breathing and Gaseous Exchanges 13"
click at [728, 526] on input "[DATE] 11:52 AM" at bounding box center [719, 510] width 325 height 41
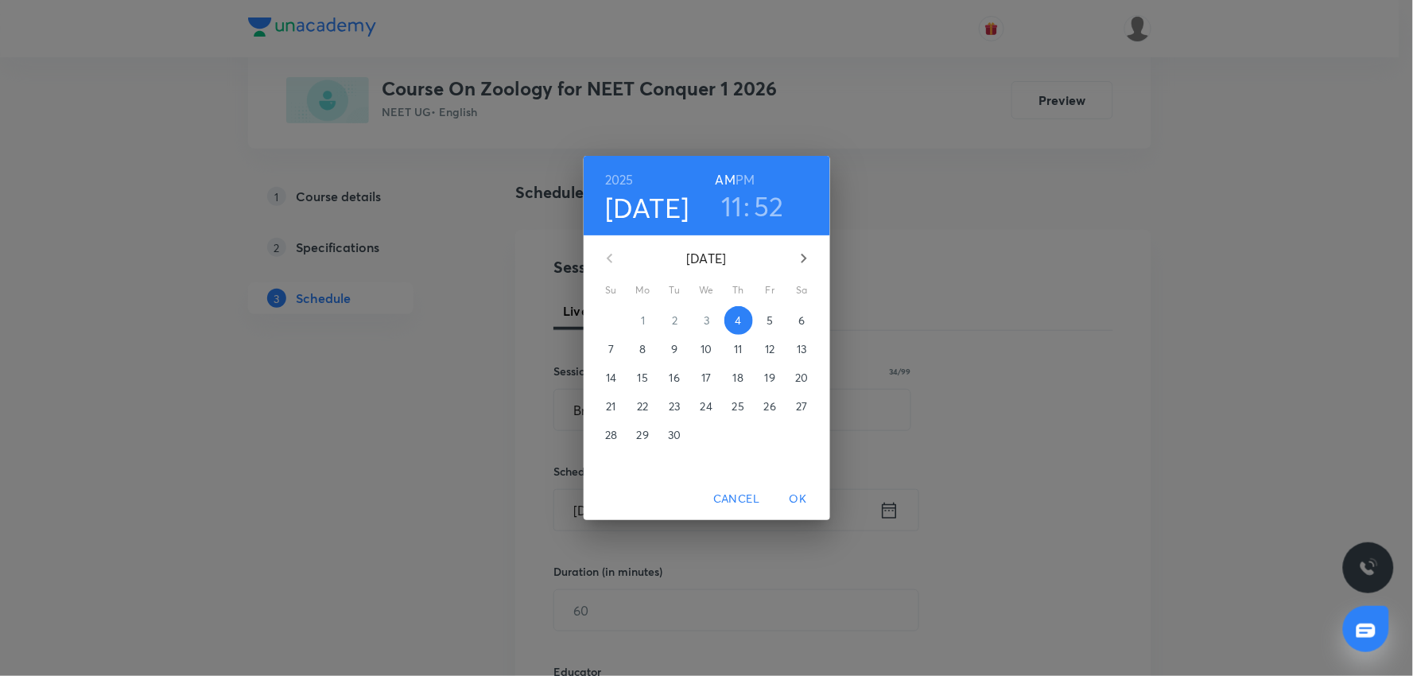
click at [727, 211] on h3 "11" at bounding box center [731, 205] width 21 height 33
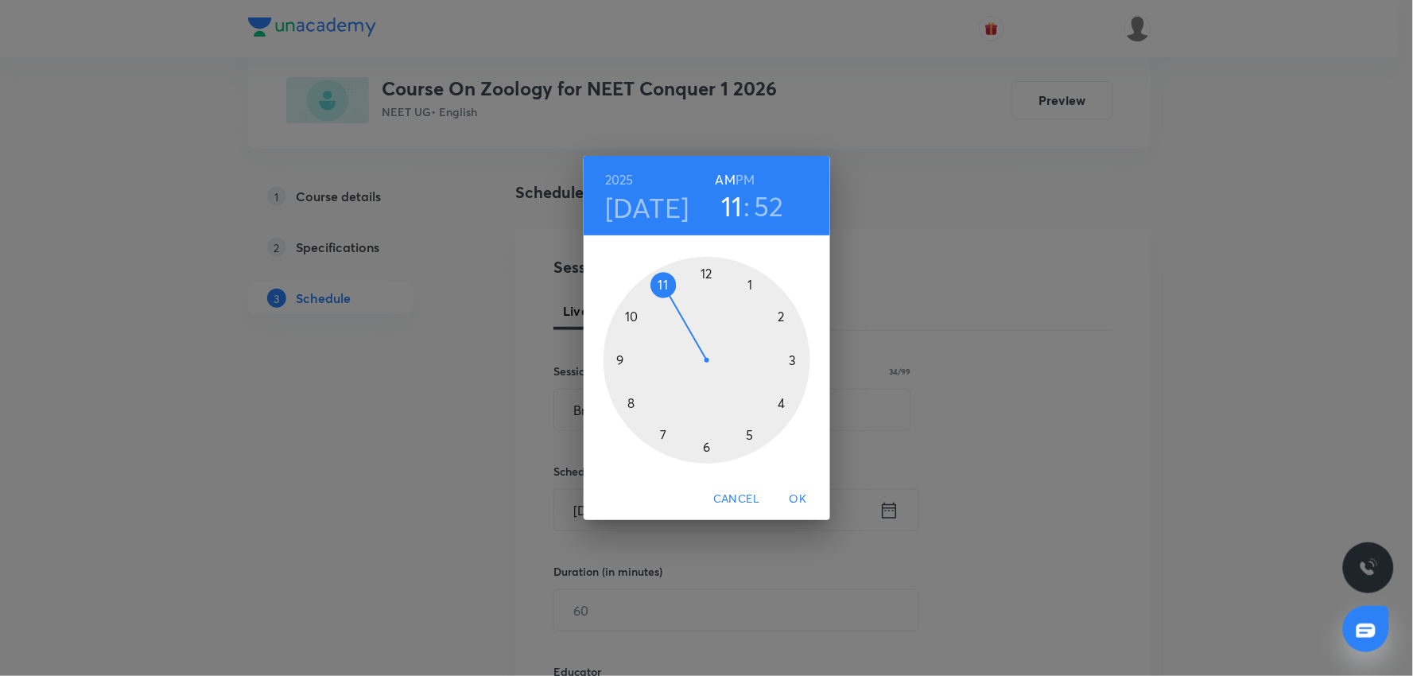
drag, startPoint x: 751, startPoint y: 282, endPoint x: 766, endPoint y: 320, distance: 41.3
click at [751, 289] on div at bounding box center [706, 360] width 207 height 207
click at [786, 318] on div at bounding box center [706, 360] width 207 height 207
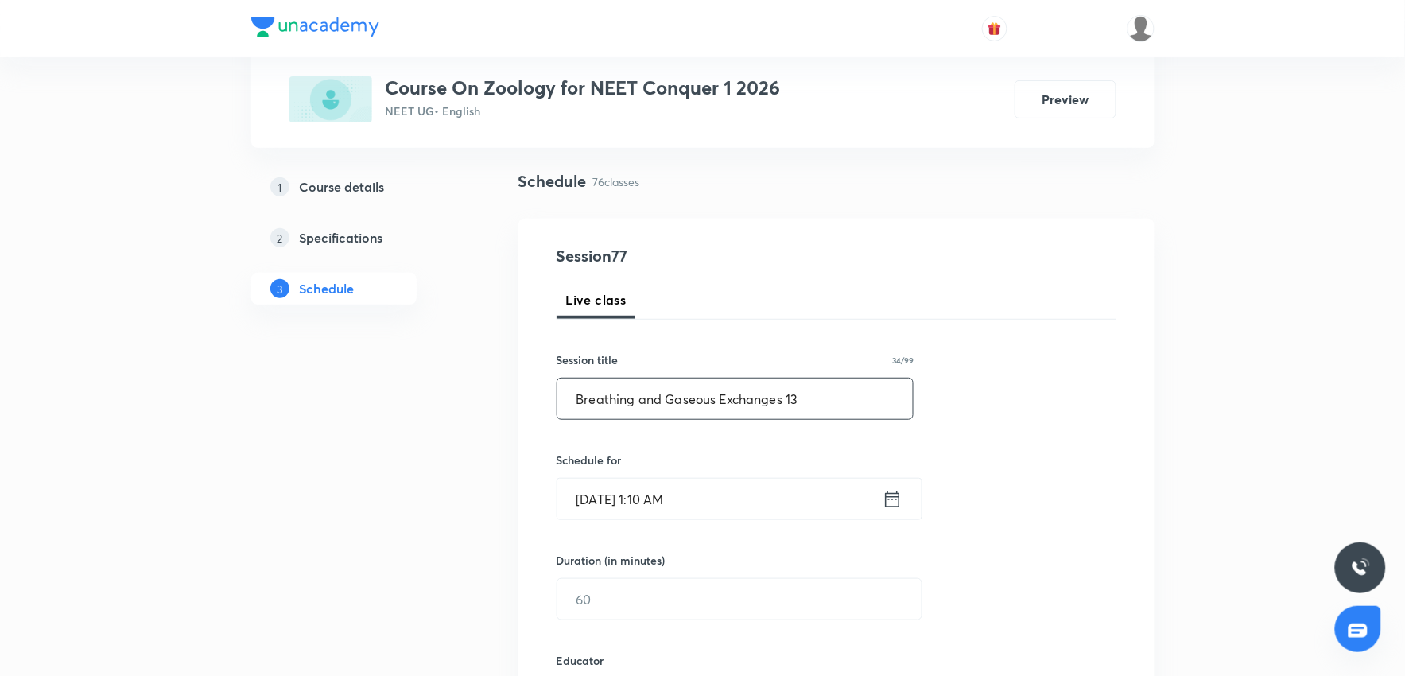
scroll to position [177, 0]
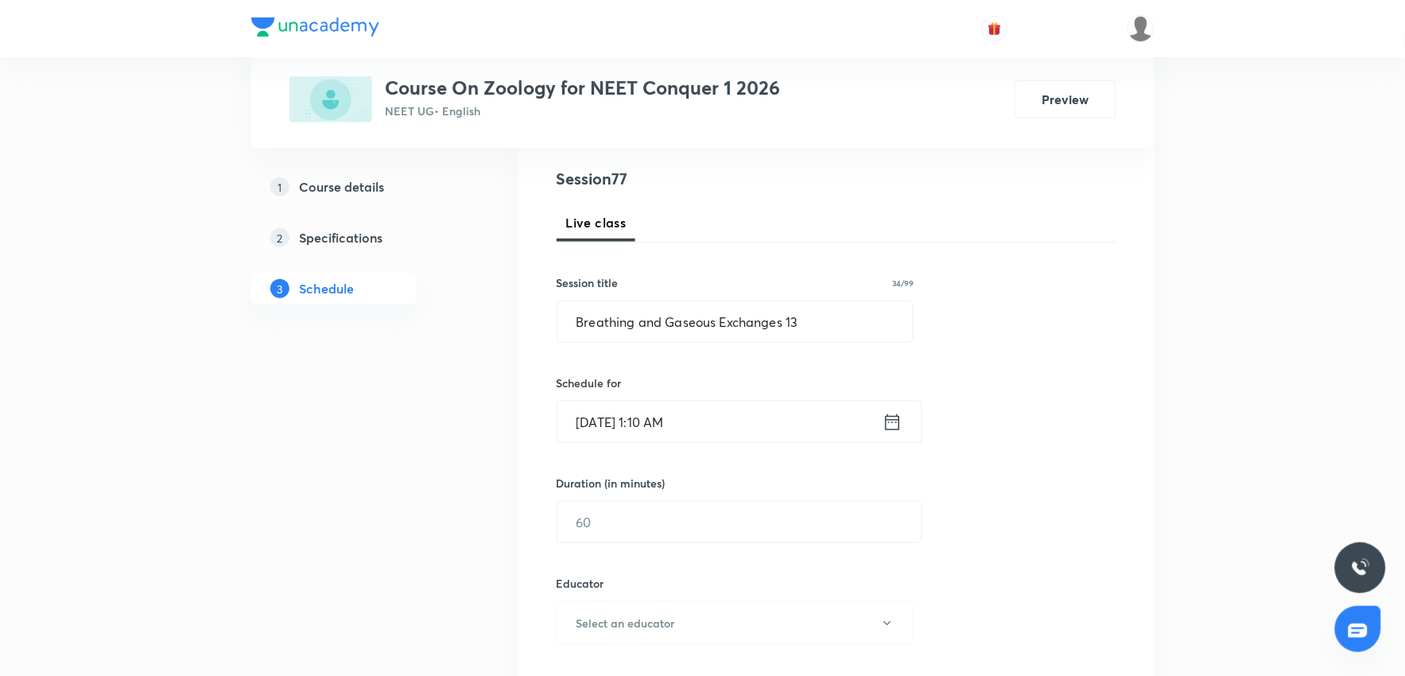
click at [750, 439] on input "[DATE] 1:10 AM" at bounding box center [719, 422] width 325 height 41
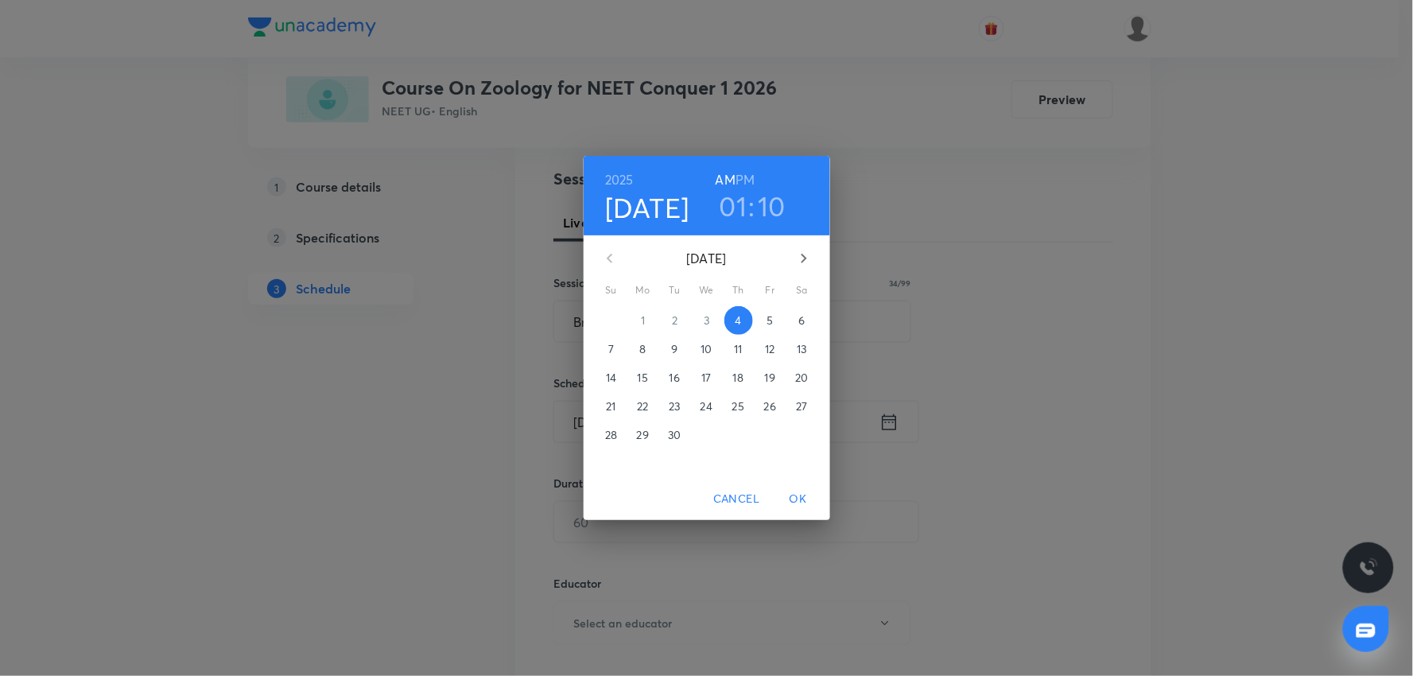
drag, startPoint x: 751, startPoint y: 173, endPoint x: 763, endPoint y: 229, distance: 57.9
click at [753, 188] on h6 "PM" at bounding box center [744, 180] width 19 height 22
click at [799, 507] on span "OK" at bounding box center [798, 499] width 38 height 20
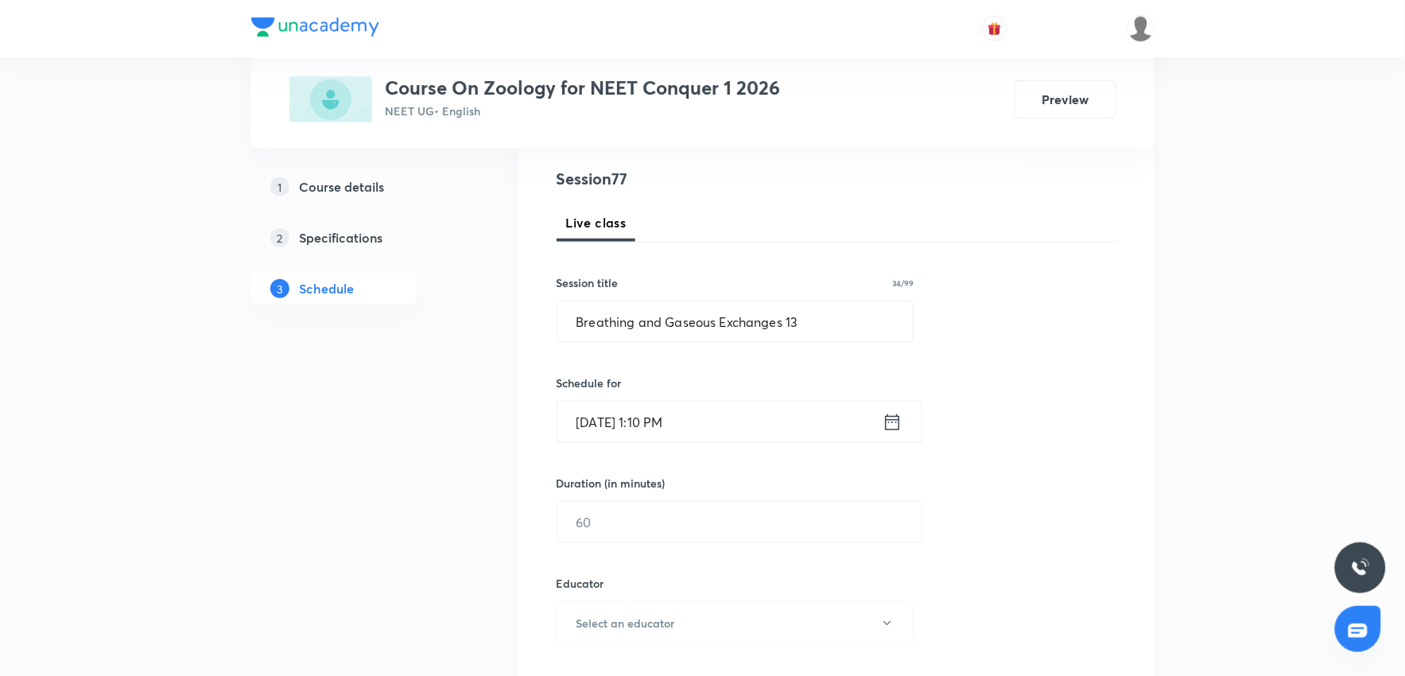
click at [668, 419] on input "[DATE] 1:10 PM" at bounding box center [719, 422] width 325 height 41
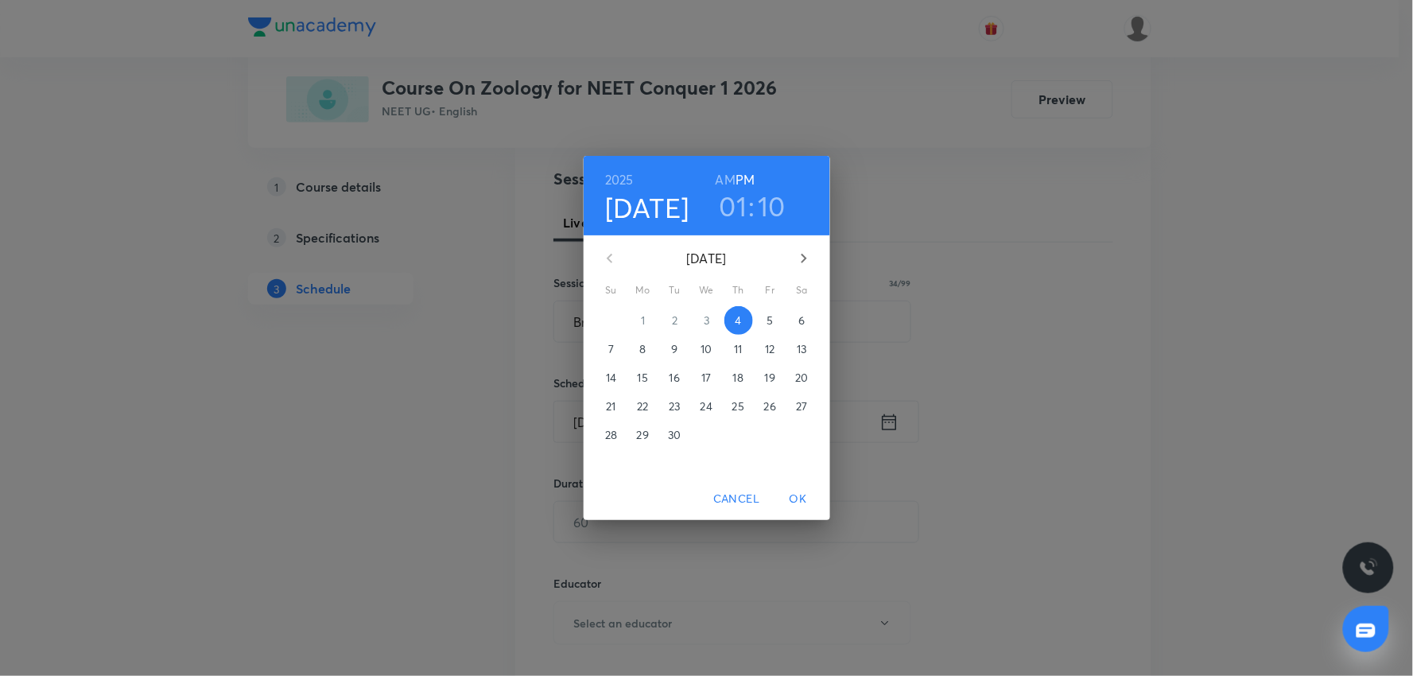
click at [972, 495] on div "[DATE] 01 : 10 AM PM [DATE] Su Mo Tu We Th Fr Sa 31 1 2 3 4 5 6 7 8 9 10 11 12 …" at bounding box center [706, 338] width 1413 height 676
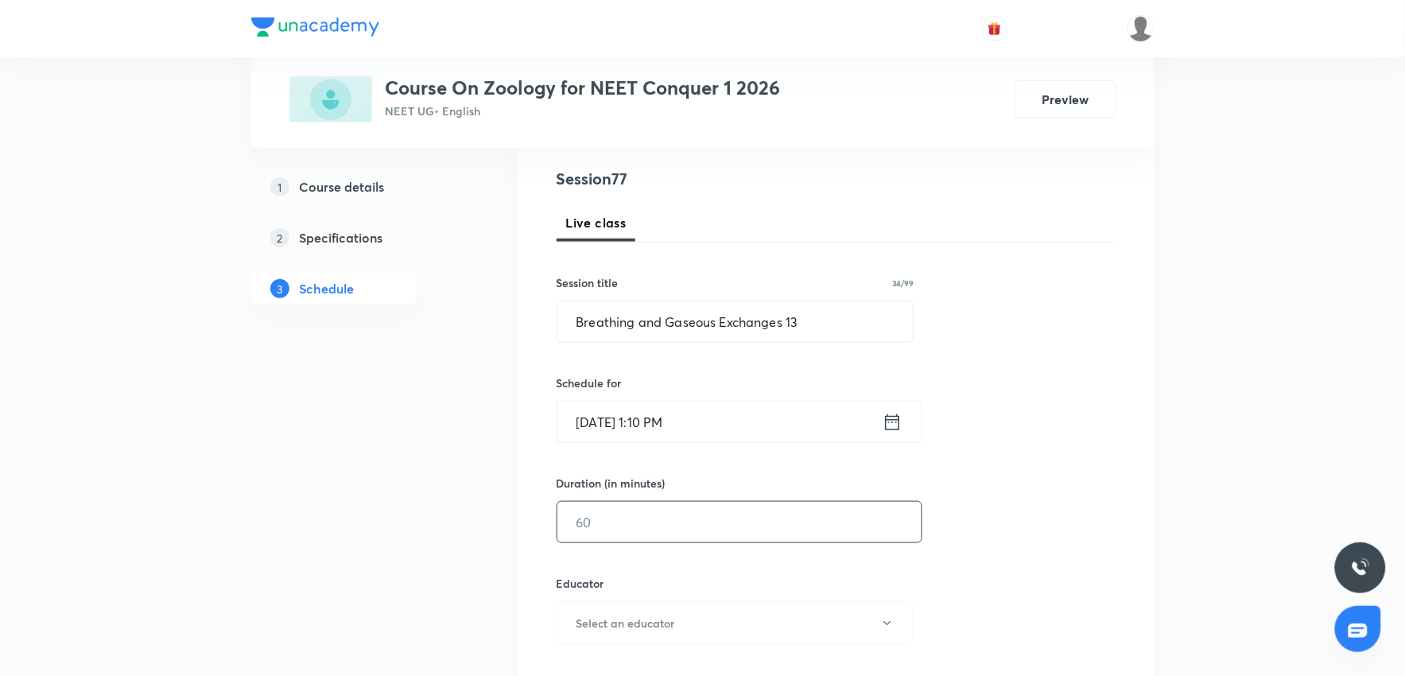
click at [704, 522] on input "text" at bounding box center [739, 522] width 364 height 41
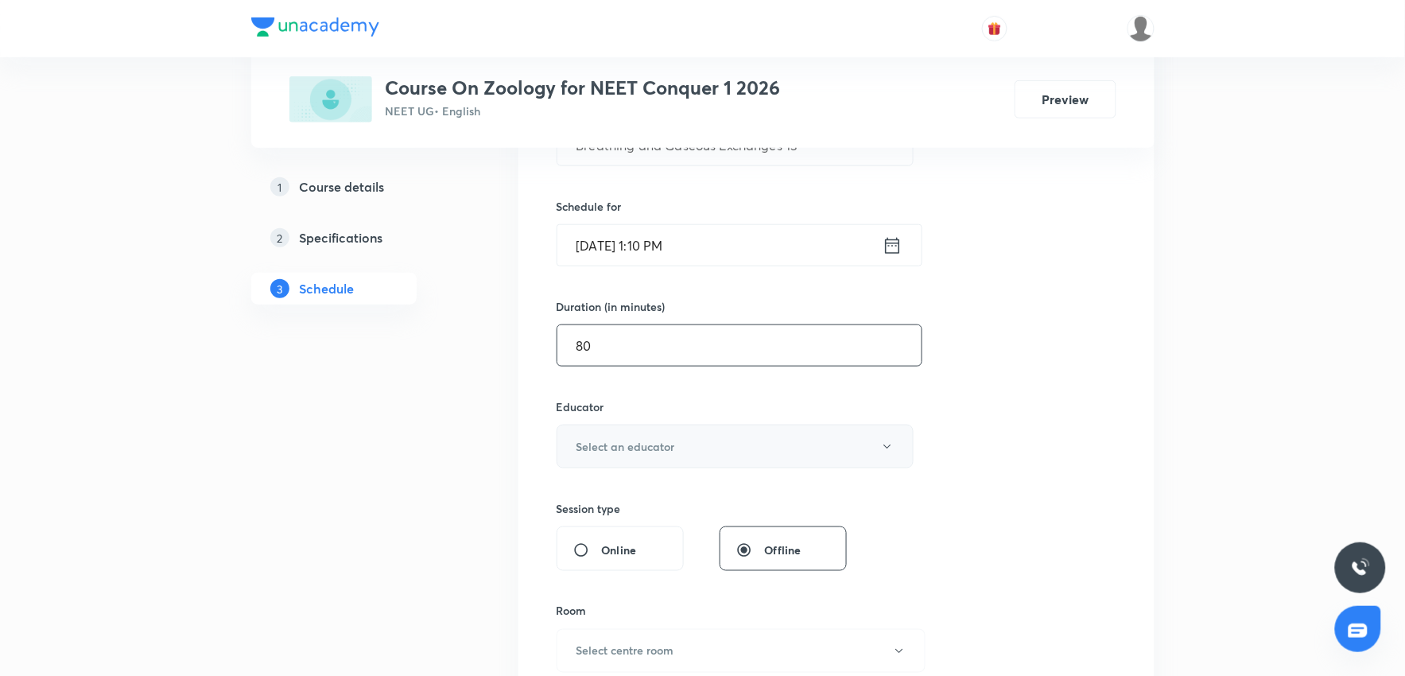
type input "80"
click at [708, 451] on button "Select an educator" at bounding box center [736, 447] width 358 height 44
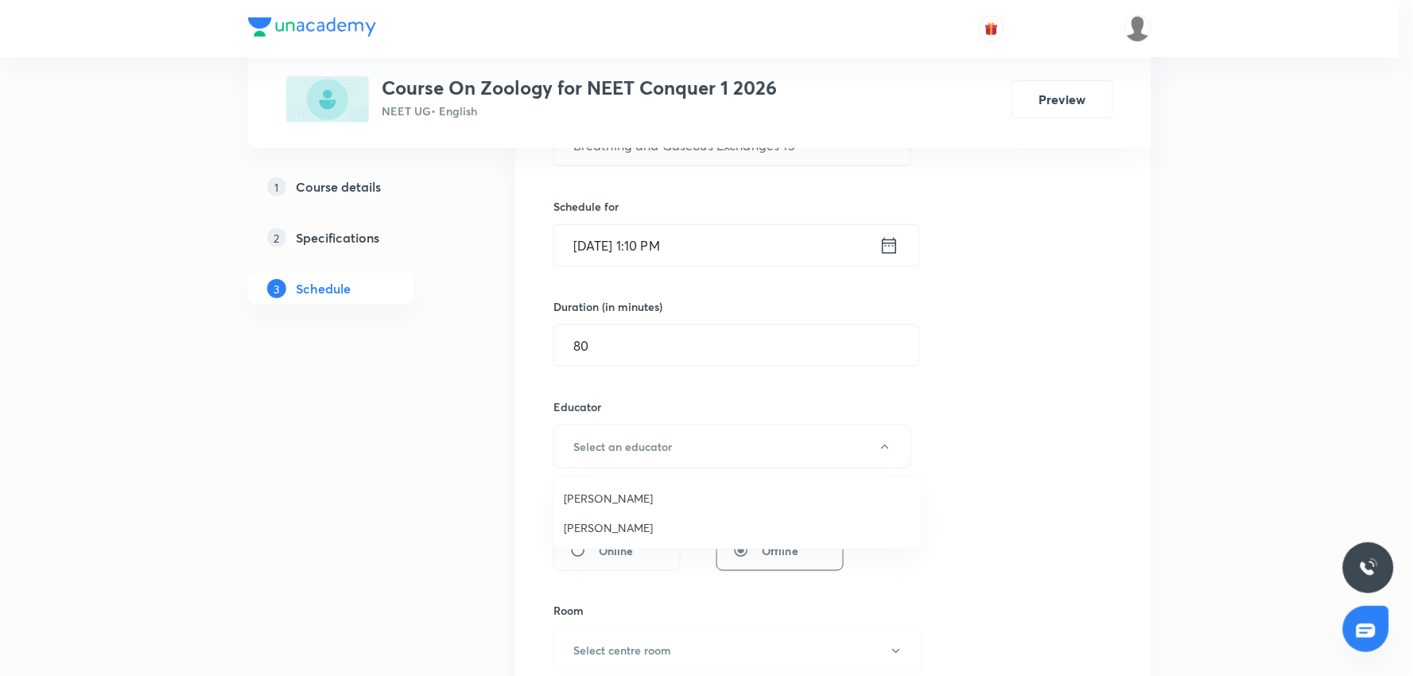
click at [617, 522] on span "[PERSON_NAME]" at bounding box center [738, 527] width 348 height 17
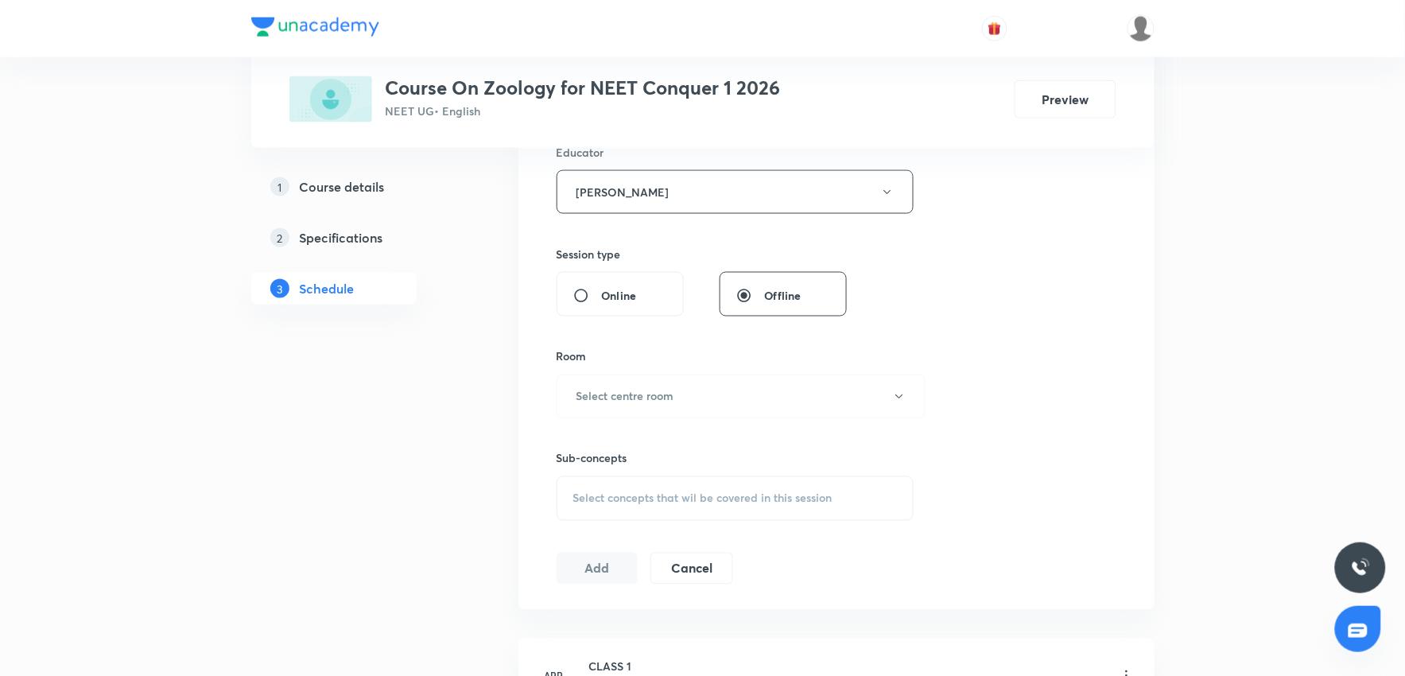
scroll to position [618, 0]
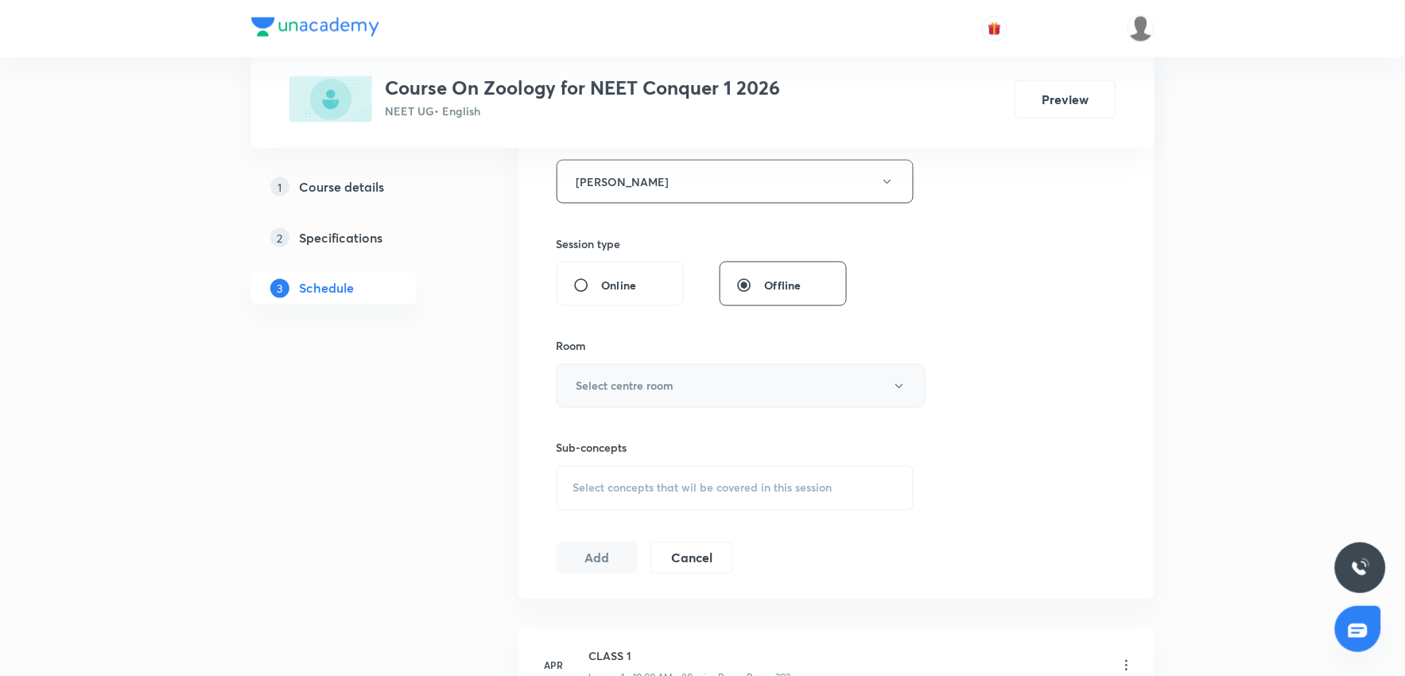
click at [731, 396] on button "Select centre room" at bounding box center [741, 386] width 369 height 44
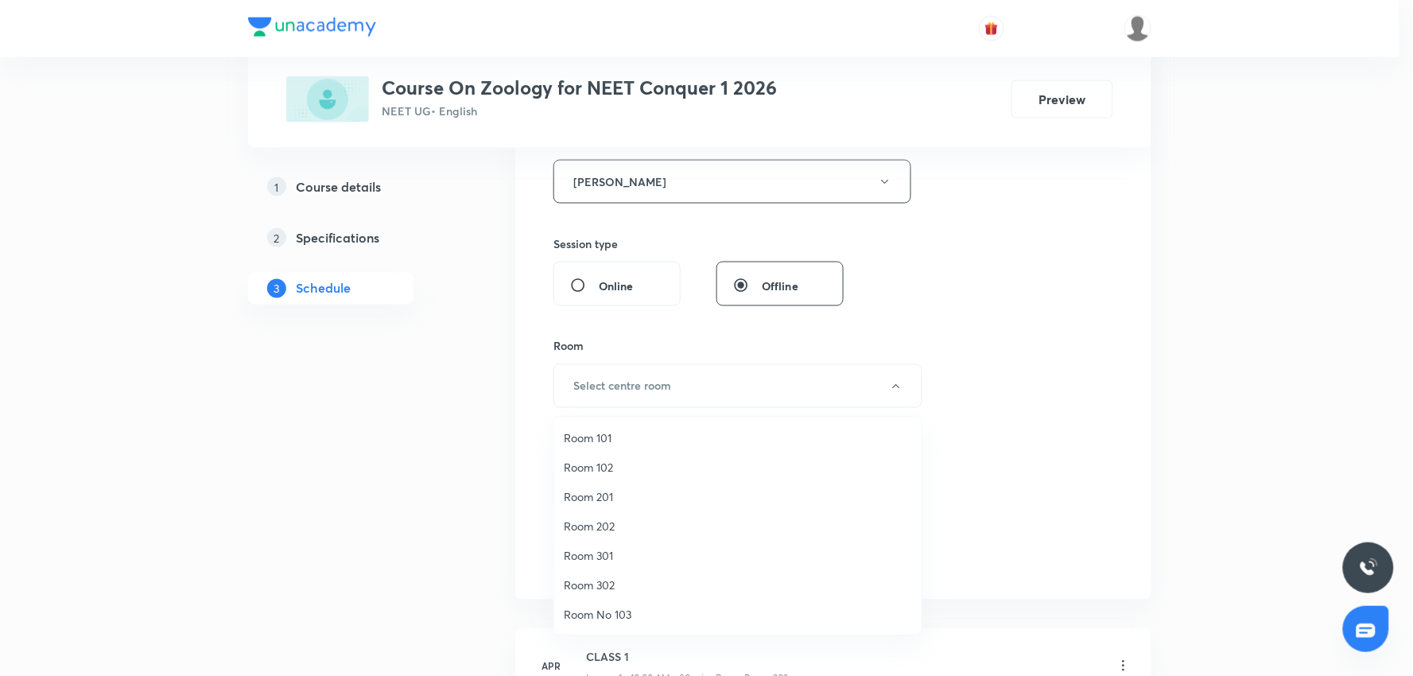
drag, startPoint x: 612, startPoint y: 518, endPoint x: 925, endPoint y: 426, distance: 326.3
click at [628, 511] on li "Room 202" at bounding box center [737, 525] width 367 height 29
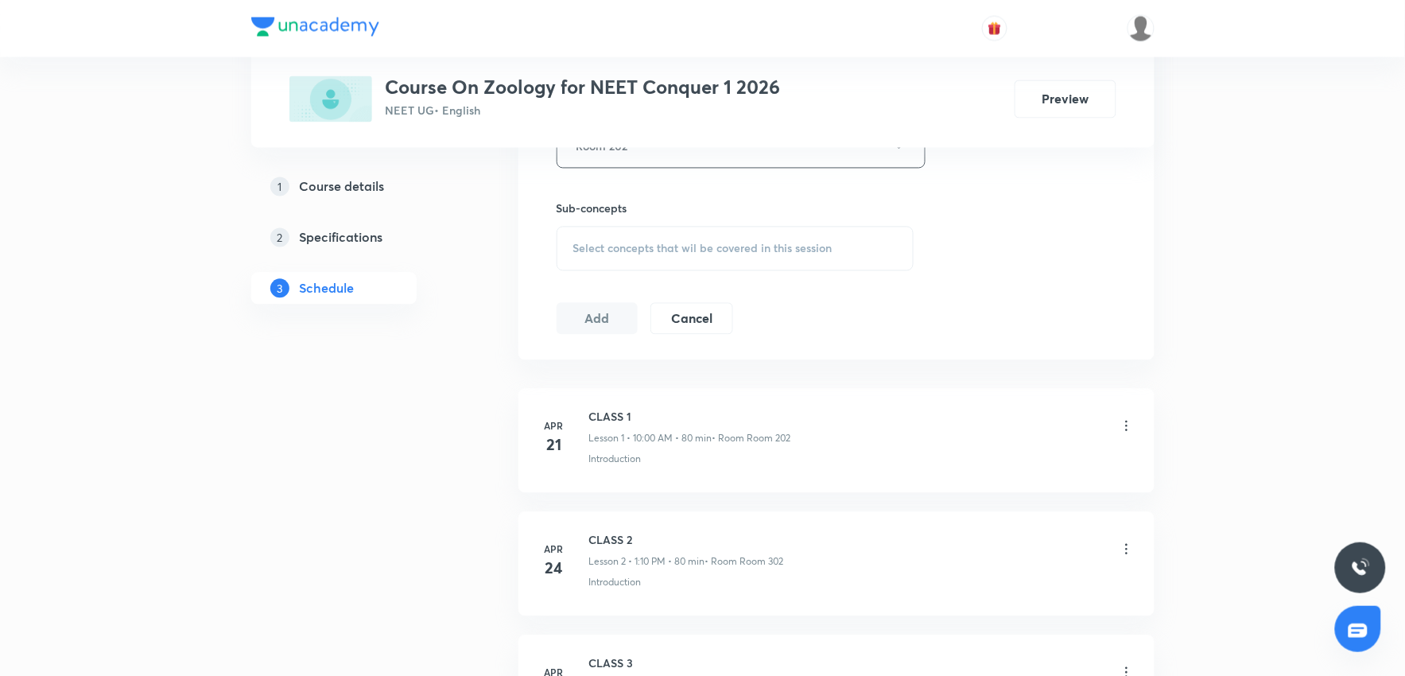
scroll to position [883, 0]
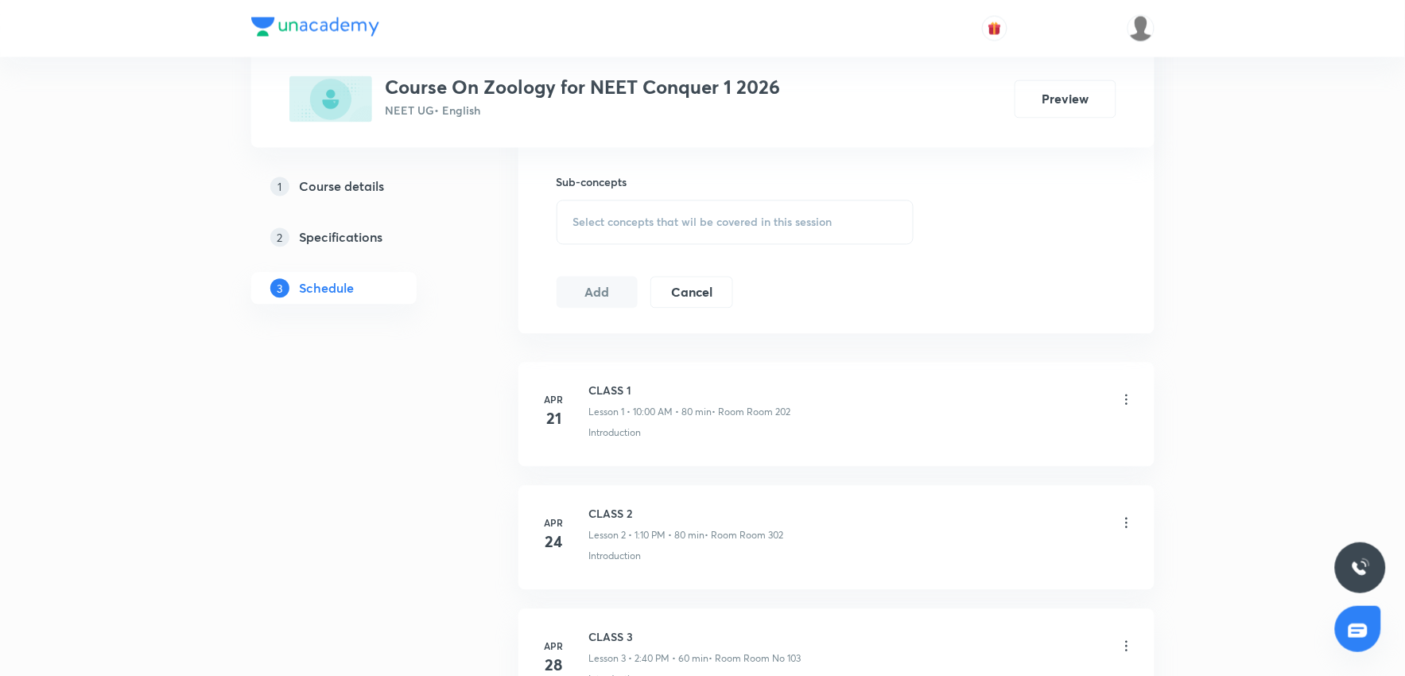
click at [788, 237] on div "Select concepts that wil be covered in this session" at bounding box center [736, 222] width 358 height 45
click at [719, 223] on span "Select concepts that wil be covered in this session" at bounding box center [702, 222] width 259 height 13
click at [687, 216] on span "Select concepts that wil be covered in this session" at bounding box center [702, 222] width 259 height 13
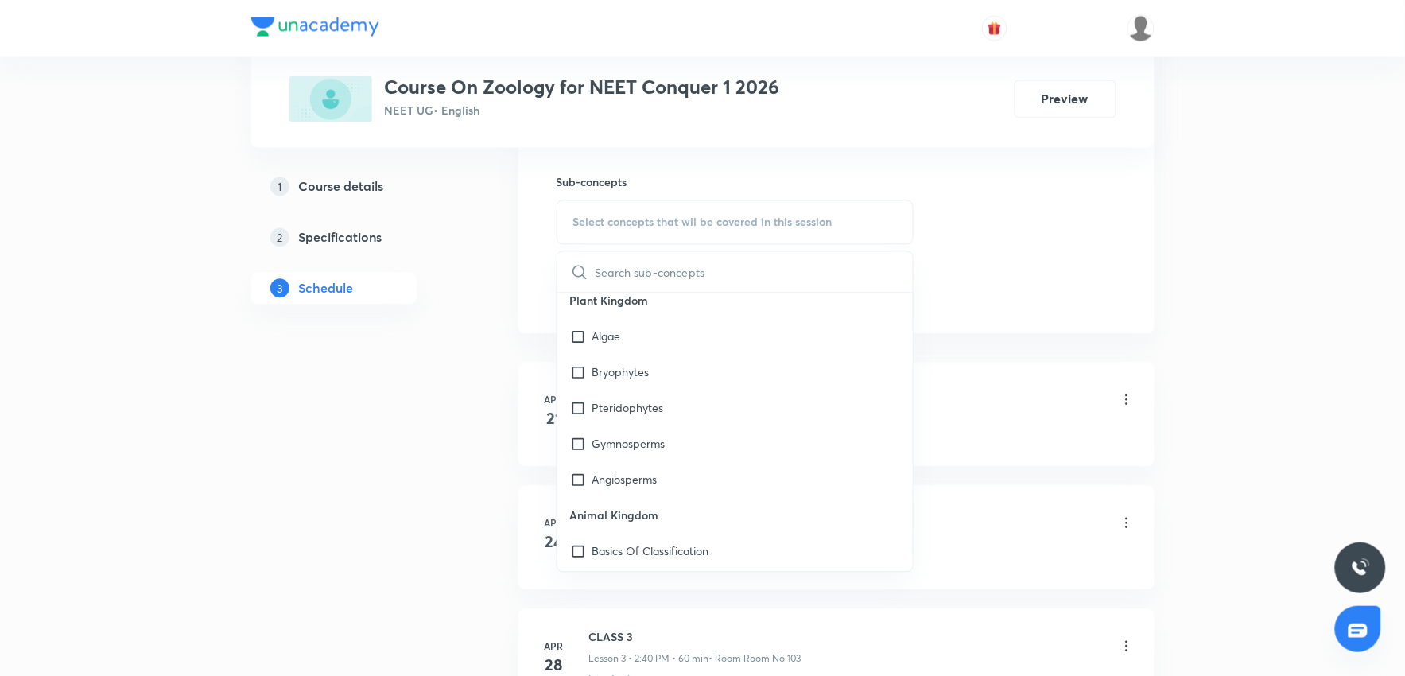
scroll to position [1148, 0]
drag, startPoint x: 633, startPoint y: 374, endPoint x: 988, endPoint y: 290, distance: 365.3
click at [633, 374] on p "Angiosperms" at bounding box center [624, 377] width 65 height 17
checkbox input "true"
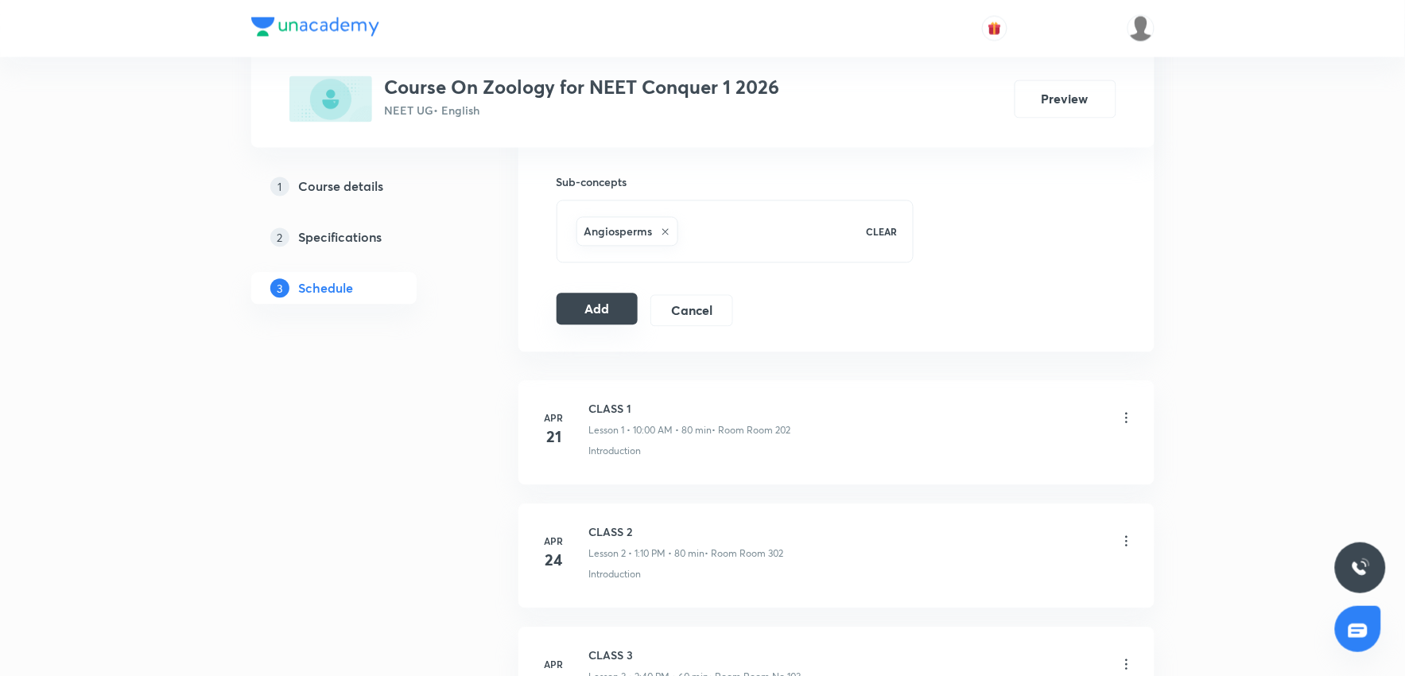
click at [606, 305] on button "Add" at bounding box center [598, 309] width 82 height 32
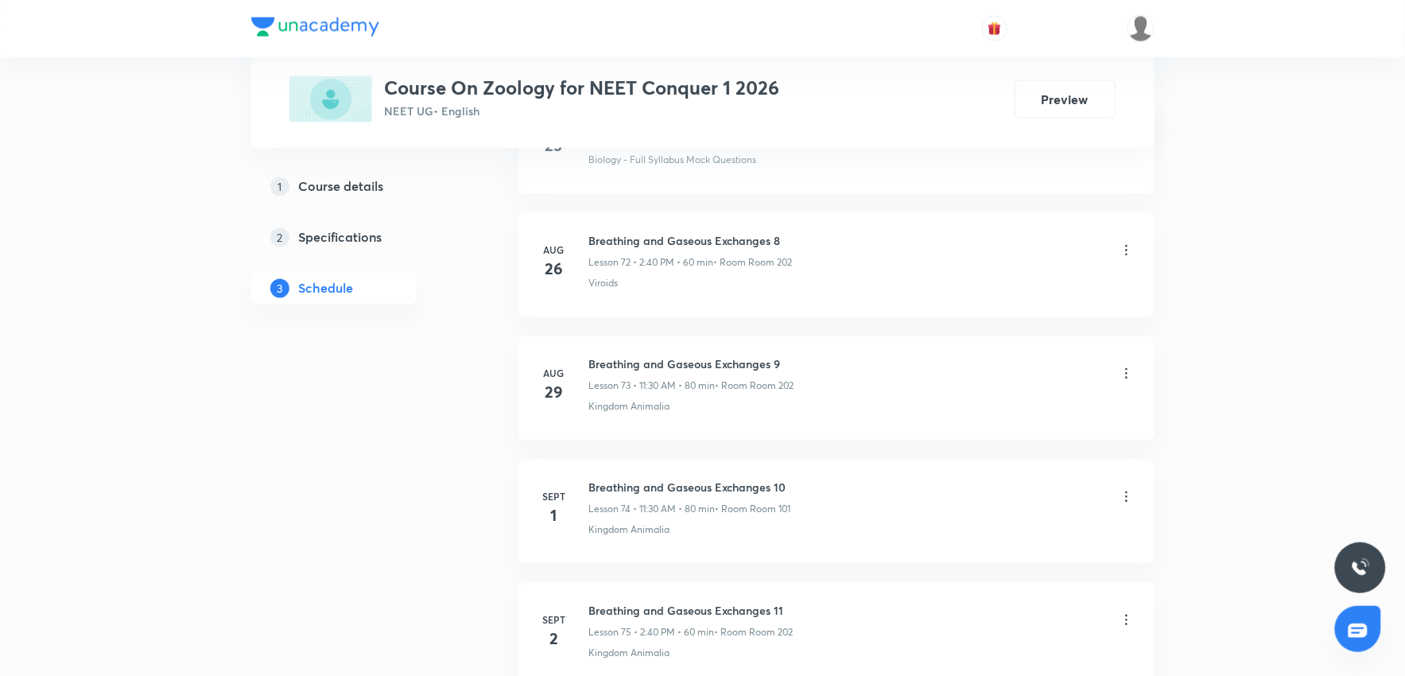
scroll to position [10096, 0]
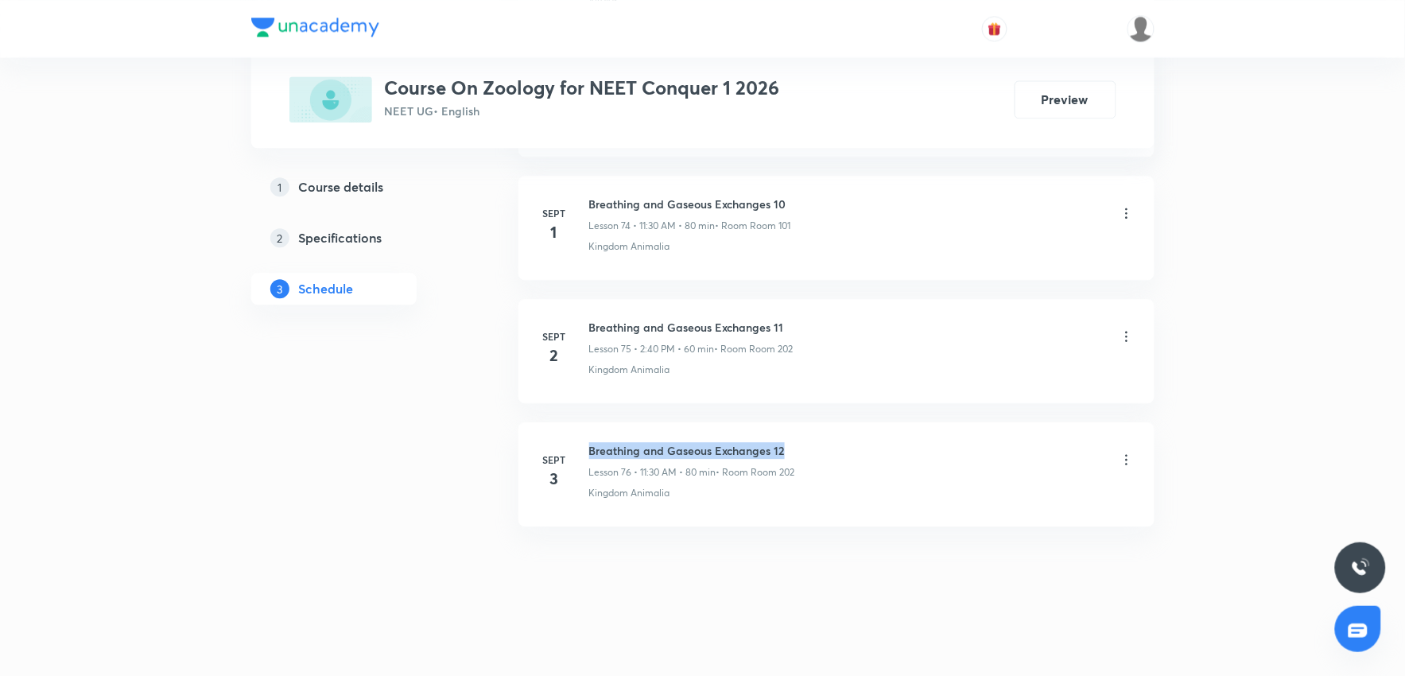
drag, startPoint x: 591, startPoint y: 450, endPoint x: 800, endPoint y: 444, distance: 209.2
click at [800, 444] on div "Breathing and Gaseous Exchanges 12 Lesson 76 • 11:30 AM • 80 min • Room Room 202" at bounding box center [861, 460] width 545 height 37
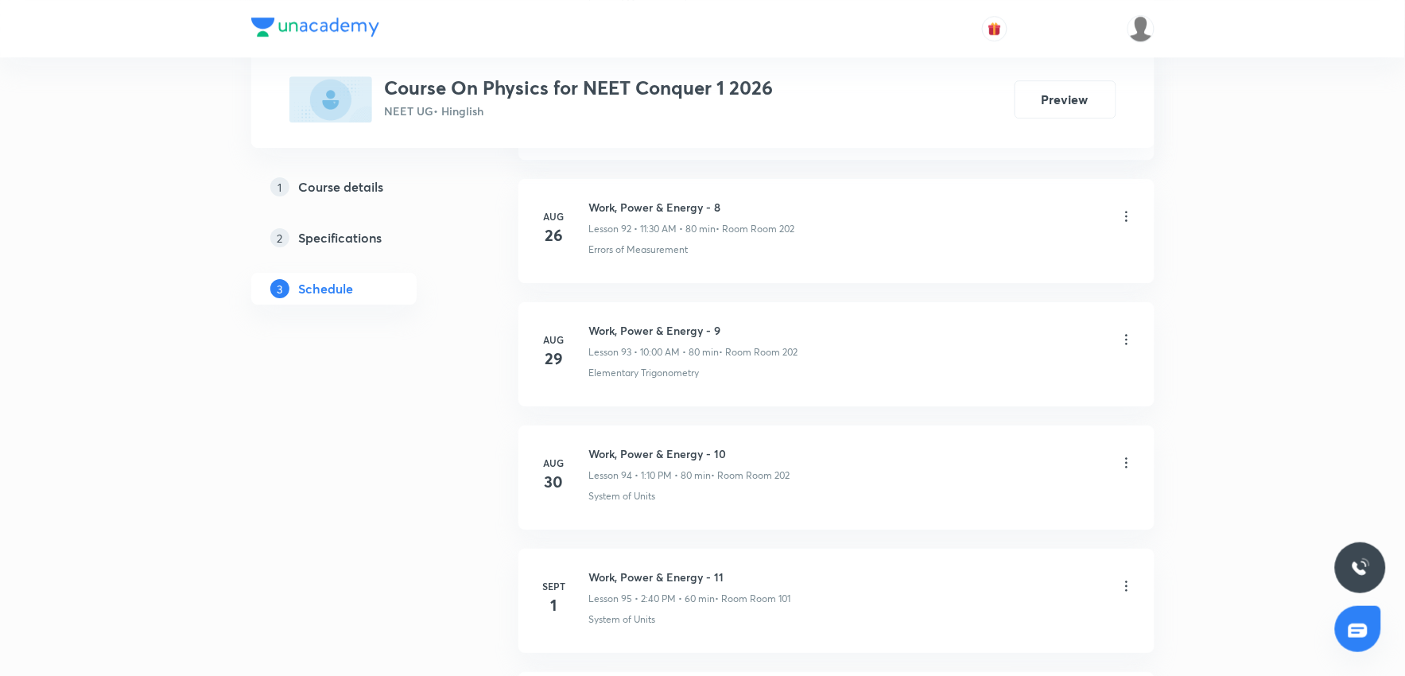
scroll to position [12791, 0]
drag, startPoint x: 590, startPoint y: 447, endPoint x: 759, endPoint y: 434, distance: 169.8
click at [759, 434] on li "Sept 3 COM and Collision 3 Lesson 98 • 1:10 PM • 80 min • Room Room 202 System …" at bounding box center [836, 474] width 636 height 104
copy h6 "COM and Collision 3"
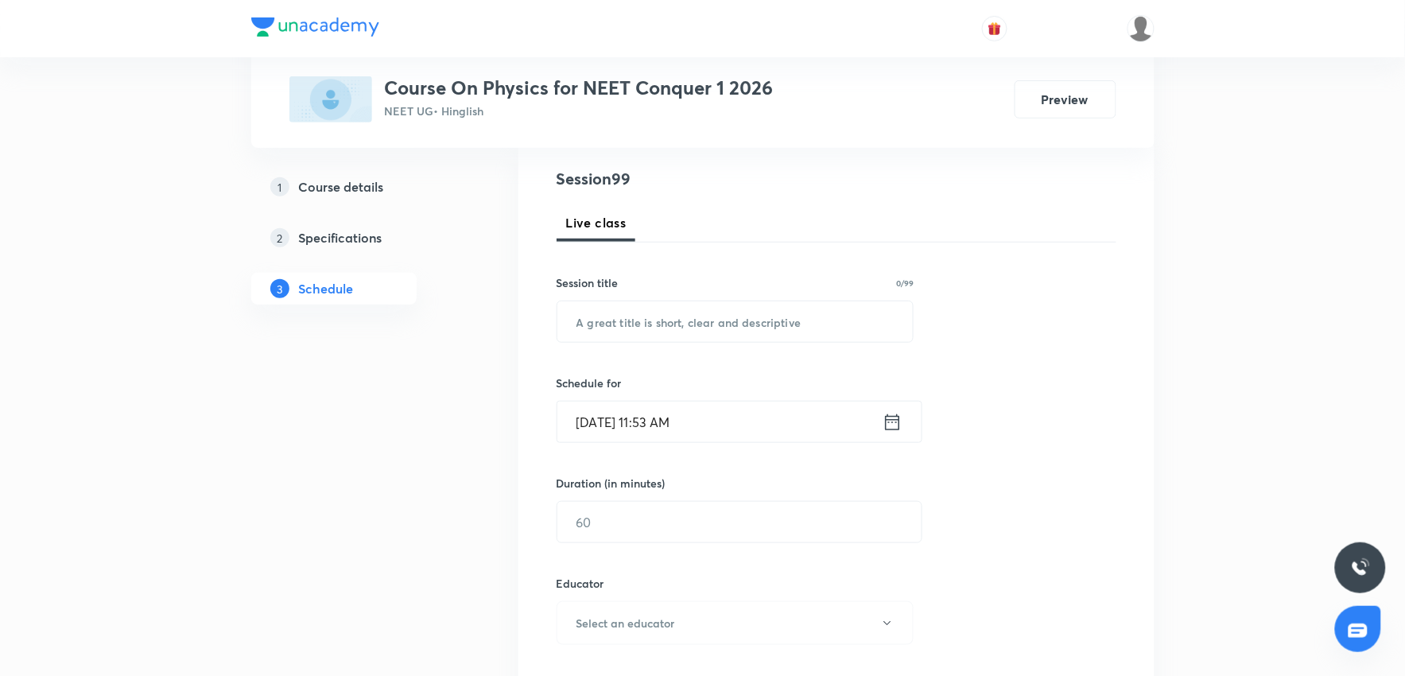
scroll to position [0, 0]
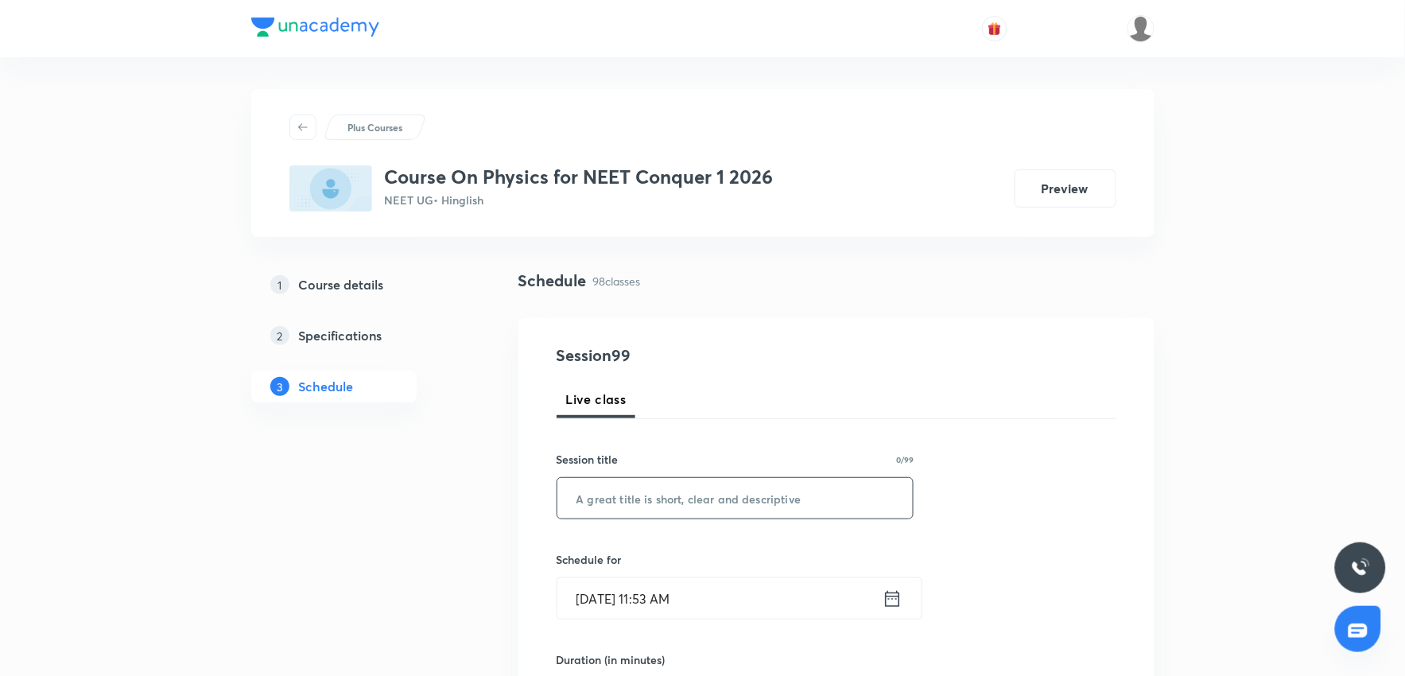
click at [657, 495] on input "text" at bounding box center [735, 498] width 356 height 41
paste input "COM and Collision 3"
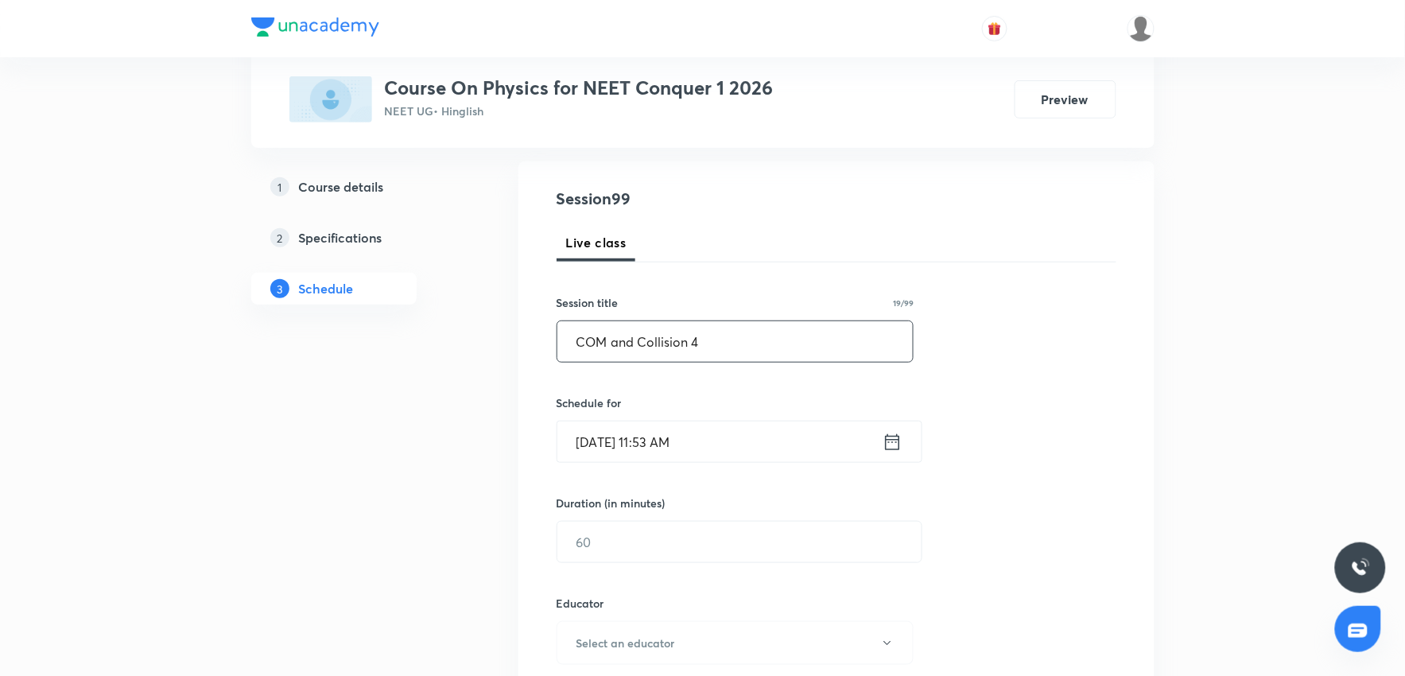
scroll to position [177, 0]
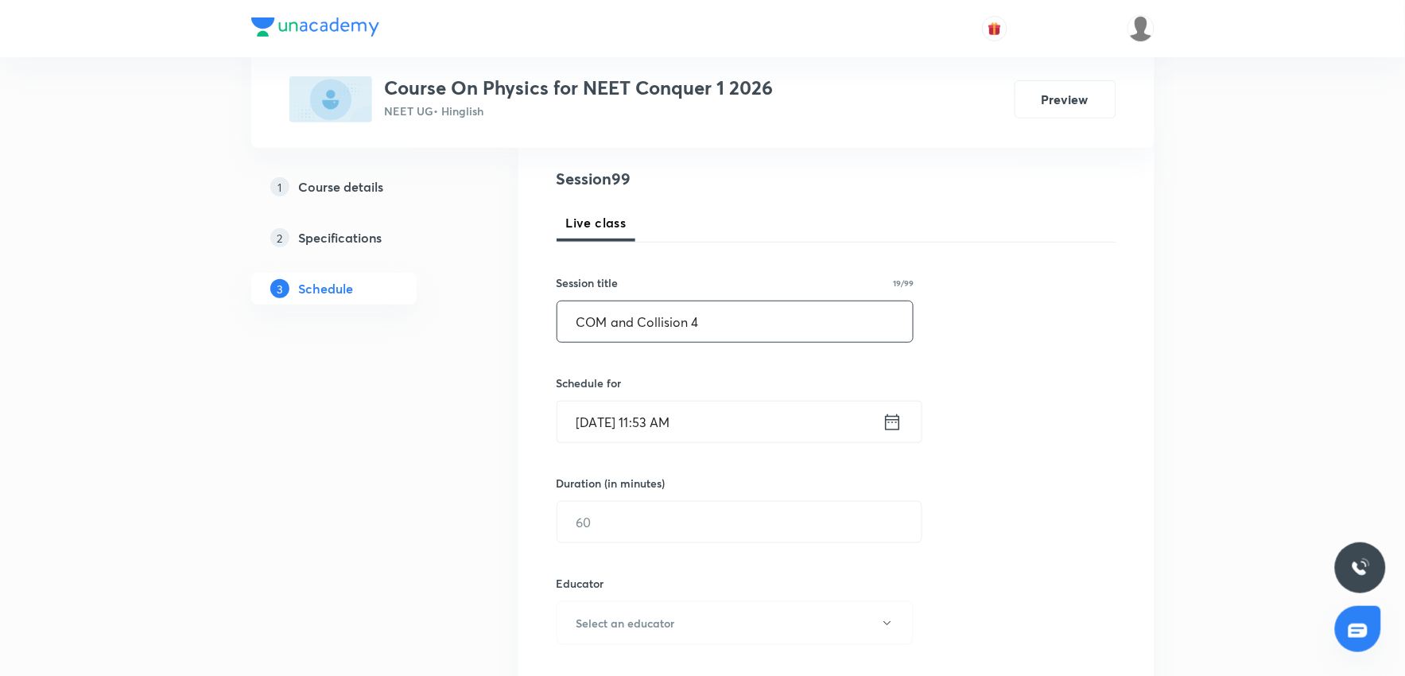
type input "COM and Collision 4"
click at [736, 415] on input "Sept 4, 2025, 11:53 AM" at bounding box center [719, 422] width 325 height 41
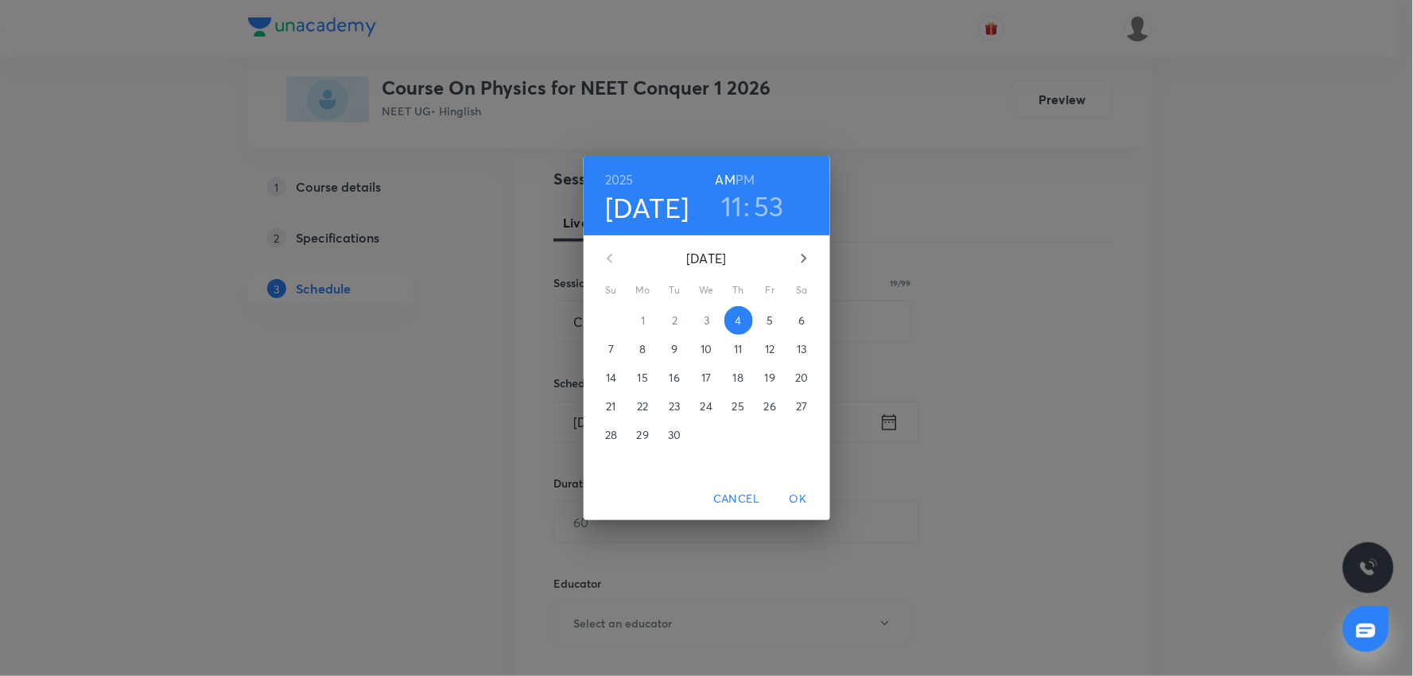
click at [736, 208] on h3 "11" at bounding box center [731, 205] width 21 height 33
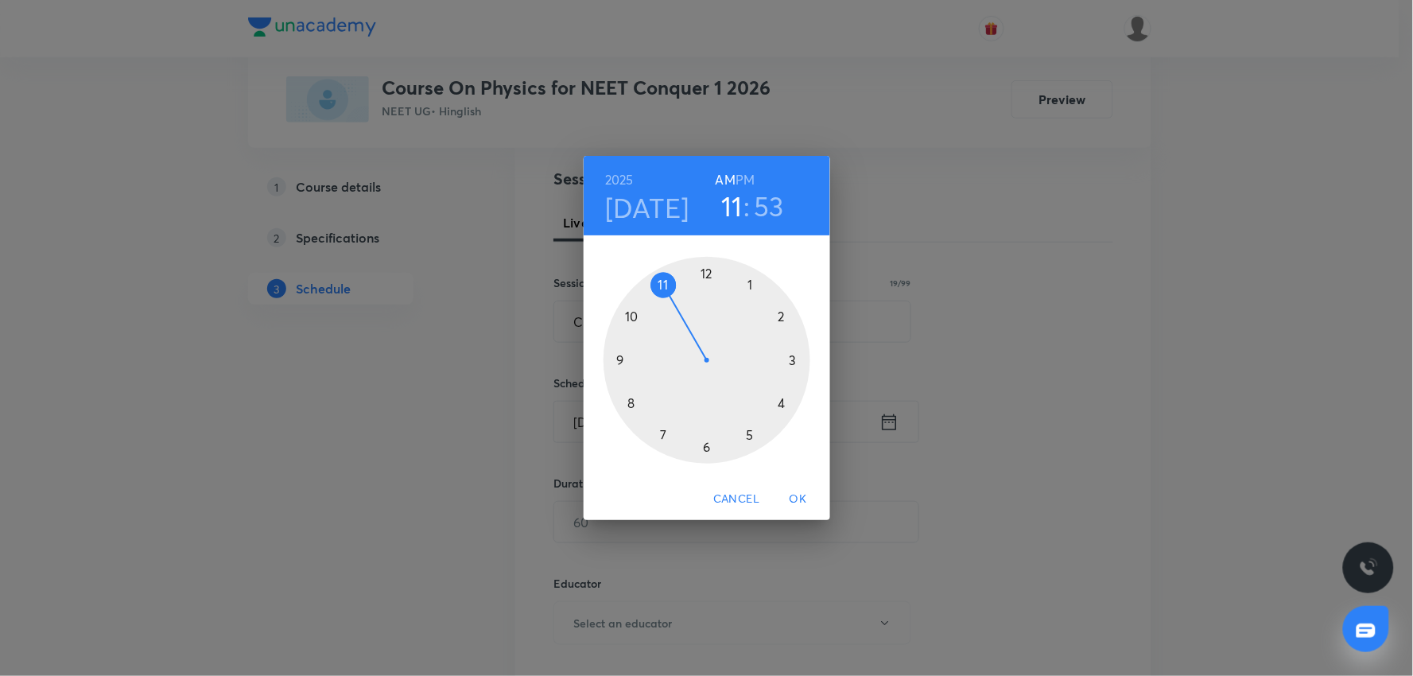
click at [782, 319] on div at bounding box center [706, 360] width 207 height 207
click at [630, 402] on div at bounding box center [706, 360] width 207 height 207
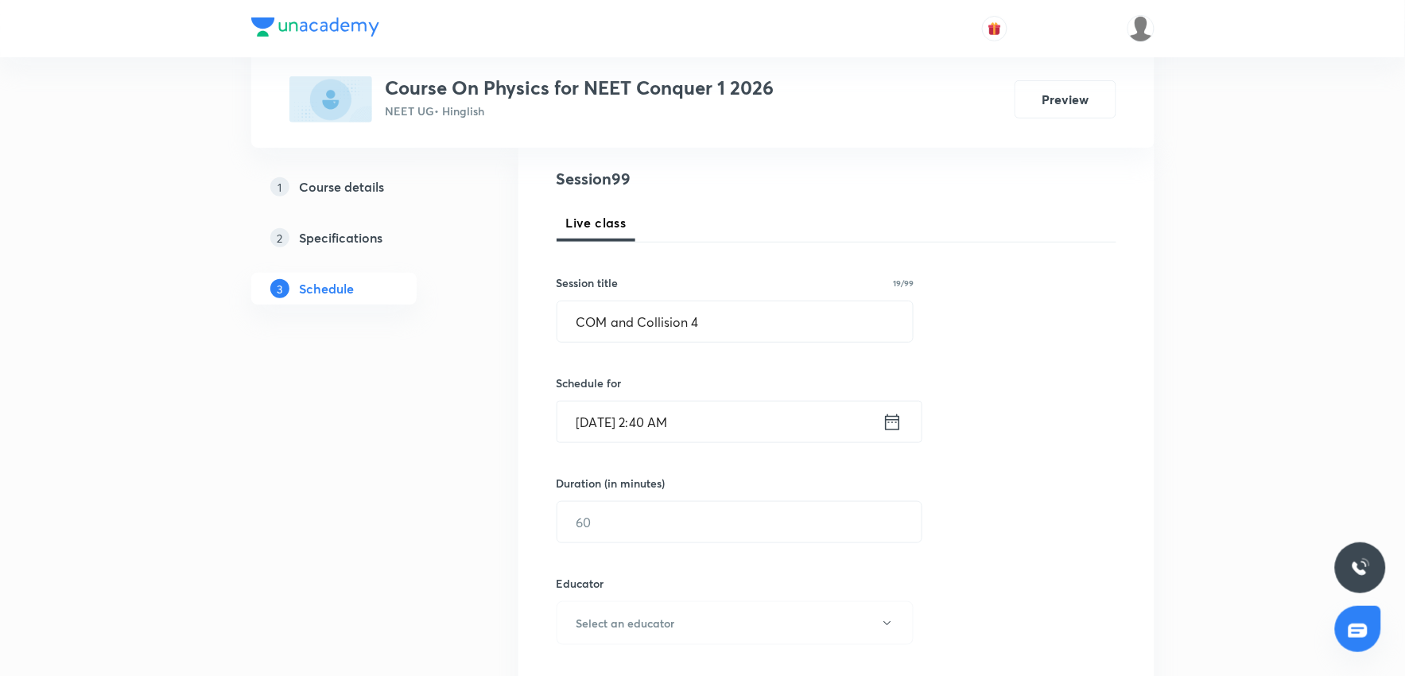
drag, startPoint x: 739, startPoint y: 430, endPoint x: 745, endPoint y: 418, distance: 13.2
click at [745, 418] on input "Sept 4, 2025, 2:40 AM" at bounding box center [719, 422] width 325 height 41
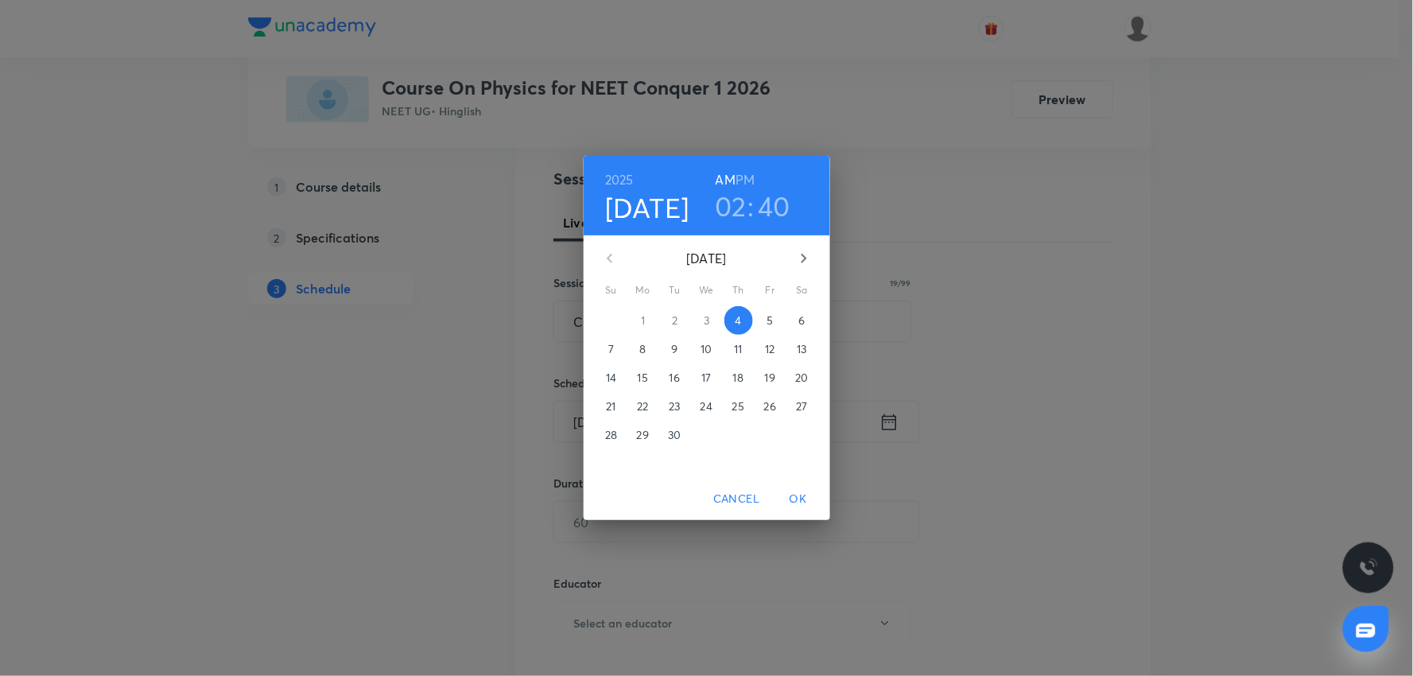
click at [737, 177] on h6 "PM" at bounding box center [744, 180] width 19 height 22
click at [789, 497] on span "OK" at bounding box center [798, 499] width 38 height 20
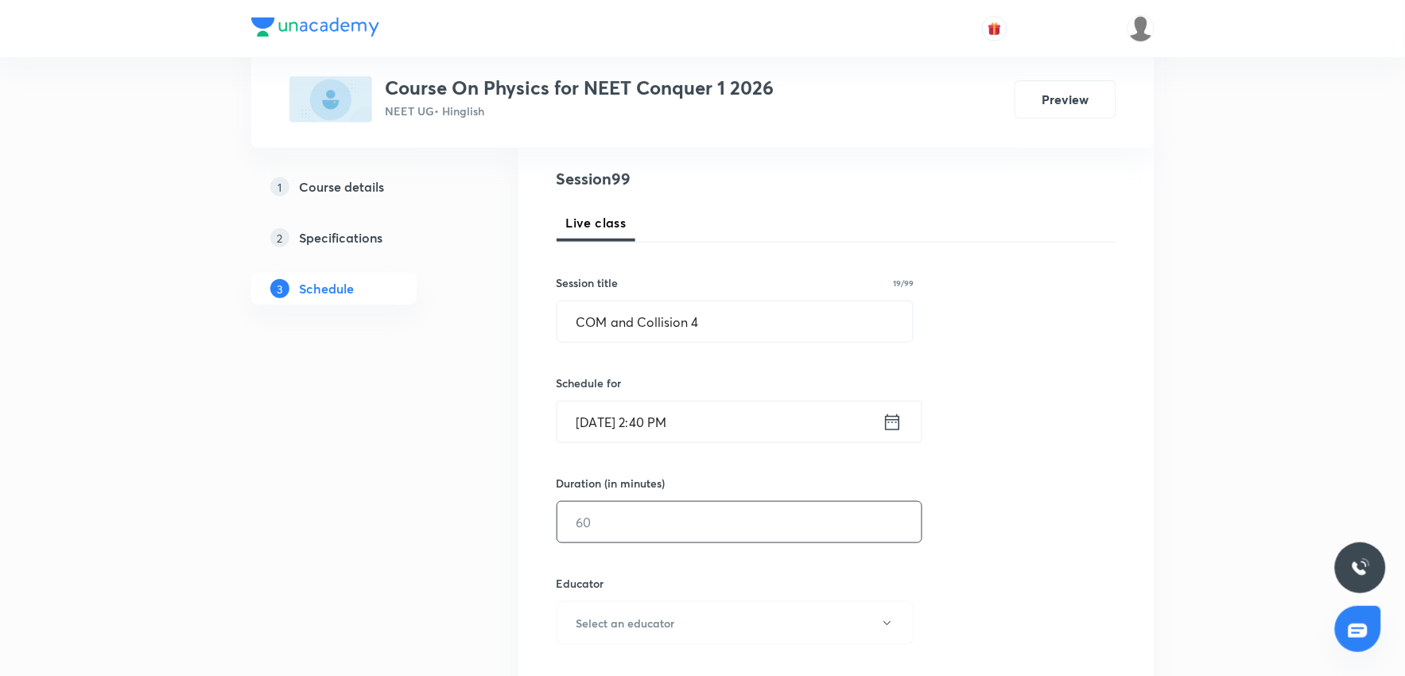
click at [673, 511] on input "text" at bounding box center [739, 522] width 364 height 41
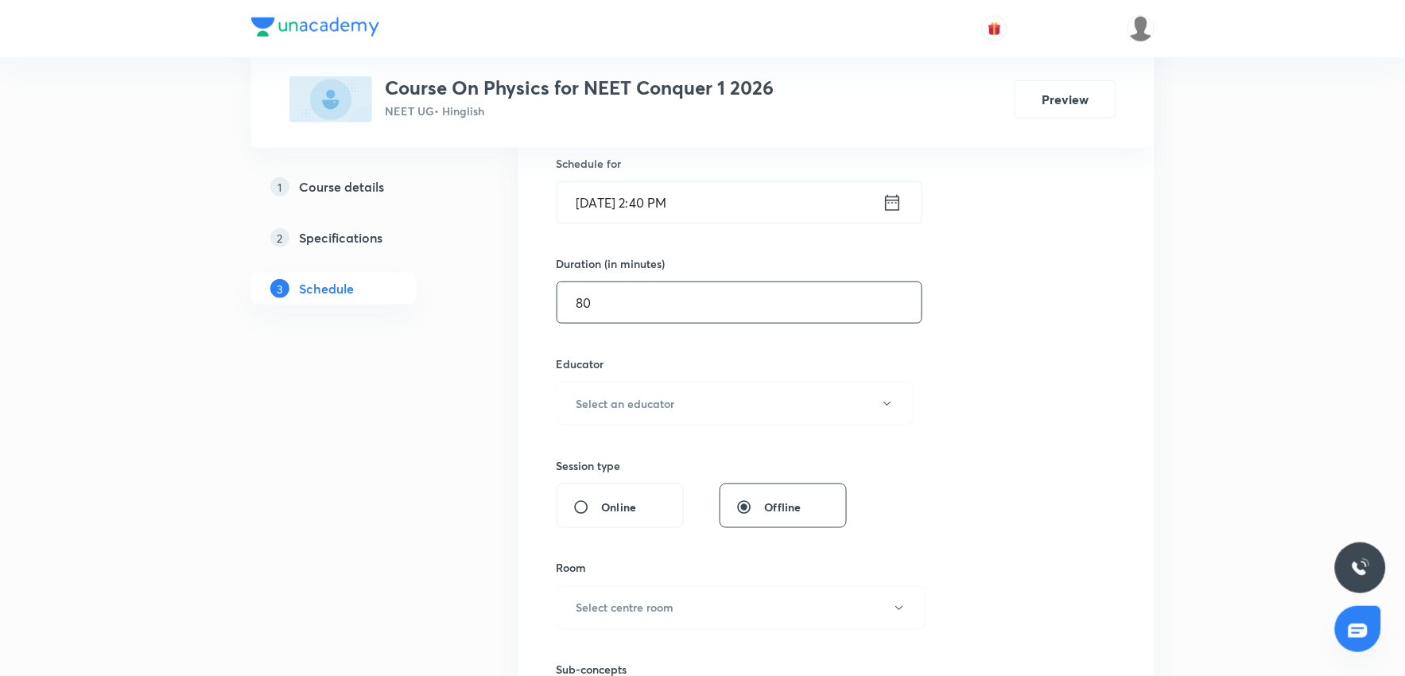
scroll to position [441, 0]
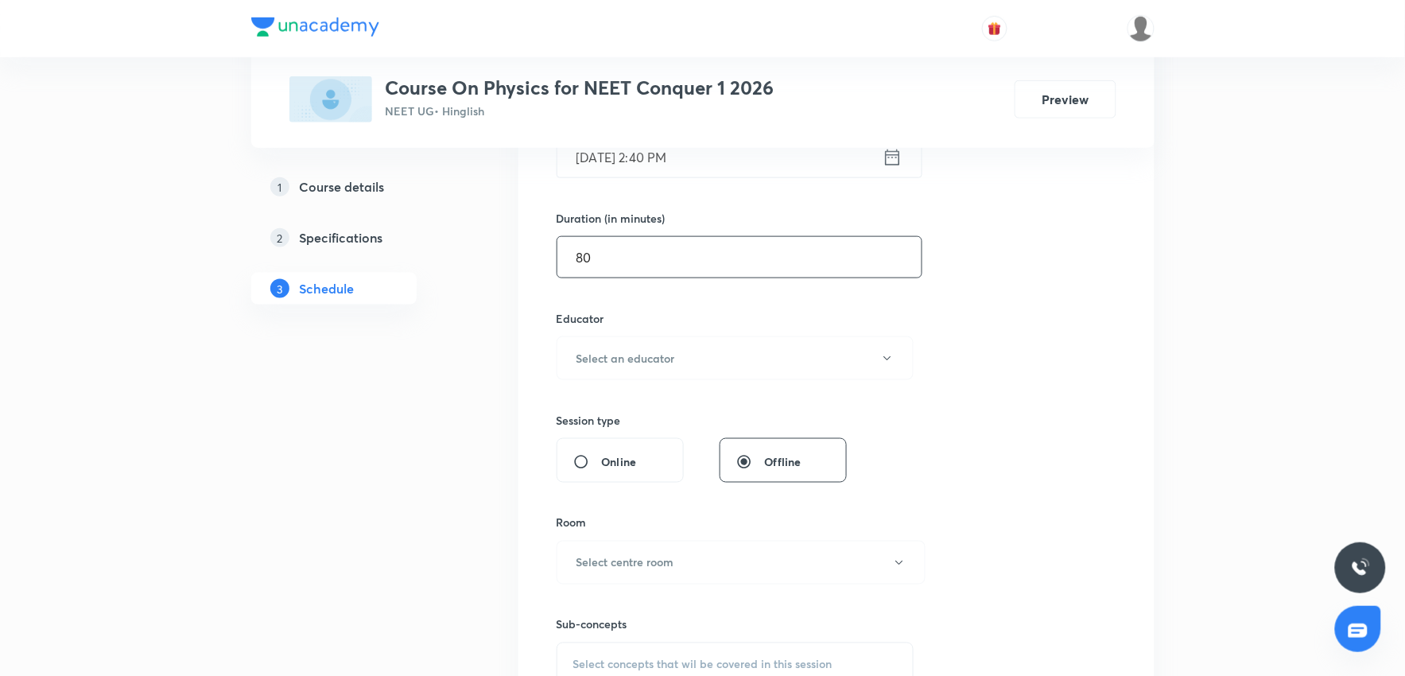
type input "8"
type input "0"
type input "60"
click at [660, 364] on h6 "Select an educator" at bounding box center [625, 358] width 99 height 17
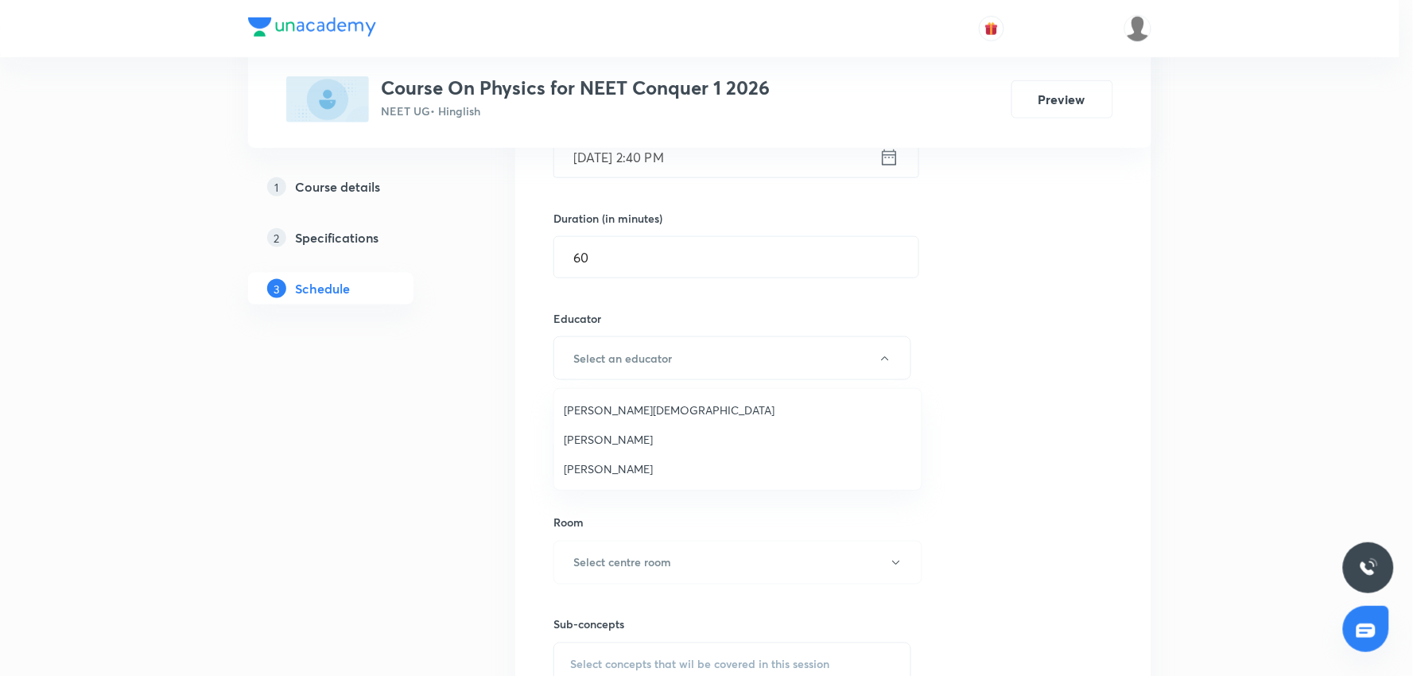
click at [603, 441] on span "Neil Joshi" at bounding box center [738, 439] width 348 height 17
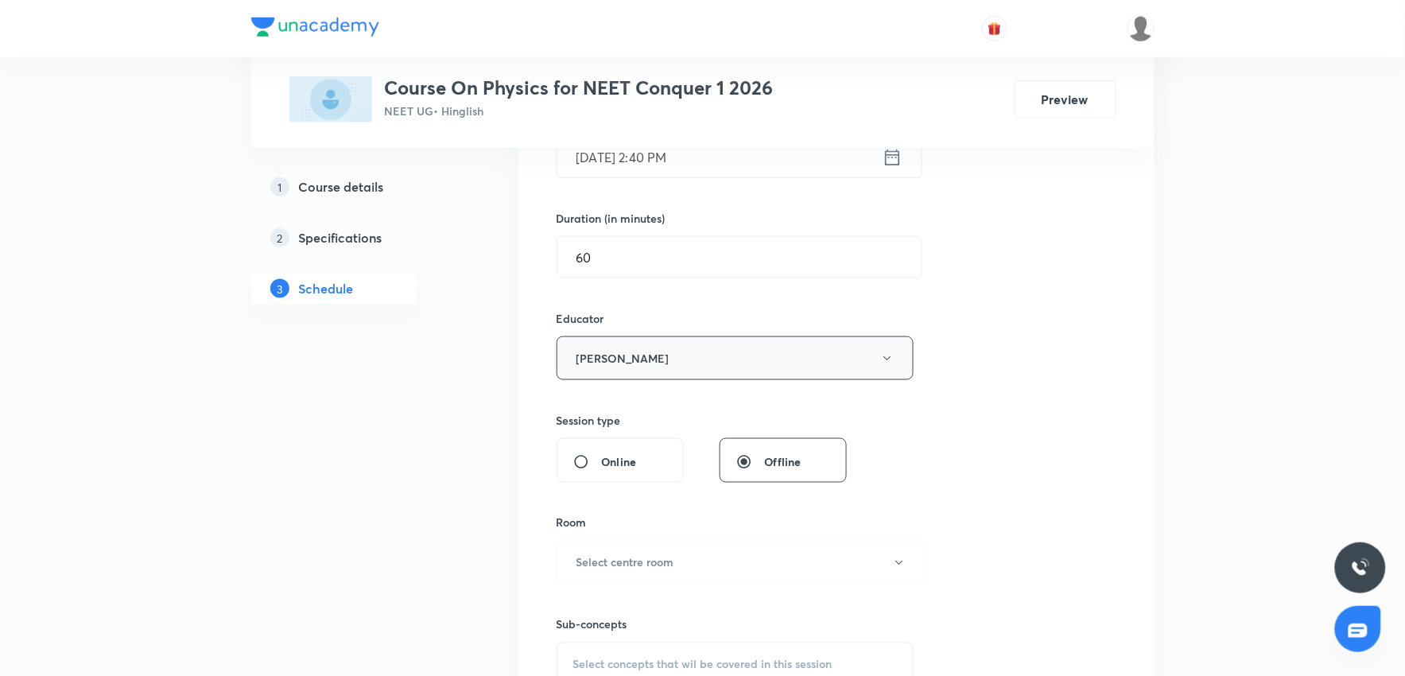
click at [647, 359] on button "Neil Joshi" at bounding box center [736, 358] width 358 height 44
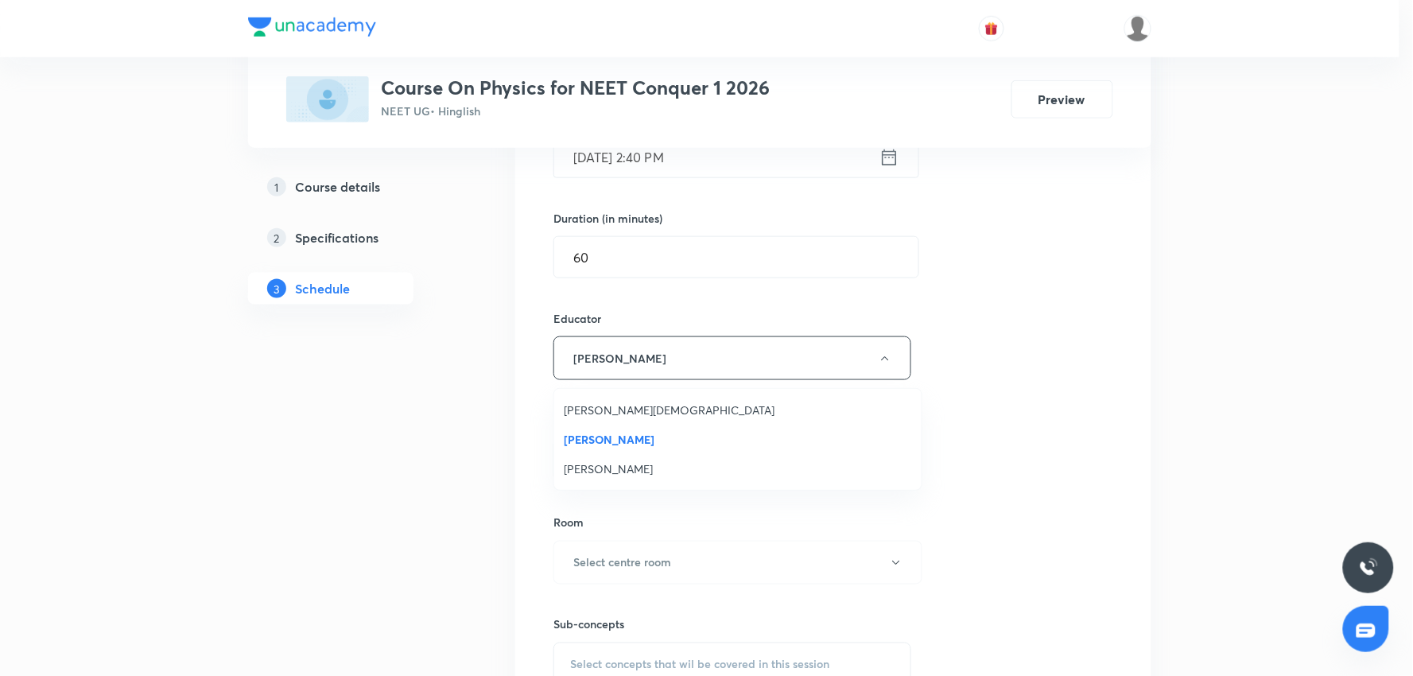
click at [622, 413] on span "Arpit Jain" at bounding box center [738, 410] width 348 height 17
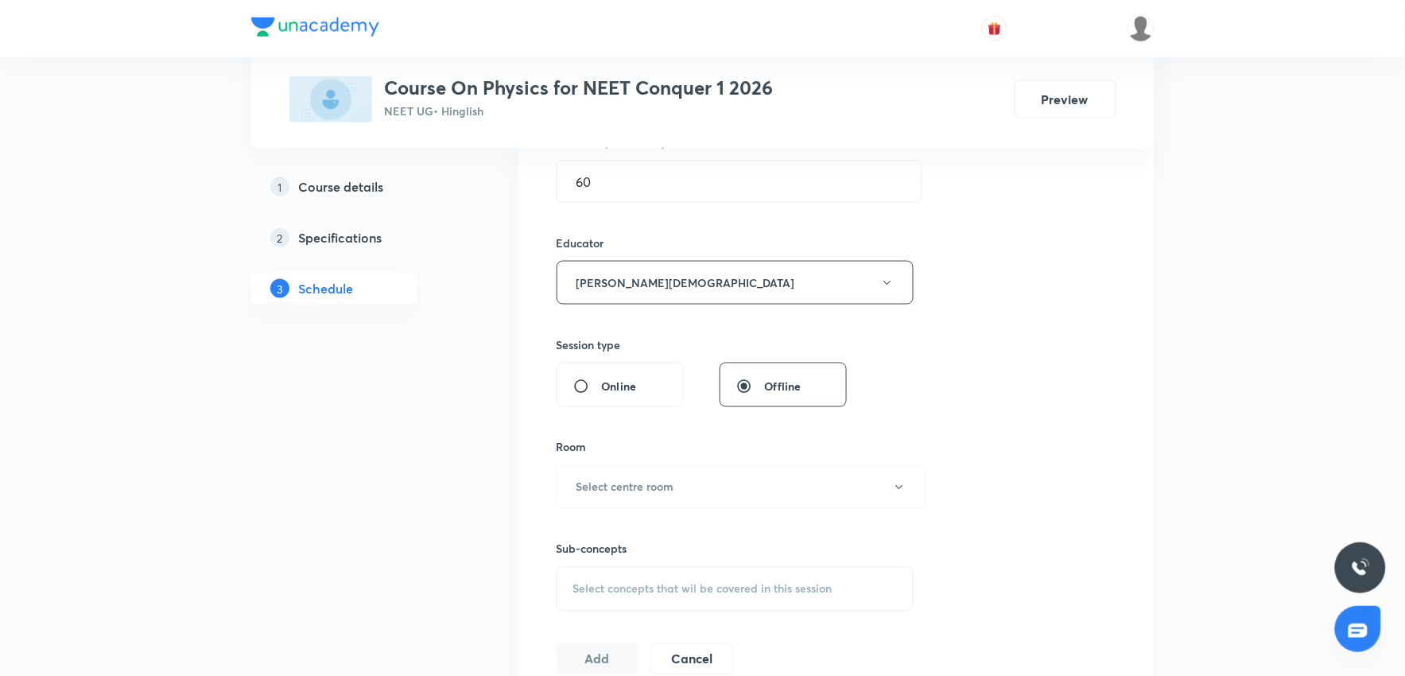
scroll to position [618, 0]
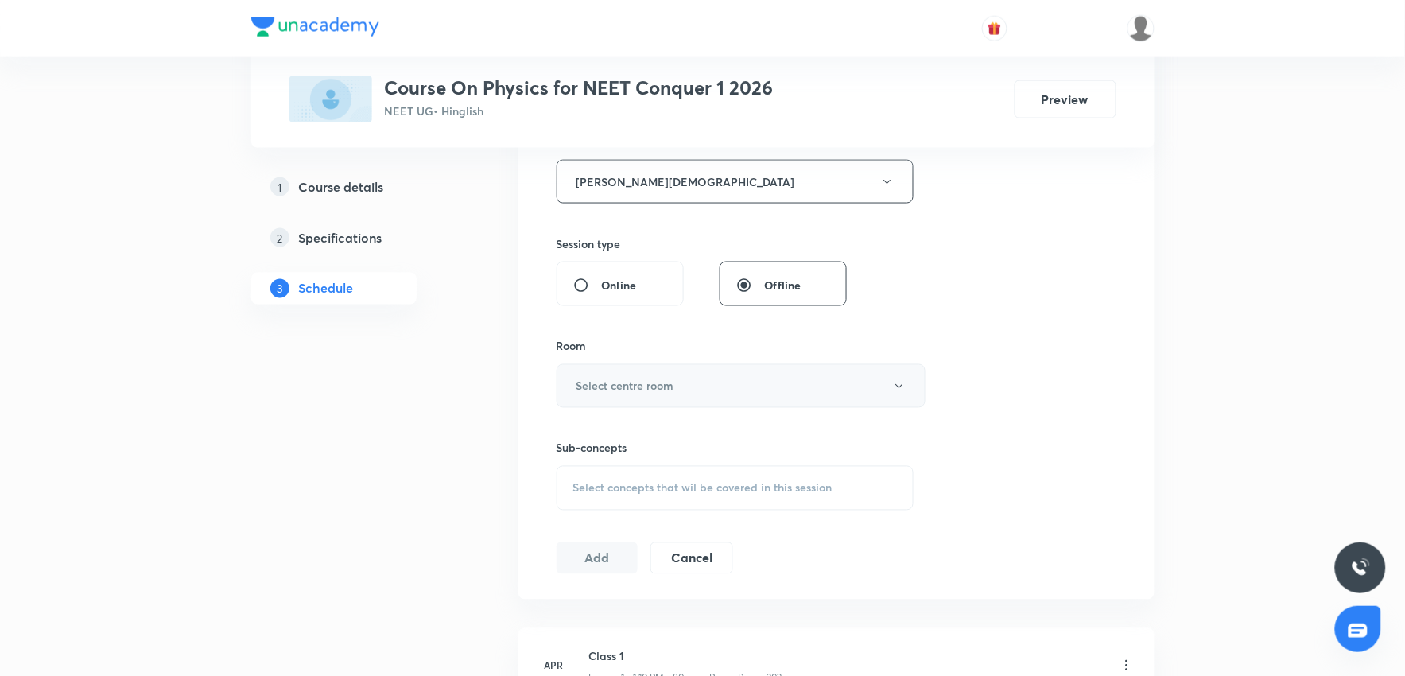
click at [752, 386] on button "Select centre room" at bounding box center [741, 386] width 369 height 44
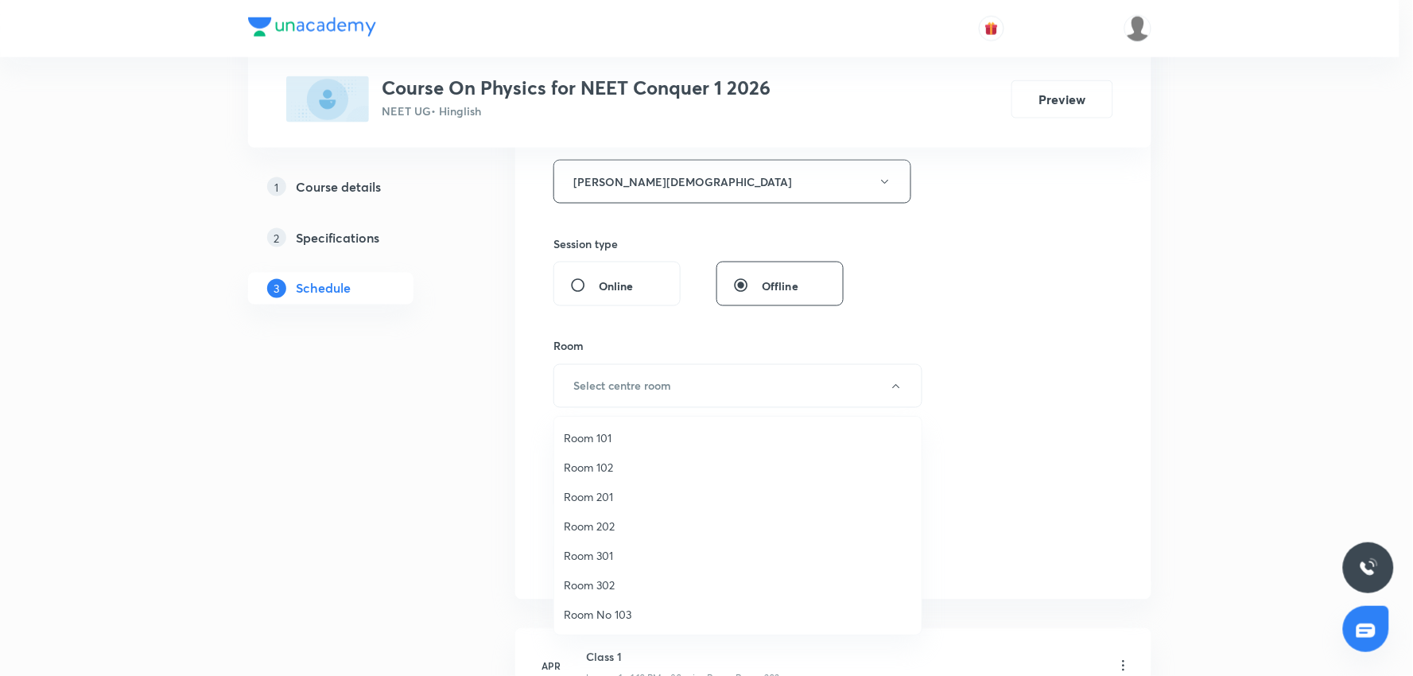
drag, startPoint x: 611, startPoint y: 522, endPoint x: 731, endPoint y: 493, distance: 124.2
click at [634, 512] on li "Room 202" at bounding box center [737, 525] width 367 height 29
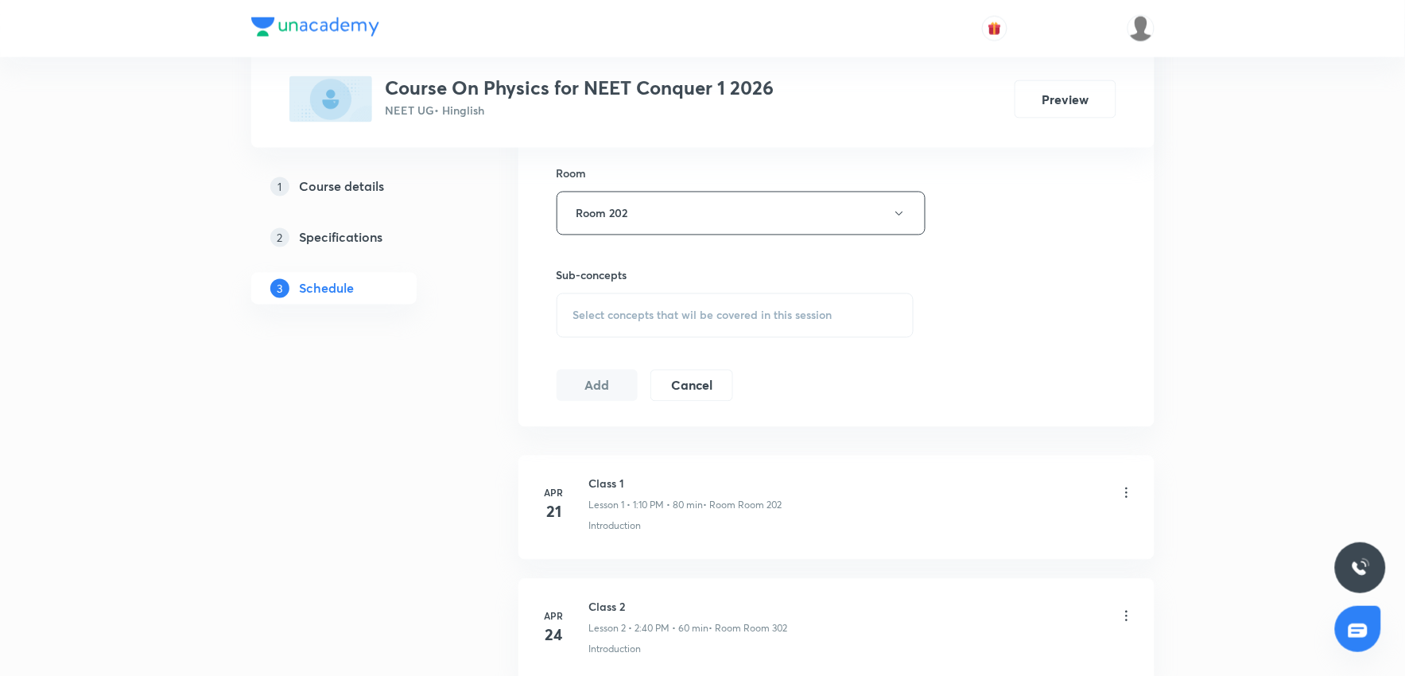
scroll to position [795, 0]
click at [647, 319] on div "Select concepts that wil be covered in this session" at bounding box center [736, 311] width 358 height 45
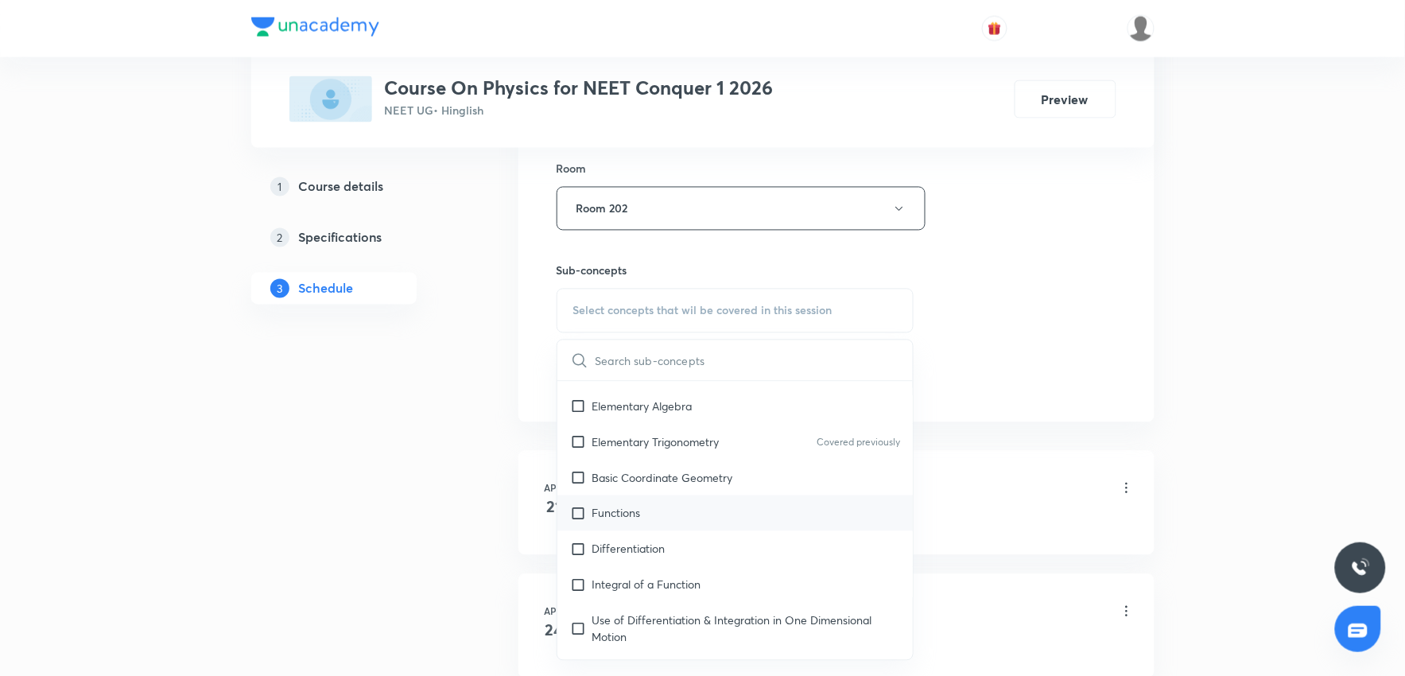
click at [592, 510] on p "Functions" at bounding box center [616, 513] width 48 height 17
checkbox input "true"
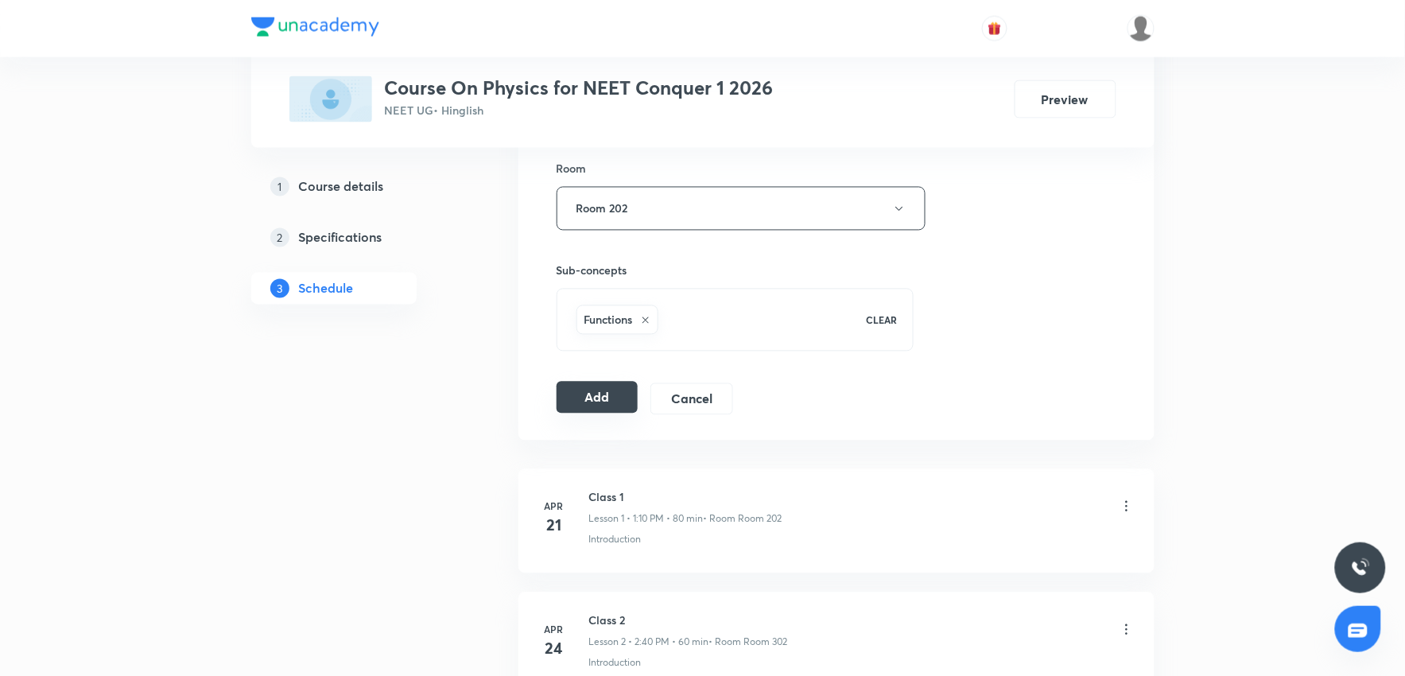
click at [616, 402] on button "Add" at bounding box center [598, 398] width 82 height 32
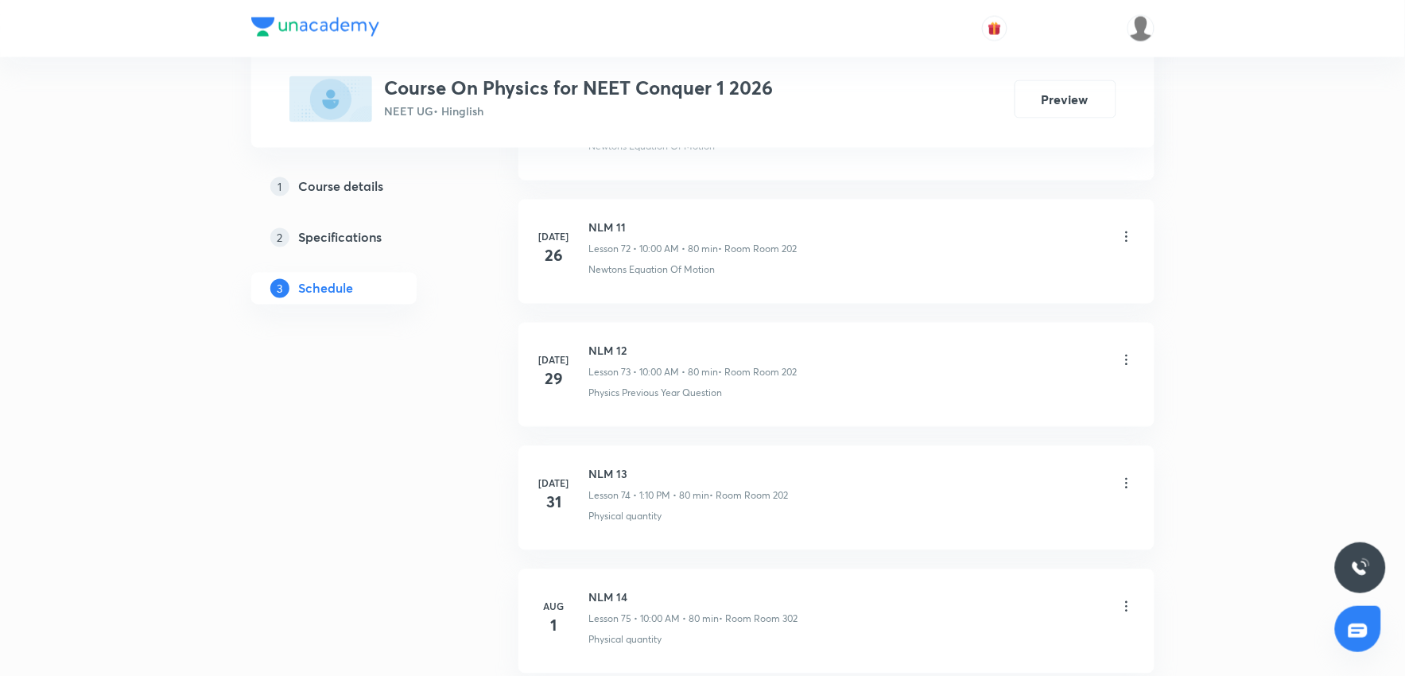
scroll to position [12810, 0]
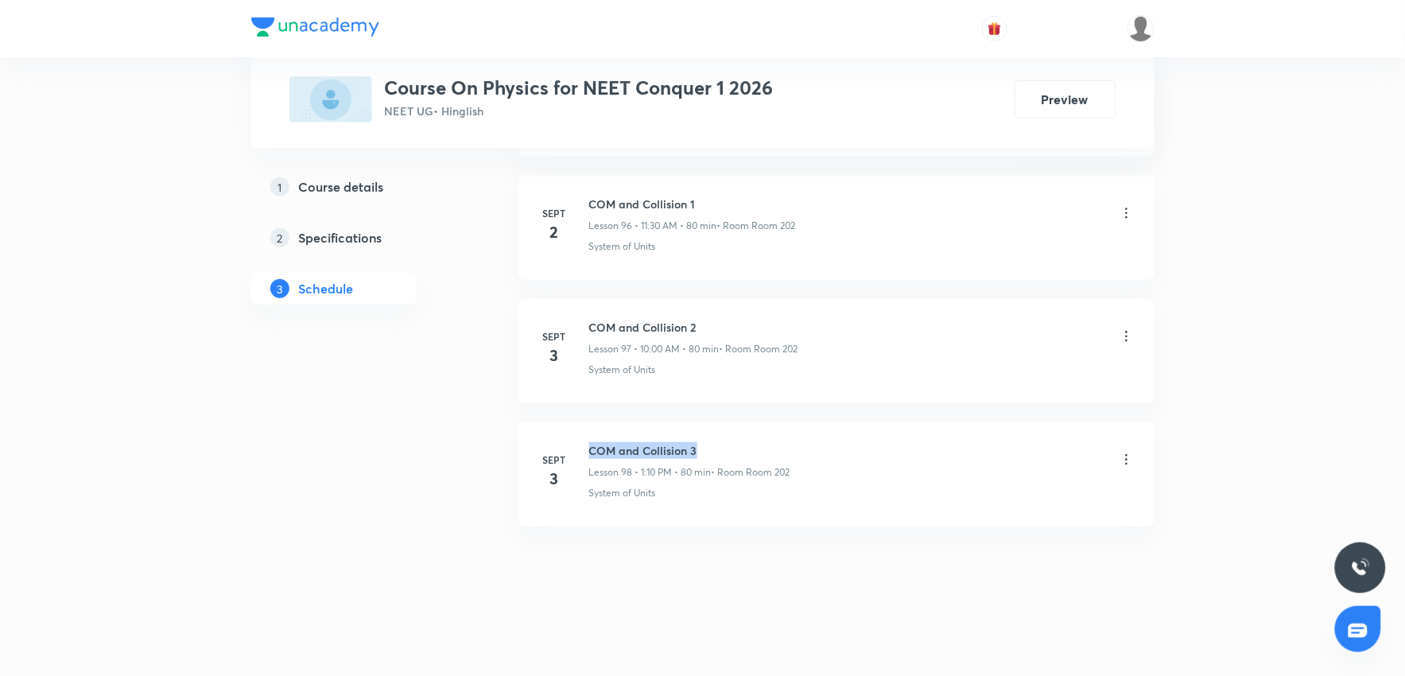
drag, startPoint x: 592, startPoint y: 449, endPoint x: 863, endPoint y: 448, distance: 271.9
click at [851, 440] on li "Sept 3 COM and Collision 3 Lesson 98 • 1:10 PM • 80 min • Room Room 202 System …" at bounding box center [836, 474] width 636 height 104
click at [914, 481] on div "COM and Collision 3 Lesson 98 • 1:10 PM • 80 min • Room Room 202 System of Units" at bounding box center [861, 471] width 545 height 58
click at [611, 453] on h6 "COM and Collision 3" at bounding box center [689, 450] width 201 height 17
drag, startPoint x: 592, startPoint y: 441, endPoint x: 883, endPoint y: 416, distance: 292.1
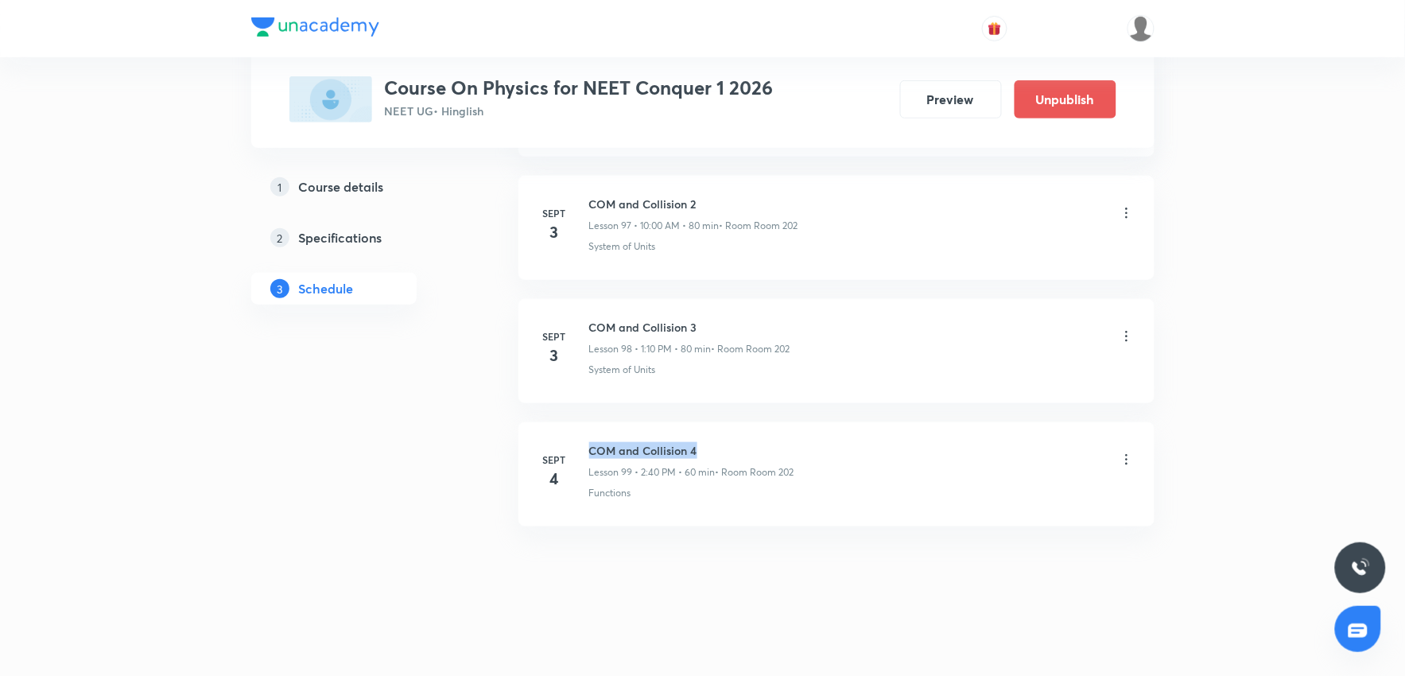
drag, startPoint x: 918, startPoint y: 441, endPoint x: 964, endPoint y: 650, distance: 213.4
click at [919, 442] on div "COM and Collision 4 Lesson 99 • 2:40 PM • 60 min • Room Room 202" at bounding box center [861, 460] width 545 height 37
